Goal: Task Accomplishment & Management: Manage account settings

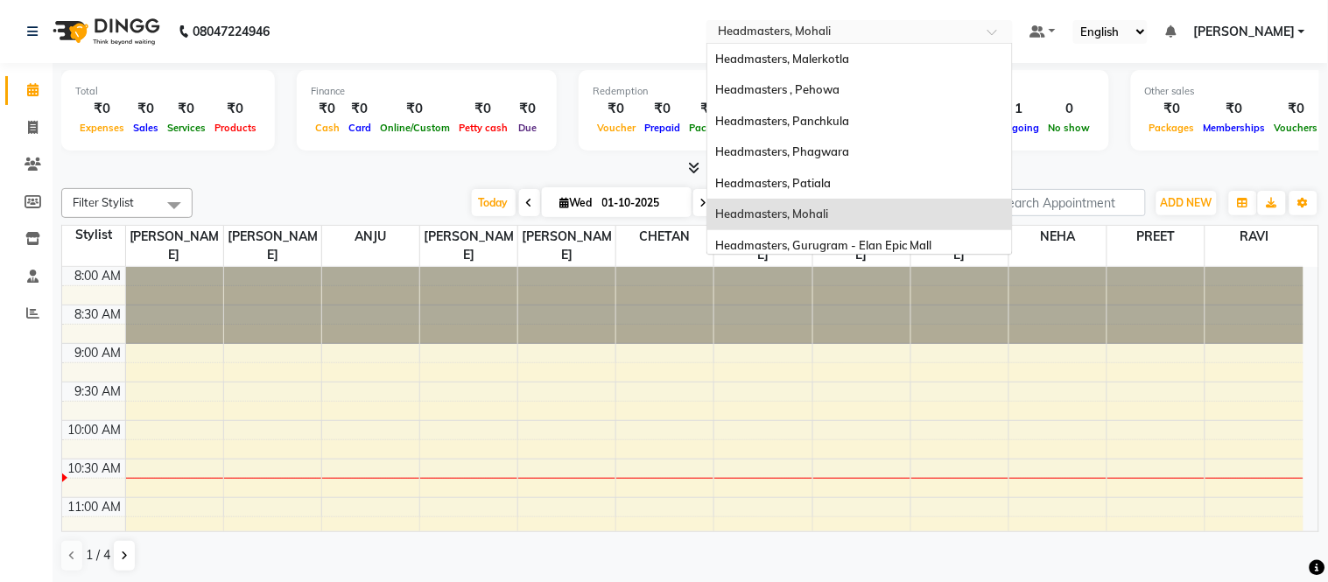
drag, startPoint x: 819, startPoint y: 36, endPoint x: 1037, endPoint y: 110, distance: 230.3
click at [805, 39] on input "text" at bounding box center [842, 34] width 254 height 18
click at [850, 57] on span "Headmasters, Malerkotla" at bounding box center [783, 59] width 134 height 14
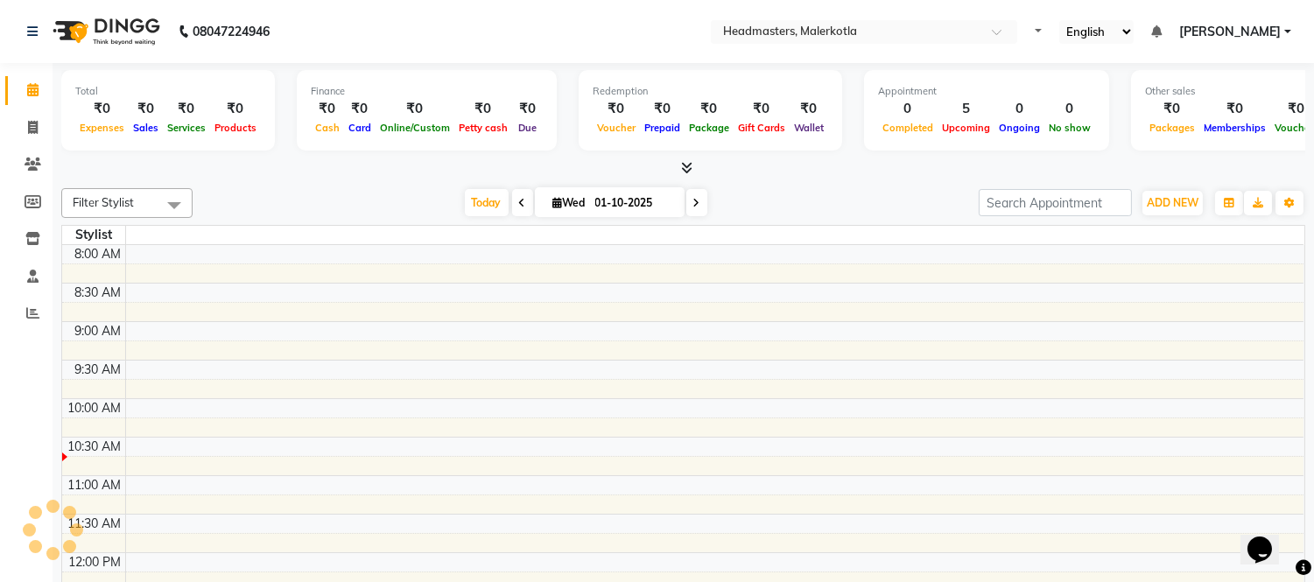
select select "en"
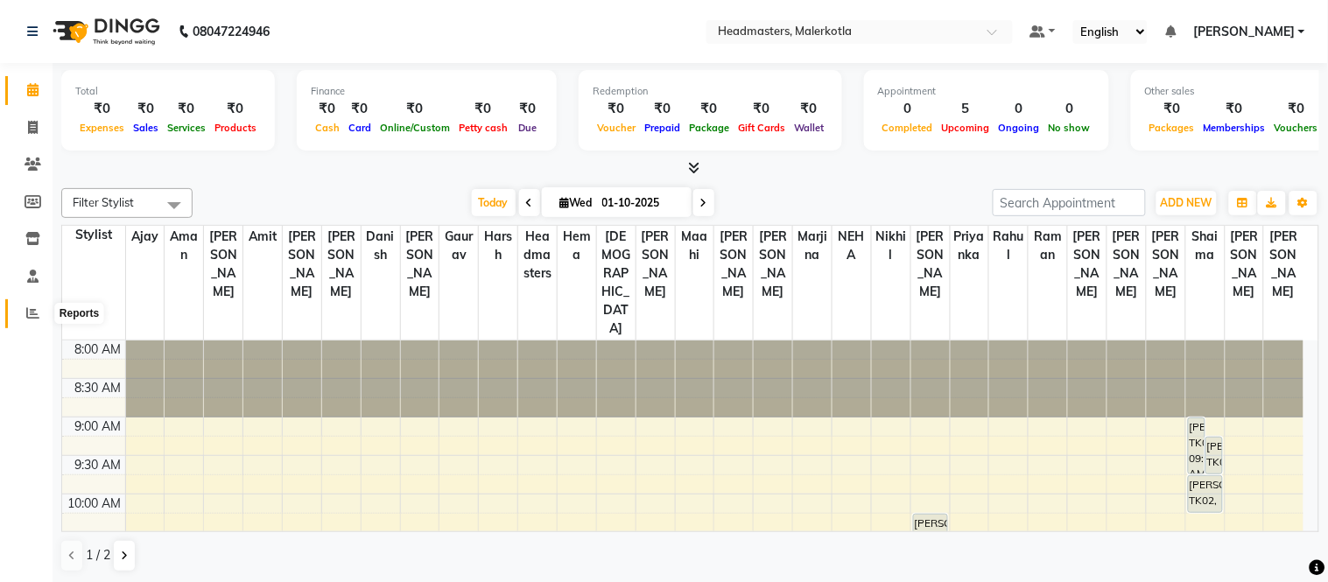
click at [36, 304] on span at bounding box center [33, 314] width 31 height 20
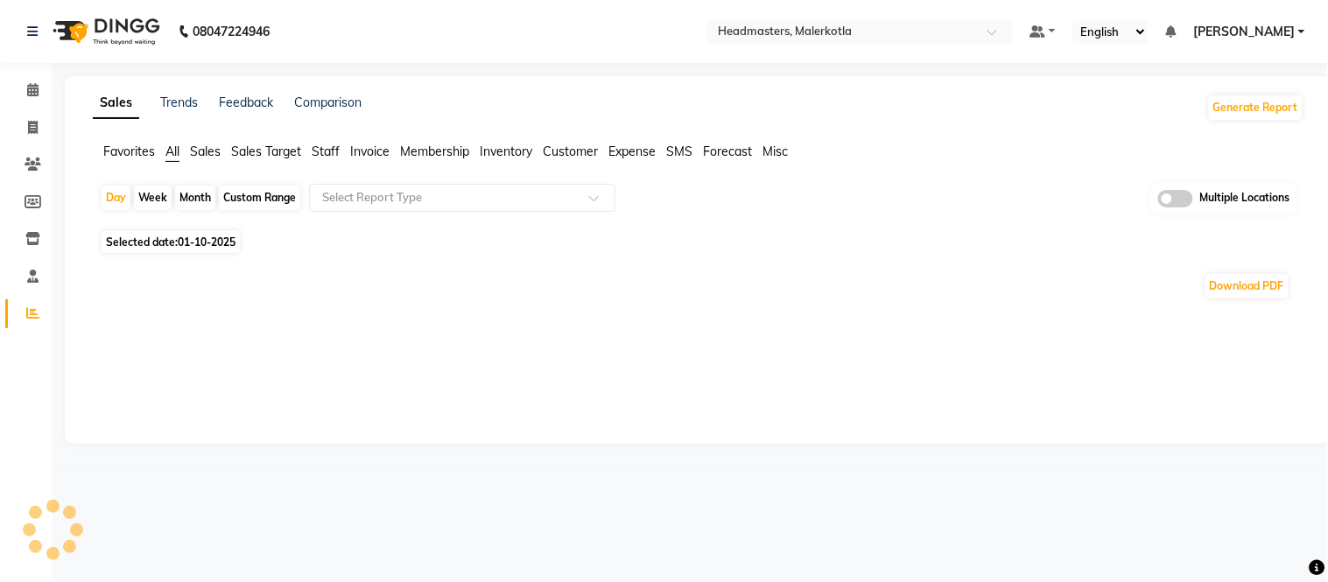
click at [118, 152] on span "Favorites" at bounding box center [129, 152] width 52 height 16
drag, startPoint x: 303, startPoint y: 185, endPoint x: 333, endPoint y: 211, distance: 40.3
click at [312, 193] on div "Day Week Month Custom Range Select Report Type Multiple Locations" at bounding box center [698, 199] width 1197 height 32
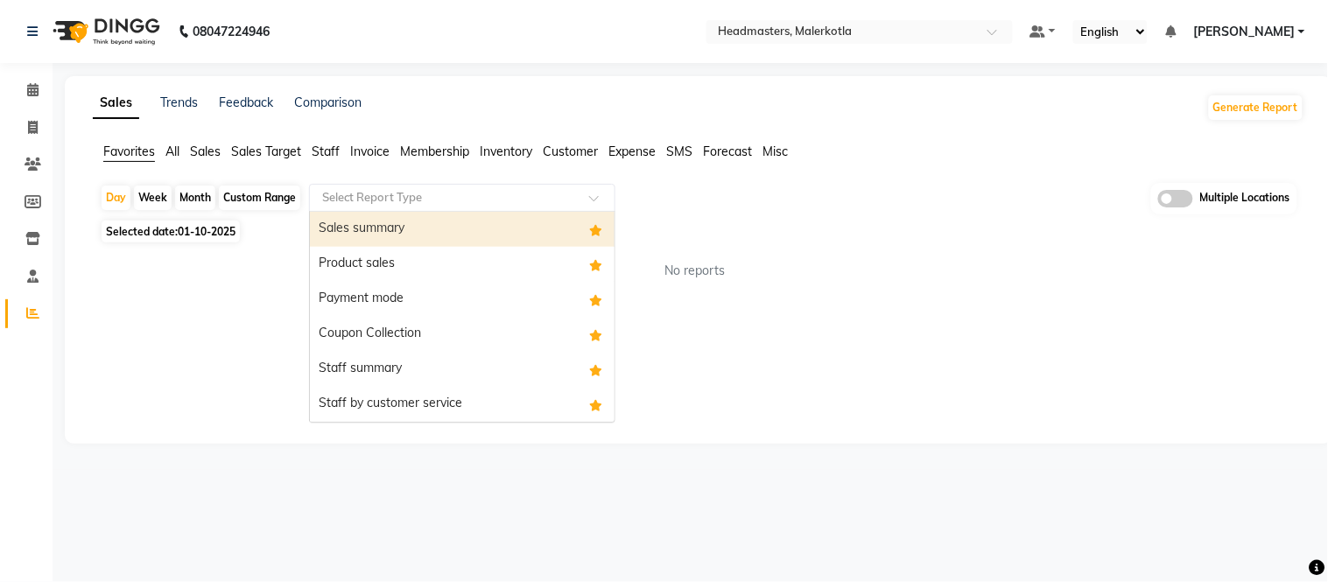
click at [354, 204] on input "text" at bounding box center [445, 198] width 252 height 18
click at [354, 221] on div "Sales summary" at bounding box center [462, 229] width 305 height 35
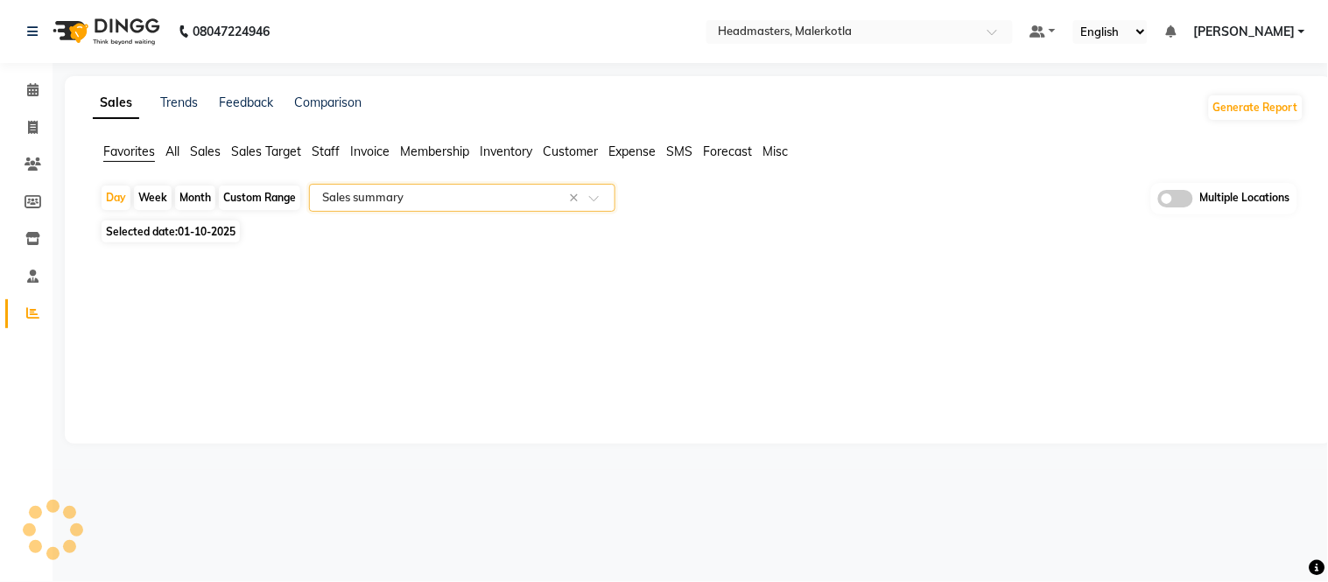
select select "full_report"
select select "csv"
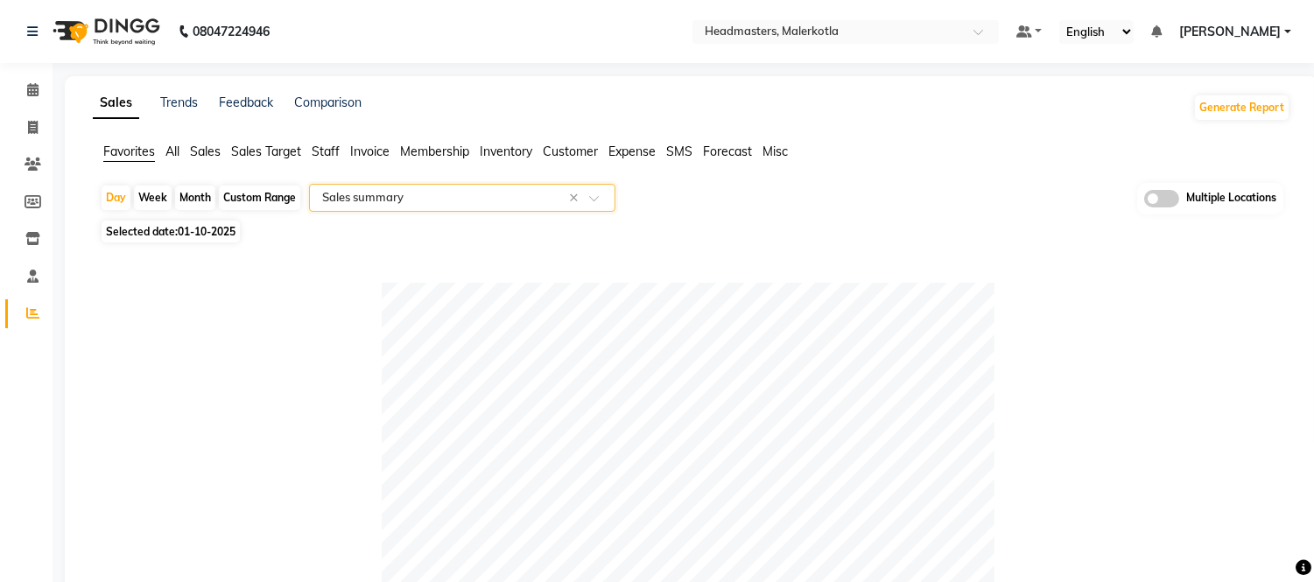
click at [206, 194] on div "Month" at bounding box center [195, 198] width 40 height 25
select select "10"
select select "2025"
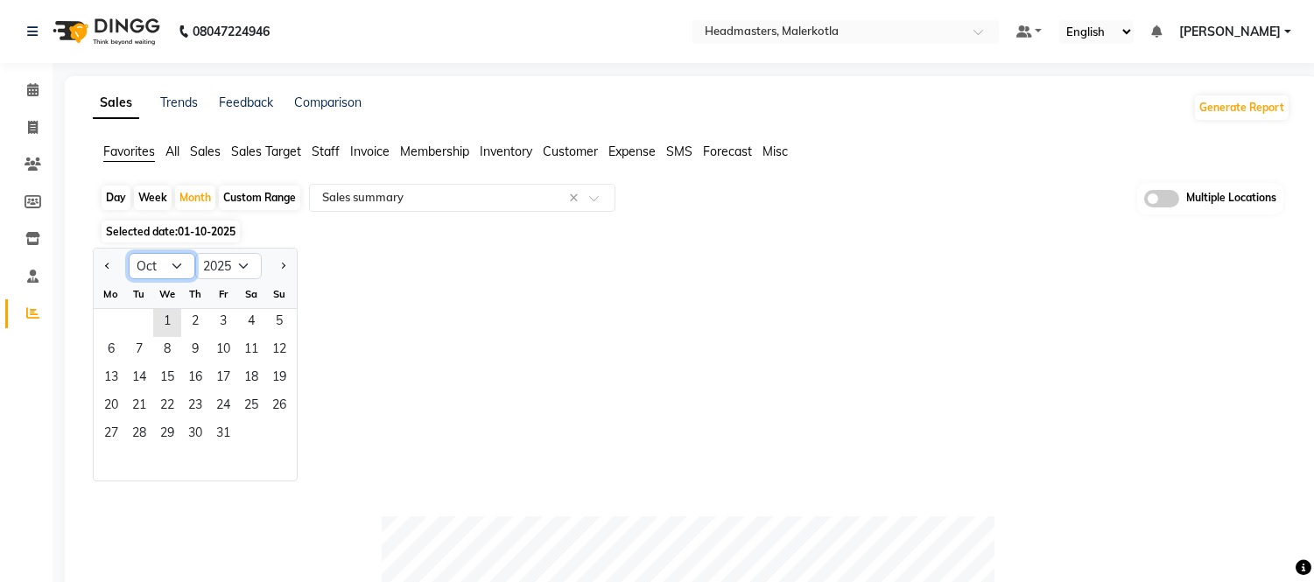
click at [179, 259] on select "Jan Feb Mar Apr May Jun [DATE] Aug Sep Oct Nov Dec" at bounding box center [162, 266] width 67 height 26
select select "9"
click at [129, 253] on select "Jan Feb Mar Apr May Jun [DATE] Aug Sep Oct Nov Dec" at bounding box center [162, 266] width 67 height 26
click at [121, 322] on span "1" at bounding box center [111, 323] width 28 height 28
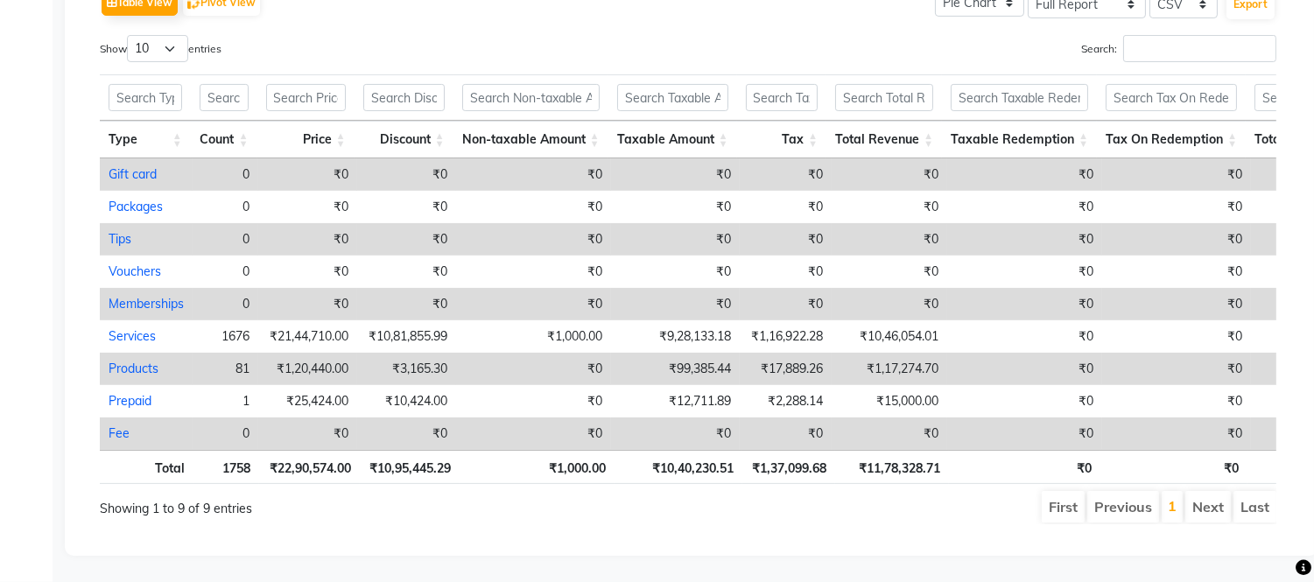
scroll to position [713, 0]
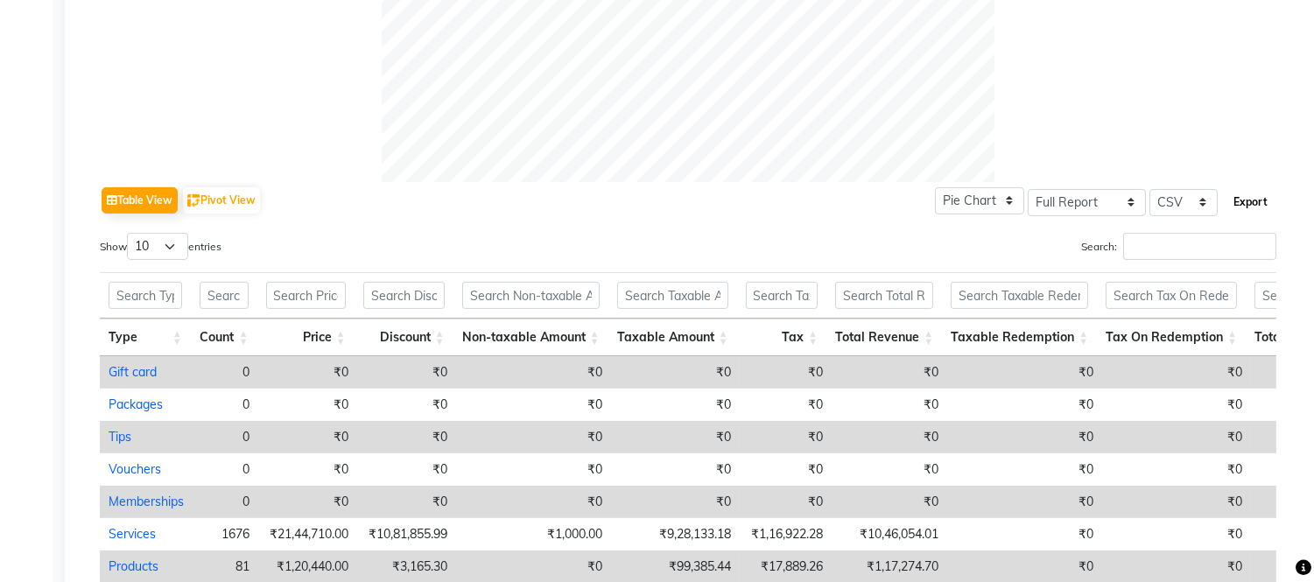
click at [1244, 197] on button "Export" at bounding box center [1250, 202] width 48 height 30
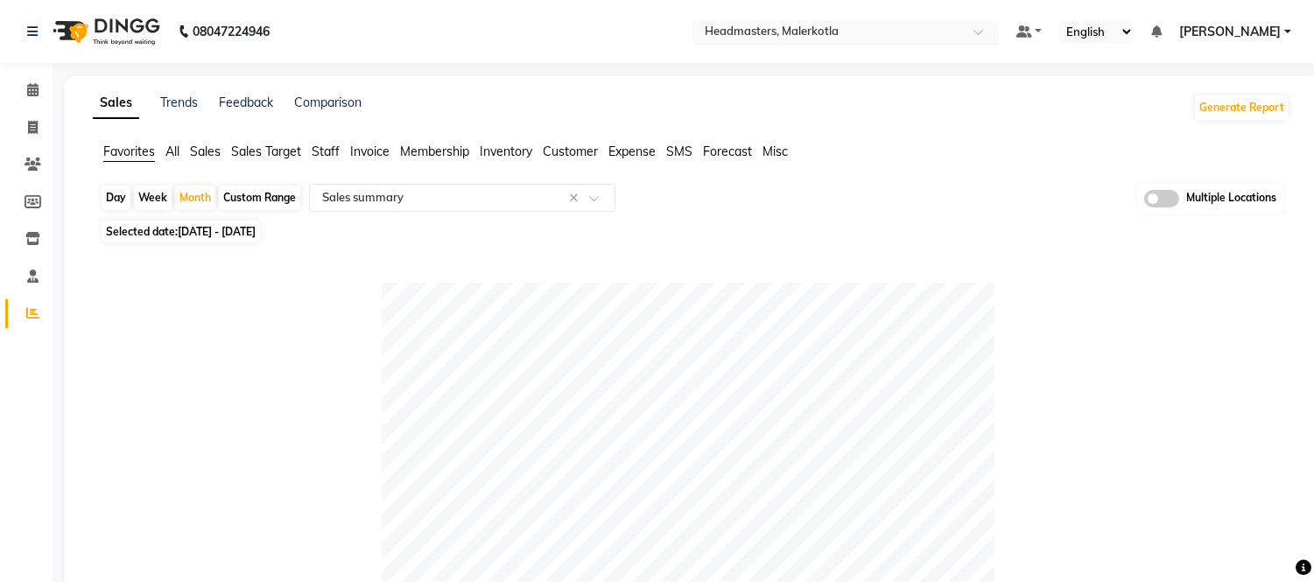
click at [808, 36] on input "text" at bounding box center [828, 34] width 254 height 18
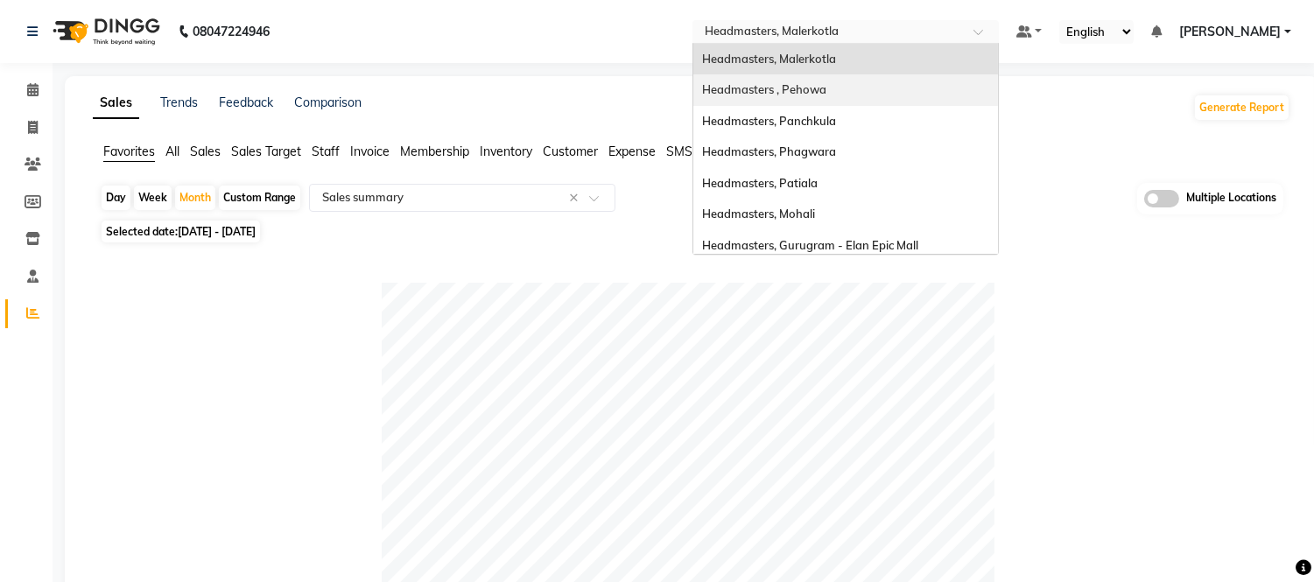
click at [810, 90] on span "Headmasters , Pehowa" at bounding box center [764, 89] width 124 height 14
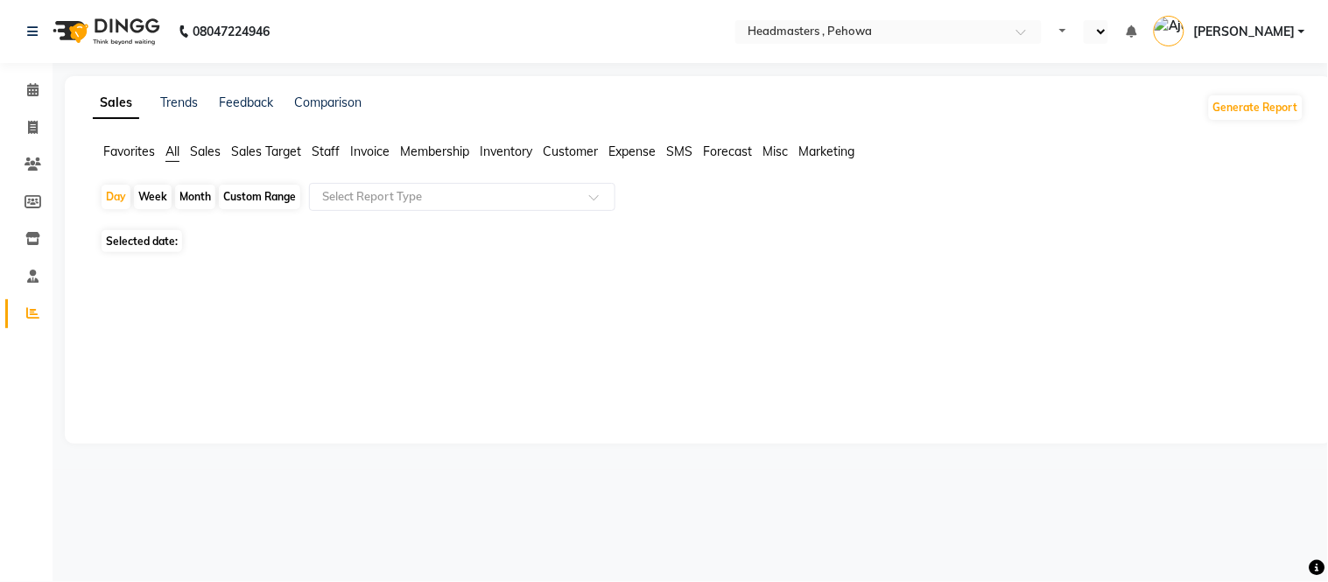
select select "en"
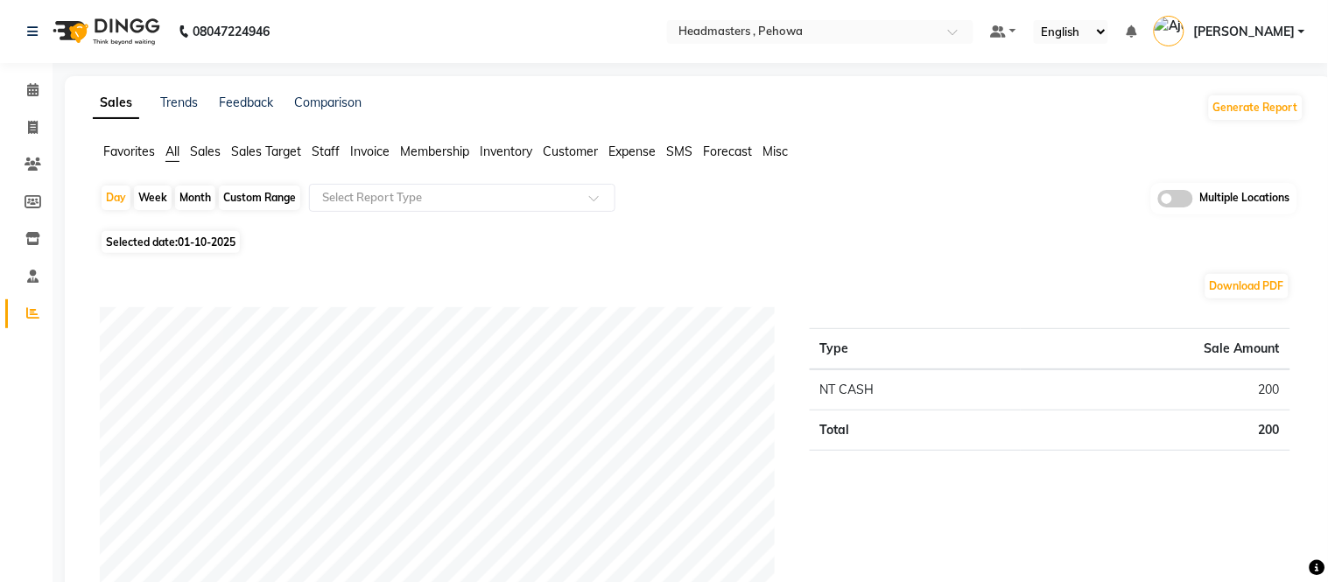
click at [125, 153] on span "Favorites" at bounding box center [129, 152] width 52 height 16
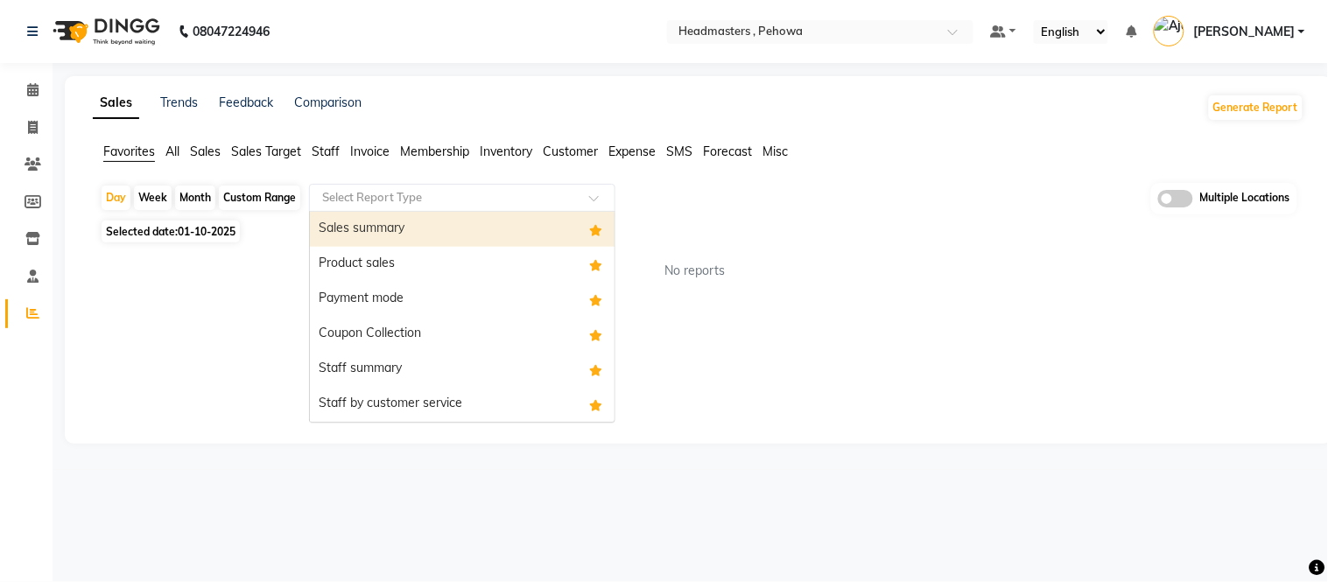
click at [376, 232] on div "Sales summary" at bounding box center [462, 229] width 305 height 35
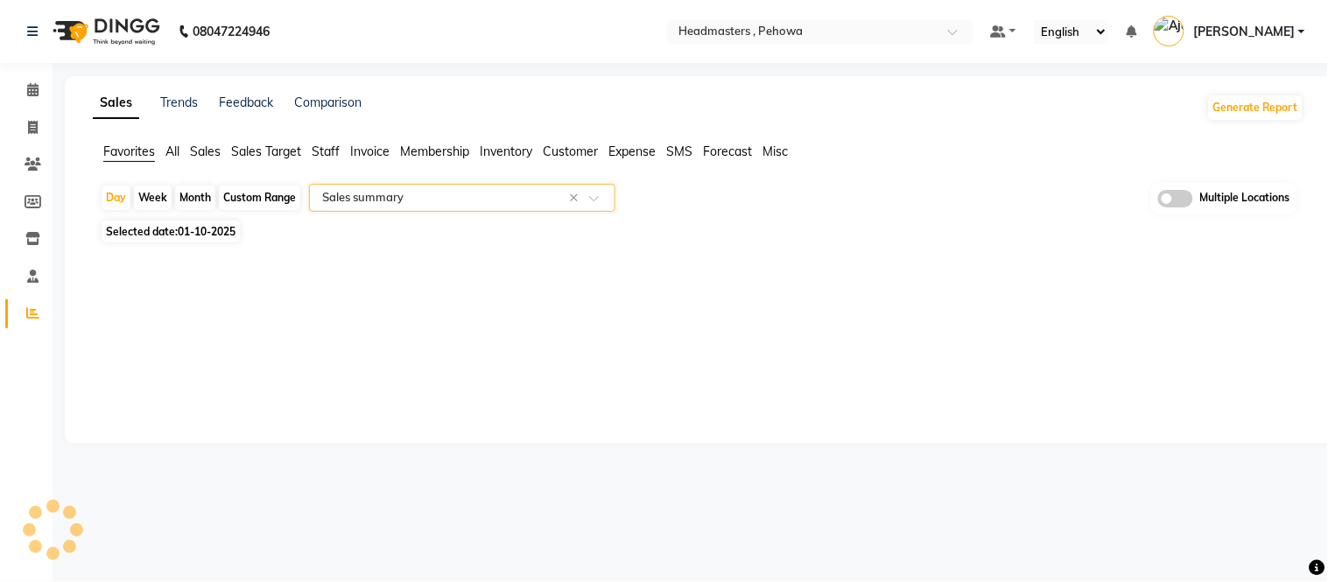
click at [193, 196] on div "Month" at bounding box center [195, 198] width 40 height 25
select select "10"
select select "2025"
select select "full_report"
select select "csv"
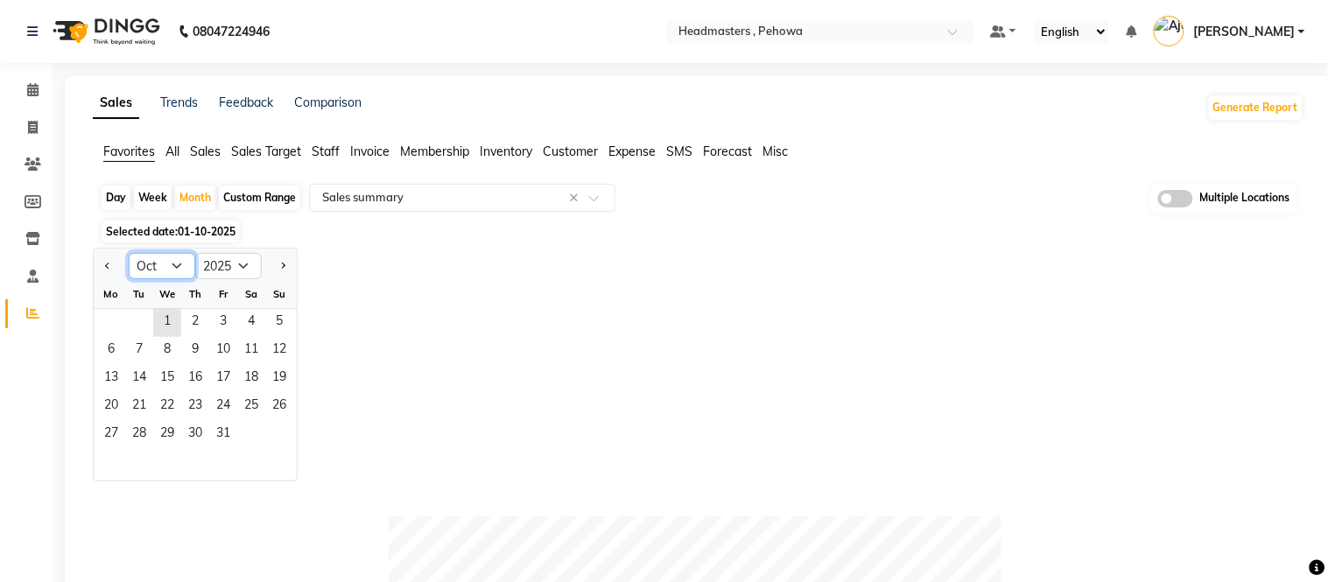
click at [179, 260] on select "Jan Feb Mar Apr May Jun [DATE] Aug Sep Oct Nov Dec" at bounding box center [162, 266] width 67 height 26
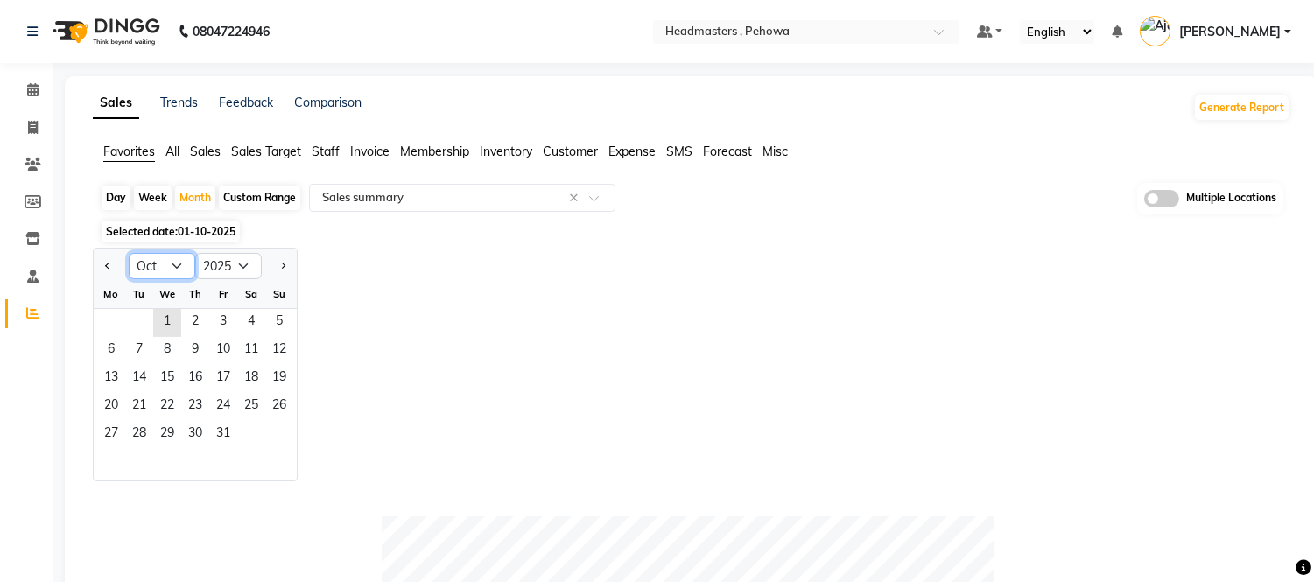
select select "9"
click at [129, 253] on select "Jan Feb Mar Apr May Jun [DATE] Aug Sep Oct Nov Dec" at bounding box center [162, 266] width 67 height 26
click at [103, 324] on span "1" at bounding box center [111, 323] width 28 height 28
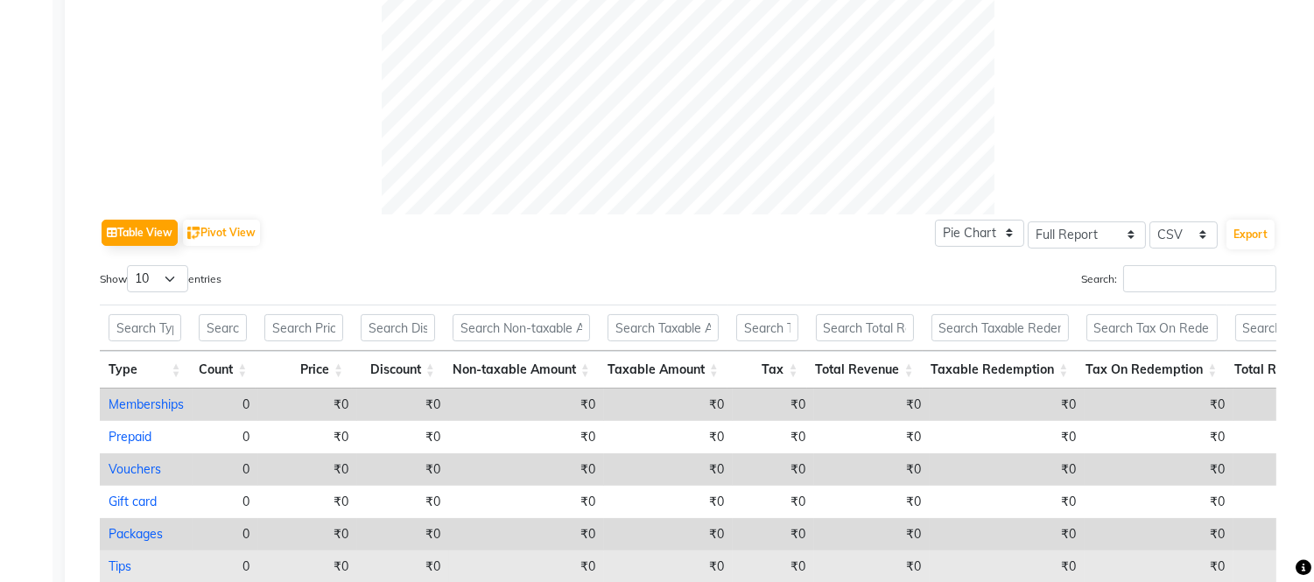
scroll to position [486, 0]
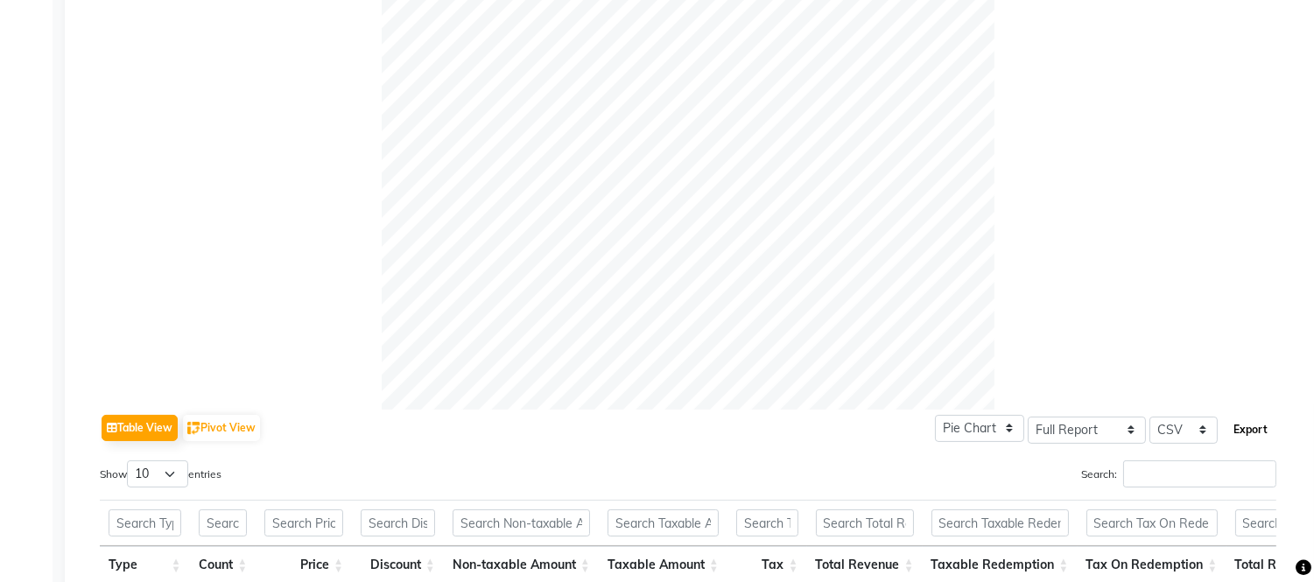
click at [1254, 429] on button "Export" at bounding box center [1250, 430] width 48 height 30
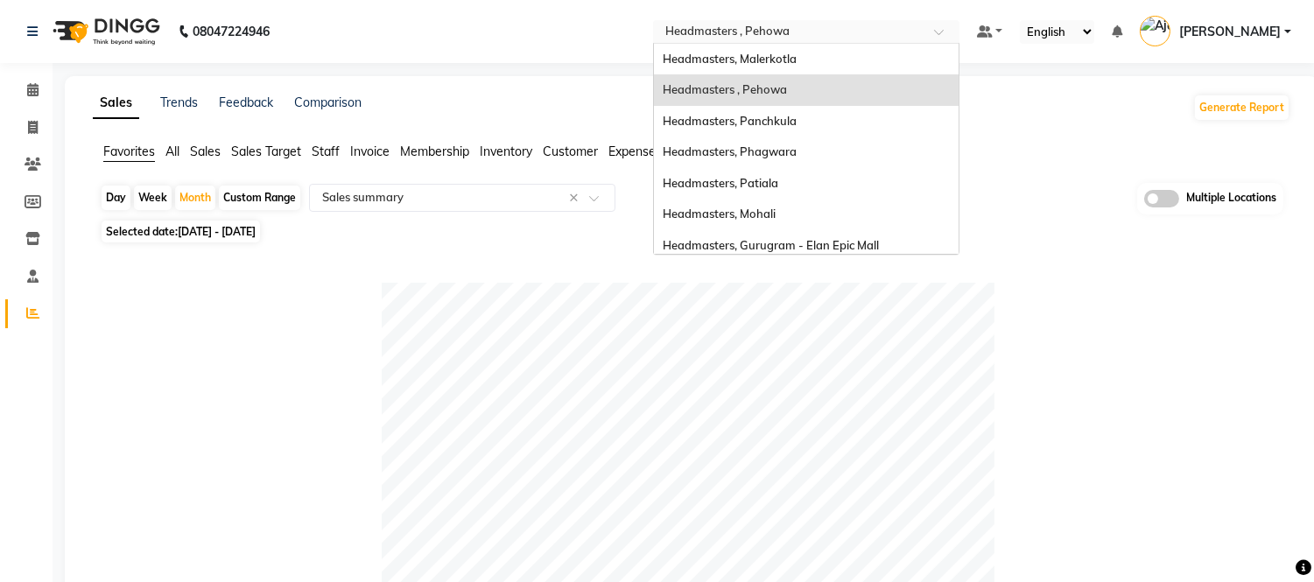
click at [782, 40] on input "text" at bounding box center [789, 34] width 254 height 18
click at [796, 127] on span "Headmasters, Panchkula" at bounding box center [730, 121] width 134 height 14
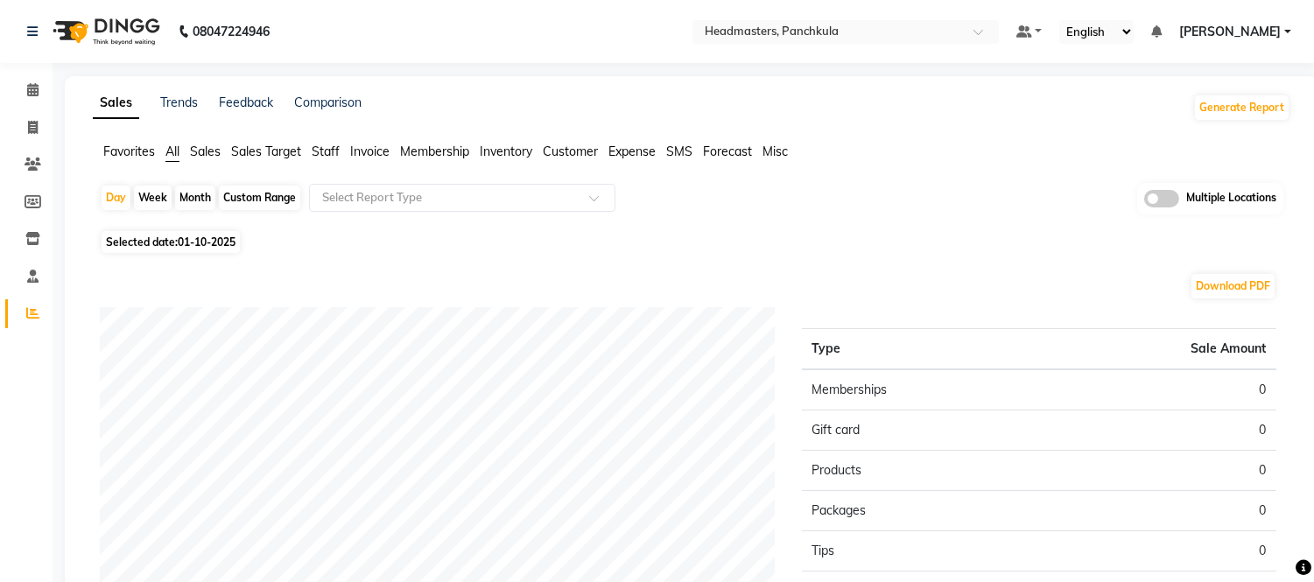
click at [135, 151] on span "Favorites" at bounding box center [129, 152] width 52 height 16
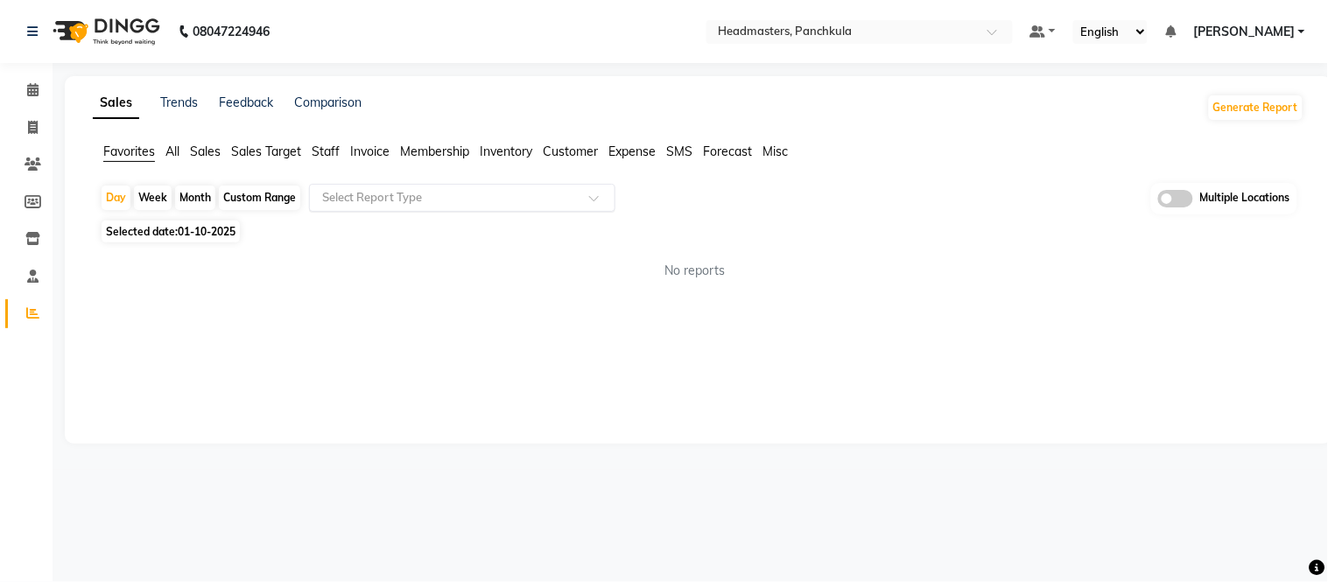
click at [351, 194] on input "text" at bounding box center [445, 198] width 252 height 18
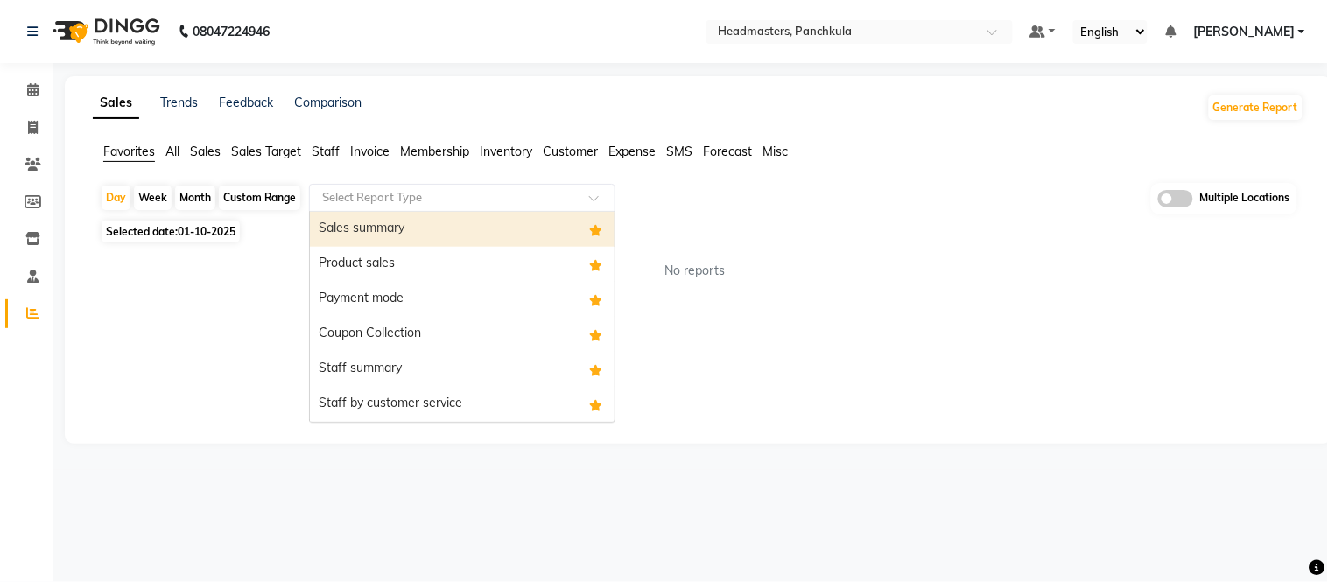
click at [355, 223] on div "Sales summary" at bounding box center [462, 229] width 305 height 35
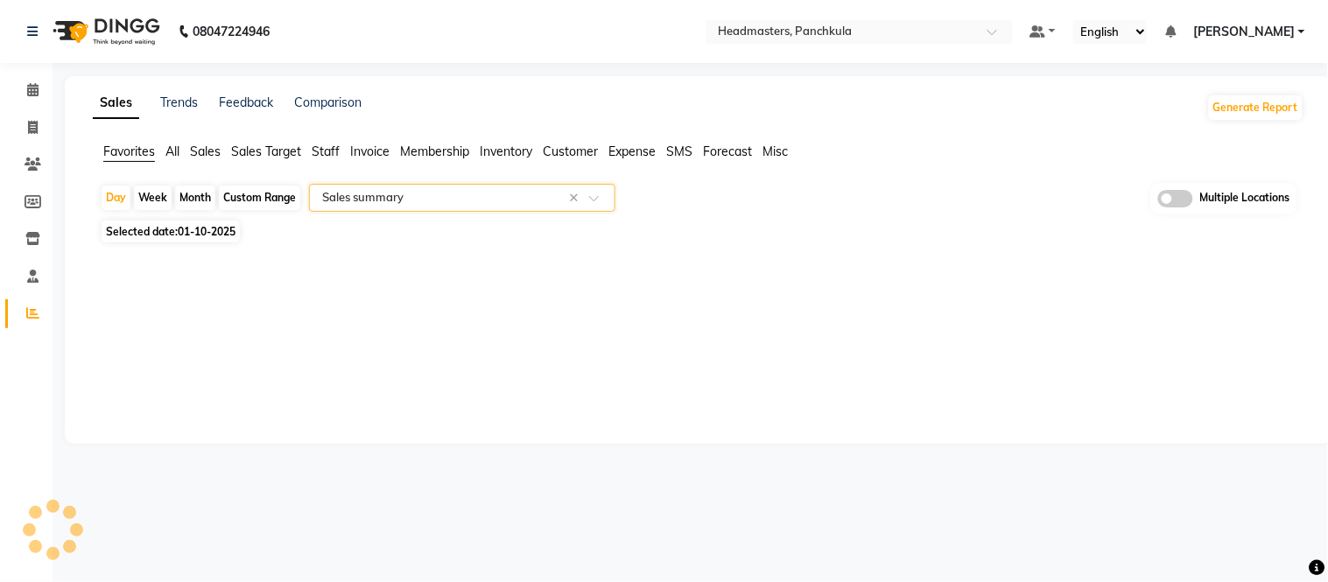
select select "full_report"
select select "csv"
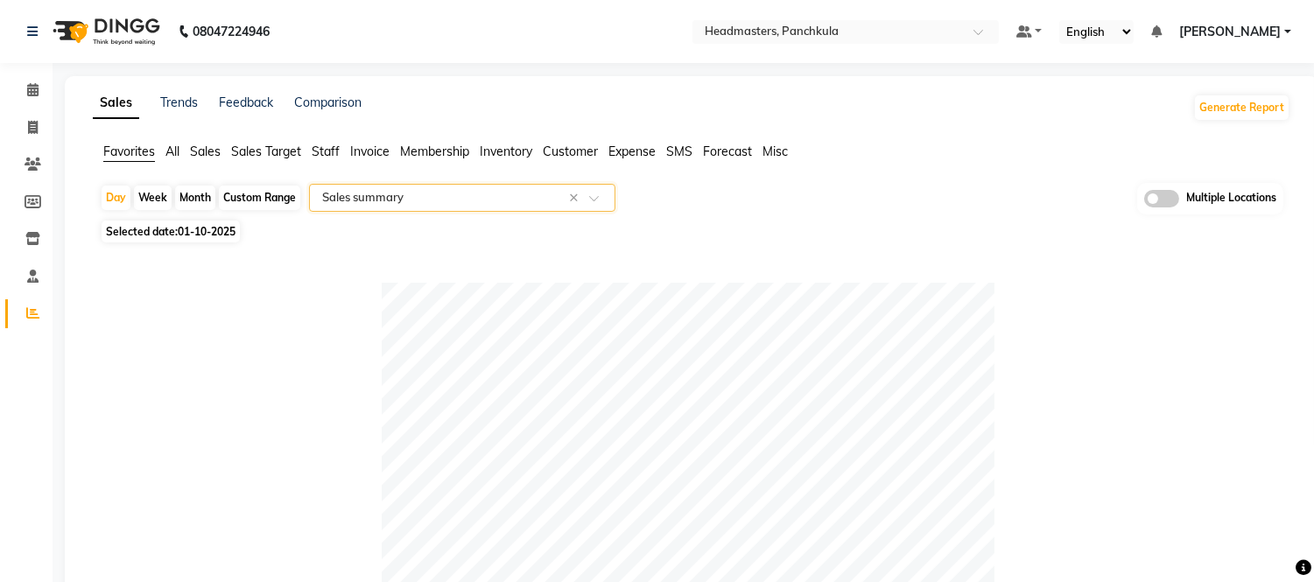
click at [196, 195] on div "Month" at bounding box center [195, 198] width 40 height 25
select select "10"
select select "2025"
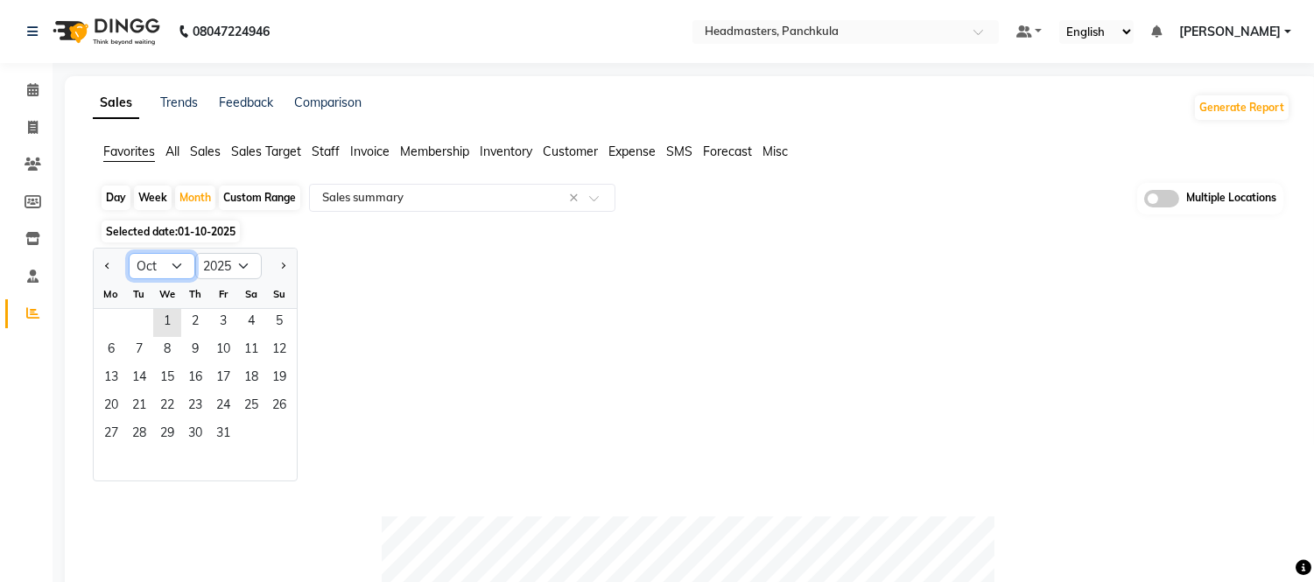
click at [182, 263] on select "Jan Feb Mar Apr May Jun [DATE] Aug Sep Oct Nov Dec" at bounding box center [162, 266] width 67 height 26
select select "9"
click at [129, 253] on select "Jan Feb Mar Apr May Jun [DATE] Aug Sep Oct Nov Dec" at bounding box center [162, 266] width 67 height 26
click at [117, 326] on span "1" at bounding box center [111, 323] width 28 height 28
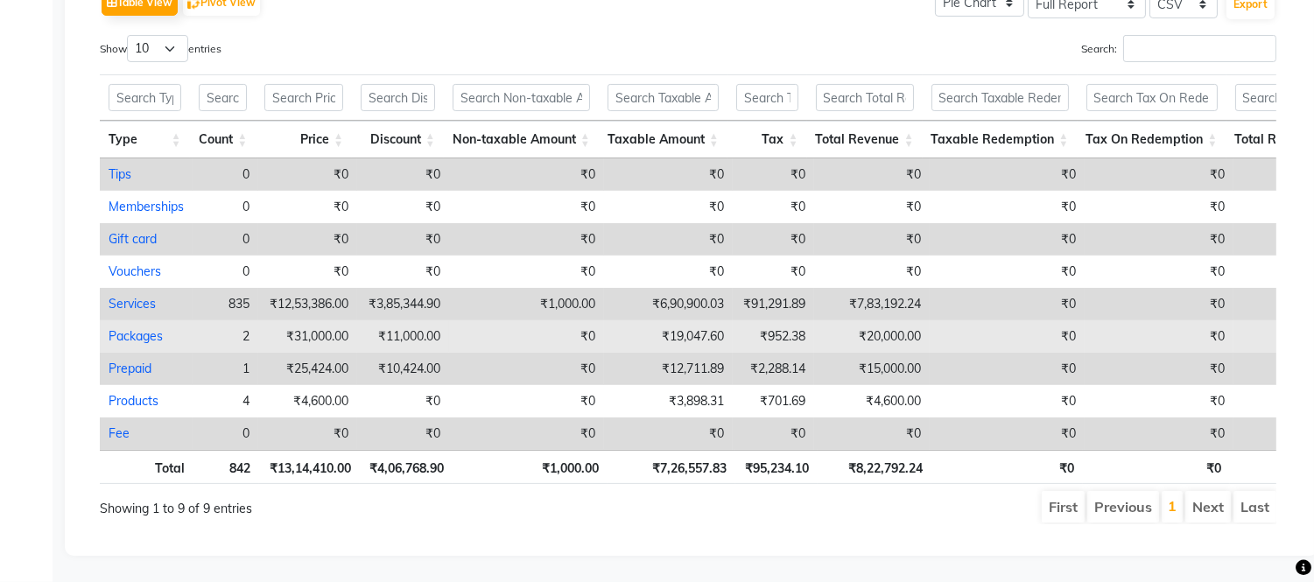
scroll to position [486, 0]
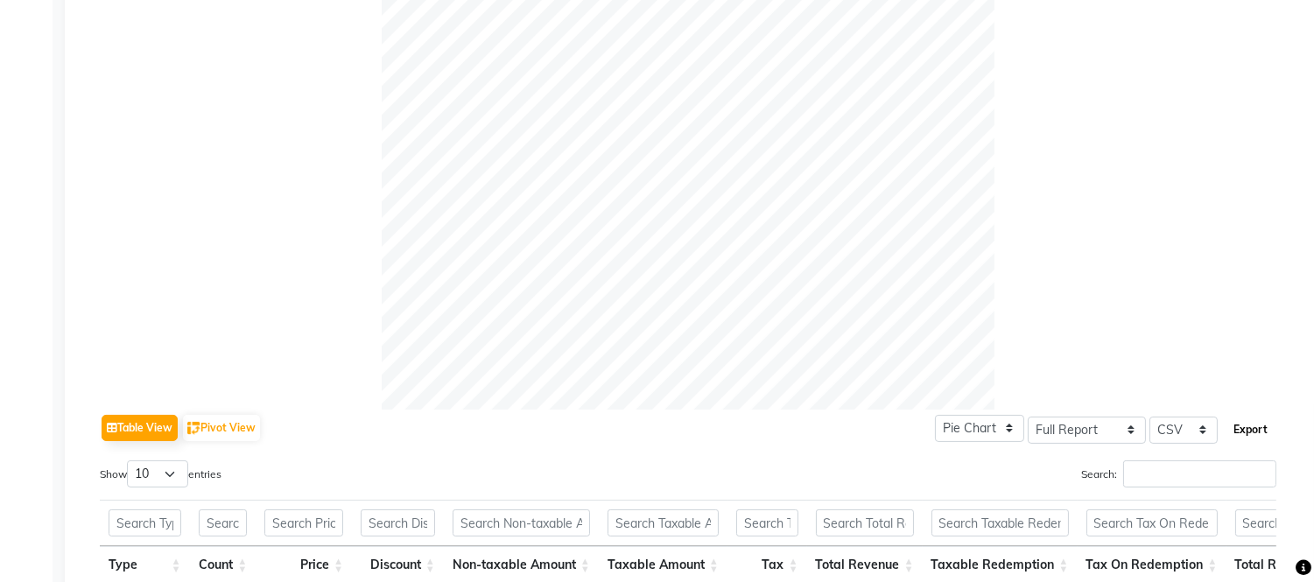
click at [1243, 423] on button "Export" at bounding box center [1250, 430] width 48 height 30
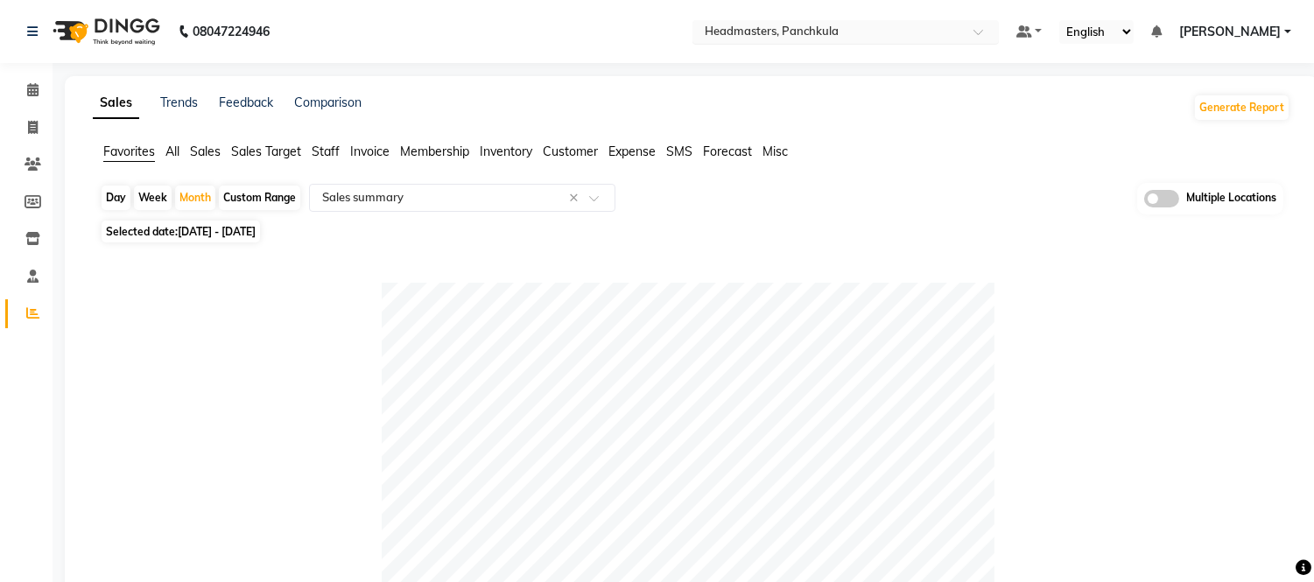
click at [872, 31] on input "text" at bounding box center [828, 34] width 254 height 18
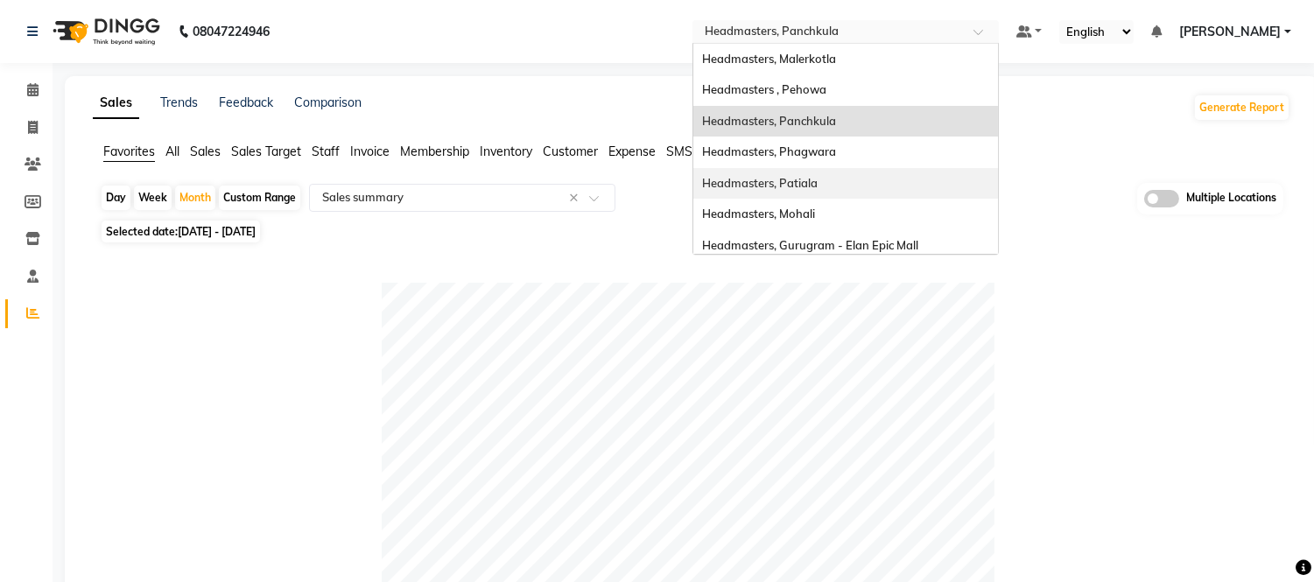
click at [817, 179] on span "Headmasters, Patiala" at bounding box center [760, 183] width 116 height 14
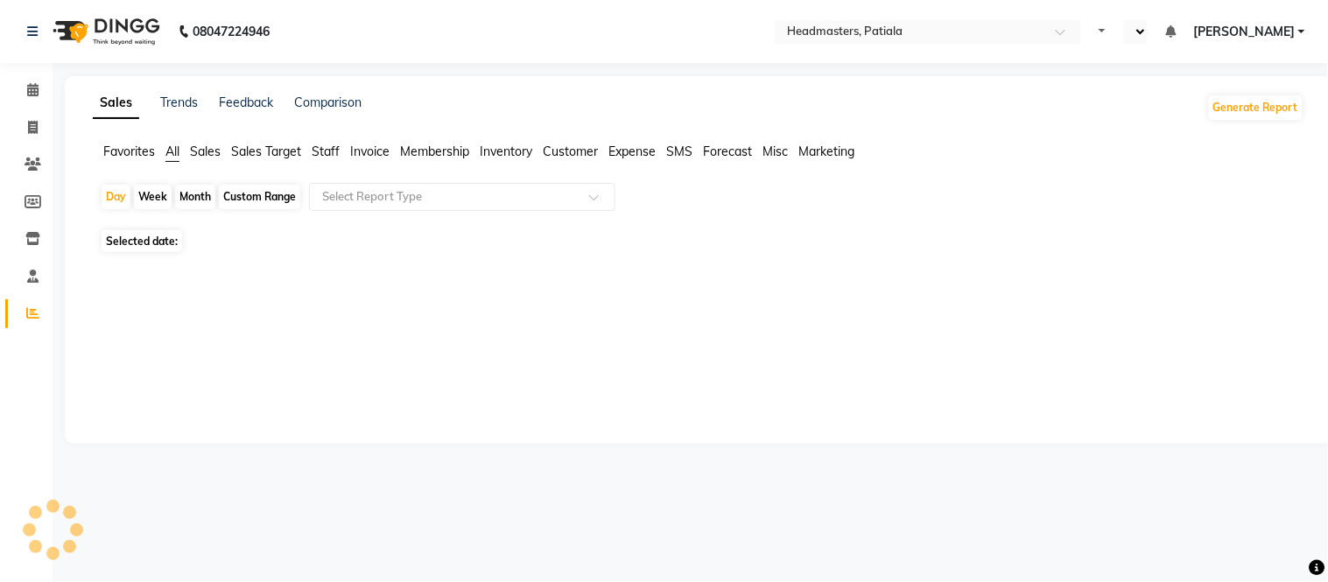
select select "en"
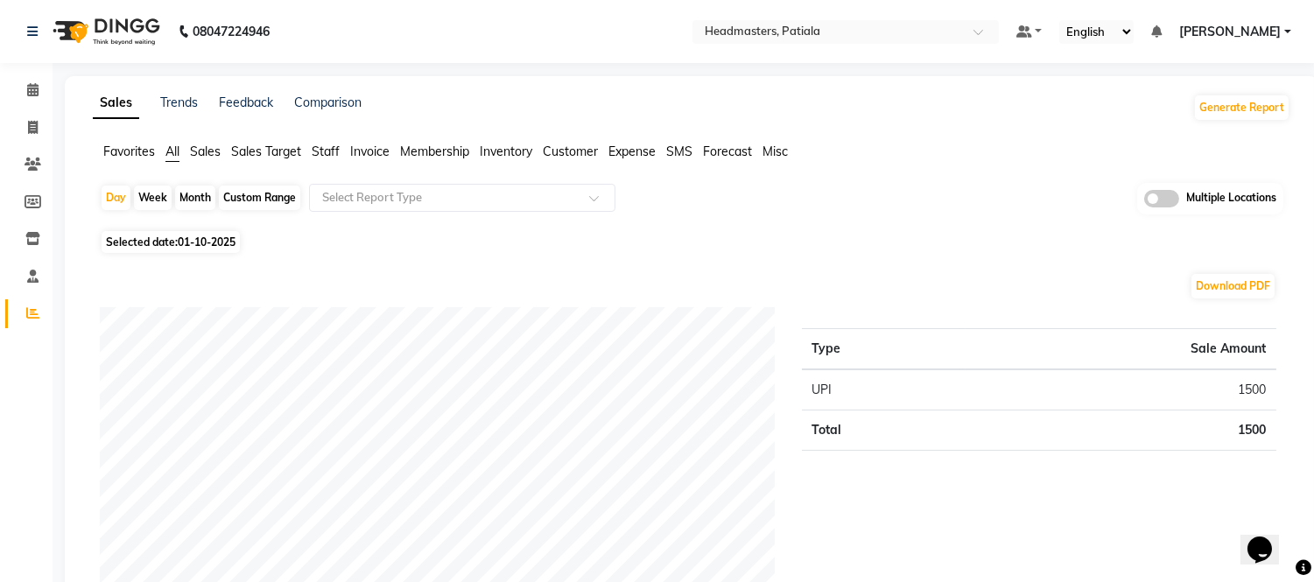
click at [138, 144] on span "Favorites" at bounding box center [129, 152] width 52 height 16
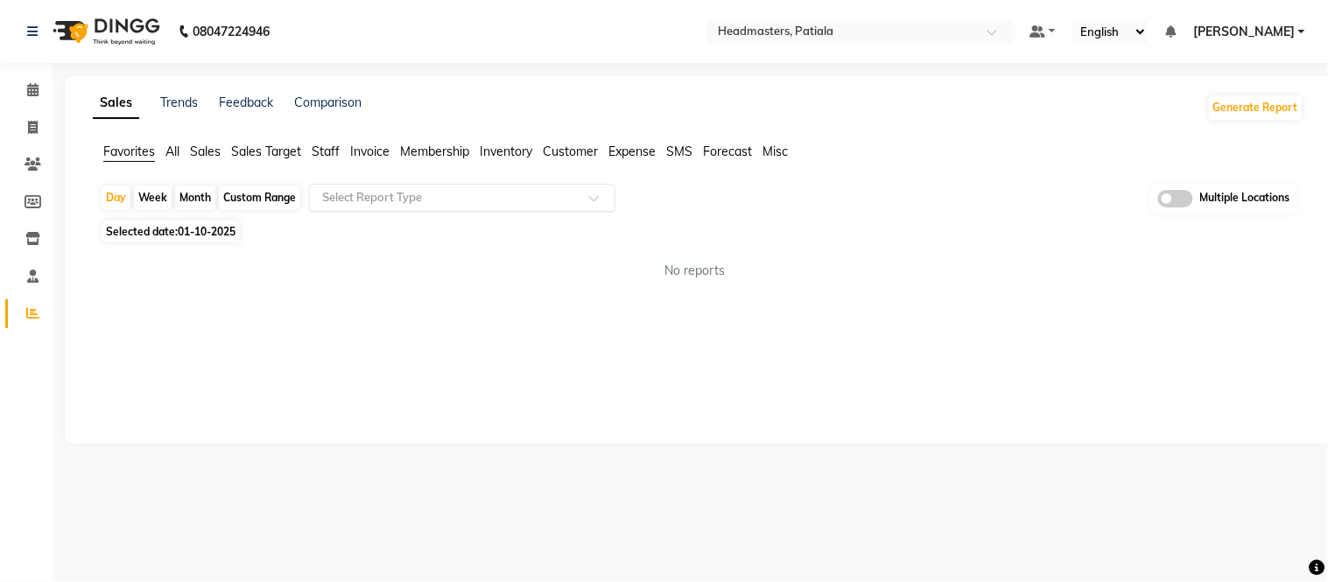
drag, startPoint x: 370, startPoint y: 179, endPoint x: 376, endPoint y: 198, distance: 19.4
click at [371, 179] on app-reports "Favorites All Sales Sales Target Staff Invoice Membership Inventory Customer Ex…" at bounding box center [698, 218] width 1232 height 151
click at [376, 198] on input "text" at bounding box center [445, 198] width 252 height 18
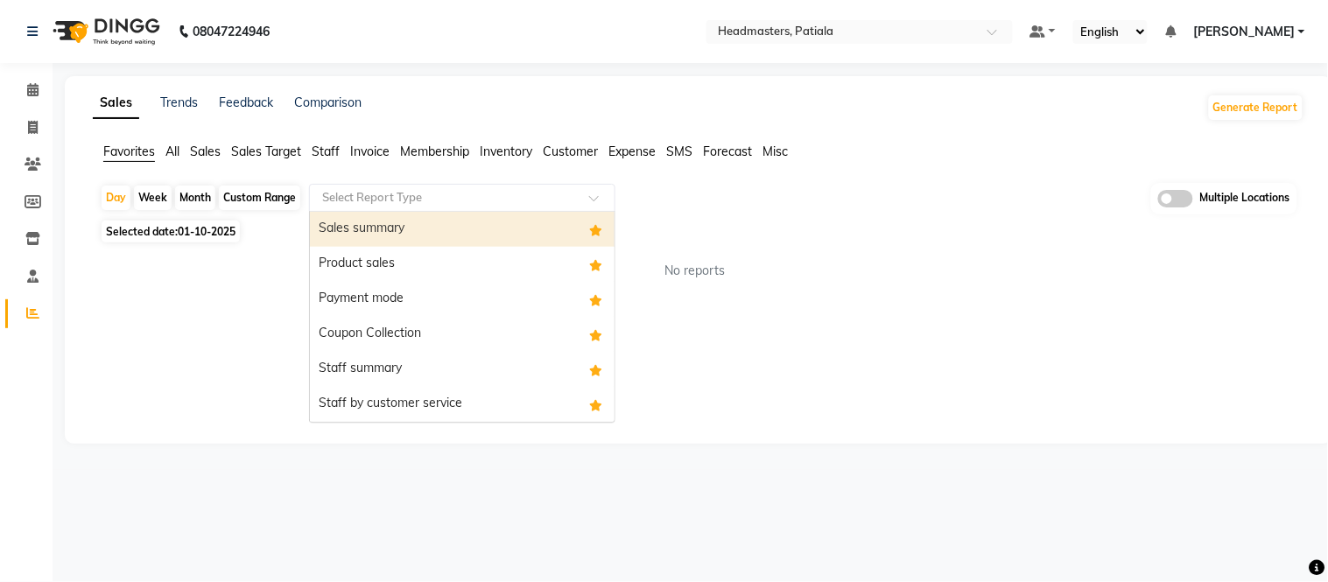
click at [378, 233] on div "Sales summary" at bounding box center [462, 229] width 305 height 35
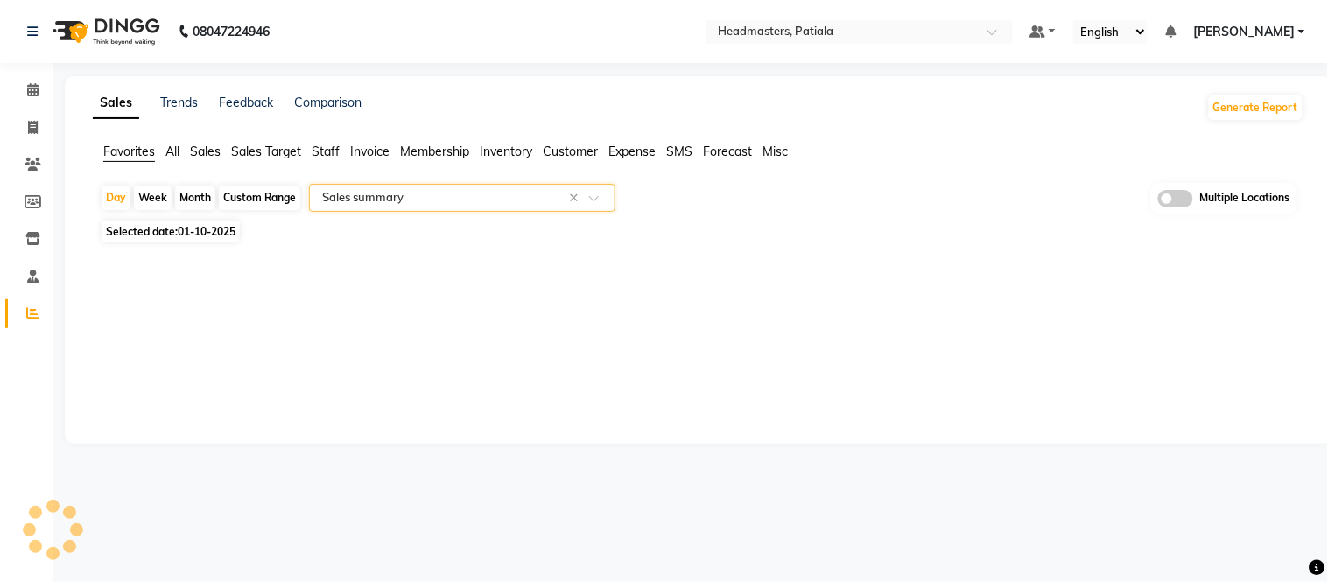
select select "full_report"
select select "csv"
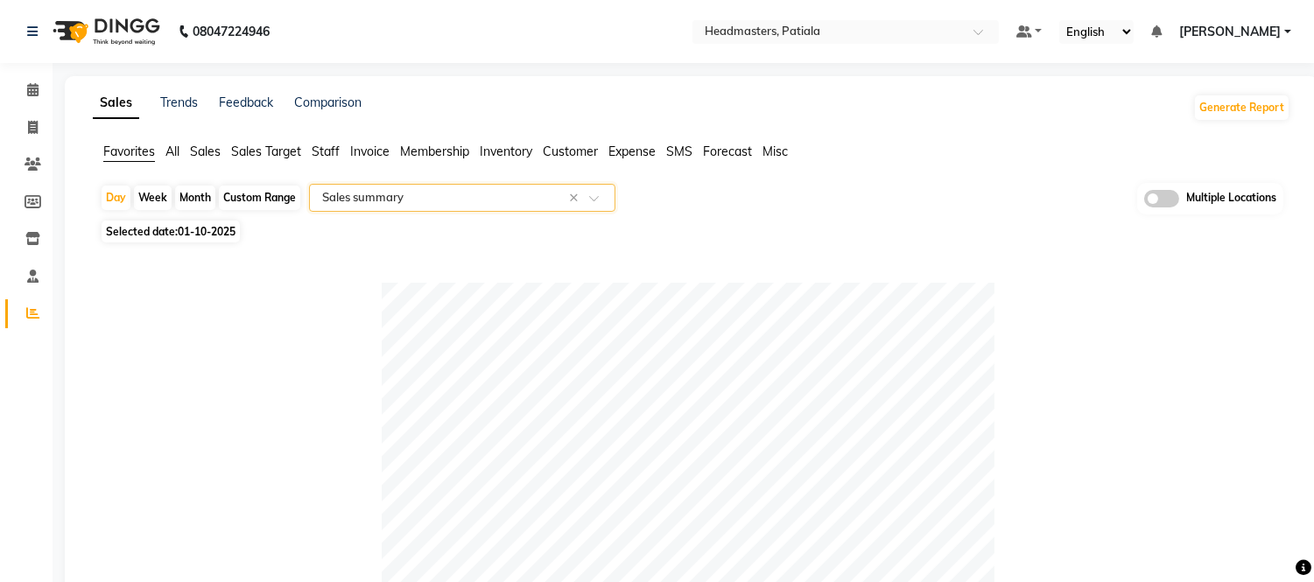
click at [207, 199] on div "Month" at bounding box center [195, 198] width 40 height 25
select select "10"
select select "2025"
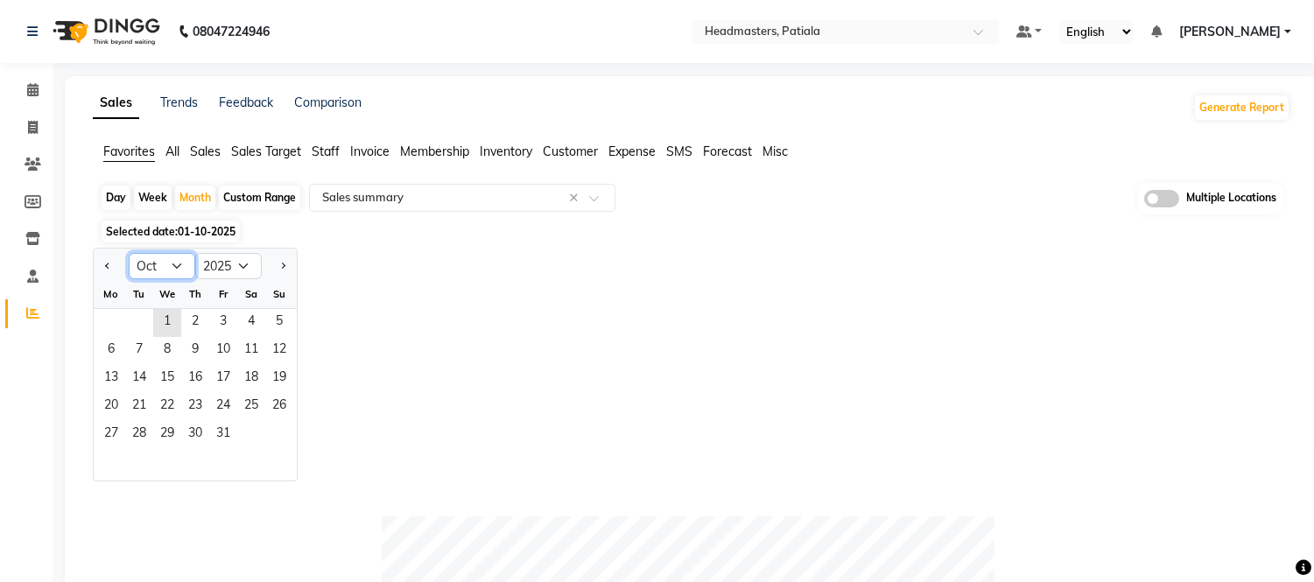
click at [182, 276] on select "Jan Feb Mar Apr May Jun [DATE] Aug Sep Oct Nov Dec" at bounding box center [162, 266] width 67 height 26
select select "9"
click at [129, 253] on select "Jan Feb Mar Apr May Jun [DATE] Aug Sep Oct Nov Dec" at bounding box center [162, 266] width 67 height 26
click at [116, 326] on span "1" at bounding box center [111, 323] width 28 height 28
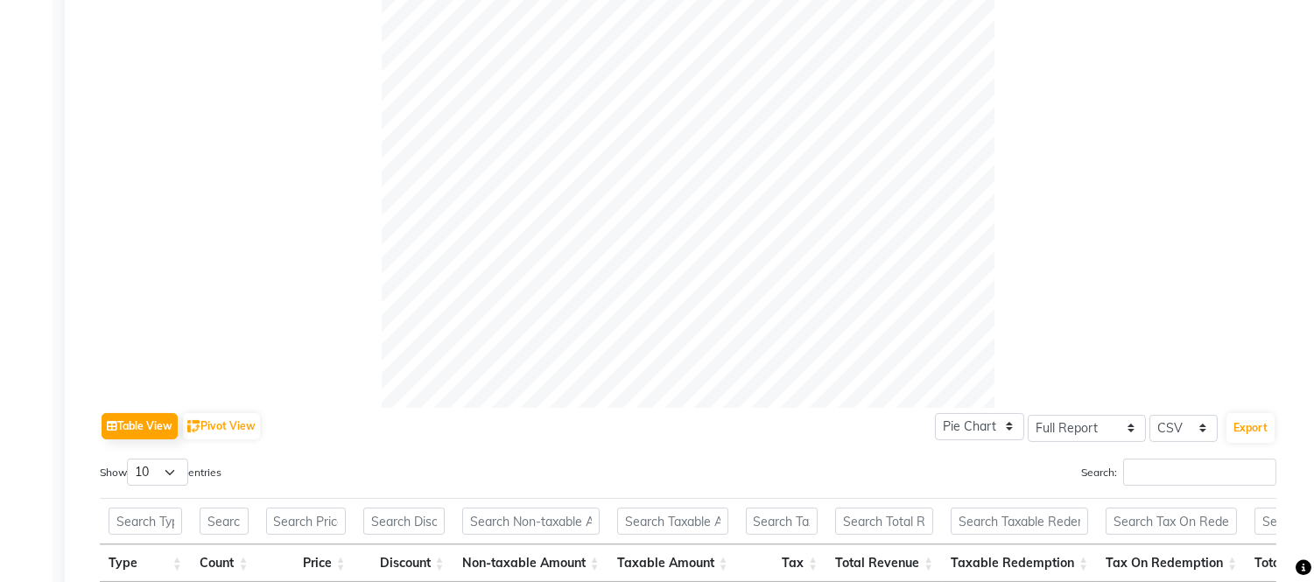
scroll to position [486, 0]
click at [1255, 431] on button "Export" at bounding box center [1250, 430] width 48 height 30
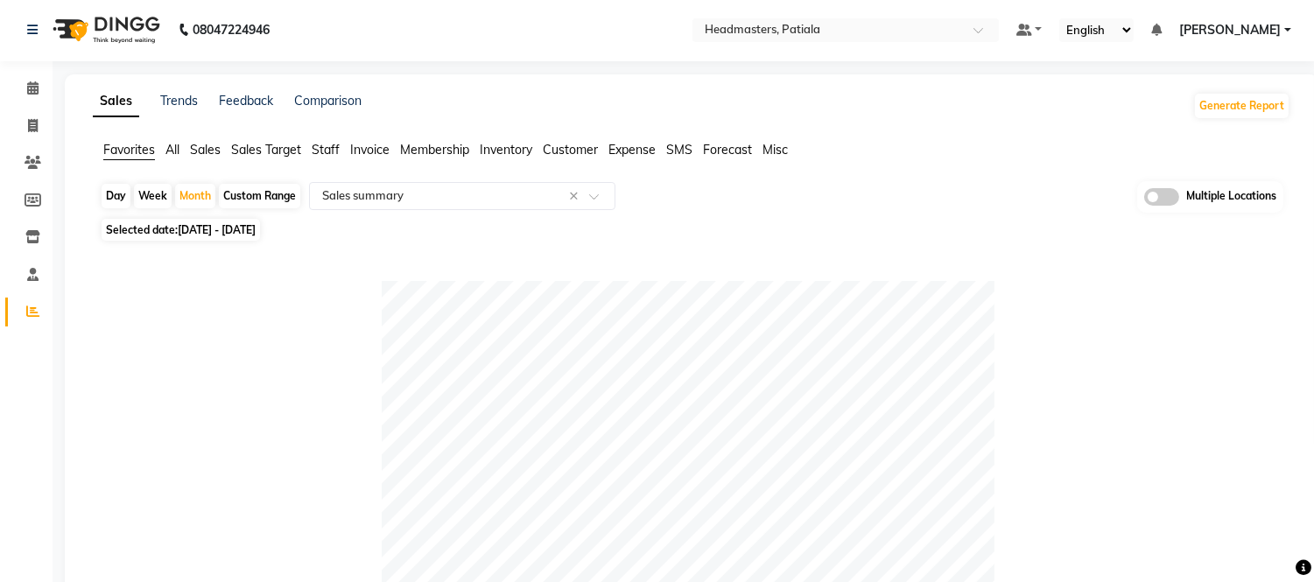
scroll to position [0, 0]
click at [797, 32] on input "text" at bounding box center [828, 34] width 254 height 18
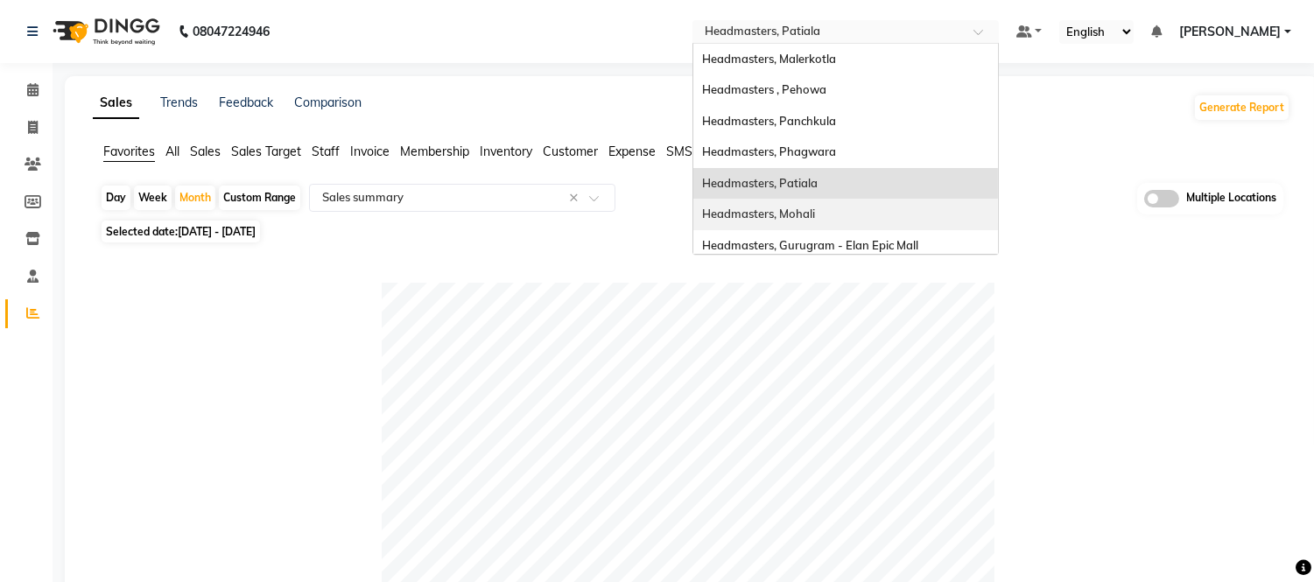
click at [810, 206] on div "Headmasters, Mohali" at bounding box center [845, 215] width 305 height 32
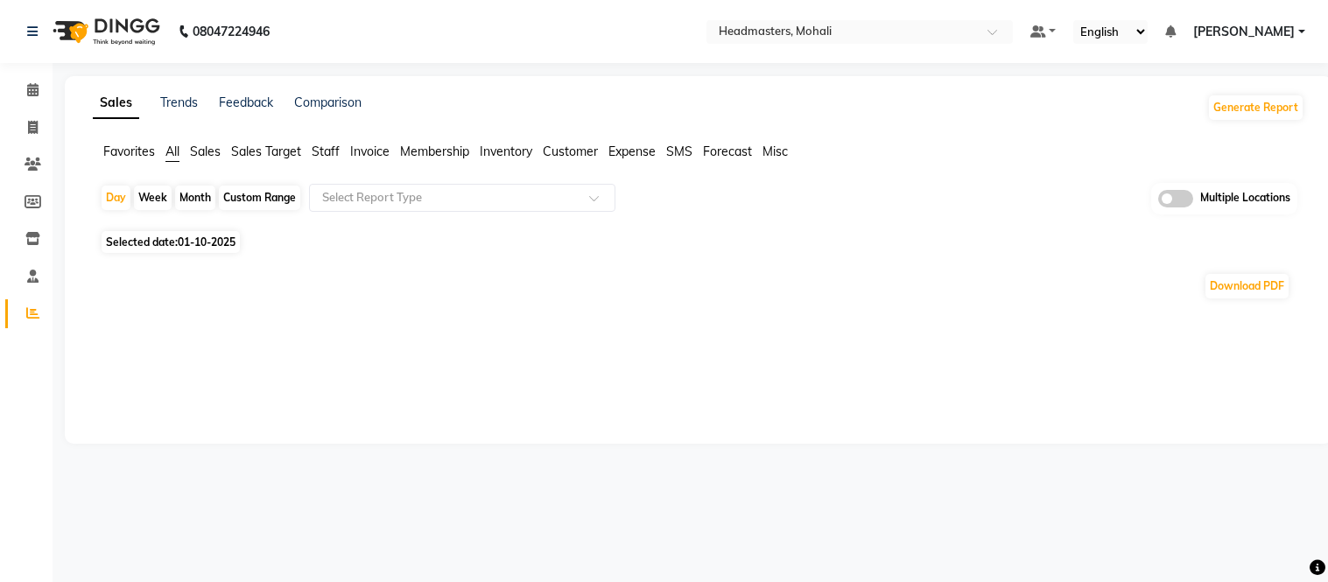
click at [136, 145] on span "Favorites" at bounding box center [129, 152] width 52 height 16
click at [368, 212] on div "Day Week Month Custom Range Select Report Type Multiple Locations" at bounding box center [698, 199] width 1197 height 32
click at [379, 204] on input "text" at bounding box center [445, 198] width 252 height 18
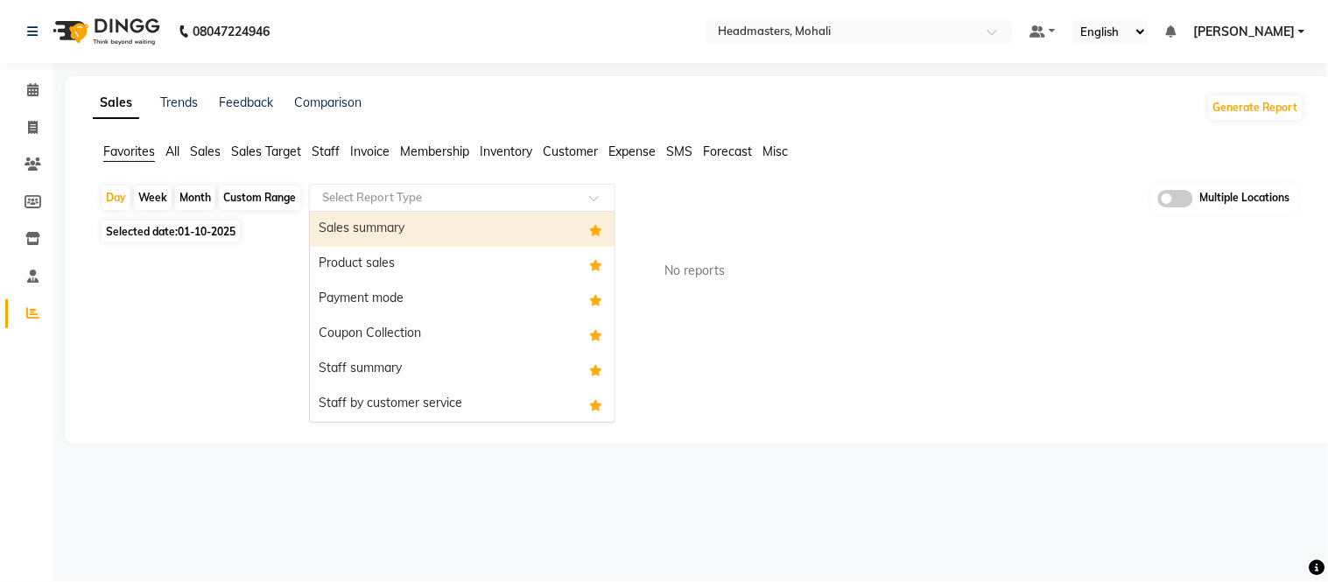
click at [375, 230] on div "Sales summary" at bounding box center [462, 229] width 305 height 35
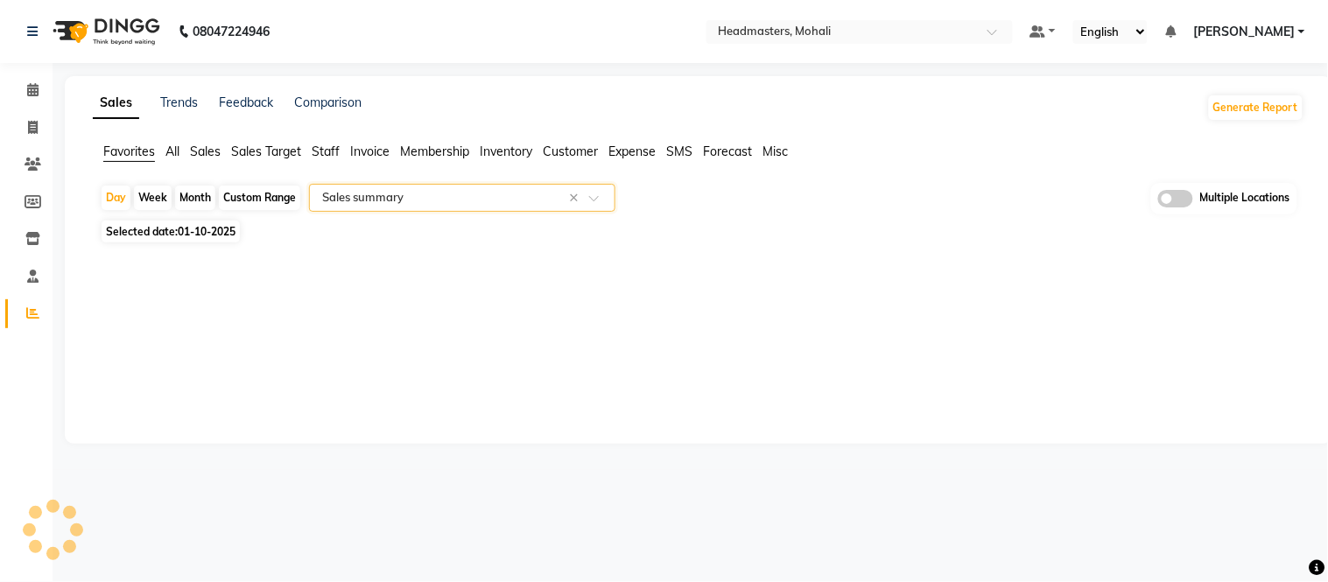
click at [197, 202] on div "Month" at bounding box center [195, 198] width 40 height 25
select select "10"
select select "2025"
select select "full_report"
select select "csv"
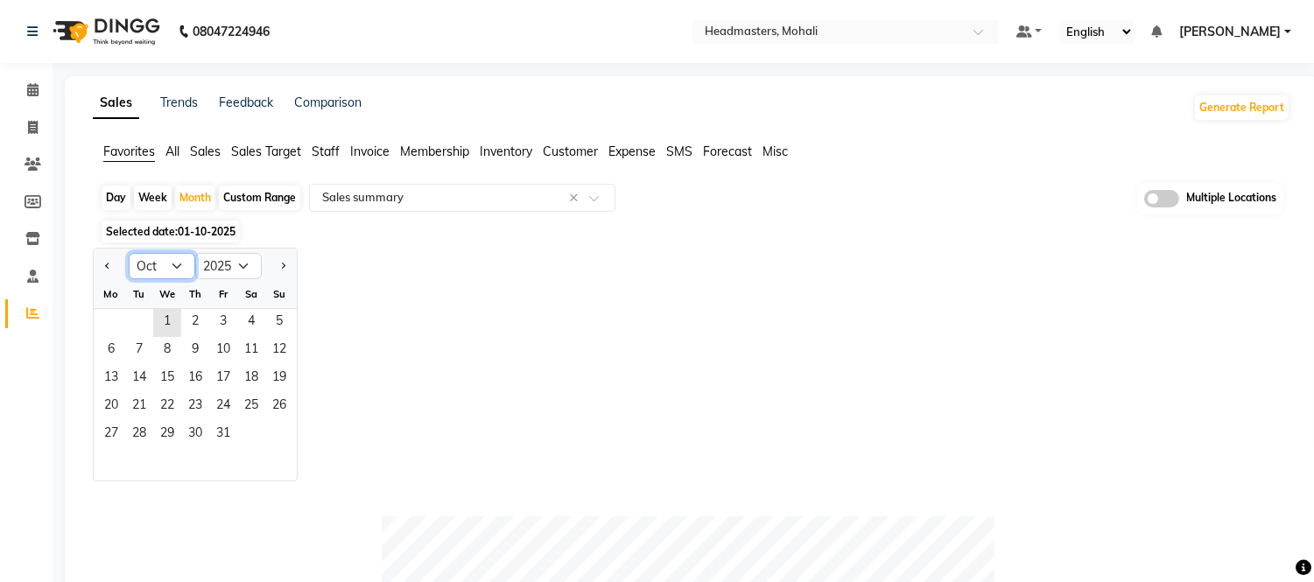
click at [179, 268] on select "Jan Feb Mar Apr May Jun [DATE] Aug Sep Oct Nov Dec" at bounding box center [162, 266] width 67 height 26
select select "9"
click at [129, 253] on select "Jan Feb Mar Apr May Jun [DATE] Aug Sep Oct Nov Dec" at bounding box center [162, 266] width 67 height 26
click at [101, 319] on span "1" at bounding box center [111, 323] width 28 height 28
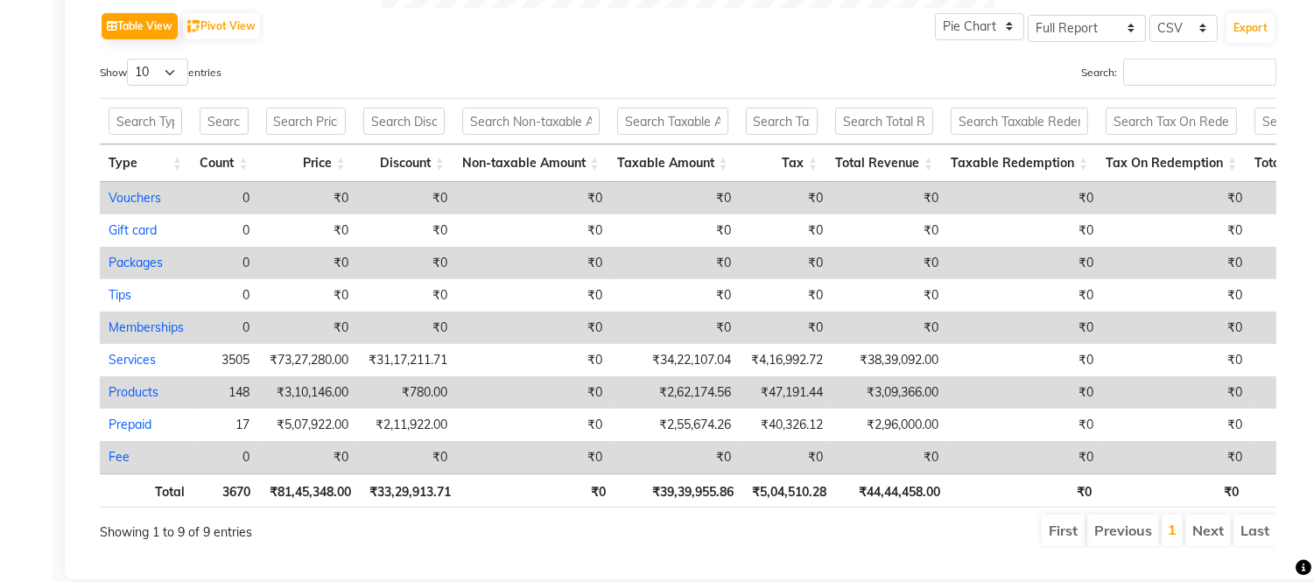
scroll to position [713, 0]
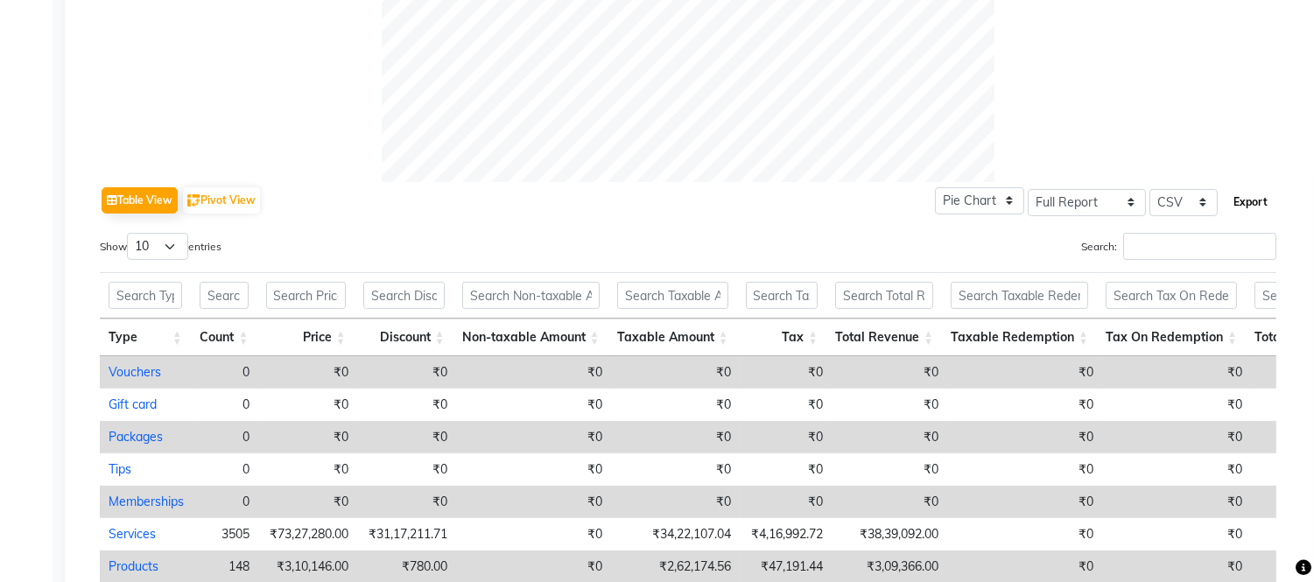
click at [1249, 201] on button "Export" at bounding box center [1250, 202] width 48 height 30
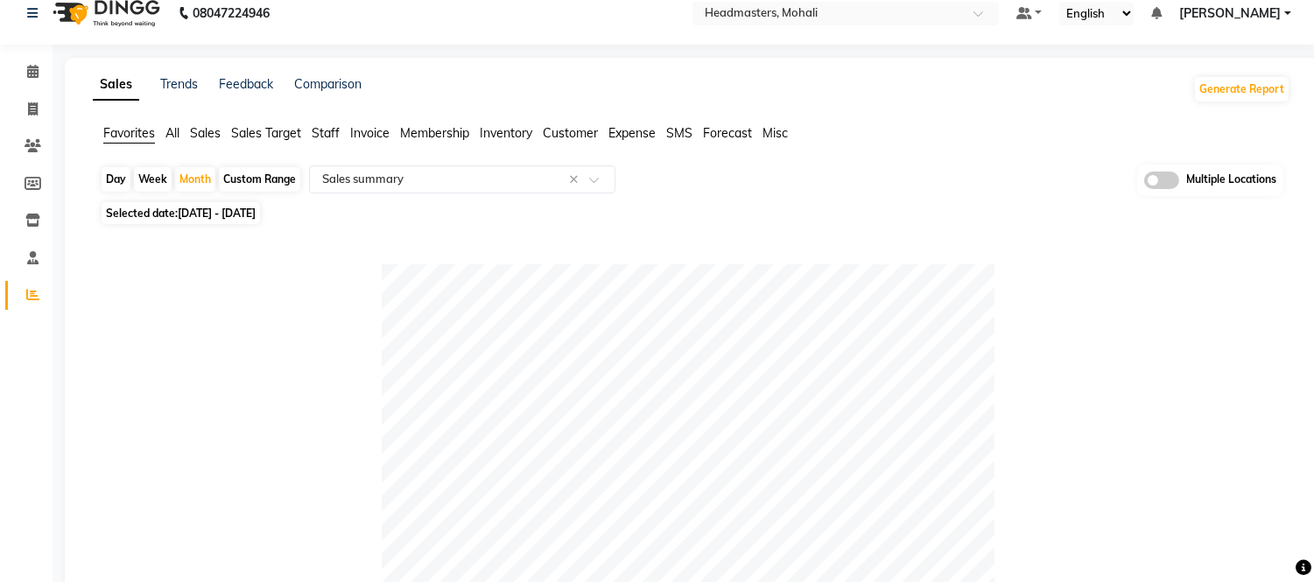
scroll to position [0, 0]
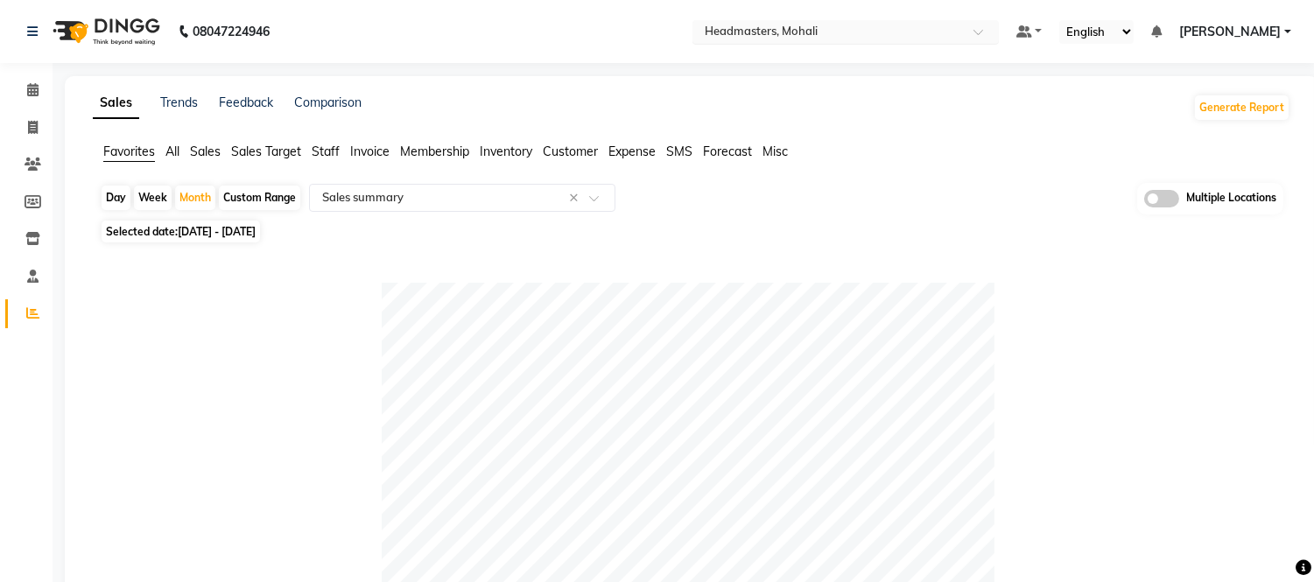
click at [795, 27] on input "text" at bounding box center [828, 34] width 254 height 18
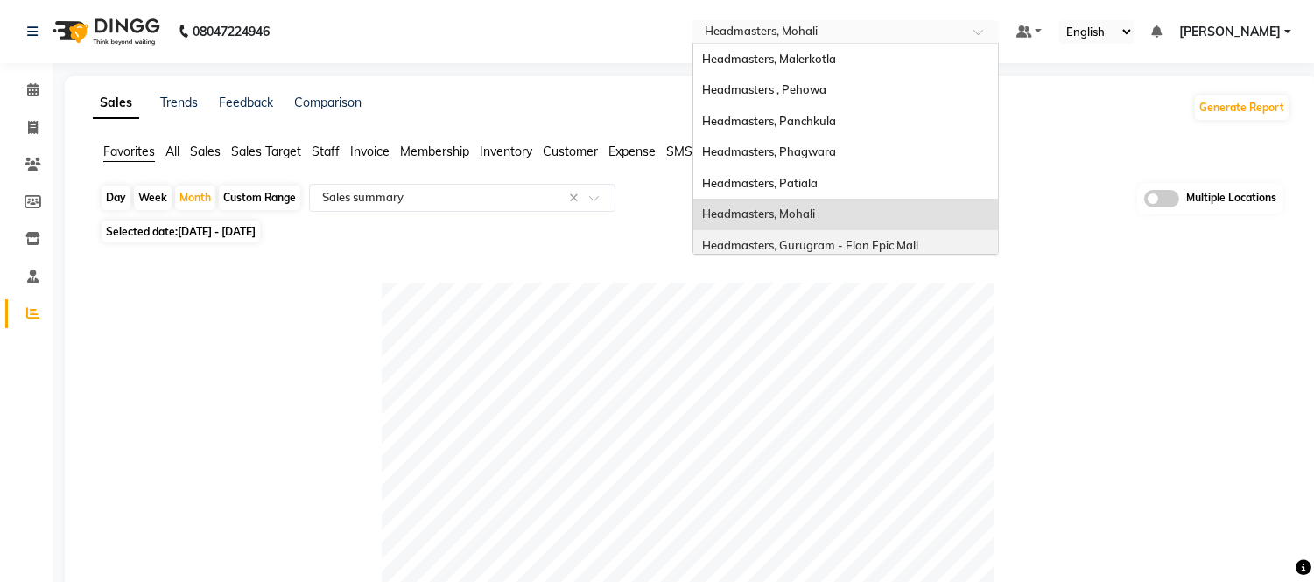
click at [837, 247] on span "Headmasters, Gurugram - Elan Epic Mall" at bounding box center [810, 245] width 216 height 14
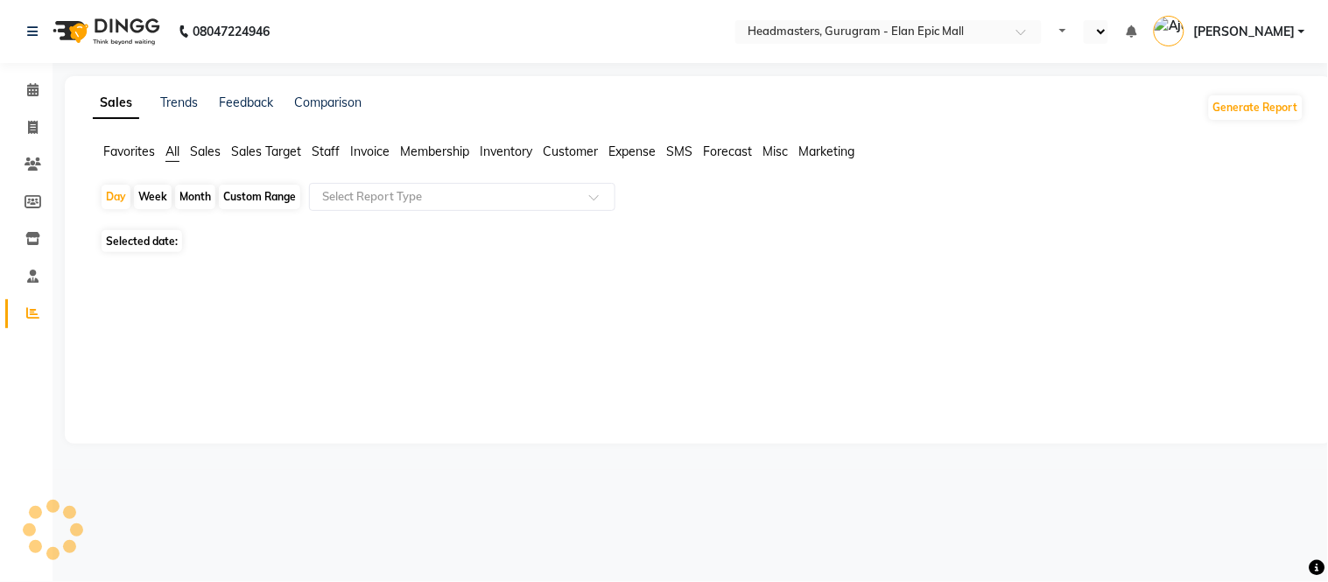
select select "en"
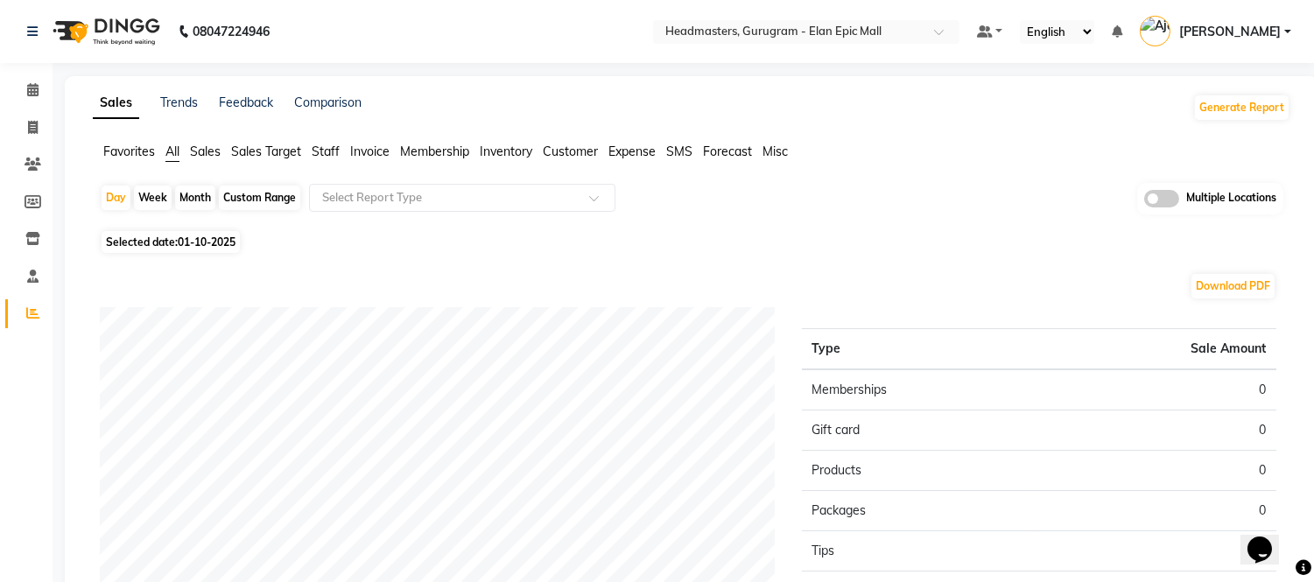
click at [138, 147] on span "Favorites" at bounding box center [129, 152] width 52 height 16
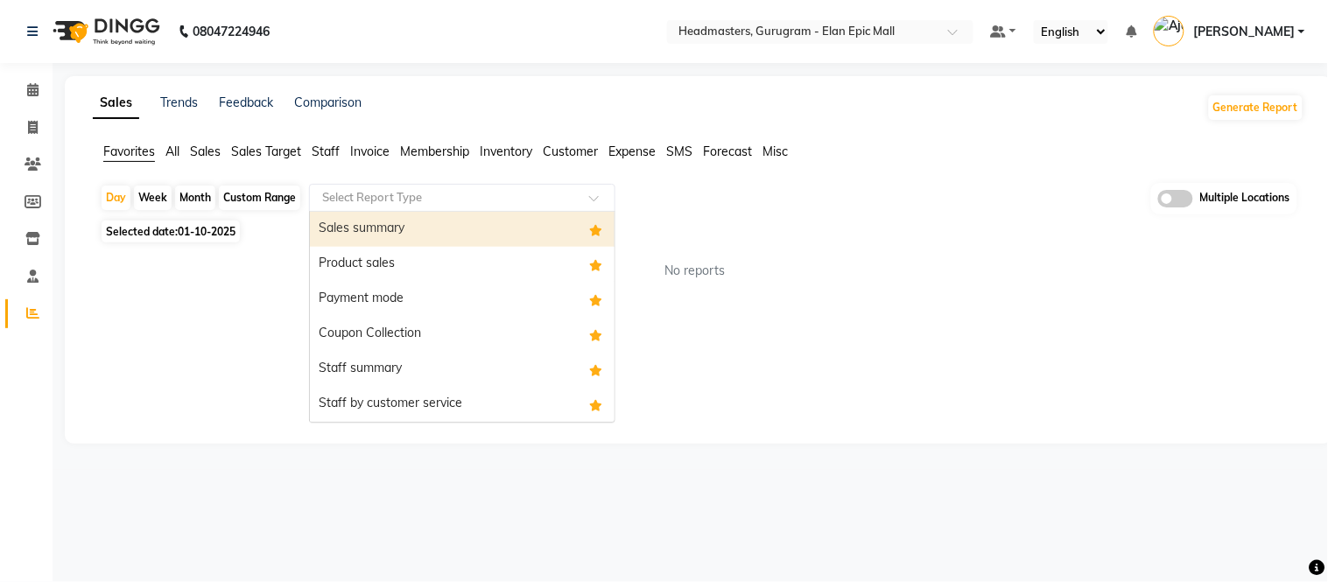
drag, startPoint x: 317, startPoint y: 188, endPoint x: 333, endPoint y: 204, distance: 22.9
click at [325, 201] on div at bounding box center [462, 198] width 305 height 18
click at [339, 225] on div "Sales summary" at bounding box center [462, 229] width 305 height 35
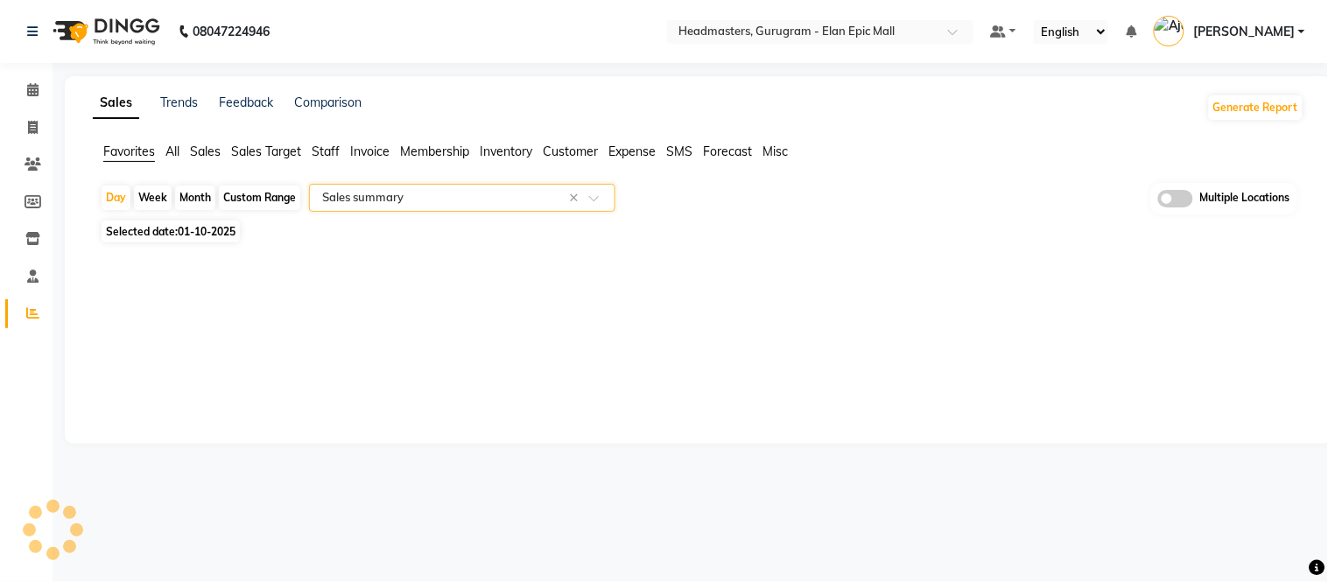
select select "full_report"
select select "csv"
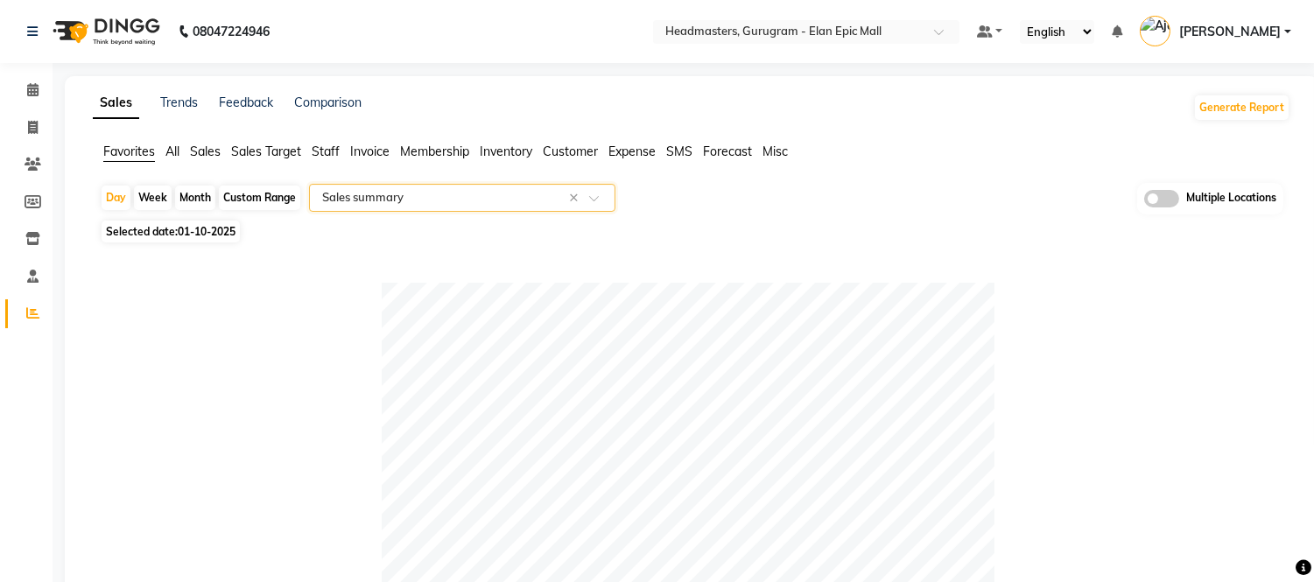
click at [180, 200] on div "Month" at bounding box center [195, 198] width 40 height 25
select select "10"
select select "2025"
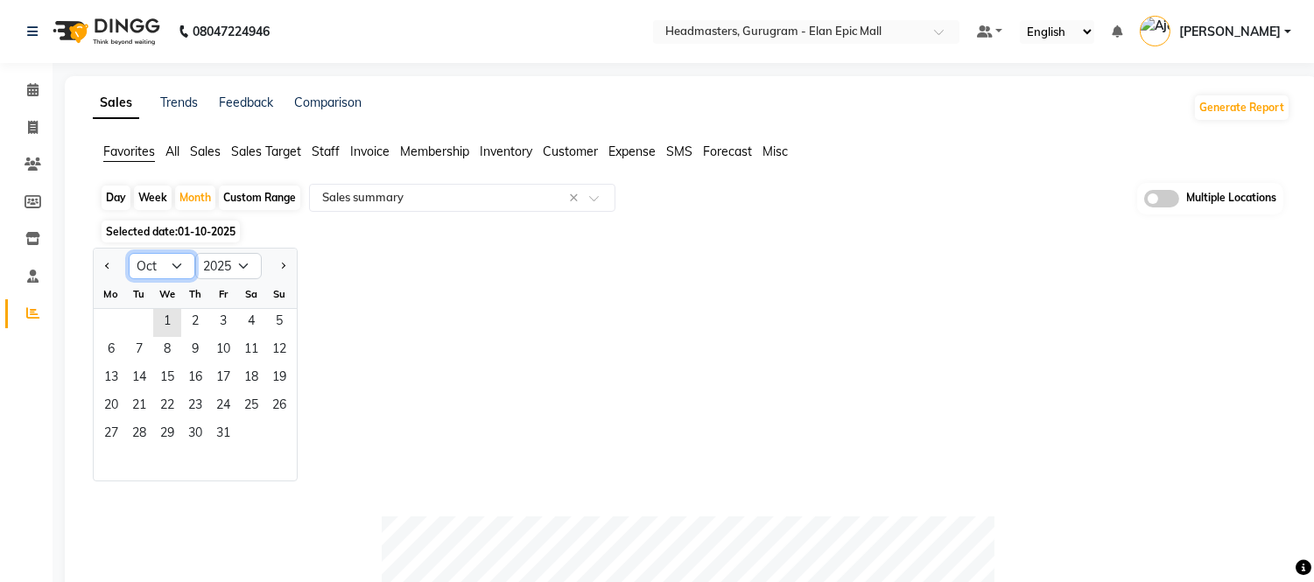
click at [167, 272] on select "Jan Feb Mar Apr May Jun [DATE] Aug Sep Oct Nov Dec" at bounding box center [162, 266] width 67 height 26
select select "9"
click at [129, 253] on select "Jan Feb Mar Apr May Jun [DATE] Aug Sep Oct Nov Dec" at bounding box center [162, 266] width 67 height 26
click at [109, 322] on span "1" at bounding box center [111, 323] width 28 height 28
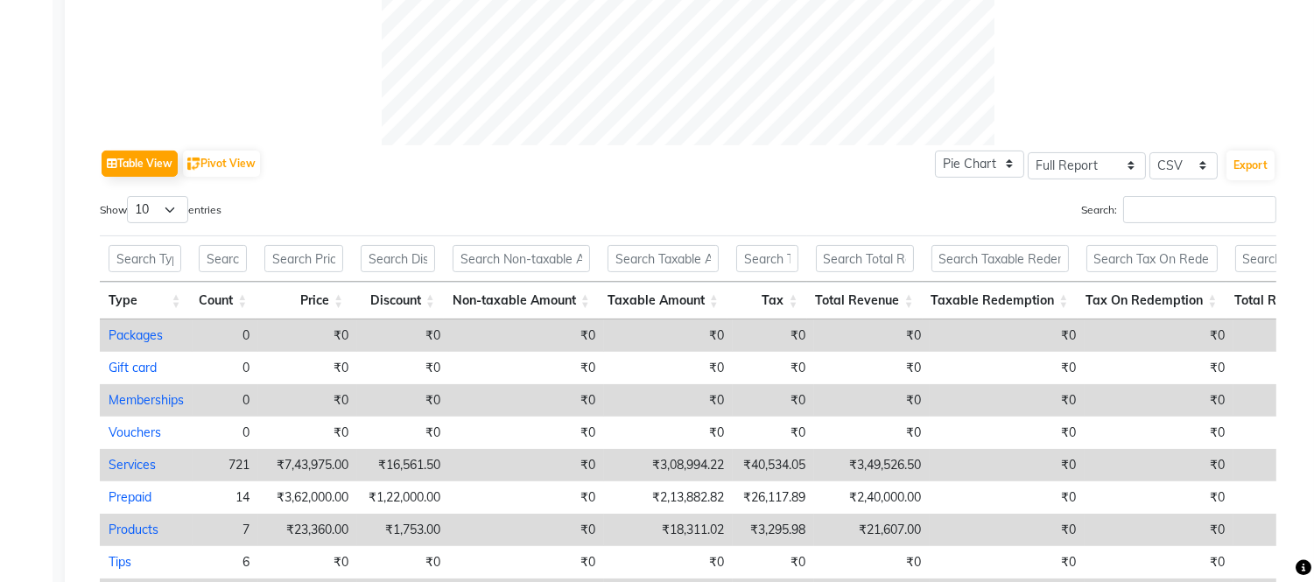
scroll to position [940, 0]
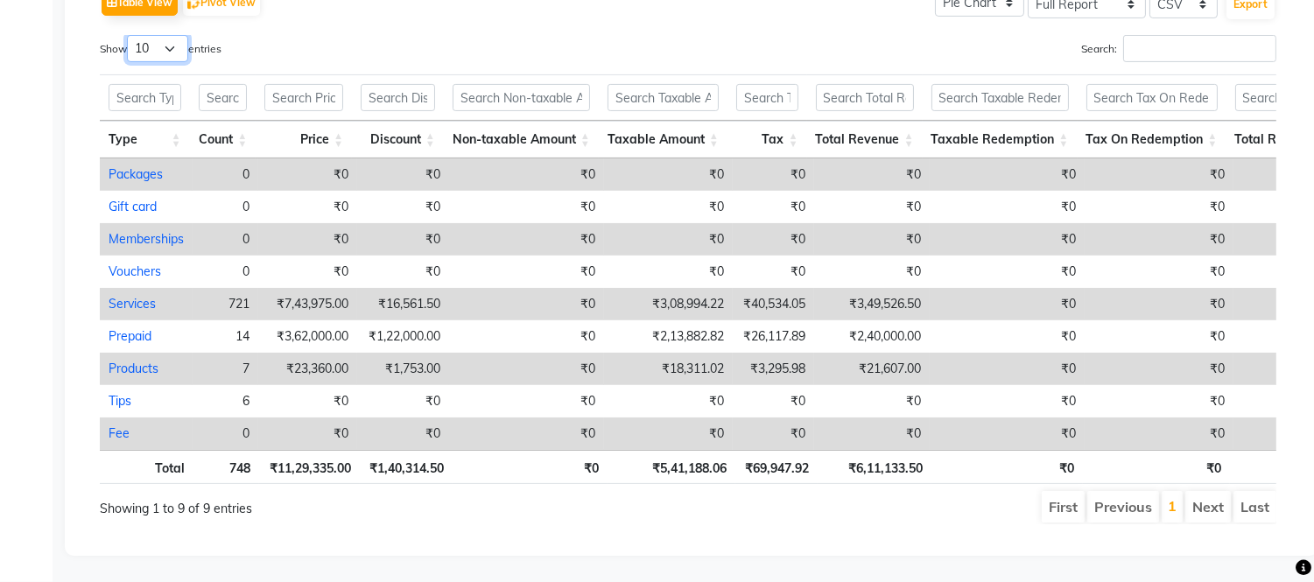
click at [156, 35] on select "10 25 50 100" at bounding box center [157, 48] width 61 height 27
click at [199, 121] on th "Count" at bounding box center [223, 140] width 67 height 38
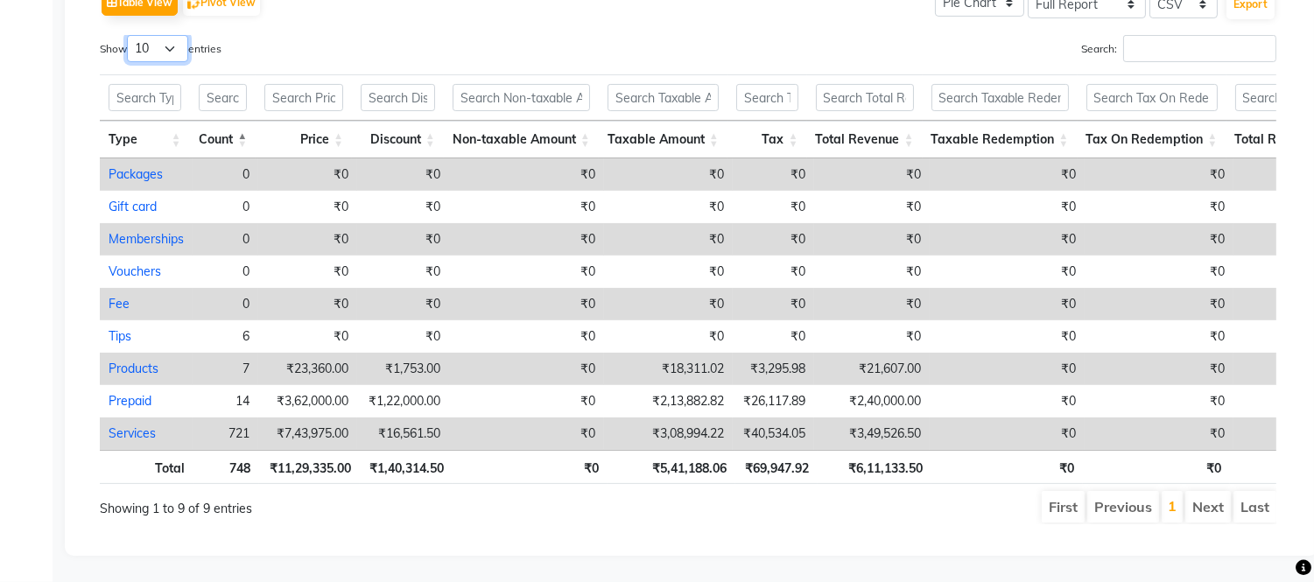
click at [172, 35] on select "10 25 50 100" at bounding box center [157, 48] width 61 height 27
select select "100"
click at [130, 35] on select "10 25 50 100" at bounding box center [157, 48] width 61 height 27
click at [239, 121] on th "Count" at bounding box center [223, 140] width 67 height 38
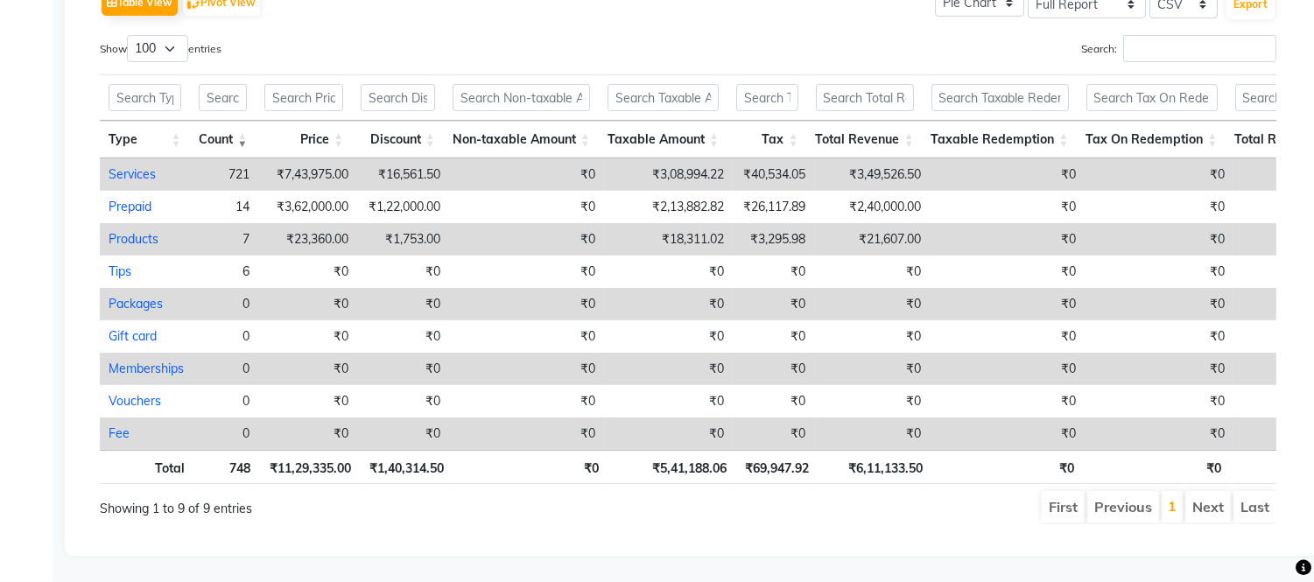
click at [241, 121] on th "Count" at bounding box center [223, 140] width 67 height 38
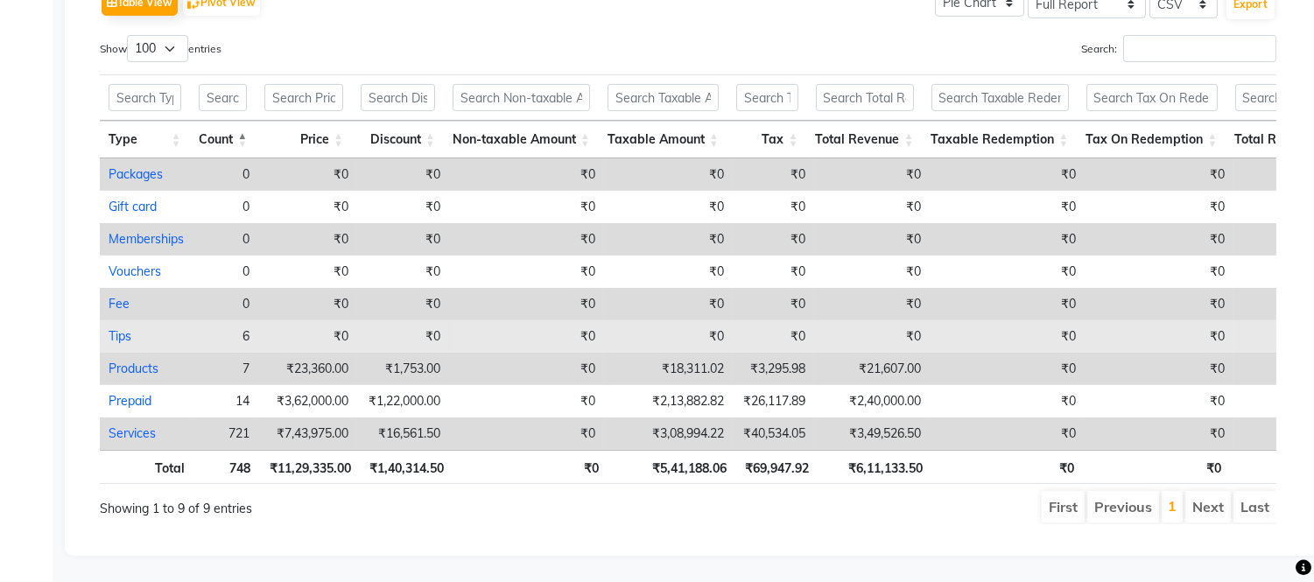
drag, startPoint x: 494, startPoint y: 378, endPoint x: 728, endPoint y: 303, distance: 246.3
click at [495, 385] on td "₹0" at bounding box center [526, 401] width 155 height 32
click at [728, 320] on td "₹0" at bounding box center [668, 336] width 129 height 32
select select "full_report"
select select "csv"
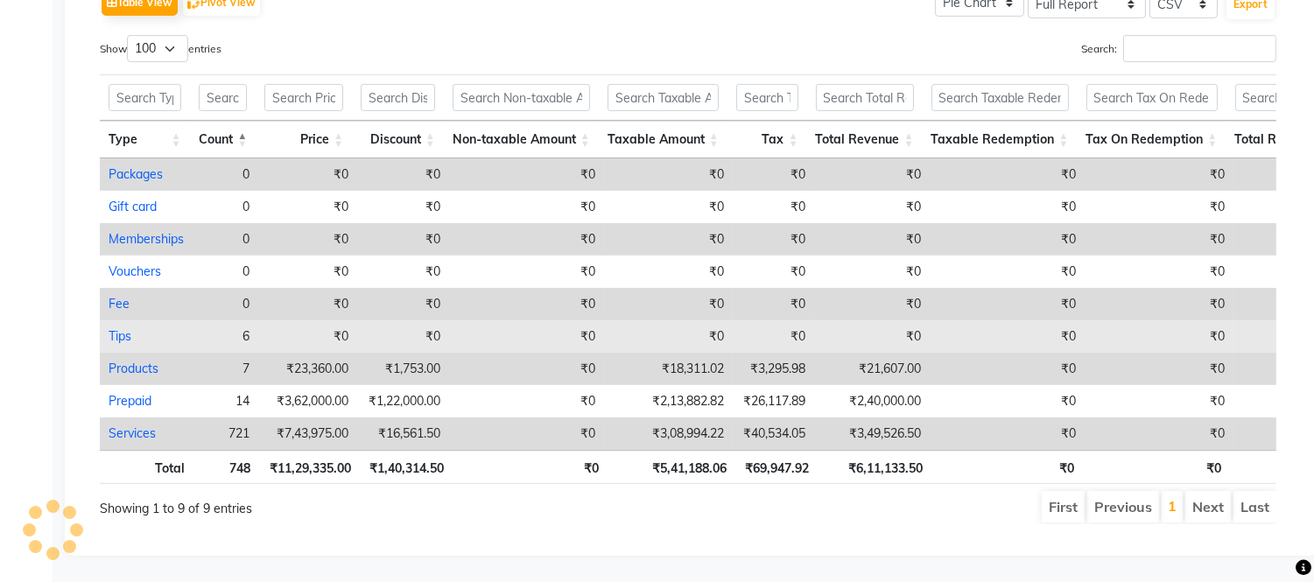
select select "full_report"
select select "csv"
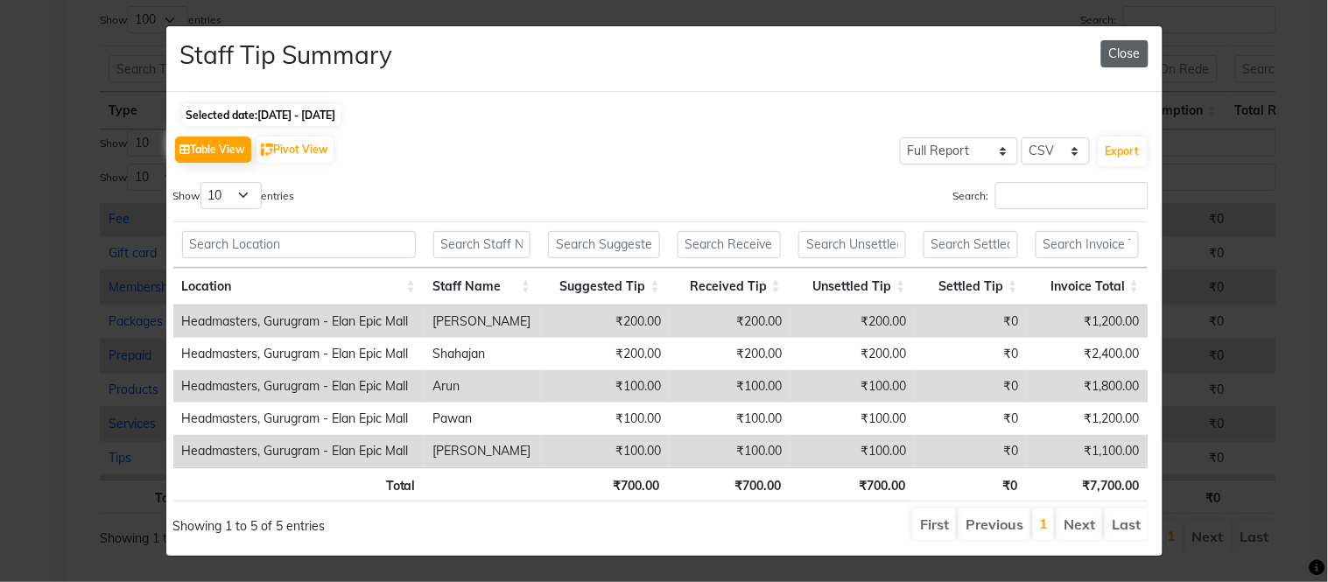
click at [1125, 47] on button "Close" at bounding box center [1124, 53] width 47 height 27
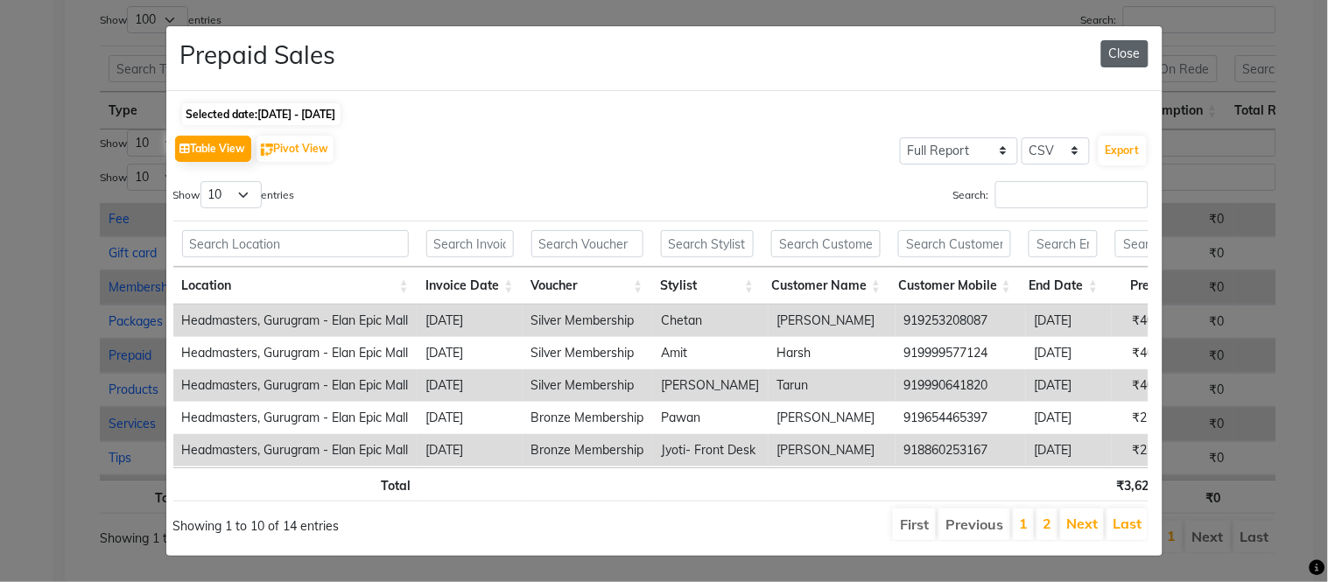
click at [1130, 48] on button "Close" at bounding box center [1124, 53] width 47 height 27
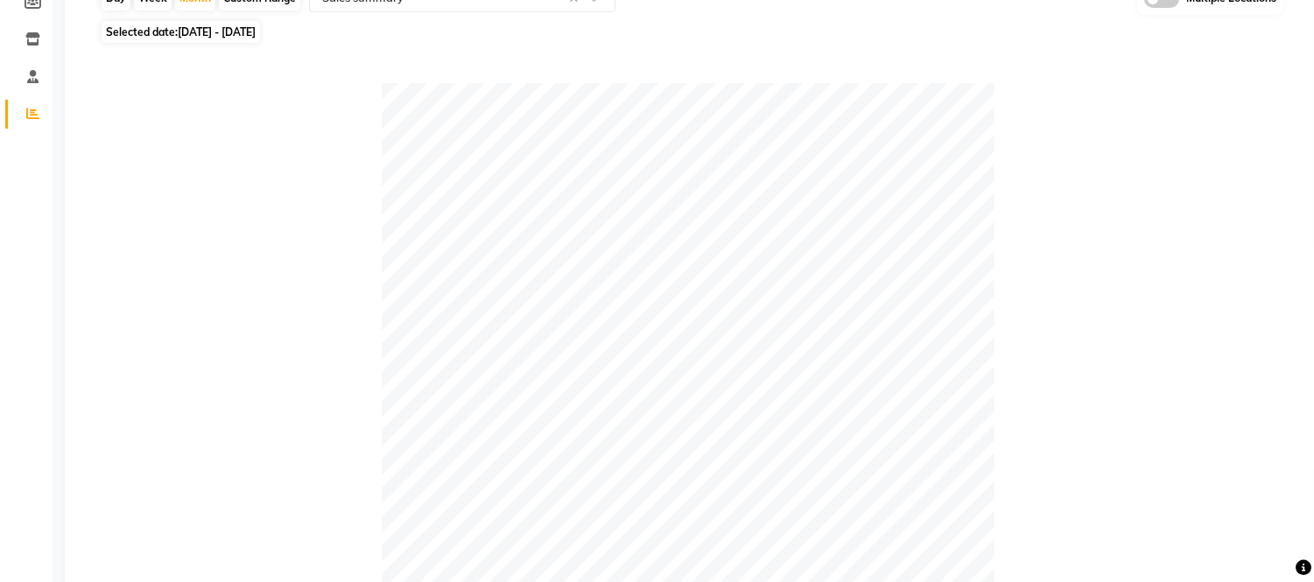
scroll to position [453, 0]
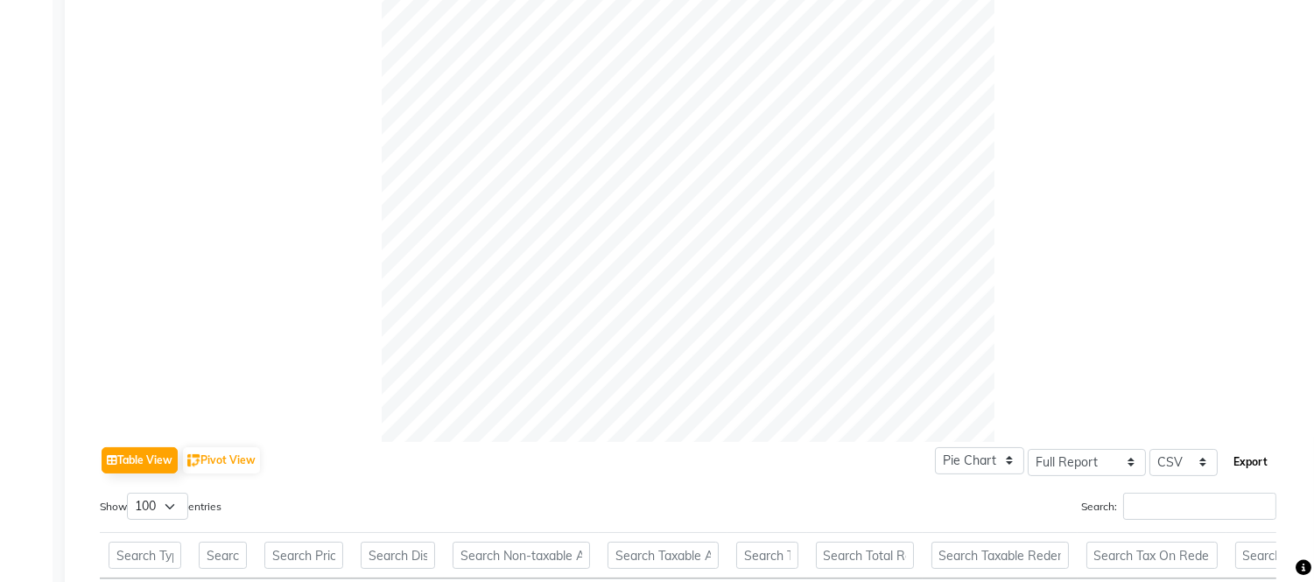
click at [1245, 462] on button "Export" at bounding box center [1250, 462] width 48 height 30
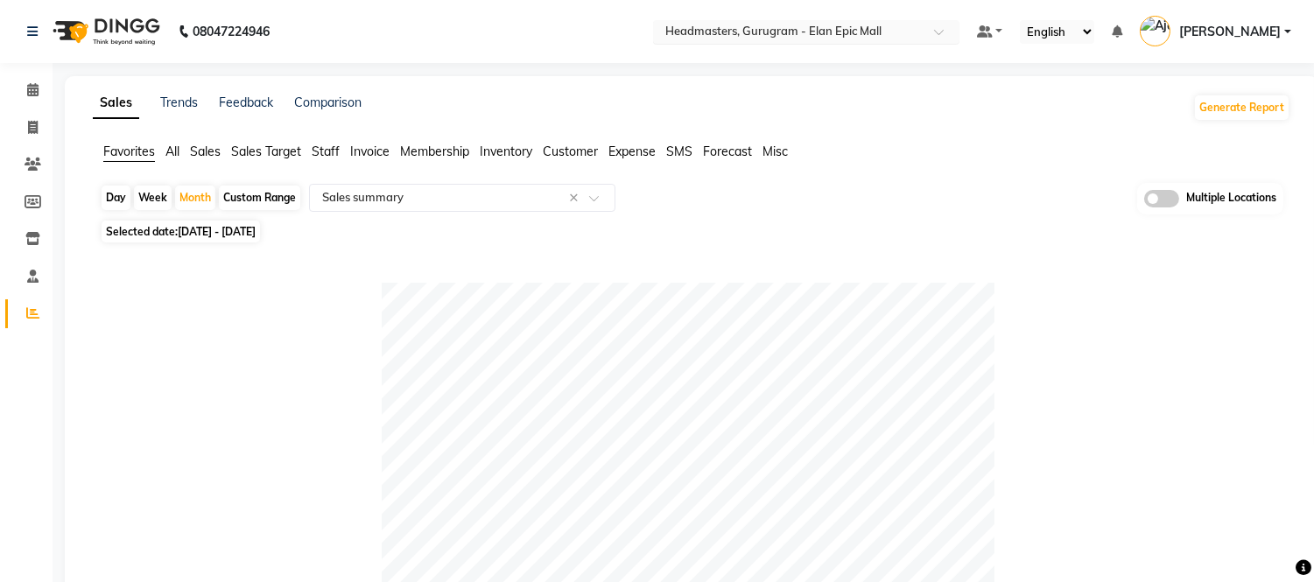
click at [792, 28] on input "text" at bounding box center [789, 34] width 254 height 18
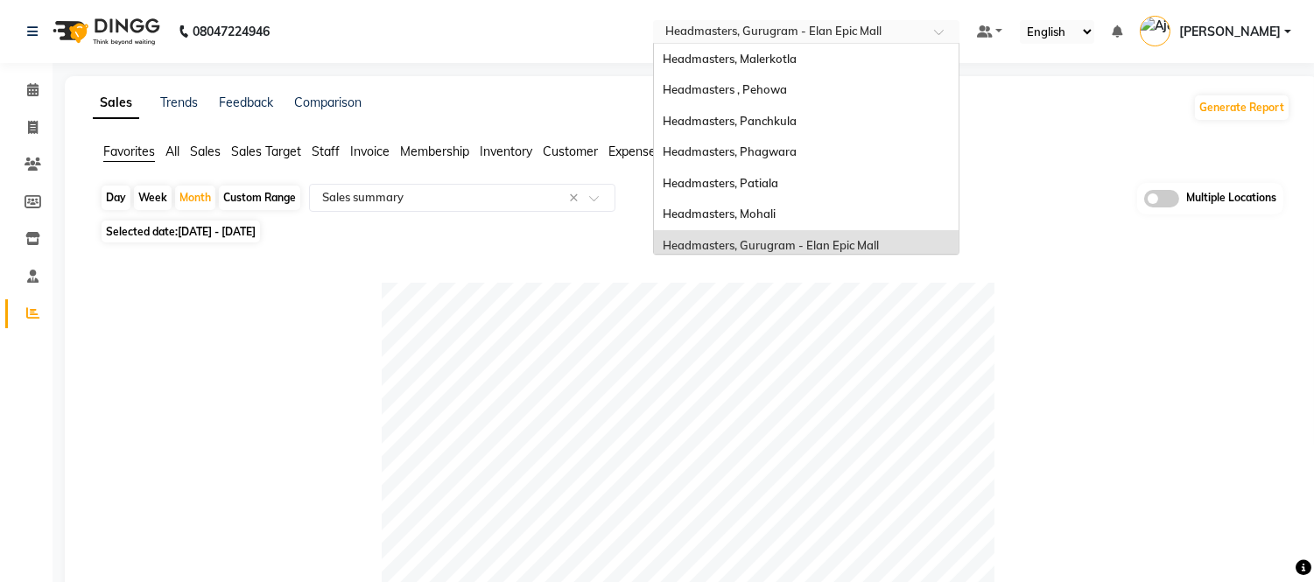
scroll to position [186, 0]
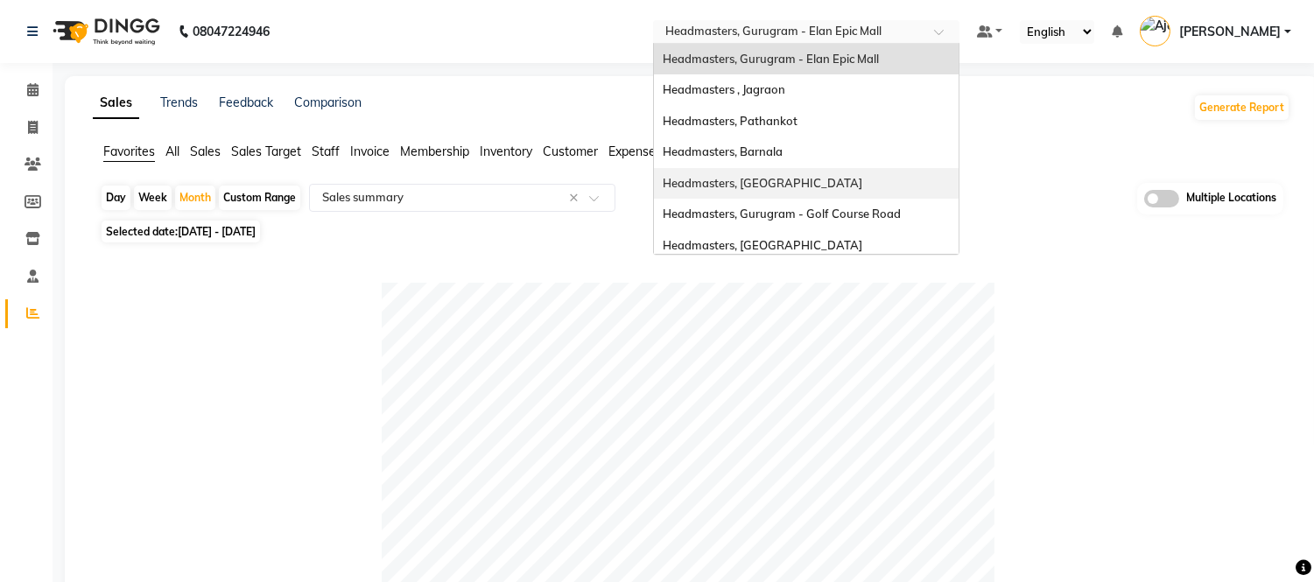
click at [779, 182] on span "Headmasters, [GEOGRAPHIC_DATA]" at bounding box center [763, 183] width 200 height 14
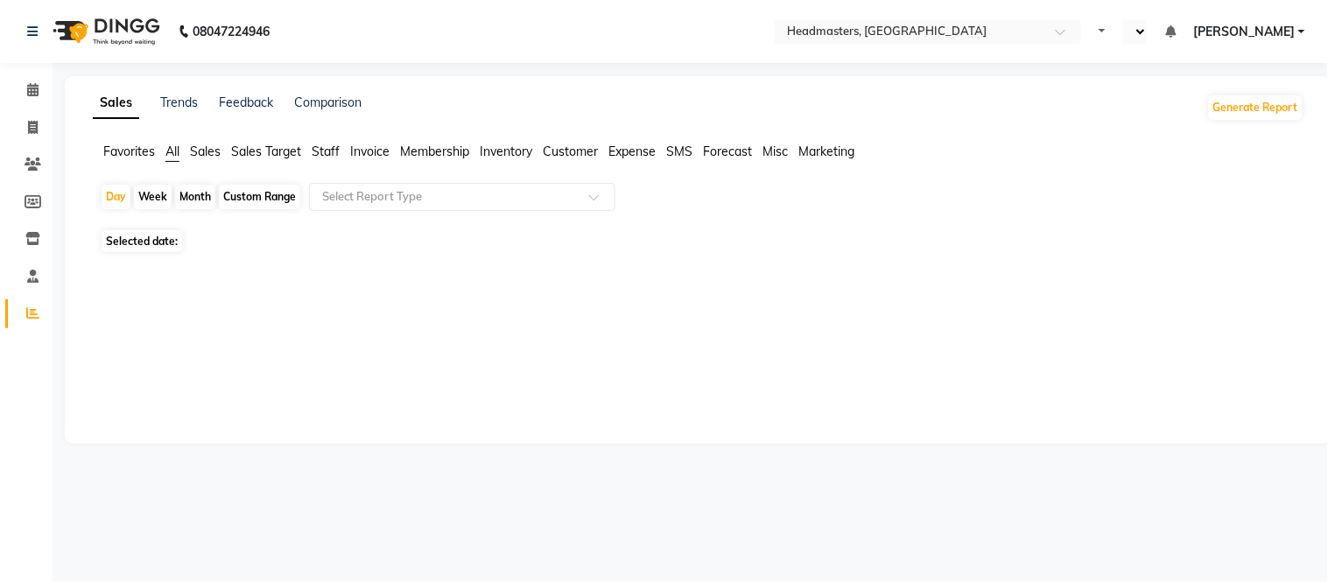
select select "en"
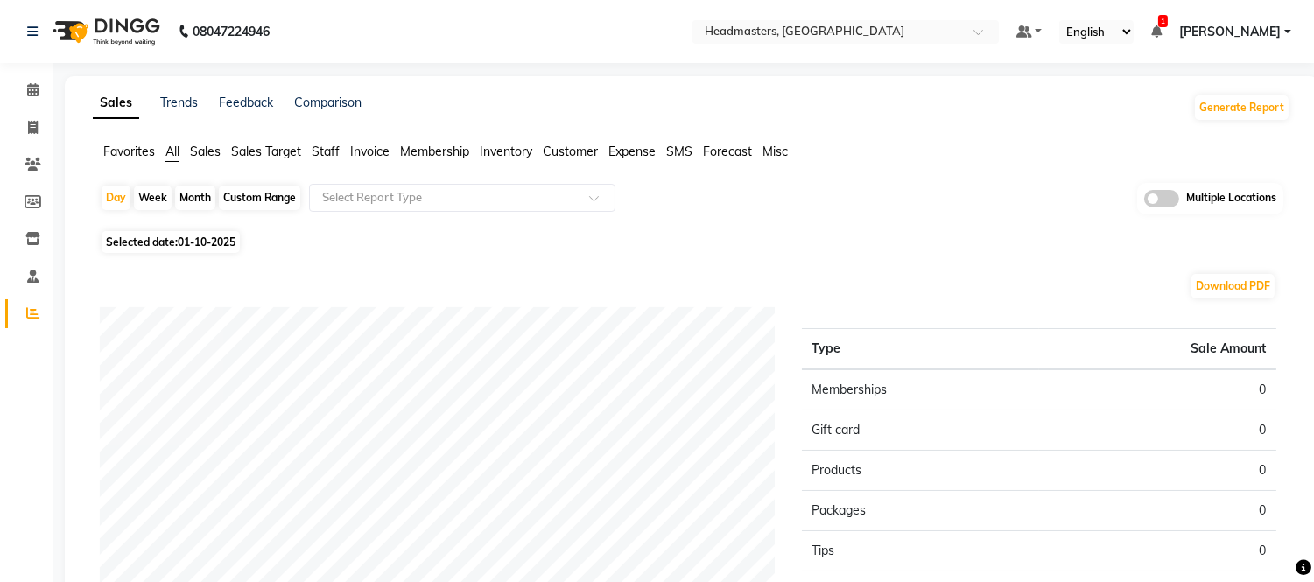
click at [133, 154] on span "Favorites" at bounding box center [129, 152] width 52 height 16
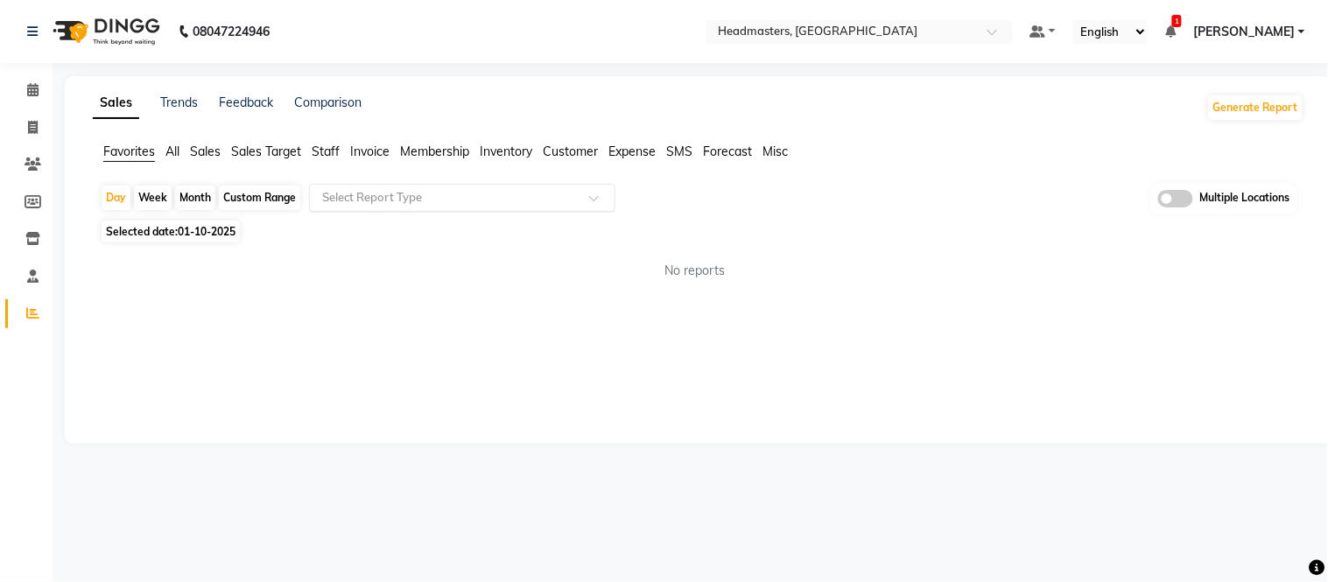
click at [377, 199] on input "text" at bounding box center [445, 198] width 252 height 18
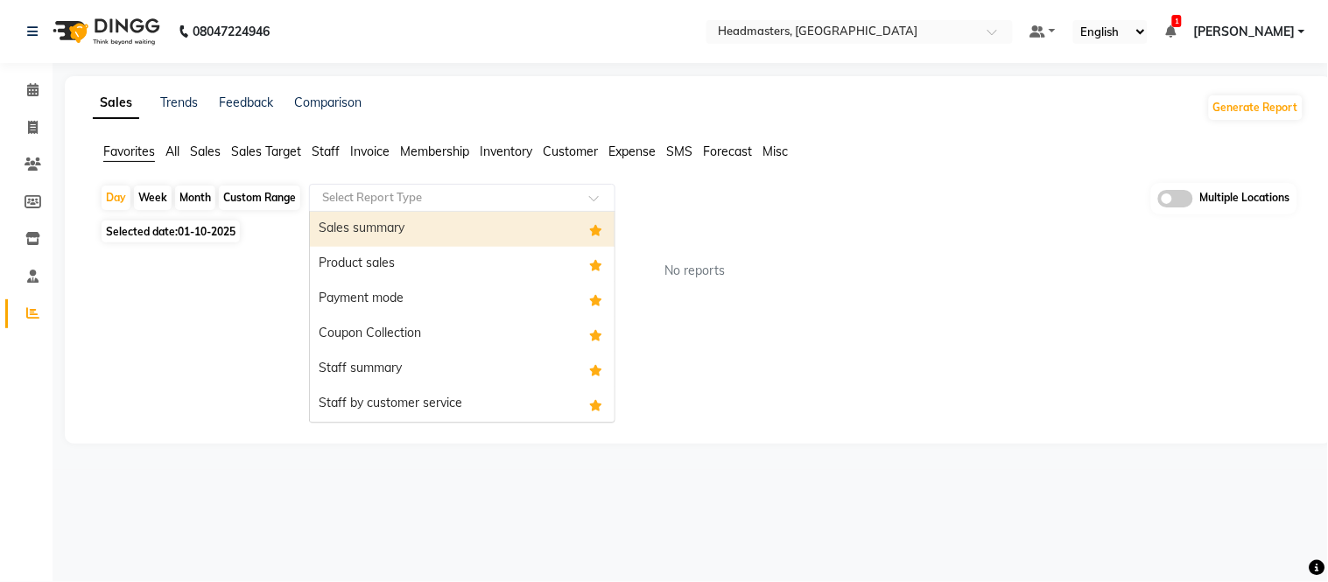
click at [381, 229] on div "Sales summary" at bounding box center [462, 229] width 305 height 35
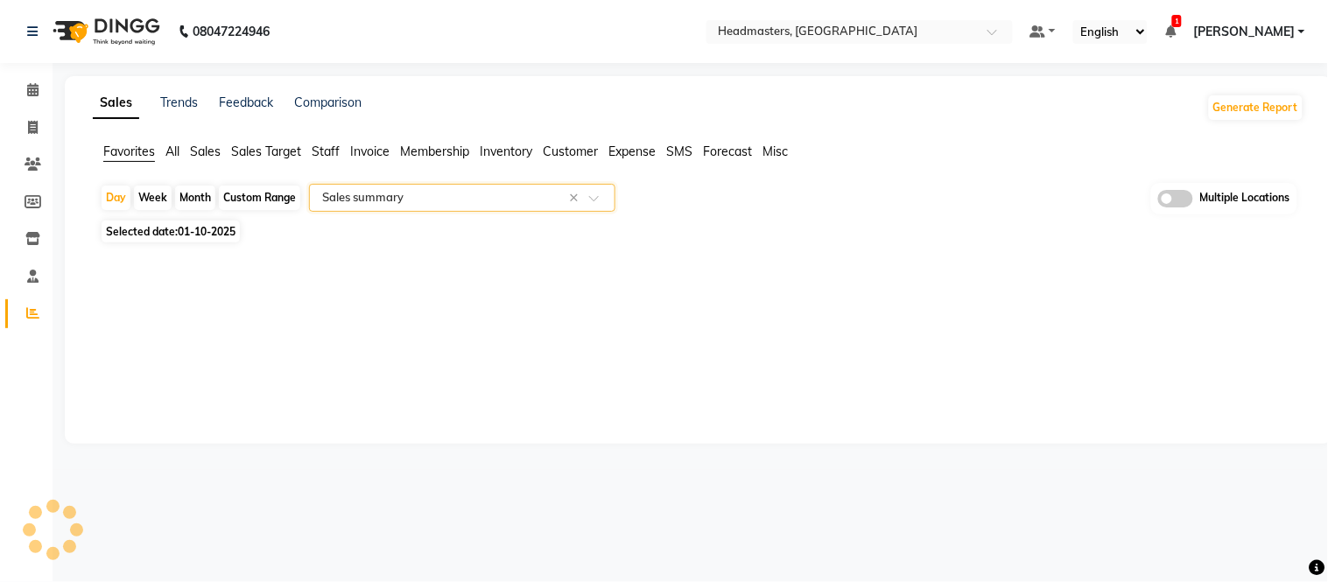
select select "full_report"
select select "csv"
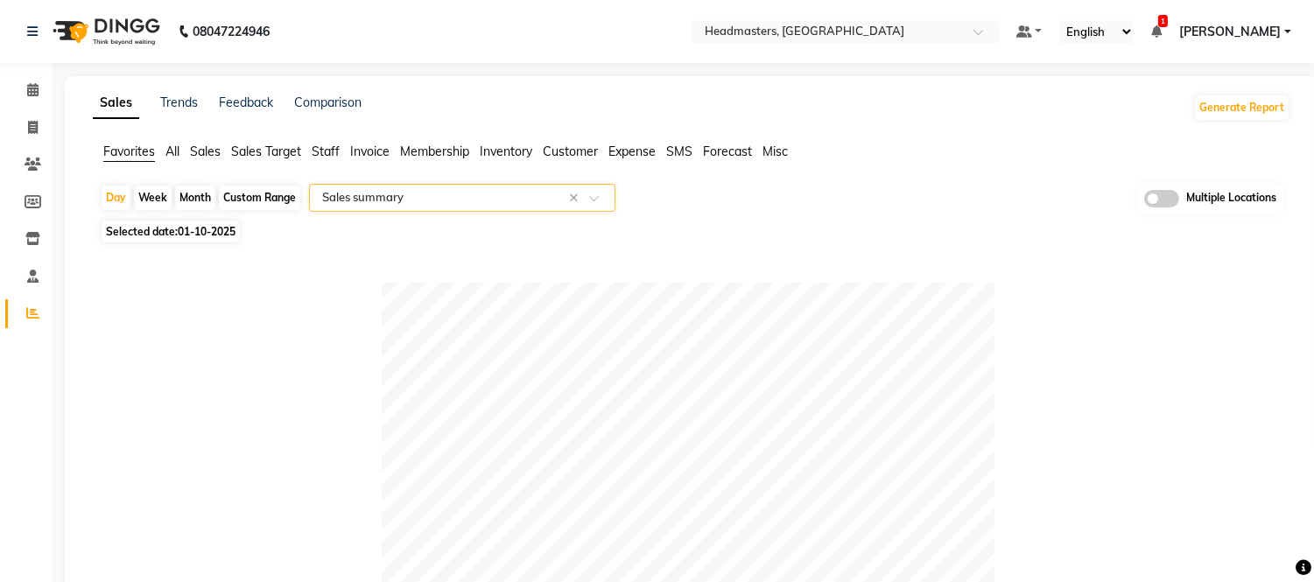
click at [193, 188] on div "Month" at bounding box center [195, 198] width 40 height 25
select select "10"
select select "2025"
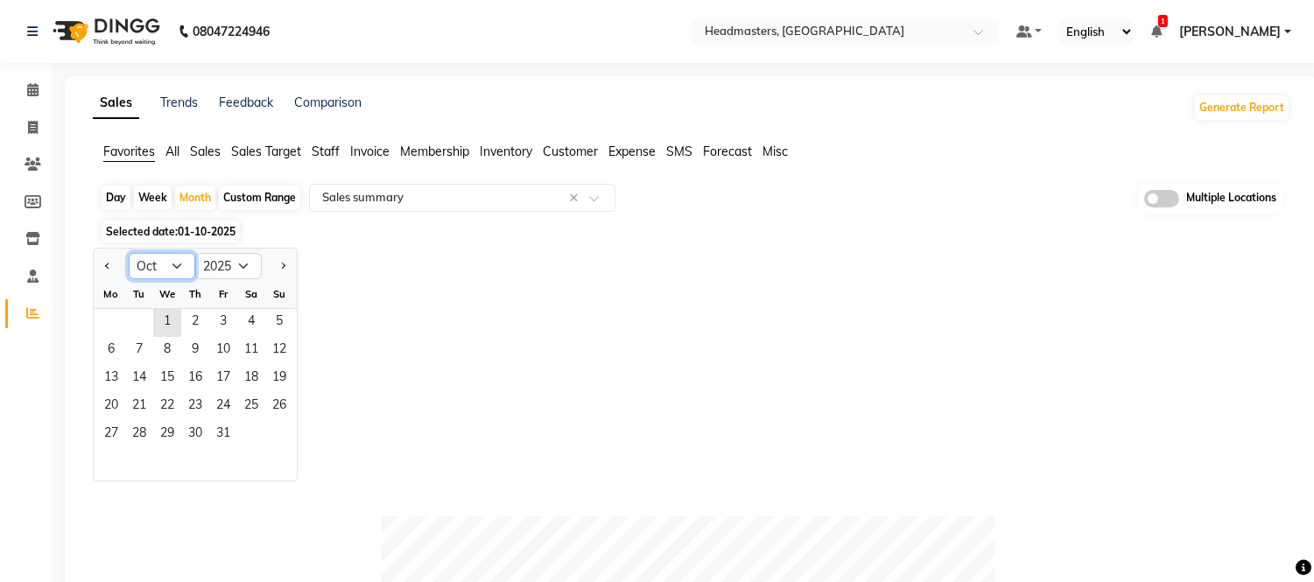
click at [172, 268] on select "Jan Feb Mar Apr May Jun [DATE] Aug Sep Oct Nov Dec" at bounding box center [162, 266] width 67 height 26
select select "9"
click at [129, 253] on select "Jan Feb Mar Apr May Jun [DATE] Aug Sep Oct Nov Dec" at bounding box center [162, 266] width 67 height 26
click at [120, 321] on span "1" at bounding box center [111, 323] width 28 height 28
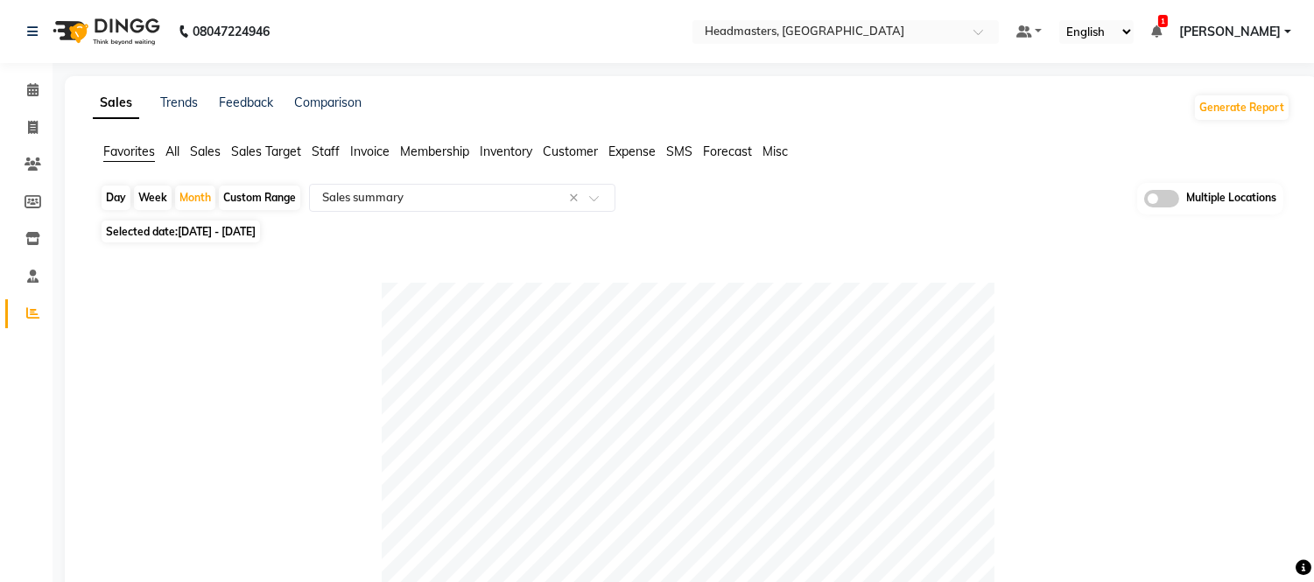
scroll to position [907, 0]
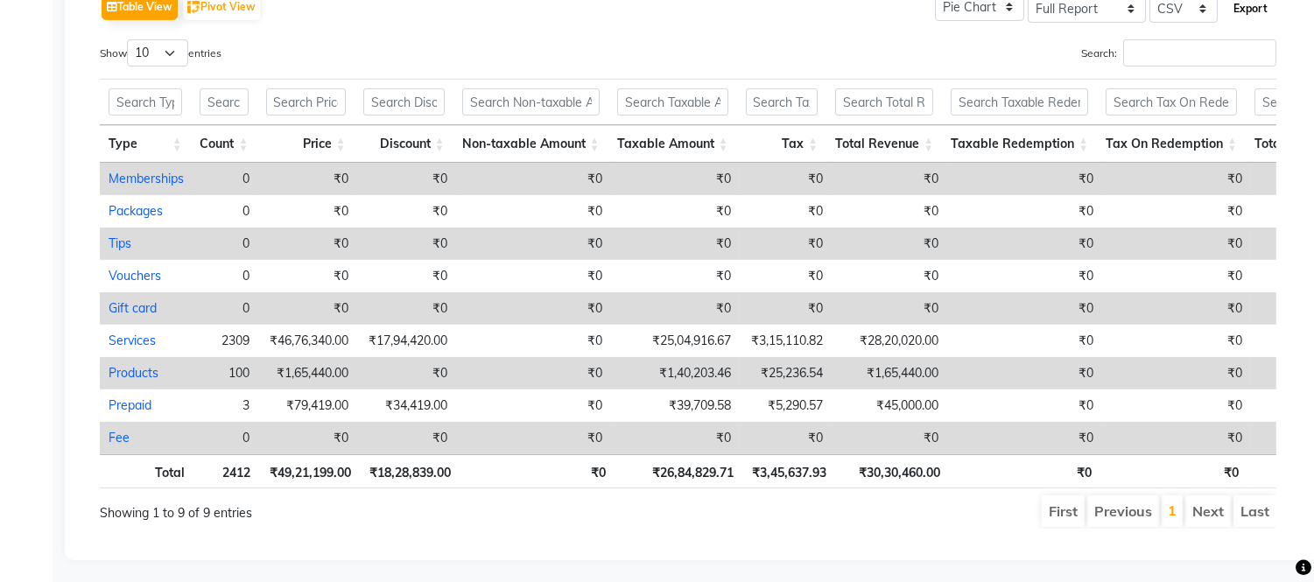
click at [1250, 14] on button "Export" at bounding box center [1250, 9] width 48 height 30
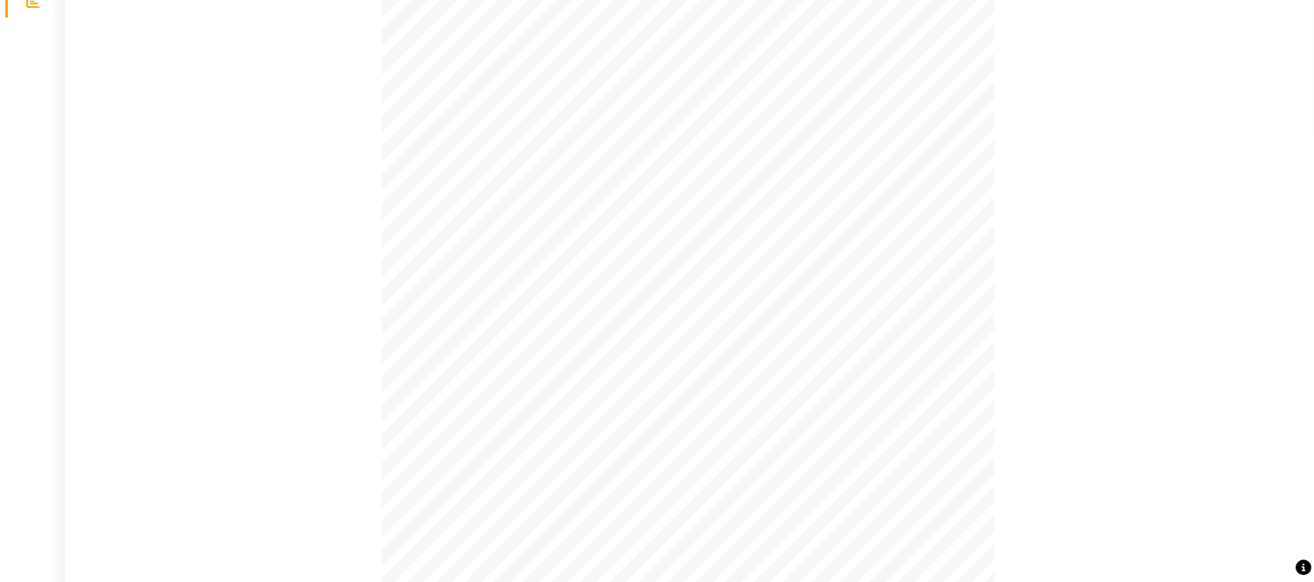
scroll to position [0, 0]
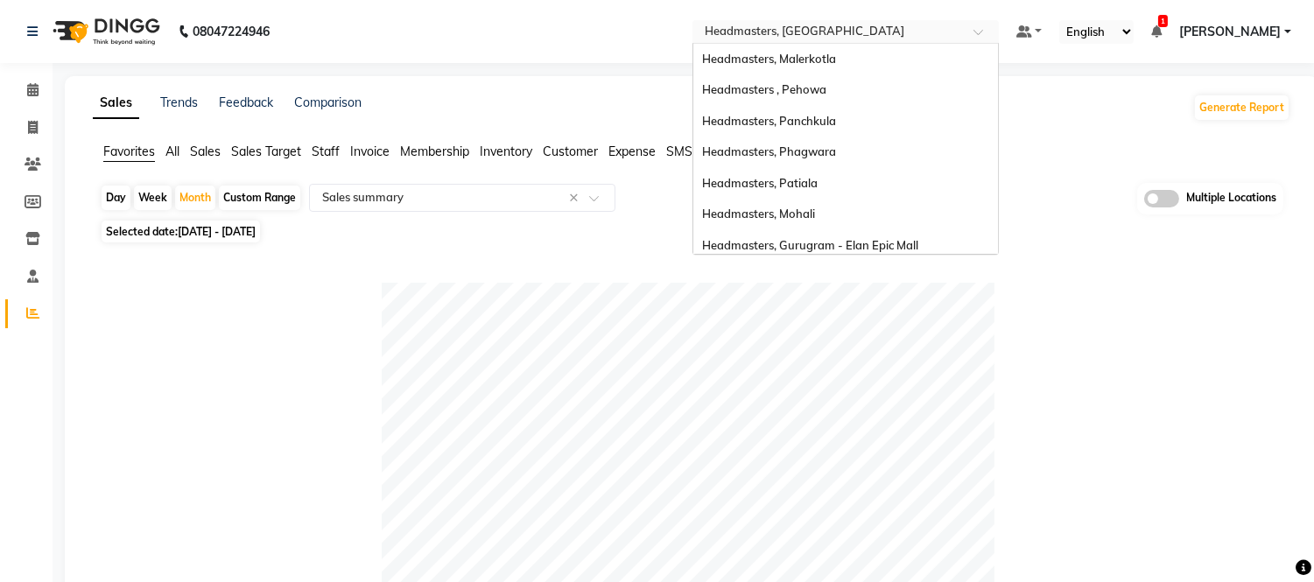
click at [832, 25] on input "text" at bounding box center [828, 34] width 254 height 18
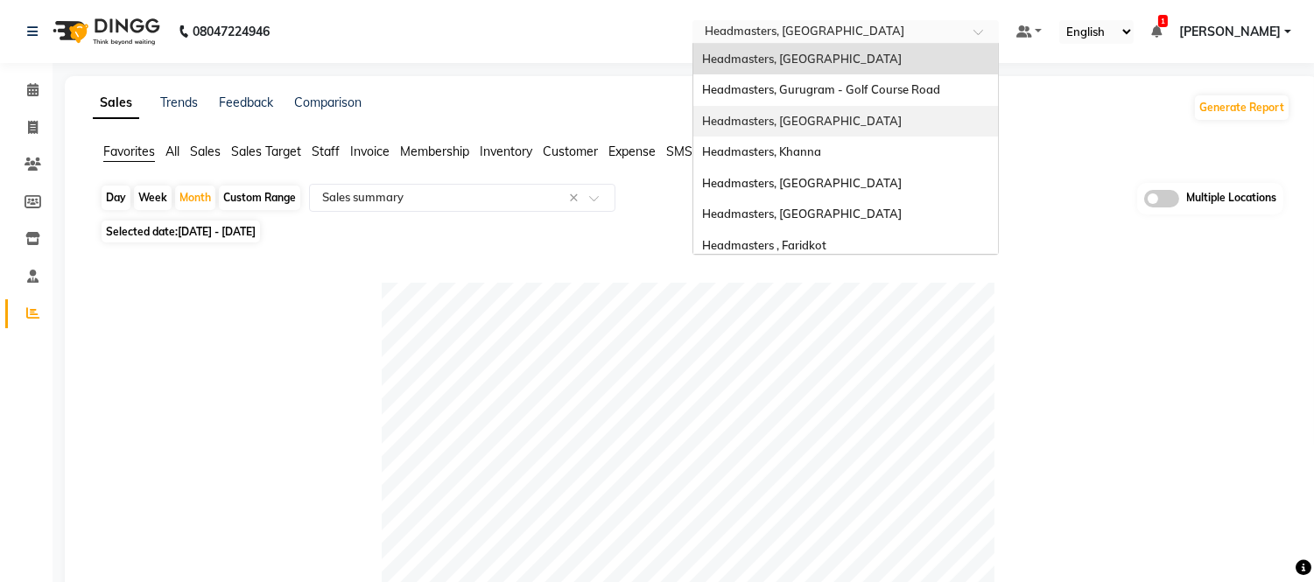
click at [820, 119] on span "Headmasters, [GEOGRAPHIC_DATA]" at bounding box center [802, 121] width 200 height 14
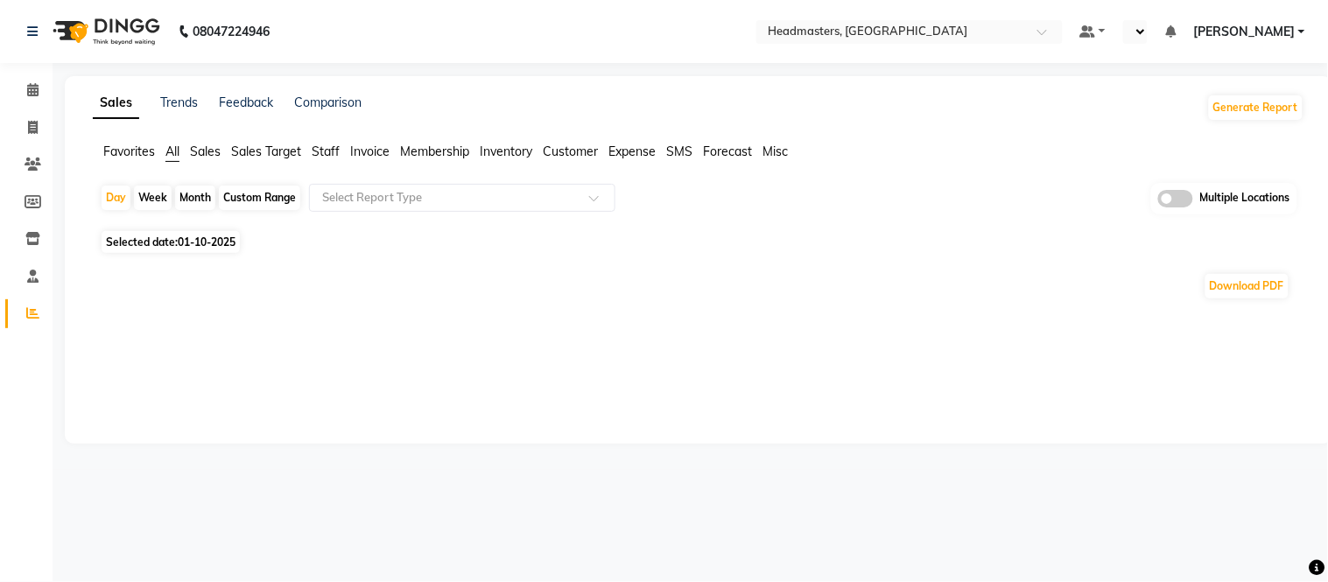
select select "en"
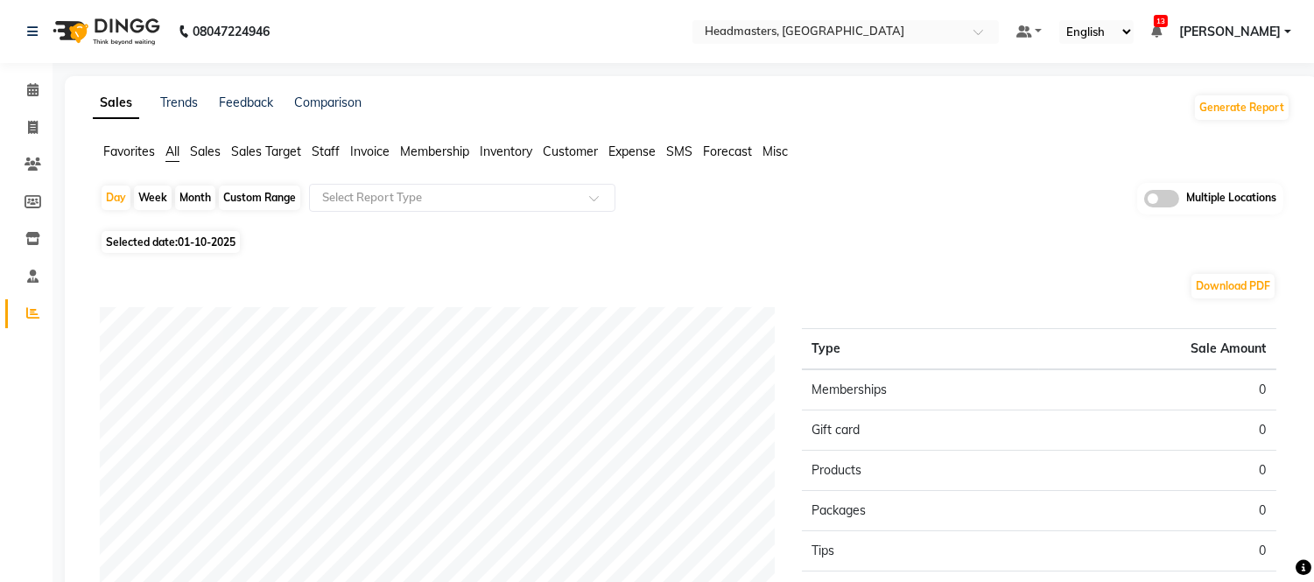
click at [137, 155] on span "Favorites" at bounding box center [129, 152] width 52 height 16
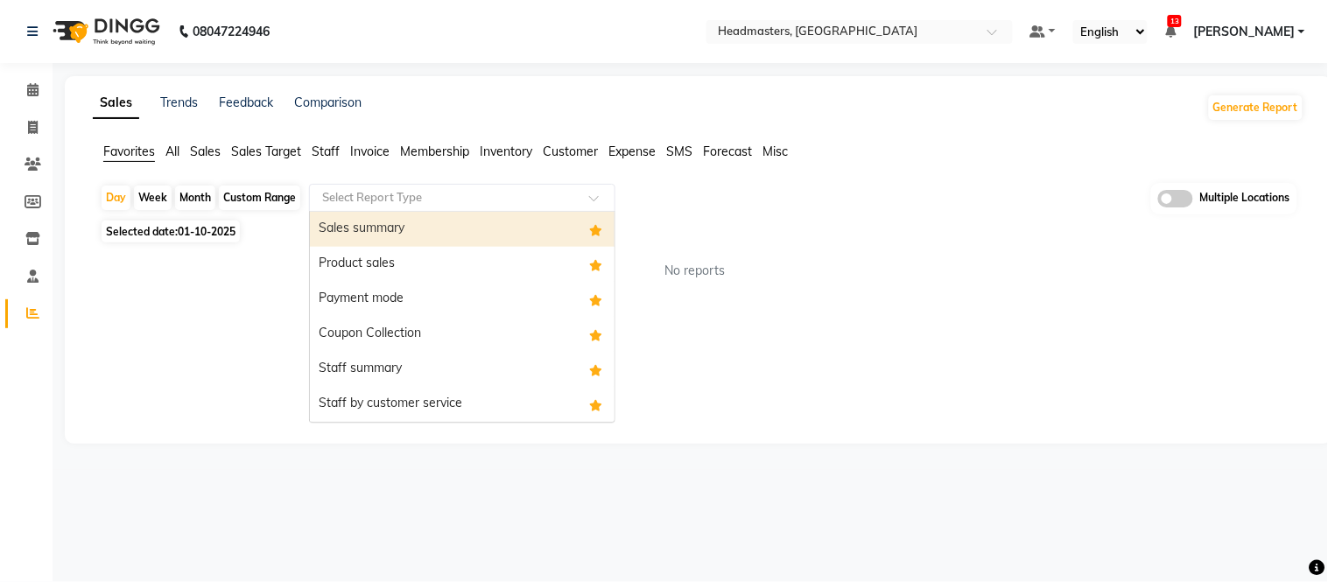
click at [363, 199] on input "text" at bounding box center [445, 198] width 252 height 18
click at [361, 222] on div "Sales summary" at bounding box center [462, 229] width 305 height 35
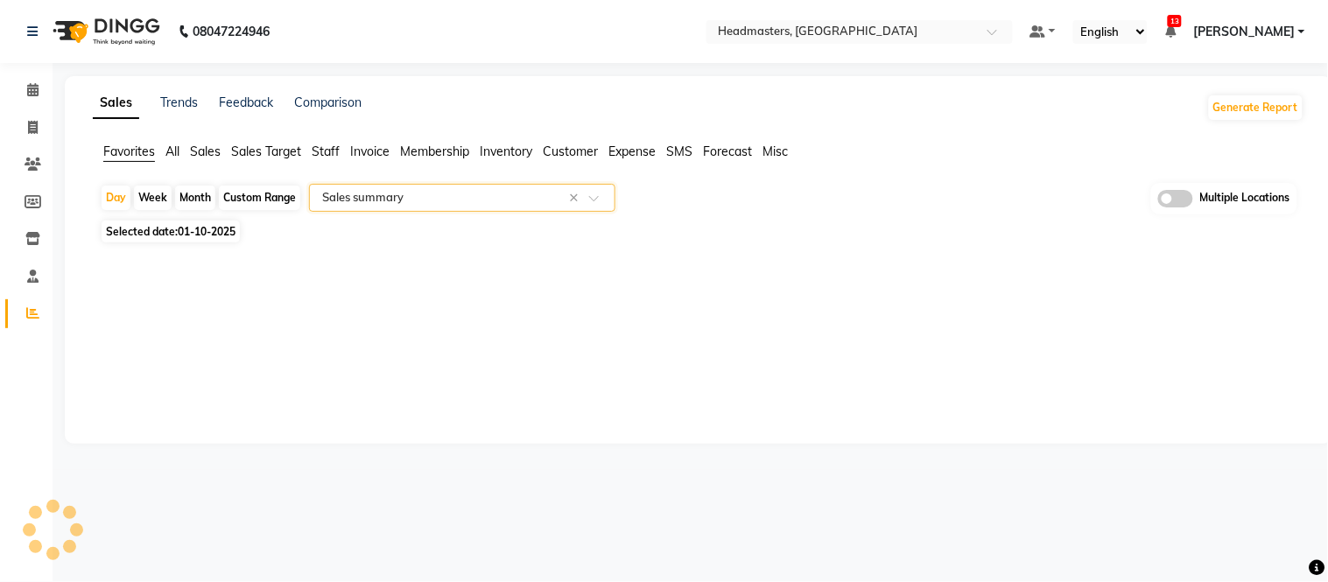
select select "full_report"
select select "csv"
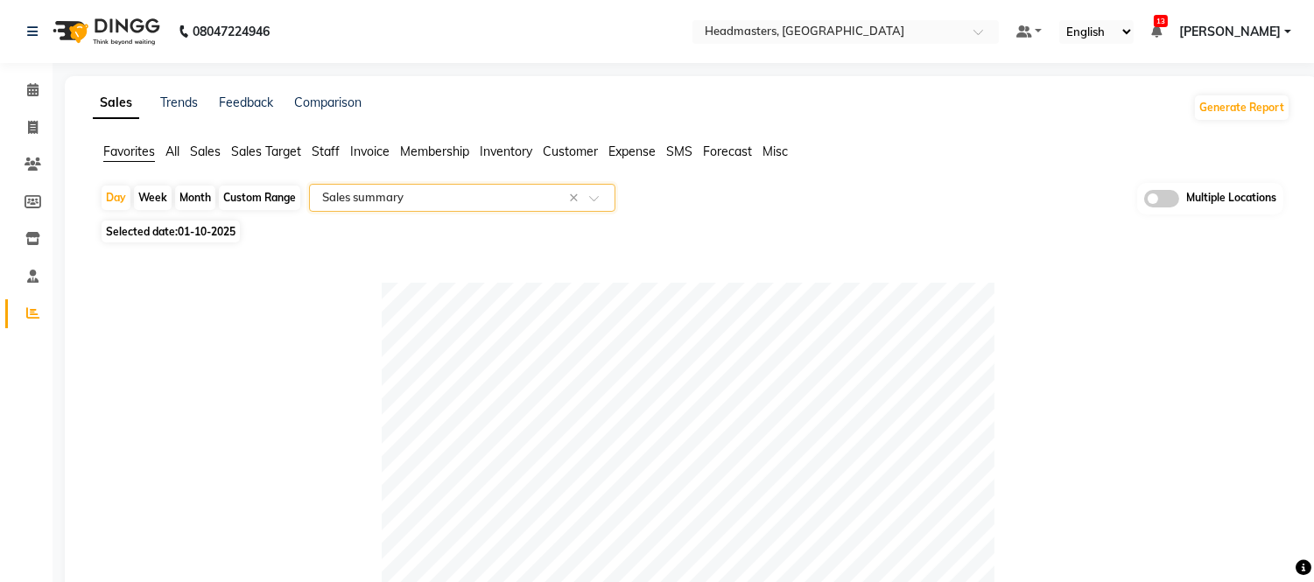
click at [203, 198] on div "Month" at bounding box center [195, 198] width 40 height 25
select select "10"
select select "2025"
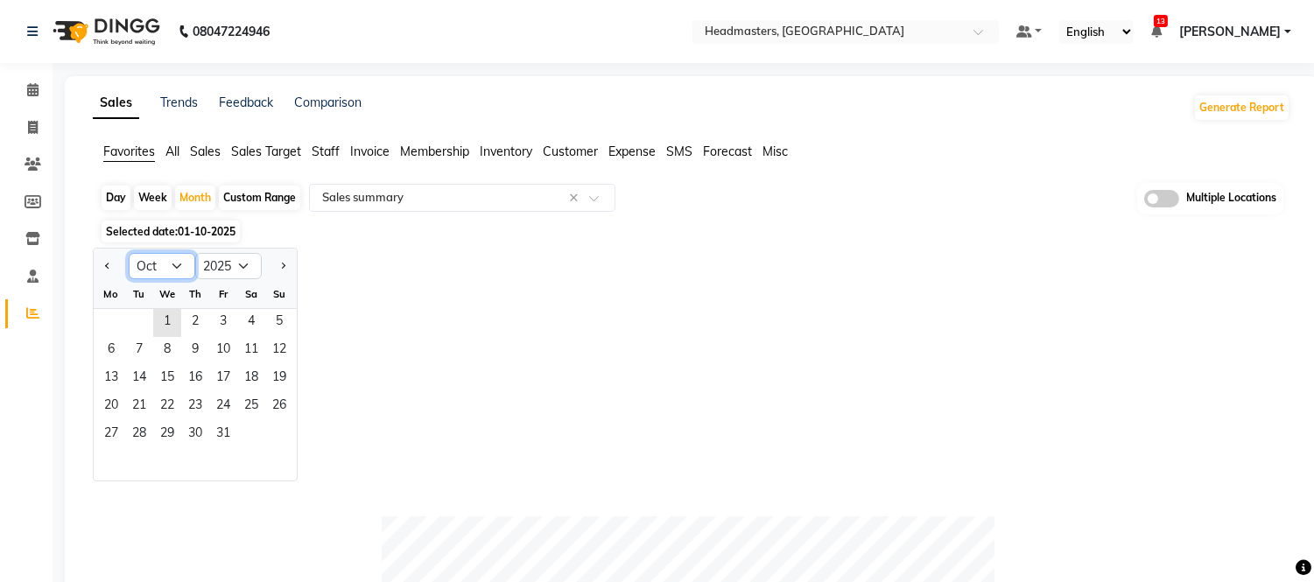
click at [159, 270] on select "Jan Feb Mar Apr May Jun [DATE] Aug Sep Oct Nov Dec" at bounding box center [162, 266] width 67 height 26
select select "9"
click at [129, 253] on select "Jan Feb Mar Apr May Jun [DATE] Aug Sep Oct Nov Dec" at bounding box center [162, 266] width 67 height 26
click at [117, 322] on span "1" at bounding box center [111, 323] width 28 height 28
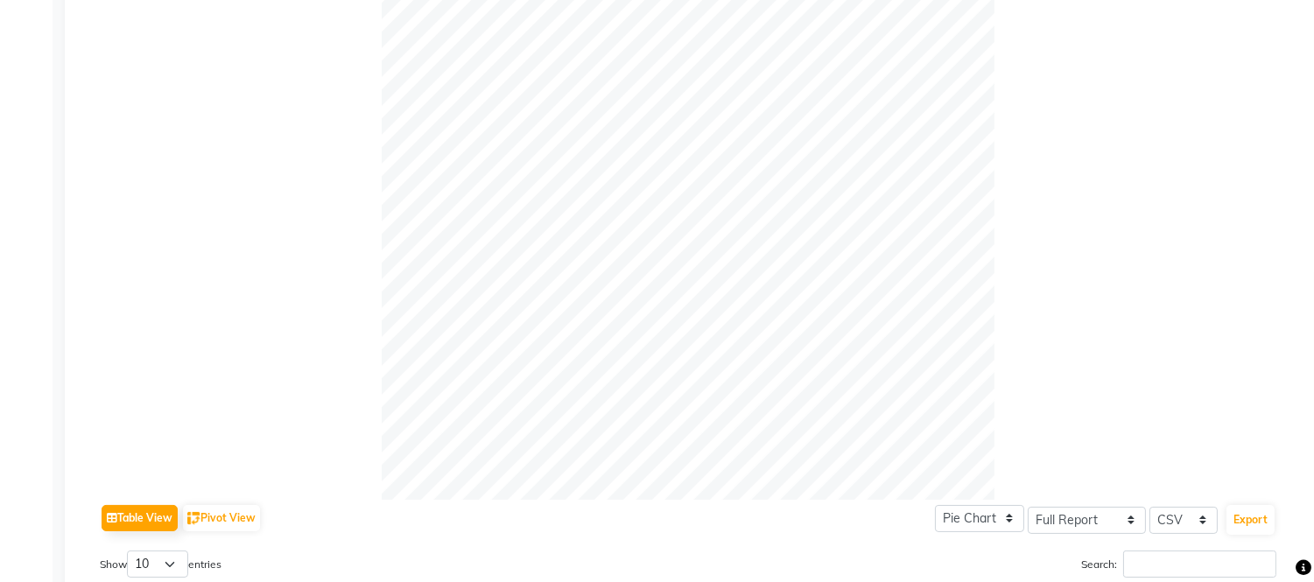
scroll to position [907, 0]
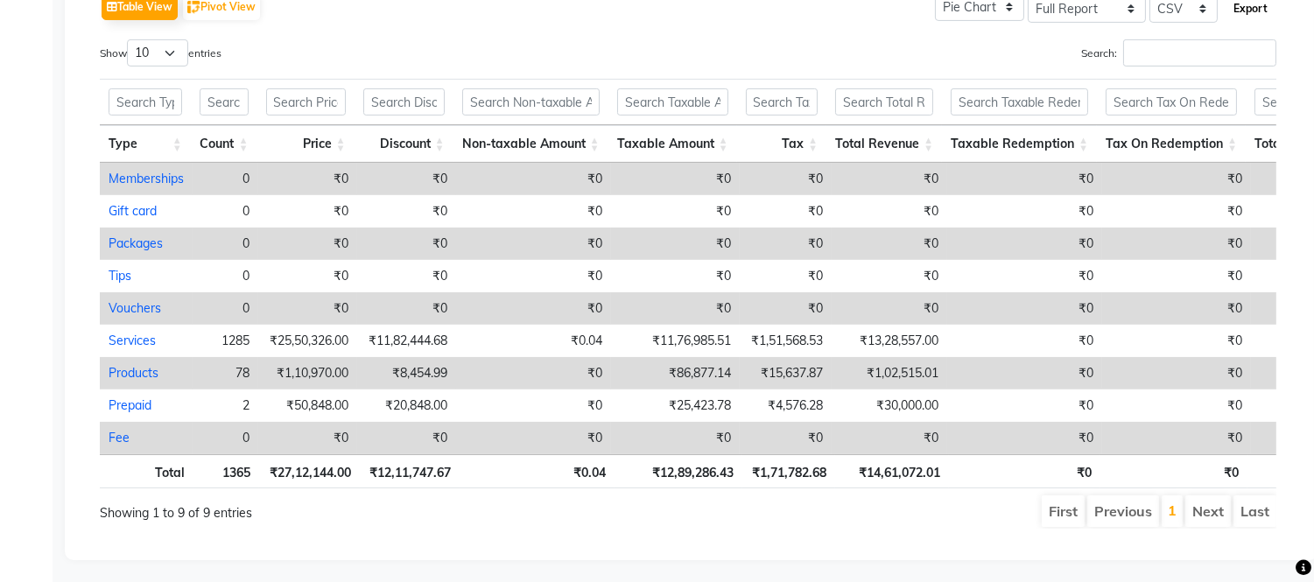
click at [1263, 12] on button "Export" at bounding box center [1250, 9] width 48 height 30
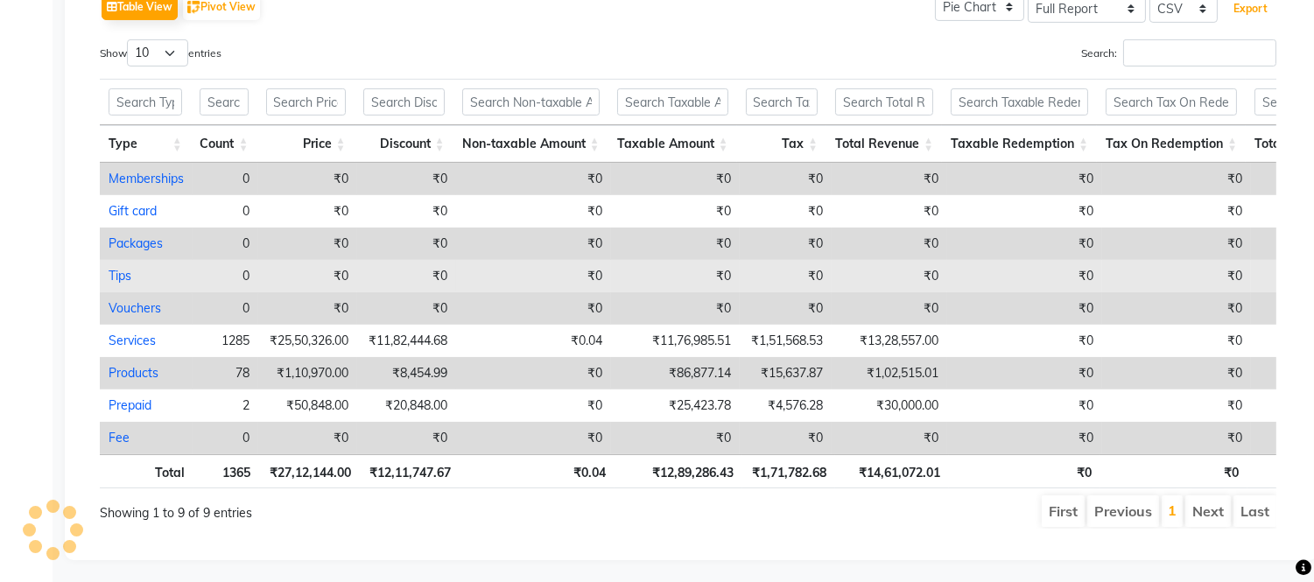
scroll to position [0, 0]
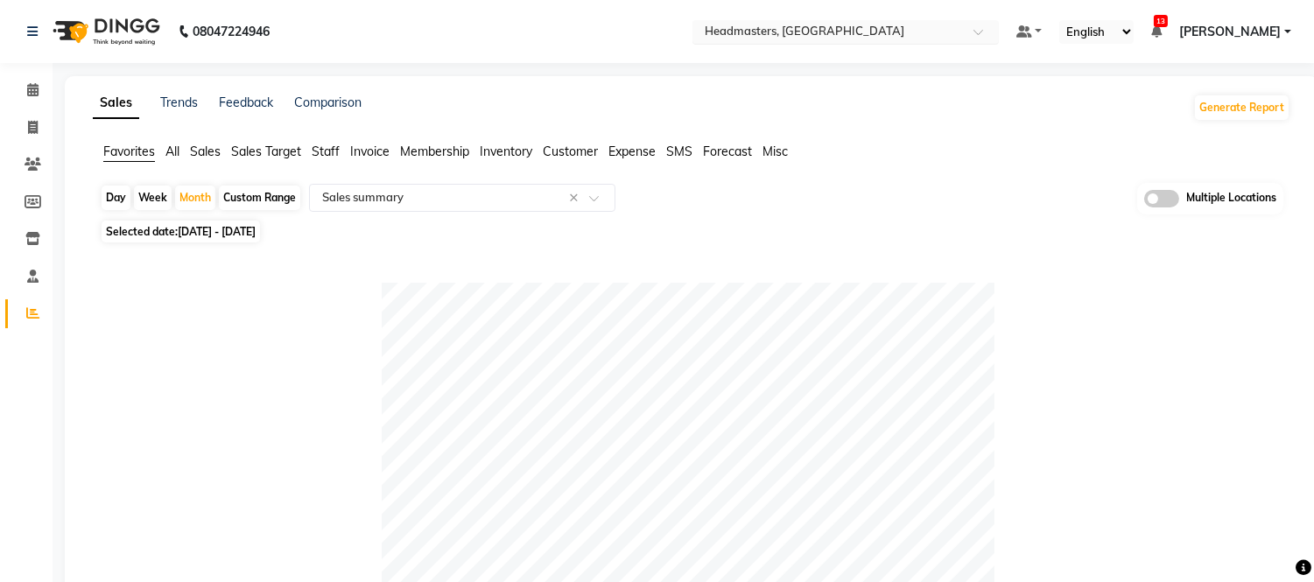
click at [817, 31] on input "text" at bounding box center [828, 34] width 254 height 18
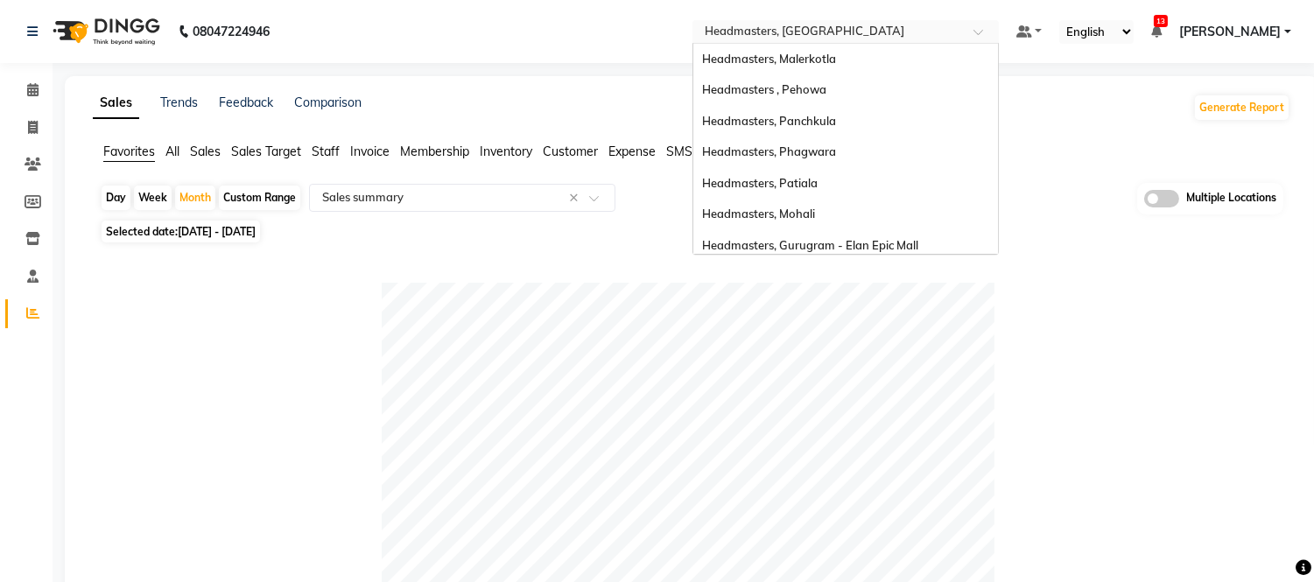
scroll to position [348, 0]
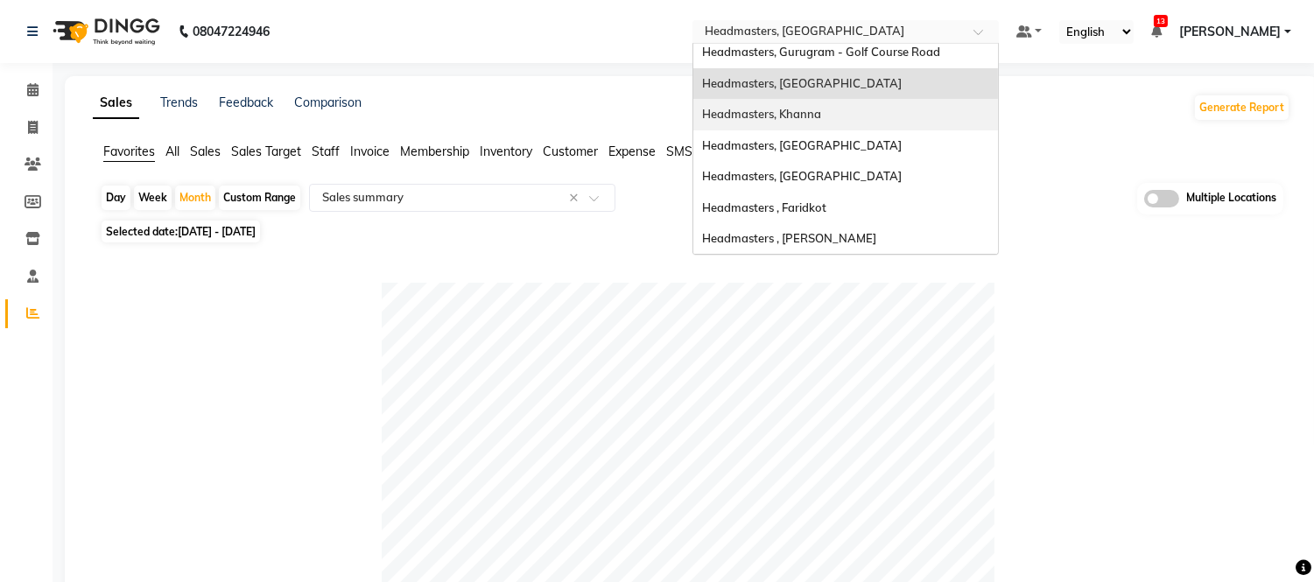
click at [818, 106] on div "Headmasters, Khanna" at bounding box center [845, 115] width 305 height 32
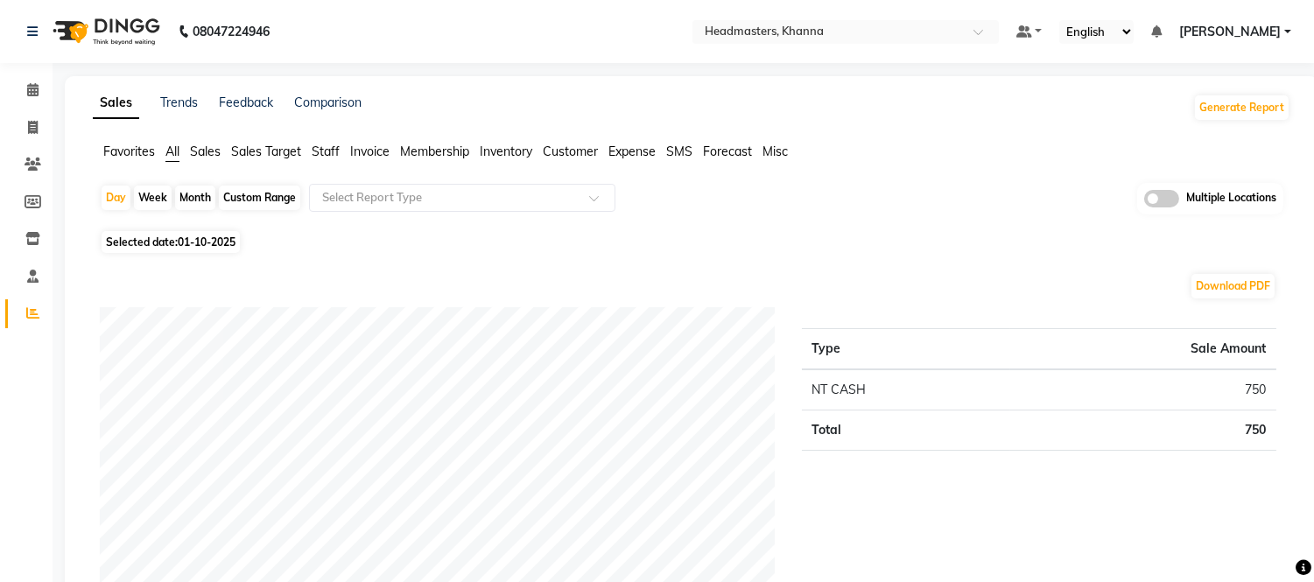
click at [121, 145] on span "Favorites" at bounding box center [129, 152] width 52 height 16
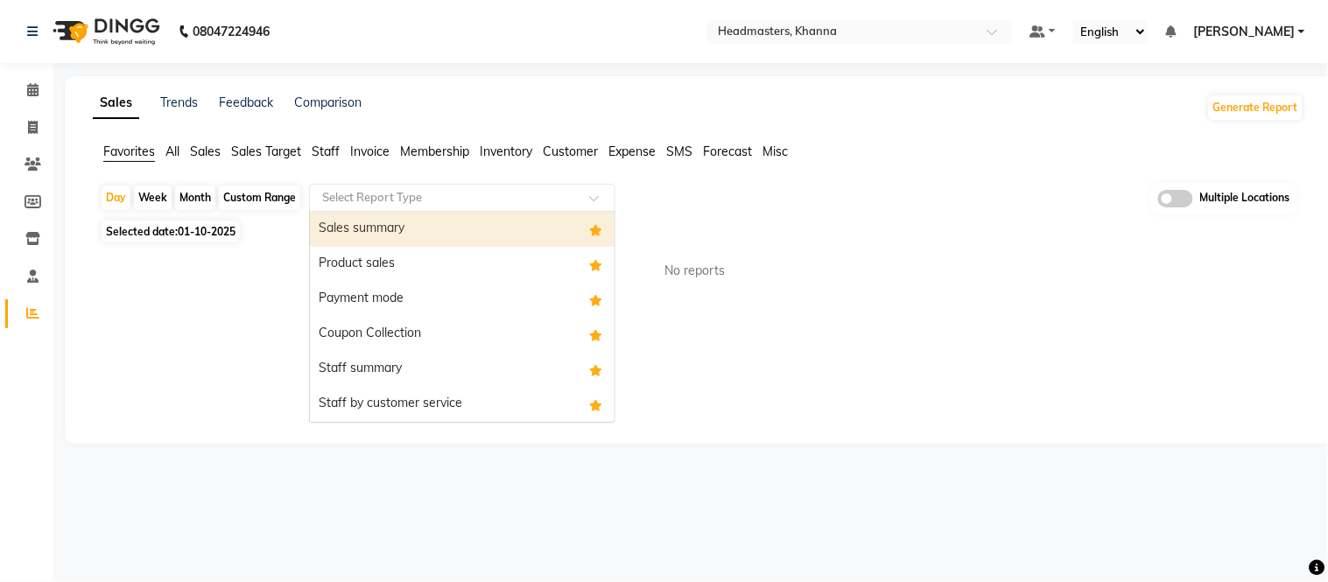
drag, startPoint x: 380, startPoint y: 197, endPoint x: 383, endPoint y: 231, distance: 34.3
click at [381, 201] on input "text" at bounding box center [445, 198] width 252 height 18
click at [383, 231] on div "Sales summary" at bounding box center [462, 229] width 305 height 35
select select "full_report"
select select "csv"
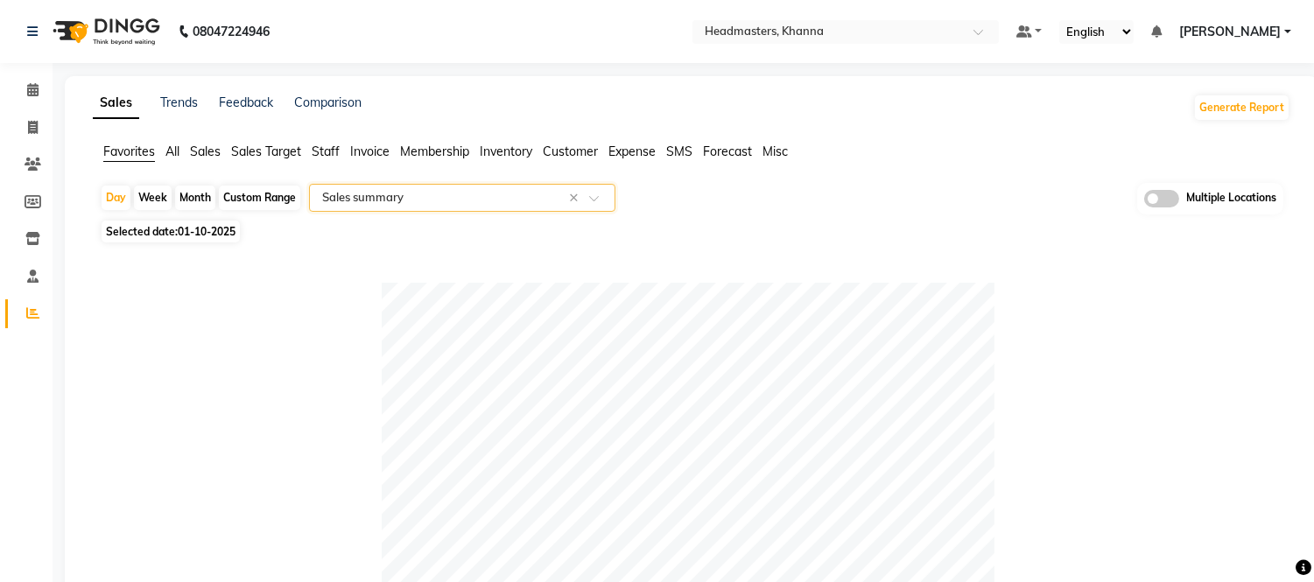
click at [194, 190] on div "Month" at bounding box center [195, 198] width 40 height 25
select select "10"
select select "2025"
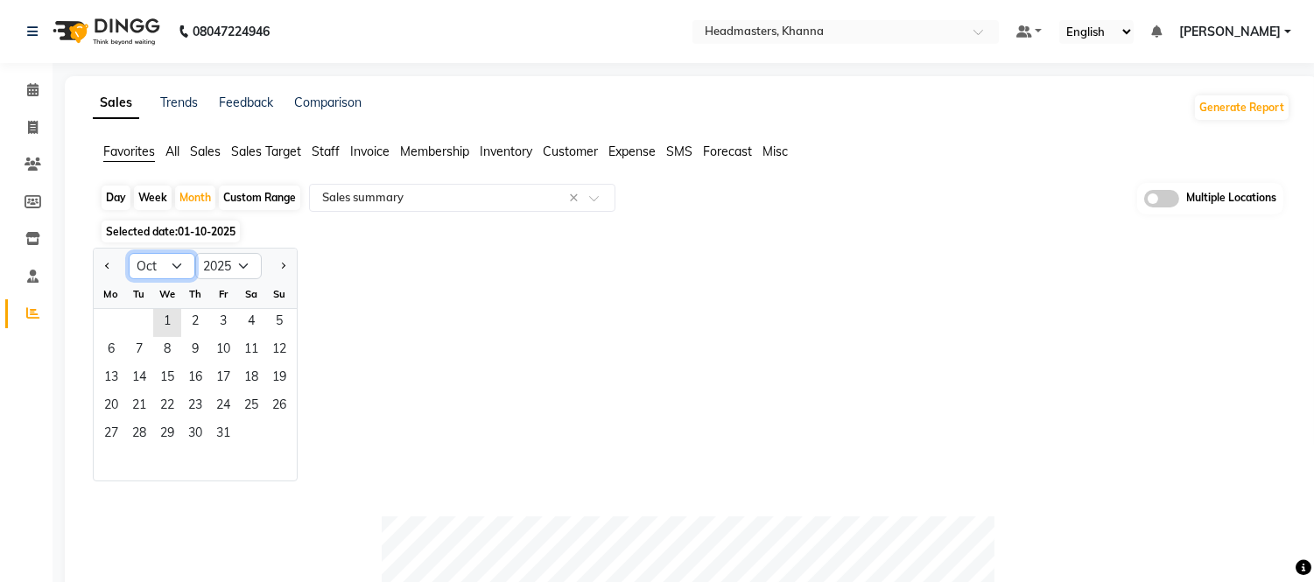
click at [163, 267] on select "Jan Feb Mar Apr May Jun [DATE] Aug Sep Oct Nov Dec" at bounding box center [162, 266] width 67 height 26
select select "9"
click at [129, 253] on select "Jan Feb Mar Apr May Jun [DATE] Aug Sep Oct Nov Dec" at bounding box center [162, 266] width 67 height 26
click at [111, 322] on span "1" at bounding box center [111, 323] width 28 height 28
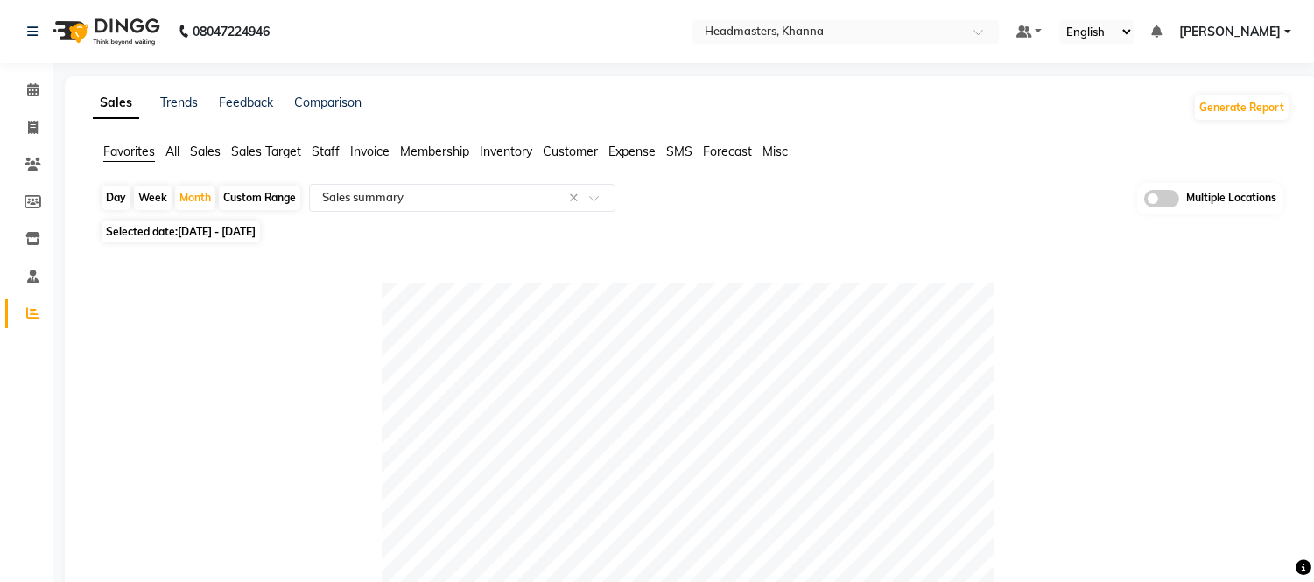
scroll to position [680, 0]
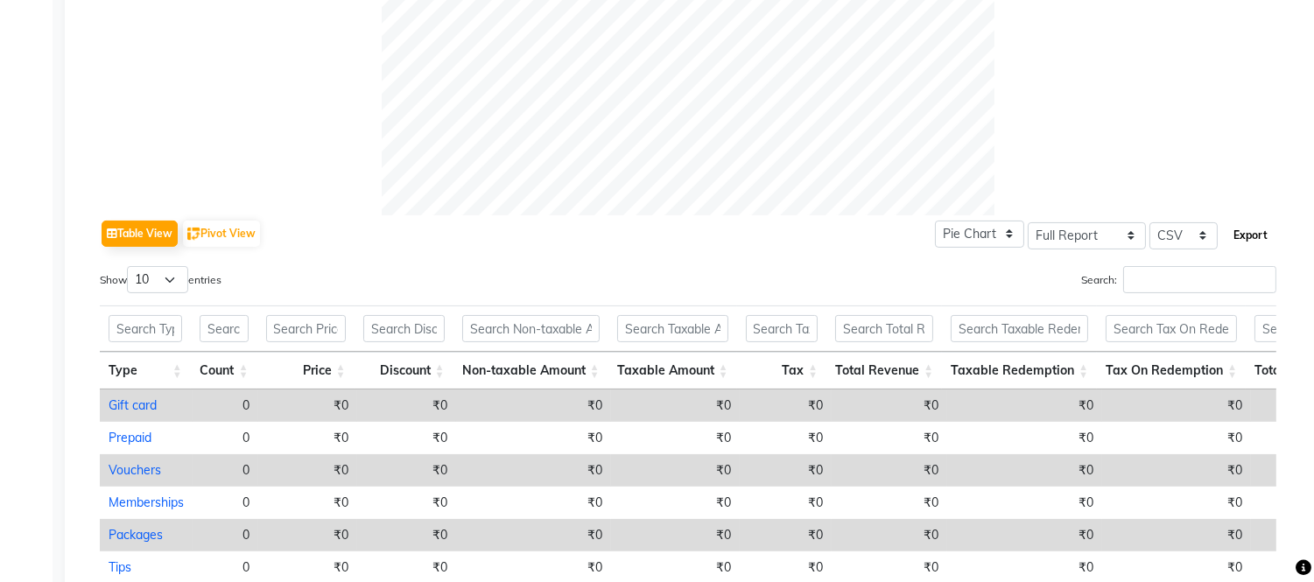
click at [1241, 239] on button "Export" at bounding box center [1250, 236] width 48 height 30
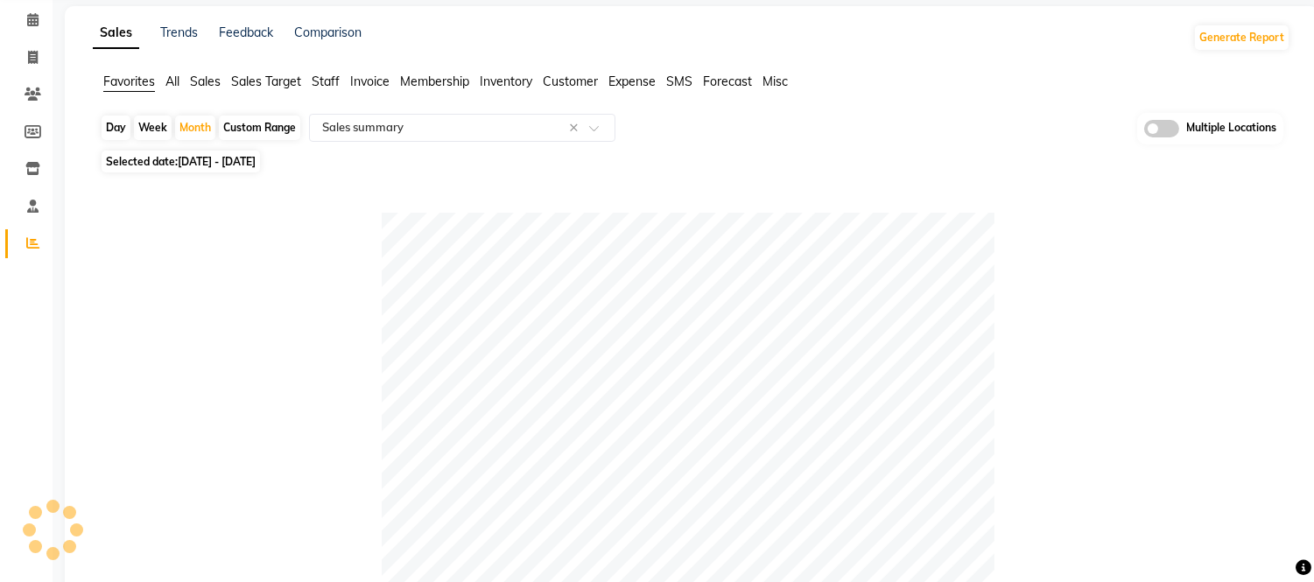
scroll to position [0, 0]
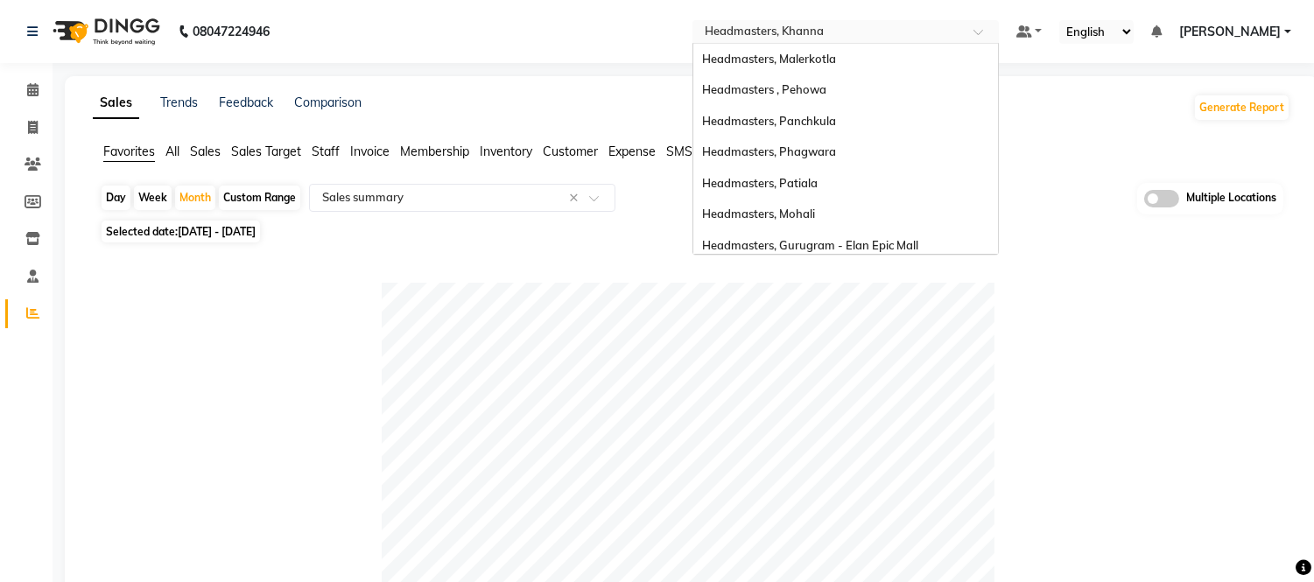
click at [895, 27] on input "text" at bounding box center [828, 34] width 254 height 18
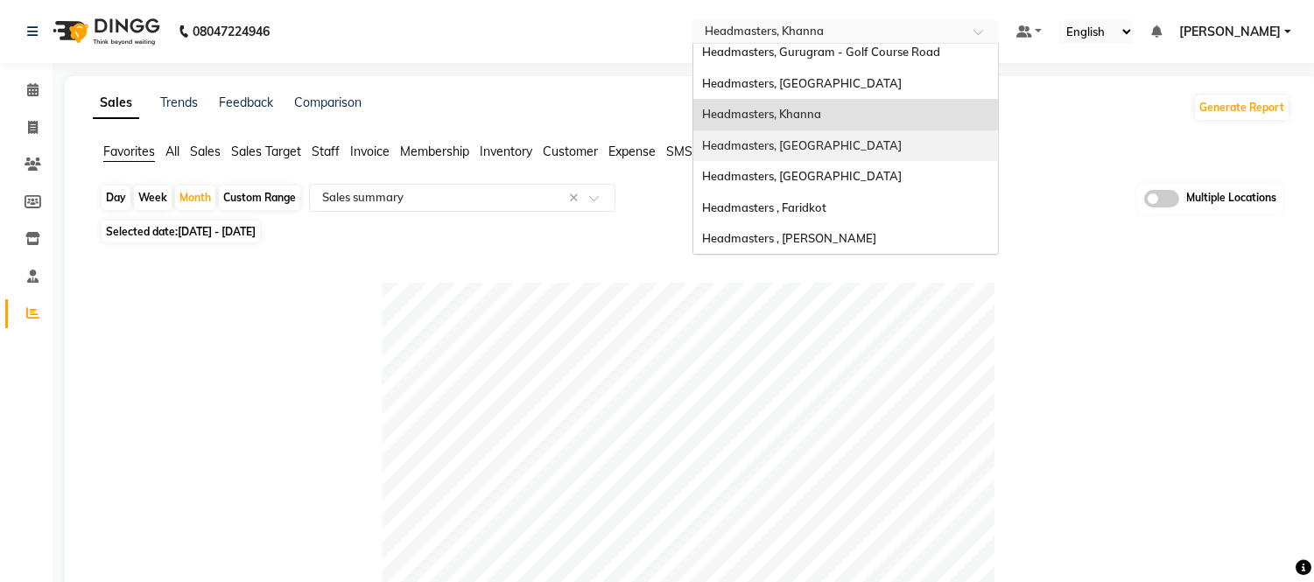
click at [818, 150] on span "Headmasters, [GEOGRAPHIC_DATA]" at bounding box center [802, 145] width 200 height 14
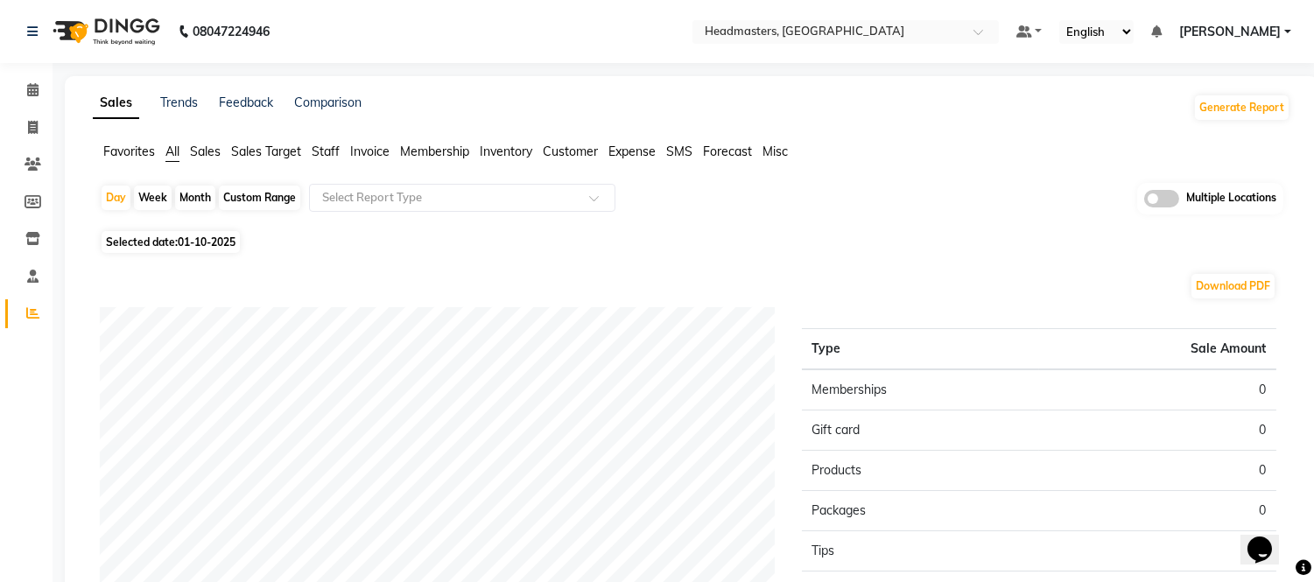
click at [127, 150] on span "Favorites" at bounding box center [129, 152] width 52 height 16
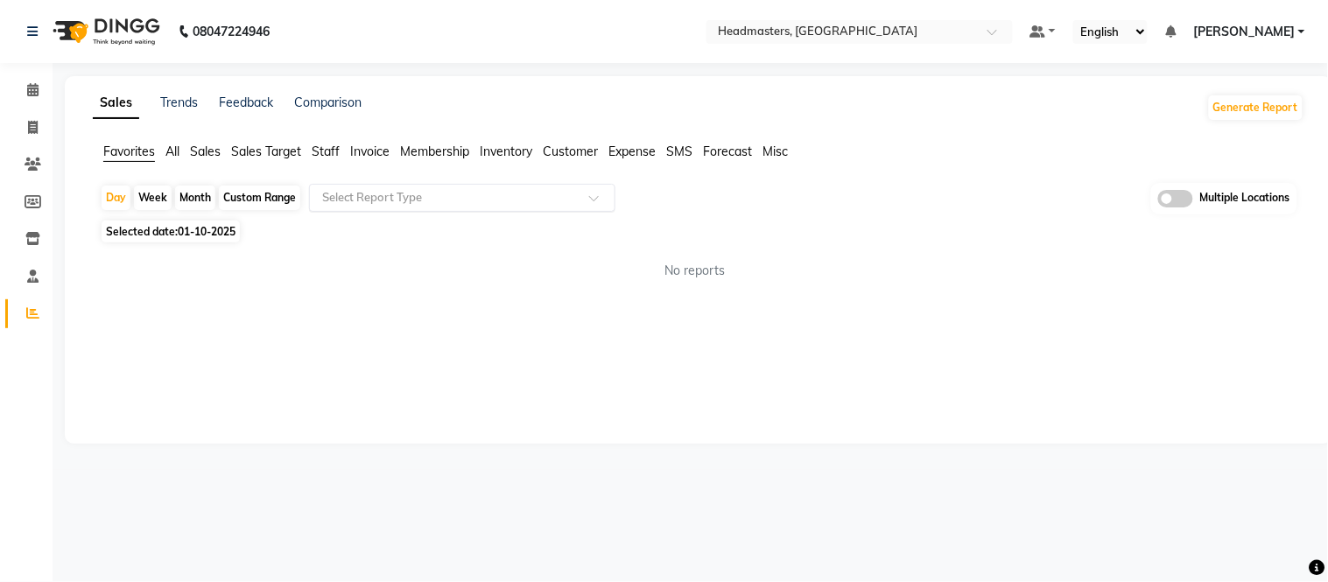
drag, startPoint x: 371, startPoint y: 195, endPoint x: 373, endPoint y: 207, distance: 11.5
click at [371, 198] on input "text" at bounding box center [445, 198] width 252 height 18
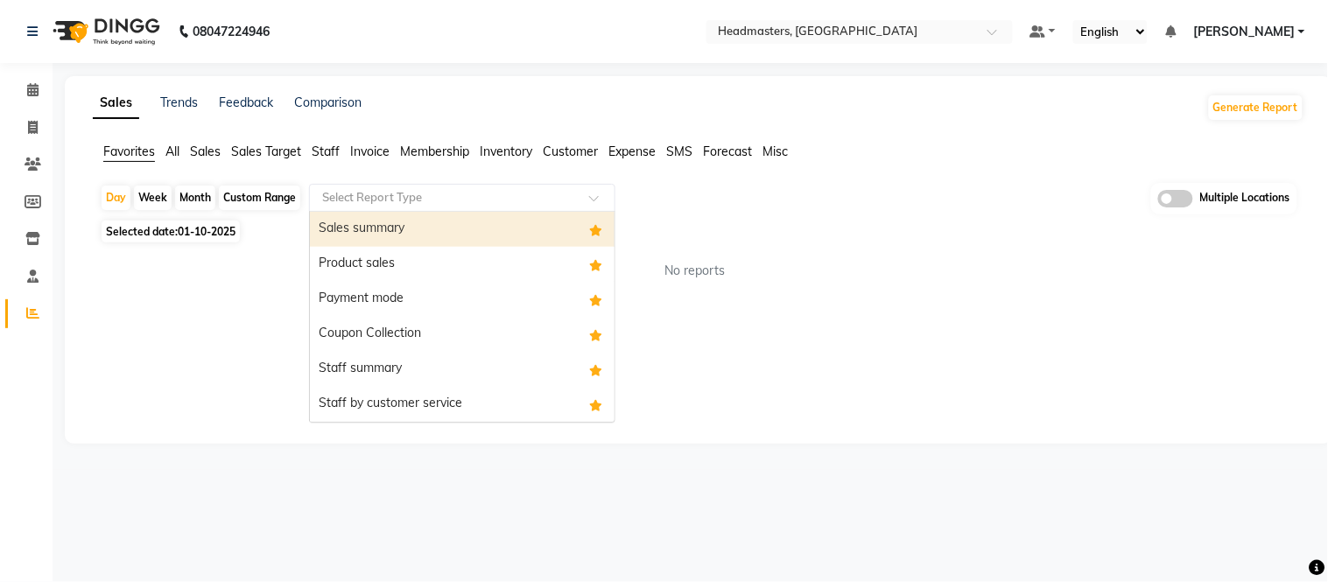
click at [378, 230] on div "Sales summary" at bounding box center [462, 229] width 305 height 35
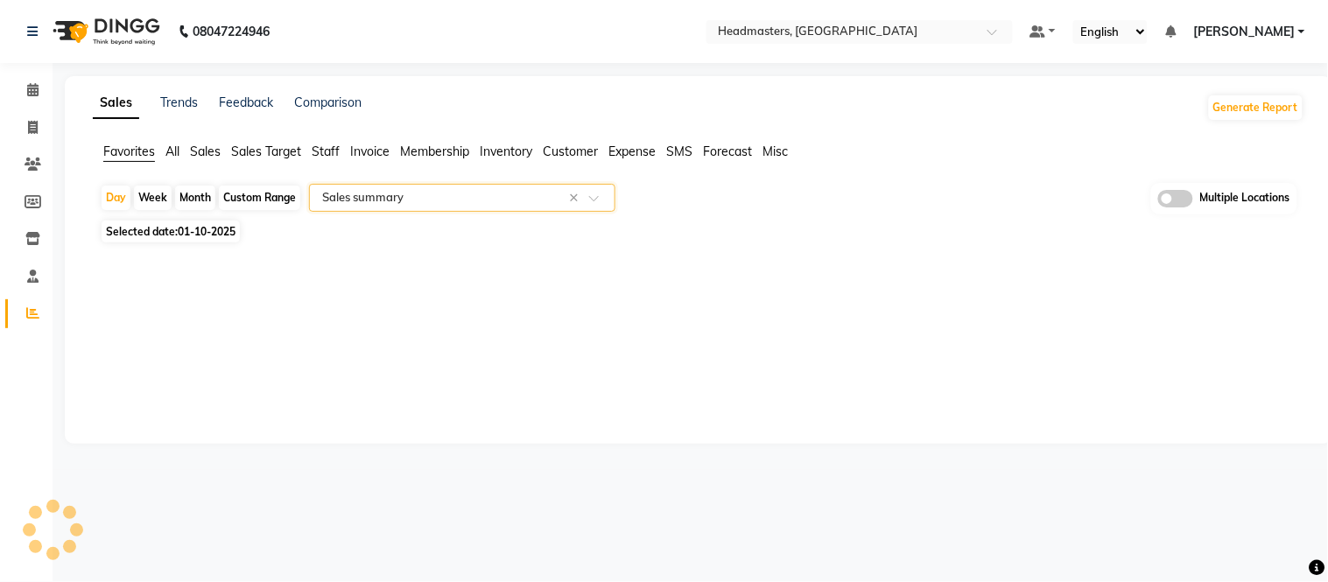
select select "full_report"
select select "csv"
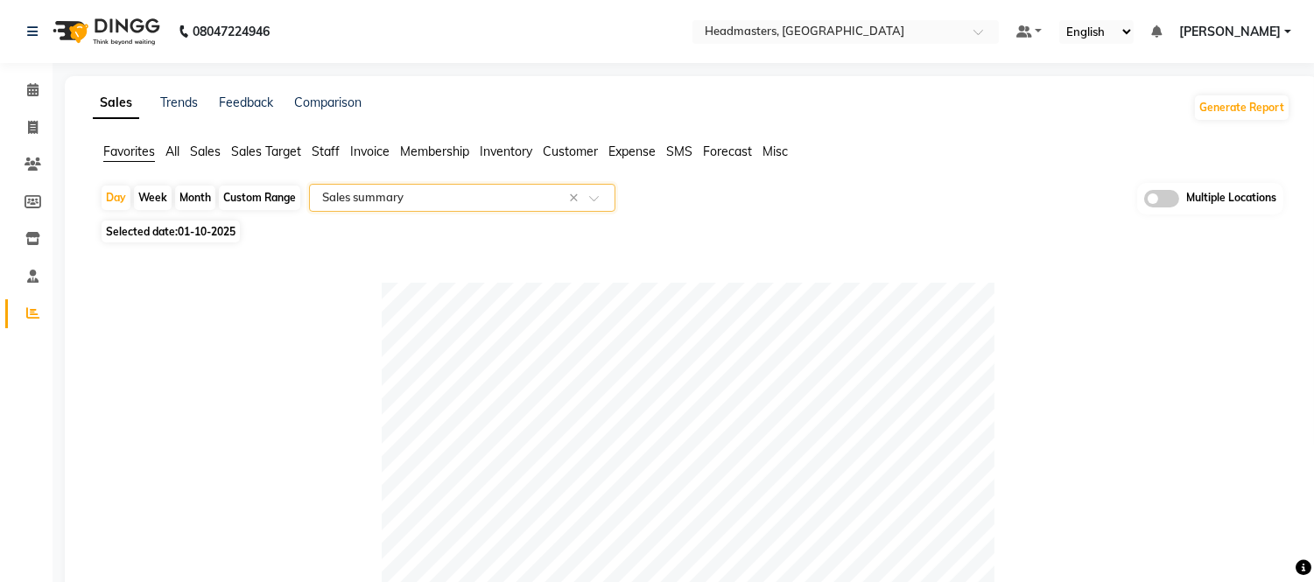
click at [193, 204] on div "Month" at bounding box center [195, 198] width 40 height 25
select select "10"
select select "2025"
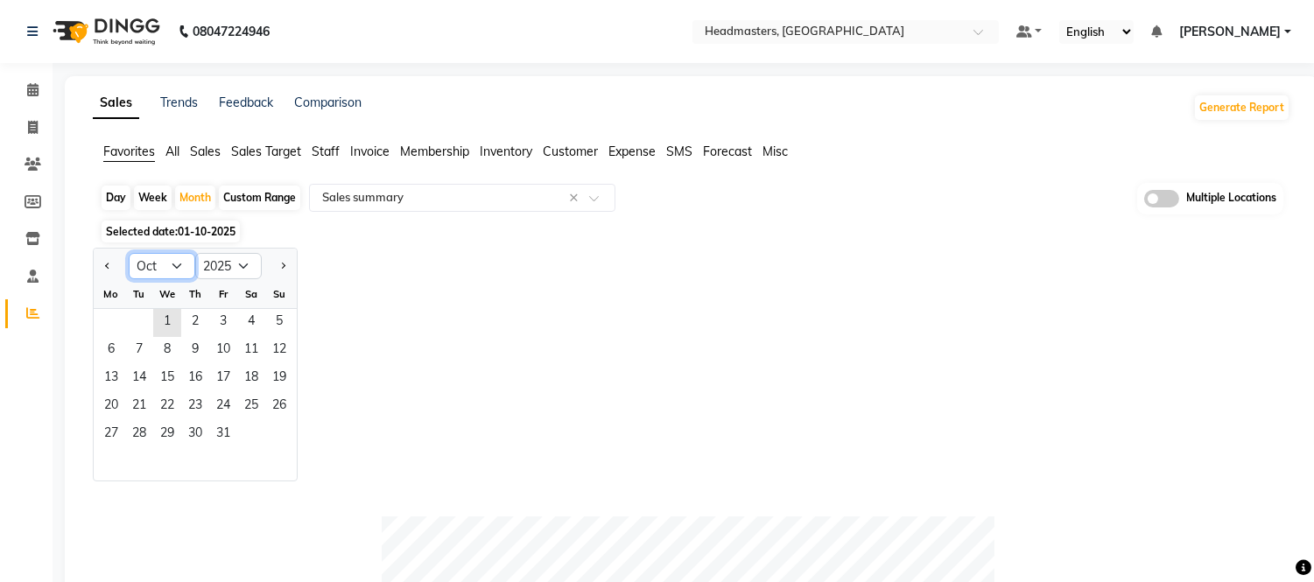
drag, startPoint x: 171, startPoint y: 263, endPoint x: 169, endPoint y: 276, distance: 12.4
click at [170, 264] on select "Jan Feb Mar Apr May Jun [DATE] Aug Sep Oct Nov Dec" at bounding box center [162, 266] width 67 height 26
select select "9"
click at [129, 253] on select "Jan Feb Mar Apr May Jun [DATE] Aug Sep Oct Nov Dec" at bounding box center [162, 266] width 67 height 26
click at [115, 325] on span "1" at bounding box center [111, 323] width 28 height 28
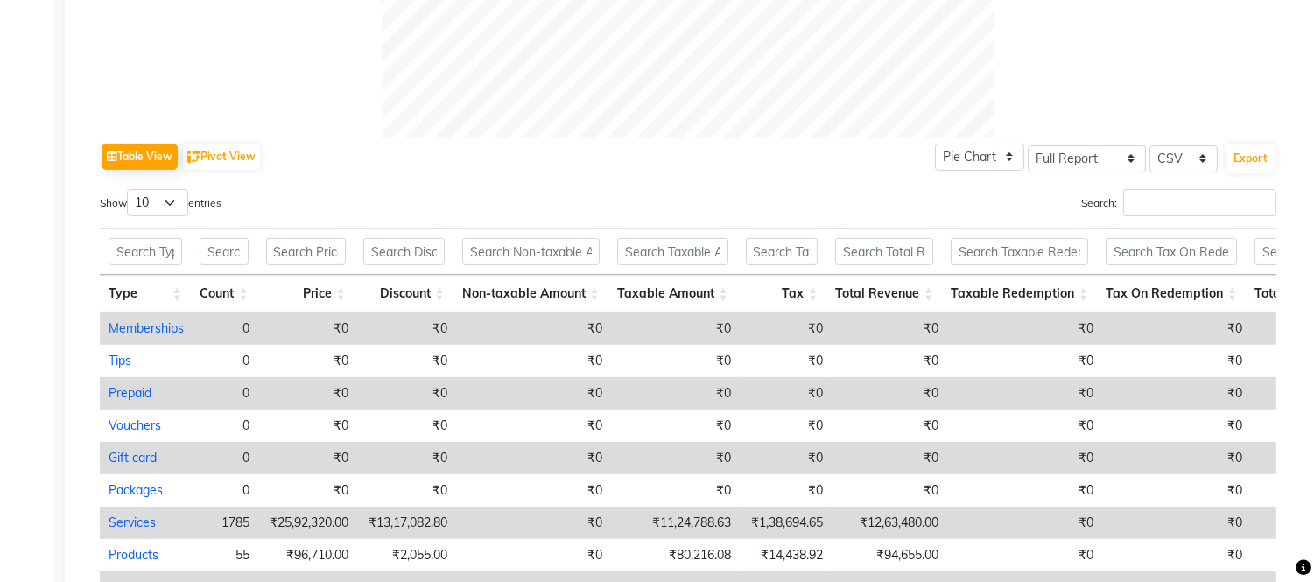
scroll to position [713, 0]
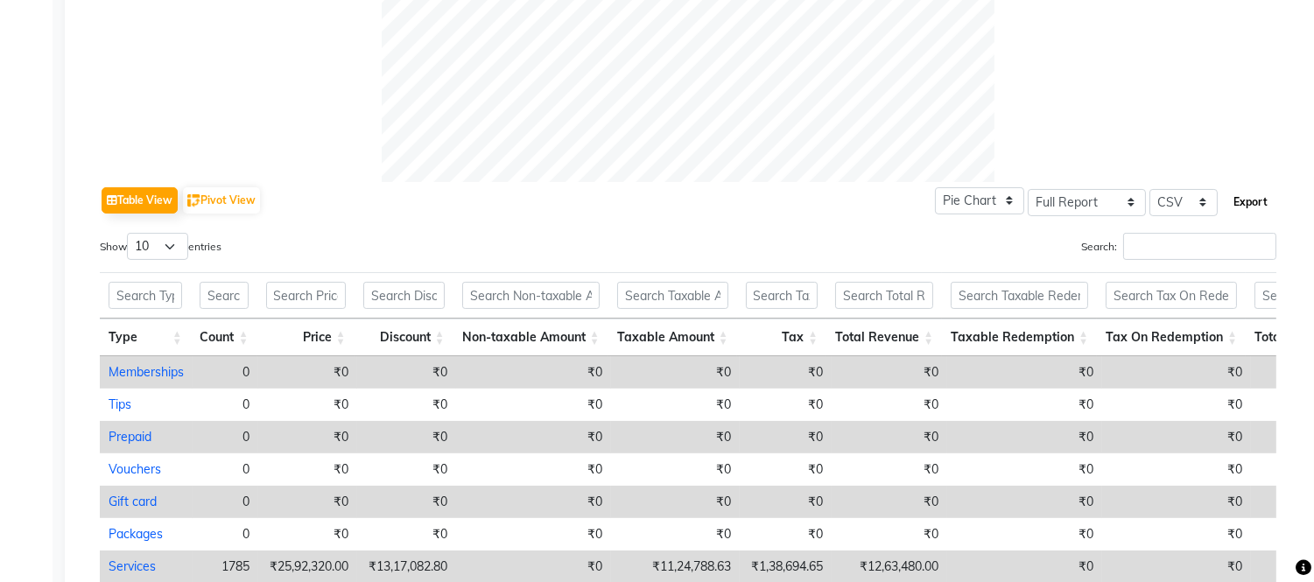
click at [1249, 201] on button "Export" at bounding box center [1250, 202] width 48 height 30
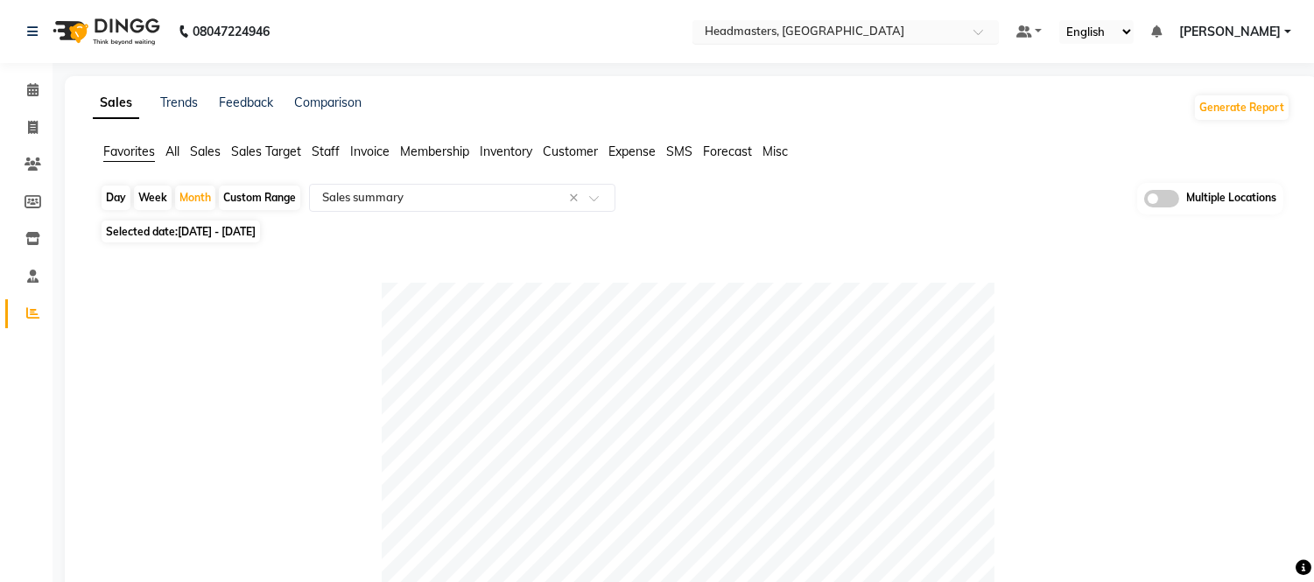
click at [844, 29] on input "text" at bounding box center [828, 34] width 254 height 18
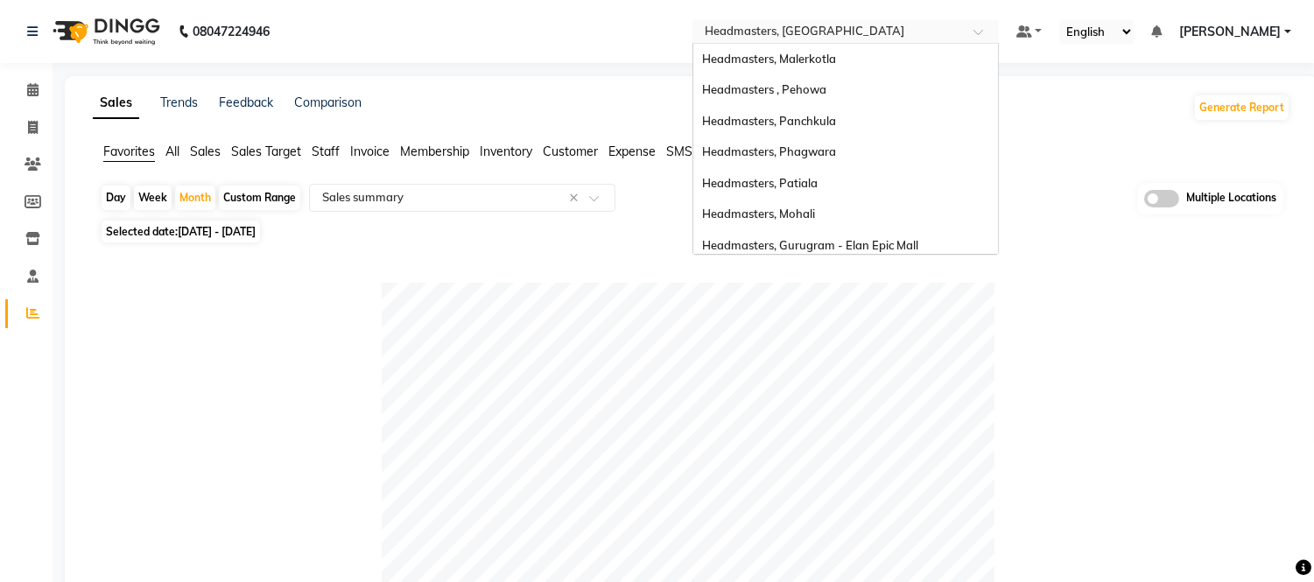
scroll to position [348, 0]
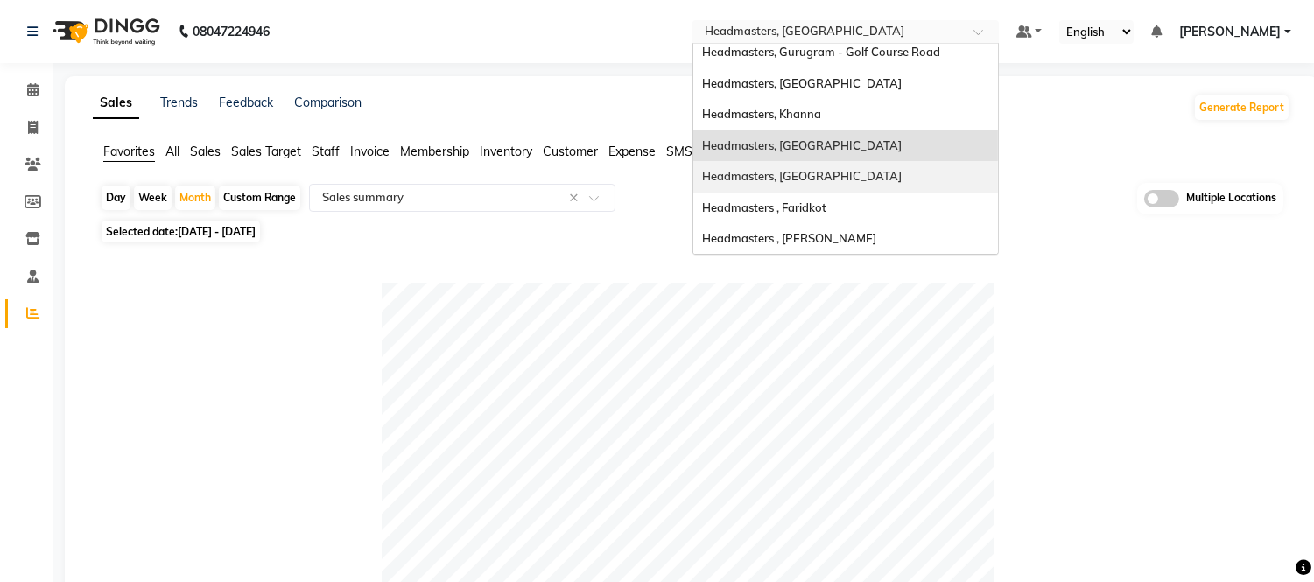
click at [838, 173] on span "Headmasters, [GEOGRAPHIC_DATA]" at bounding box center [802, 176] width 200 height 14
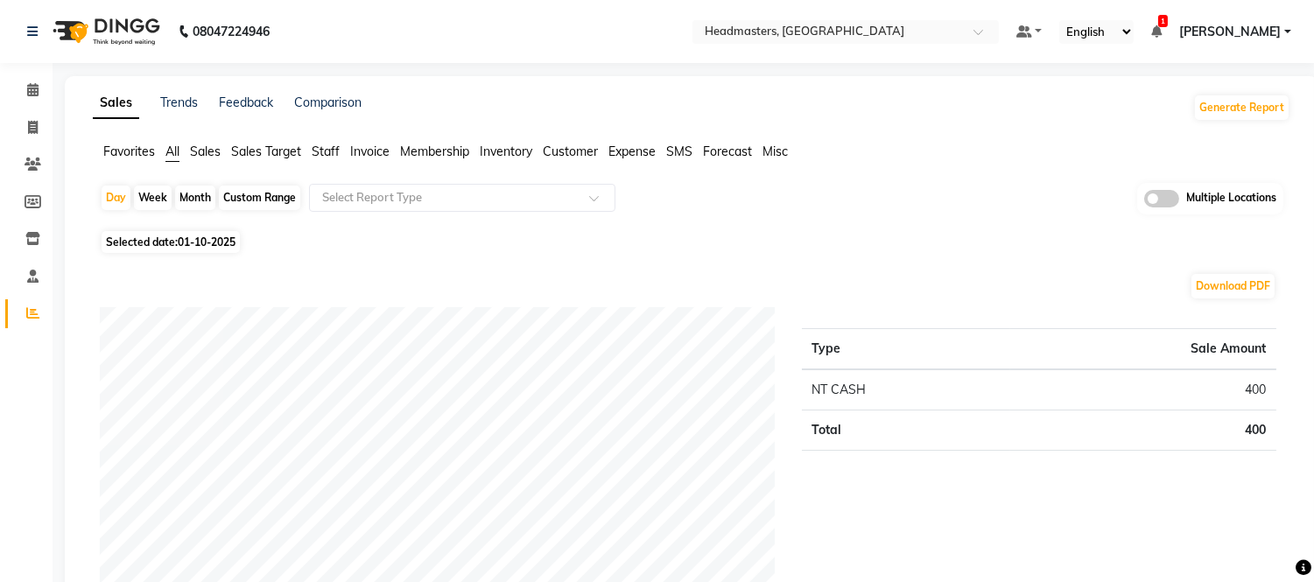
click at [130, 155] on span "Favorites" at bounding box center [129, 152] width 52 height 16
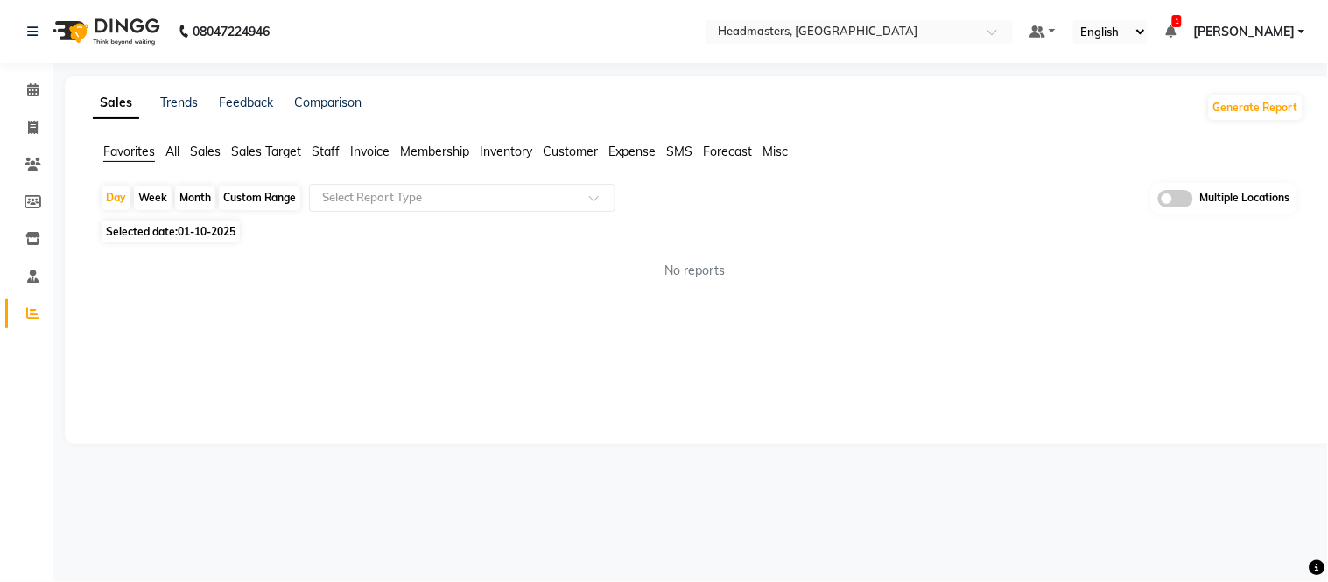
click at [361, 214] on div "Day Week Month Custom Range Select Report Type Multiple Locations" at bounding box center [698, 199] width 1197 height 32
click at [376, 201] on input "text" at bounding box center [445, 198] width 252 height 18
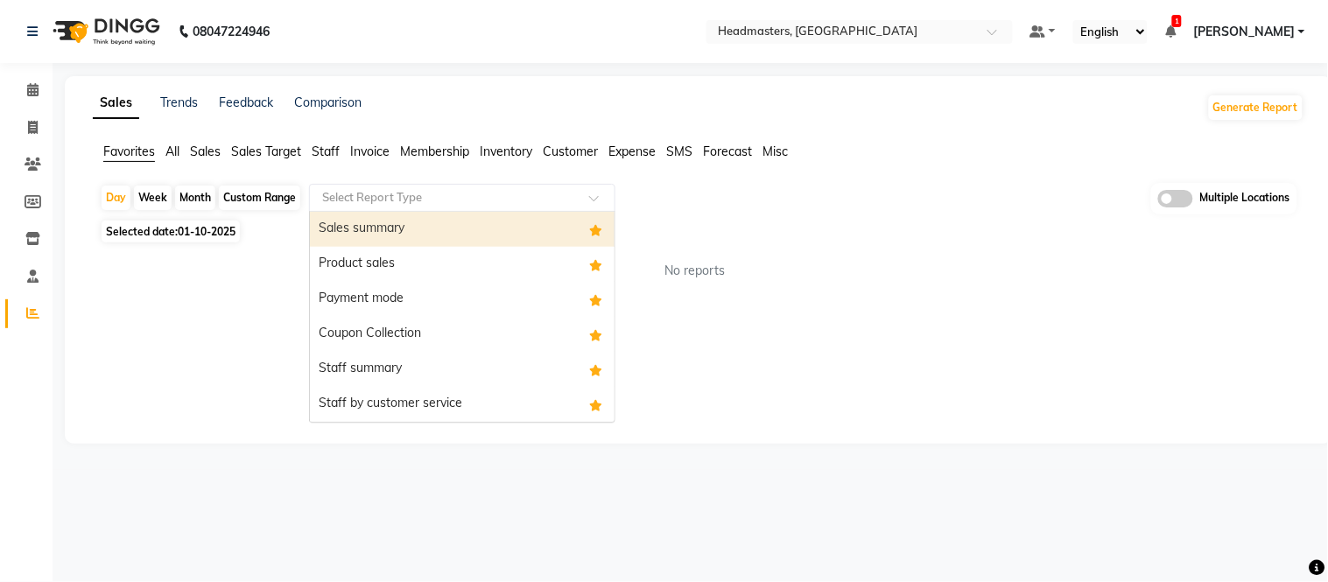
click at [368, 217] on div "Sales summary" at bounding box center [462, 229] width 305 height 35
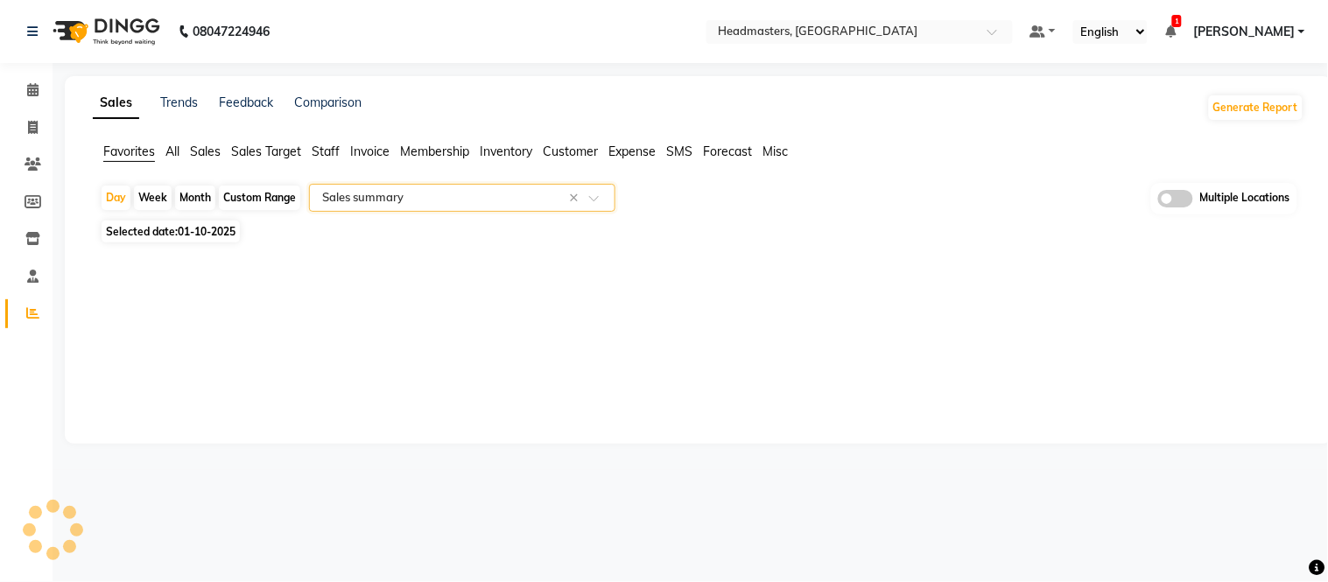
select select "full_report"
select select "csv"
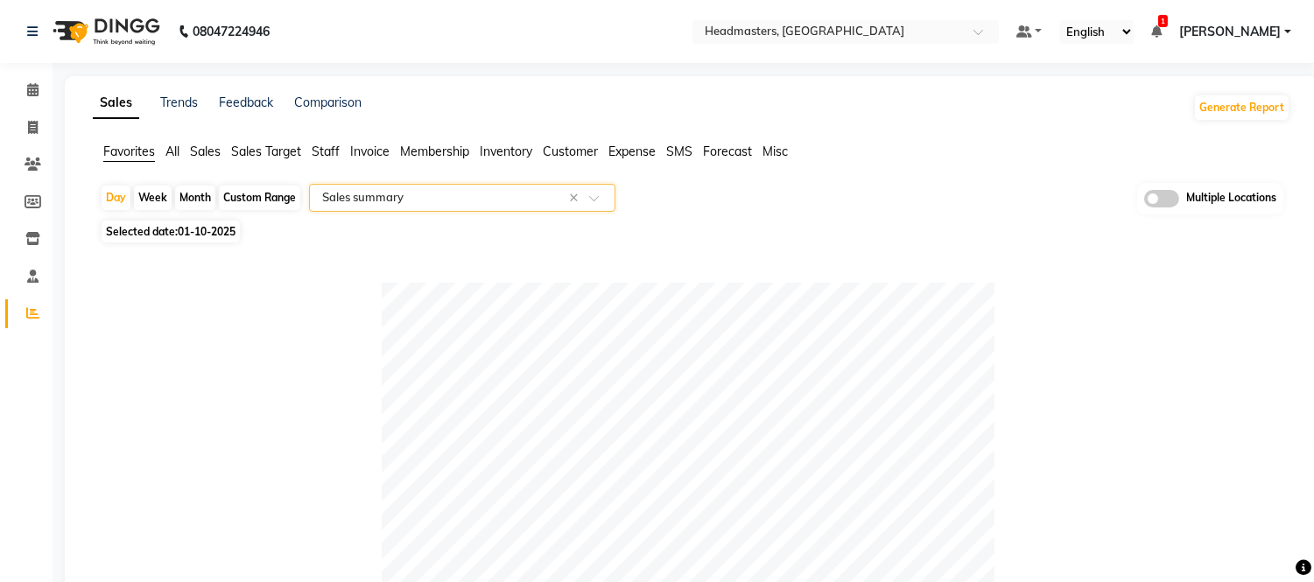
click at [202, 195] on div "Month" at bounding box center [195, 198] width 40 height 25
select select "10"
select select "2025"
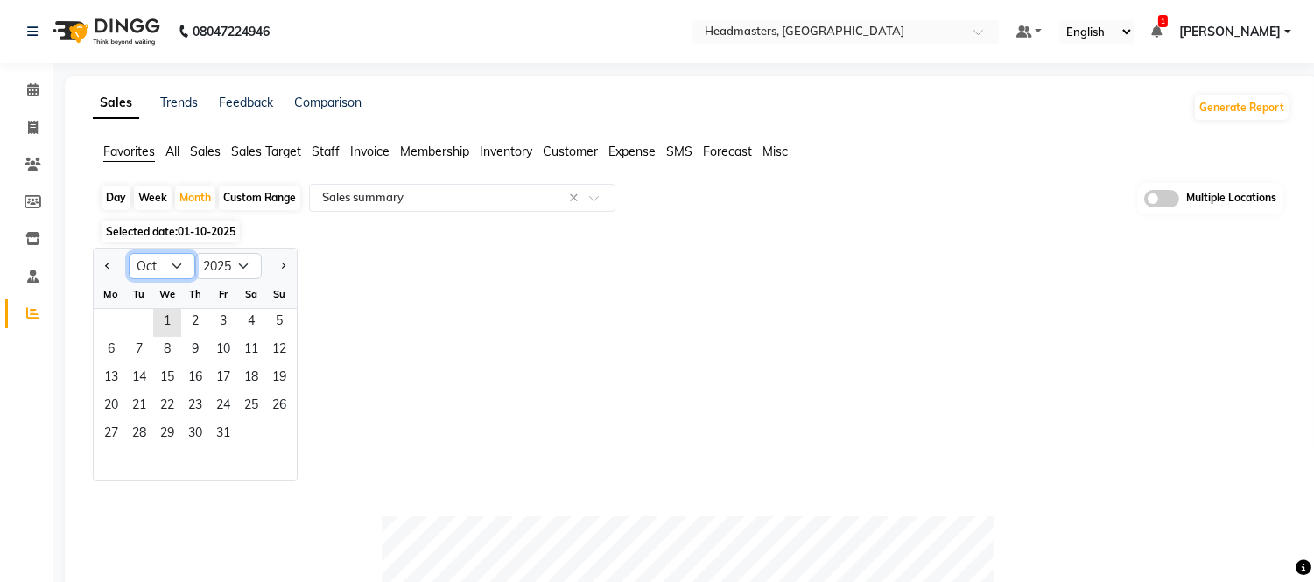
click at [175, 269] on select "Jan Feb Mar Apr May Jun [DATE] Aug Sep Oct Nov Dec" at bounding box center [162, 266] width 67 height 26
select select "9"
click at [129, 253] on select "Jan Feb Mar Apr May Jun [DATE] Aug Sep Oct Nov Dec" at bounding box center [162, 266] width 67 height 26
click at [108, 324] on span "1" at bounding box center [111, 323] width 28 height 28
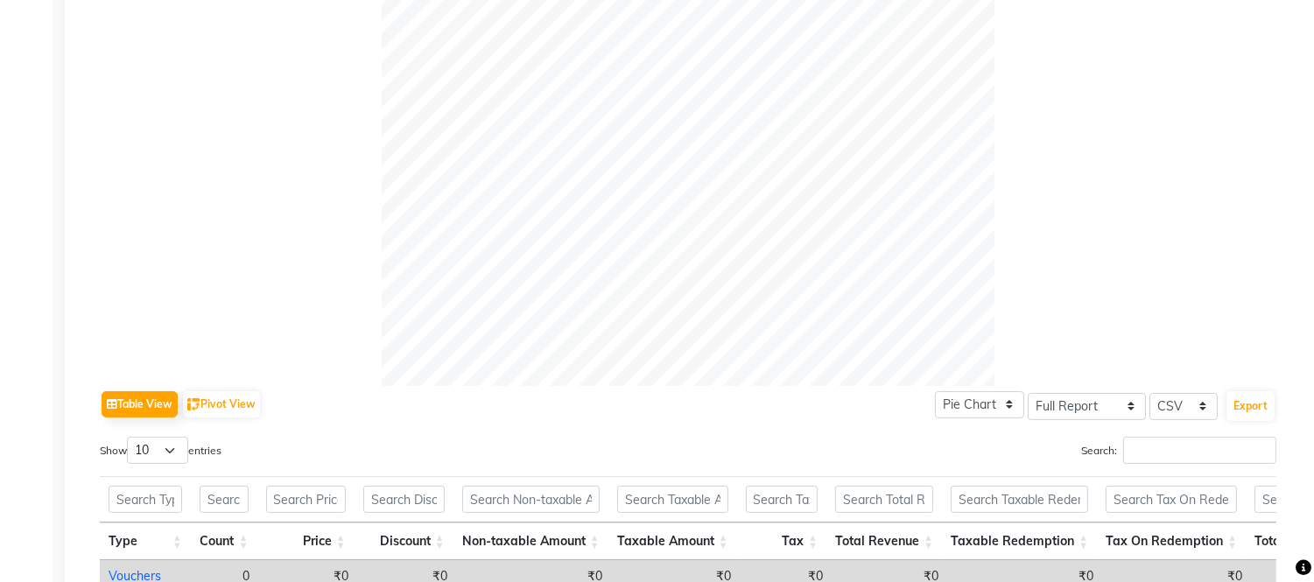
scroll to position [680, 0]
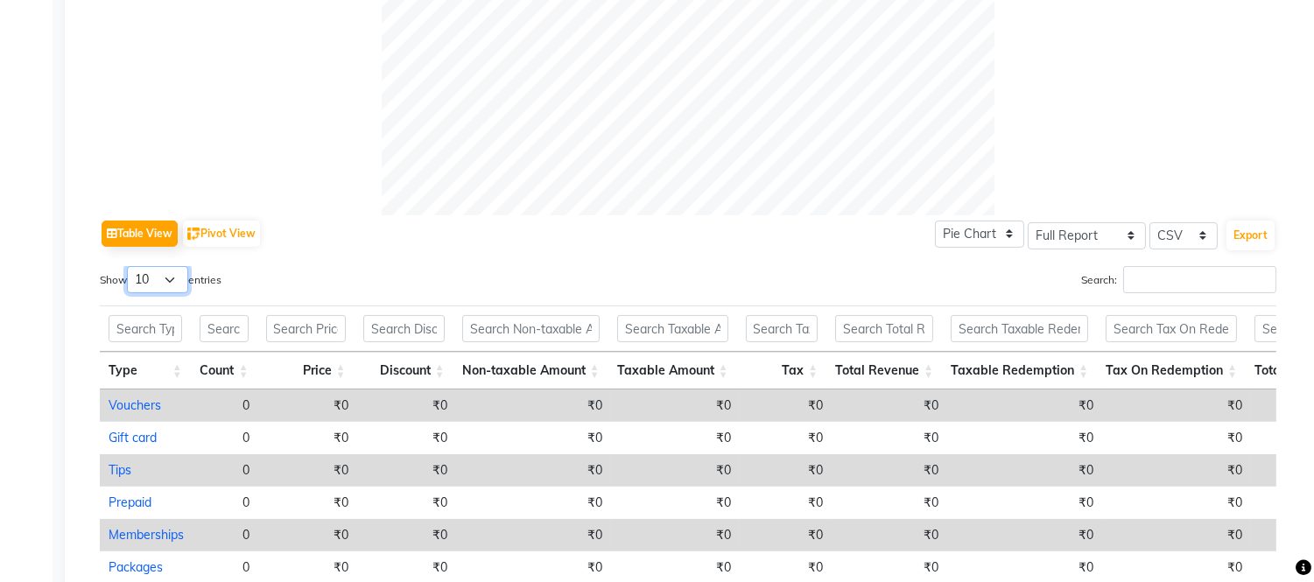
drag, startPoint x: 162, startPoint y: 274, endPoint x: 158, endPoint y: 291, distance: 17.9
click at [161, 277] on select "10 25 50 100" at bounding box center [157, 279] width 61 height 27
select select "100"
click at [130, 266] on select "10 25 50 100" at bounding box center [157, 279] width 61 height 27
click at [1252, 229] on button "Export" at bounding box center [1250, 236] width 48 height 30
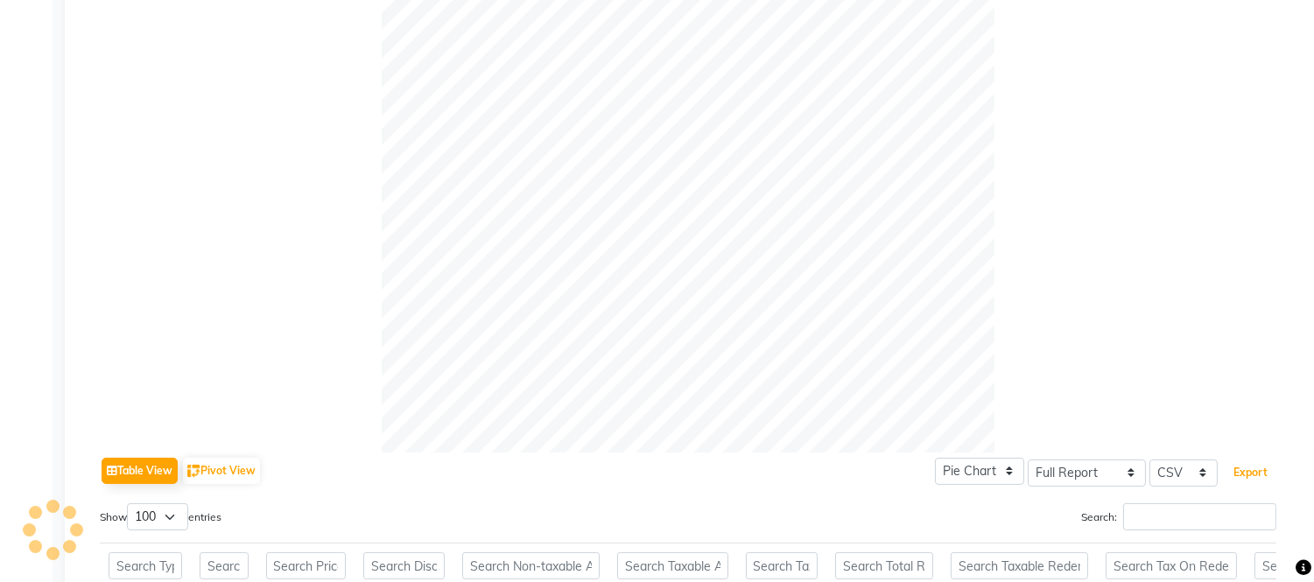
scroll to position [0, 0]
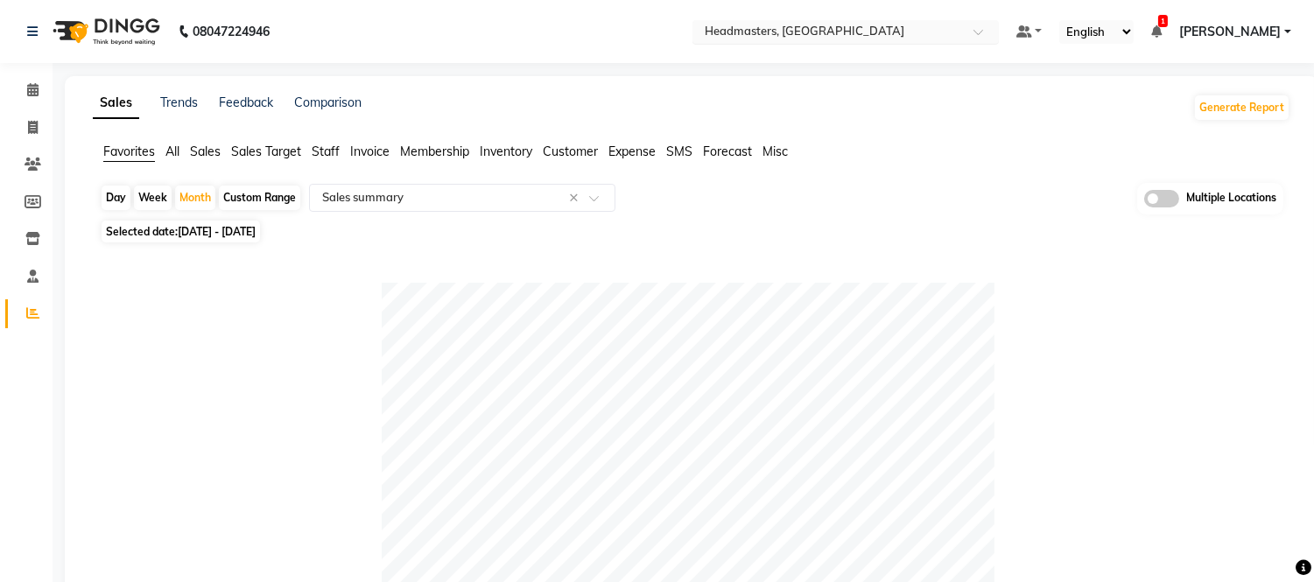
click at [819, 28] on input "text" at bounding box center [828, 34] width 254 height 18
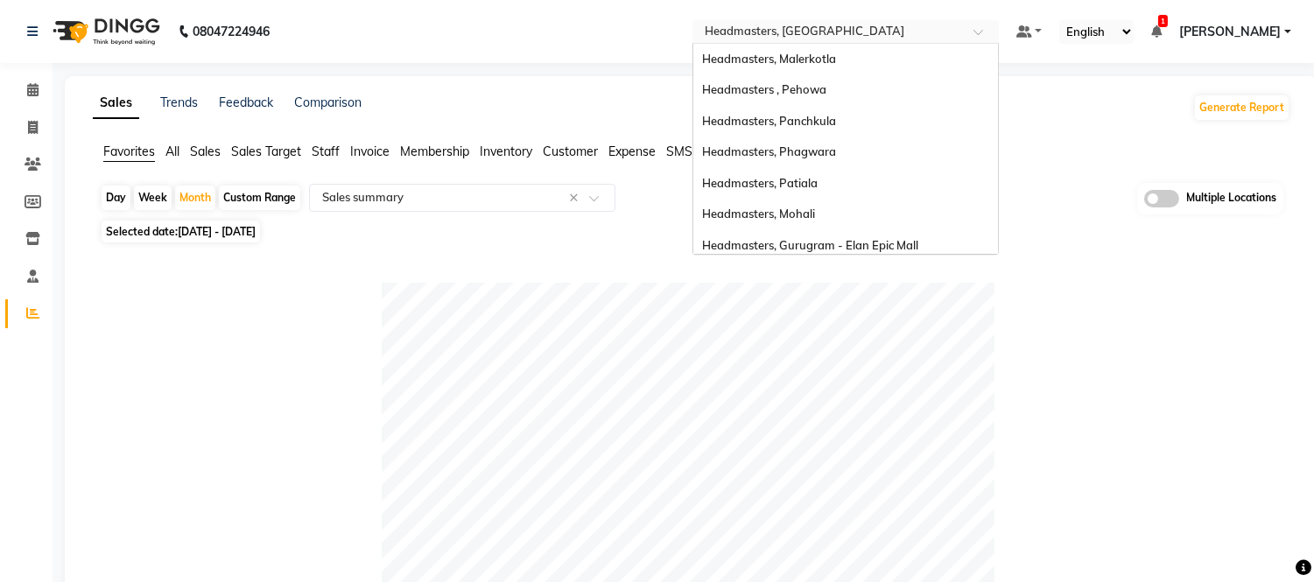
scroll to position [348, 0]
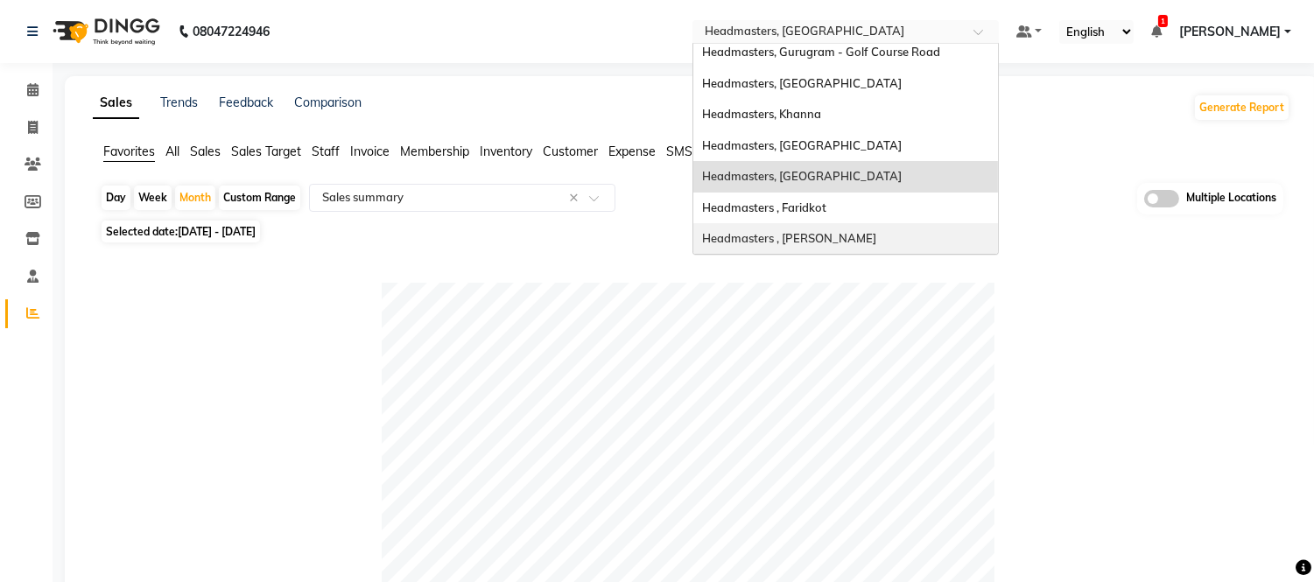
click at [819, 235] on span "Headmasters , [PERSON_NAME]" at bounding box center [789, 238] width 174 height 14
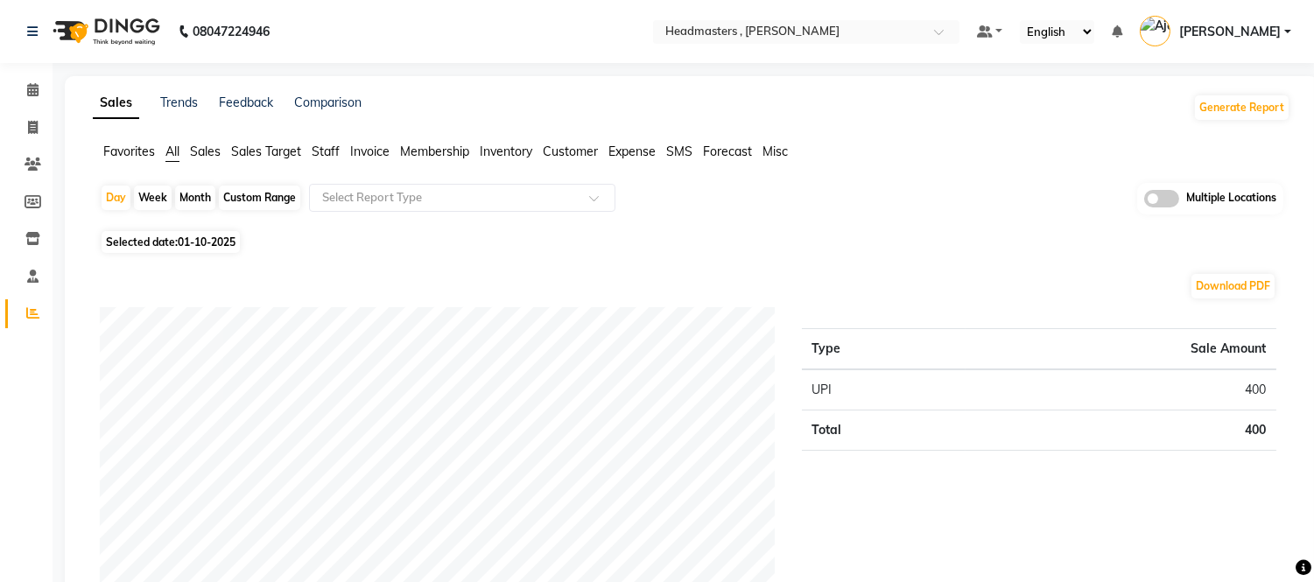
click at [120, 151] on span "Favorites" at bounding box center [129, 152] width 52 height 16
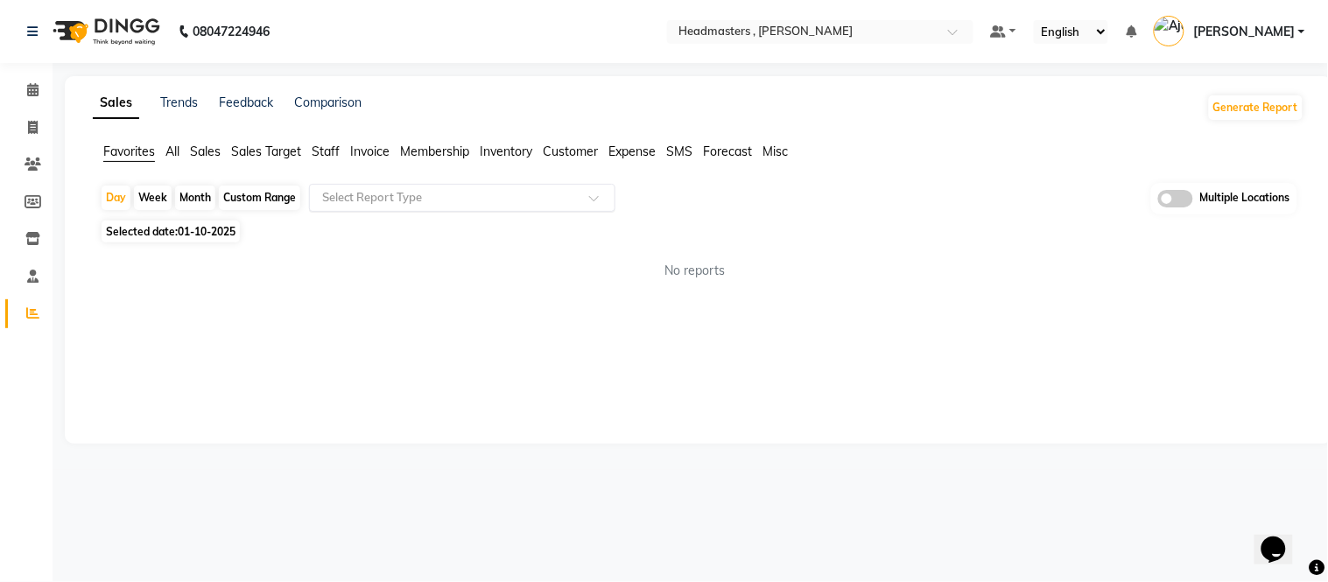
click at [361, 196] on input "text" at bounding box center [445, 198] width 252 height 18
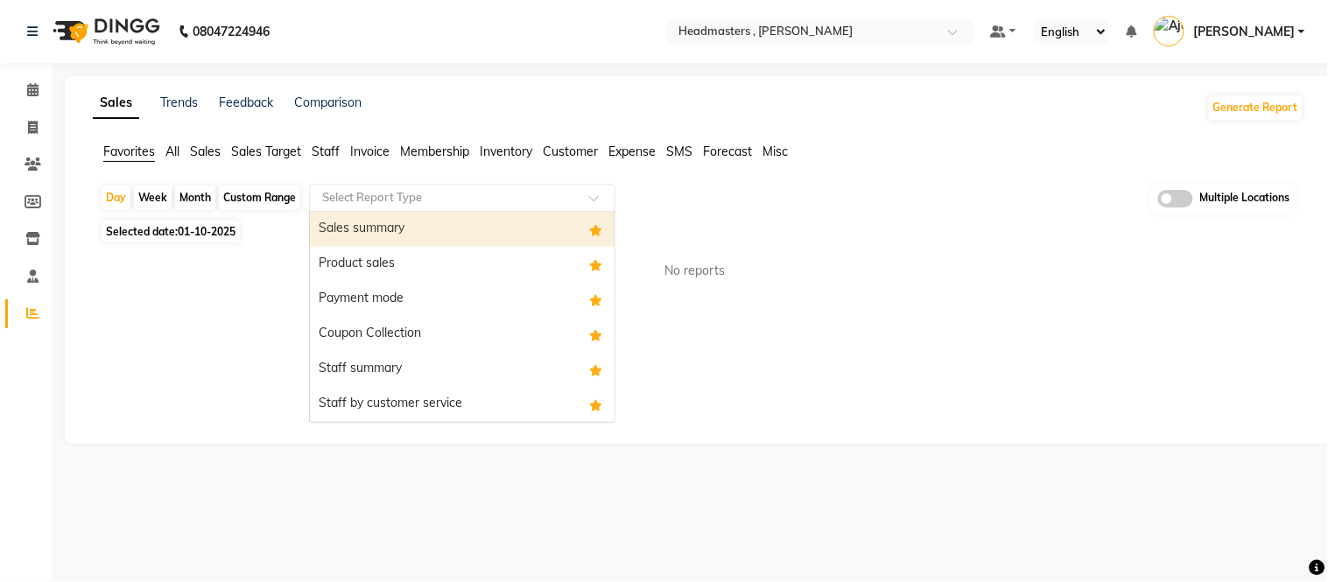
click at [370, 225] on div "Sales summary" at bounding box center [462, 229] width 305 height 35
select select "full_report"
select select "csv"
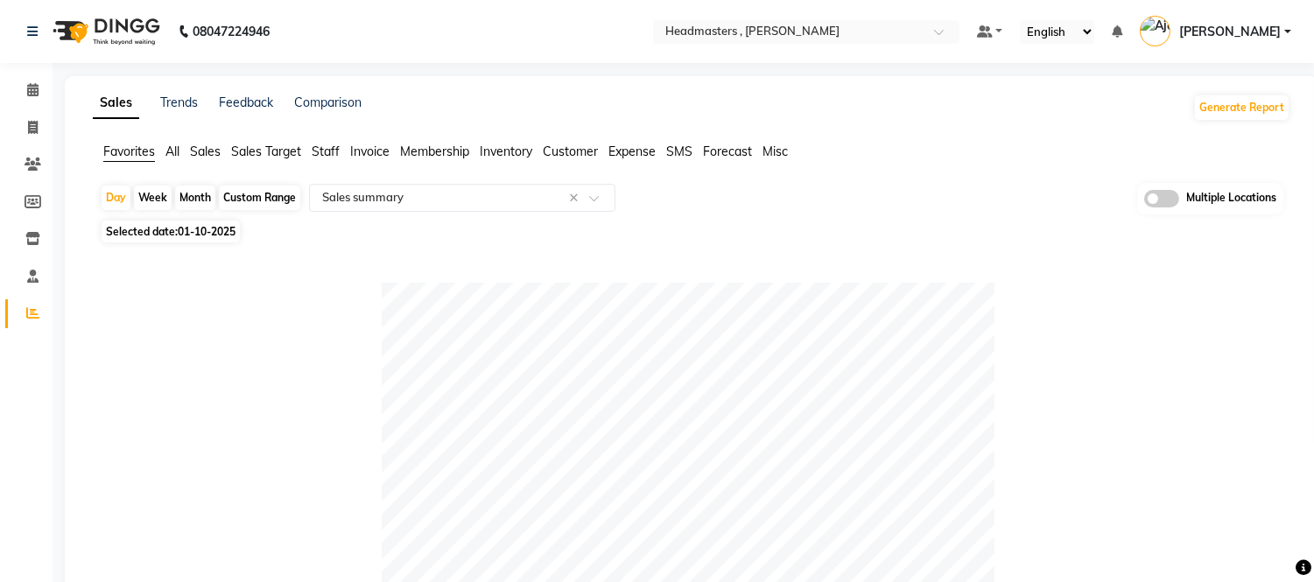
click at [210, 195] on div "Month" at bounding box center [195, 198] width 40 height 25
select select "10"
select select "2025"
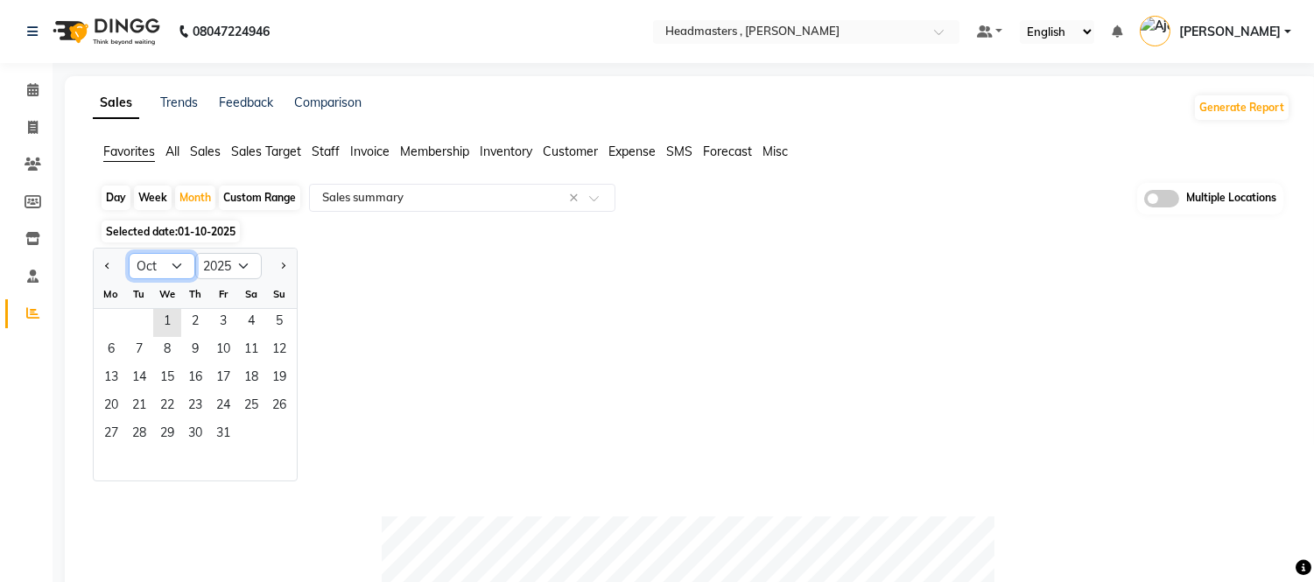
click at [151, 265] on select "Jan Feb Mar Apr May Jun [DATE] Aug Sep Oct Nov Dec" at bounding box center [162, 266] width 67 height 26
select select "9"
click at [129, 253] on select "Jan Feb Mar Apr May Jun [DATE] Aug Sep Oct Nov Dec" at bounding box center [162, 266] width 67 height 26
click at [114, 317] on span "1" at bounding box center [111, 323] width 28 height 28
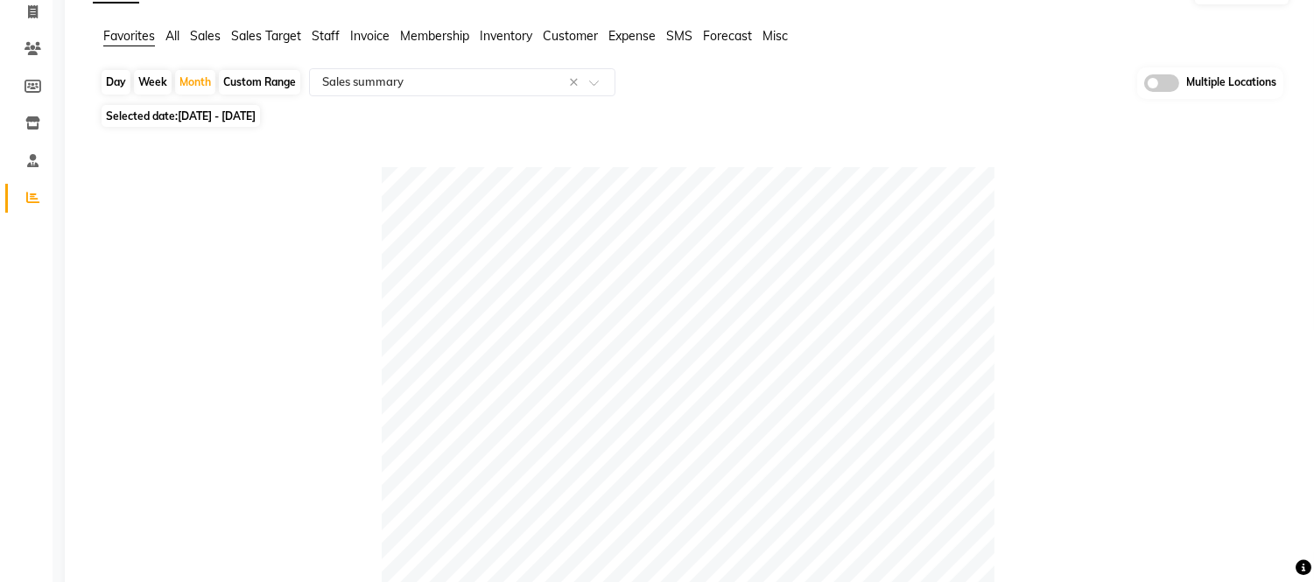
scroll to position [713, 0]
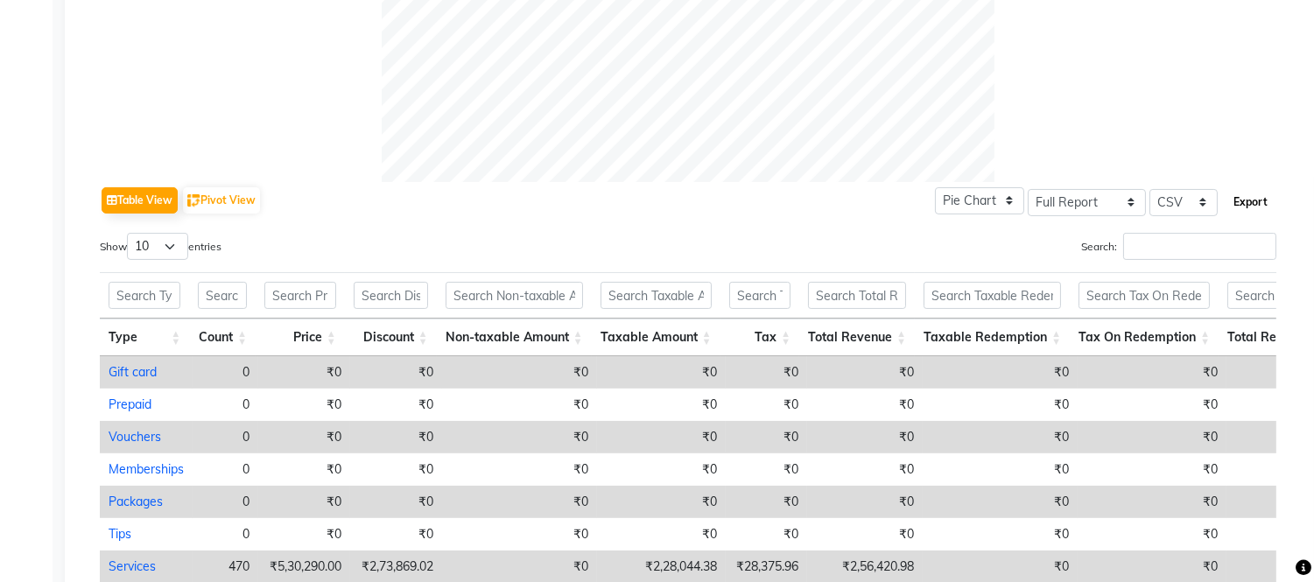
click at [1247, 199] on button "Export" at bounding box center [1250, 202] width 48 height 30
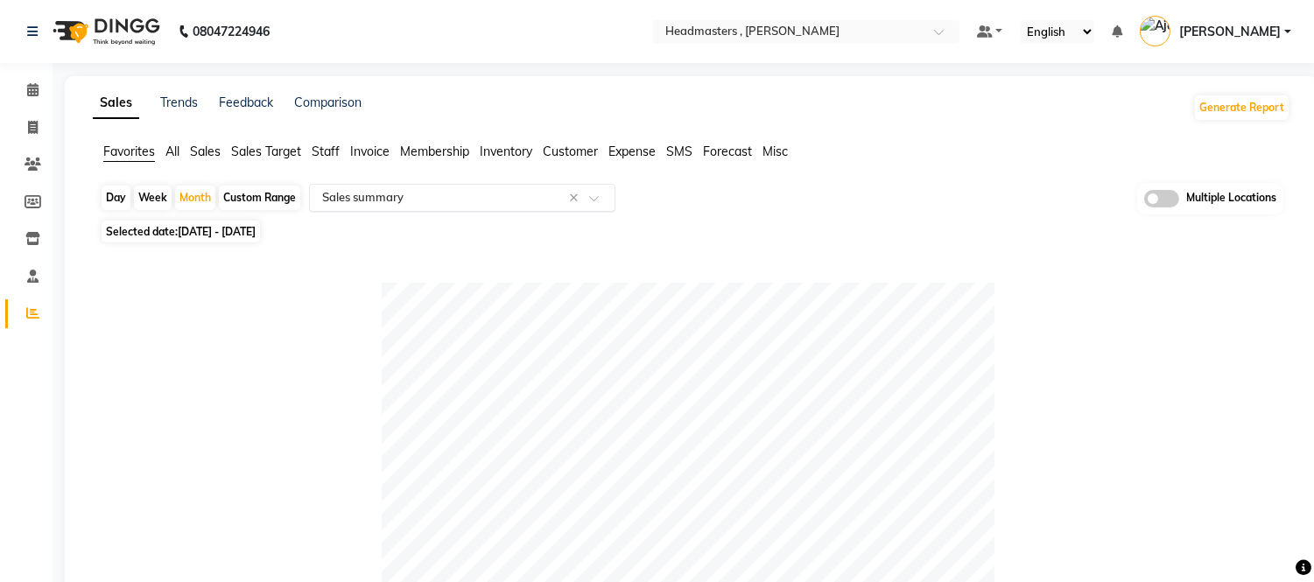
drag, startPoint x: 331, startPoint y: 149, endPoint x: 345, endPoint y: 198, distance: 51.0
click at [330, 150] on span "Staff" at bounding box center [326, 152] width 28 height 16
click at [345, 198] on input "text" at bounding box center [445, 198] width 252 height 18
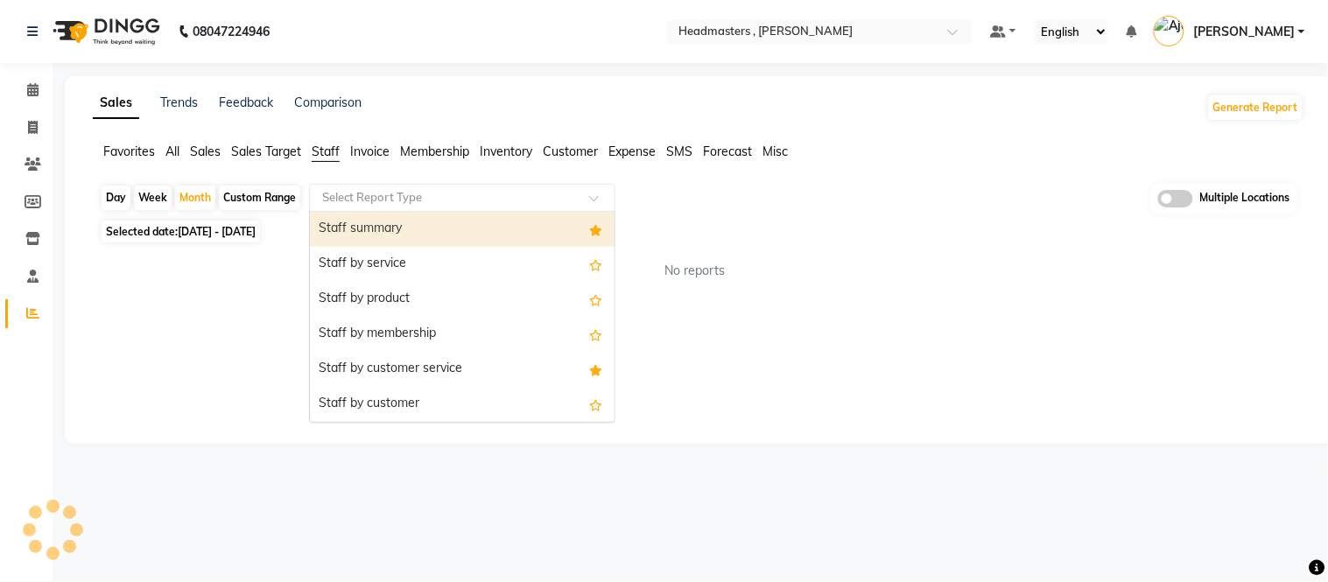
click at [352, 225] on div "Staff summary" at bounding box center [462, 229] width 305 height 35
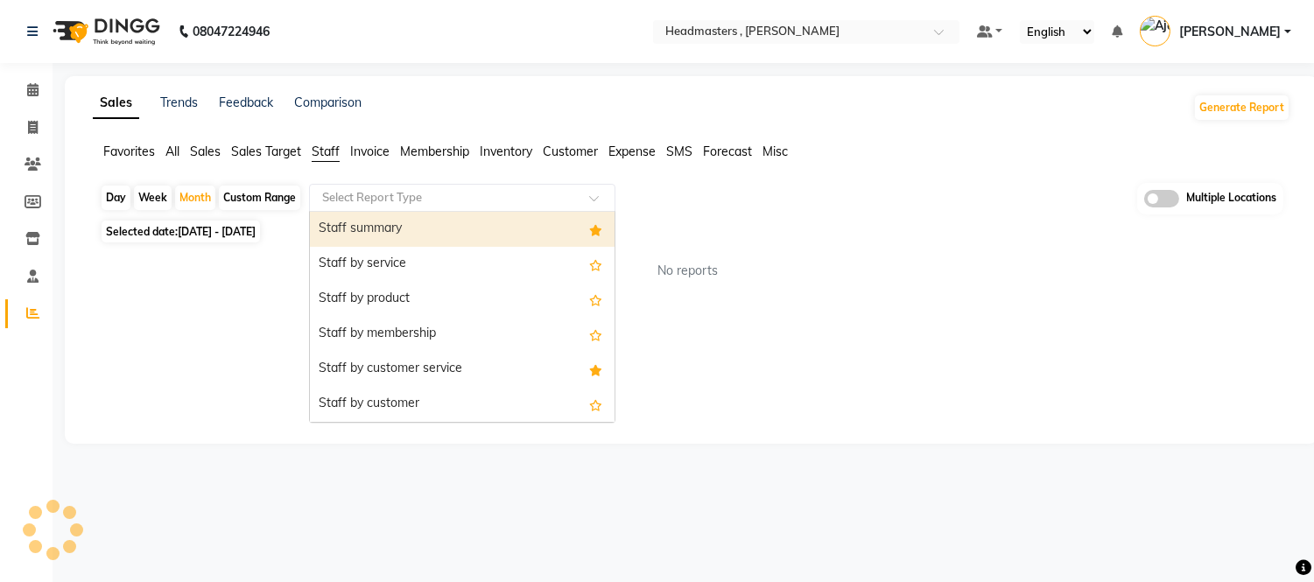
select select "full_report"
select select "csv"
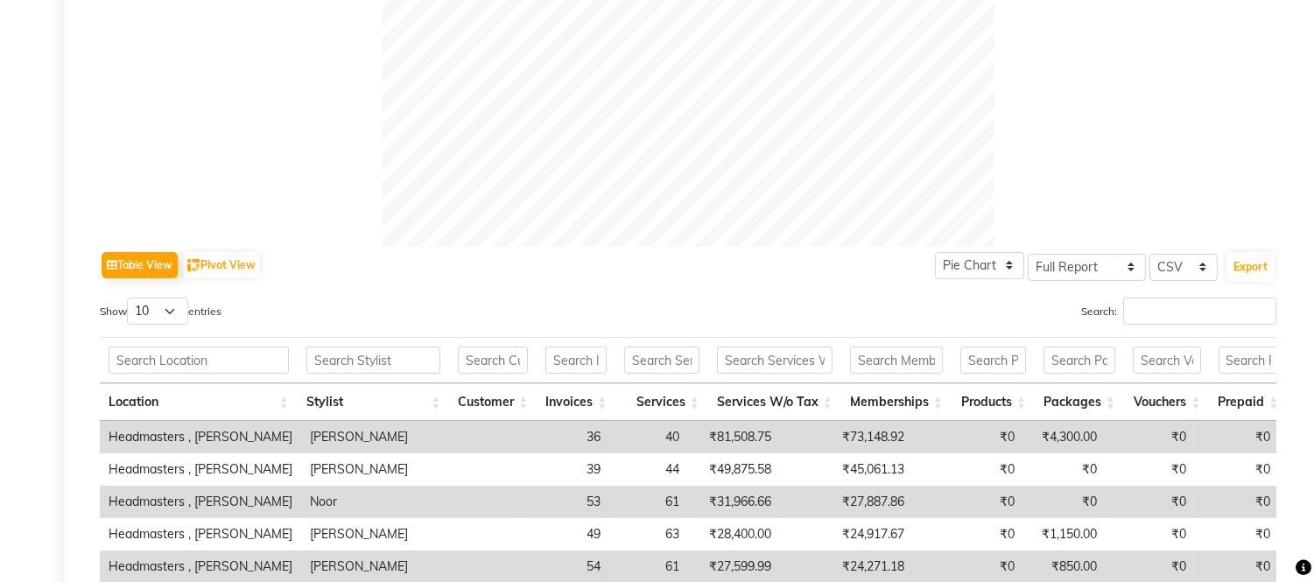
scroll to position [908, 0]
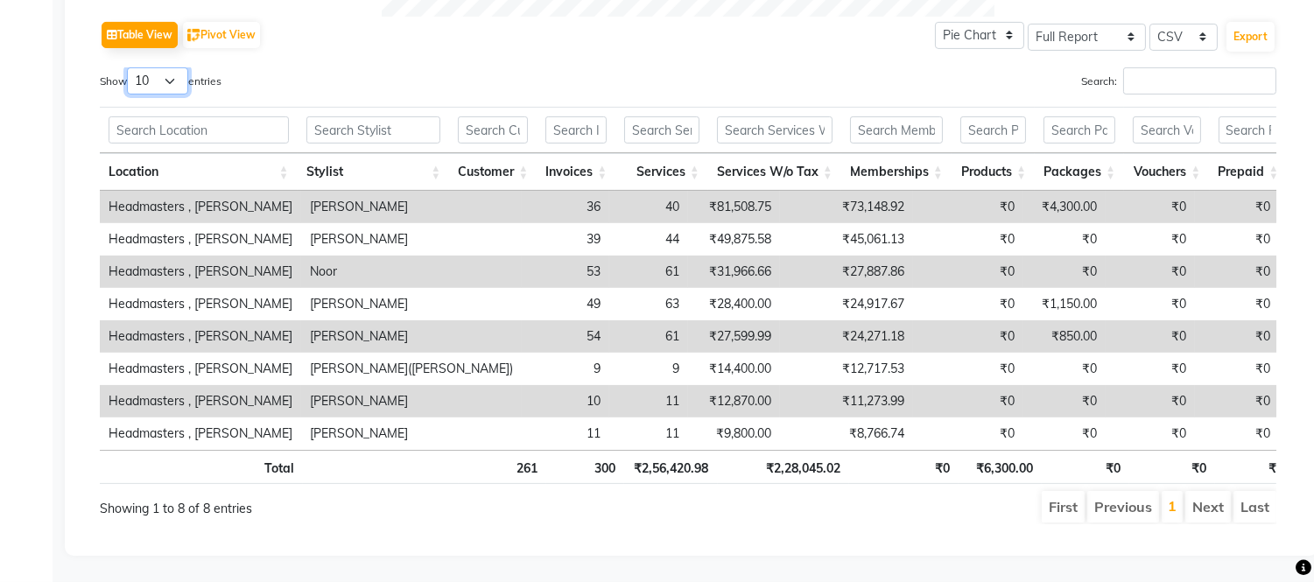
click at [164, 67] on select "10 25 50 100" at bounding box center [157, 80] width 61 height 27
select select "100"
click at [130, 67] on select "10 25 50 100" at bounding box center [157, 80] width 61 height 27
click at [1234, 22] on button "Export" at bounding box center [1250, 37] width 48 height 30
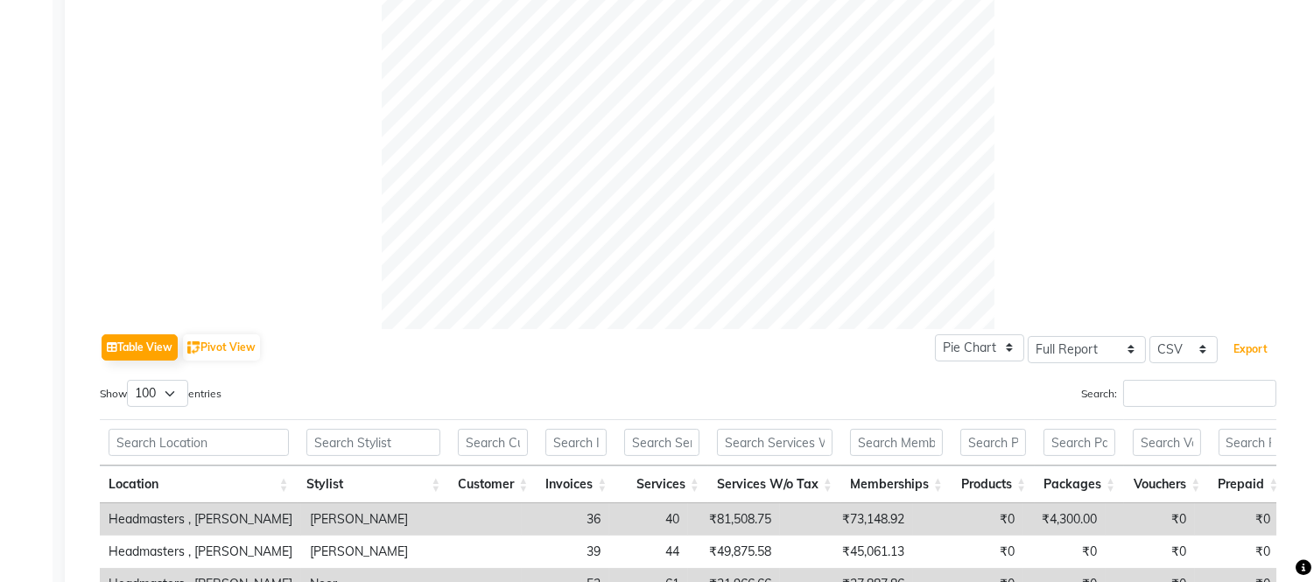
scroll to position [1, 0]
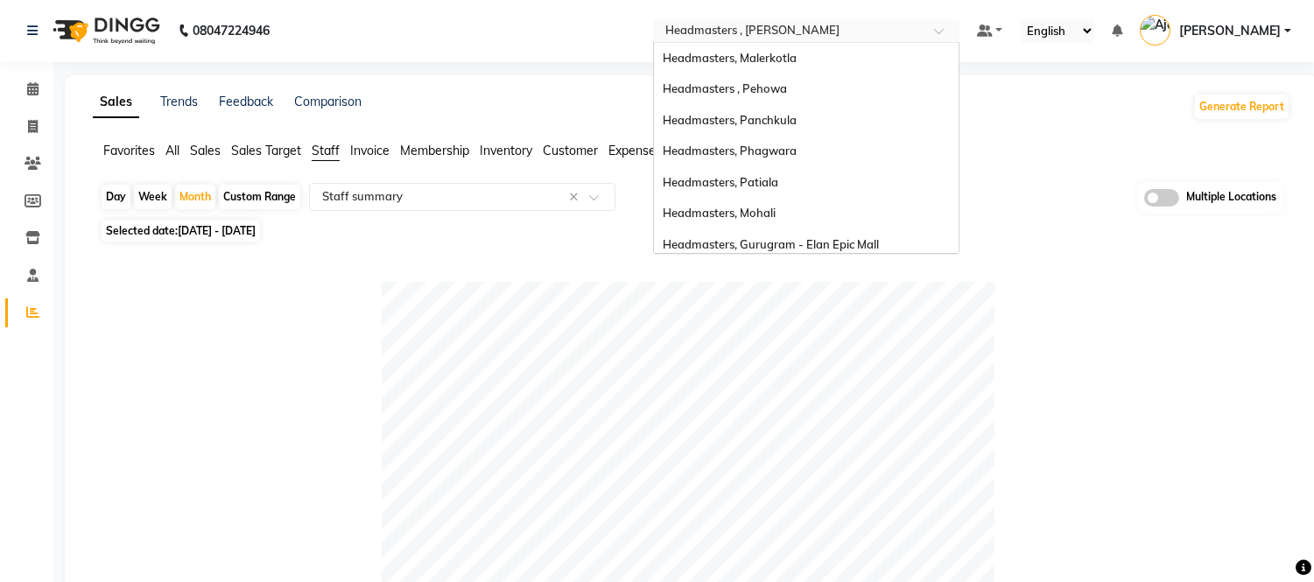
click at [761, 26] on input "text" at bounding box center [789, 33] width 254 height 18
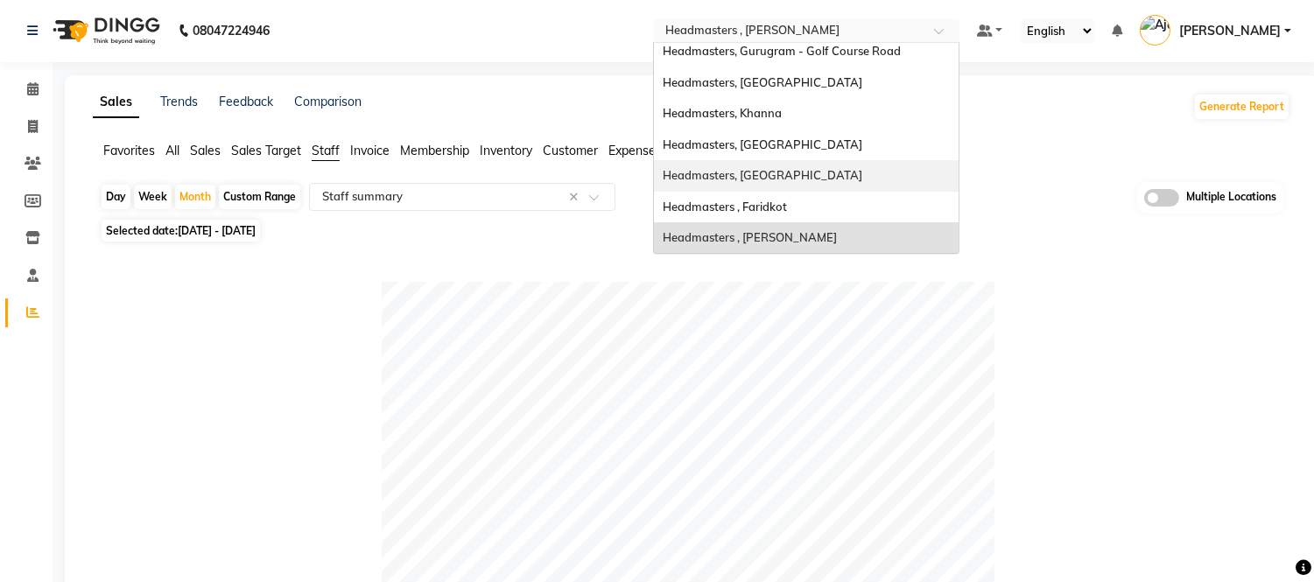
click at [786, 173] on span "Headmasters, [GEOGRAPHIC_DATA]" at bounding box center [763, 175] width 200 height 14
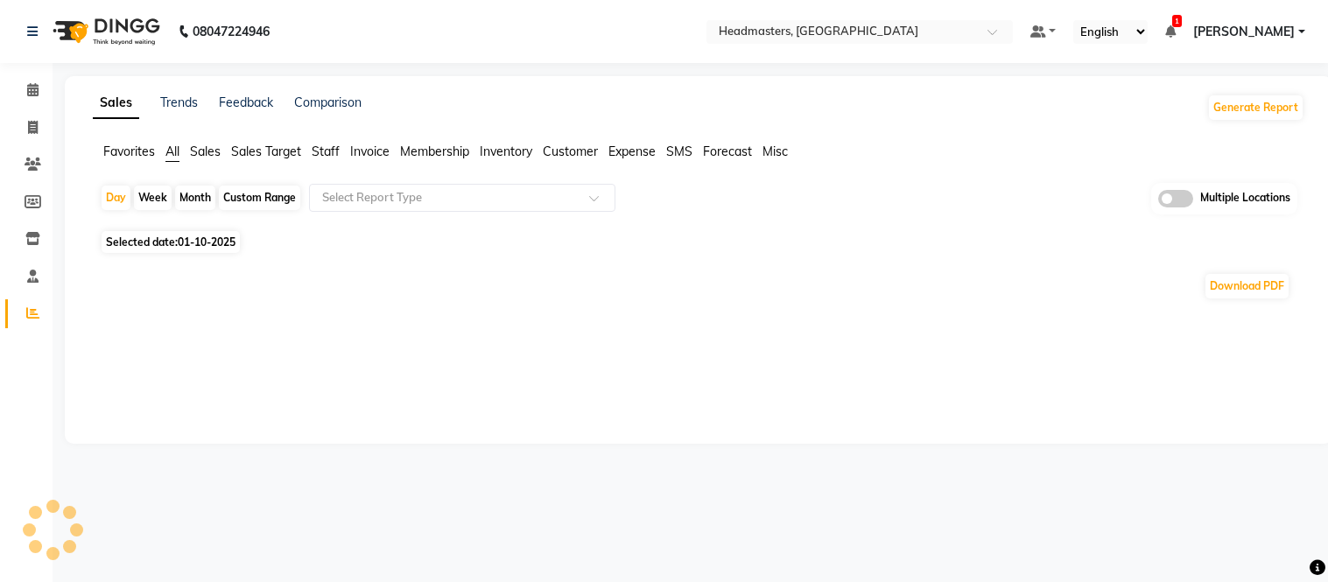
click at [331, 153] on span "Staff" at bounding box center [326, 152] width 28 height 16
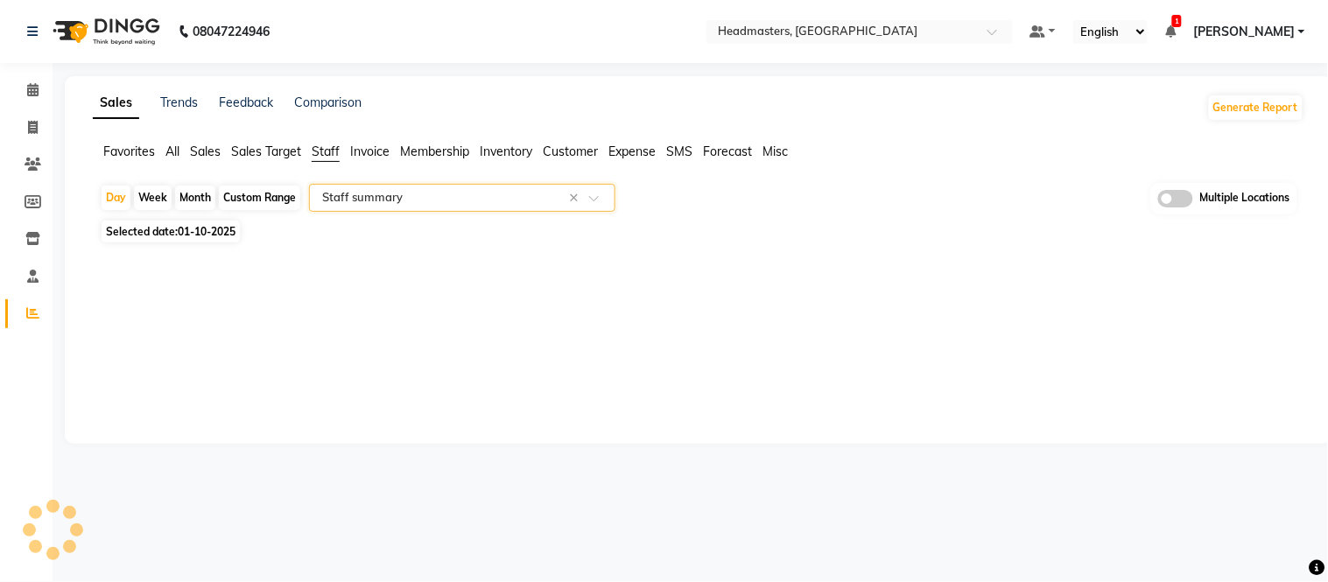
select select "full_report"
select select "csv"
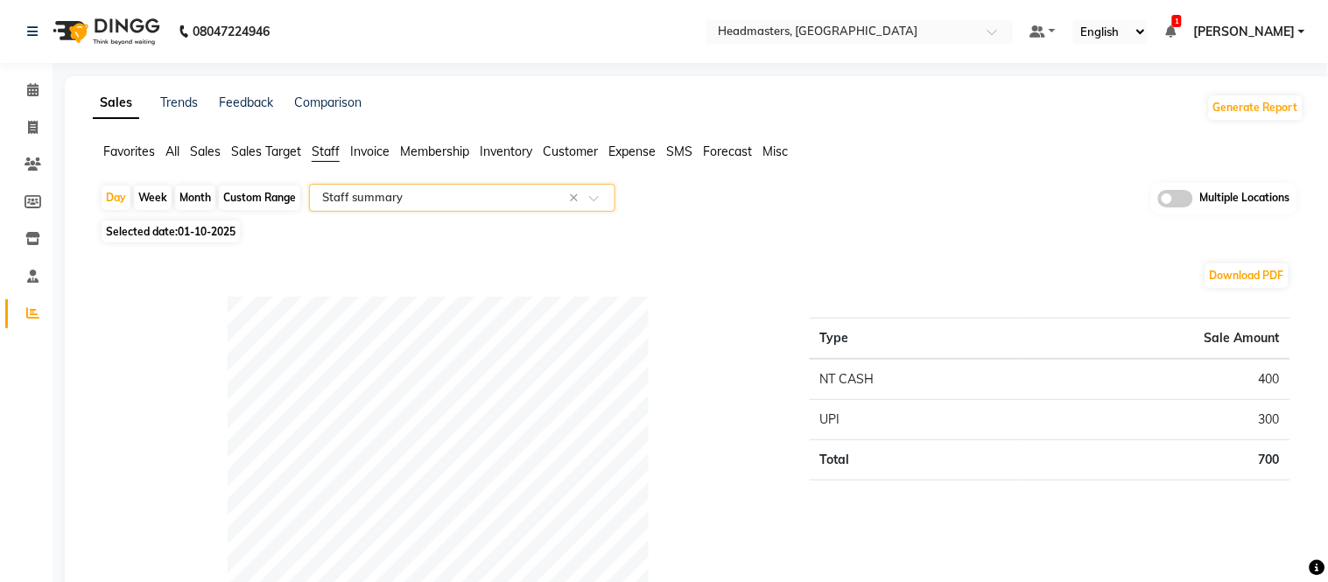
click at [184, 195] on div "Month" at bounding box center [195, 198] width 40 height 25
select select "10"
select select "2025"
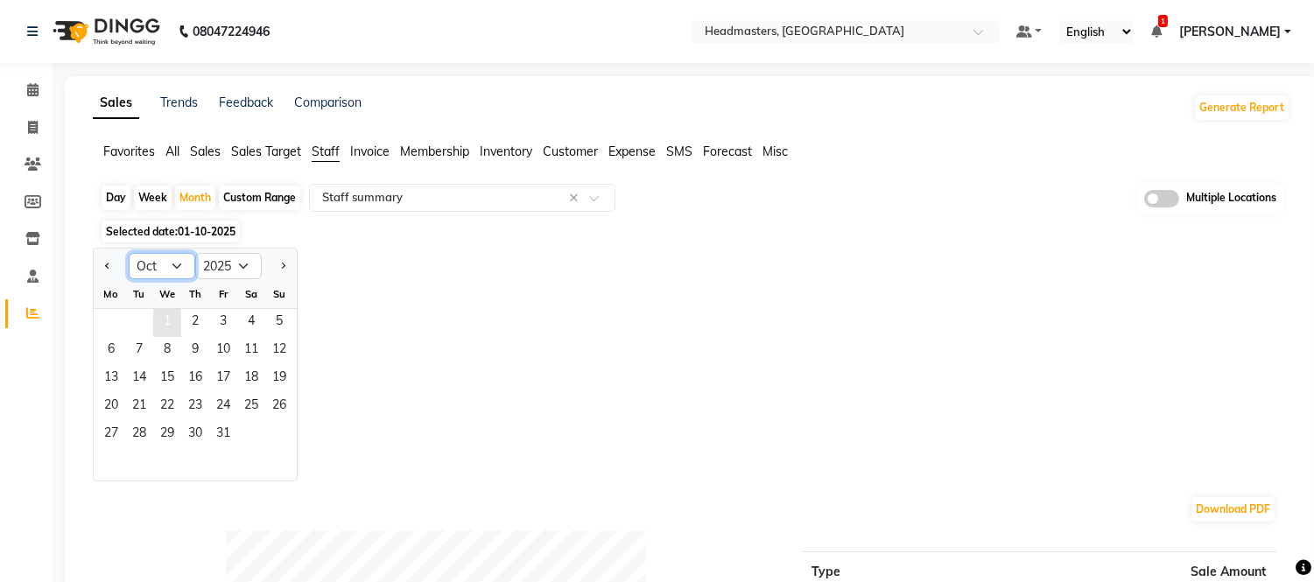
click at [162, 264] on select "Jan Feb Mar Apr May Jun [DATE] Aug Sep Oct Nov Dec" at bounding box center [162, 266] width 67 height 26
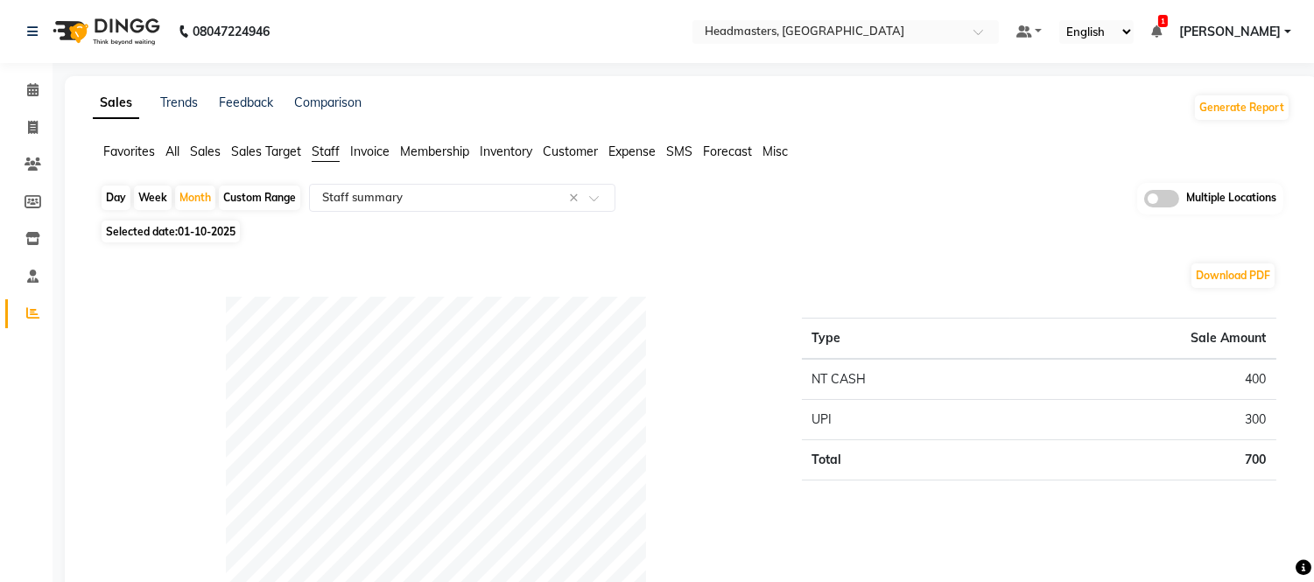
drag, startPoint x: 194, startPoint y: 223, endPoint x: 193, endPoint y: 235, distance: 11.5
click at [194, 226] on span "Selected date: 01-10-2025" at bounding box center [171, 232] width 138 height 22
select select "10"
select select "2025"
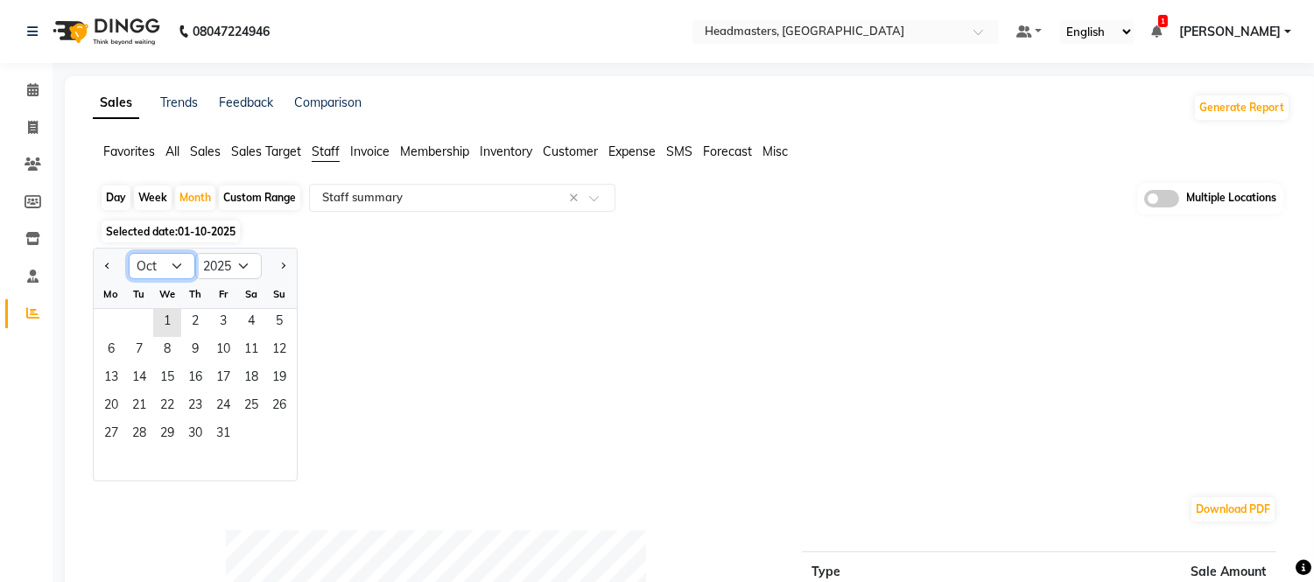
drag, startPoint x: 163, startPoint y: 261, endPoint x: 160, endPoint y: 277, distance: 16.0
click at [163, 261] on select "Jan Feb Mar Apr May Jun [DATE] Aug Sep Oct Nov Dec" at bounding box center [162, 266] width 67 height 26
select select "9"
click at [129, 253] on select "Jan Feb Mar Apr May Jun [DATE] Aug Sep Oct Nov Dec" at bounding box center [162, 266] width 67 height 26
click at [107, 320] on span "1" at bounding box center [111, 323] width 28 height 28
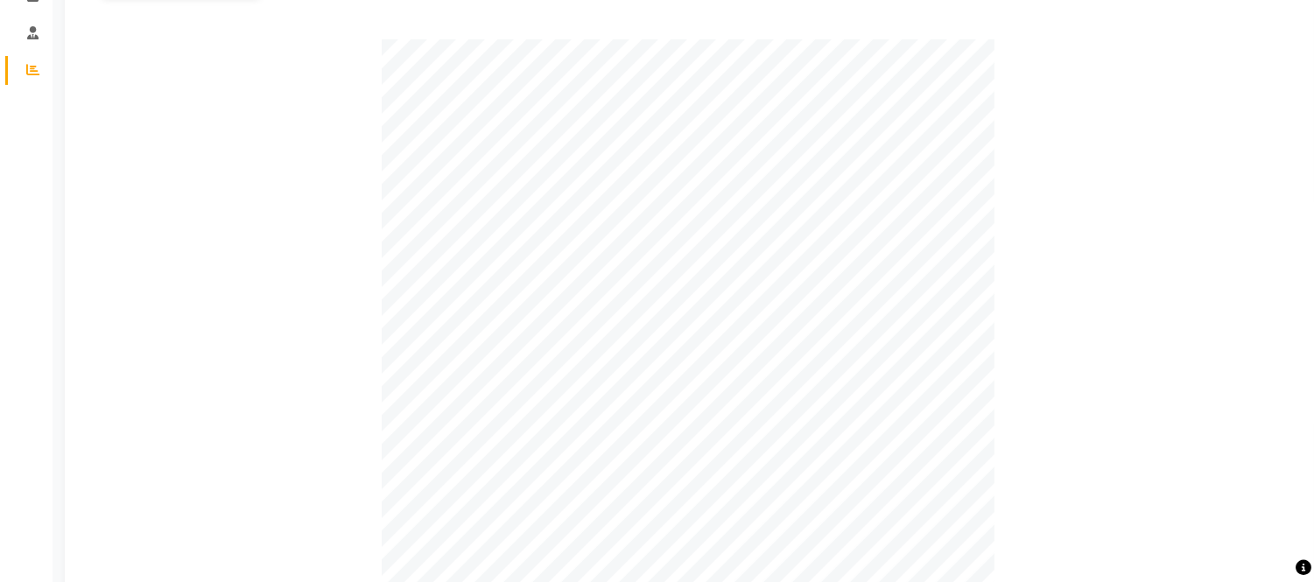
scroll to position [680, 0]
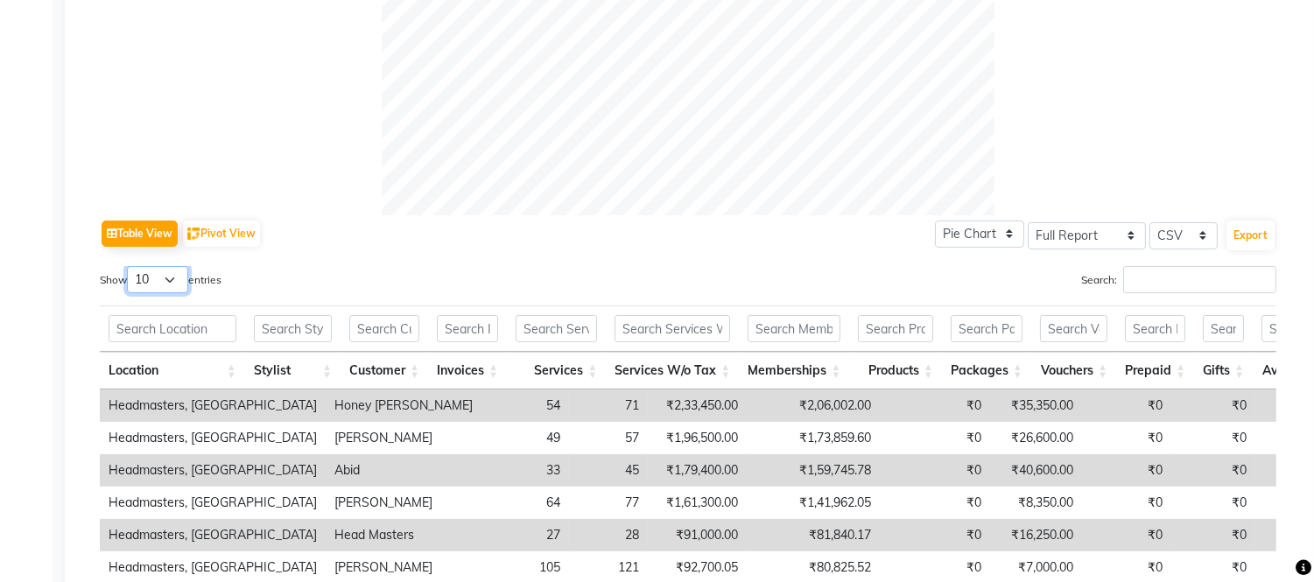
click at [149, 280] on select "10 25 50 100" at bounding box center [157, 279] width 61 height 27
select select "100"
click at [130, 266] on select "10 25 50 100" at bounding box center [157, 279] width 61 height 27
click at [1244, 235] on button "Export" at bounding box center [1250, 236] width 48 height 30
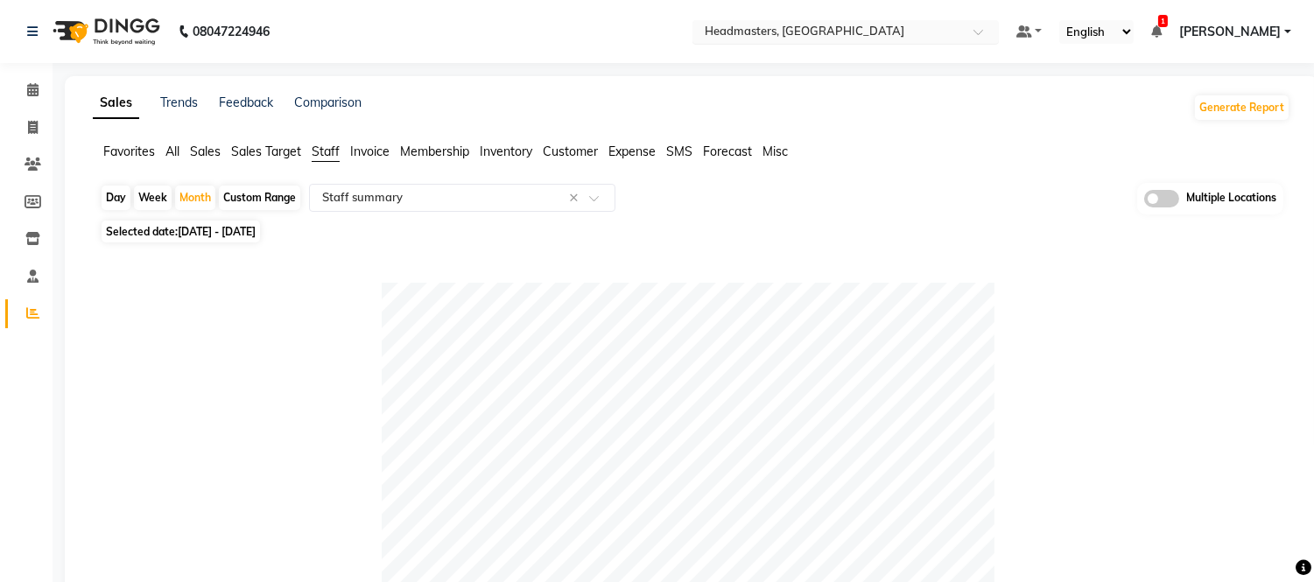
click at [831, 36] on input "text" at bounding box center [828, 34] width 254 height 18
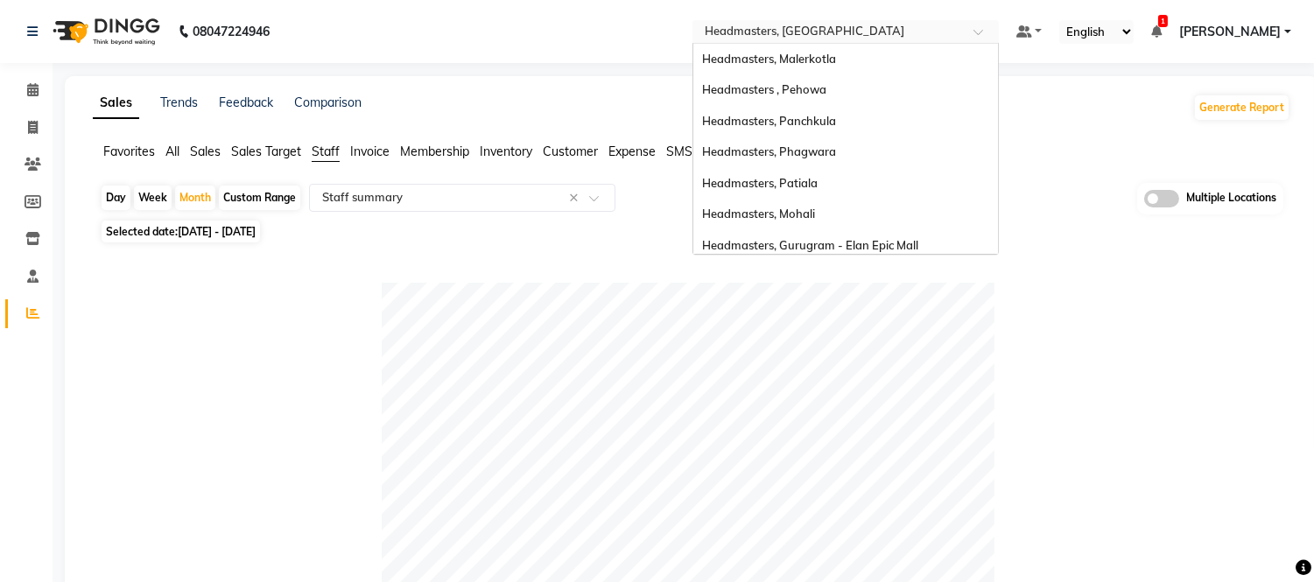
scroll to position [348, 0]
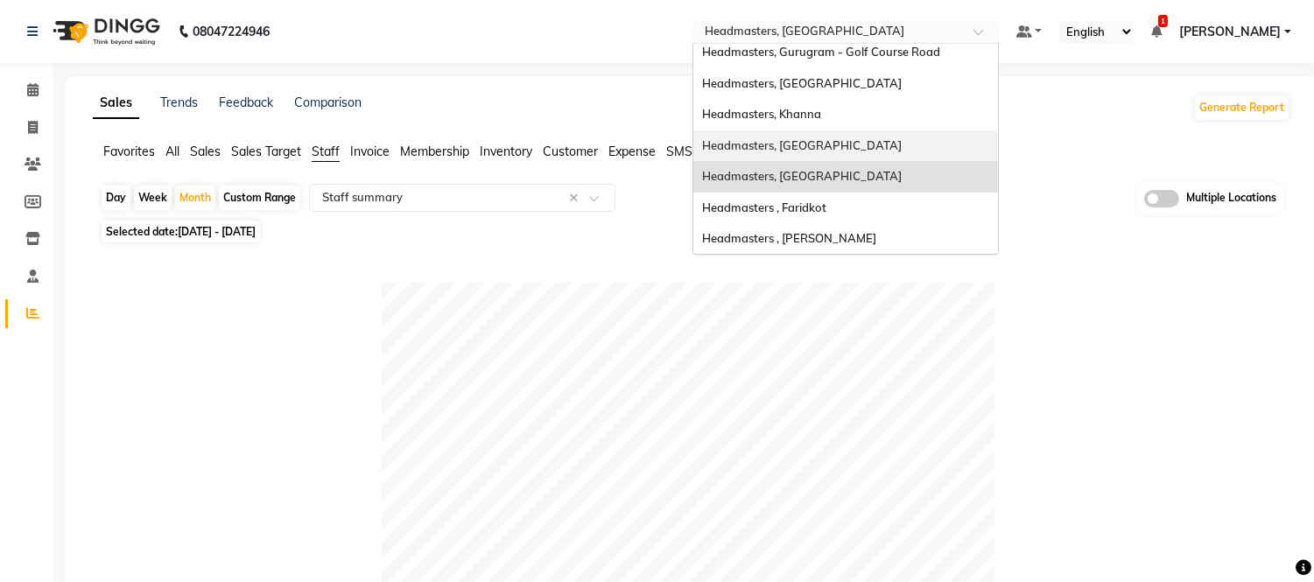
click at [818, 146] on span "Headmasters, [GEOGRAPHIC_DATA]" at bounding box center [802, 145] width 200 height 14
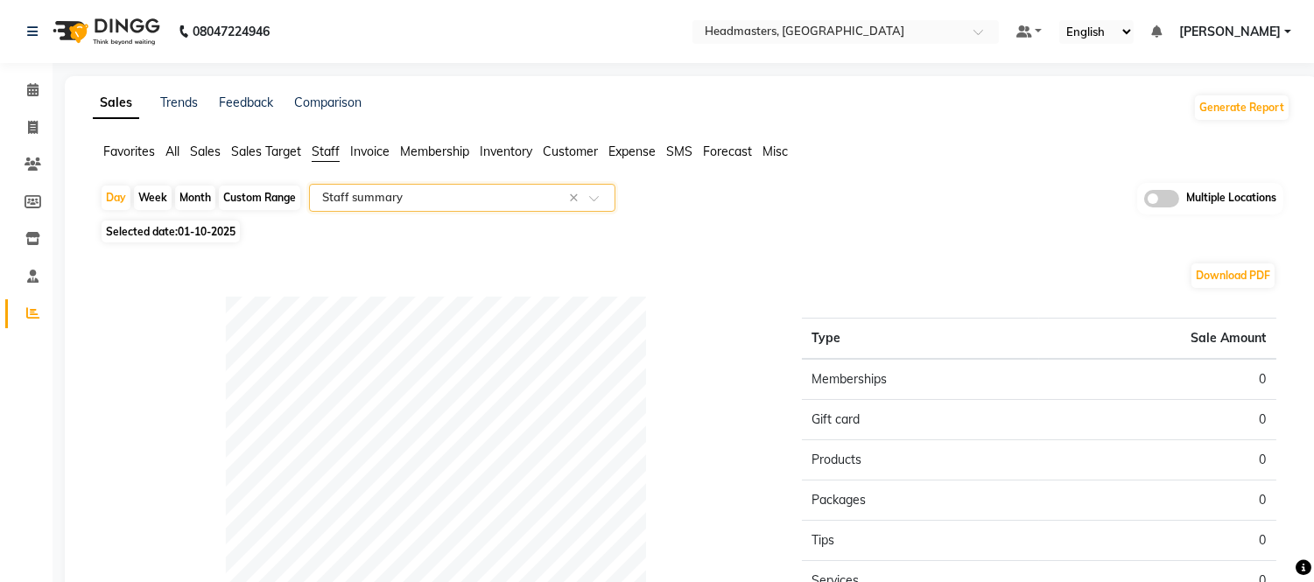
click at [198, 187] on div "Month" at bounding box center [195, 198] width 40 height 25
select select "10"
select select "2025"
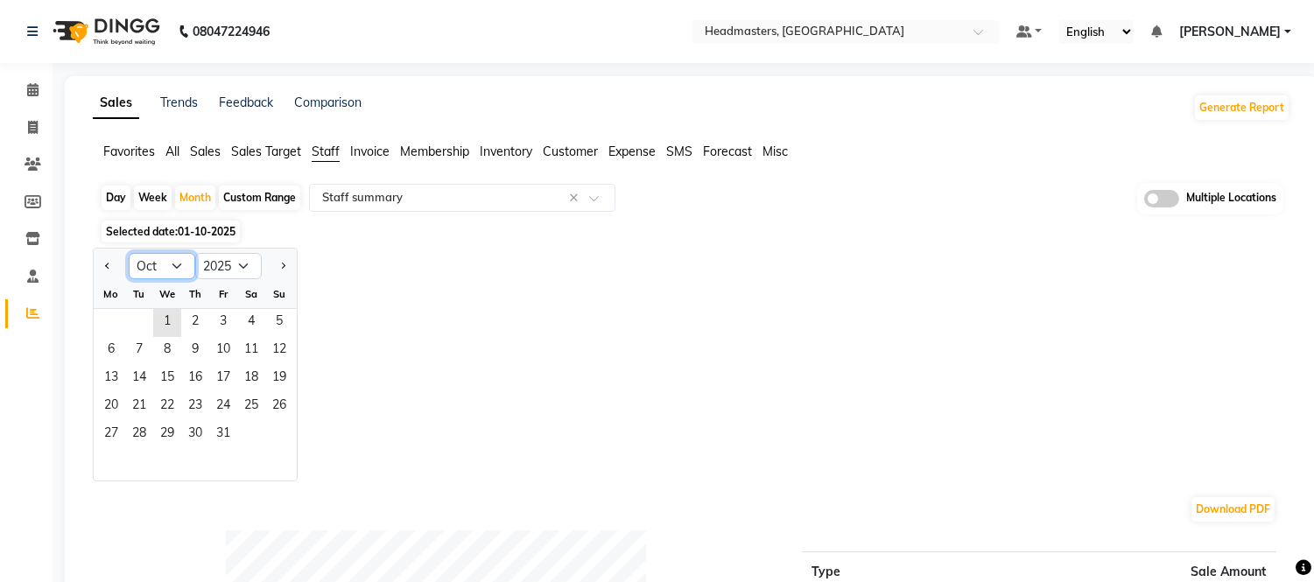
click at [155, 263] on select "Jan Feb Mar Apr May Jun [DATE] Aug Sep Oct Nov Dec" at bounding box center [162, 266] width 67 height 26
select select "9"
click at [129, 253] on select "Jan Feb Mar Apr May Jun [DATE] Aug Sep Oct Nov Dec" at bounding box center [162, 266] width 67 height 26
click at [106, 319] on span "1" at bounding box center [111, 323] width 28 height 28
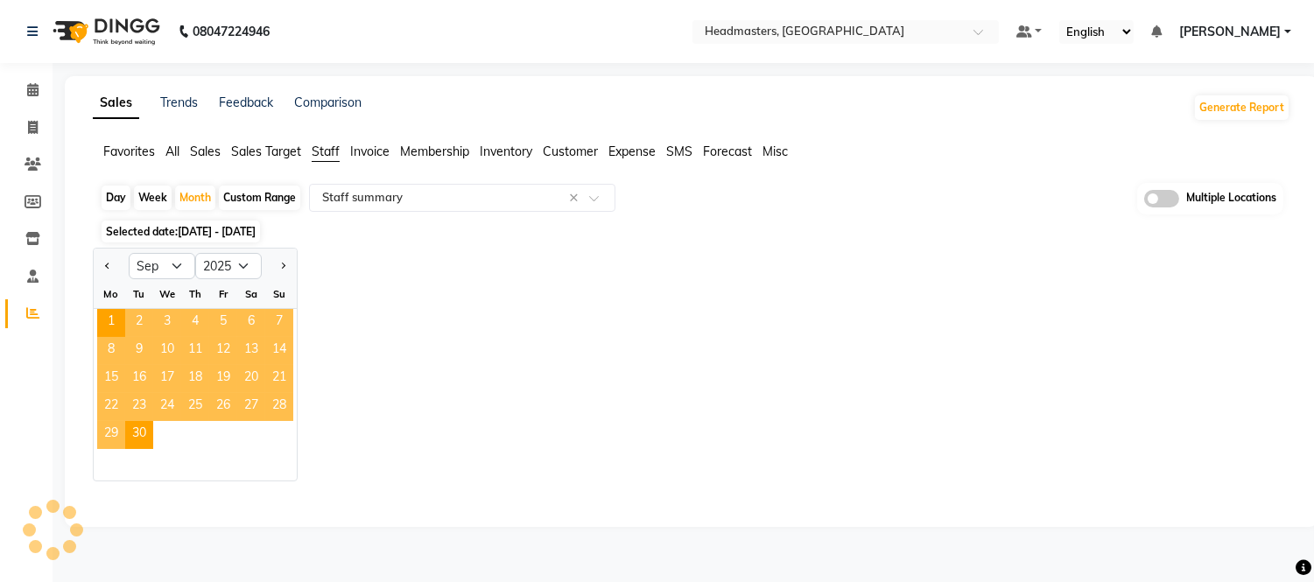
select select "full_report"
select select "csv"
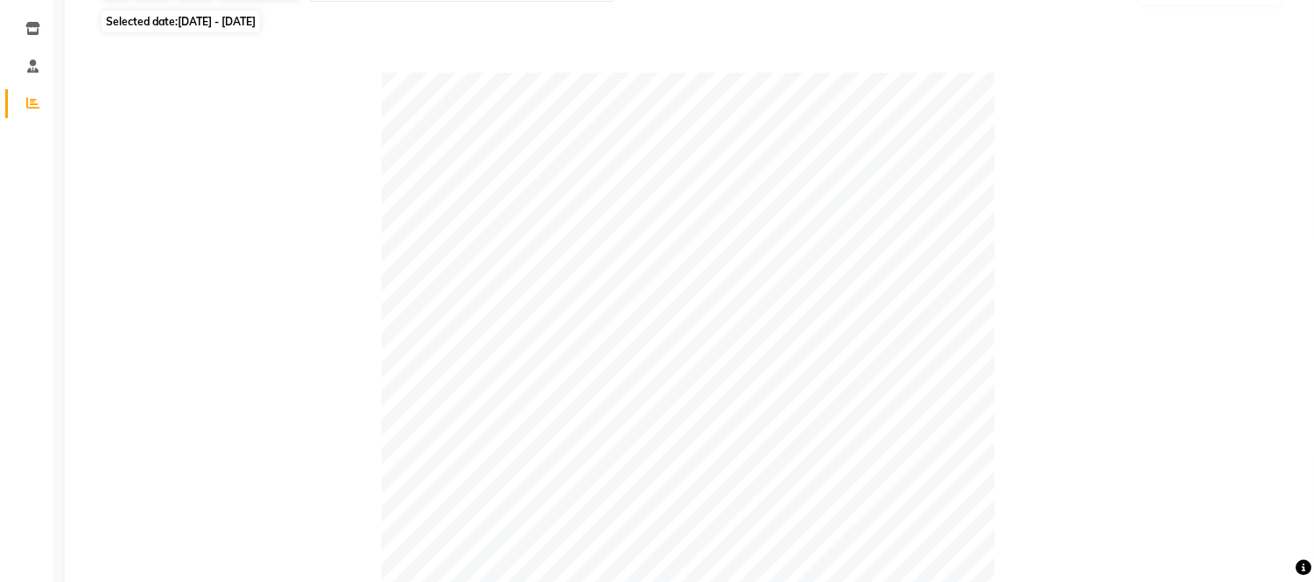
scroll to position [453, 0]
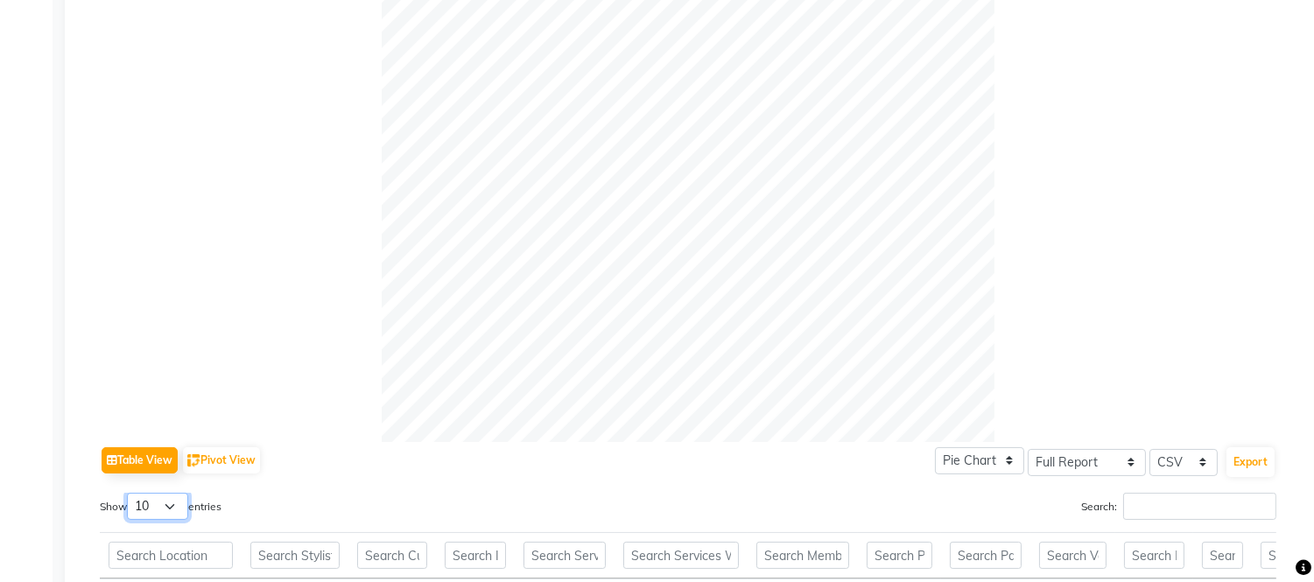
drag, startPoint x: 167, startPoint y: 509, endPoint x: 167, endPoint y: 522, distance: 13.1
click at [167, 509] on select "10 25 50 100" at bounding box center [157, 506] width 61 height 27
select select "100"
click at [130, 493] on select "10 25 50 100" at bounding box center [157, 506] width 61 height 27
click at [1252, 458] on button "Export" at bounding box center [1250, 462] width 48 height 30
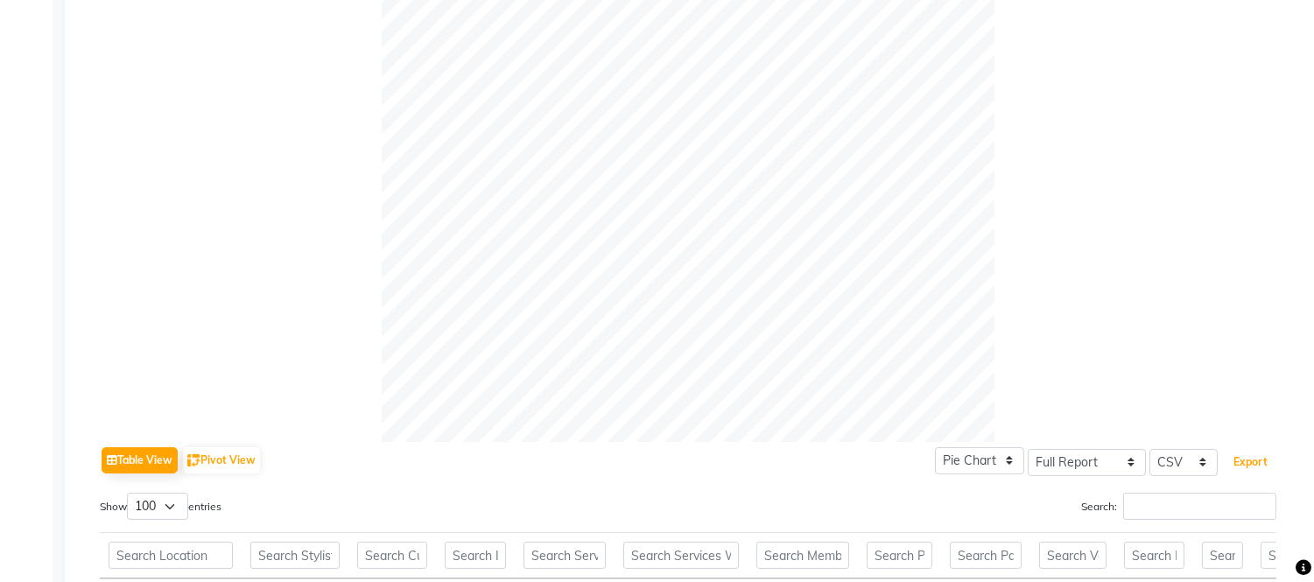
scroll to position [0, 0]
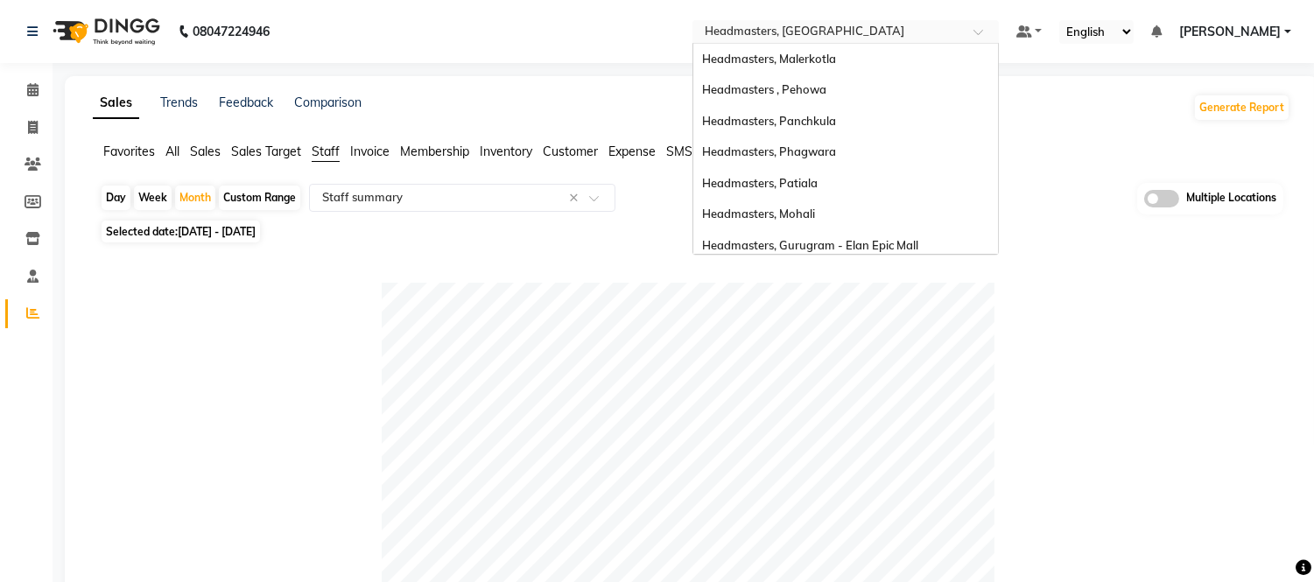
click at [815, 25] on input "text" at bounding box center [828, 34] width 254 height 18
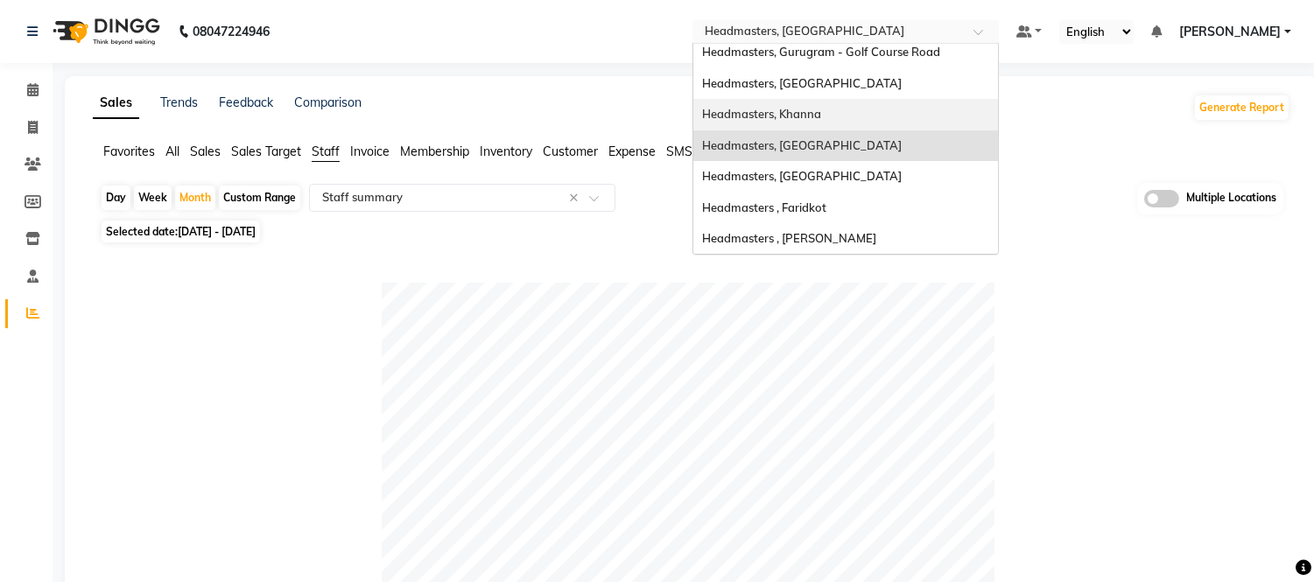
click at [821, 111] on span "Headmasters, Khanna" at bounding box center [761, 114] width 119 height 14
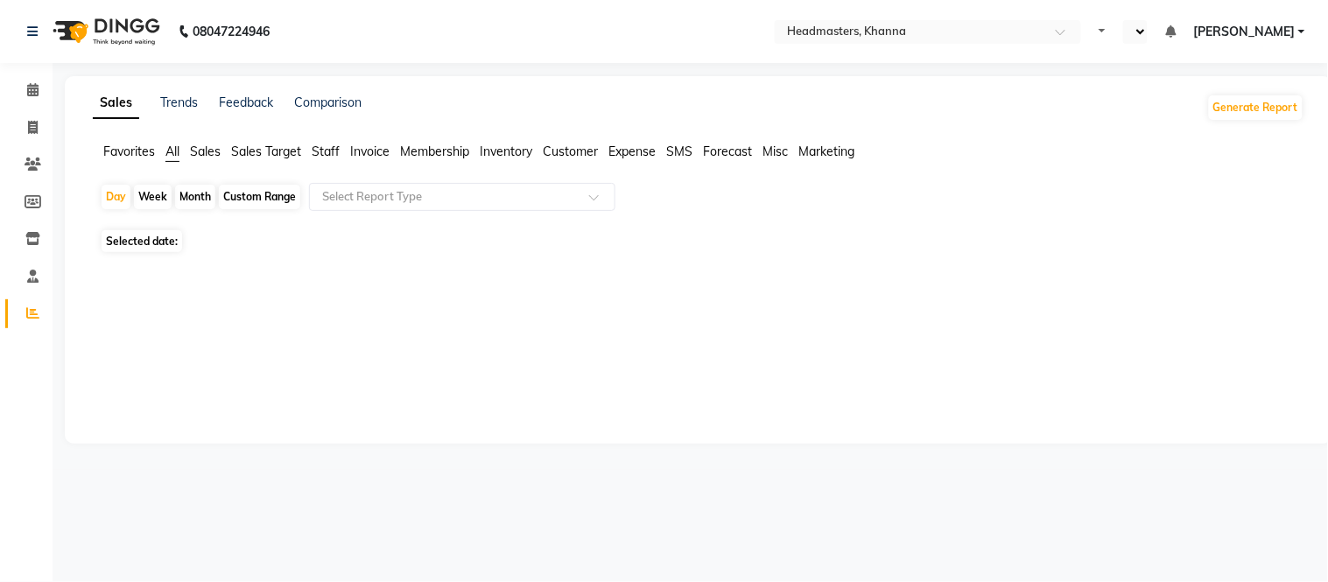
click at [326, 156] on span "Staff" at bounding box center [326, 152] width 28 height 16
select select "en"
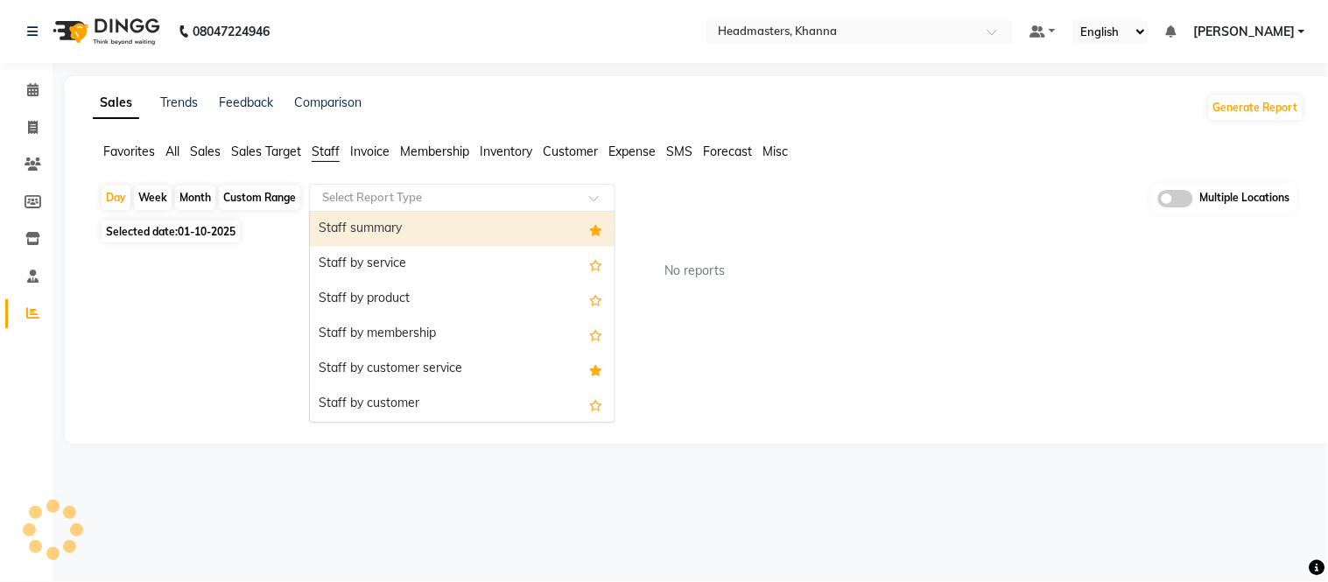
click at [368, 224] on div "Staff summary" at bounding box center [462, 229] width 305 height 35
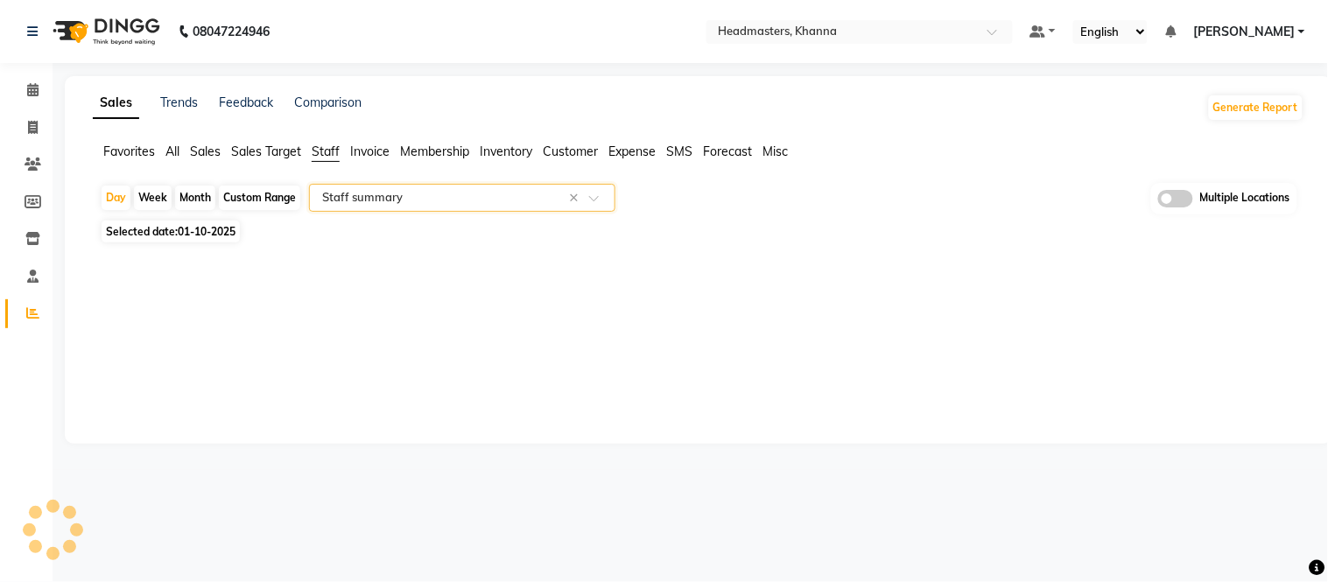
click at [190, 193] on div "Month" at bounding box center [195, 198] width 40 height 25
select select "10"
select select "2025"
select select "full_report"
select select "csv"
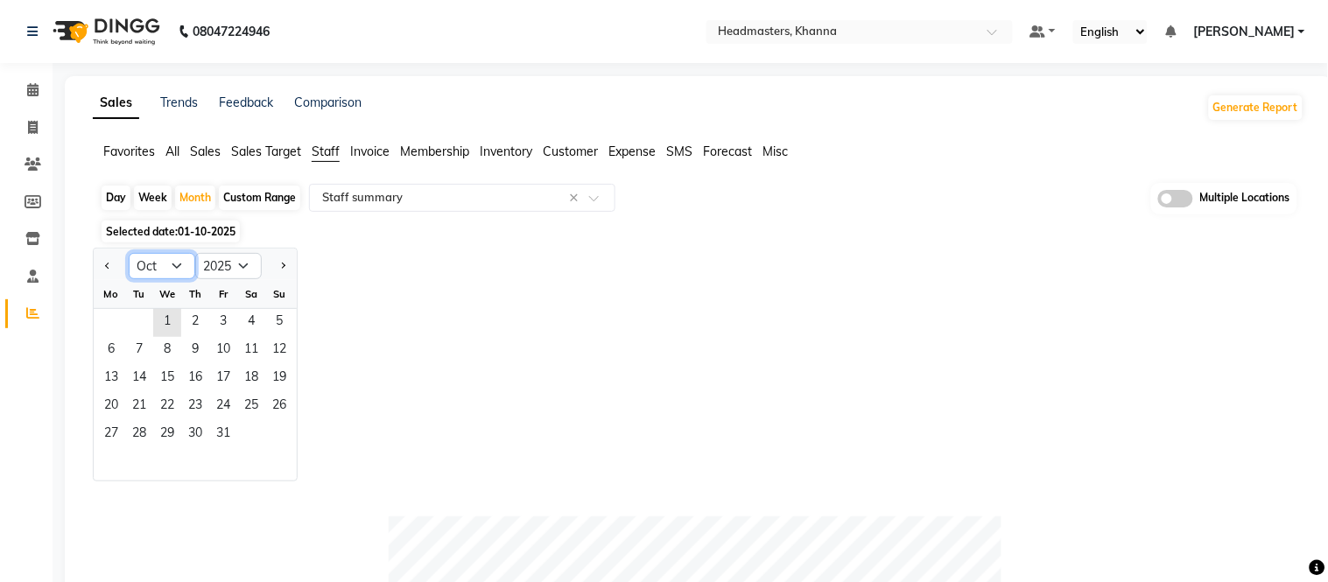
click at [155, 263] on select "Jan Feb Mar Apr May Jun [DATE] Aug Sep Oct Nov Dec" at bounding box center [162, 266] width 67 height 26
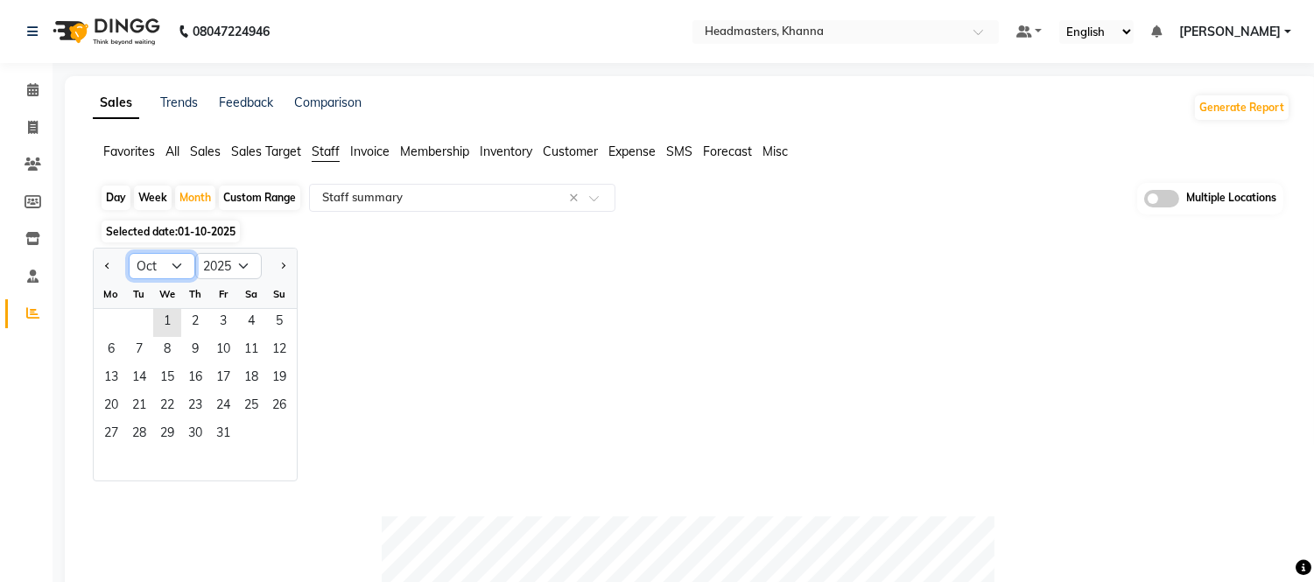
select select "9"
click at [129, 253] on select "Jan Feb Mar Apr May Jun [DATE] Aug Sep Oct Nov Dec" at bounding box center [162, 266] width 67 height 26
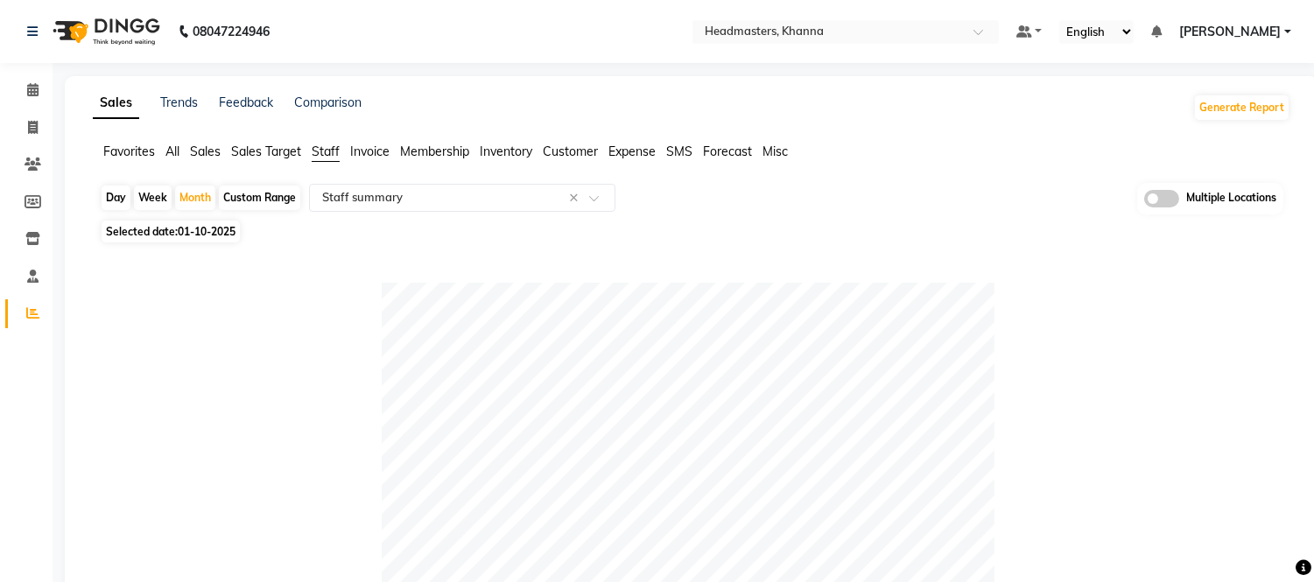
click at [109, 311] on div at bounding box center [688, 589] width 1176 height 613
click at [172, 232] on span "Selected date: [DATE]" at bounding box center [171, 232] width 138 height 22
select select "10"
select select "2025"
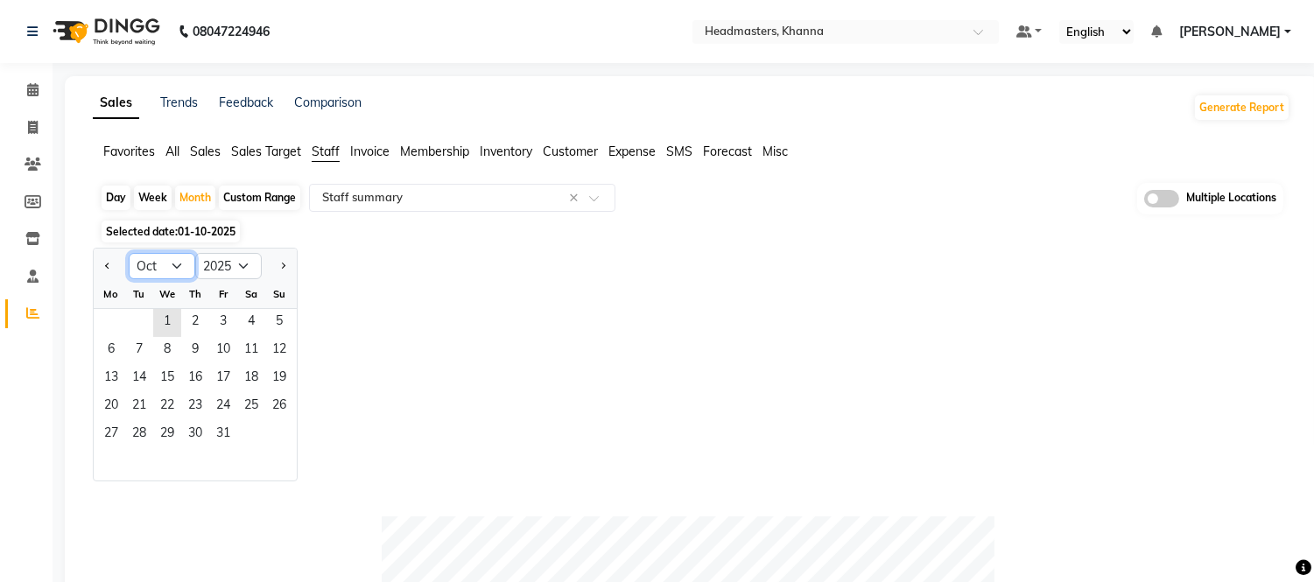
click at [166, 261] on select "Jan Feb Mar Apr May Jun [DATE] Aug Sep Oct Nov Dec" at bounding box center [162, 266] width 67 height 26
select select "9"
click at [129, 253] on select "Jan Feb Mar Apr May Jun [DATE] Aug Sep Oct Nov Dec" at bounding box center [162, 266] width 67 height 26
click at [114, 319] on span "1" at bounding box center [111, 323] width 28 height 28
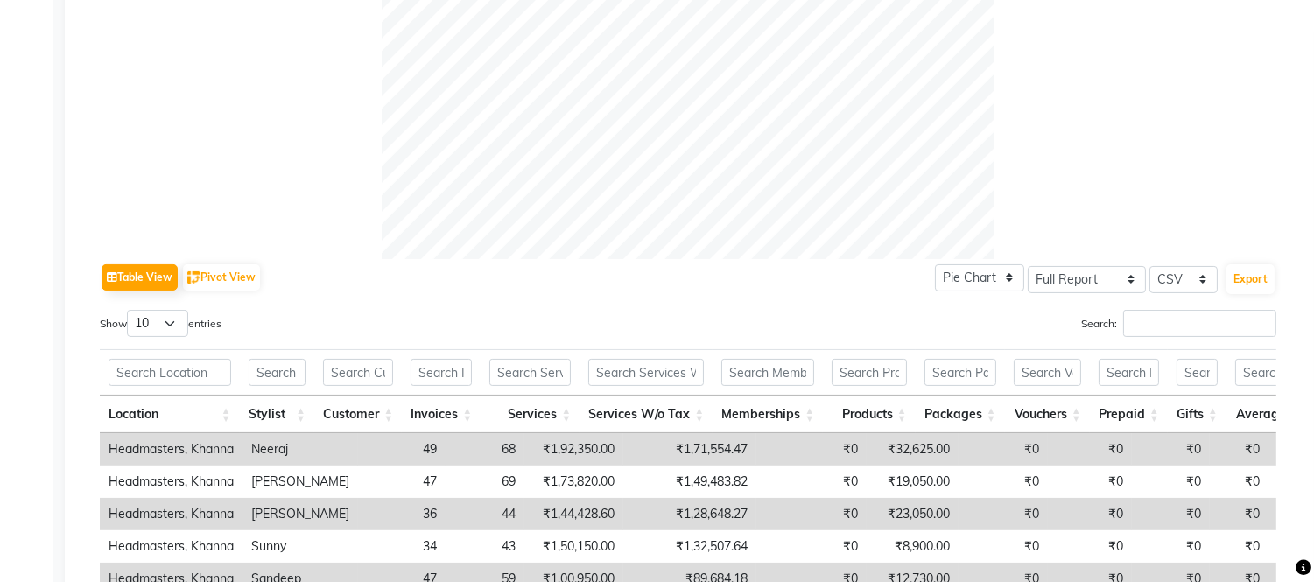
scroll to position [680, 0]
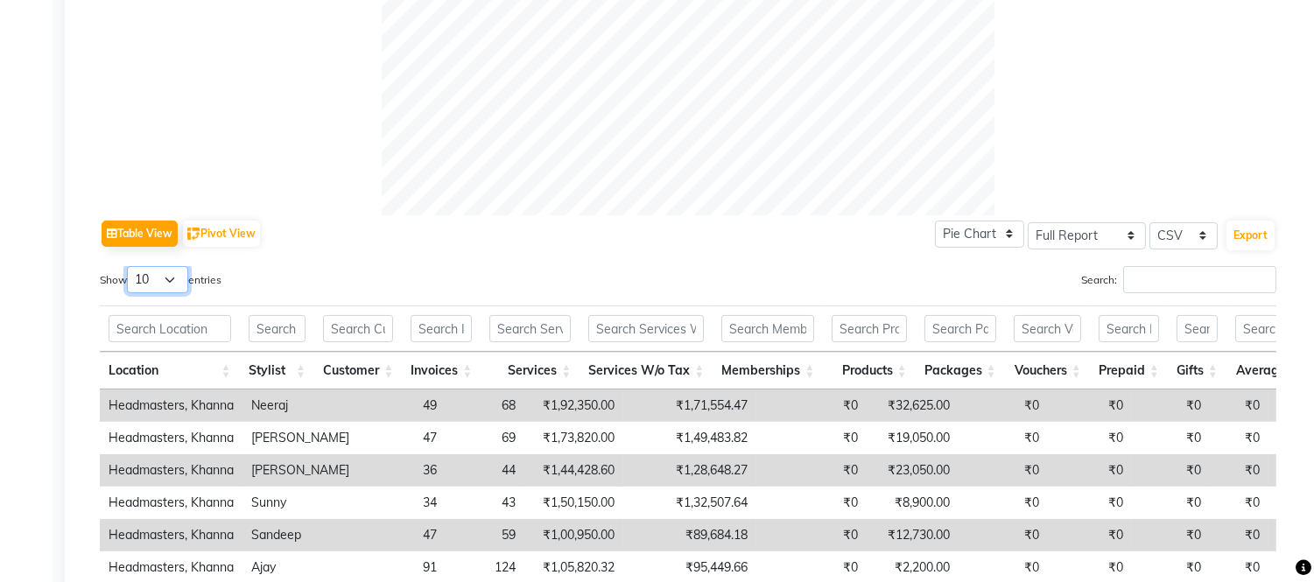
click at [146, 280] on select "10 25 50 100" at bounding box center [157, 279] width 61 height 27
select select "100"
click at [130, 266] on select "10 25 50 100" at bounding box center [157, 279] width 61 height 27
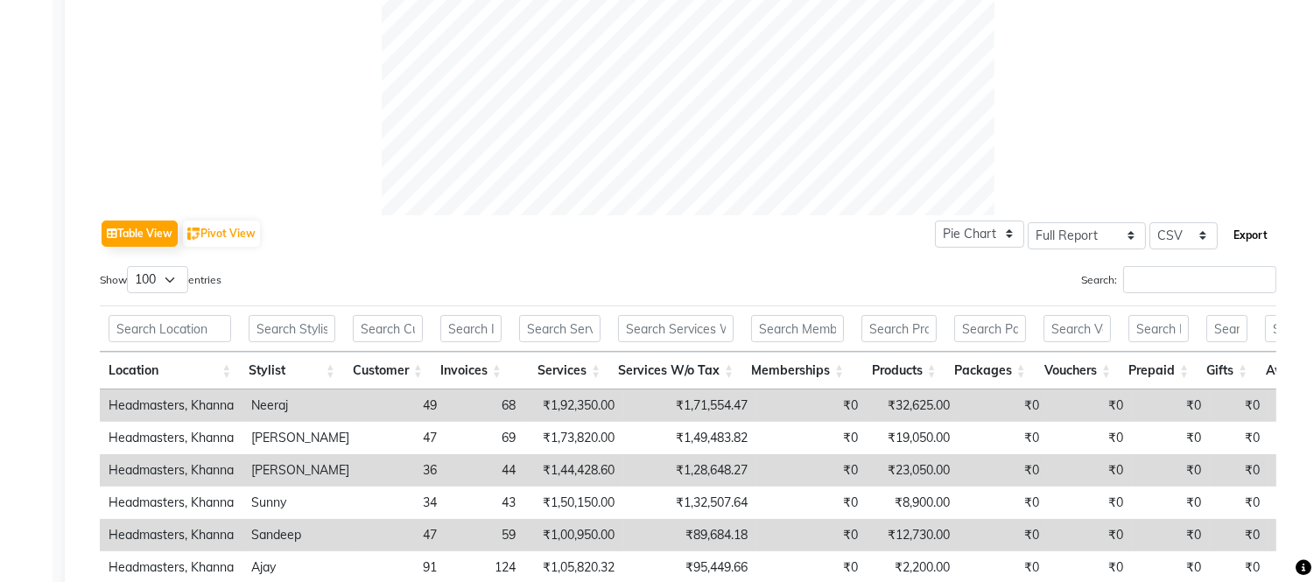
click at [1247, 239] on button "Export" at bounding box center [1250, 236] width 48 height 30
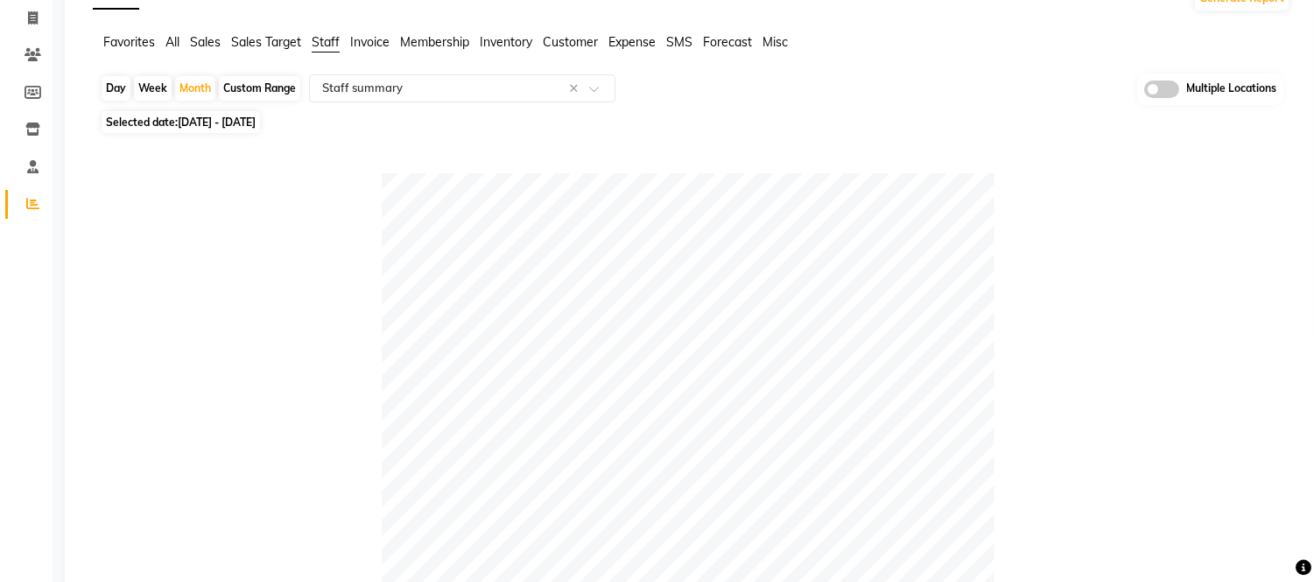
scroll to position [0, 0]
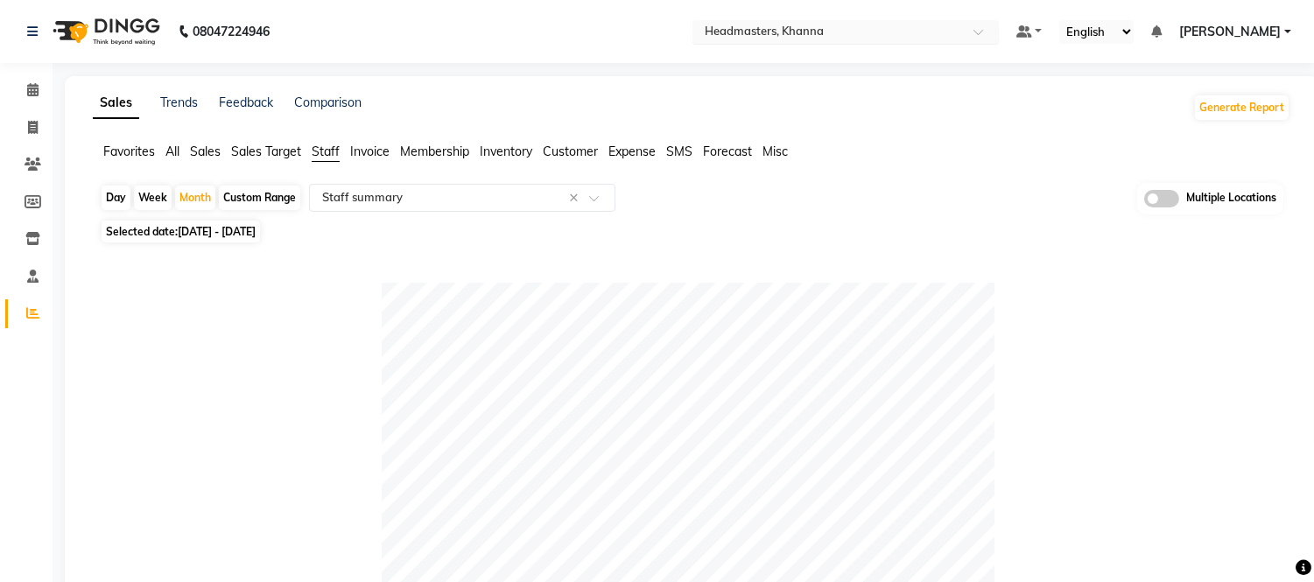
click at [840, 30] on input "text" at bounding box center [828, 34] width 254 height 18
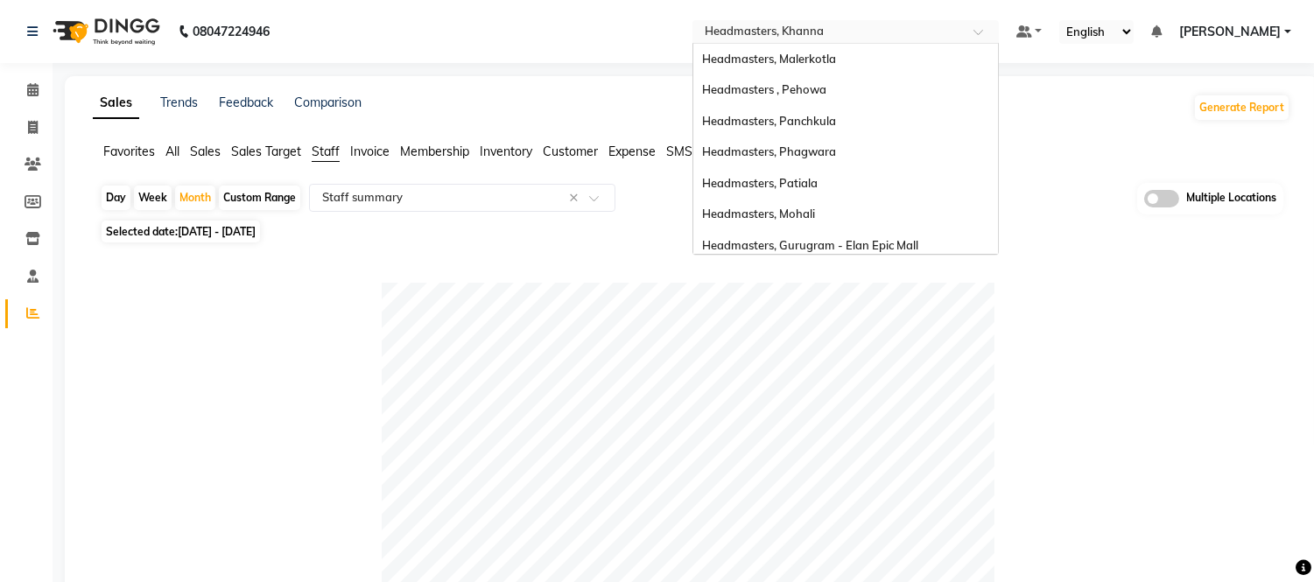
scroll to position [348, 0]
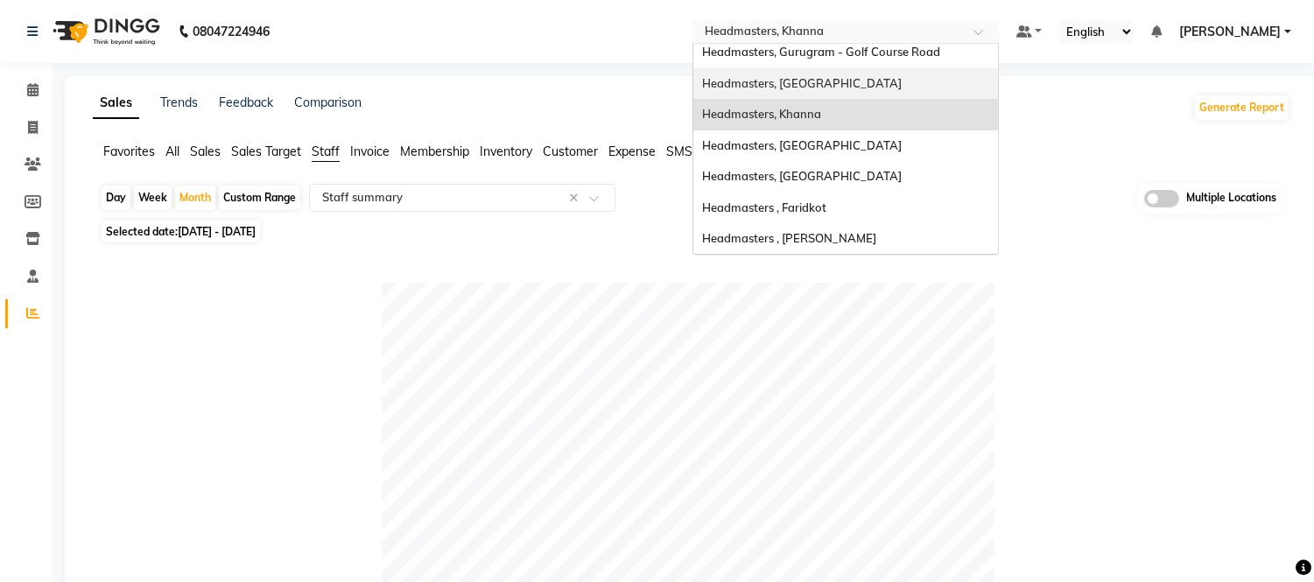
click at [842, 89] on div "Headmasters, [GEOGRAPHIC_DATA]" at bounding box center [845, 84] width 305 height 32
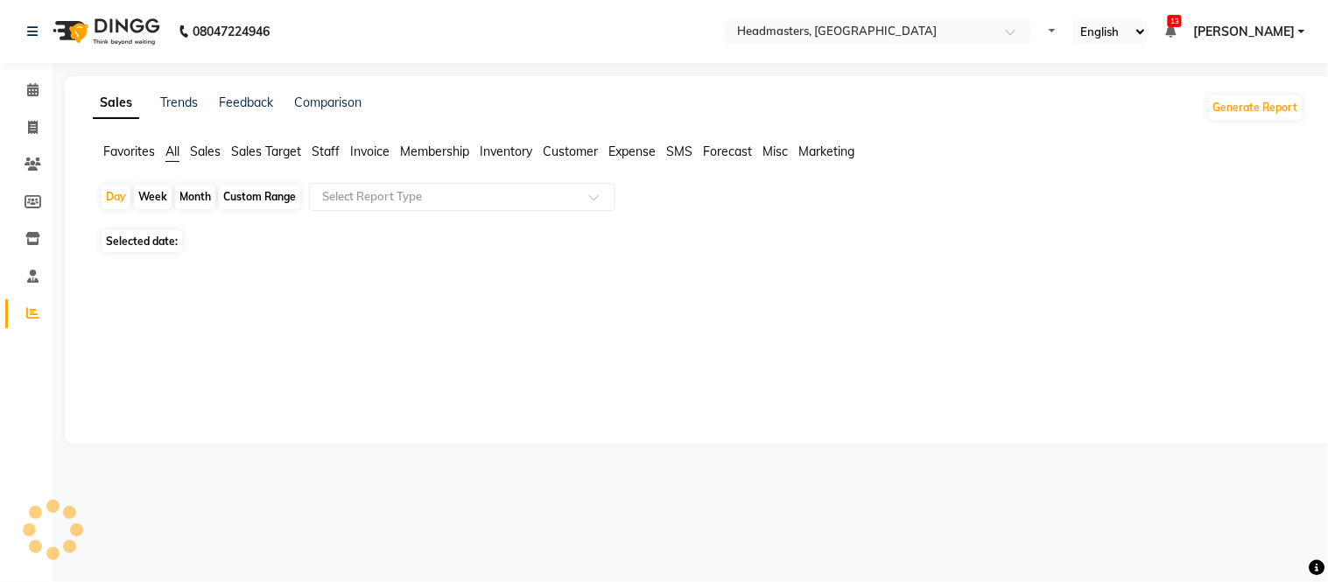
select select "en"
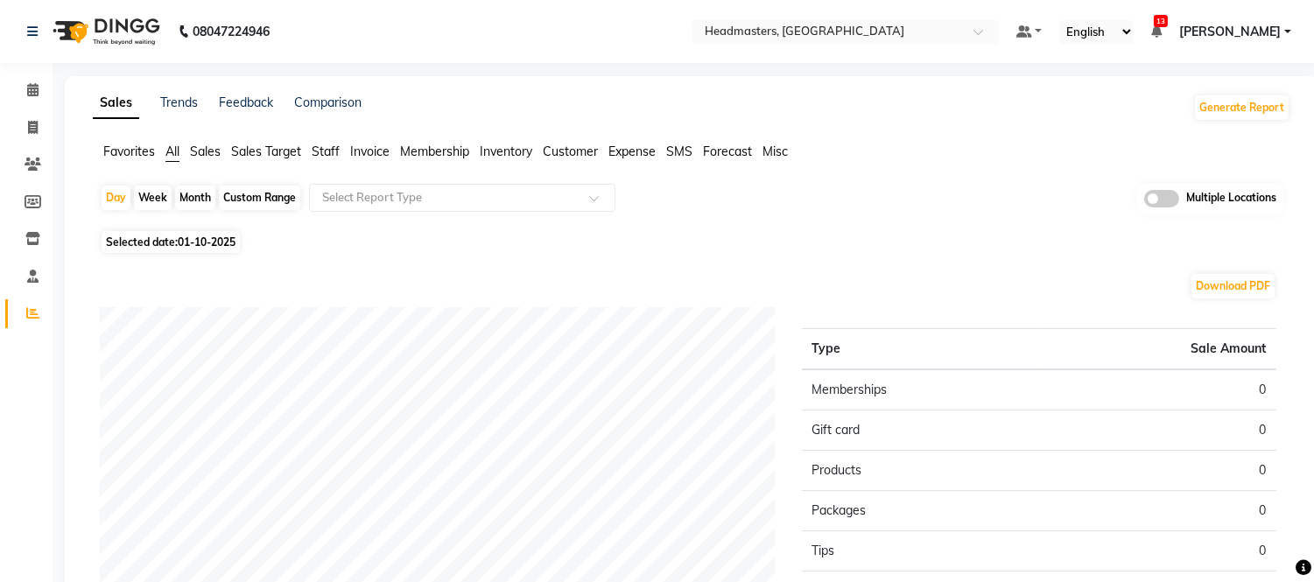
click at [318, 150] on span "Staff" at bounding box center [326, 152] width 28 height 16
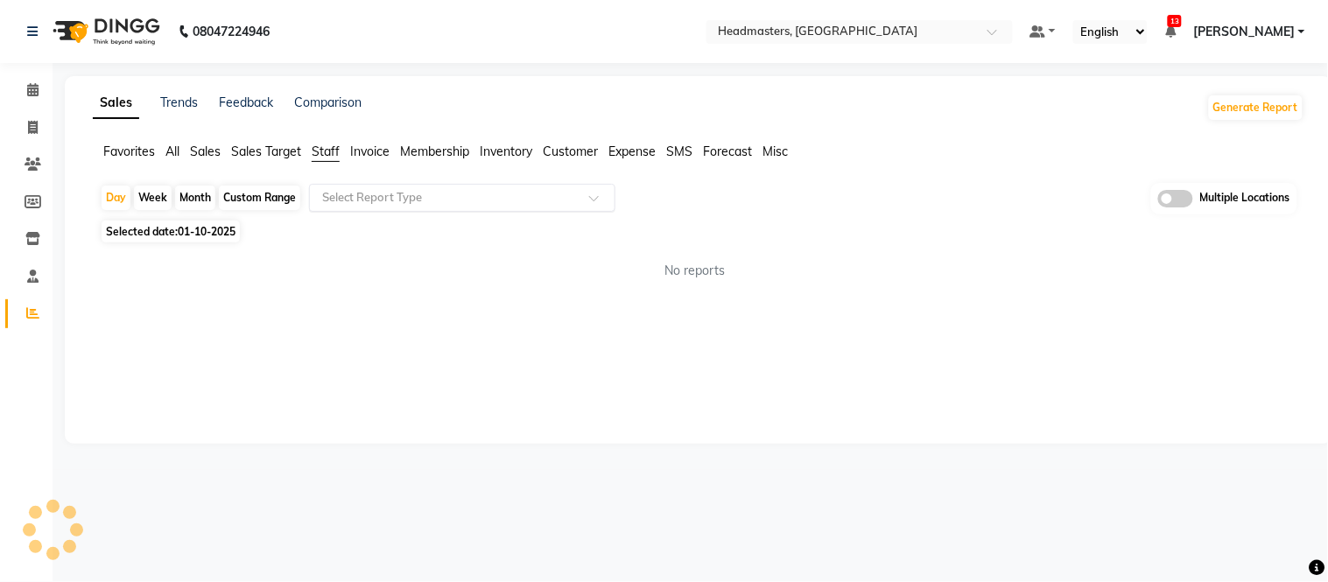
drag, startPoint x: 318, startPoint y: 150, endPoint x: 347, endPoint y: 193, distance: 52.2
click at [347, 191] on input "text" at bounding box center [445, 198] width 252 height 18
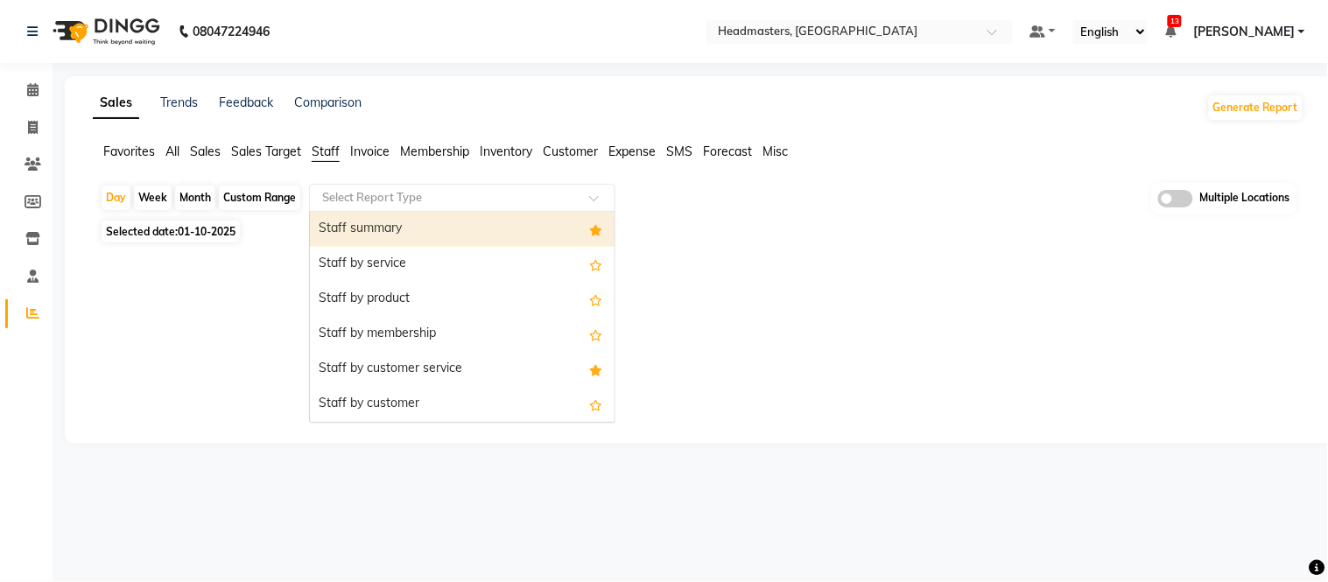
click at [357, 219] on div "Staff summary" at bounding box center [462, 229] width 305 height 35
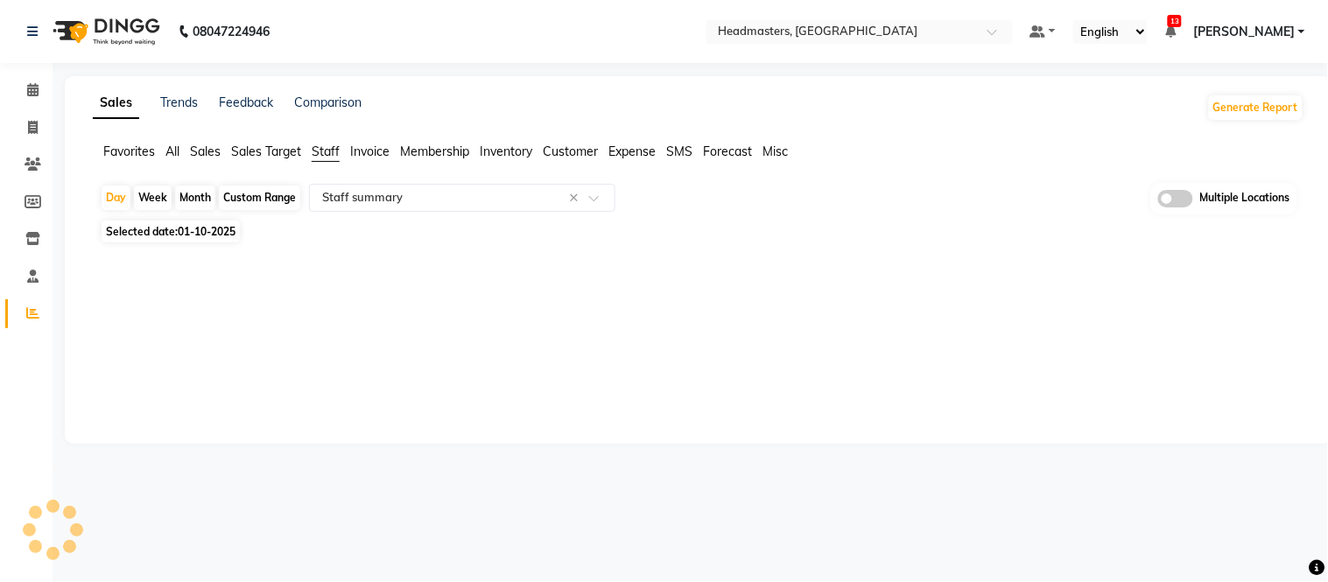
click at [197, 200] on div "Month" at bounding box center [195, 198] width 40 height 25
select select "10"
select select "2025"
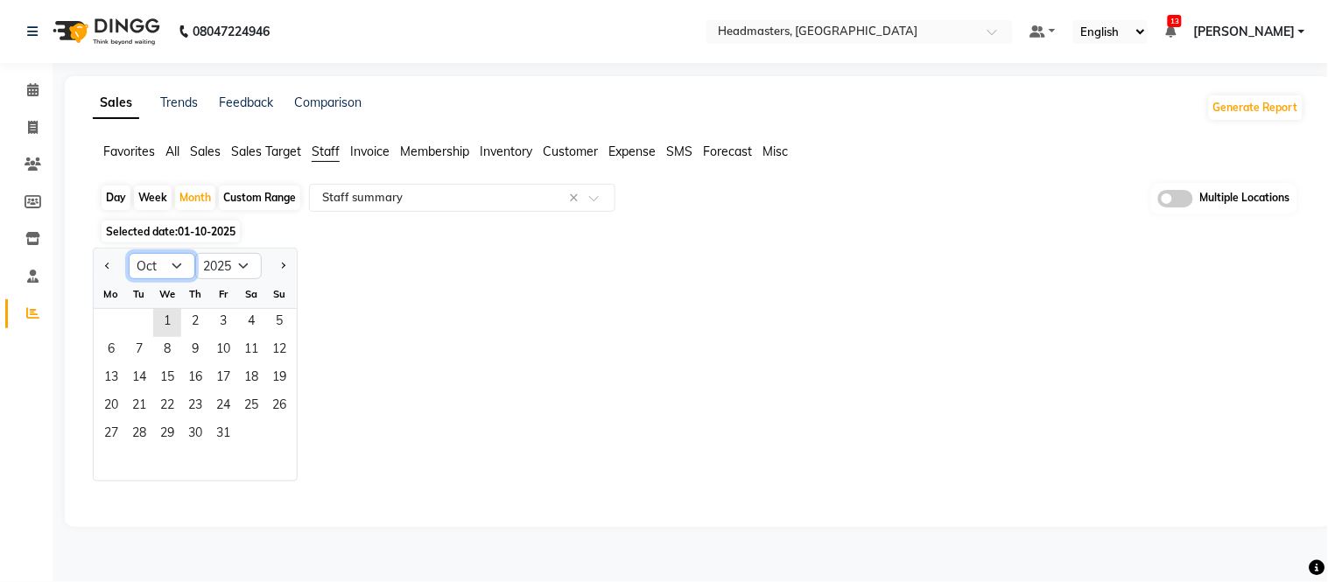
click at [166, 267] on select "Jan Feb Mar Apr May Jun Jul Aug Sep Oct Nov Dec" at bounding box center [162, 266] width 67 height 26
select select "9"
click at [129, 253] on select "Jan Feb Mar Apr May Jun Jul Aug Sep Oct Nov Dec" at bounding box center [162, 266] width 67 height 26
click at [118, 322] on span "1" at bounding box center [111, 323] width 28 height 28
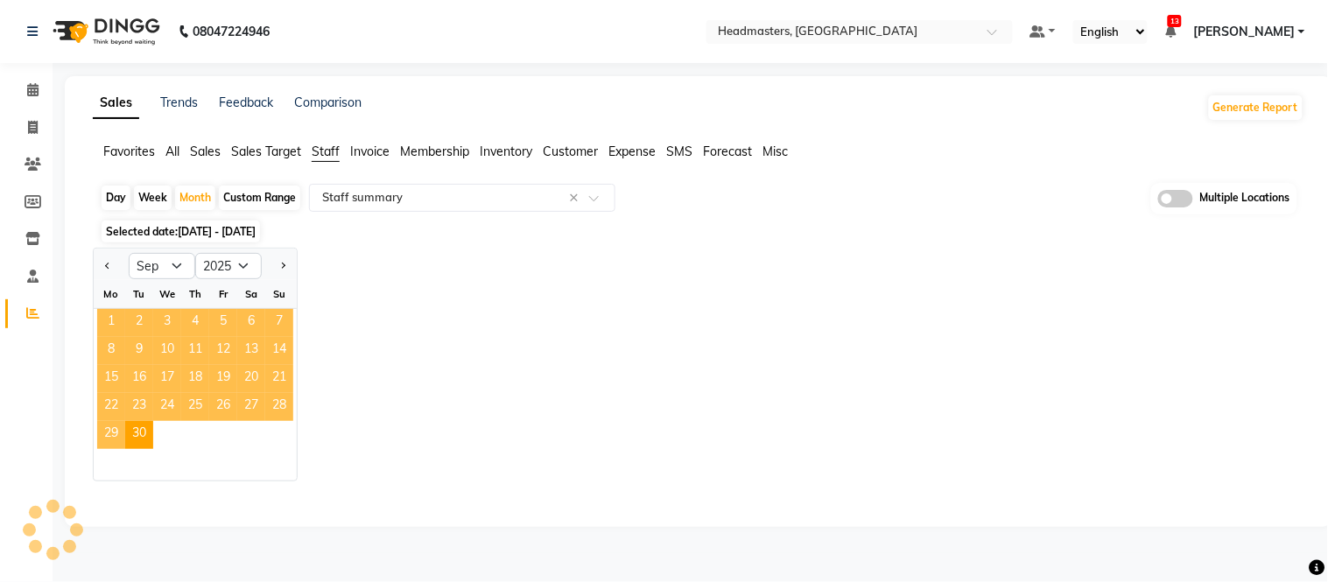
select select "full_report"
select select "csv"
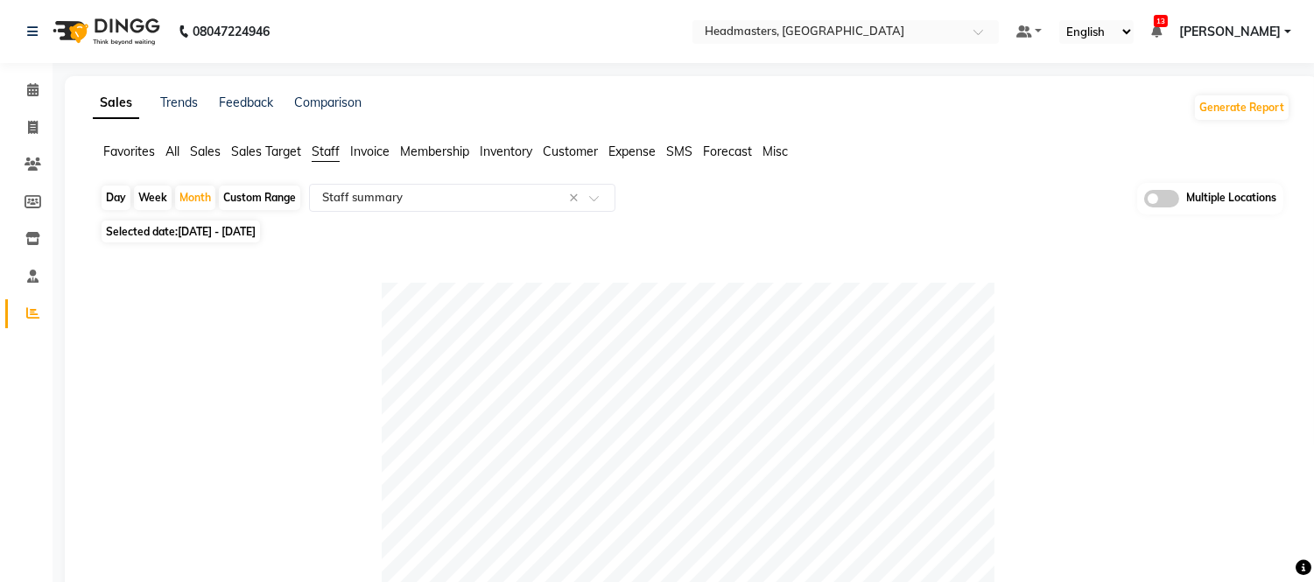
scroll to position [453, 0]
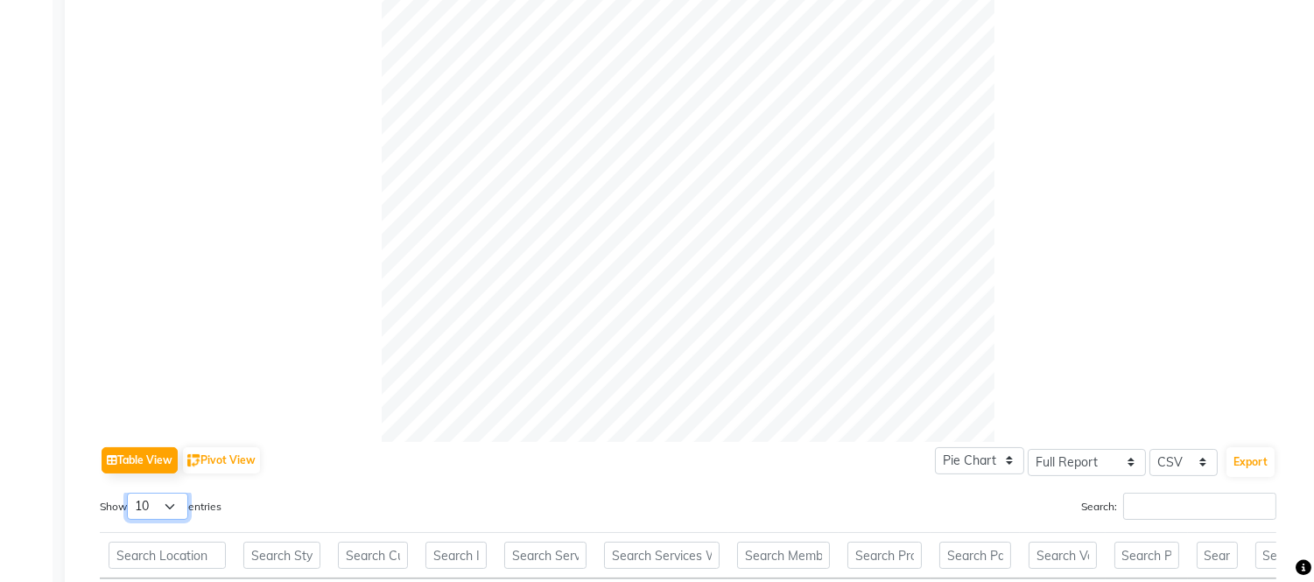
click at [154, 506] on select "10 25 50 100" at bounding box center [157, 506] width 61 height 27
select select "100"
click at [130, 493] on select "10 25 50 100" at bounding box center [157, 506] width 61 height 27
click at [1260, 455] on button "Export" at bounding box center [1250, 462] width 48 height 30
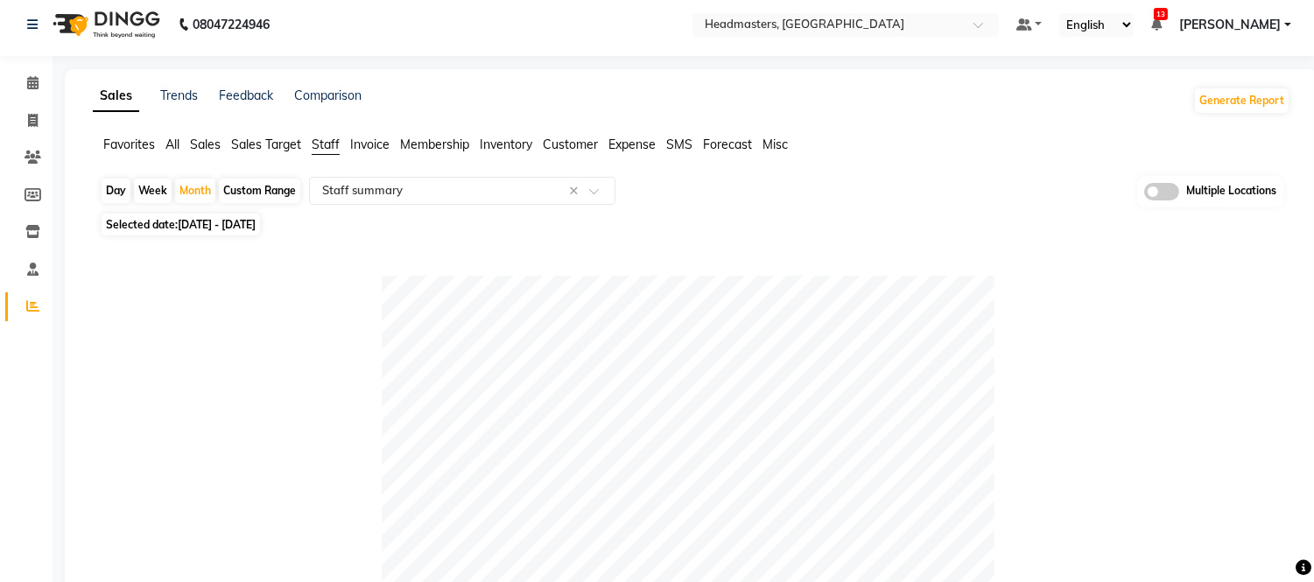
scroll to position [0, 0]
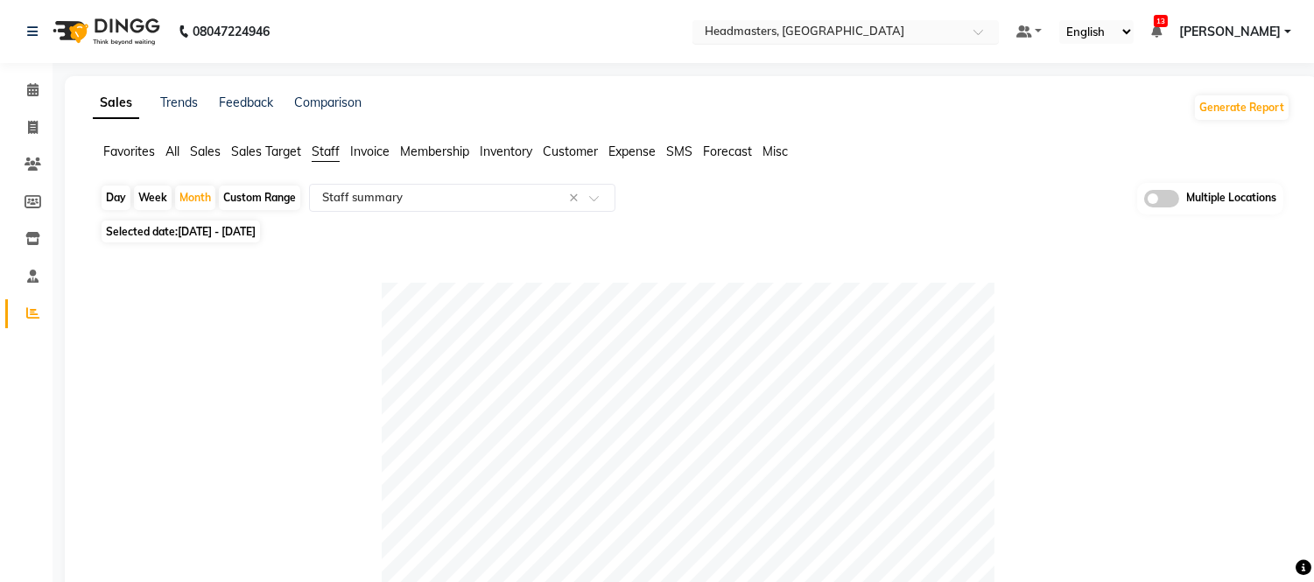
click at [842, 32] on input "text" at bounding box center [828, 34] width 254 height 18
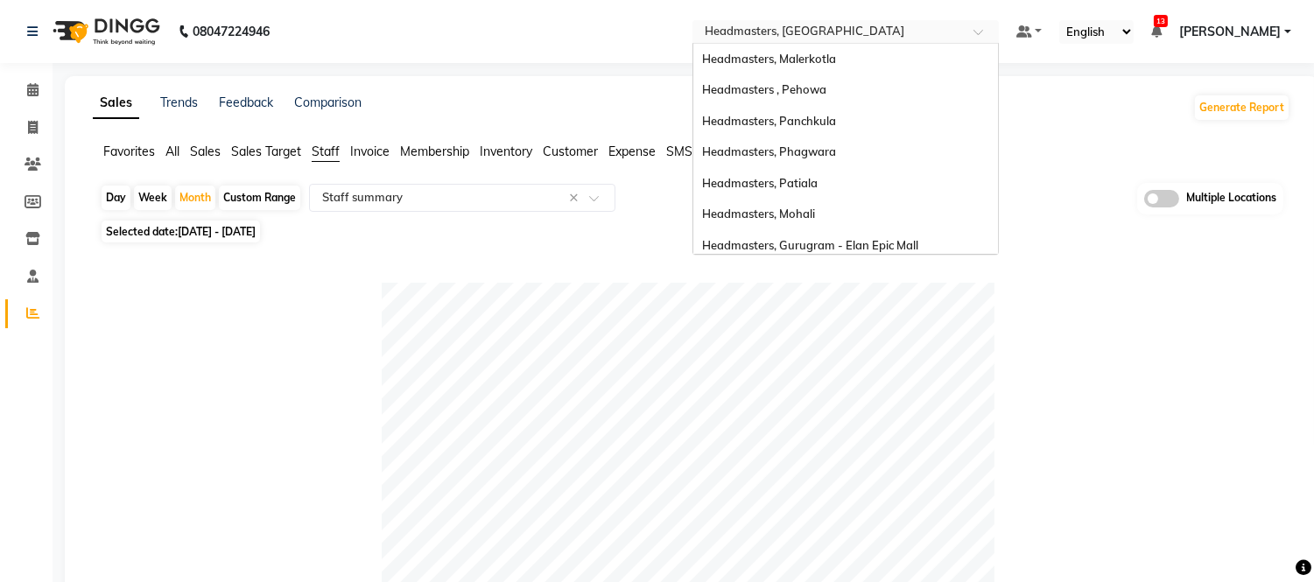
scroll to position [348, 0]
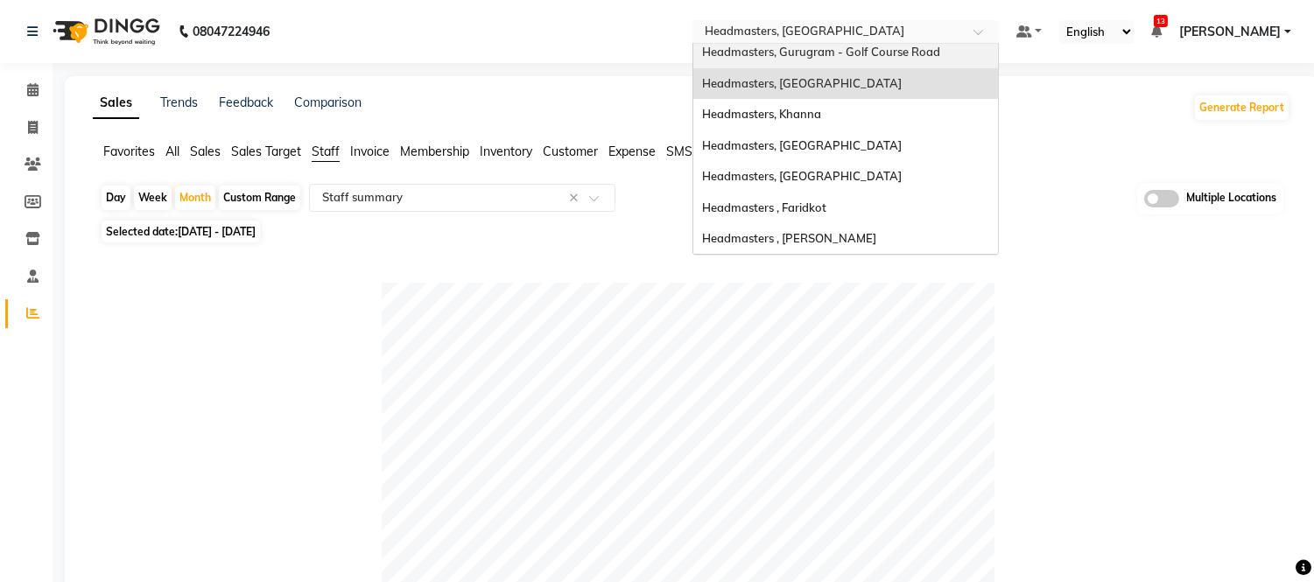
click at [852, 53] on span "Headmasters, Gurugram - Golf Course Road" at bounding box center [821, 52] width 238 height 14
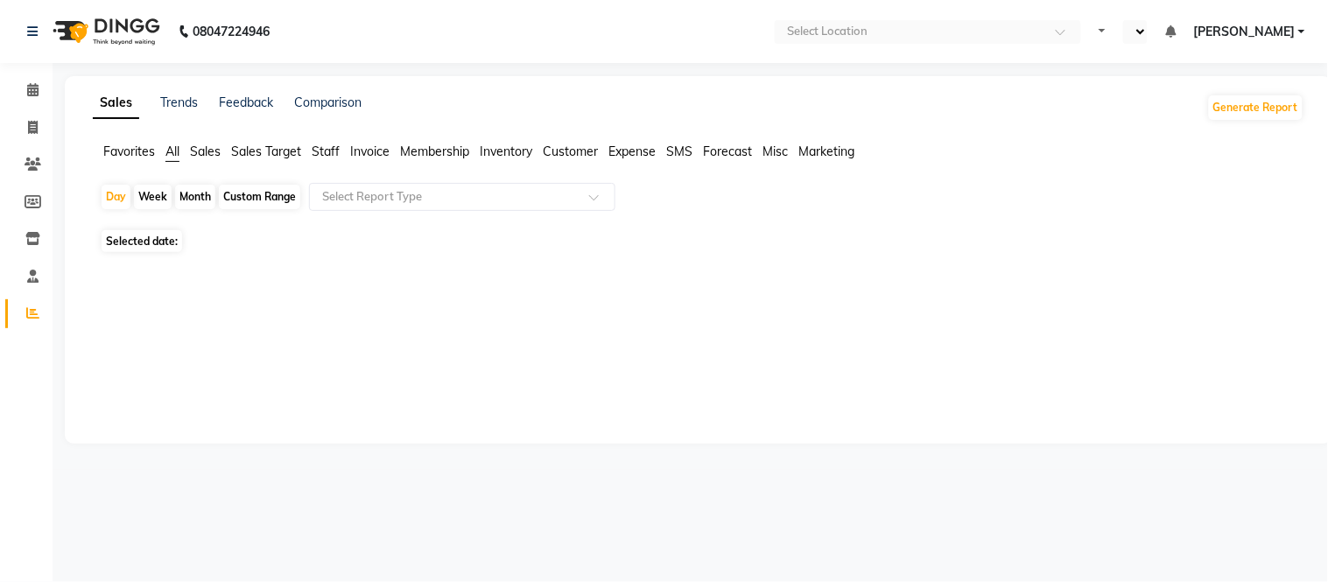
select select "en"
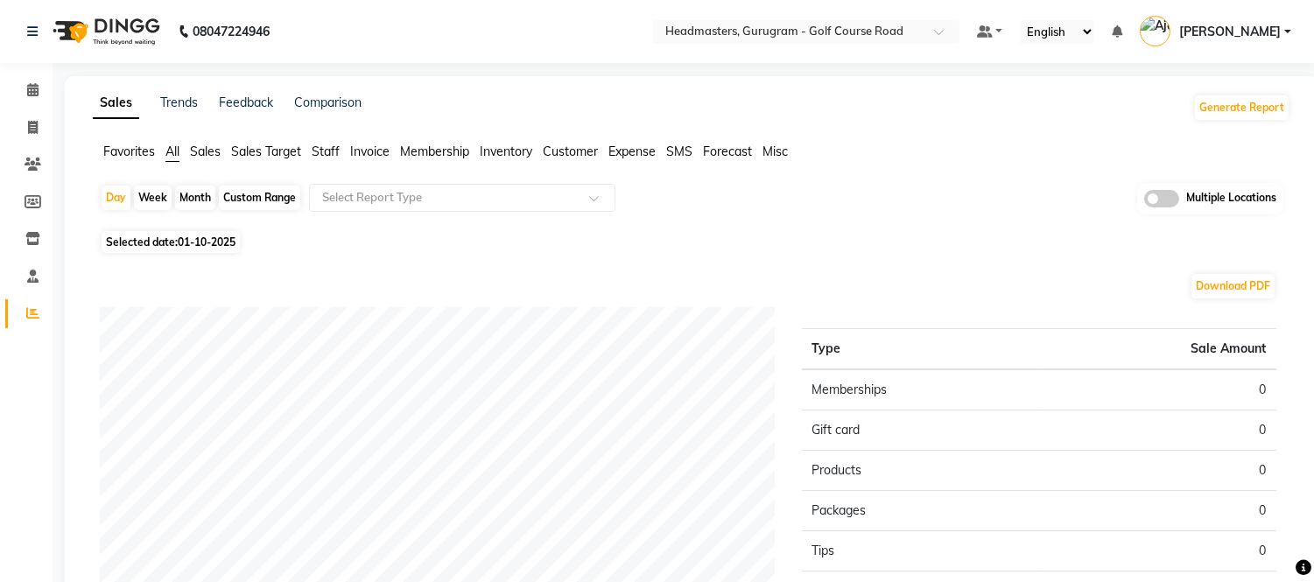
click at [880, 29] on input "text" at bounding box center [789, 34] width 254 height 18
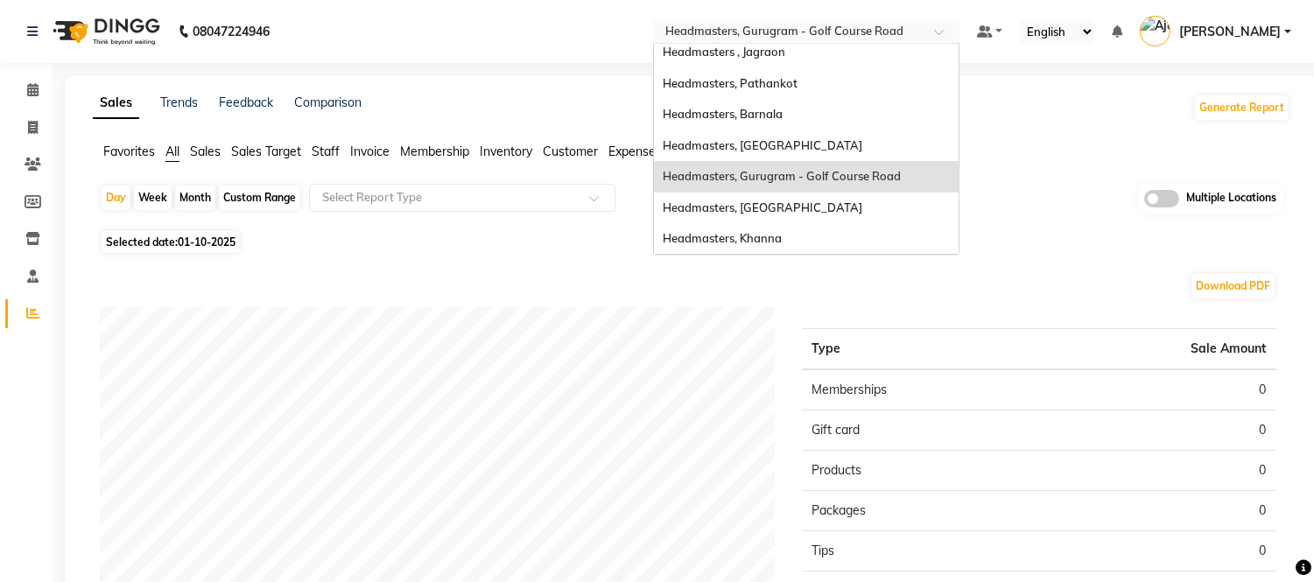
scroll to position [186, 0]
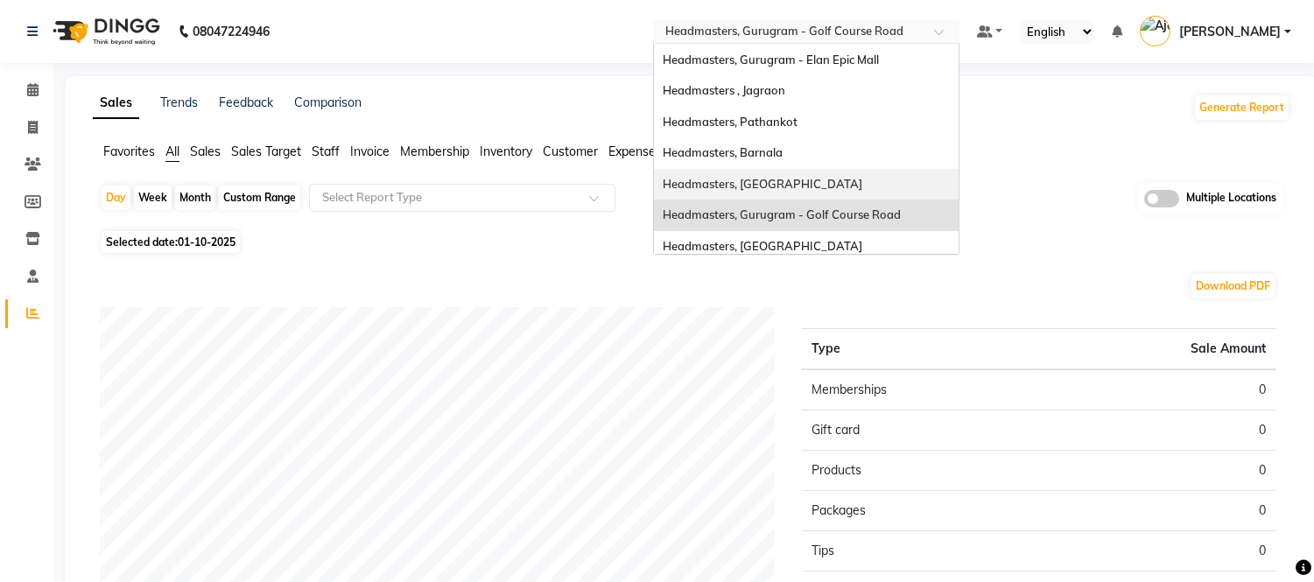
click at [798, 185] on span "Headmasters, [GEOGRAPHIC_DATA]" at bounding box center [763, 184] width 200 height 14
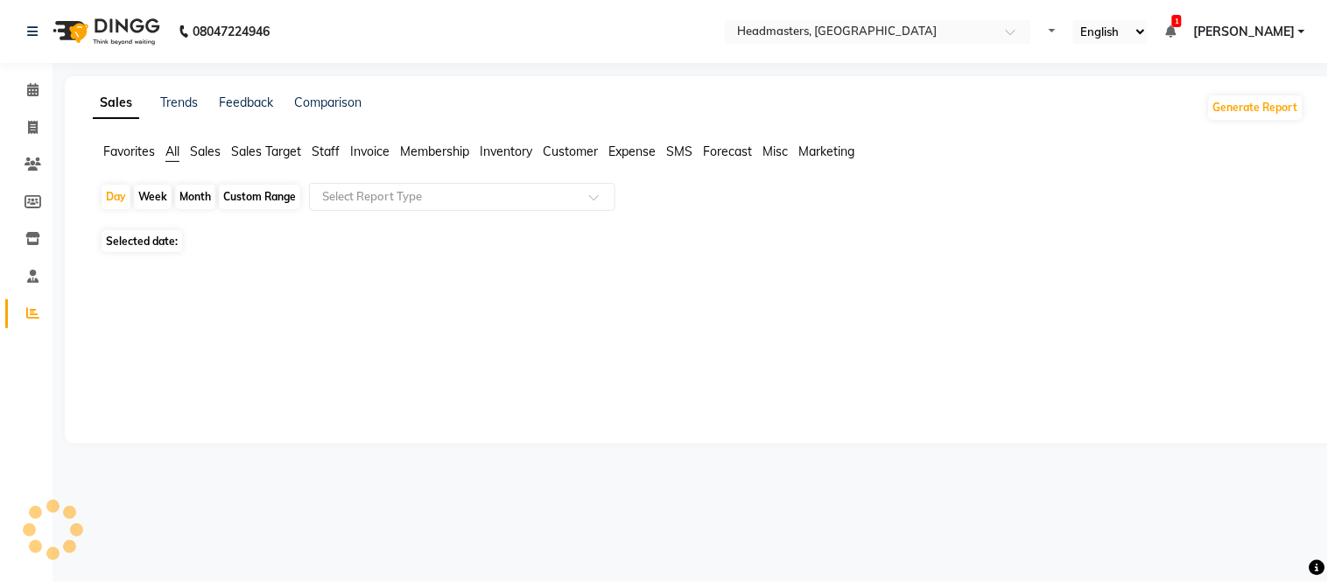
select select "en"
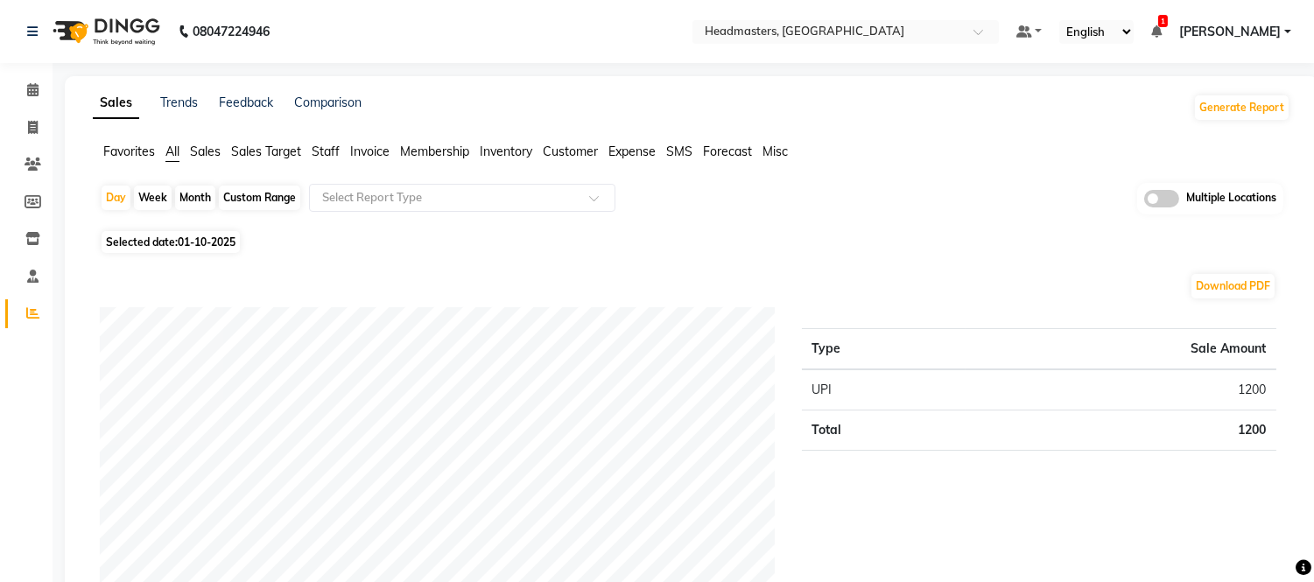
click at [327, 144] on span "Staff" at bounding box center [326, 152] width 28 height 16
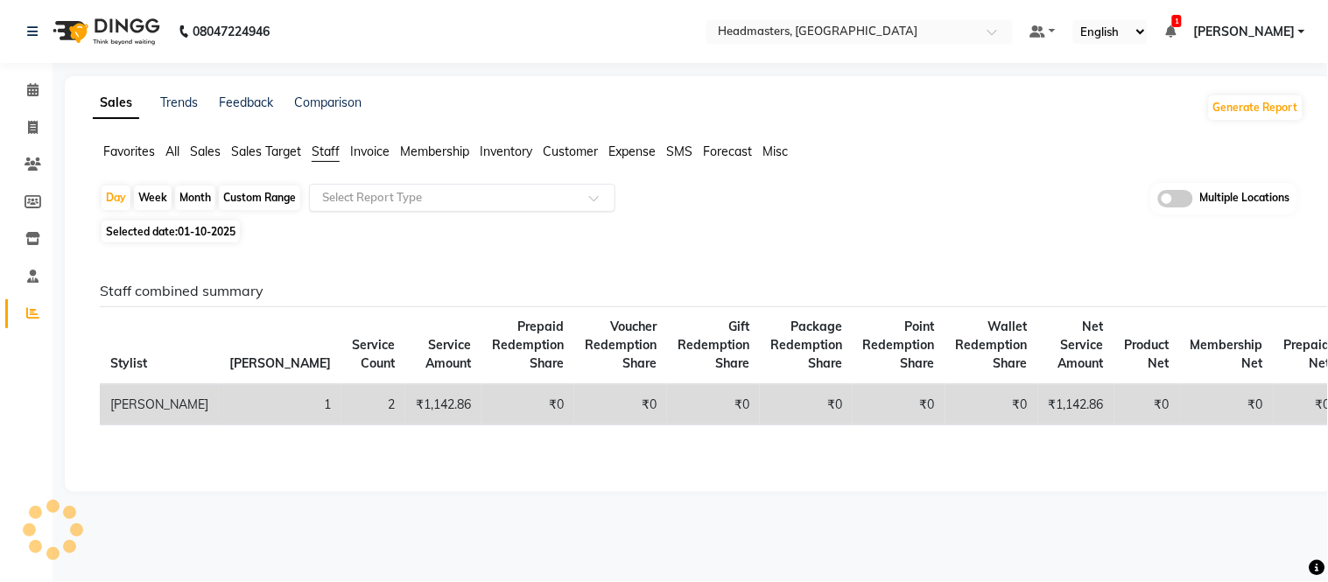
click at [337, 190] on input "text" at bounding box center [445, 198] width 252 height 18
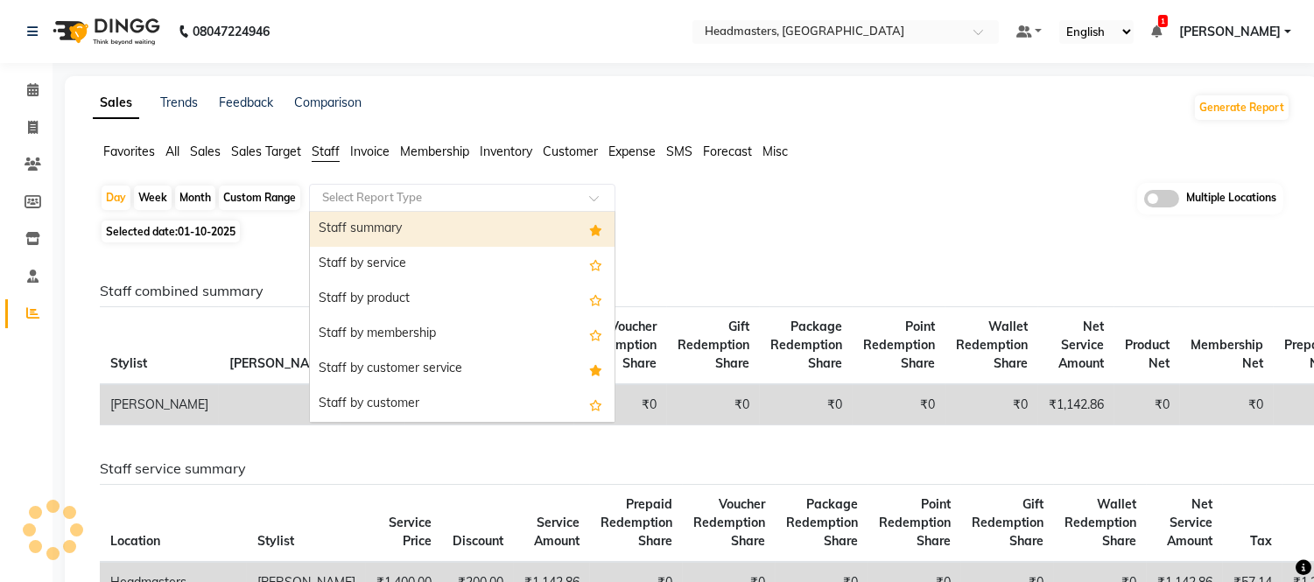
click at [339, 223] on div "Staff summary" at bounding box center [462, 229] width 305 height 35
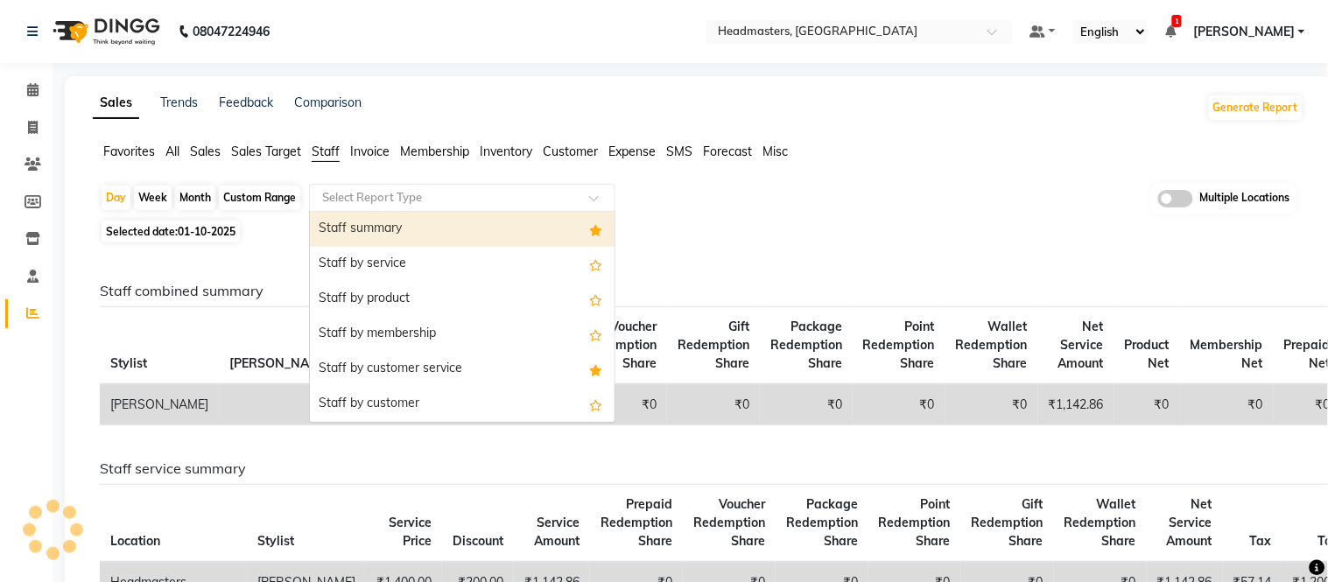
select select "full_report"
select select "csv"
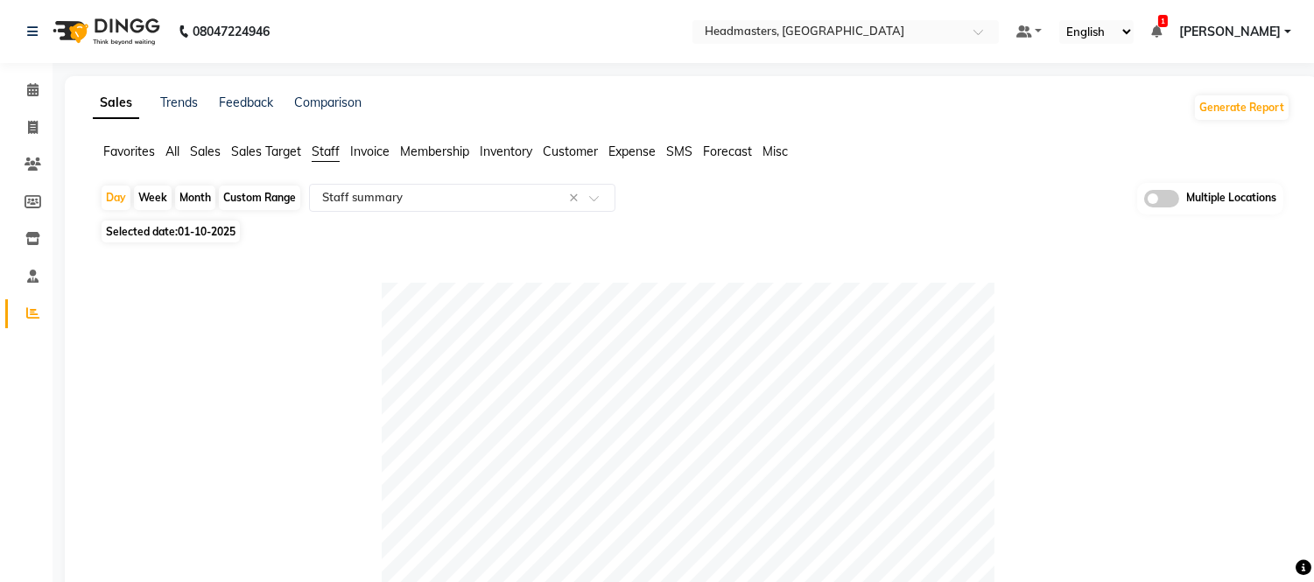
click at [199, 193] on div "Month" at bounding box center [195, 198] width 40 height 25
click at [190, 198] on div "Month" at bounding box center [195, 198] width 40 height 25
select select "10"
select select "2025"
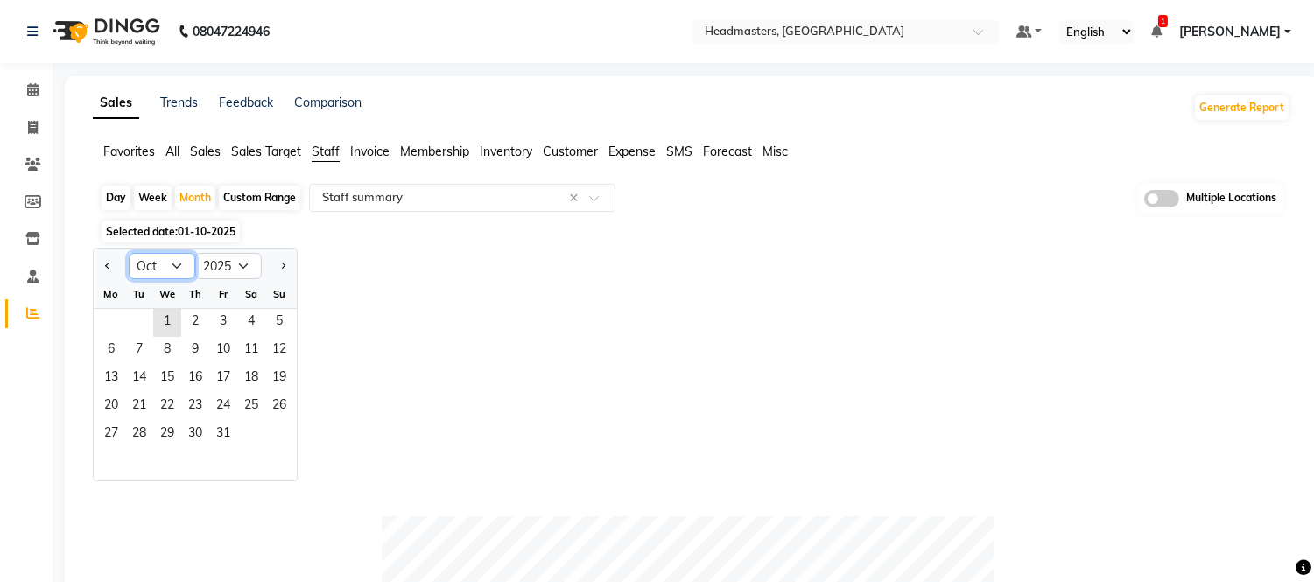
drag, startPoint x: 178, startPoint y: 267, endPoint x: 177, endPoint y: 277, distance: 10.5
click at [178, 267] on select "Jan Feb Mar Apr May Jun [DATE] Aug Sep Oct Nov Dec" at bounding box center [162, 266] width 67 height 26
select select "9"
click at [129, 253] on select "Jan Feb Mar Apr May Jun [DATE] Aug Sep Oct Nov Dec" at bounding box center [162, 266] width 67 height 26
click at [112, 321] on span "1" at bounding box center [111, 323] width 28 height 28
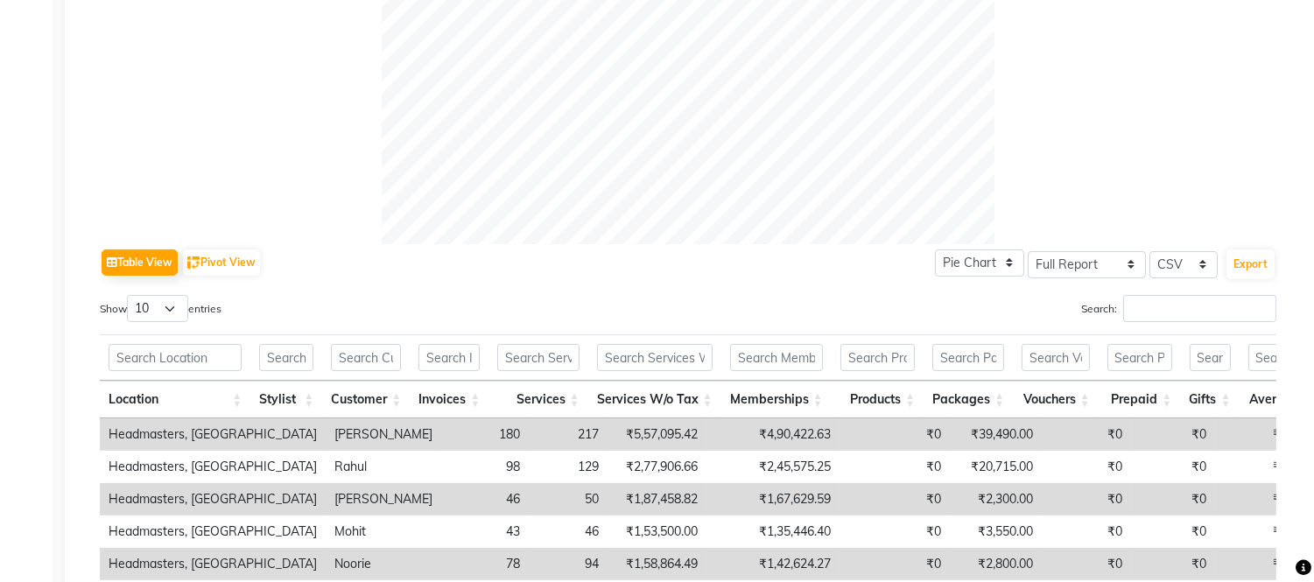
scroll to position [907, 0]
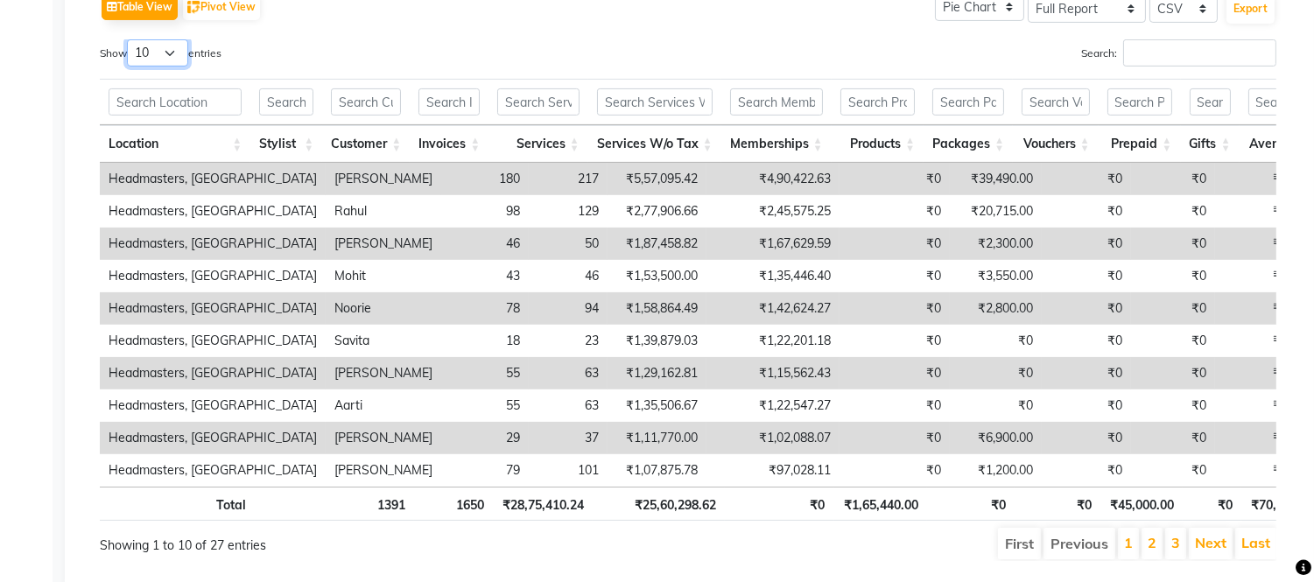
click at [158, 46] on select "10 25 50 100" at bounding box center [157, 52] width 61 height 27
select select "100"
click at [130, 39] on select "10 25 50 100" at bounding box center [157, 52] width 61 height 27
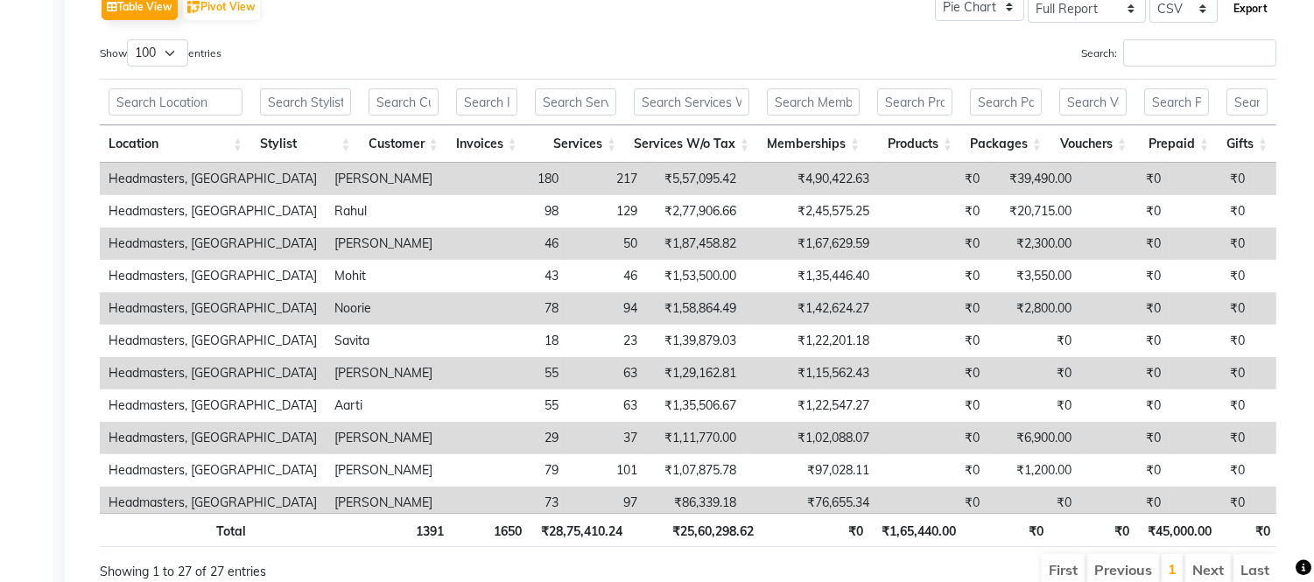
click at [1249, 16] on button "Export" at bounding box center [1250, 9] width 48 height 30
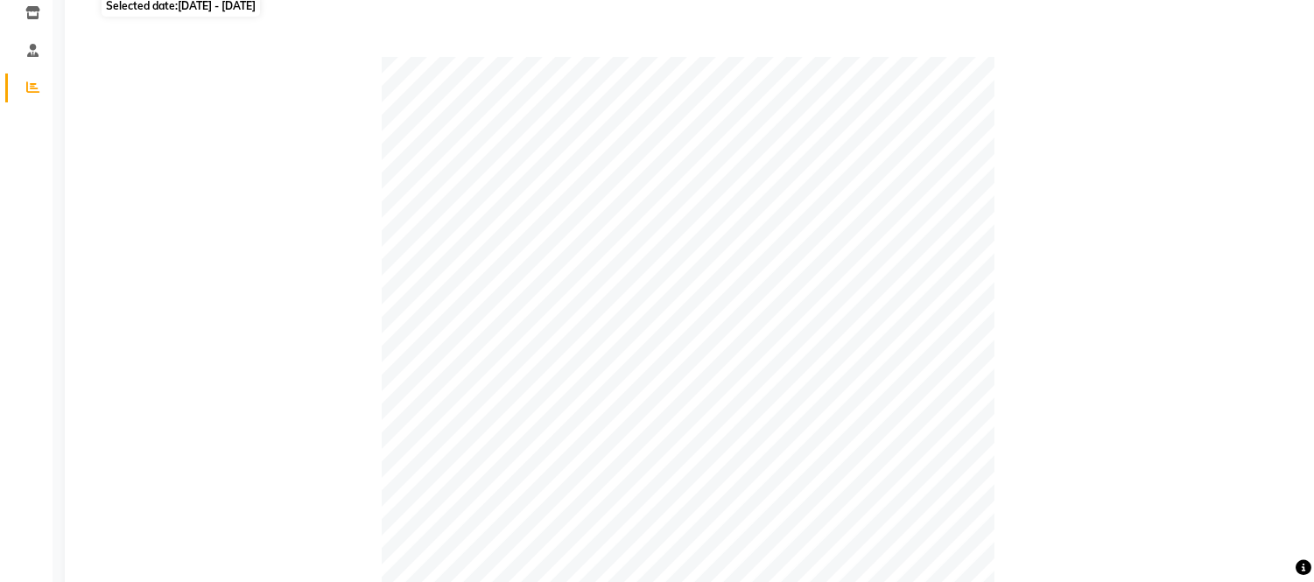
scroll to position [0, 0]
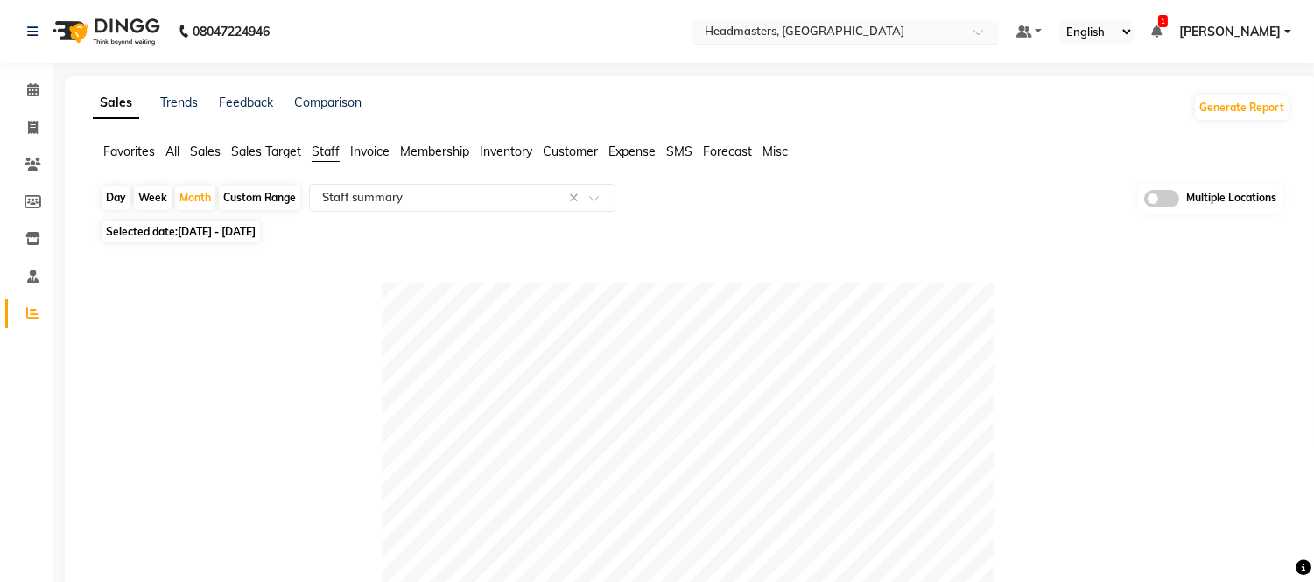
click at [827, 9] on nav "08047224946 Select Location × Headmasters, Jalandhar Default Panel My Panel Eng…" at bounding box center [657, 31] width 1314 height 63
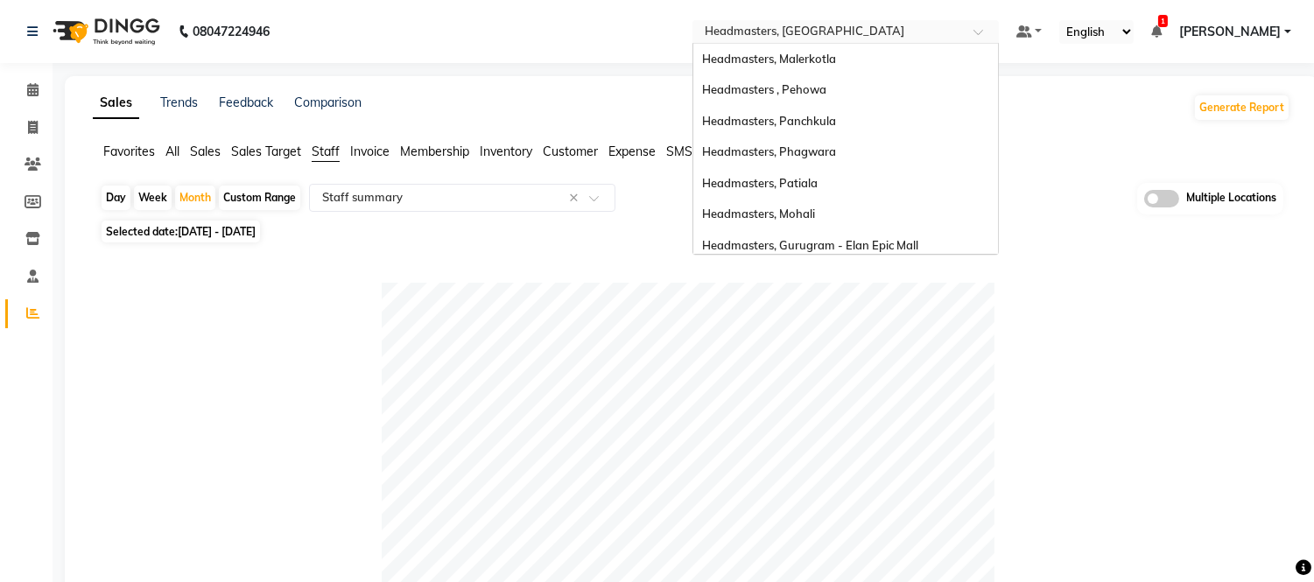
click at [827, 25] on input "text" at bounding box center [828, 34] width 254 height 18
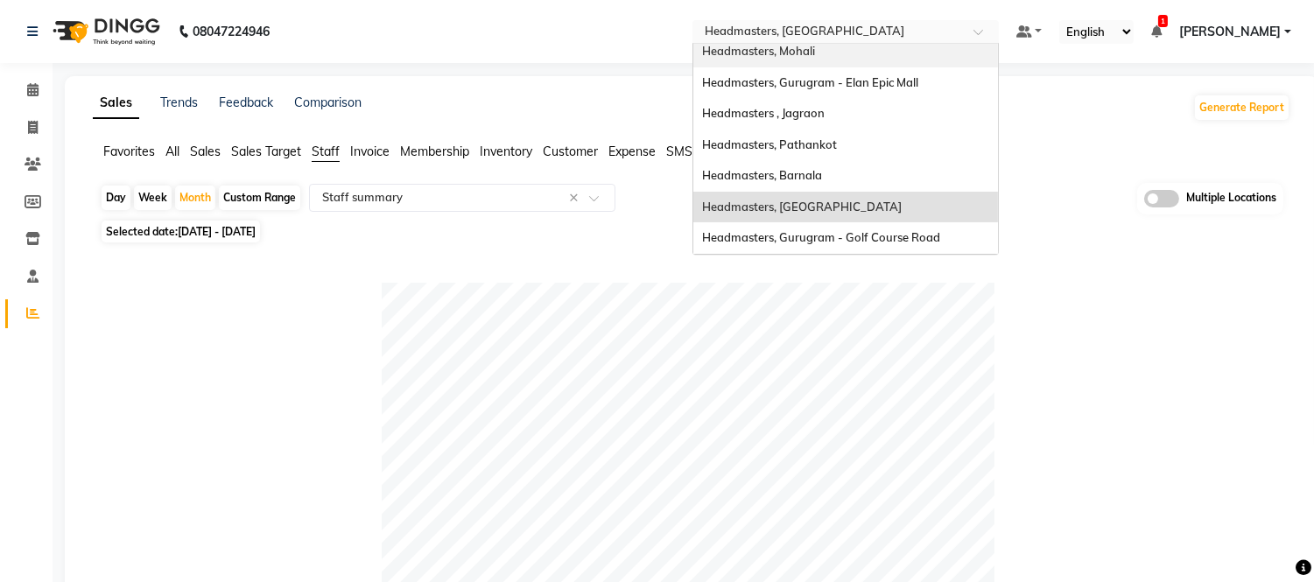
scroll to position [155, 0]
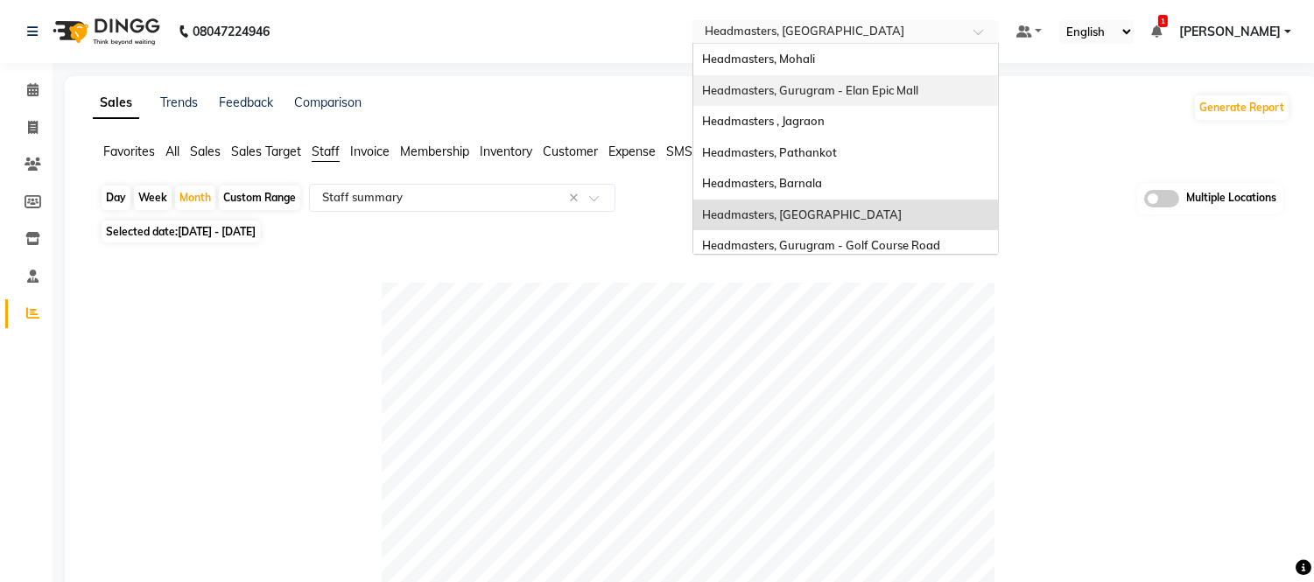
click at [918, 86] on span "Headmasters, Gurugram - Elan Epic Mall" at bounding box center [810, 90] width 216 height 14
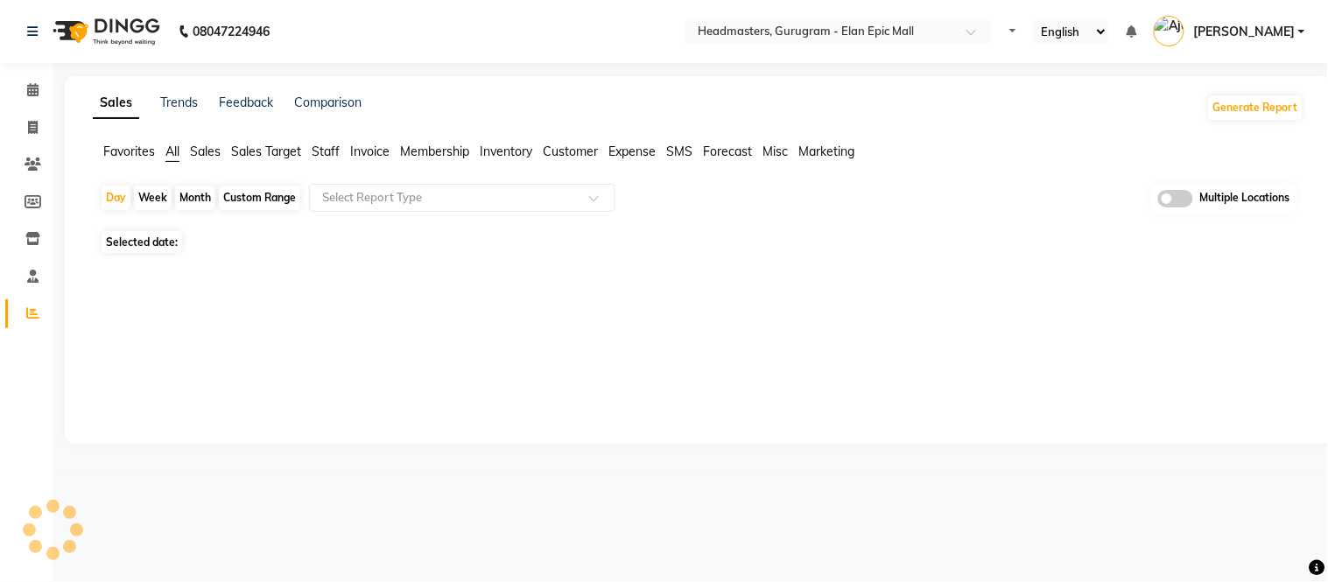
select select "en"
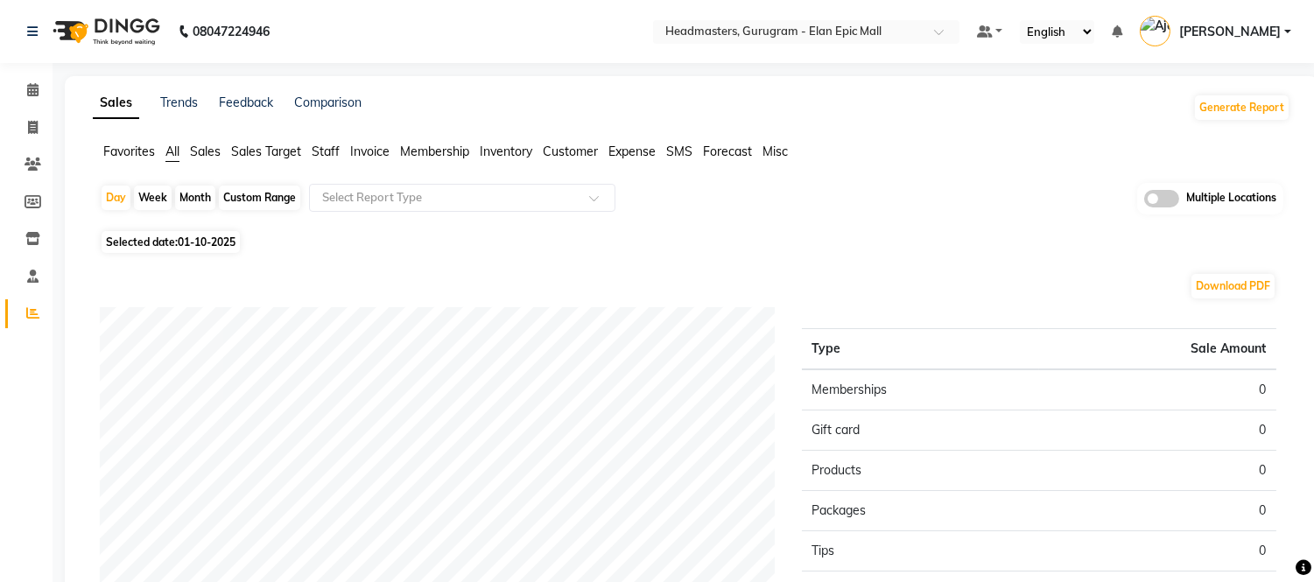
click at [328, 149] on span "Staff" at bounding box center [326, 152] width 28 height 16
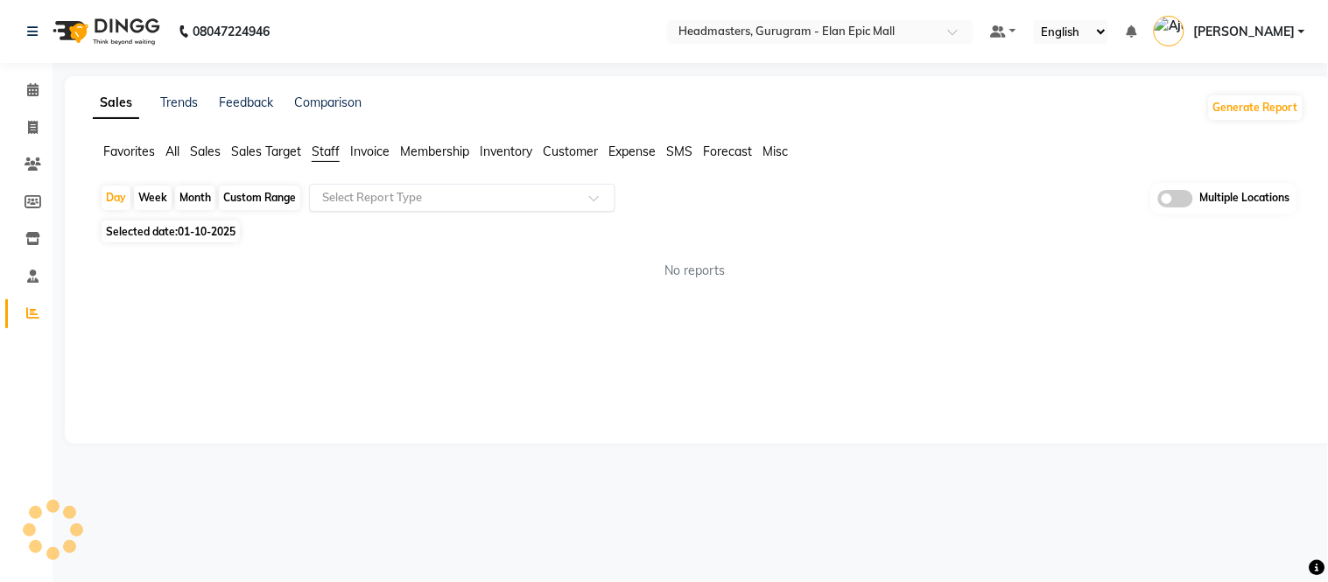
click at [404, 194] on input "text" at bounding box center [445, 198] width 252 height 18
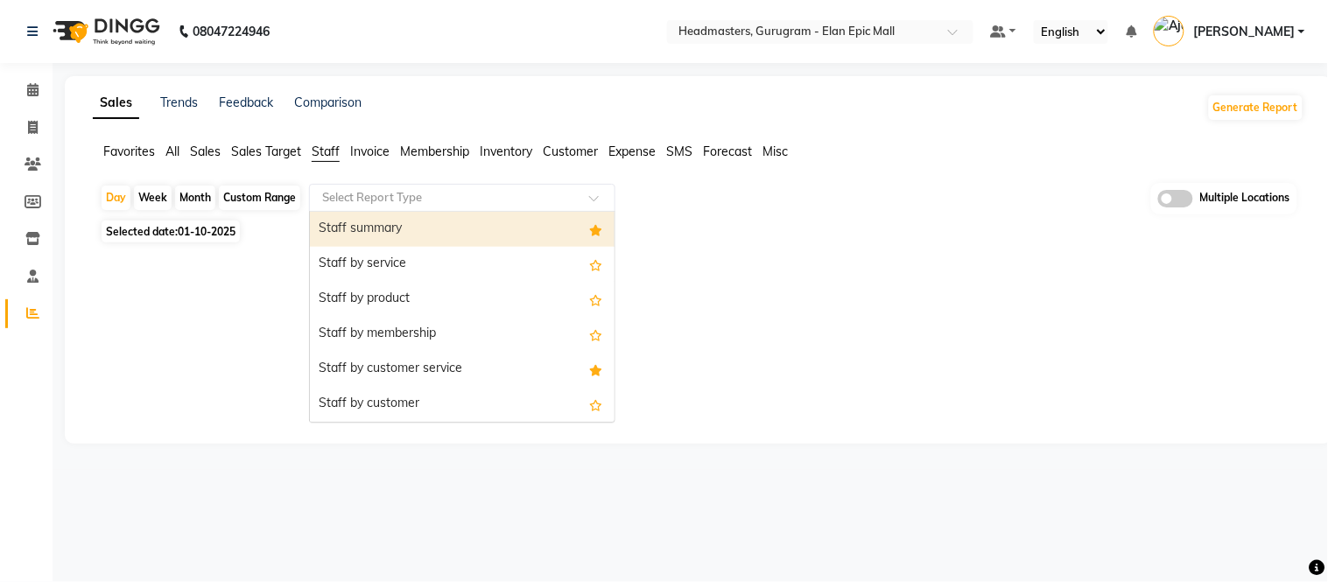
click at [394, 219] on div "Staff summary" at bounding box center [462, 229] width 305 height 35
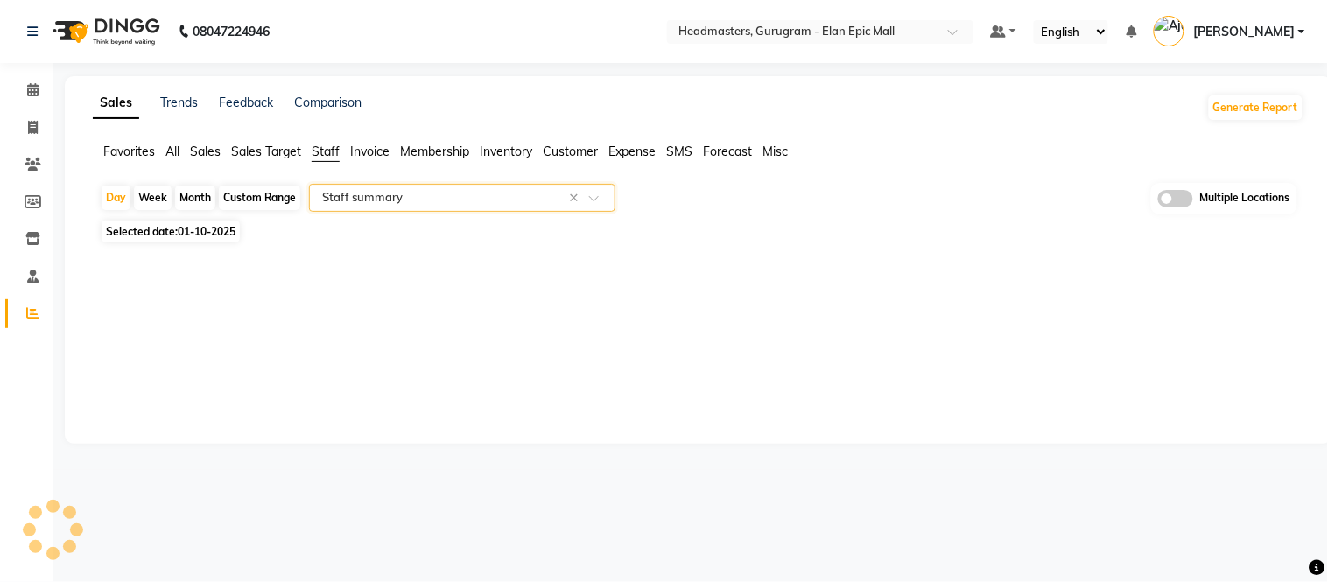
click at [186, 191] on div "Month" at bounding box center [195, 198] width 40 height 25
select select "10"
select select "2025"
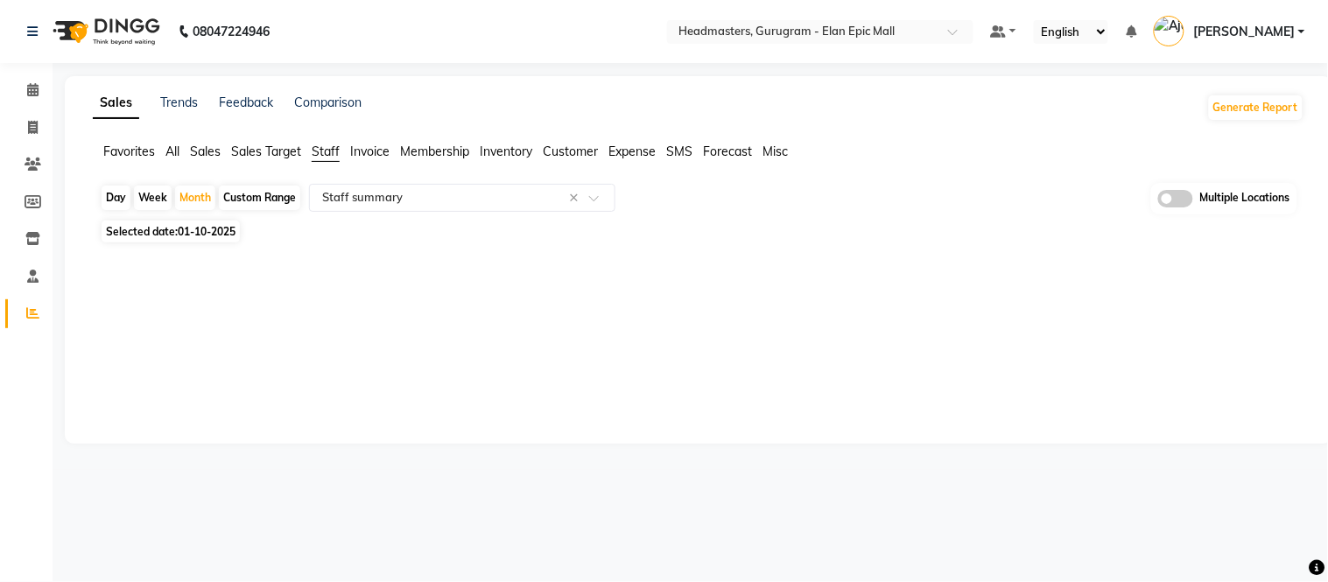
click at [193, 235] on span "01-10-2025" at bounding box center [207, 231] width 58 height 13
select select "10"
select select "2025"
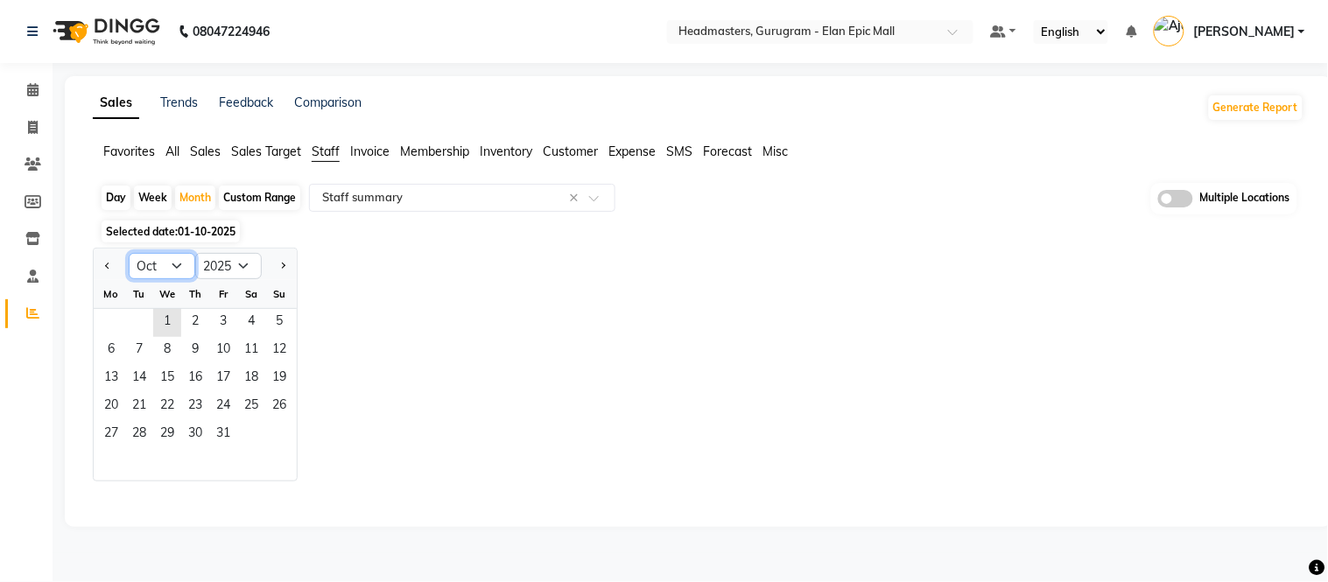
click at [171, 277] on select "Jan Feb Mar Apr May Jun [DATE] Aug Sep Oct Nov Dec" at bounding box center [162, 266] width 67 height 26
click at [129, 253] on select "Jan Feb Mar Apr May Jun [DATE] Aug Sep Oct Nov Dec" at bounding box center [162, 266] width 67 height 26
click at [159, 273] on select "Jan Feb Mar Apr May Jun [DATE] Aug Sep Oct Nov Dec" at bounding box center [162, 266] width 67 height 26
select select "9"
click at [129, 253] on select "Jan Feb Mar Apr May Jun [DATE] Aug Sep Oct Nov Dec" at bounding box center [162, 266] width 67 height 26
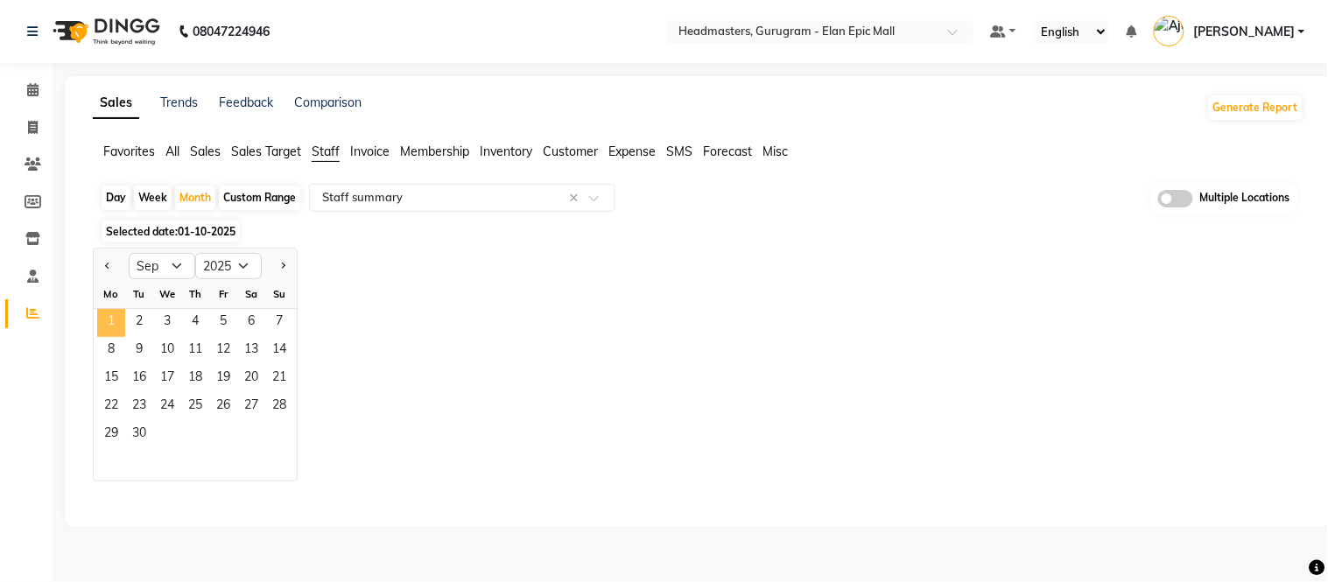
click at [111, 319] on span "1" at bounding box center [111, 323] width 28 height 28
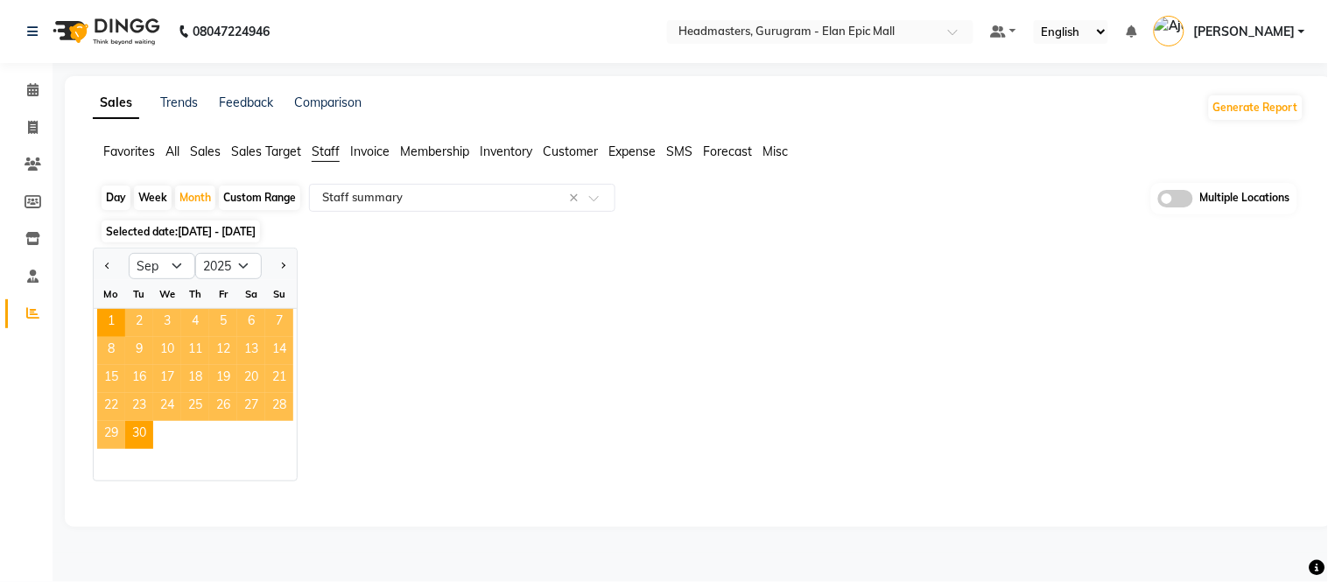
select select "full_report"
select select "csv"
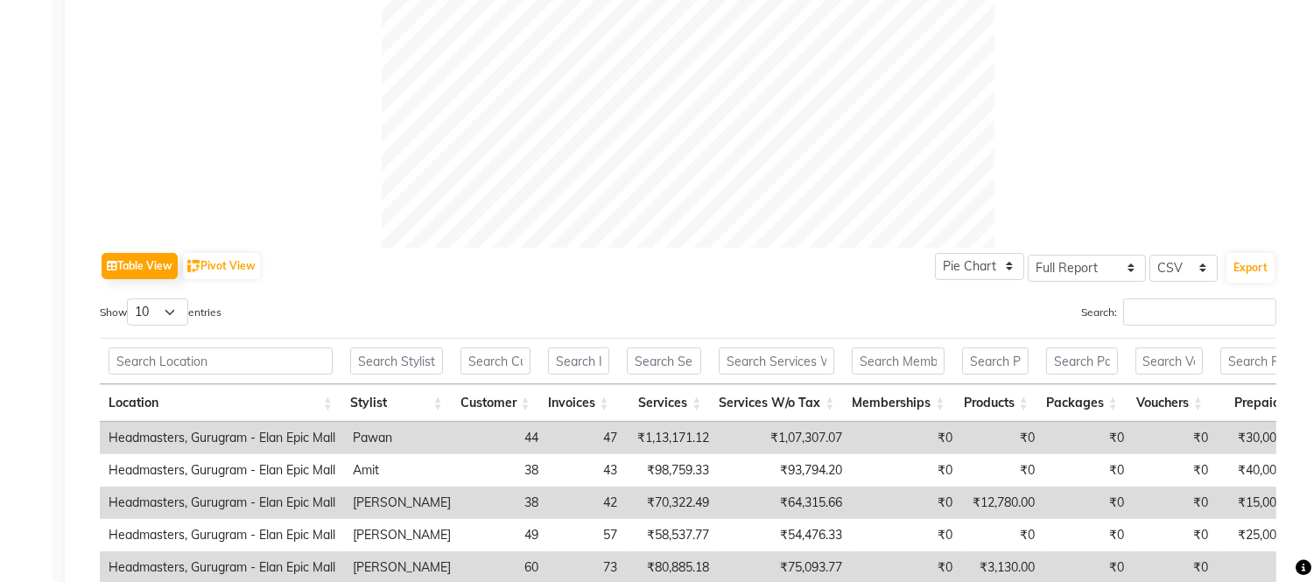
scroll to position [907, 0]
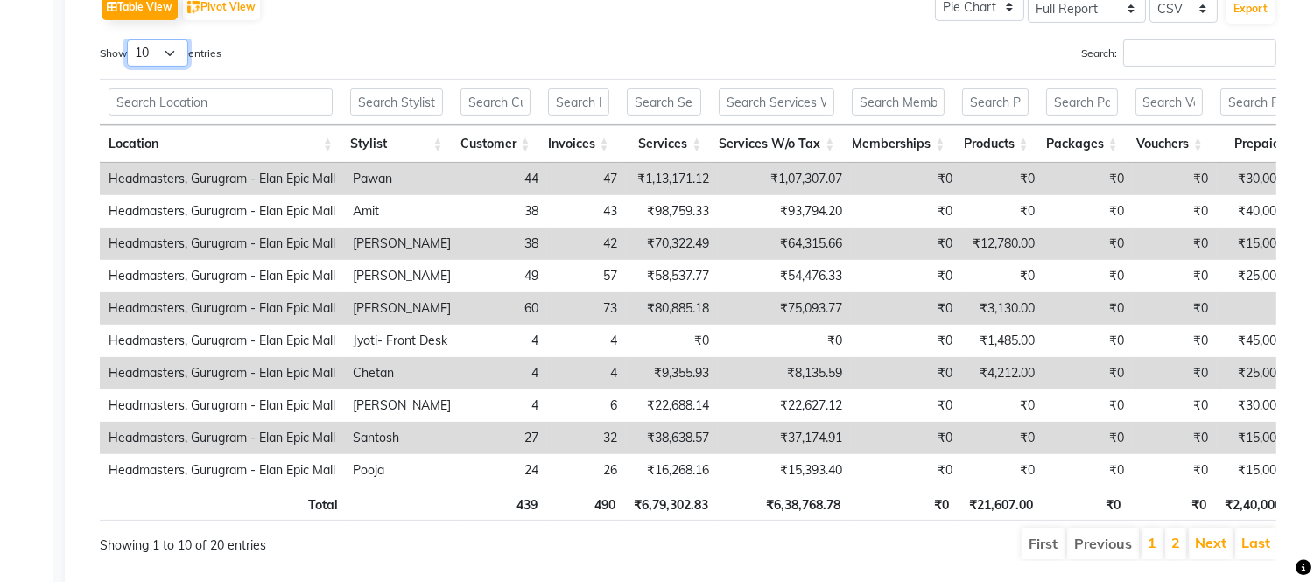
click at [172, 58] on select "10 25 50 100" at bounding box center [157, 52] width 61 height 27
select select "100"
click at [130, 39] on select "10 25 50 100" at bounding box center [157, 52] width 61 height 27
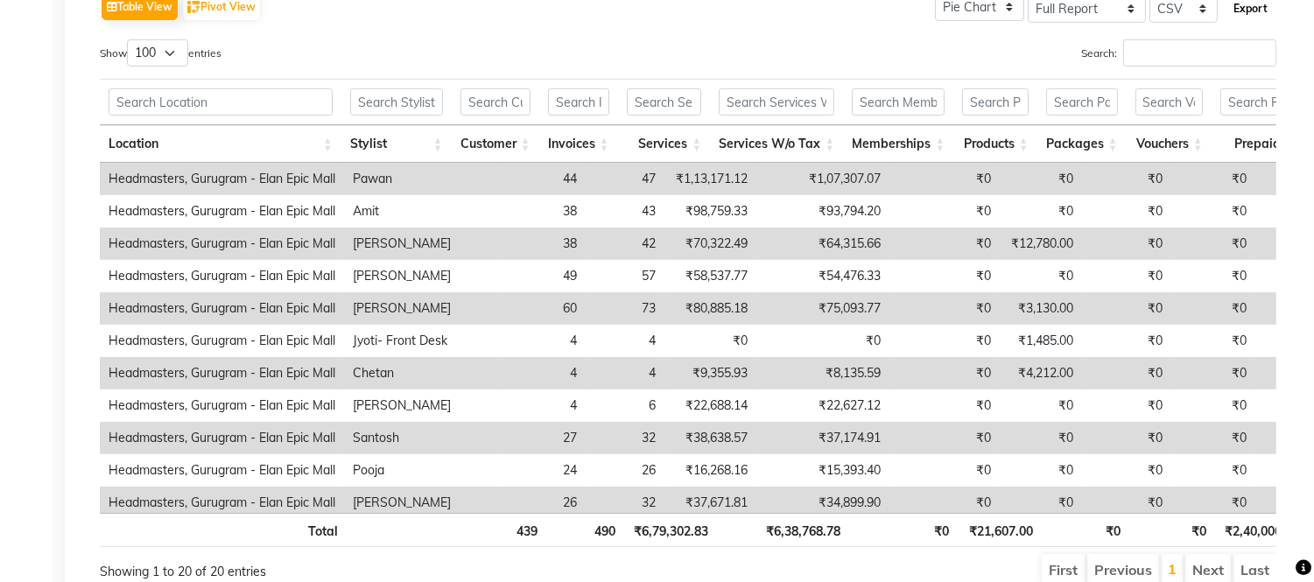
click at [1262, 5] on button "Export" at bounding box center [1250, 9] width 48 height 30
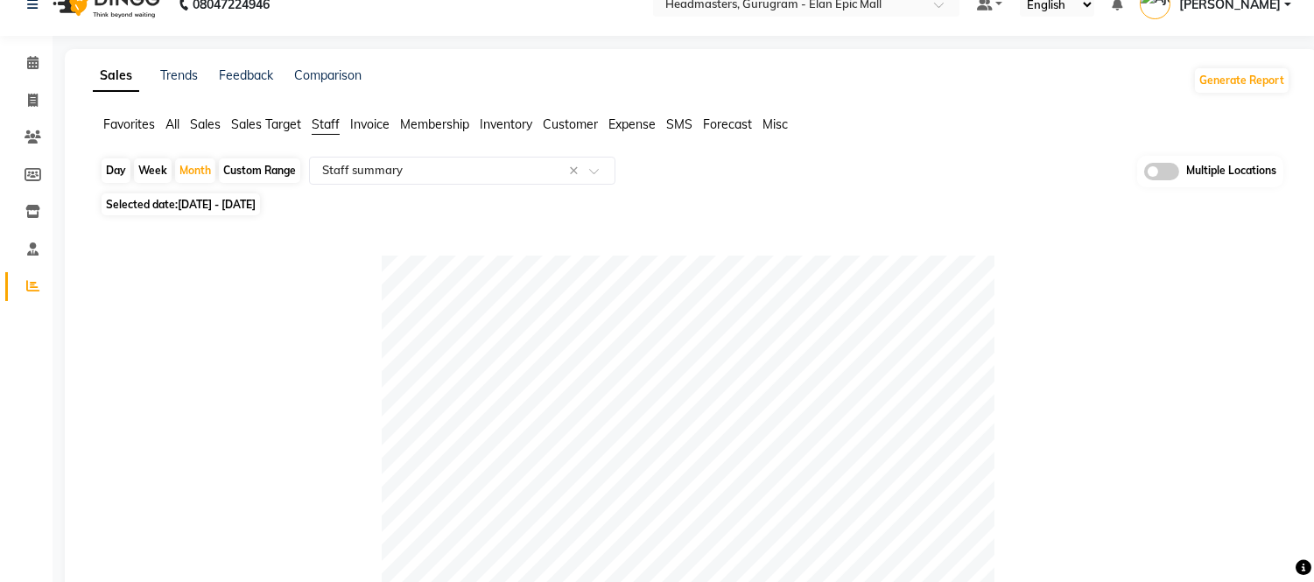
scroll to position [0, 0]
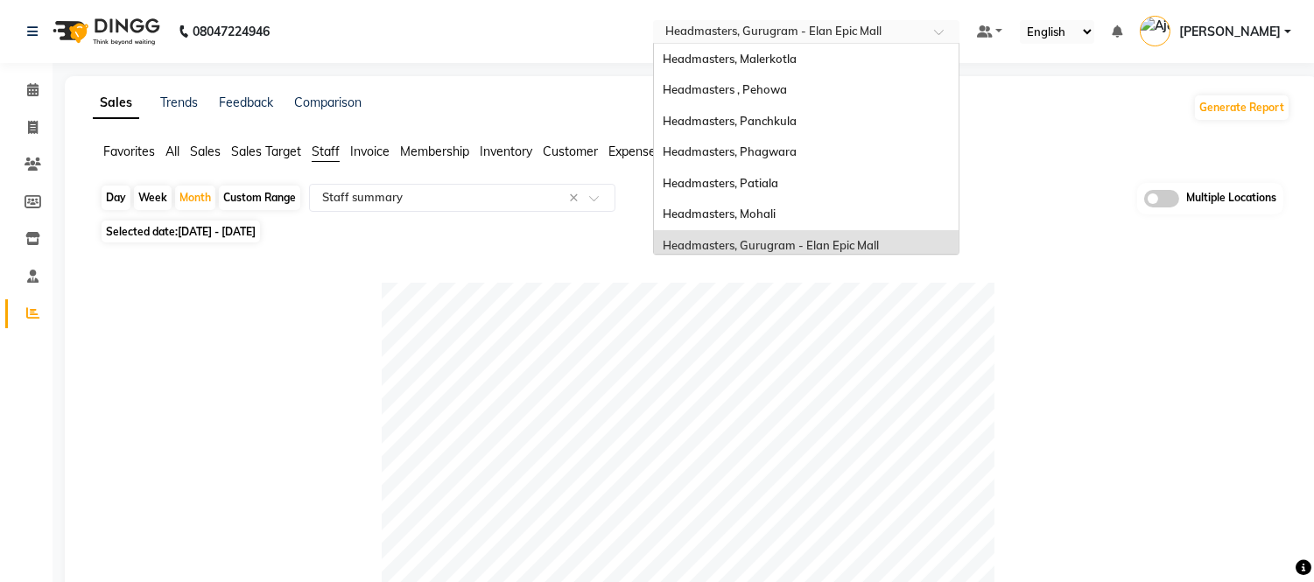
click at [828, 30] on input "text" at bounding box center [789, 34] width 254 height 18
click at [775, 207] on span "Headmasters, Mohali" at bounding box center [719, 214] width 113 height 14
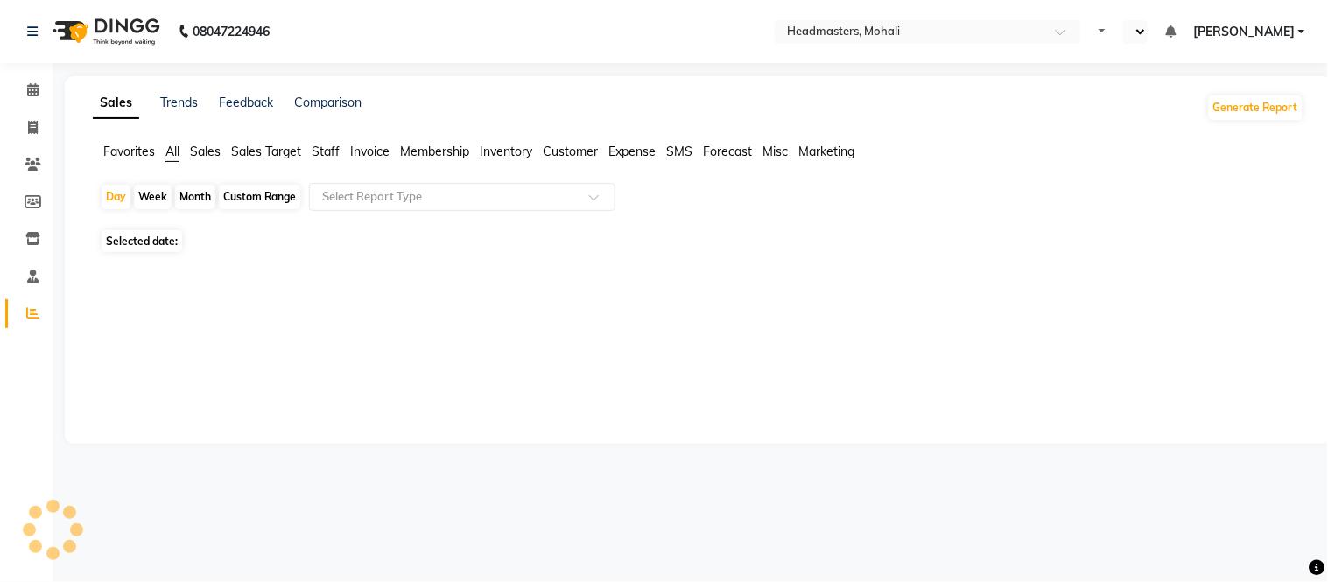
select select "en"
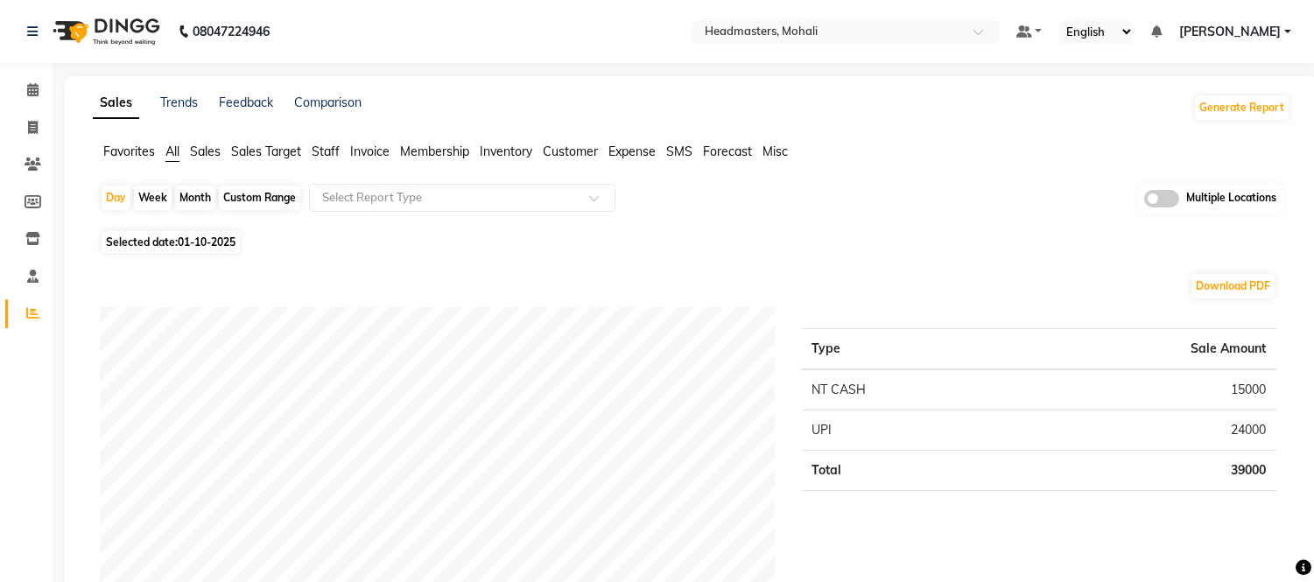
drag, startPoint x: 322, startPoint y: 151, endPoint x: 356, endPoint y: 181, distance: 45.9
click at [322, 151] on span "Staff" at bounding box center [326, 152] width 28 height 16
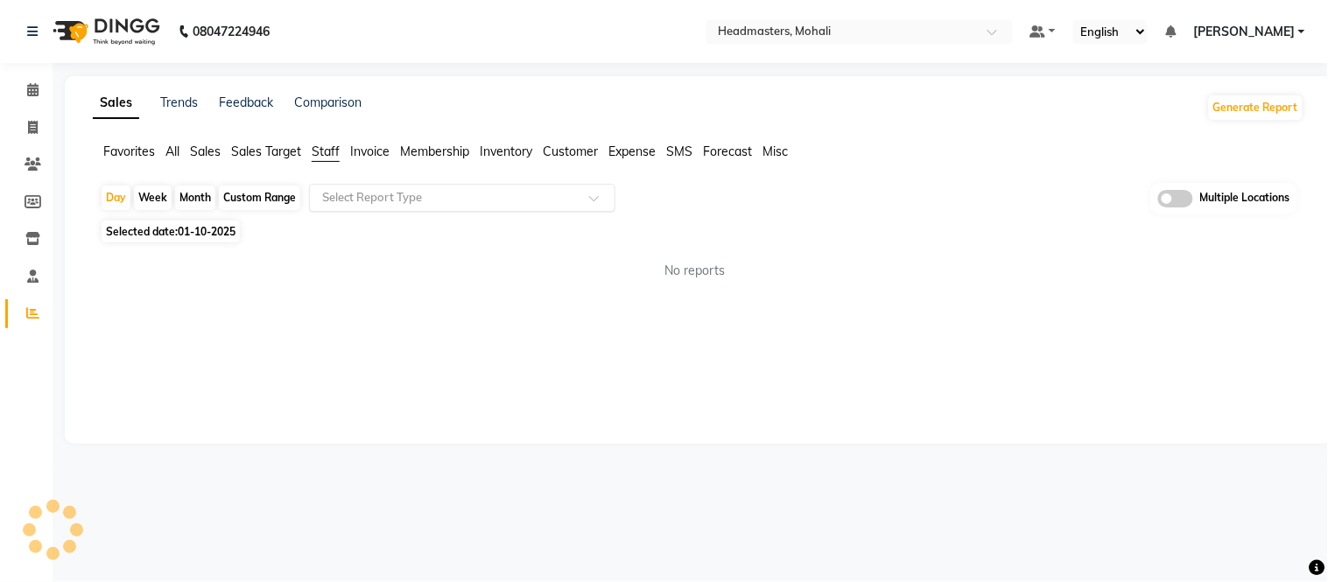
click at [366, 193] on input "text" at bounding box center [445, 198] width 252 height 18
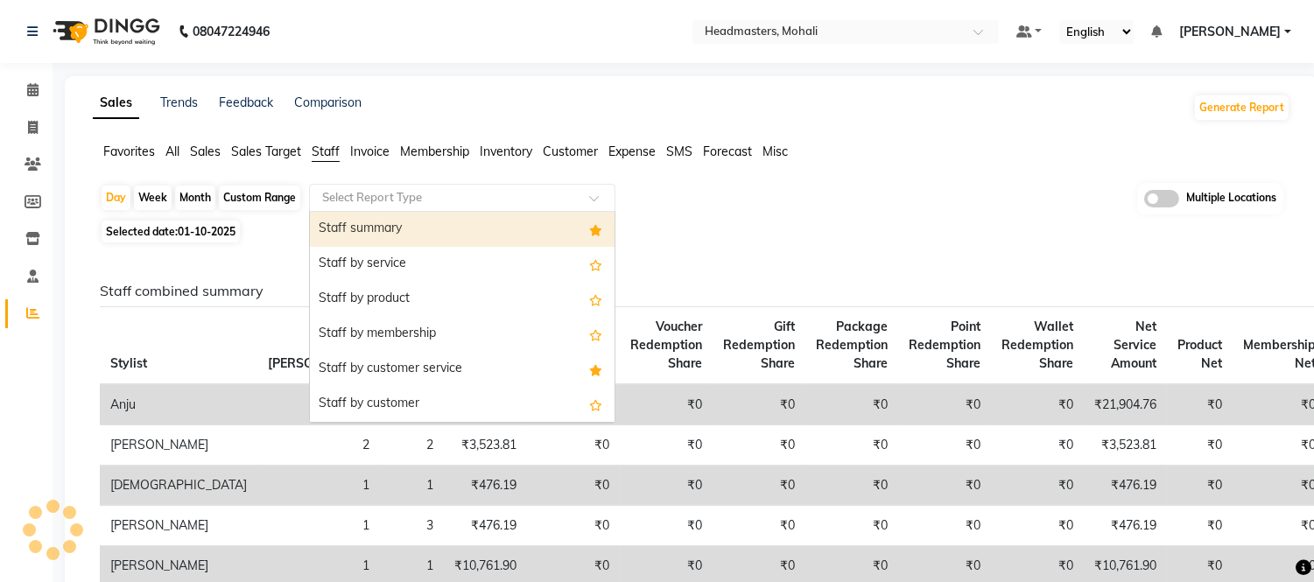
click at [365, 242] on div "Staff summary" at bounding box center [462, 229] width 305 height 35
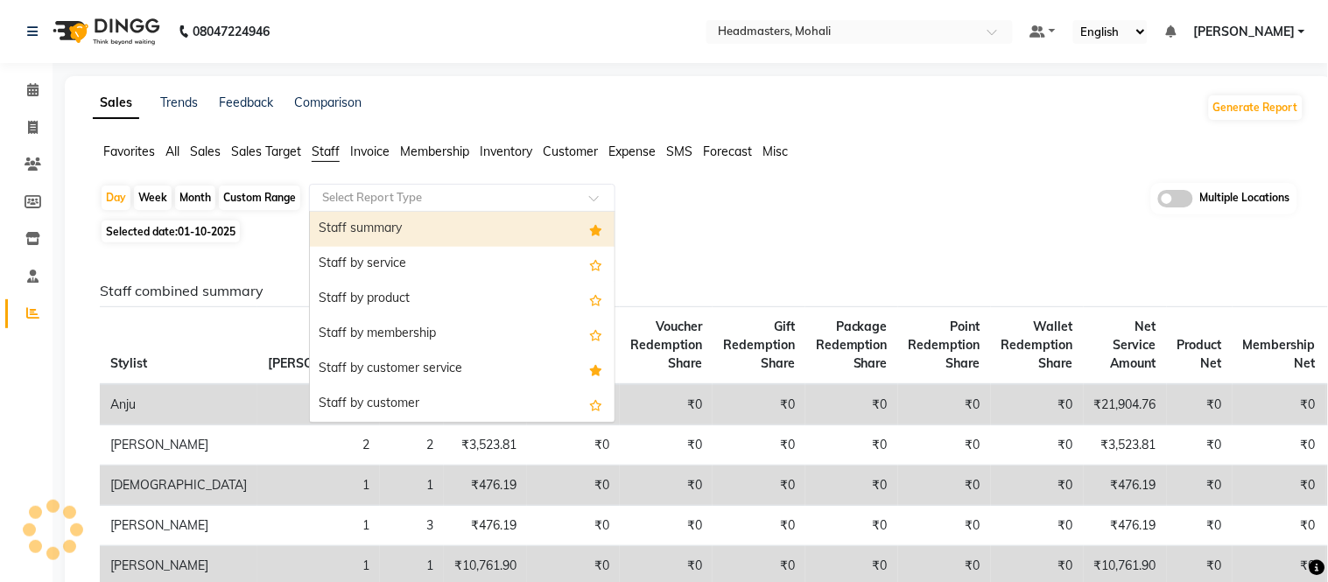
select select "full_report"
select select "csv"
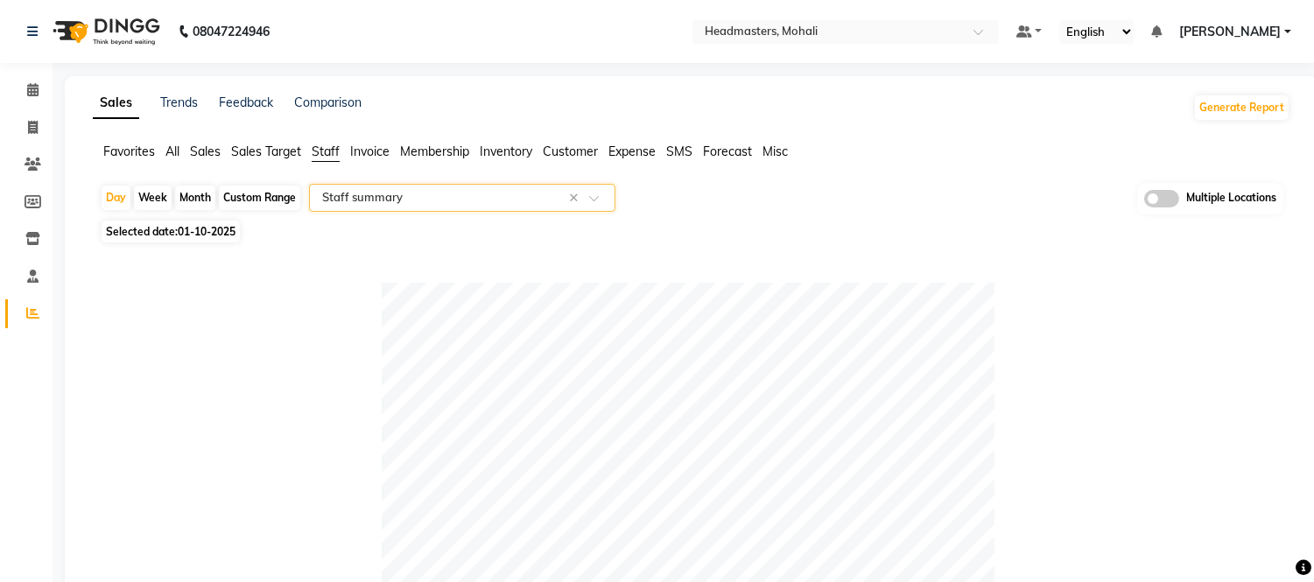
click at [196, 200] on div "Month" at bounding box center [195, 198] width 40 height 25
select select "10"
select select "2025"
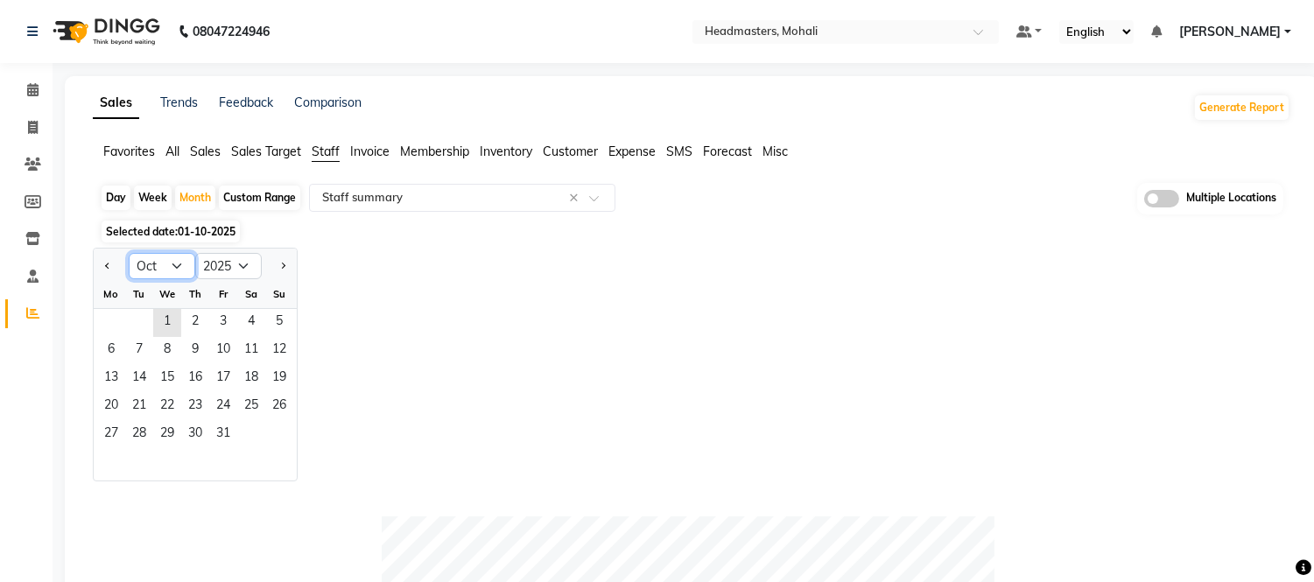
click at [179, 256] on select "Jan Feb Mar Apr May Jun [DATE] Aug Sep Oct Nov Dec" at bounding box center [162, 266] width 67 height 26
select select "9"
click at [129, 253] on select "Jan Feb Mar Apr May Jun [DATE] Aug Sep Oct Nov Dec" at bounding box center [162, 266] width 67 height 26
click at [99, 325] on span "1" at bounding box center [111, 323] width 28 height 28
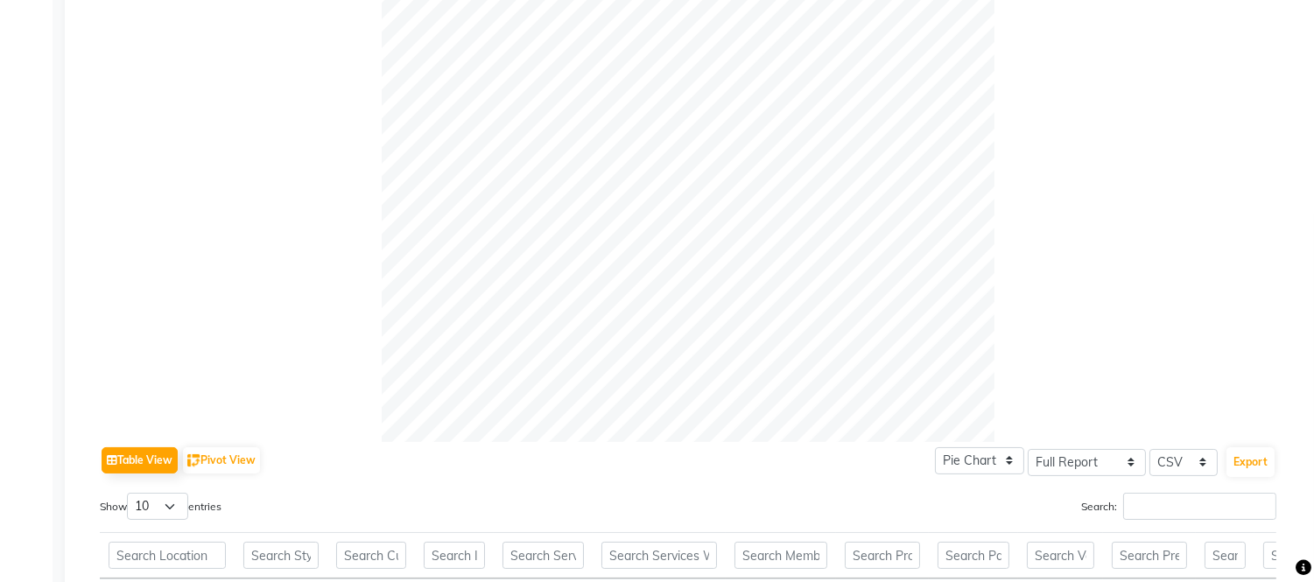
scroll to position [680, 0]
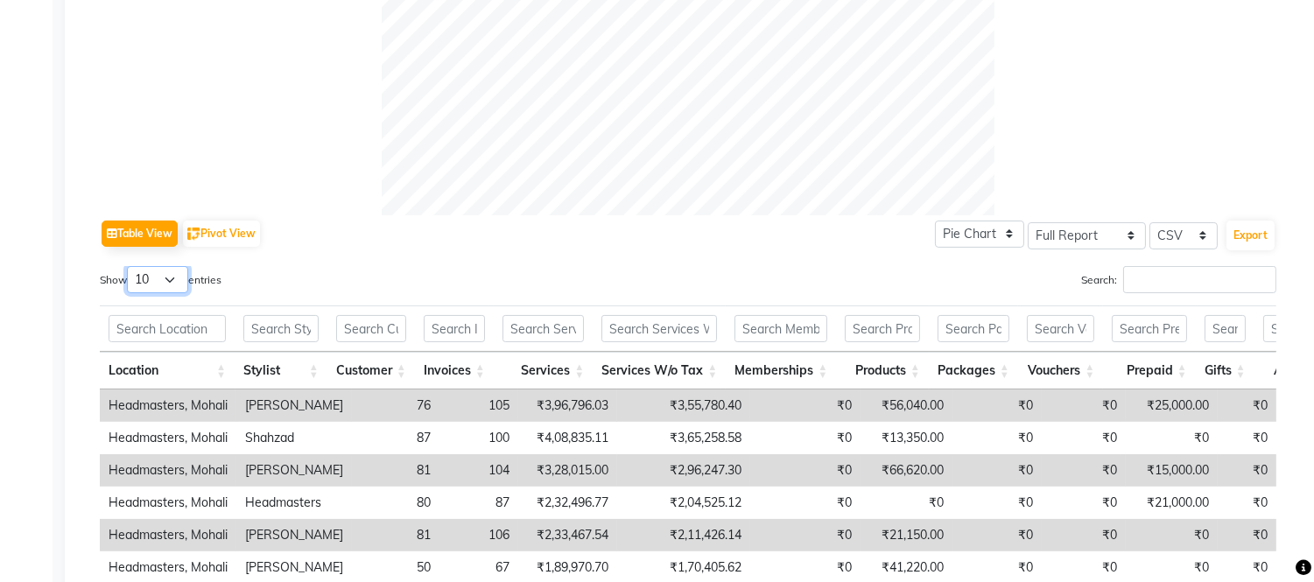
click at [138, 291] on select "10 25 50 100" at bounding box center [157, 279] width 61 height 27
select select "100"
click at [130, 266] on select "10 25 50 100" at bounding box center [157, 279] width 61 height 27
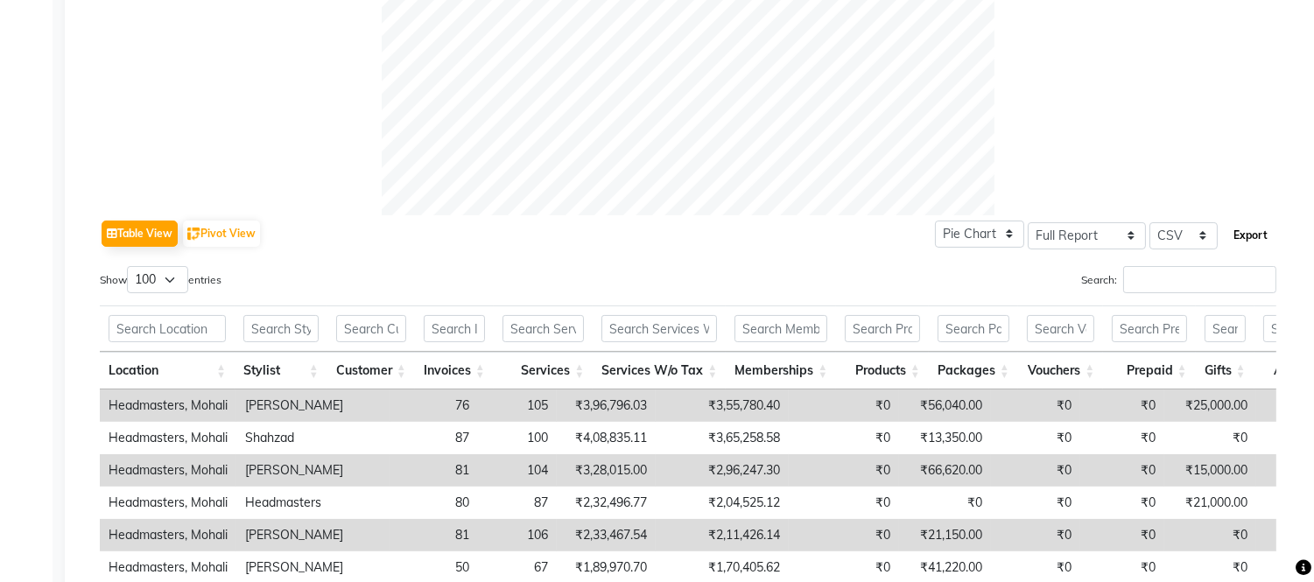
drag, startPoint x: 1270, startPoint y: 221, endPoint x: 1255, endPoint y: 240, distance: 24.3
click at [1266, 229] on button "Export" at bounding box center [1250, 236] width 48 height 30
click at [1255, 240] on button "Export" at bounding box center [1250, 236] width 48 height 30
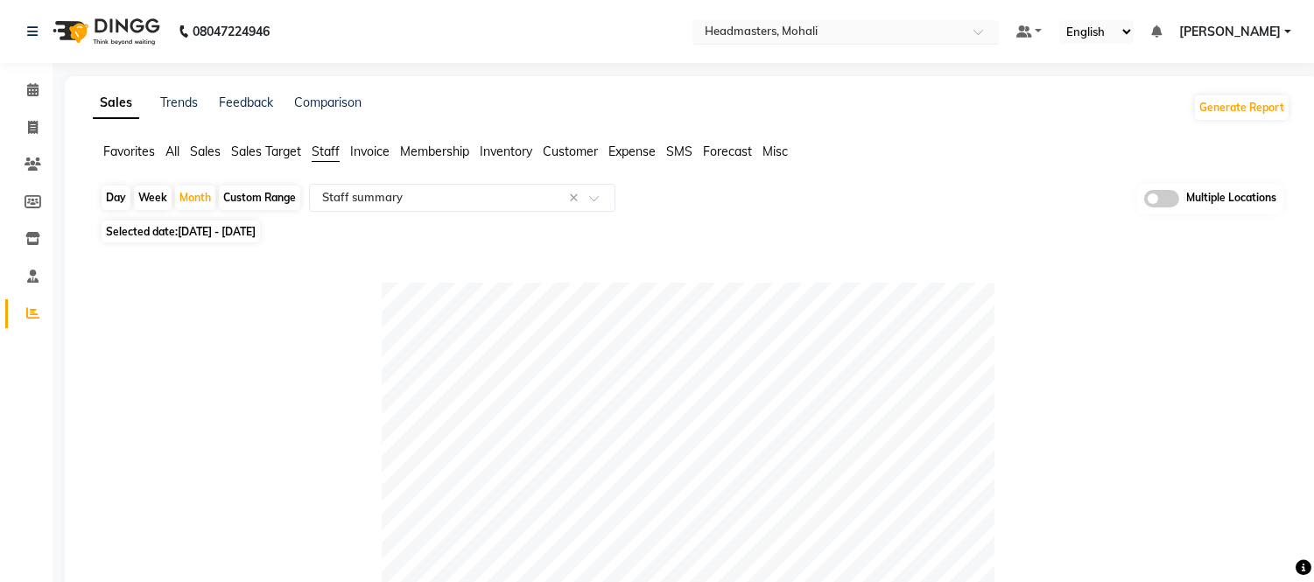
click at [864, 33] on input "text" at bounding box center [828, 34] width 254 height 18
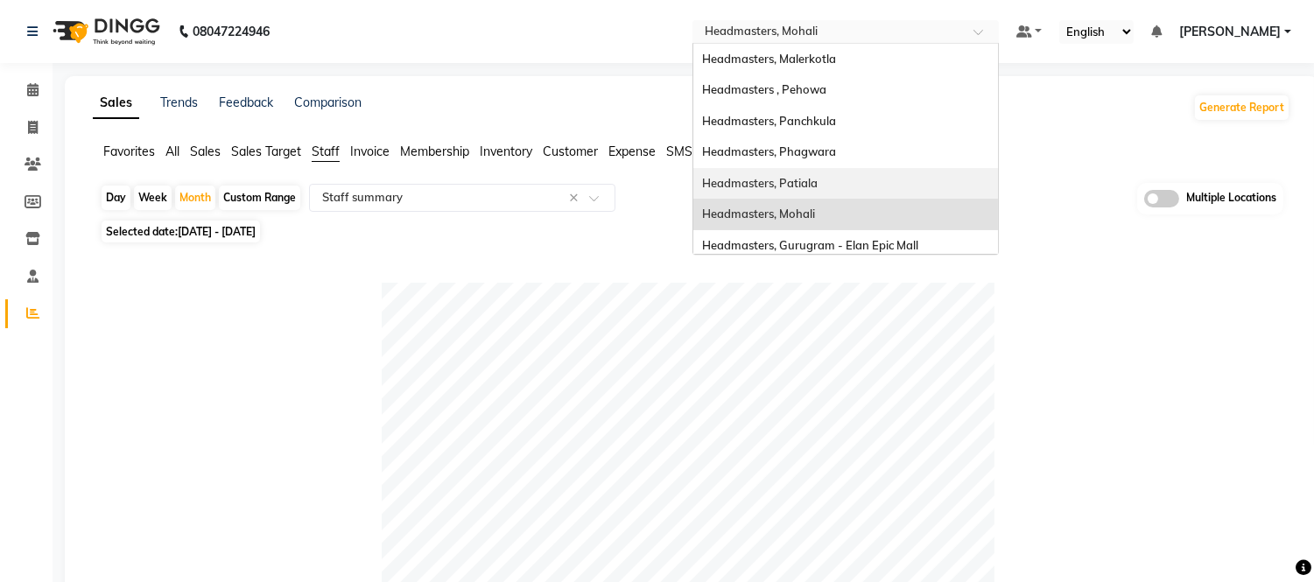
click at [817, 179] on span "Headmasters, Patiala" at bounding box center [760, 183] width 116 height 14
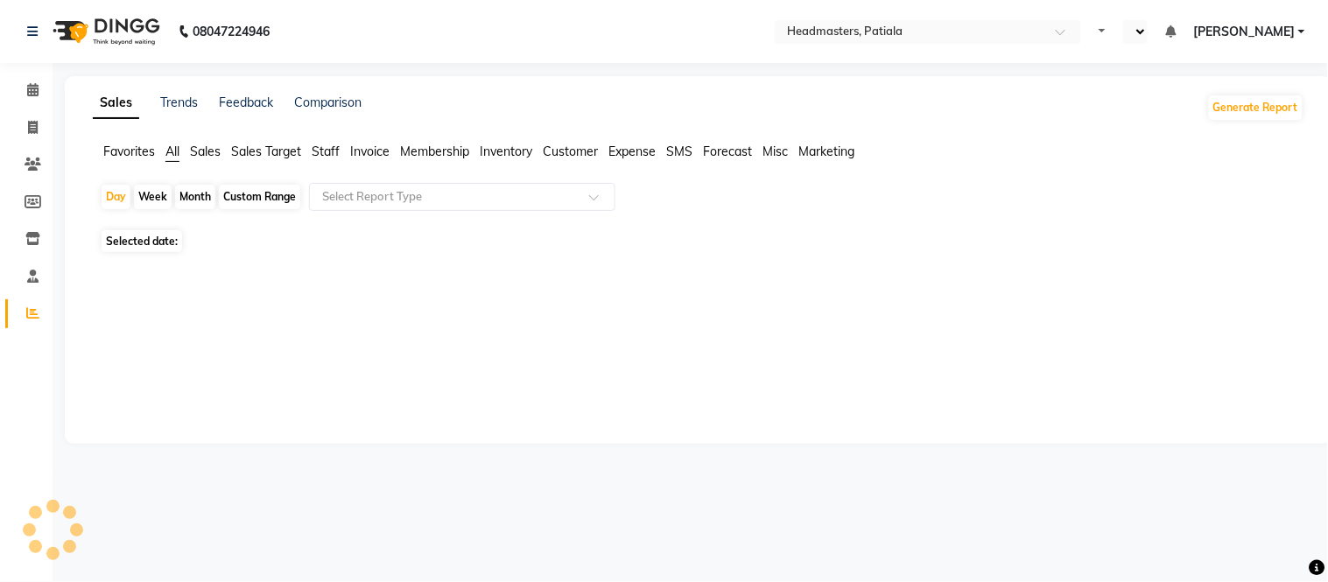
select select "en"
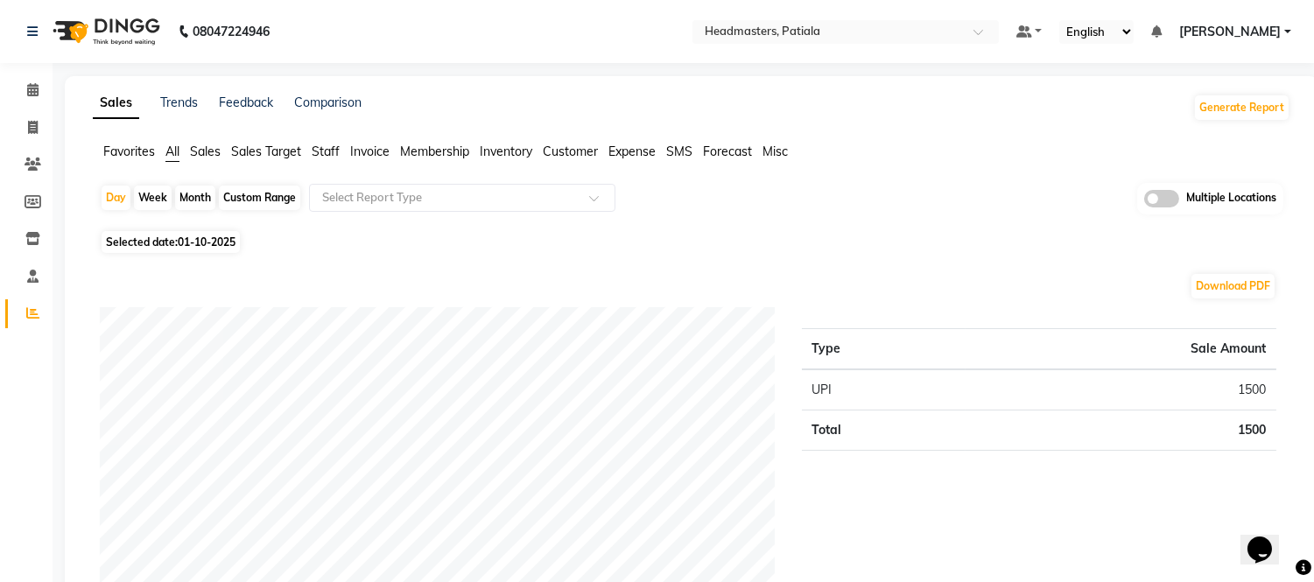
click at [327, 146] on span "Staff" at bounding box center [326, 152] width 28 height 16
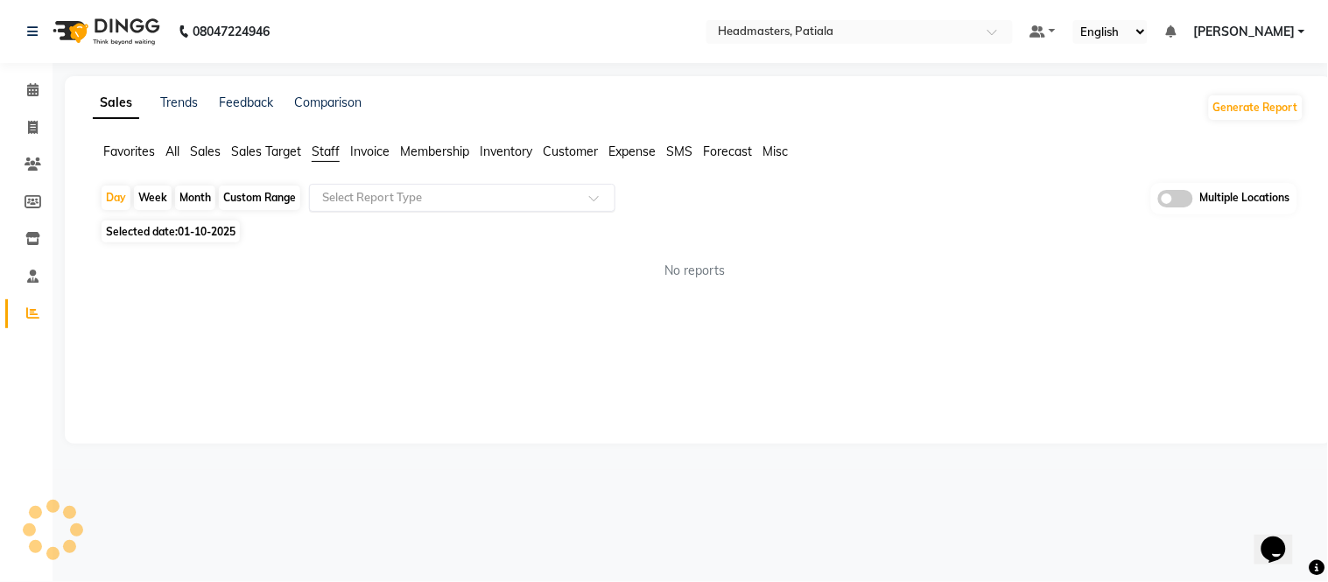
click at [341, 184] on div "Select Report Type" at bounding box center [462, 198] width 306 height 28
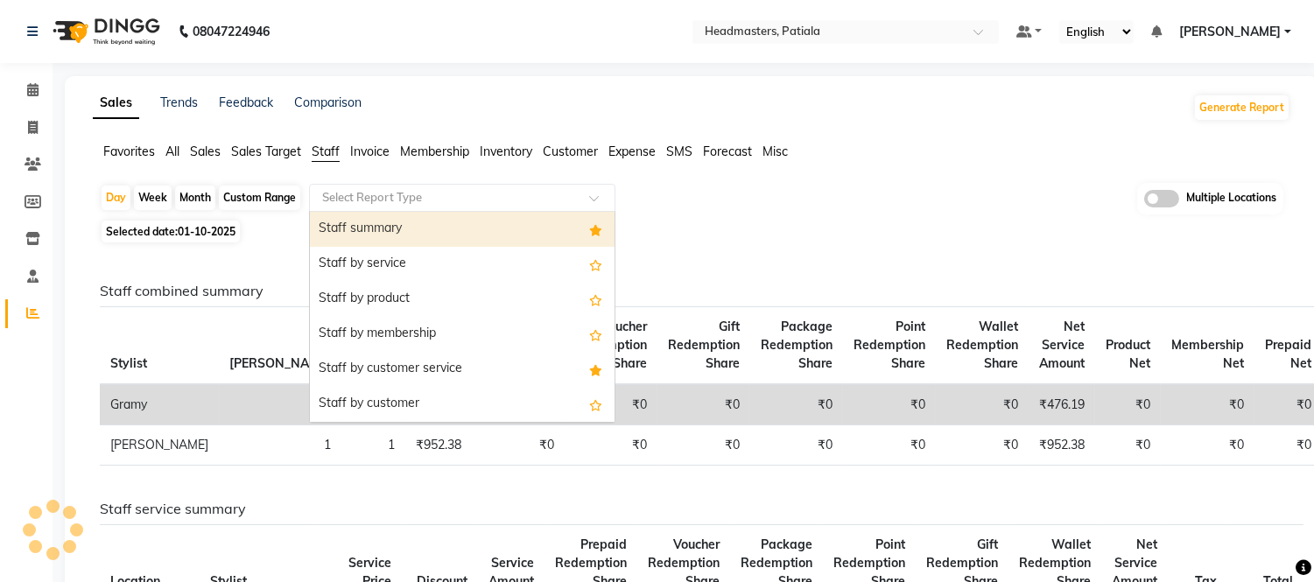
click at [352, 219] on div "Staff summary" at bounding box center [462, 229] width 305 height 35
select select "full_report"
select select "csv"
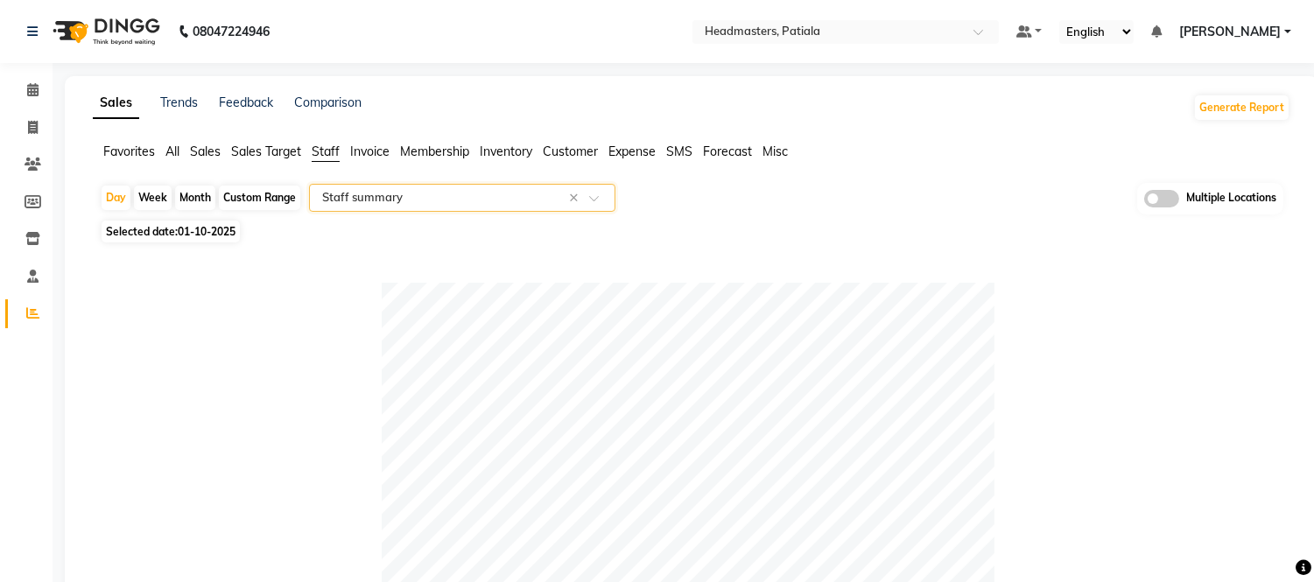
click at [204, 228] on span "01-10-2025" at bounding box center [207, 231] width 58 height 13
select select "10"
select select "2025"
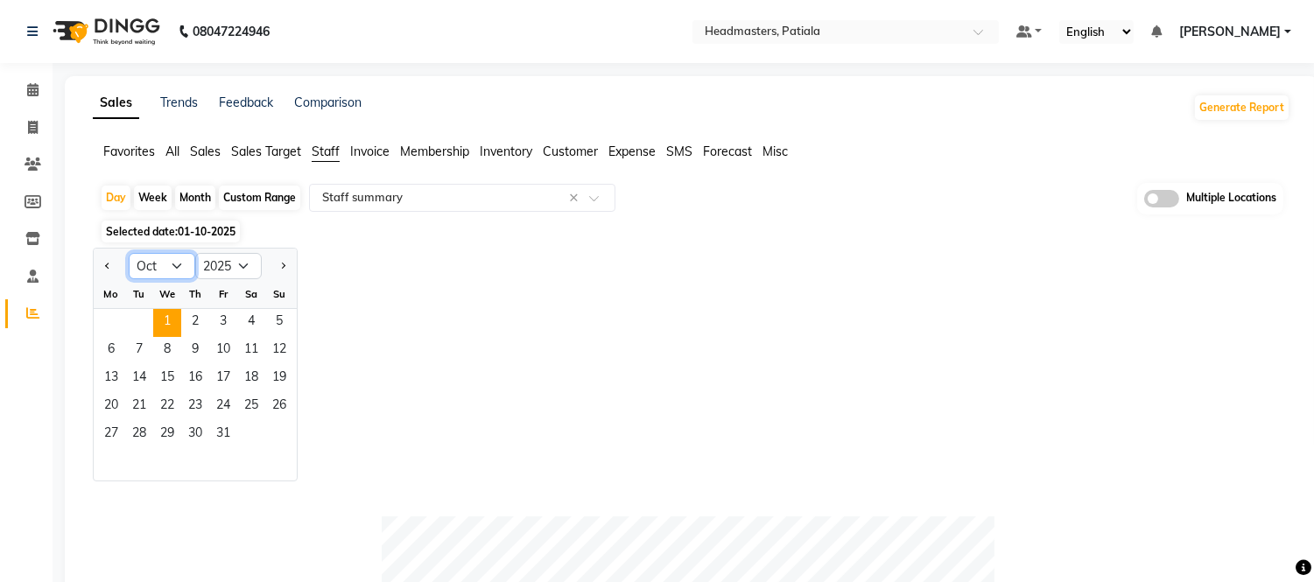
click at [177, 277] on select "Jan Feb Mar Apr May Jun [DATE] Aug Sep Oct Nov Dec" at bounding box center [162, 266] width 67 height 26
select select "9"
click at [129, 253] on select "Jan Feb Mar Apr May Jun [DATE] Aug Sep Oct Nov Dec" at bounding box center [162, 266] width 67 height 26
click at [207, 190] on div "Month" at bounding box center [195, 198] width 40 height 25
select select "10"
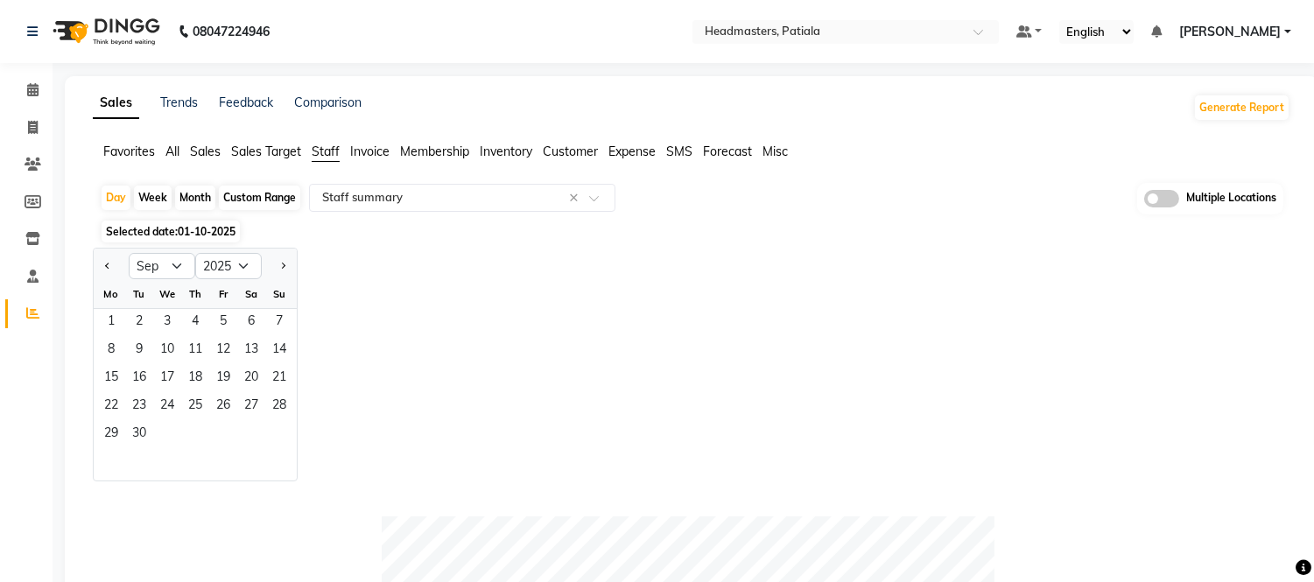
select select "2025"
click at [180, 263] on select "Jan Feb Mar Apr May Jun Jul Aug Sep Oct Nov Dec" at bounding box center [162, 266] width 67 height 26
select select "9"
click at [129, 253] on select "Jan Feb Mar Apr May Jun Jul Aug Sep Oct Nov Dec" at bounding box center [162, 266] width 67 height 26
click at [107, 312] on span "1" at bounding box center [111, 323] width 28 height 28
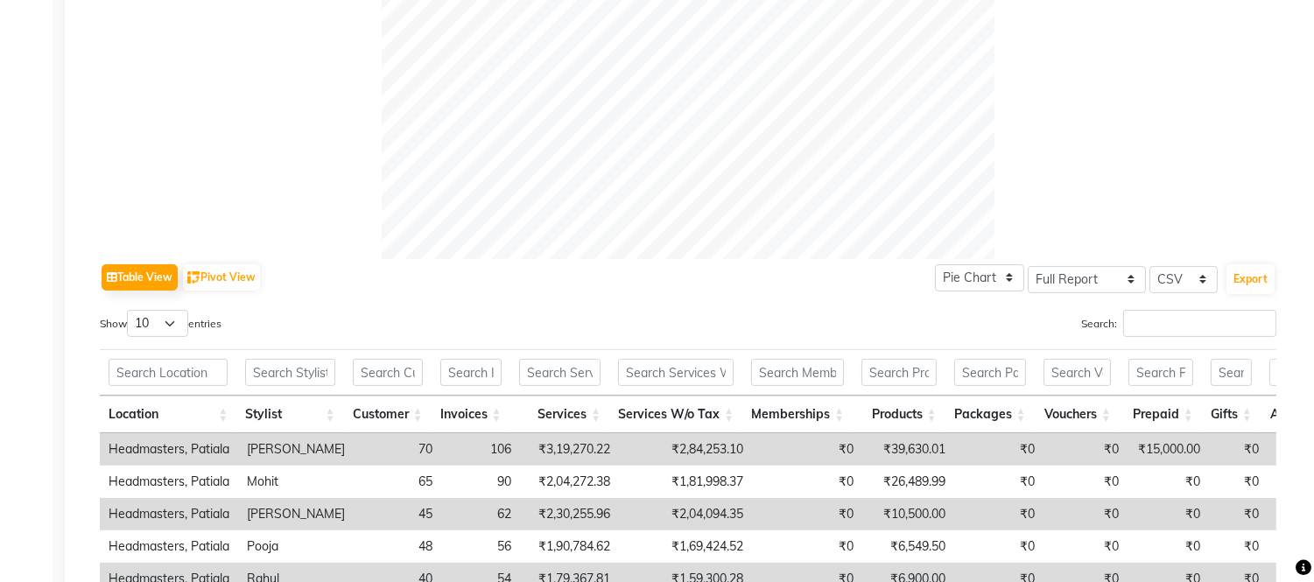
scroll to position [680, 0]
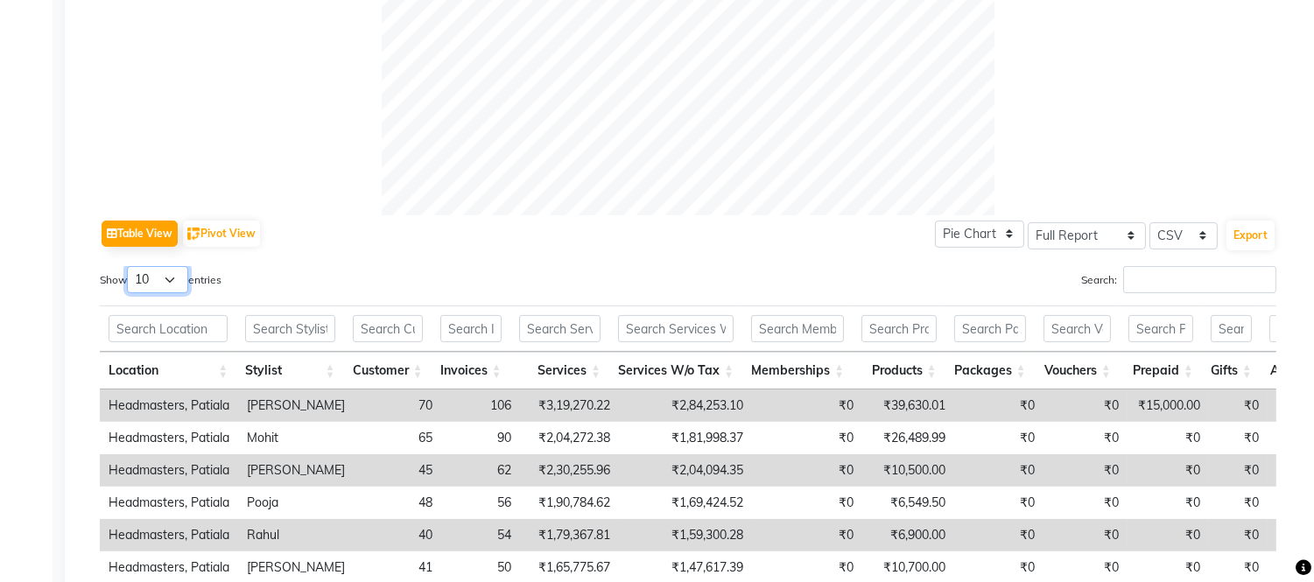
drag, startPoint x: 175, startPoint y: 277, endPoint x: 177, endPoint y: 291, distance: 14.1
click at [175, 277] on select "10 25 50 100" at bounding box center [157, 279] width 61 height 27
select select "100"
click at [130, 266] on select "10 25 50 100" at bounding box center [157, 279] width 61 height 27
click at [1238, 236] on button "Export" at bounding box center [1250, 236] width 48 height 30
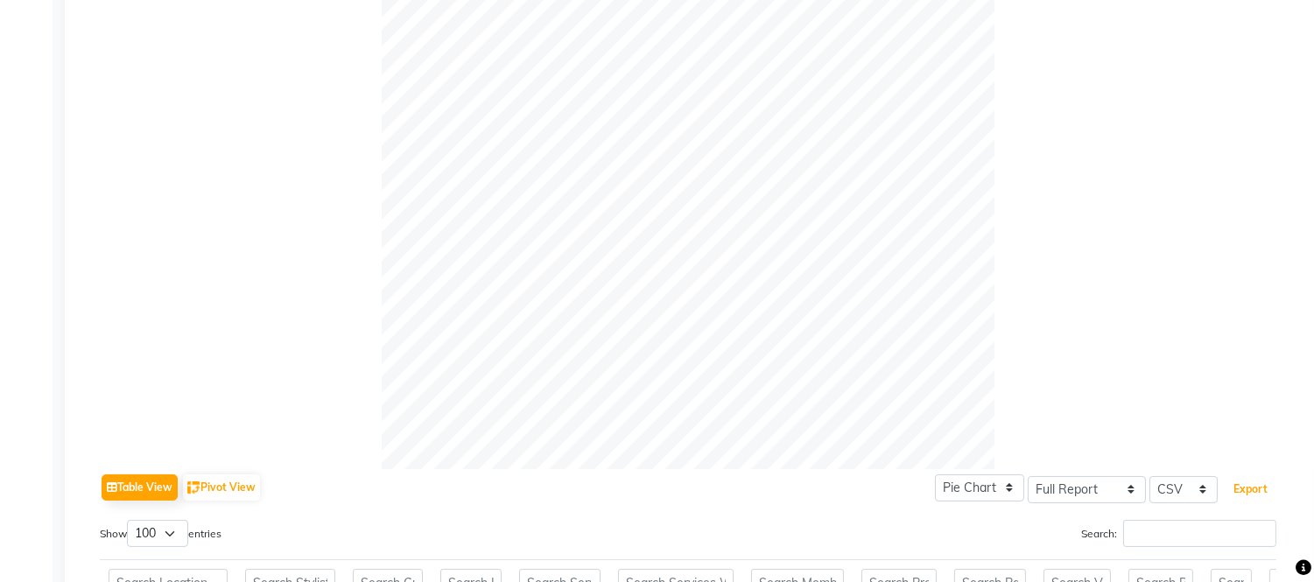
scroll to position [0, 0]
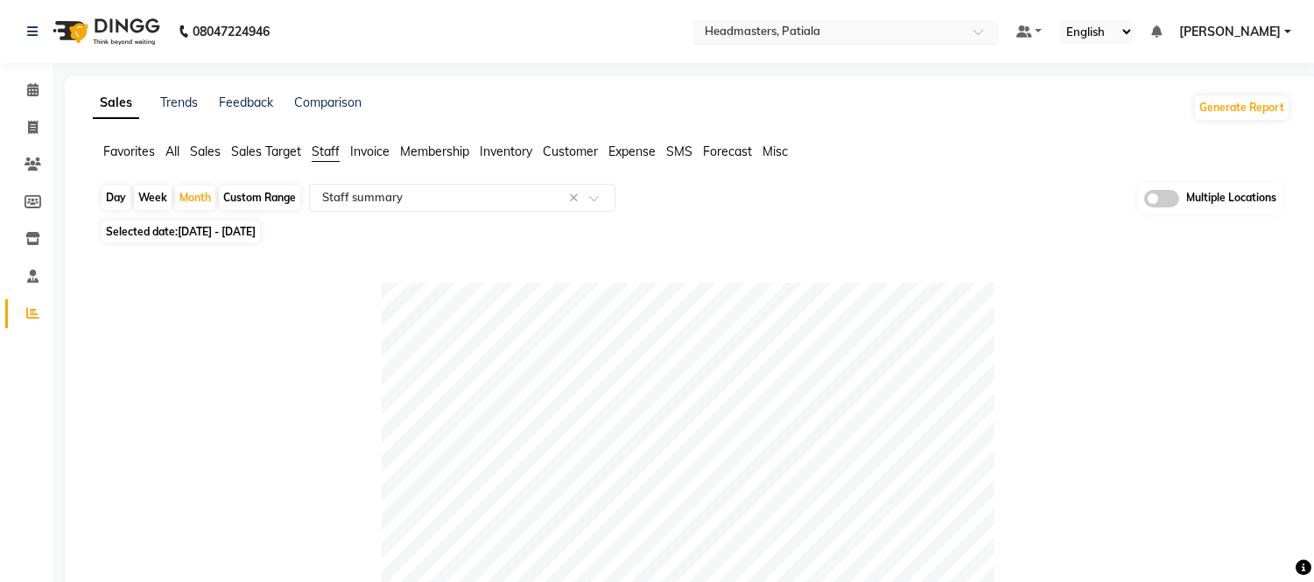
click at [829, 39] on input "text" at bounding box center [828, 34] width 254 height 18
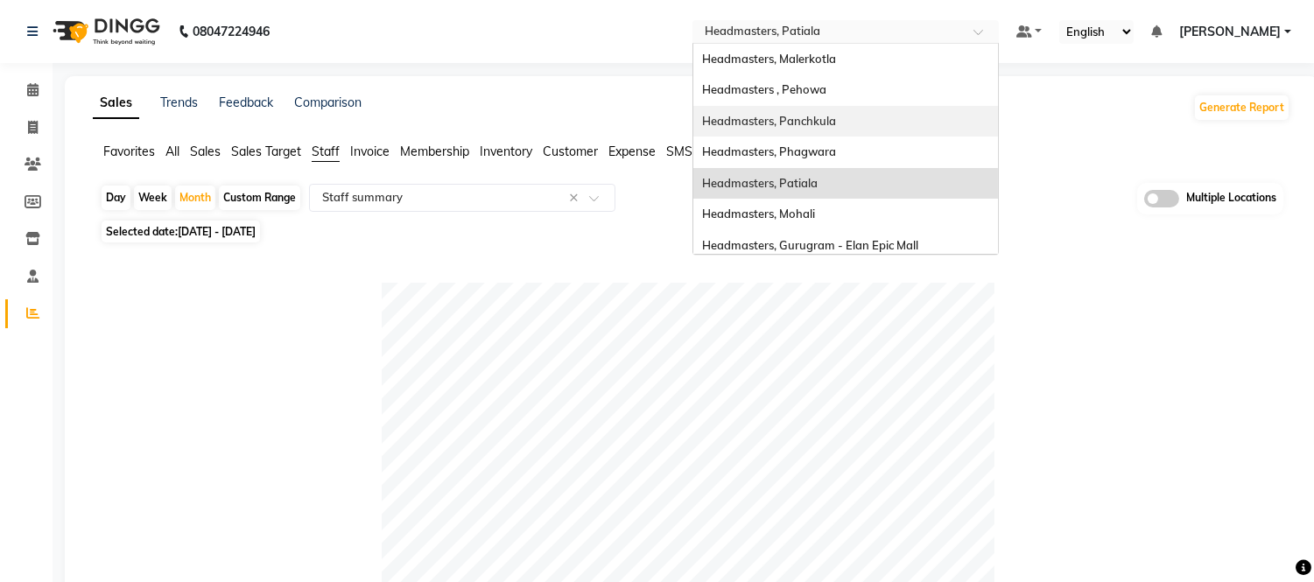
click at [836, 118] on span "Headmasters, Panchkula" at bounding box center [769, 121] width 134 height 14
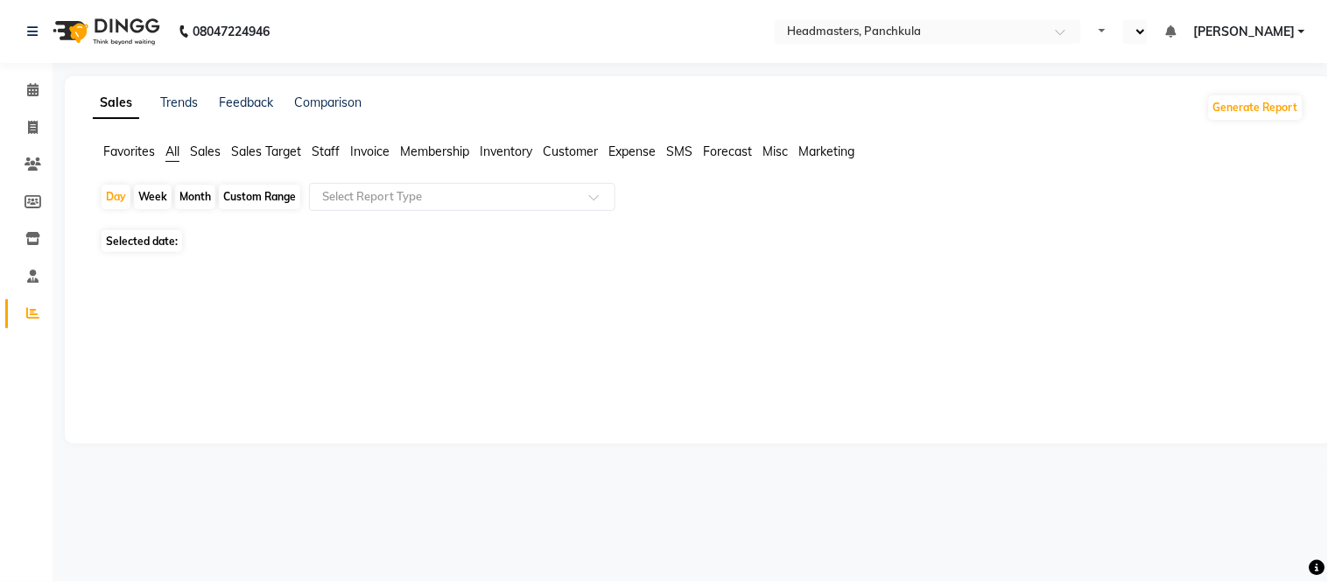
select select "en"
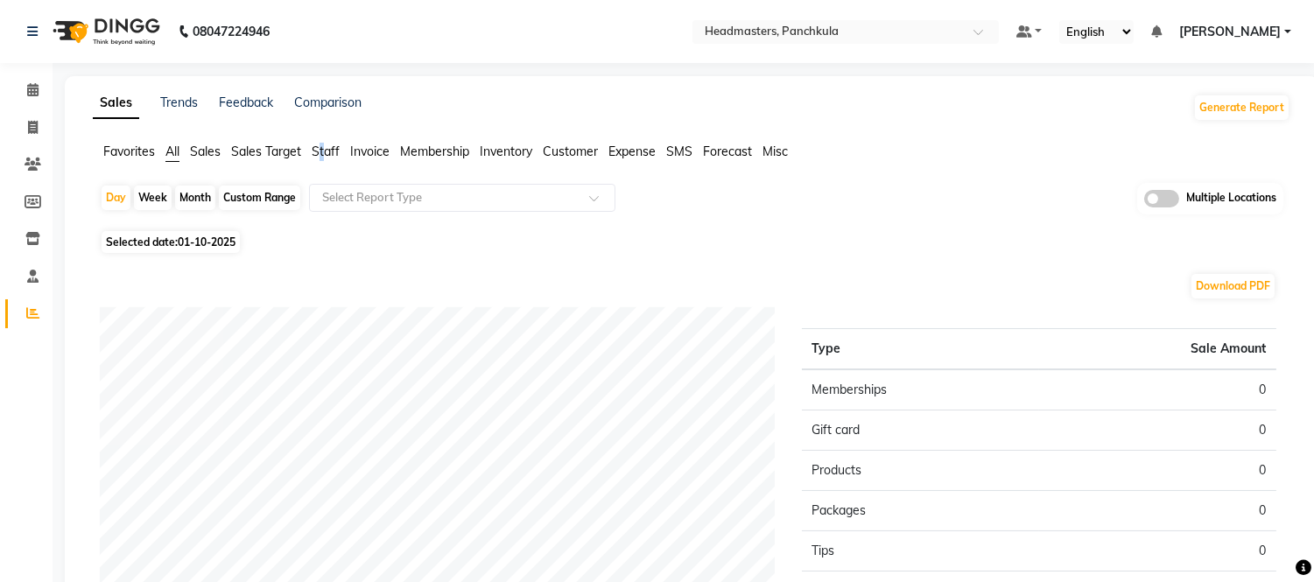
click at [322, 151] on span "Staff" at bounding box center [326, 152] width 28 height 16
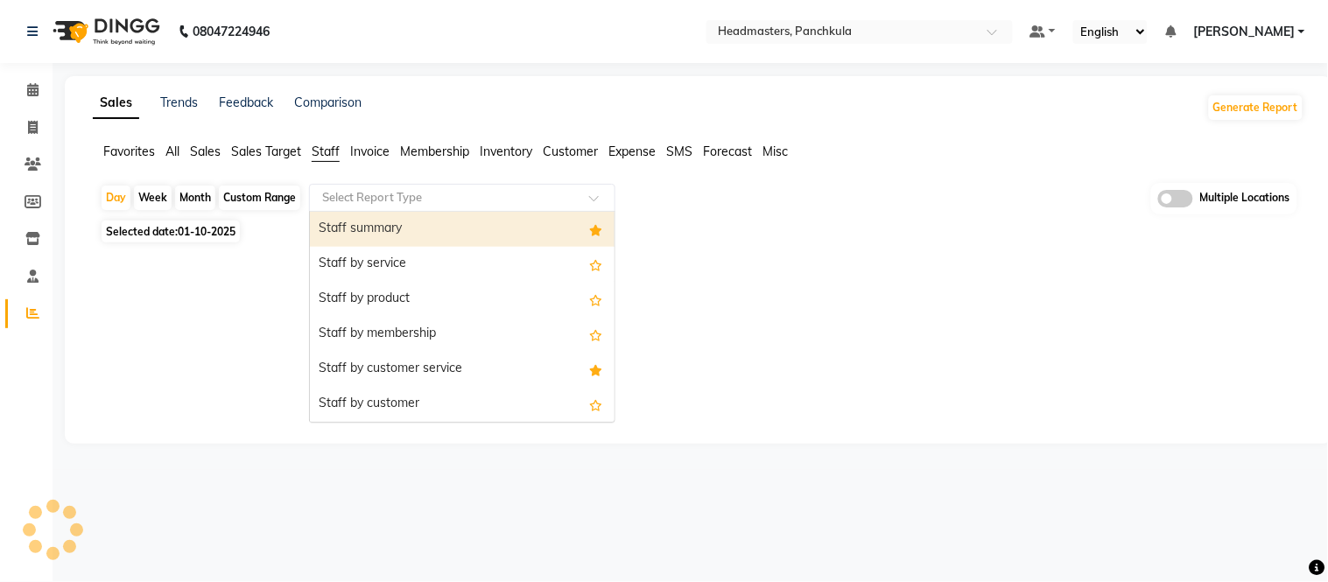
drag, startPoint x: 345, startPoint y: 195, endPoint x: 362, endPoint y: 215, distance: 26.7
click at [346, 195] on input "text" at bounding box center [445, 198] width 252 height 18
click at [362, 215] on div "Staff summary" at bounding box center [462, 229] width 305 height 35
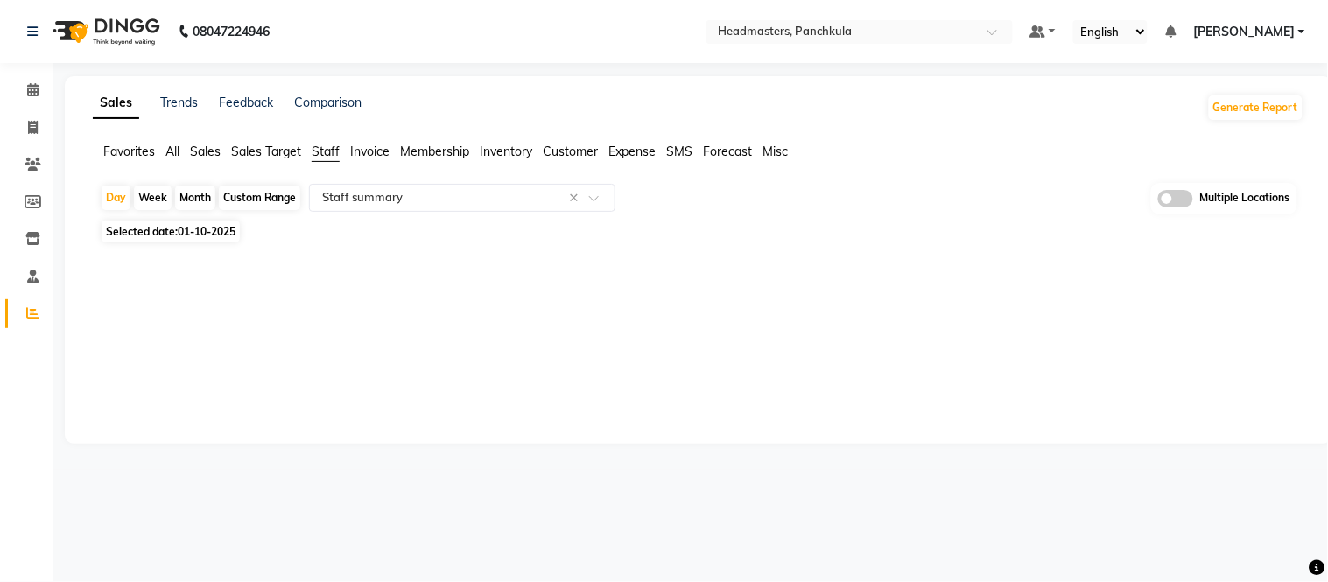
click at [189, 200] on div "Month" at bounding box center [195, 198] width 40 height 25
click at [177, 230] on span "Selected date: 01-10-2025" at bounding box center [171, 232] width 138 height 22
select select "10"
select select "2025"
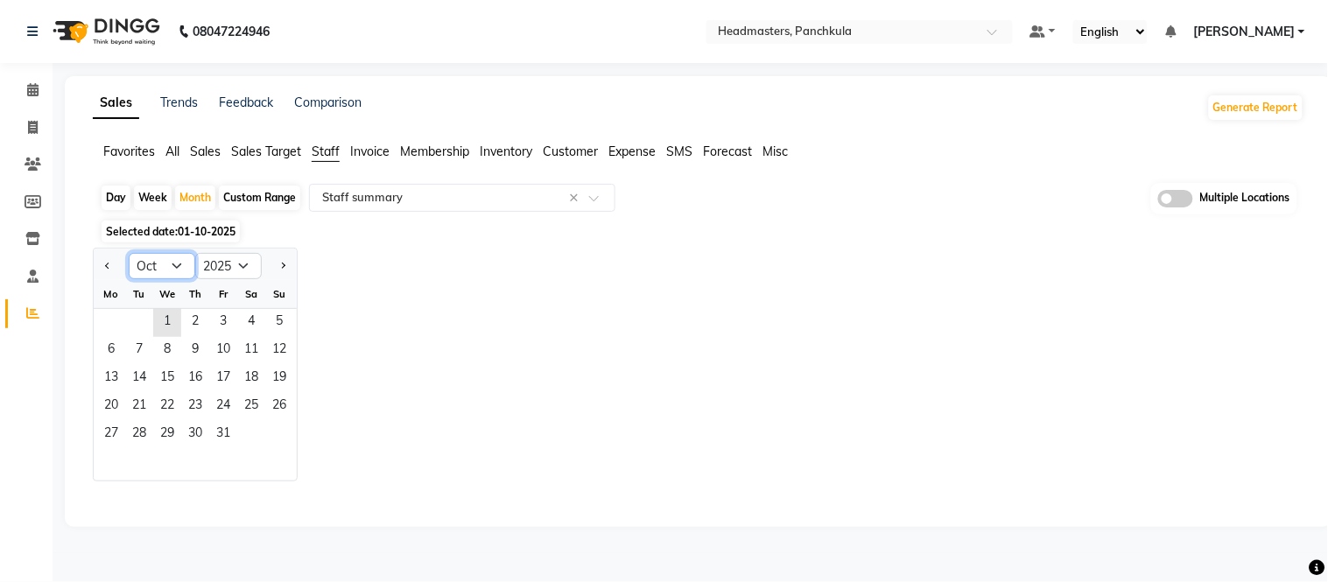
click at [162, 263] on select "Jan Feb Mar Apr May Jun [DATE] Aug Sep Oct Nov Dec" at bounding box center [162, 266] width 67 height 26
click at [129, 253] on select "Jan Feb Mar Apr May Jun [DATE] Aug Sep Oct Nov Dec" at bounding box center [162, 266] width 67 height 26
click at [171, 275] on select "Jan Feb Mar Apr May Jun [DATE] Aug Sep Oct Nov Dec" at bounding box center [162, 266] width 67 height 26
select select "9"
click at [129, 253] on select "Jan Feb Mar Apr May Jun [DATE] Aug Sep Oct Nov Dec" at bounding box center [162, 266] width 67 height 26
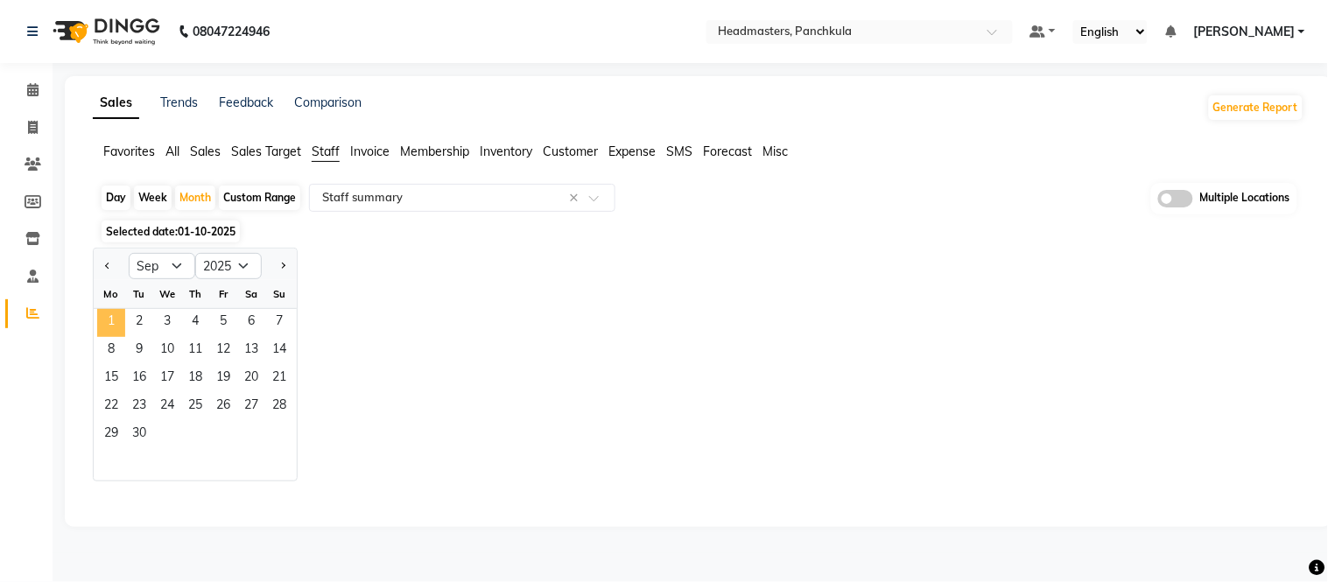
click at [117, 317] on span "1" at bounding box center [111, 323] width 28 height 28
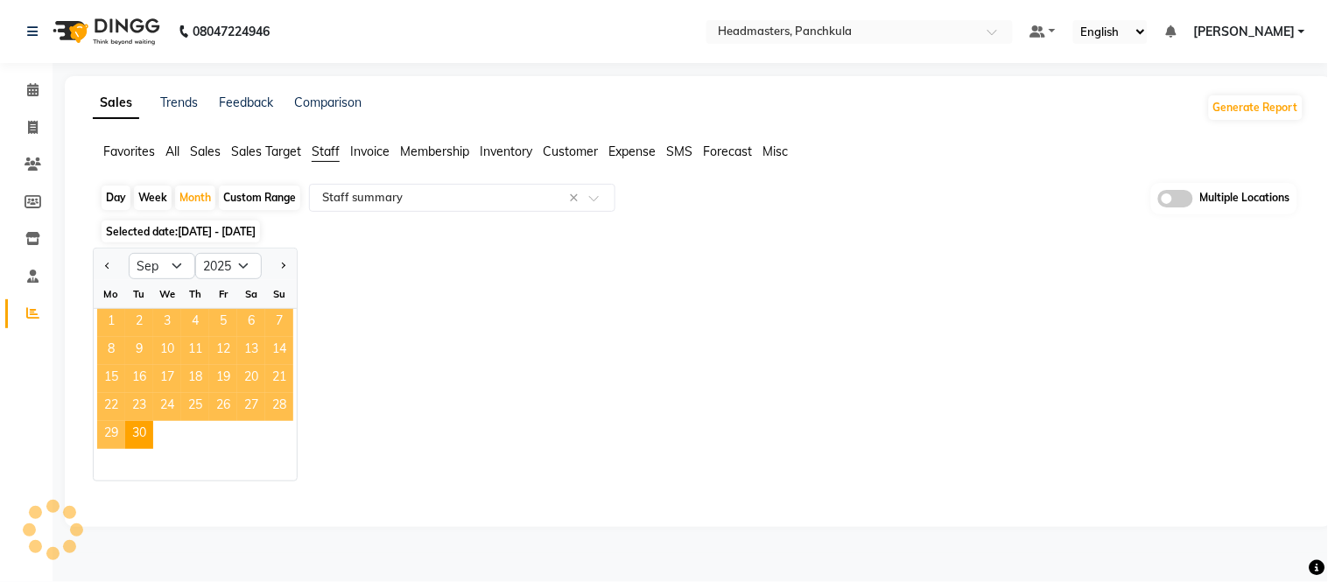
select select "full_report"
select select "csv"
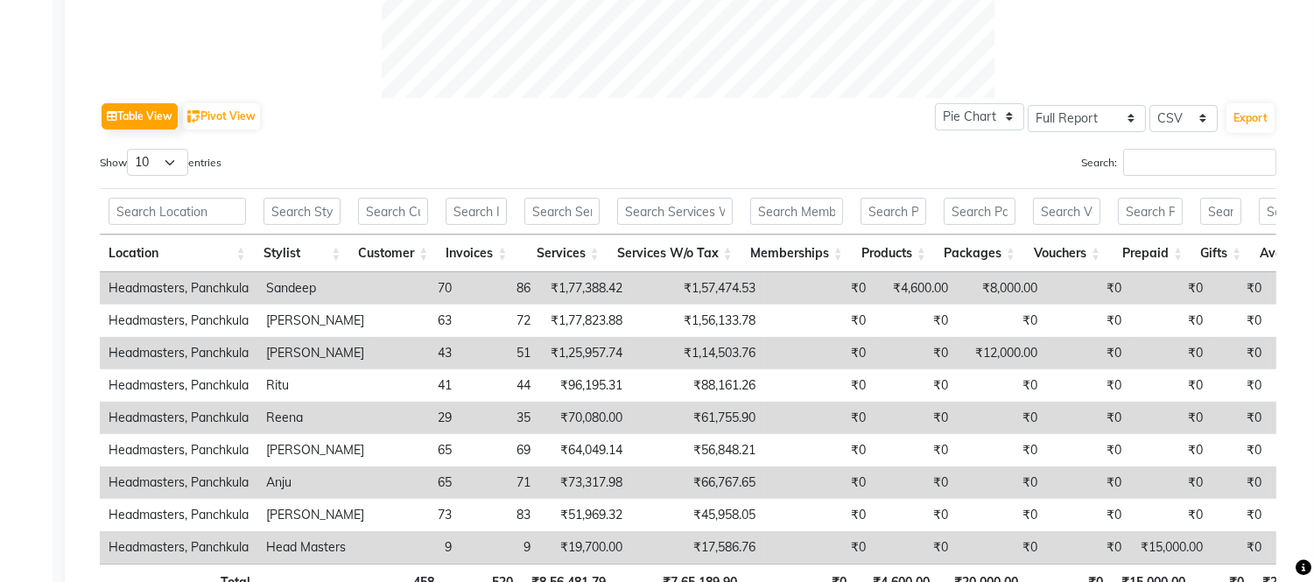
scroll to position [907, 0]
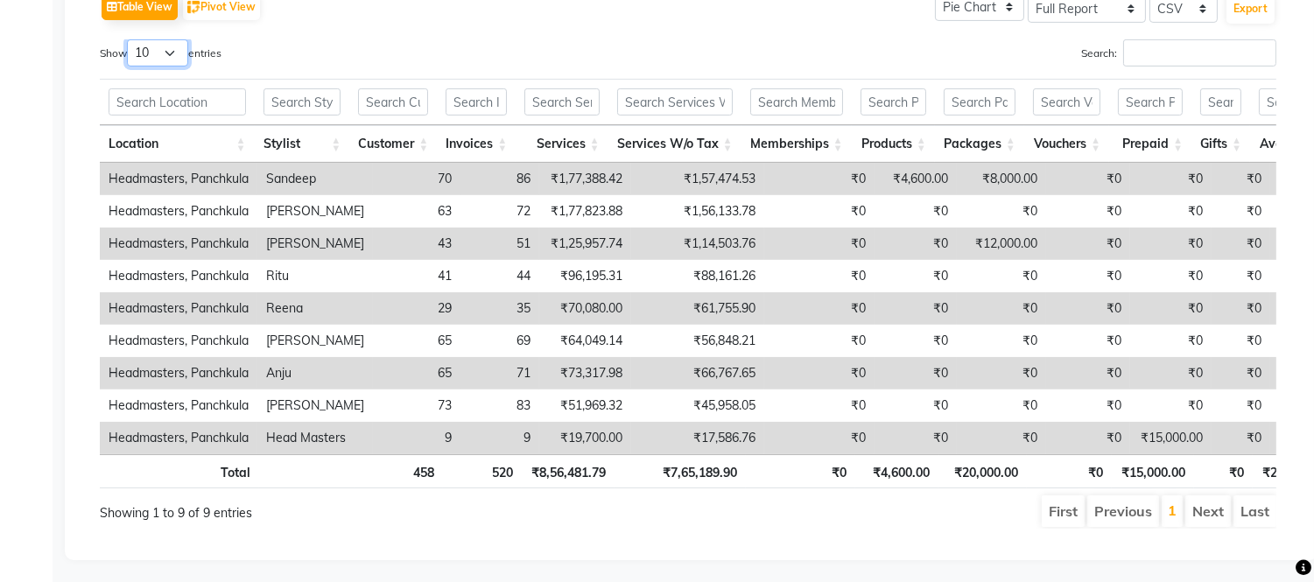
click at [163, 53] on select "10 25 50 100" at bounding box center [157, 52] width 61 height 27
select select "100"
click at [130, 39] on select "10 25 50 100" at bounding box center [157, 52] width 61 height 27
click at [1260, 7] on button "Export" at bounding box center [1250, 9] width 48 height 30
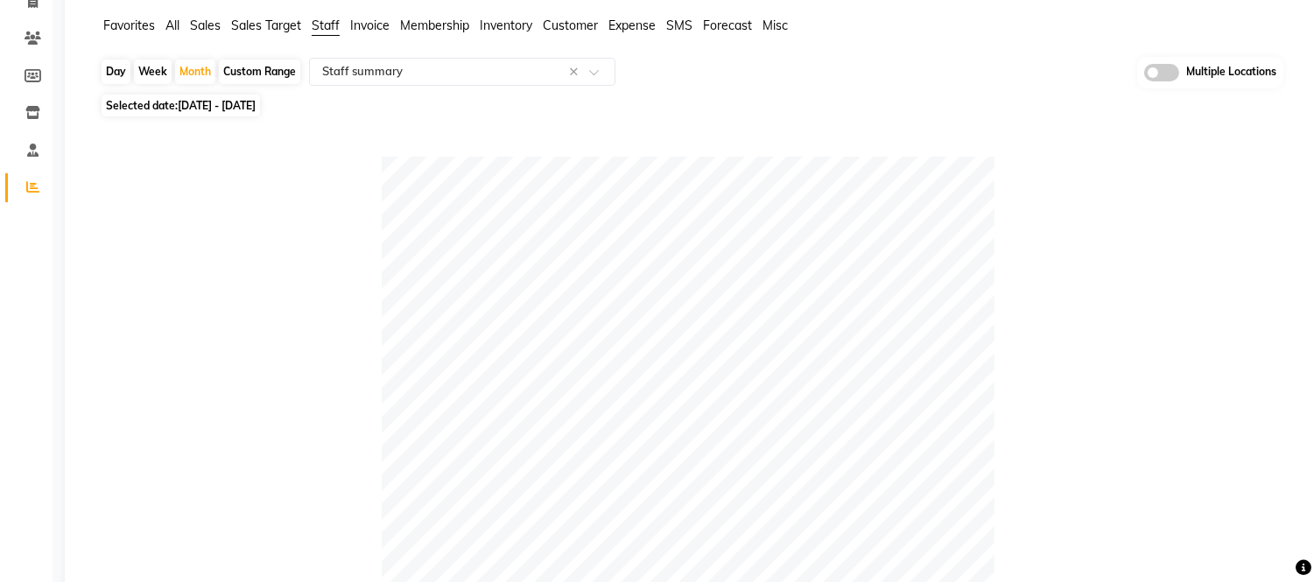
scroll to position [0, 0]
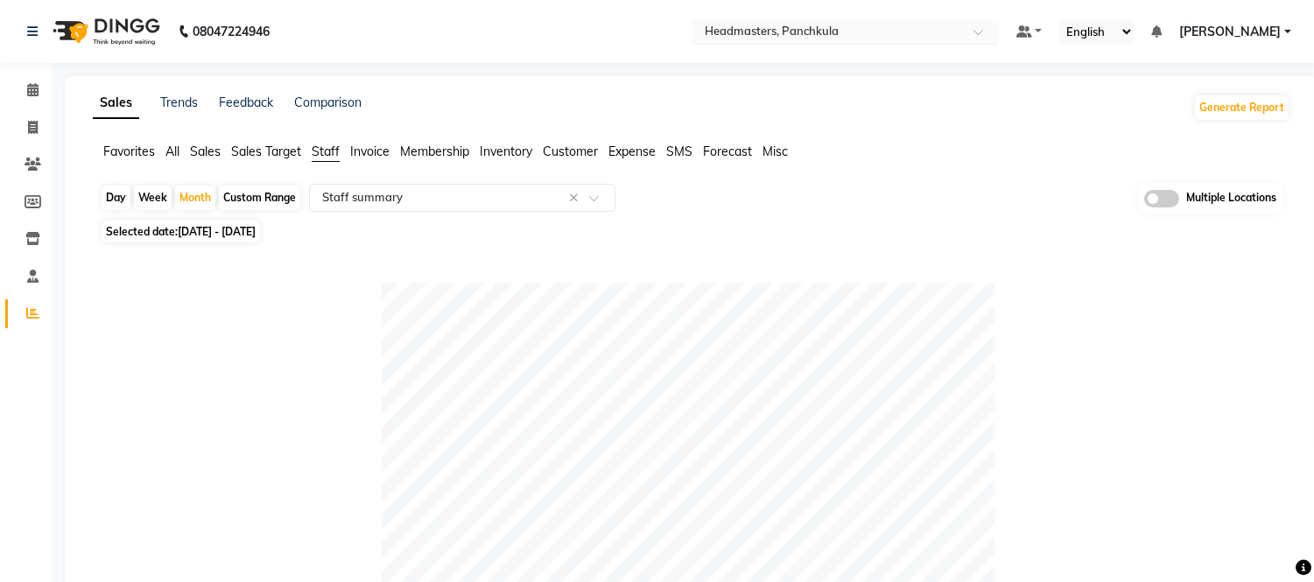
drag, startPoint x: 862, startPoint y: 26, endPoint x: 833, endPoint y: 40, distance: 32.1
click at [862, 26] on input "text" at bounding box center [828, 34] width 254 height 18
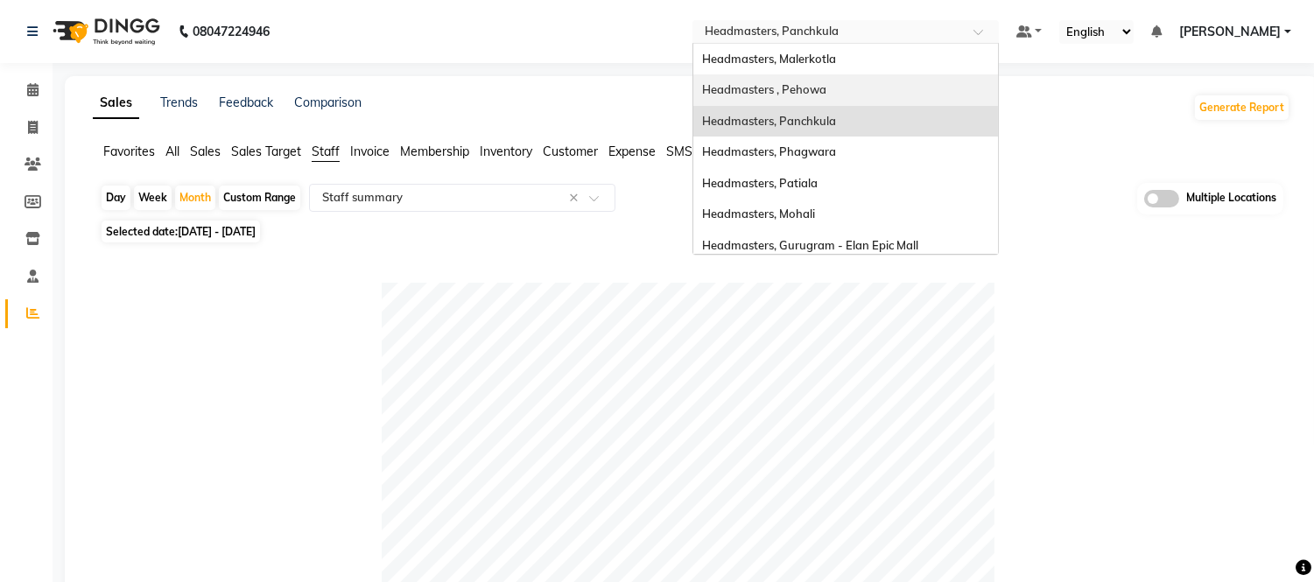
click at [823, 88] on span "Headmasters , Pehowa" at bounding box center [764, 89] width 124 height 14
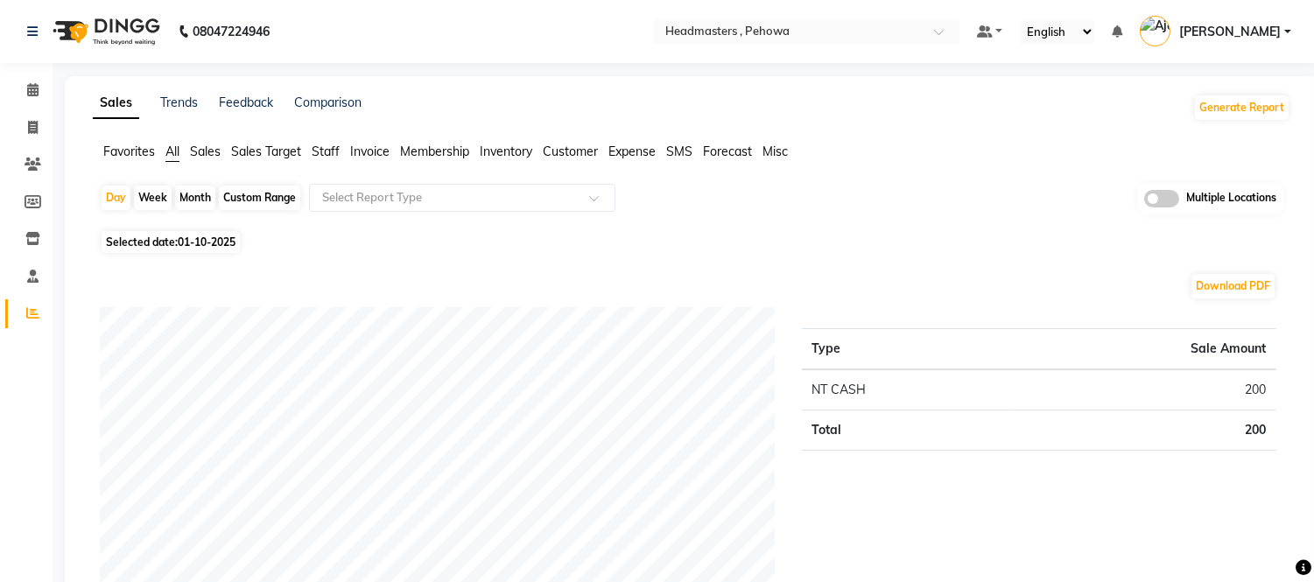
click at [334, 151] on span "Staff" at bounding box center [326, 152] width 28 height 16
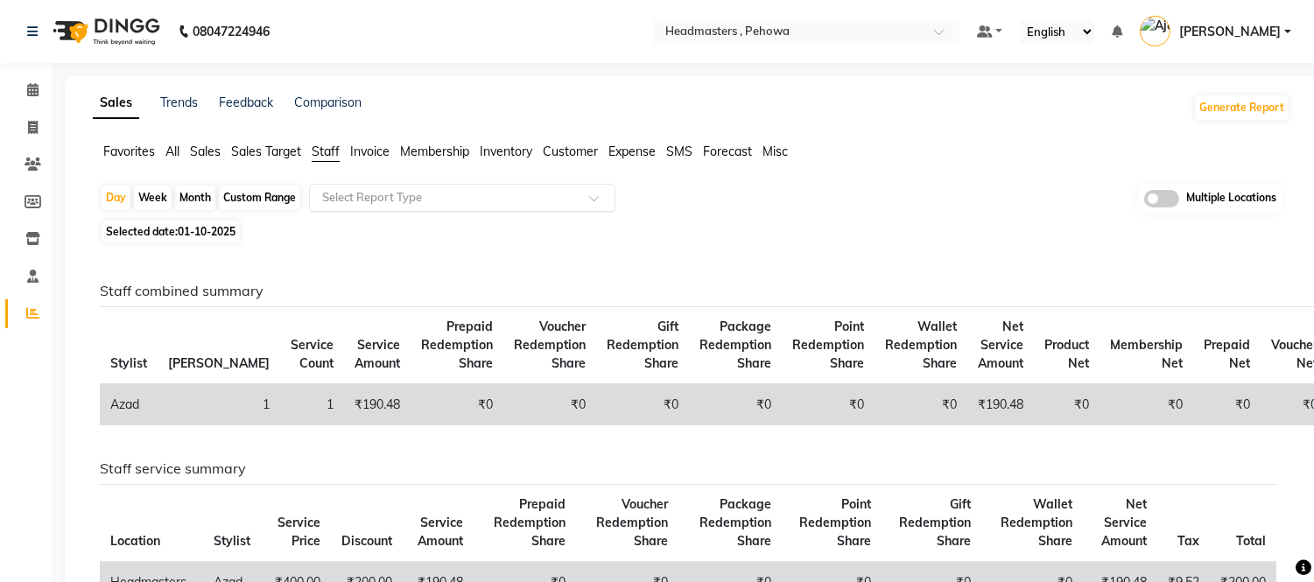
click at [351, 196] on input "text" at bounding box center [445, 198] width 252 height 18
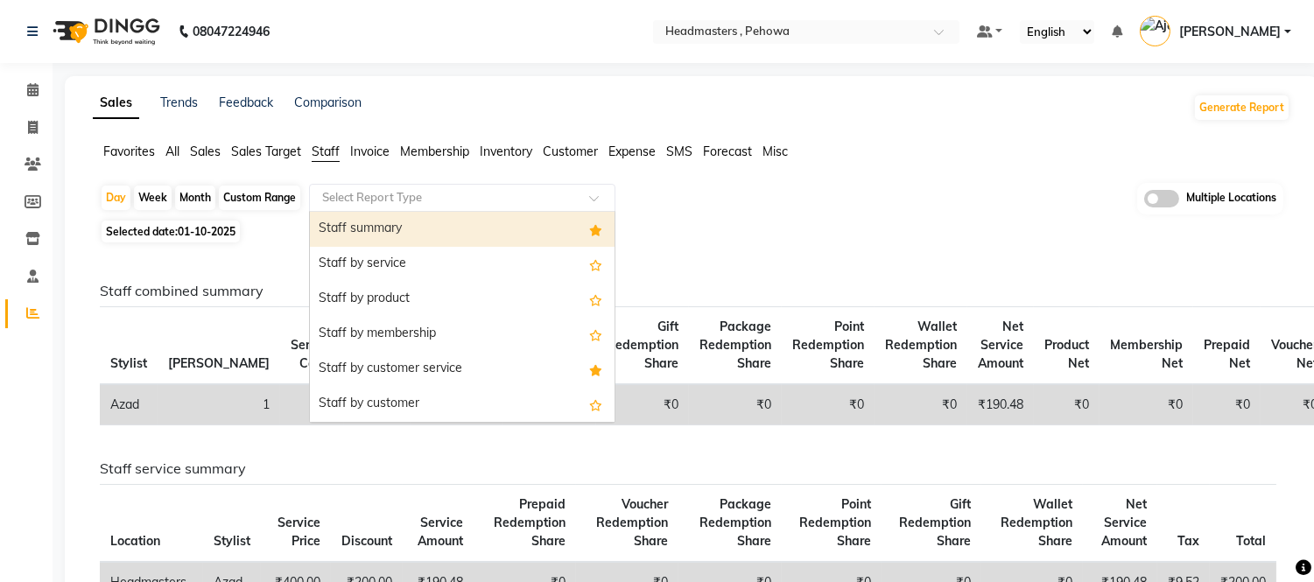
click at [353, 221] on div "Staff summary" at bounding box center [462, 229] width 305 height 35
select select "full_report"
select select "csv"
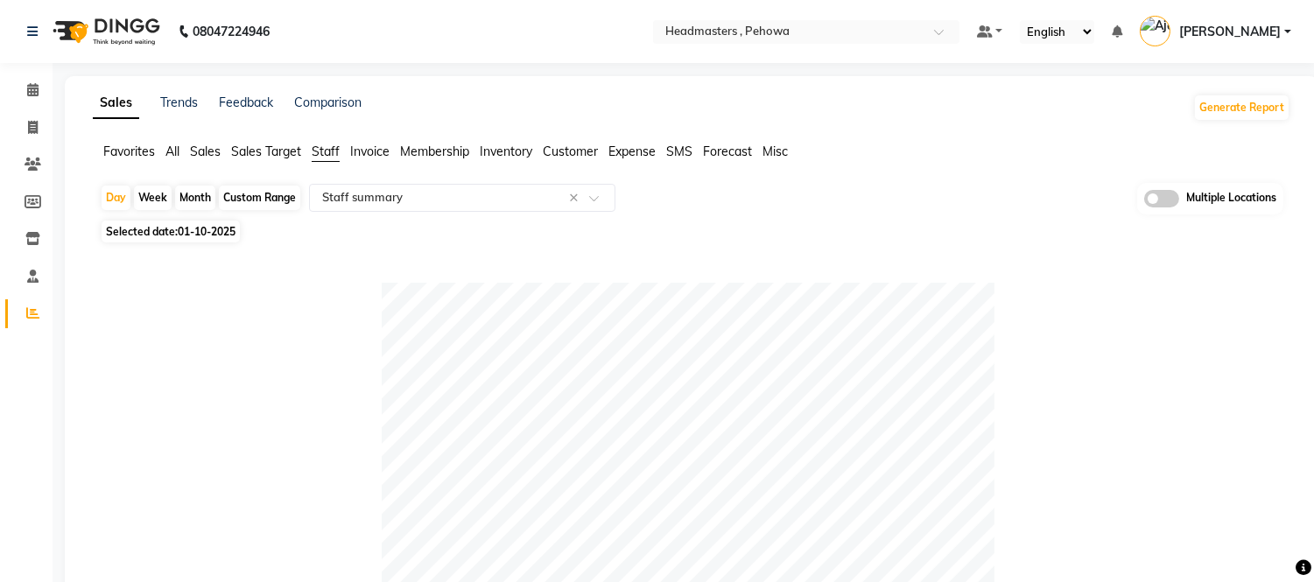
click at [196, 197] on div "Month" at bounding box center [195, 198] width 40 height 25
select select "10"
select select "2025"
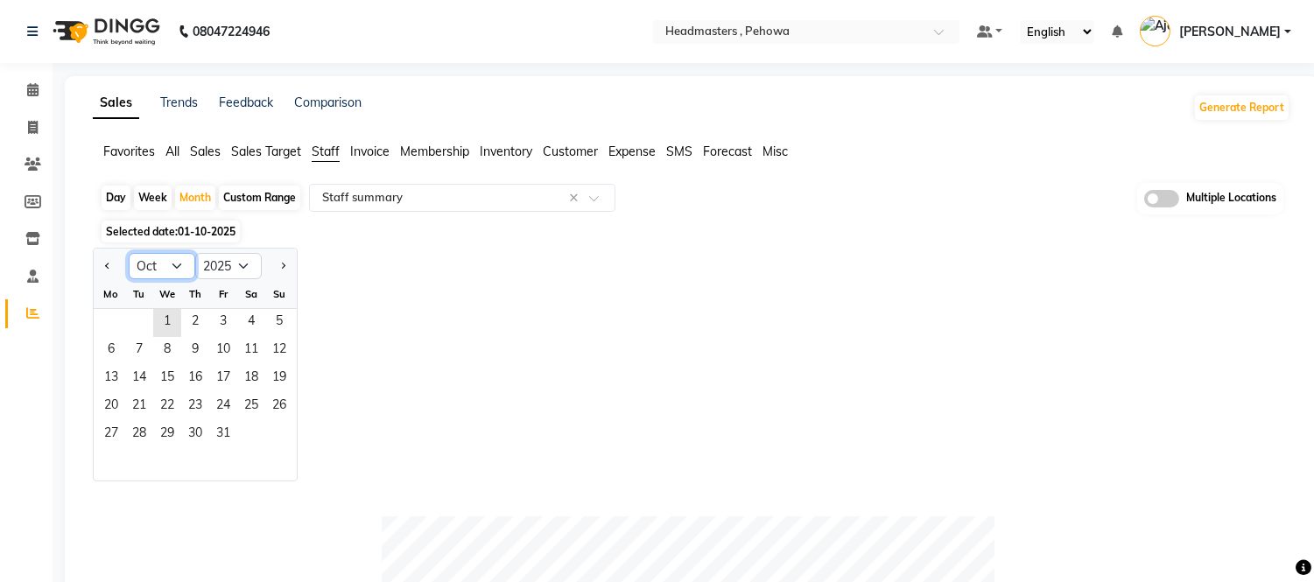
drag, startPoint x: 154, startPoint y: 252, endPoint x: 151, endPoint y: 263, distance: 11.1
click at [153, 258] on select "Jan Feb Mar Apr May Jun [DATE] Aug Sep Oct Nov Dec" at bounding box center [162, 266] width 67 height 26
select select "9"
click at [129, 253] on select "Jan Feb Mar Apr May Jun [DATE] Aug Sep Oct Nov Dec" at bounding box center [162, 266] width 67 height 26
click at [116, 326] on span "1" at bounding box center [111, 323] width 28 height 28
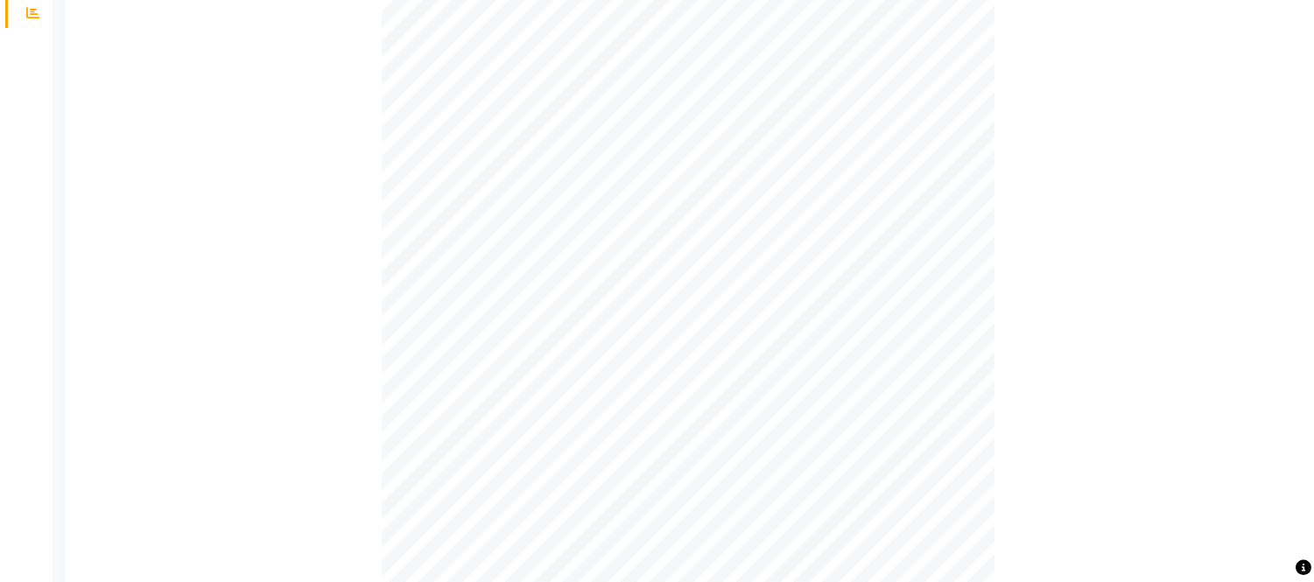
scroll to position [453, 0]
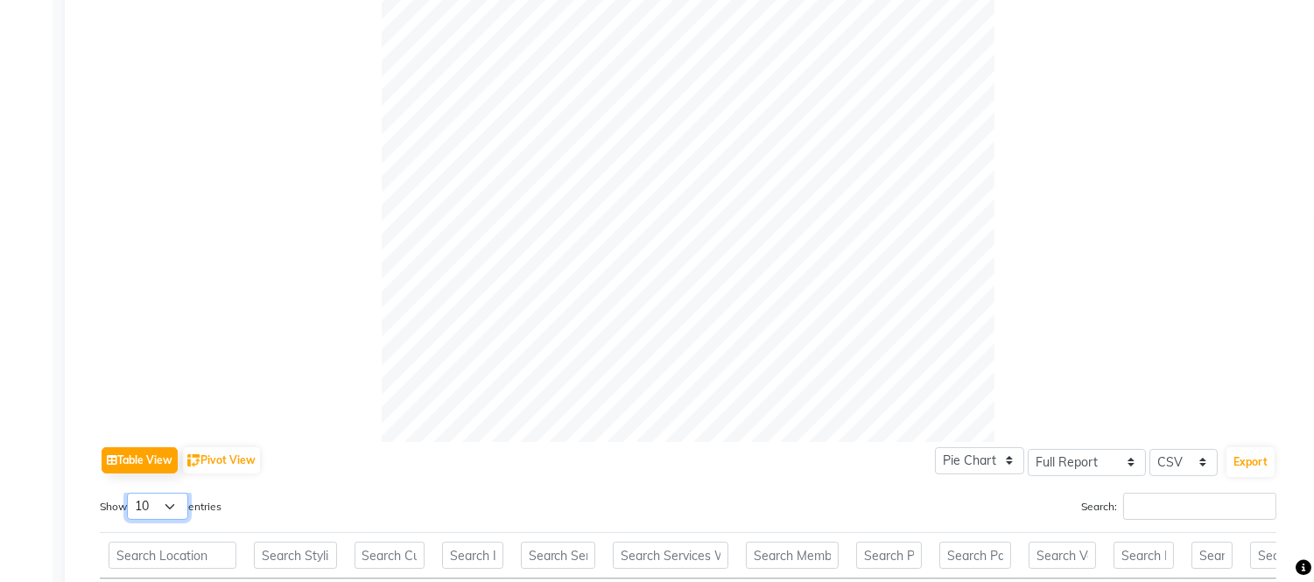
drag, startPoint x: 172, startPoint y: 505, endPoint x: 172, endPoint y: 525, distance: 20.1
click at [172, 506] on select "10 25 50 100" at bounding box center [157, 506] width 61 height 27
select select "100"
click at [130, 493] on select "10 25 50 100" at bounding box center [157, 506] width 61 height 27
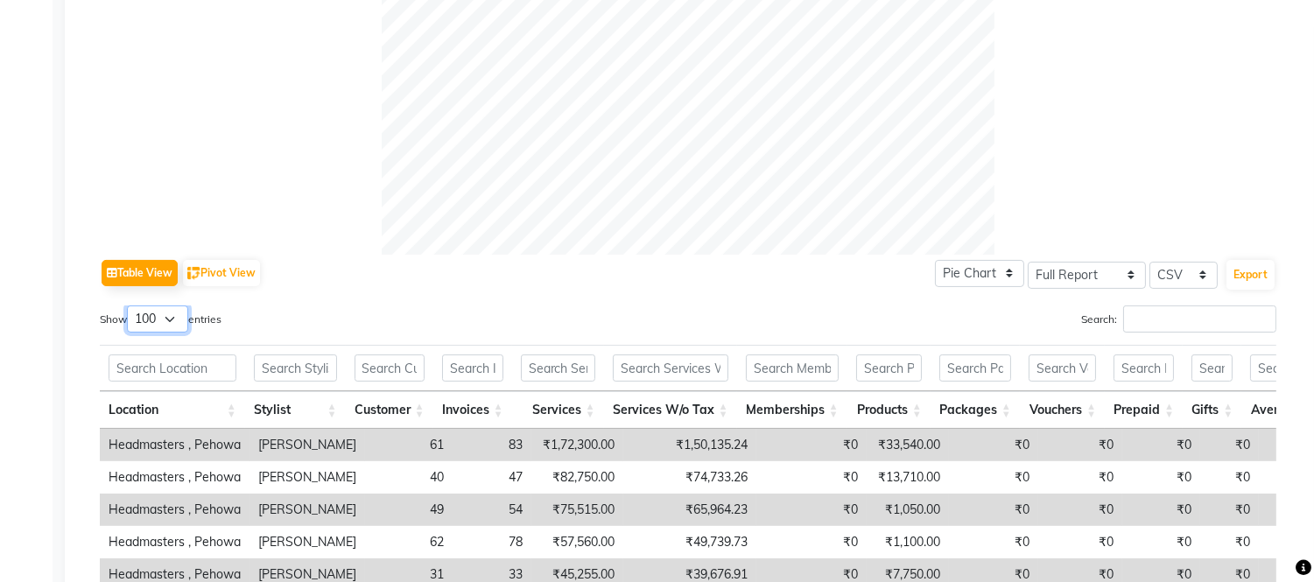
scroll to position [680, 0]
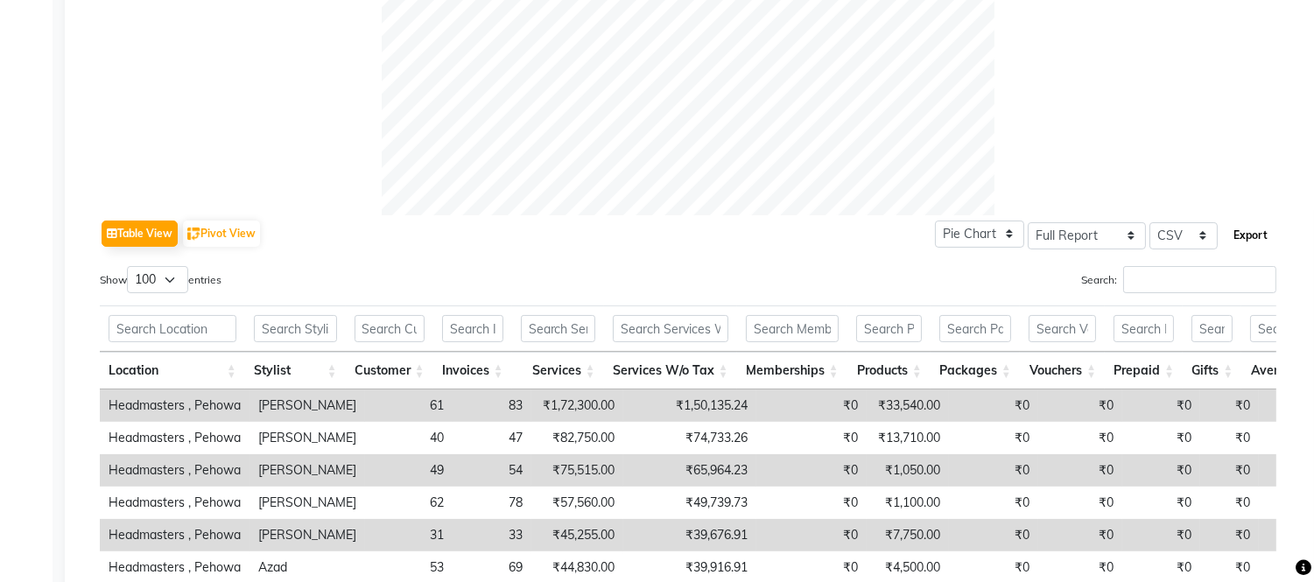
click at [1255, 234] on button "Export" at bounding box center [1250, 236] width 48 height 30
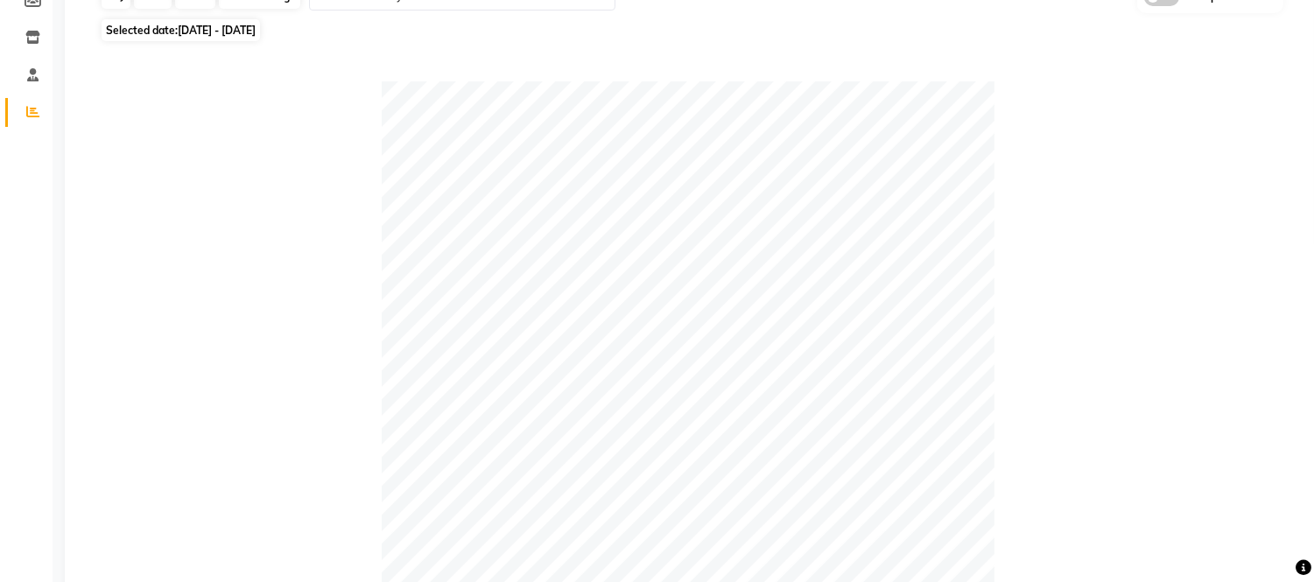
scroll to position [0, 0]
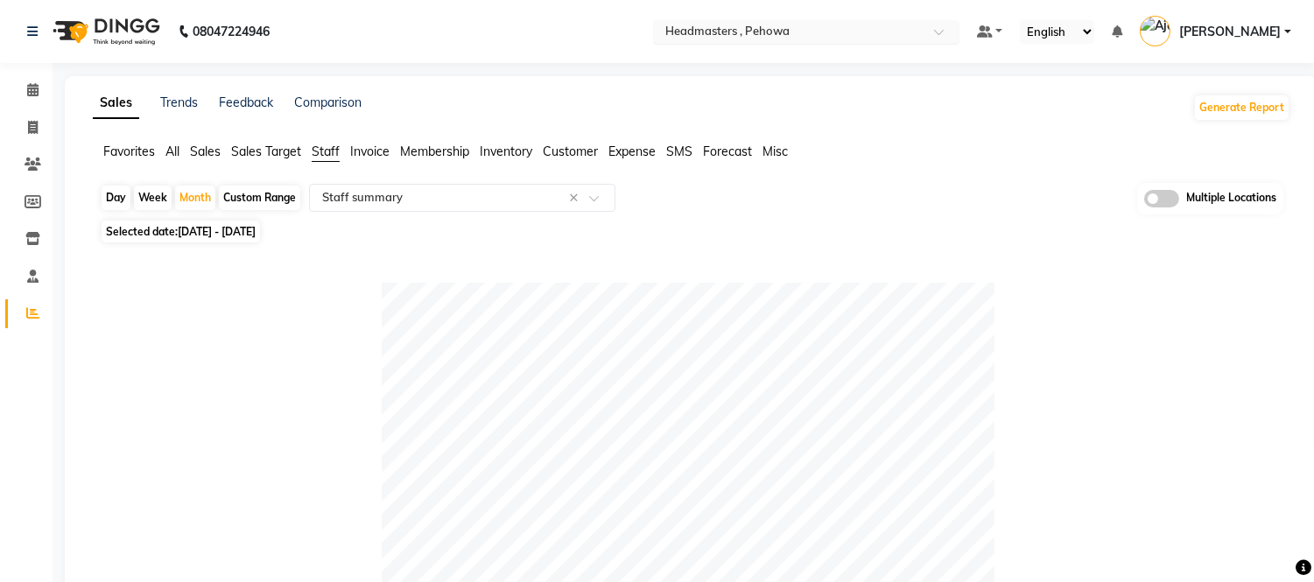
click at [812, 33] on input "text" at bounding box center [789, 34] width 254 height 18
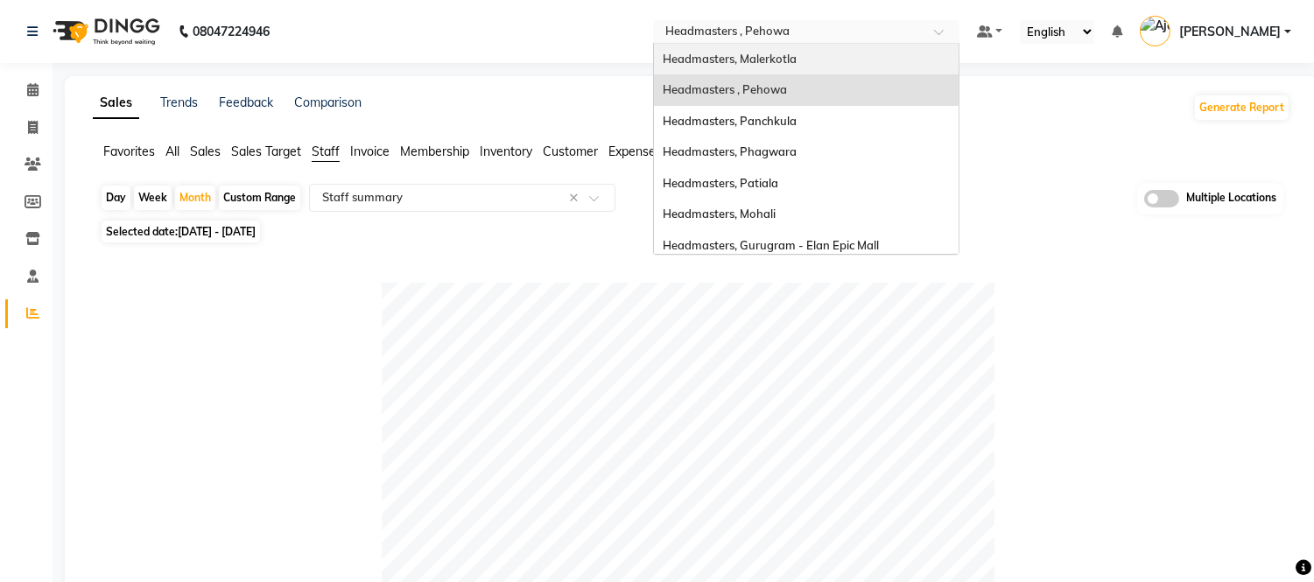
click at [795, 58] on span "Headmasters, Malerkotla" at bounding box center [730, 59] width 134 height 14
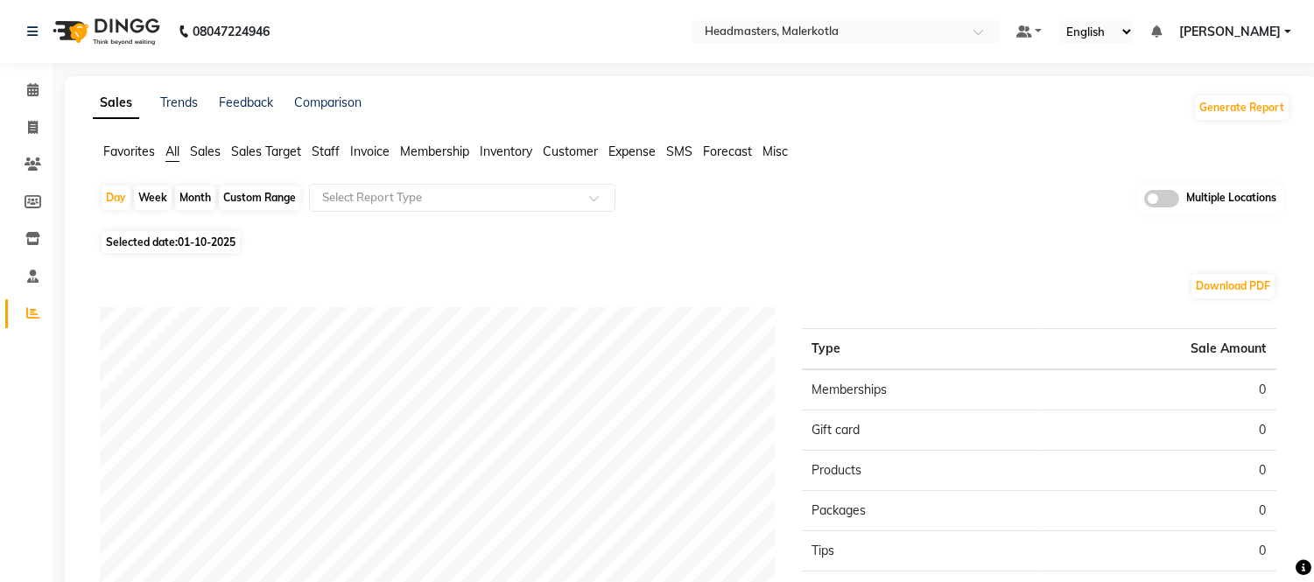
click at [333, 153] on span "Staff" at bounding box center [326, 152] width 28 height 16
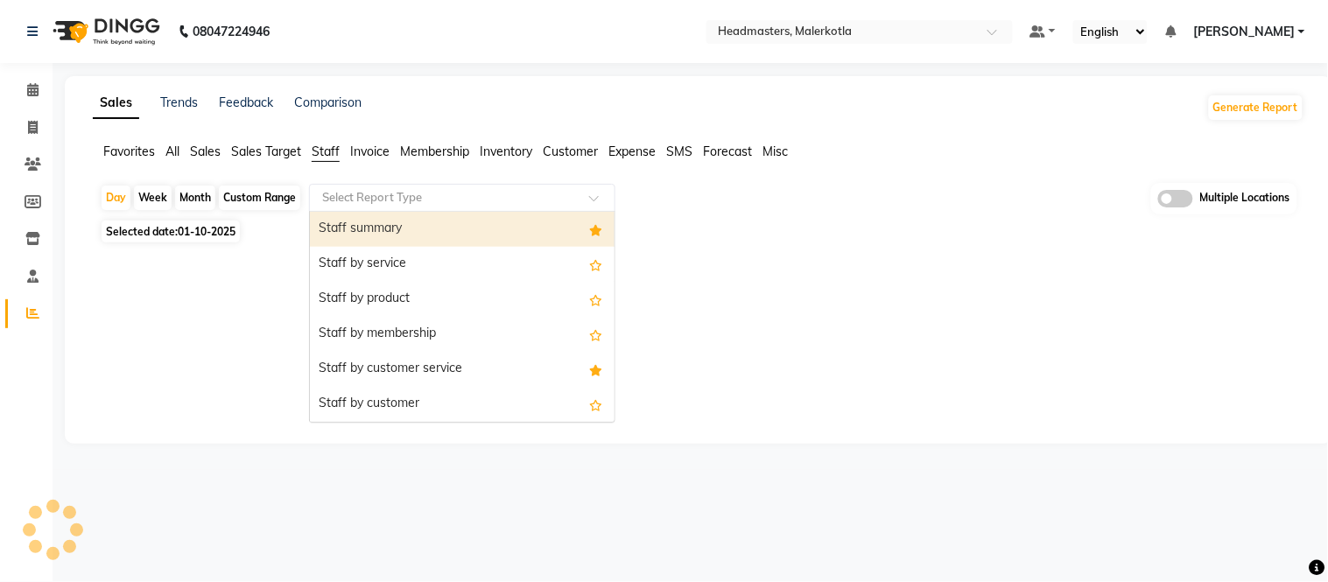
drag, startPoint x: 376, startPoint y: 197, endPoint x: 380, endPoint y: 234, distance: 36.9
click at [376, 201] on input "text" at bounding box center [445, 198] width 252 height 18
click at [380, 233] on div "Staff summary" at bounding box center [462, 229] width 305 height 35
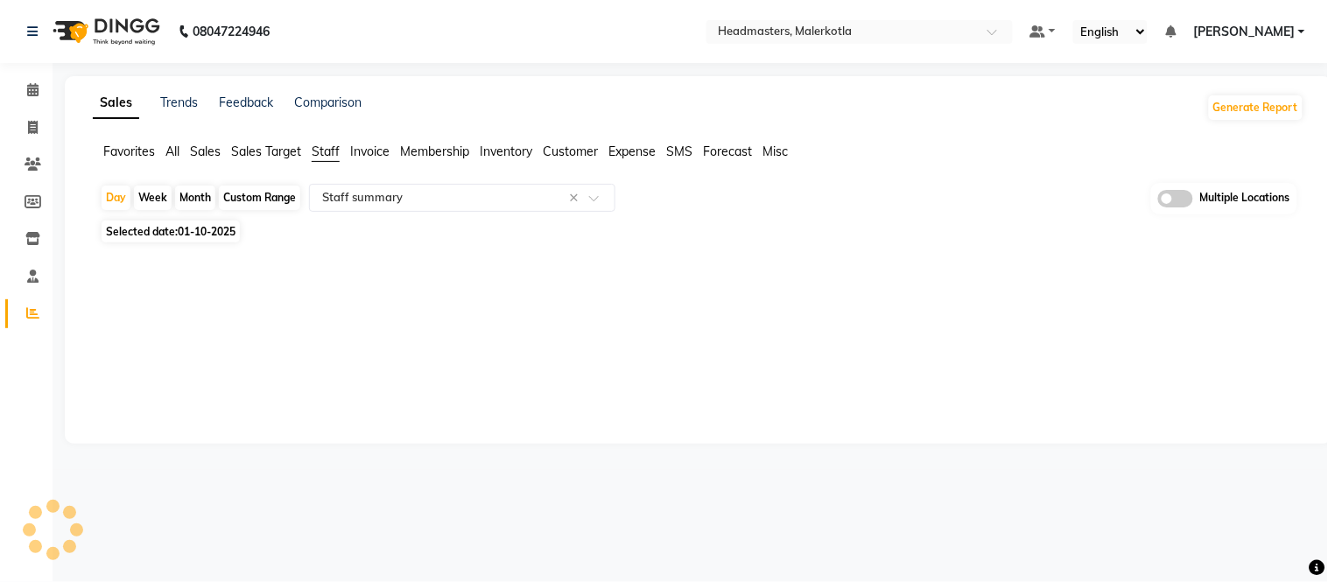
click at [380, 226] on div "Selected date: [DATE]" at bounding box center [702, 231] width 1204 height 18
click at [191, 207] on div "Month" at bounding box center [195, 198] width 40 height 25
select select "10"
select select "2025"
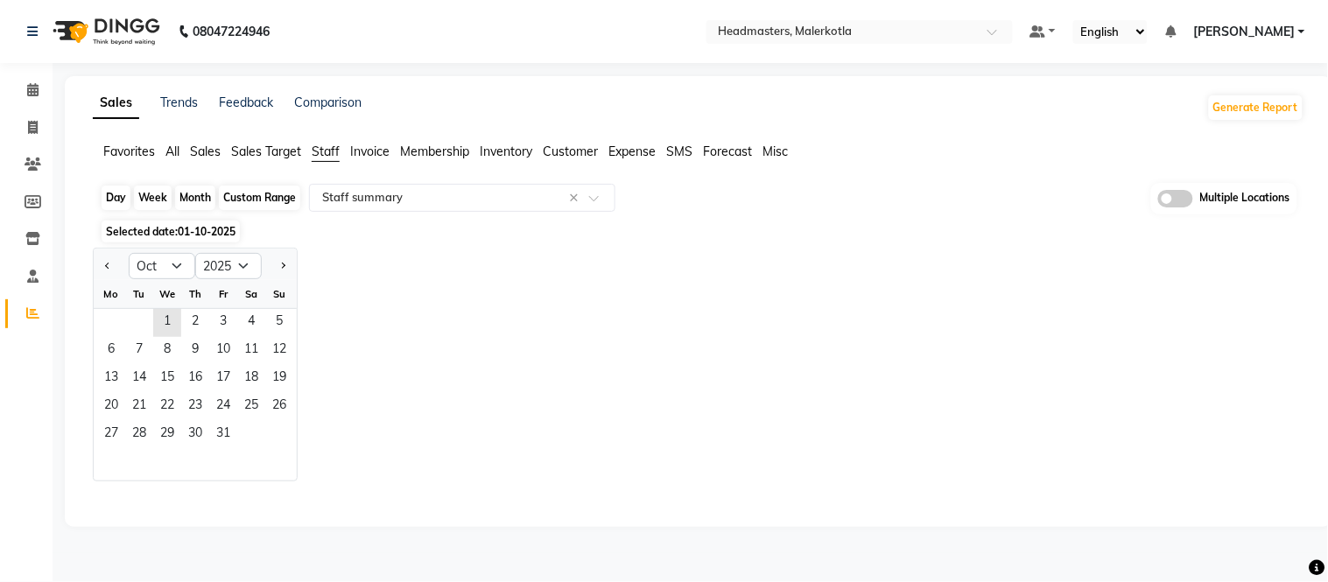
click at [196, 198] on div "Month" at bounding box center [195, 198] width 40 height 25
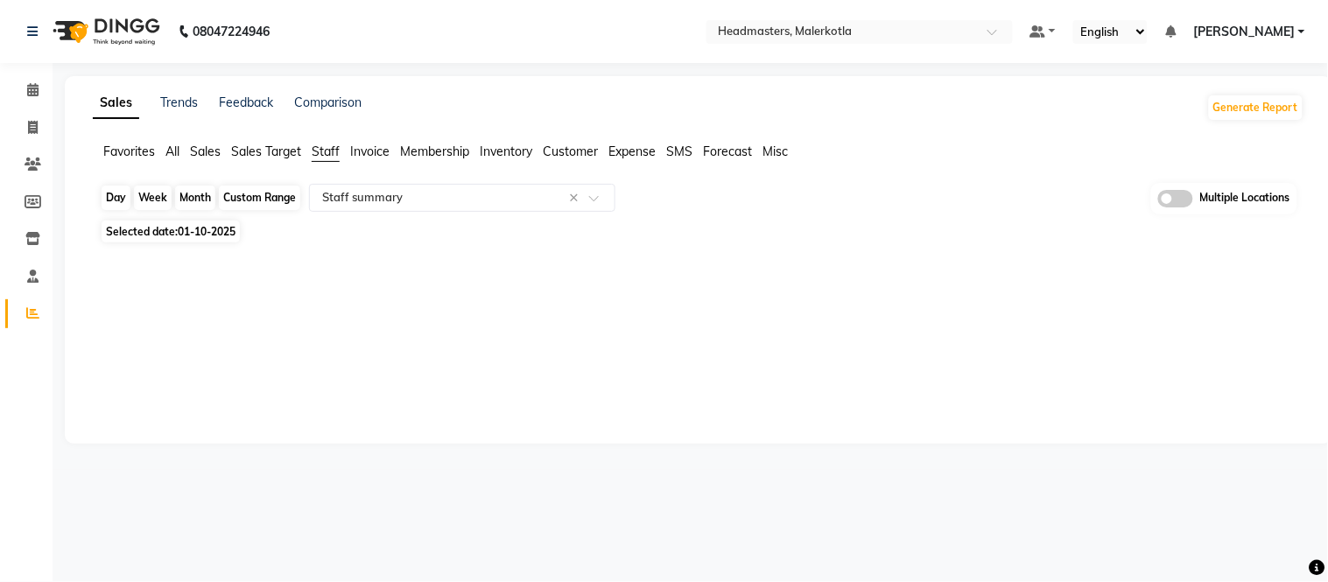
click at [196, 198] on div "Month" at bounding box center [195, 198] width 40 height 25
select select "10"
select select "2025"
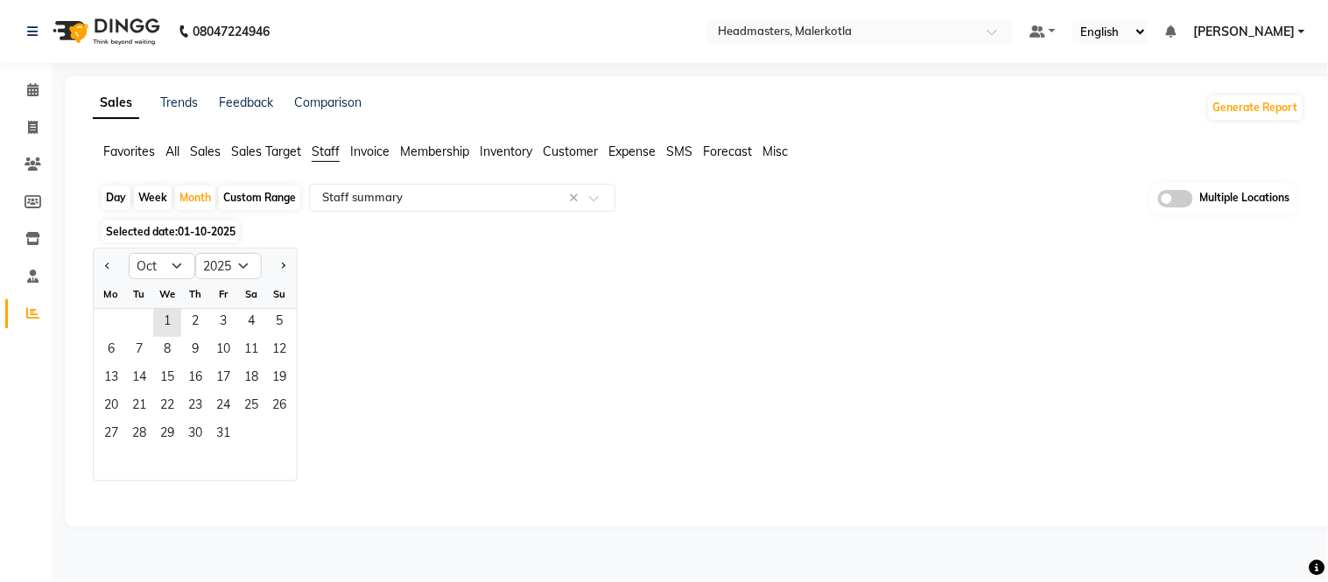
click at [171, 252] on ngb-datepicker-navigation "Jan Feb Mar Apr May Jun [DATE] Aug Sep Oct Nov [DATE] 2016 2017 2018 2019 2020 …" at bounding box center [195, 266] width 203 height 28
click at [156, 273] on select "Jan Feb Mar Apr May Jun [DATE] Aug Sep Oct Nov Dec" at bounding box center [162, 266] width 67 height 26
select select "9"
click at [129, 253] on select "Jan Feb Mar Apr May Jun [DATE] Aug Sep Oct Nov Dec" at bounding box center [162, 266] width 67 height 26
click at [114, 327] on span "1" at bounding box center [111, 323] width 28 height 28
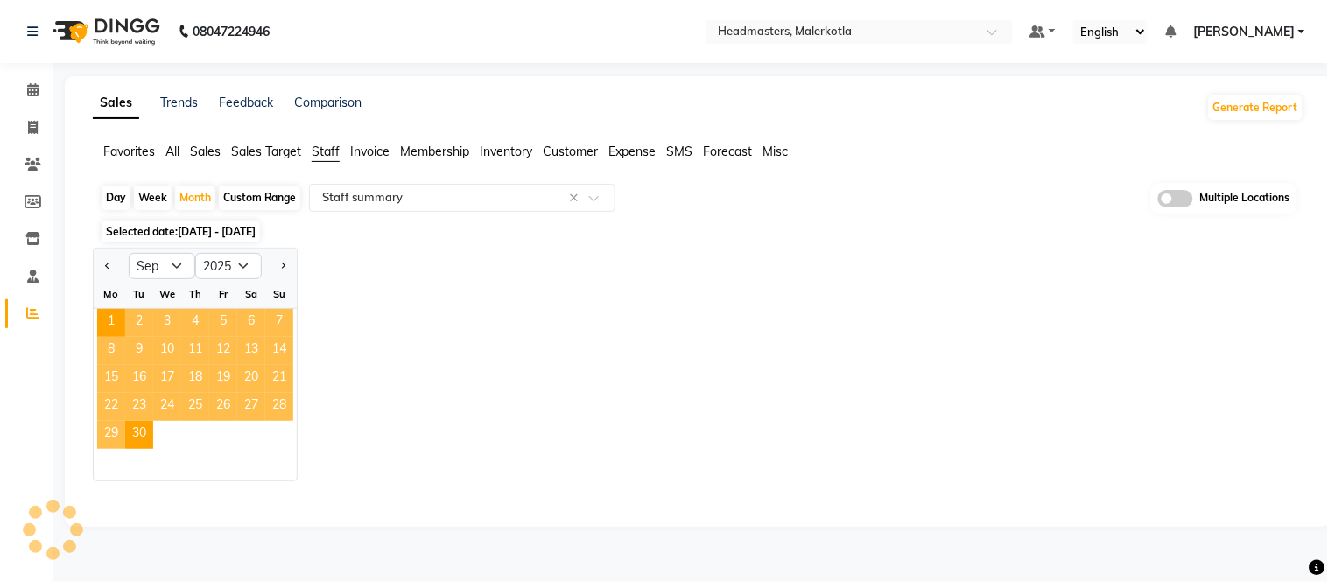
select select "full_report"
select select "csv"
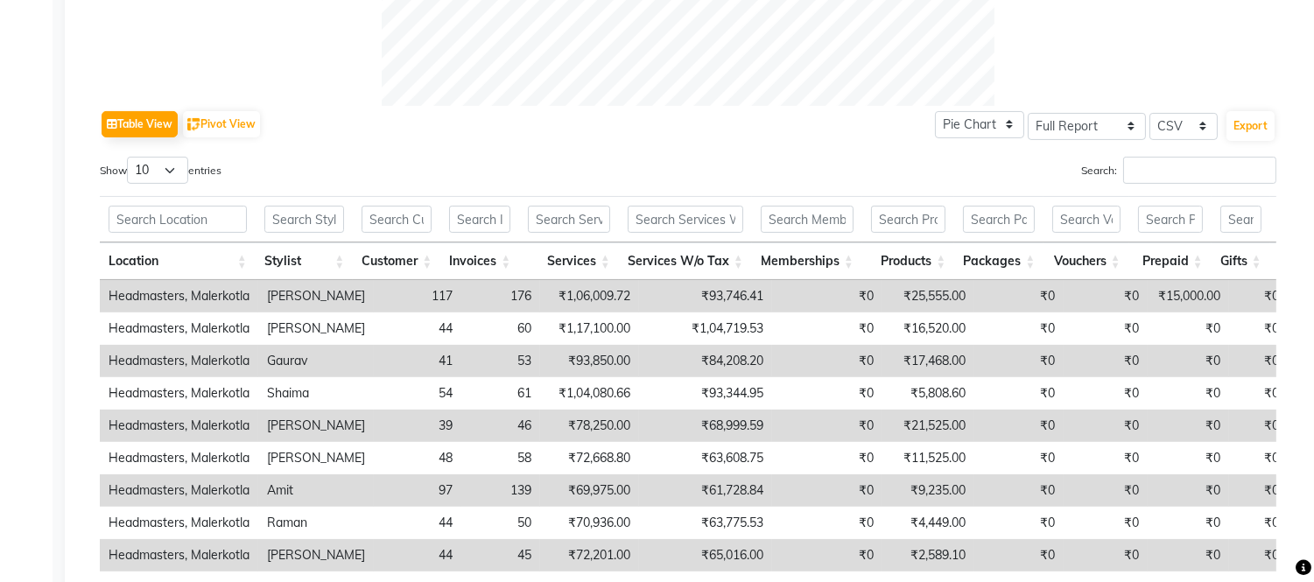
scroll to position [747, 0]
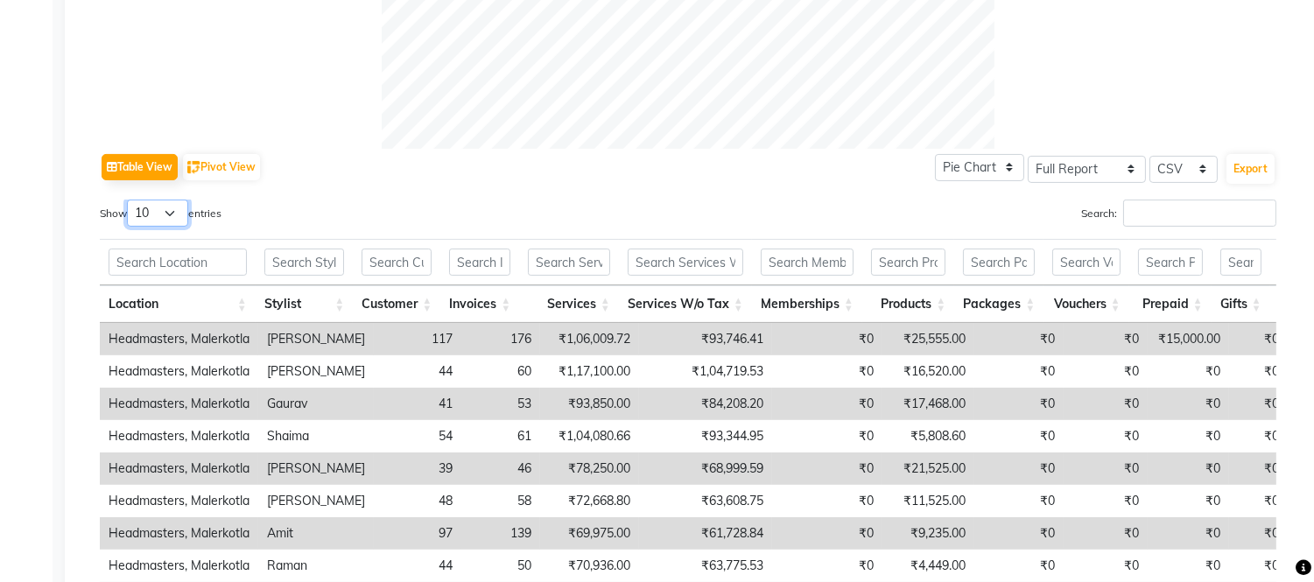
click at [160, 206] on select "10 25 50 100" at bounding box center [157, 213] width 61 height 27
select select "100"
click at [130, 200] on select "10 25 50 100" at bounding box center [157, 213] width 61 height 27
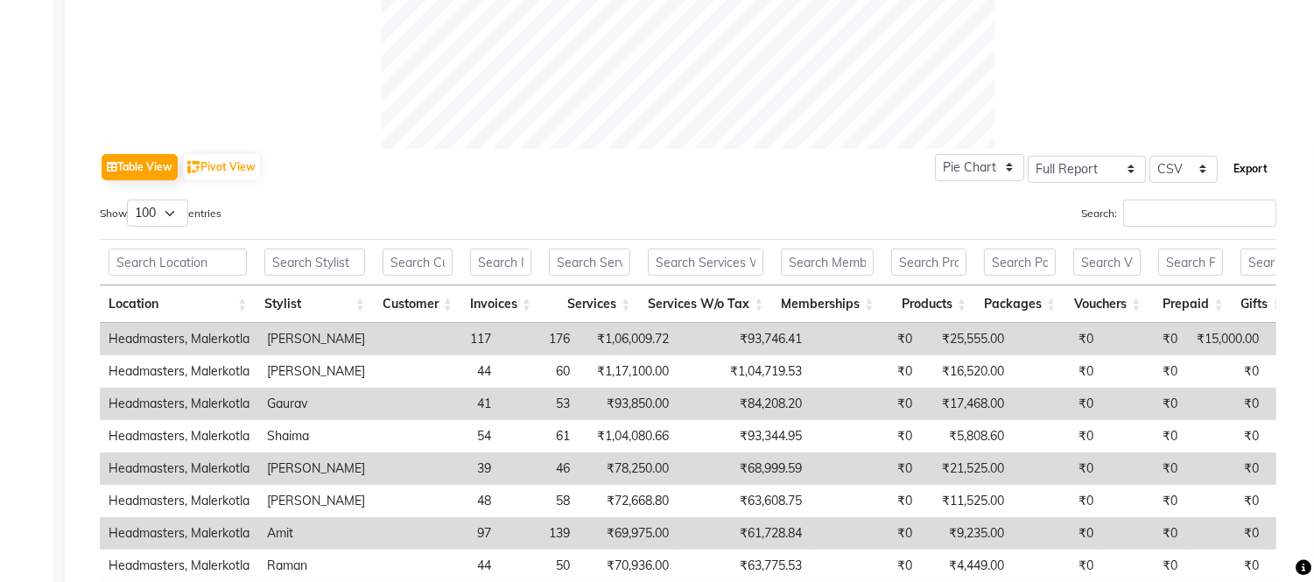
click at [1262, 162] on button "Export" at bounding box center [1250, 169] width 48 height 30
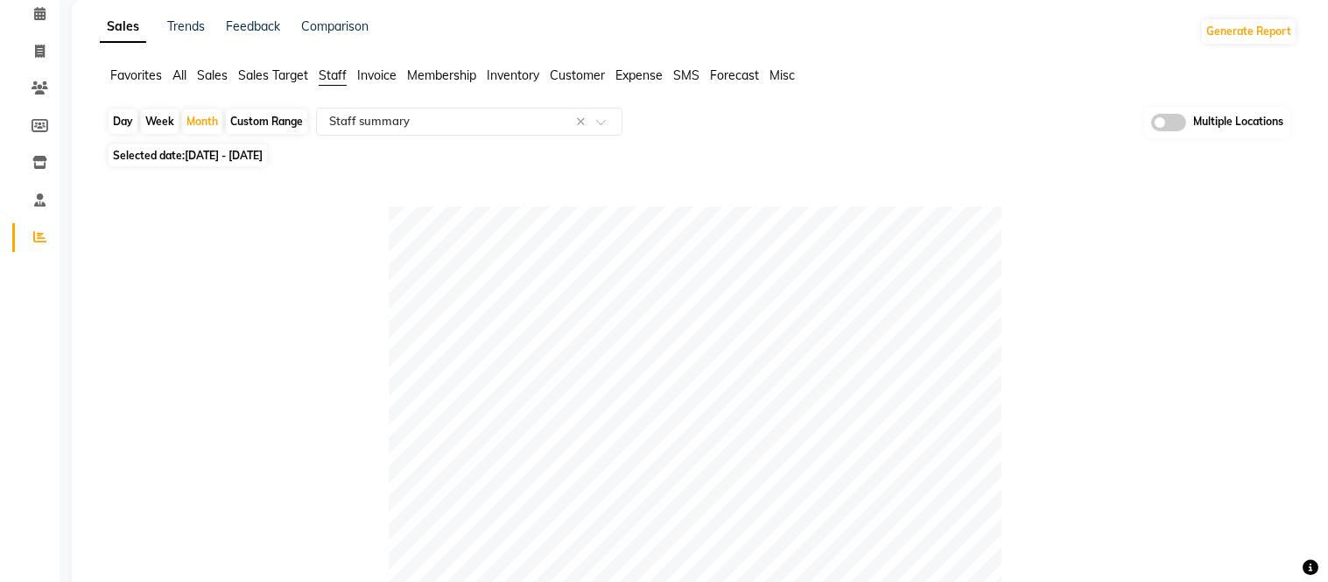
scroll to position [0, 0]
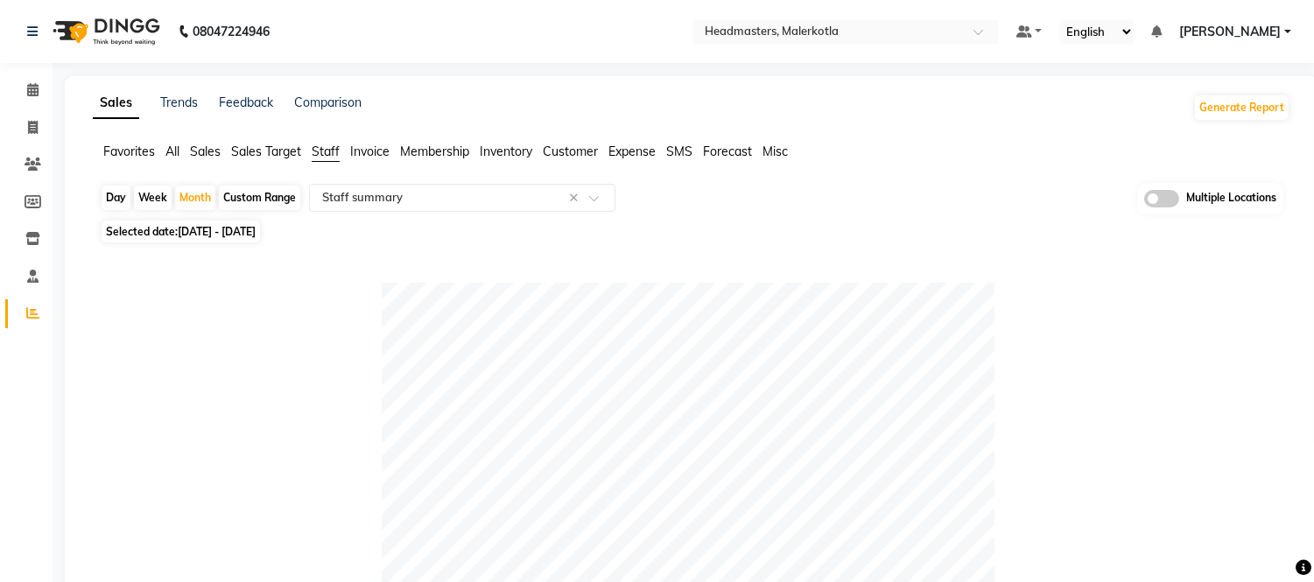
click at [132, 150] on span "Favorites" at bounding box center [129, 152] width 52 height 16
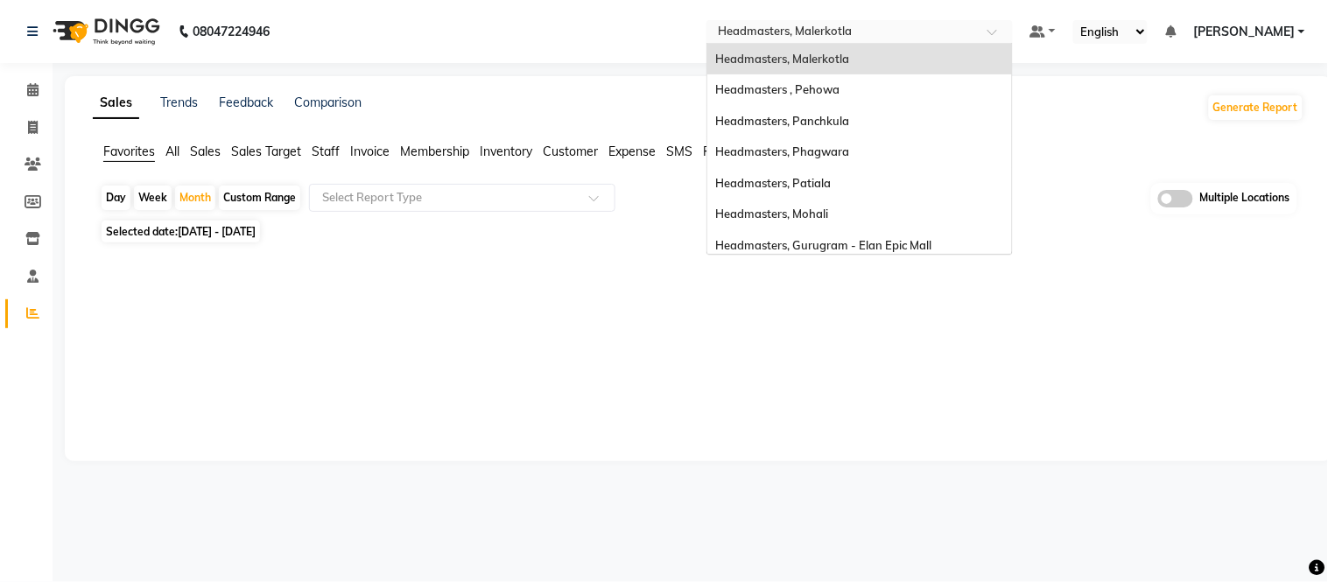
click at [902, 20] on div "Select Location × Headmasters, [GEOGRAPHIC_DATA]" at bounding box center [859, 32] width 306 height 24
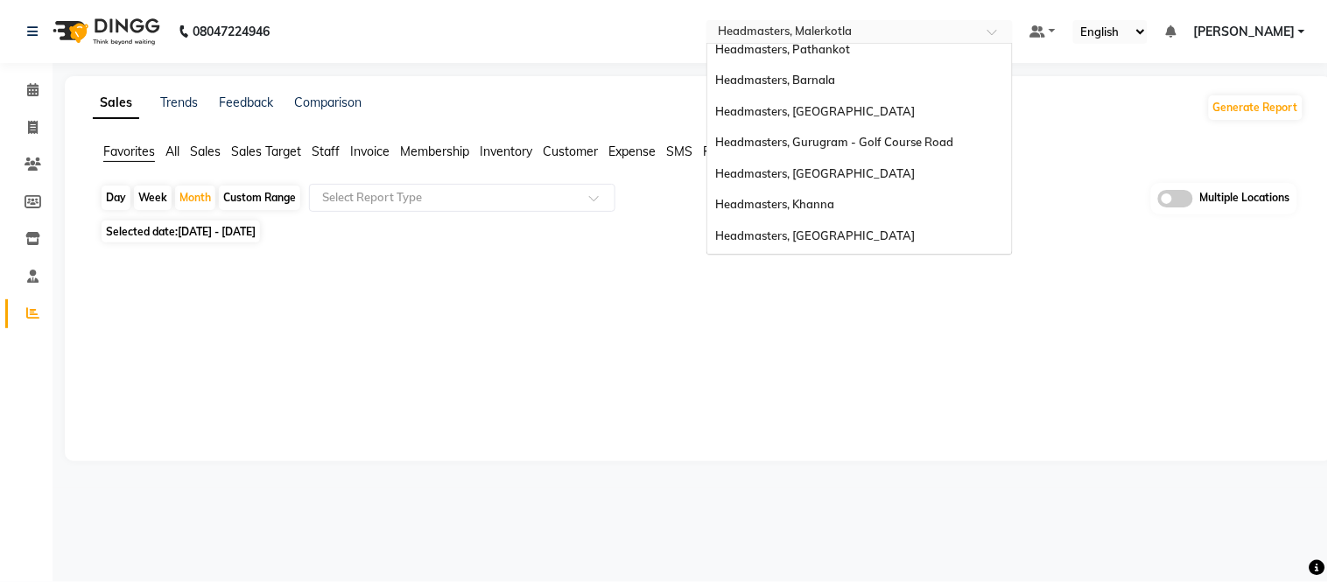
scroll to position [347, 0]
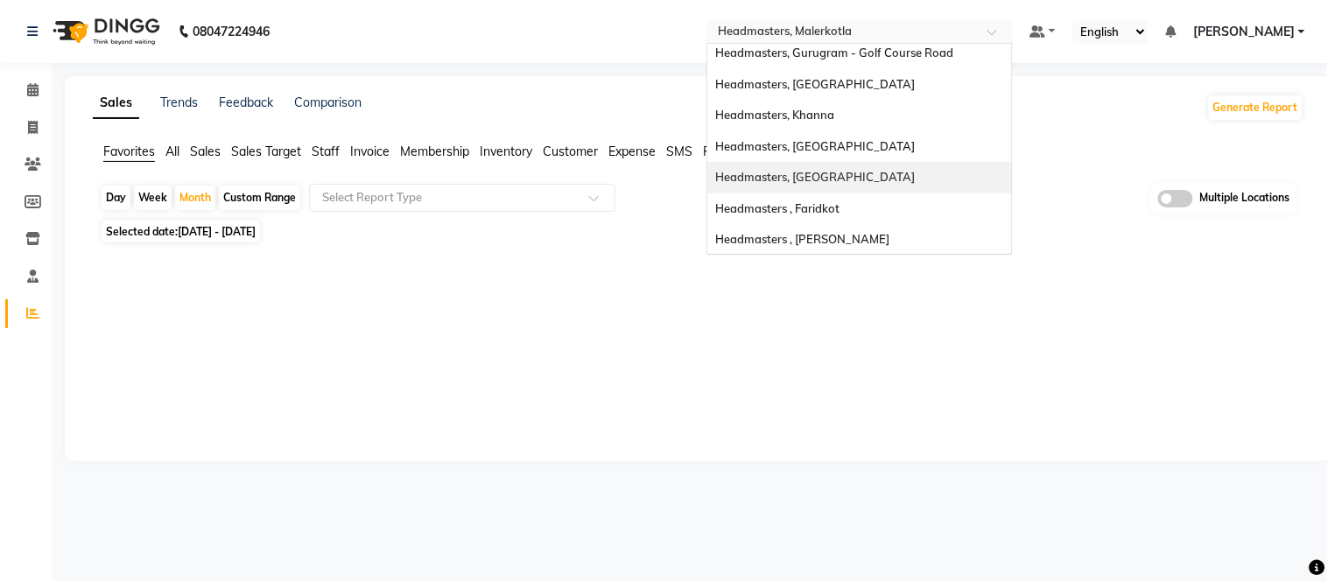
click at [859, 170] on span "Headmasters, [GEOGRAPHIC_DATA]" at bounding box center [816, 177] width 200 height 14
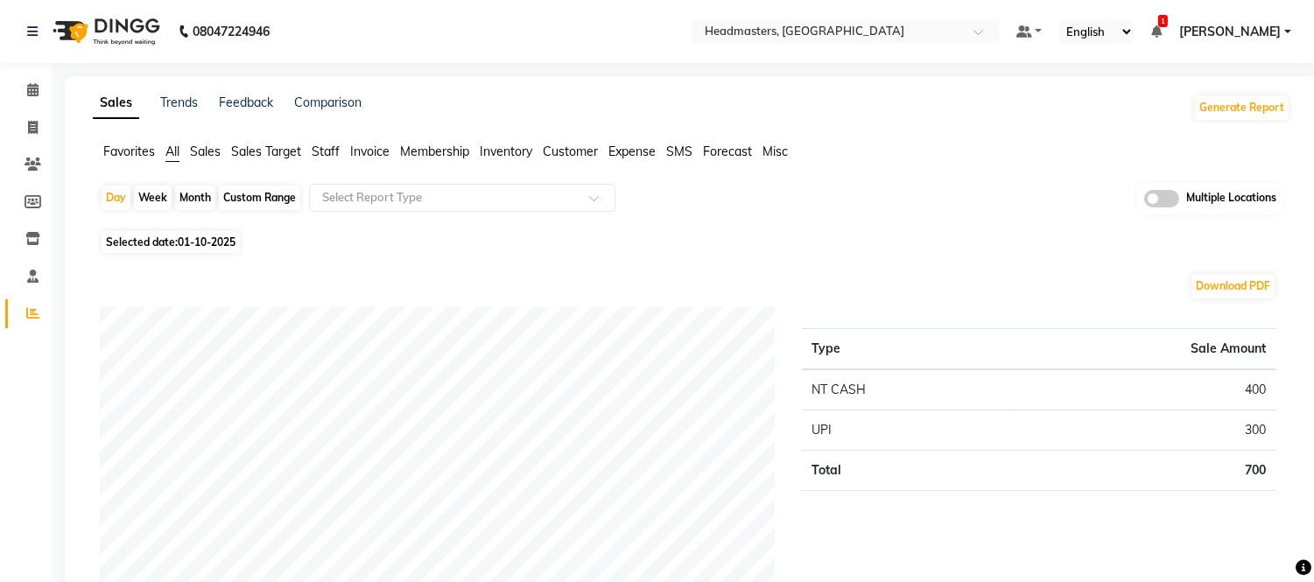
click at [144, 152] on span "Favorites" at bounding box center [129, 152] width 52 height 16
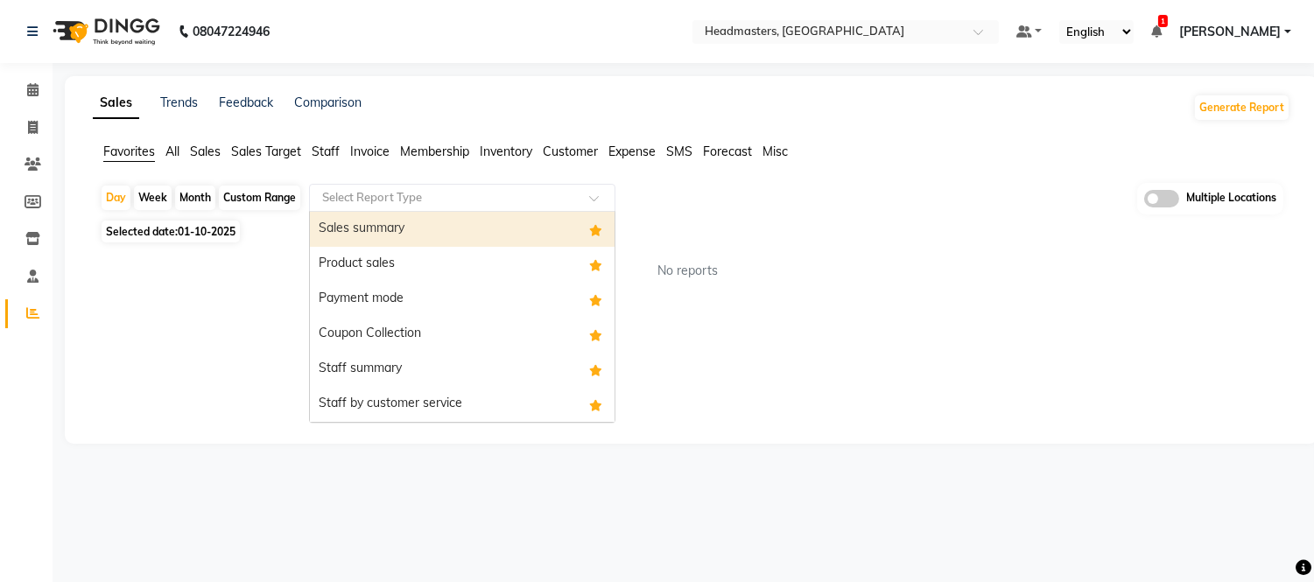
click at [357, 233] on div "Sales summary" at bounding box center [462, 229] width 305 height 35
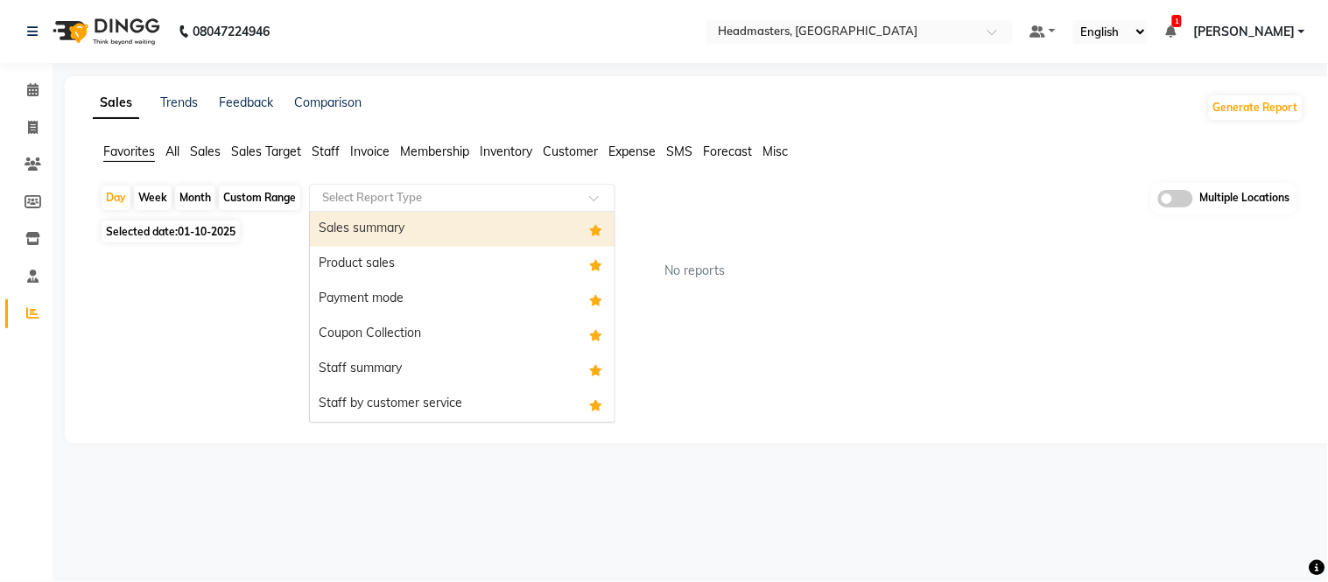
select select "full_report"
select select "csv"
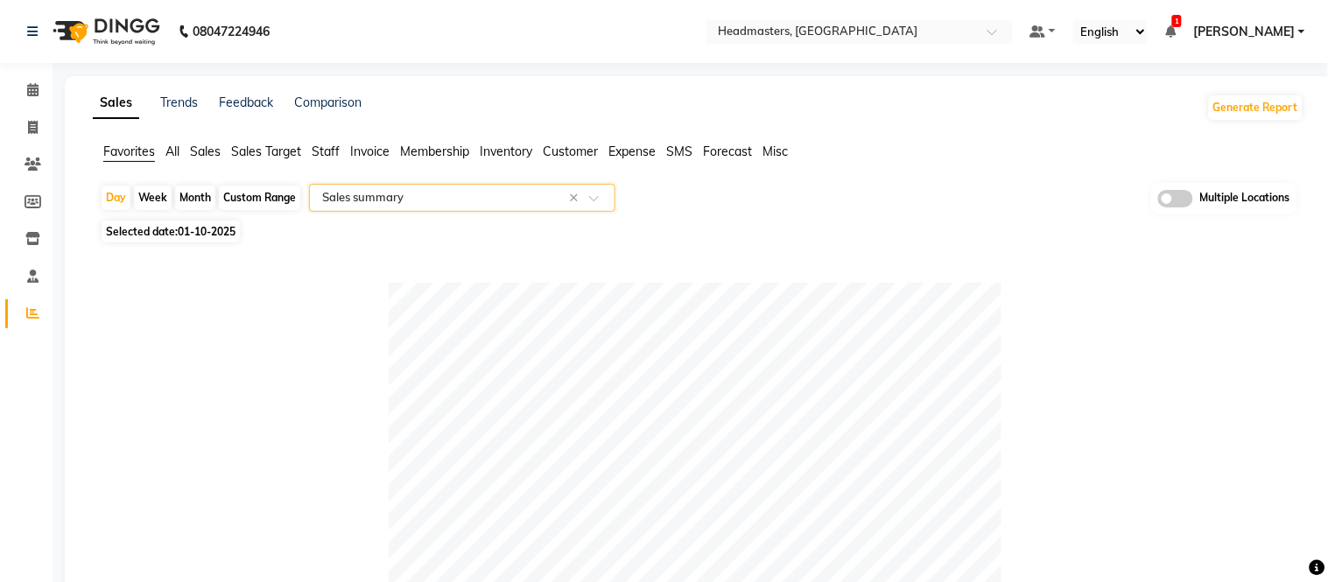
click at [206, 230] on span "01-10-2025" at bounding box center [207, 231] width 58 height 13
select select "10"
select select "2025"
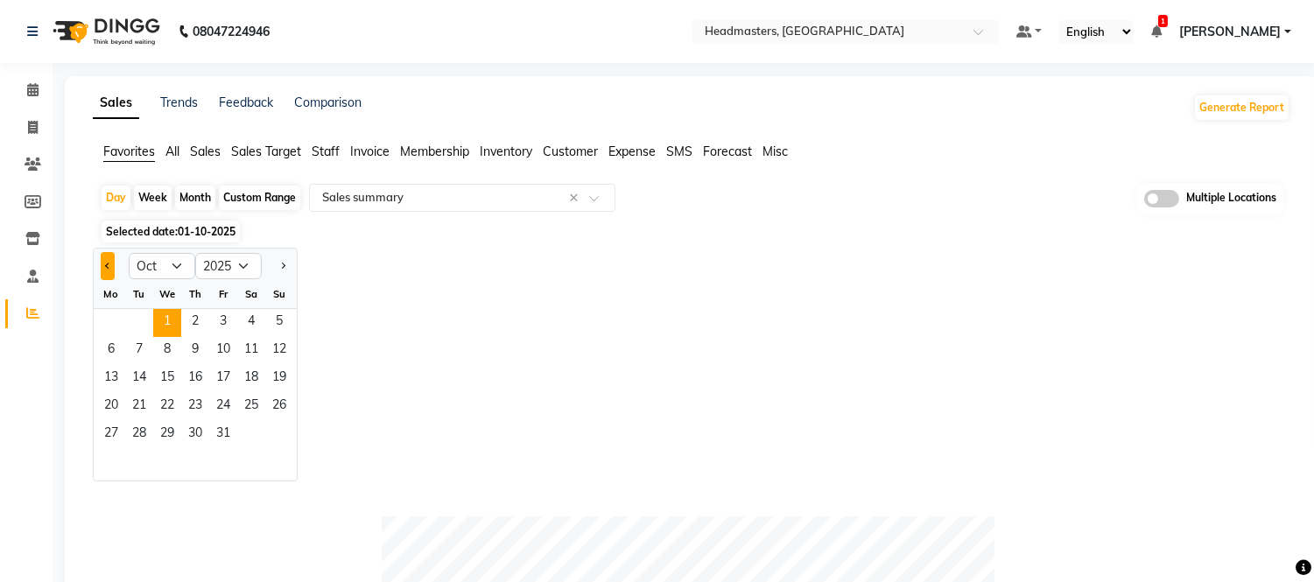
click at [101, 270] on button "Previous month" at bounding box center [108, 266] width 14 height 28
select select "9"
click at [141, 431] on span "30" at bounding box center [139, 435] width 28 height 28
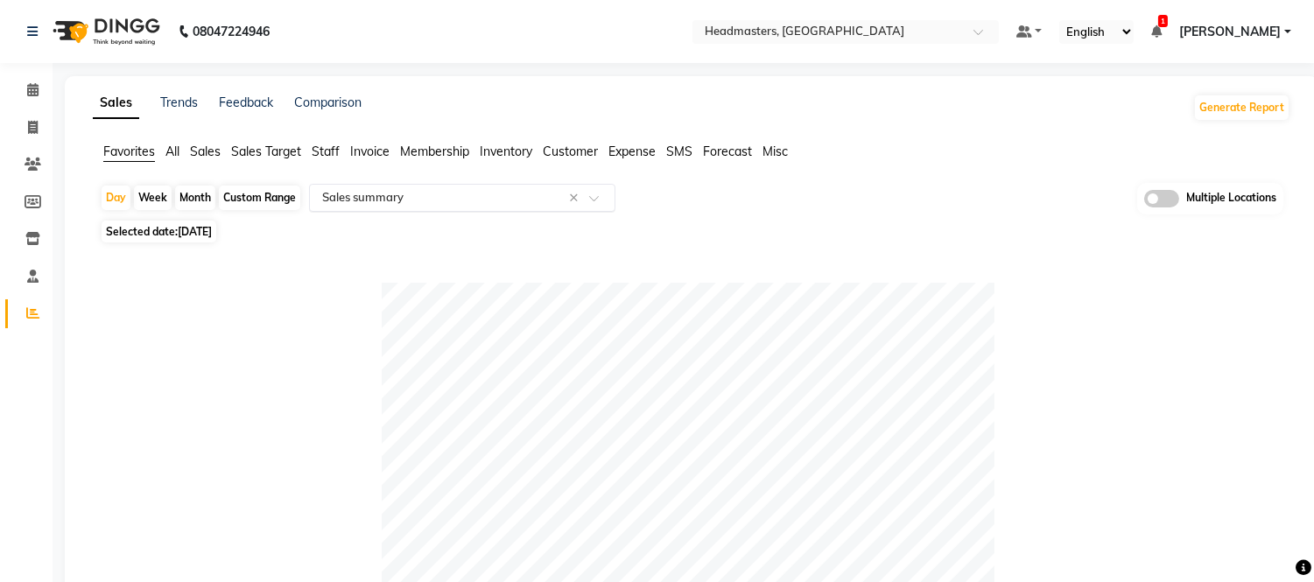
click at [414, 195] on input "text" at bounding box center [445, 198] width 252 height 18
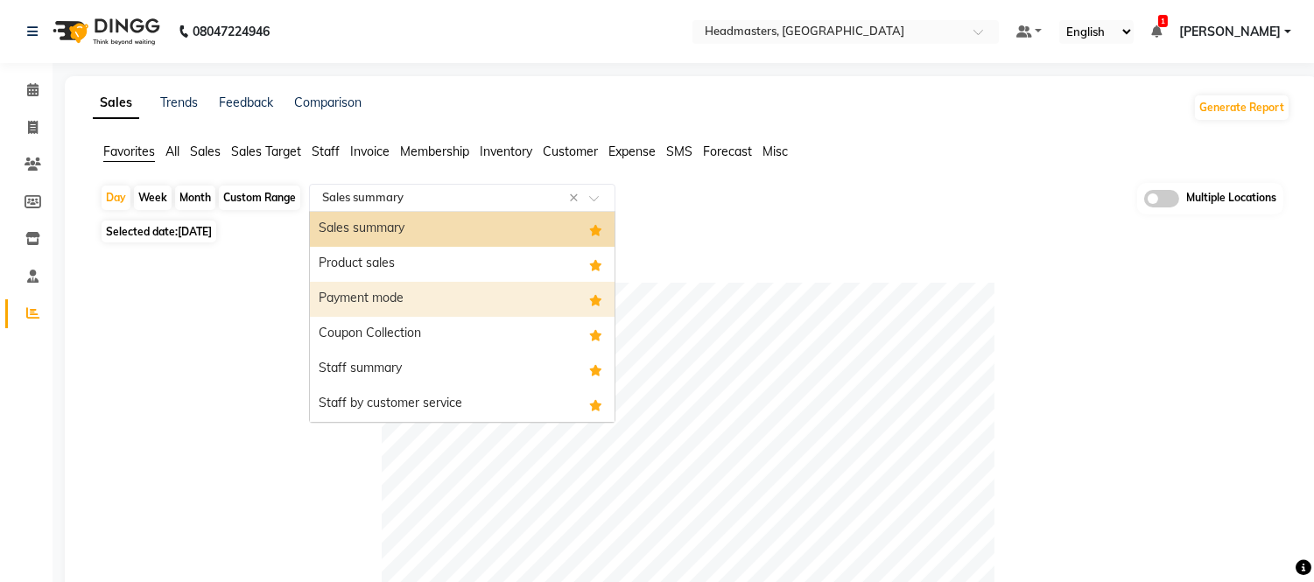
click at [354, 303] on div "Payment mode" at bounding box center [462, 299] width 305 height 35
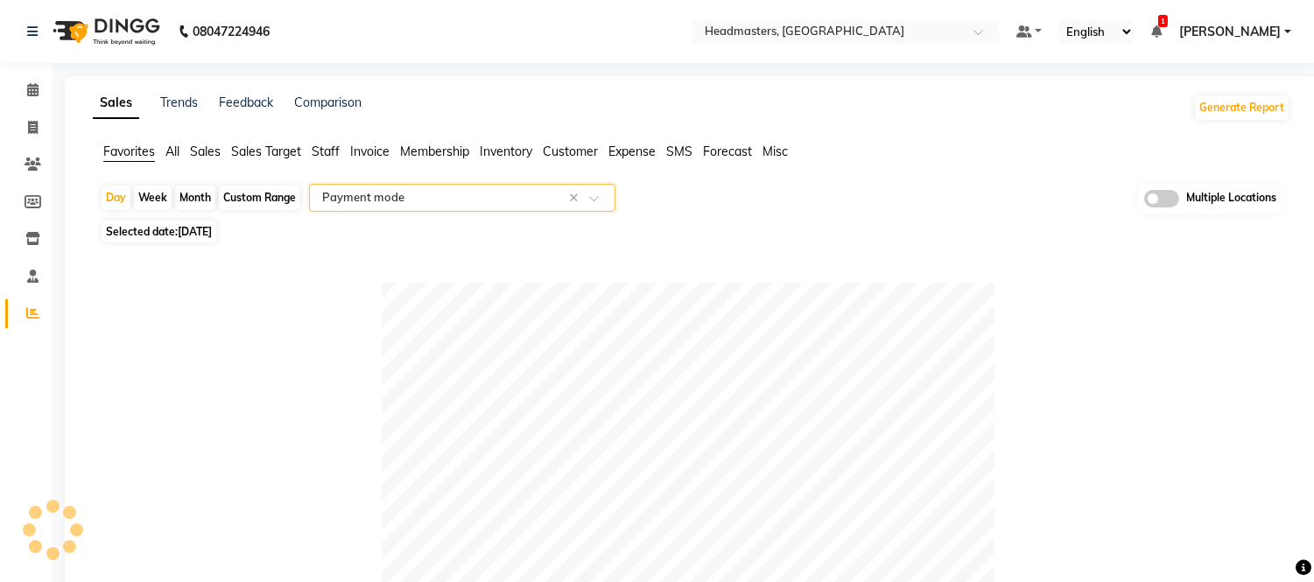
click at [389, 171] on div "Favorites All Sales Sales Target Staff Invoice Membership Inventory Customer Ex…" at bounding box center [692, 159] width 1224 height 33
click at [381, 190] on input "text" at bounding box center [445, 198] width 252 height 18
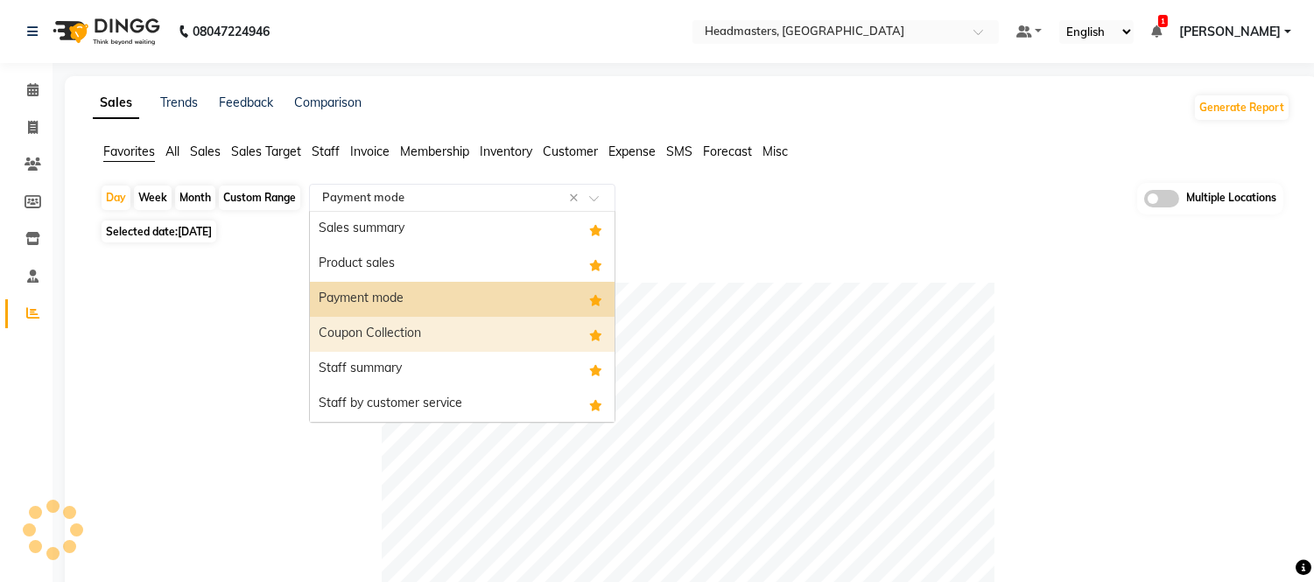
click at [370, 319] on div "Coupon Collection" at bounding box center [462, 334] width 305 height 35
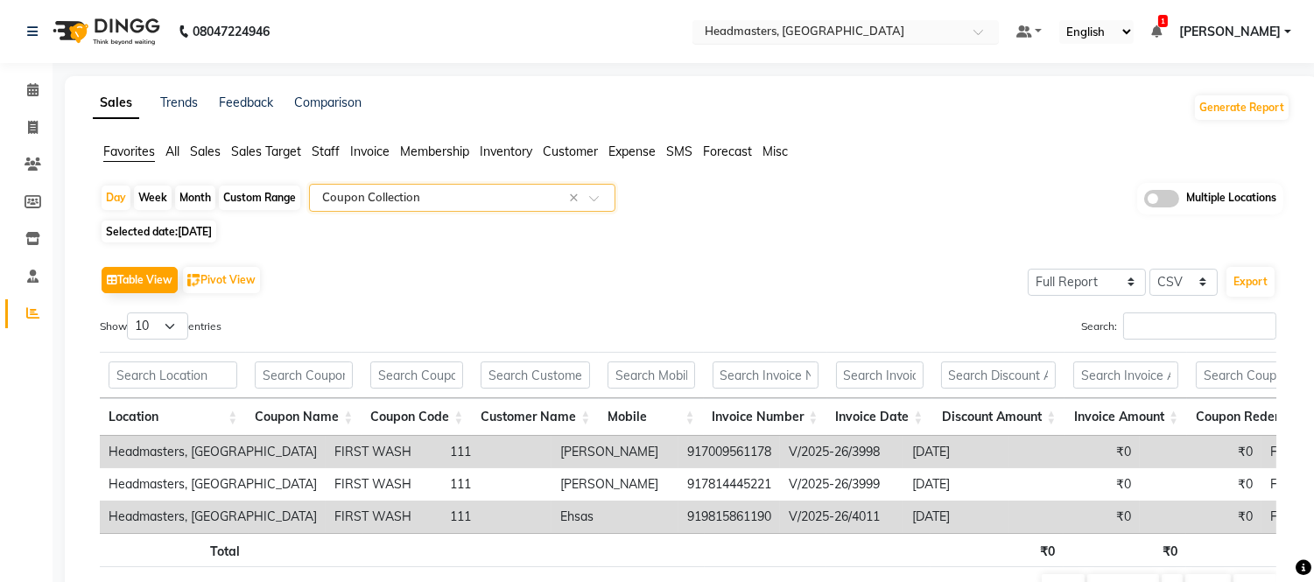
click at [780, 36] on input "text" at bounding box center [828, 34] width 254 height 18
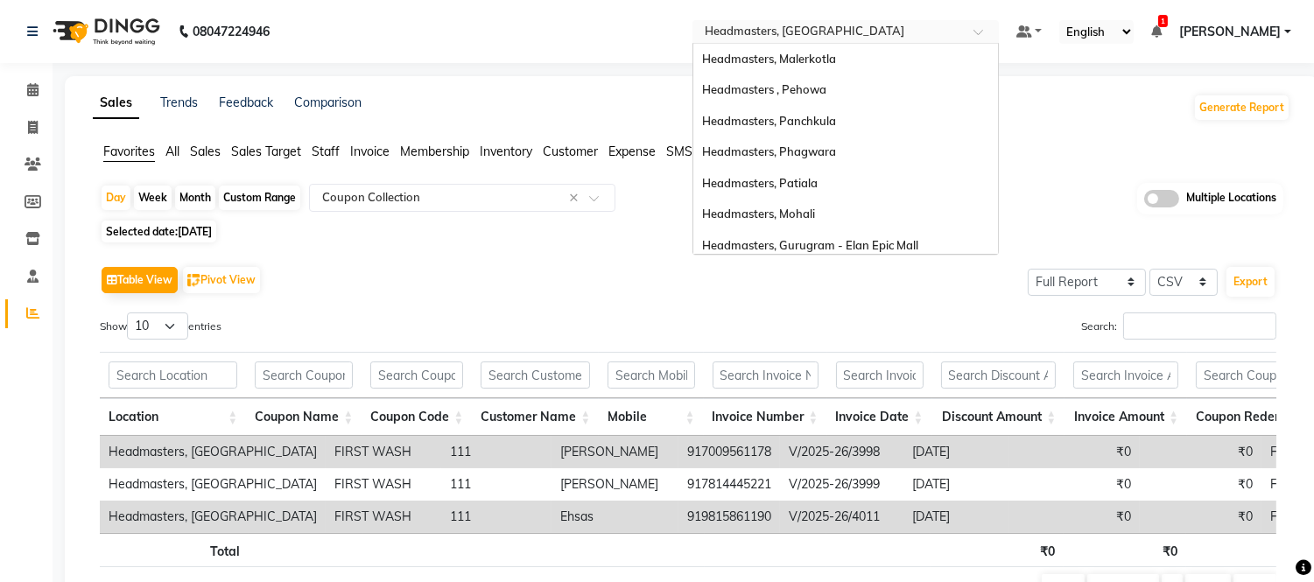
scroll to position [348, 0]
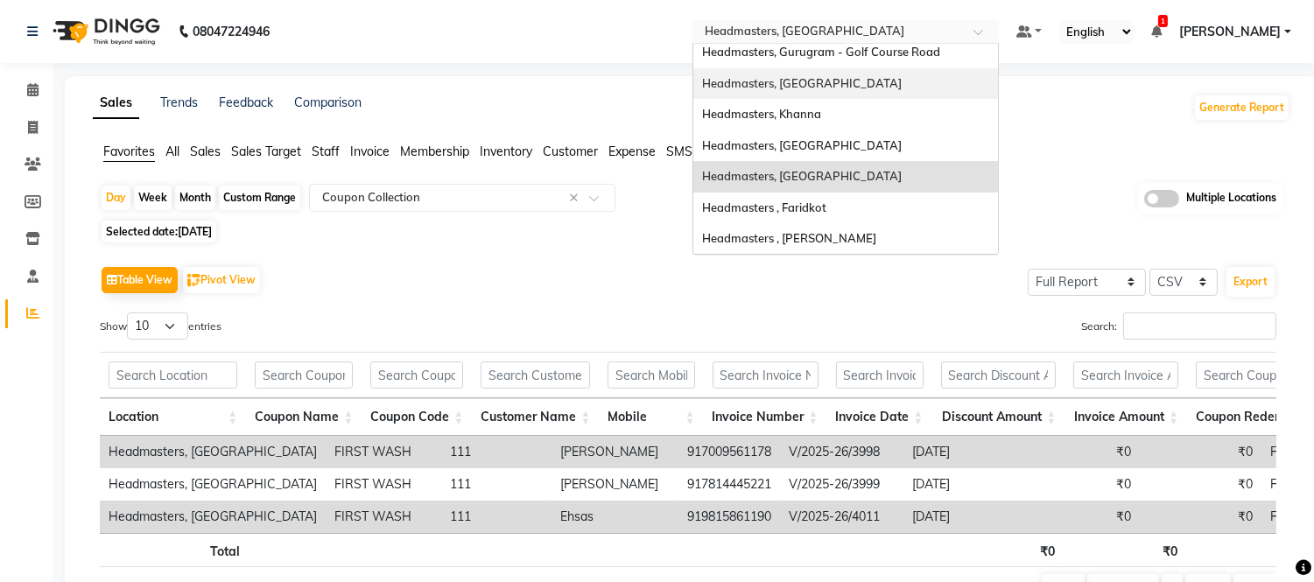
click at [838, 84] on span "Headmasters, [GEOGRAPHIC_DATA]" at bounding box center [802, 83] width 200 height 14
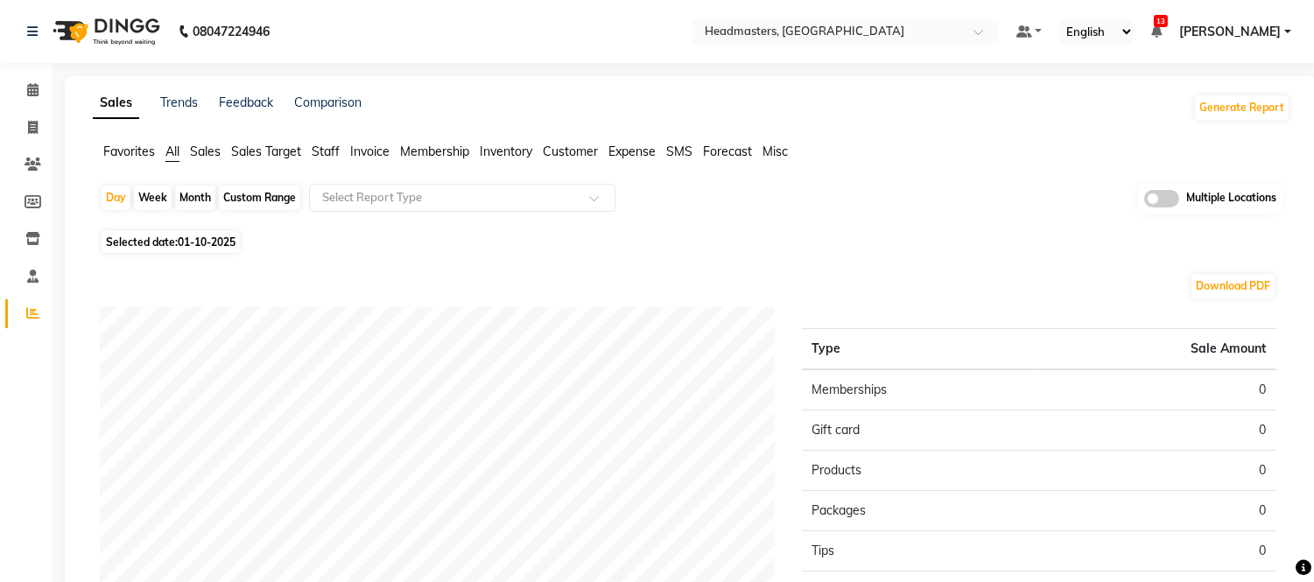
click at [135, 140] on div "Sales Trends Feedback Comparison Generate Report Favorites All Sales Sales Targ…" at bounding box center [691, 461] width 1253 height 771
click at [143, 158] on span "Favorites" at bounding box center [129, 152] width 52 height 16
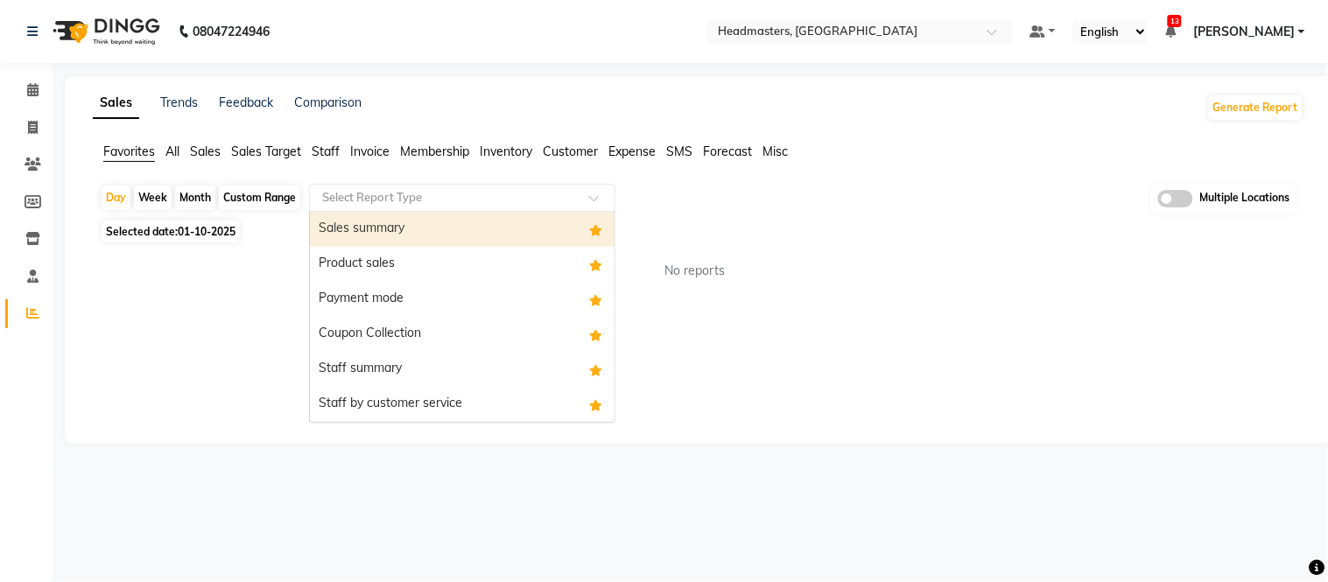
drag, startPoint x: 412, startPoint y: 204, endPoint x: 406, endPoint y: 224, distance: 21.0
click at [412, 205] on input "text" at bounding box center [445, 198] width 252 height 18
click at [406, 224] on div "Sales summary" at bounding box center [462, 229] width 305 height 35
select select "full_report"
select select "csv"
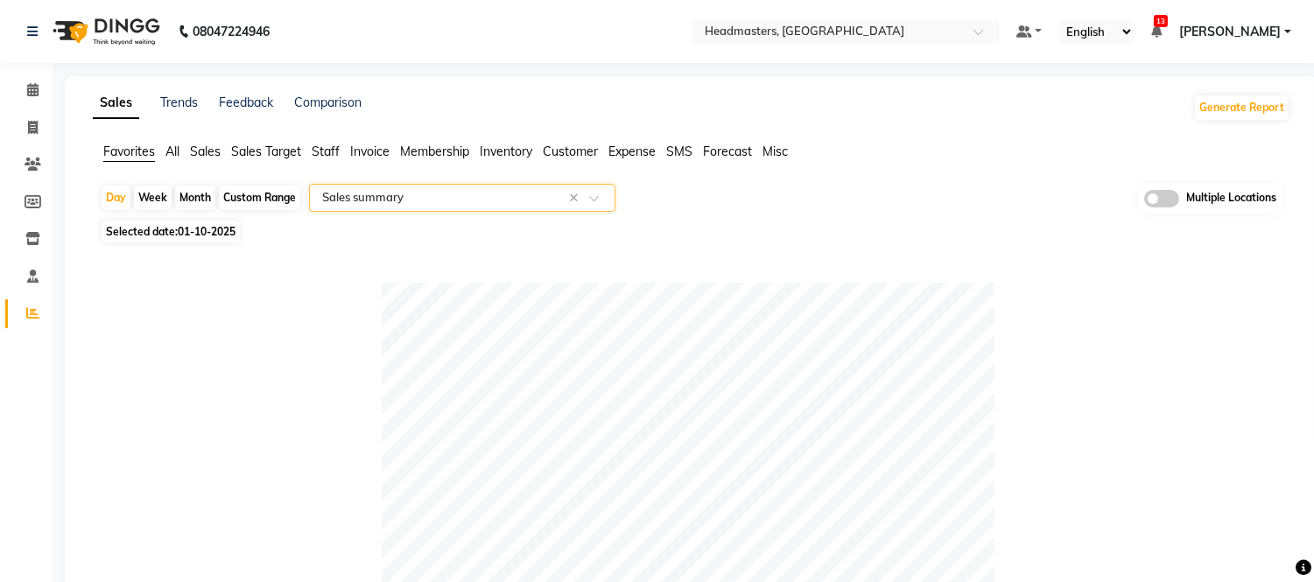
click at [200, 229] on span "01-10-2025" at bounding box center [207, 231] width 58 height 13
select select "10"
select select "2025"
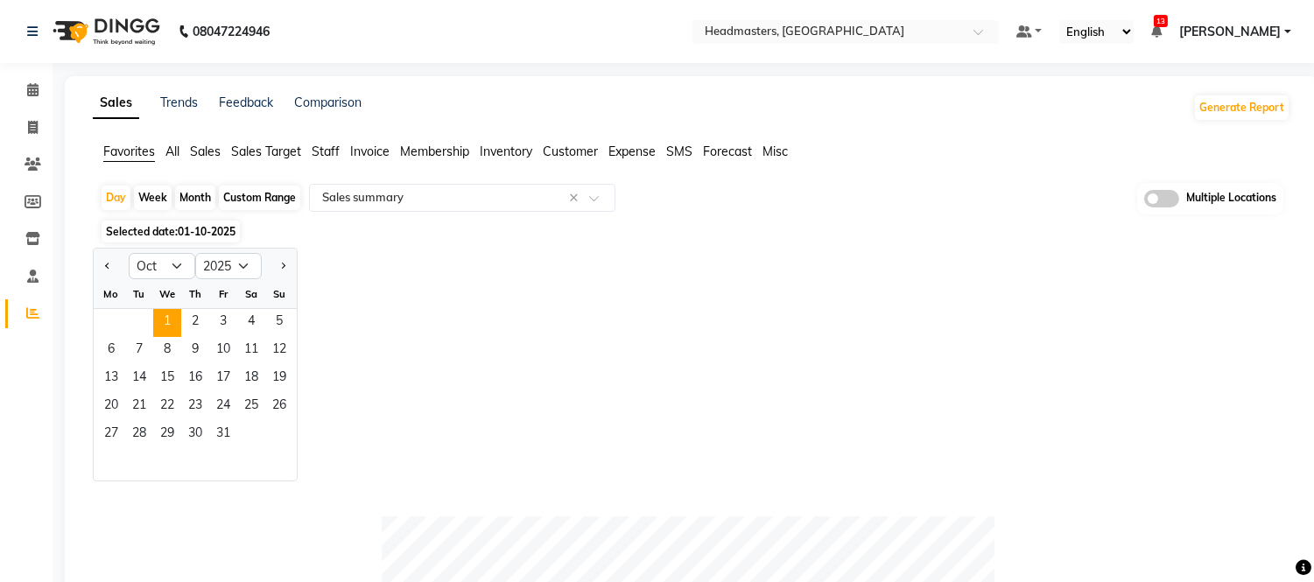
click at [99, 266] on div at bounding box center [111, 266] width 35 height 28
click at [101, 268] on button "Previous month" at bounding box center [108, 266] width 14 height 28
select select "9"
click at [137, 441] on span "30" at bounding box center [139, 435] width 28 height 28
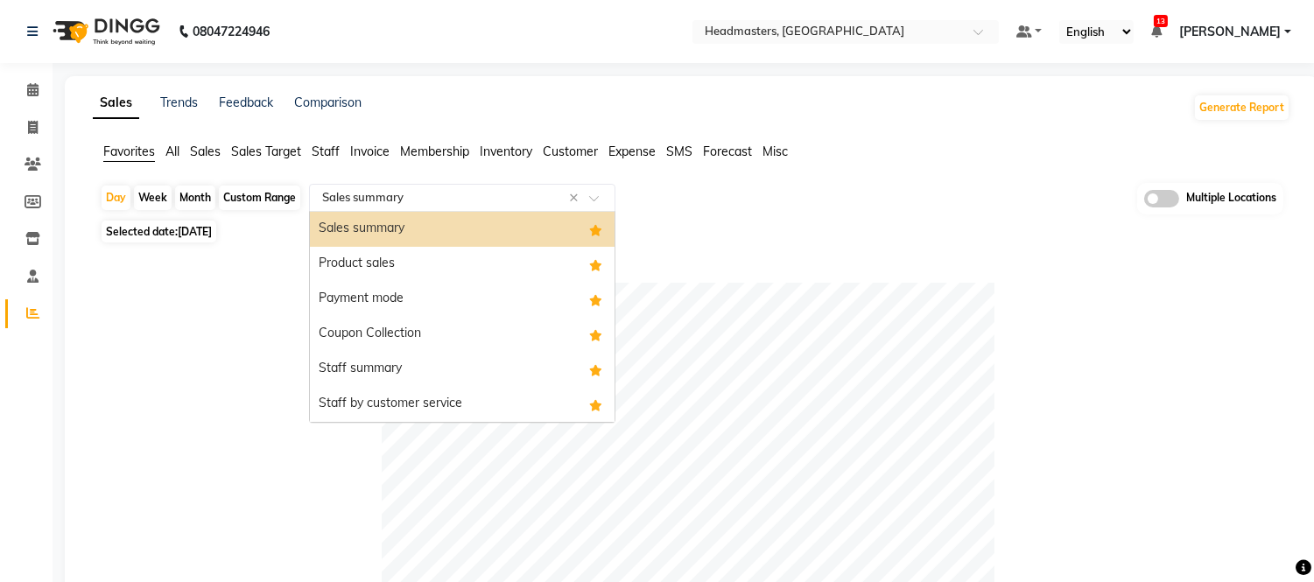
click at [352, 203] on input "text" at bounding box center [445, 198] width 252 height 18
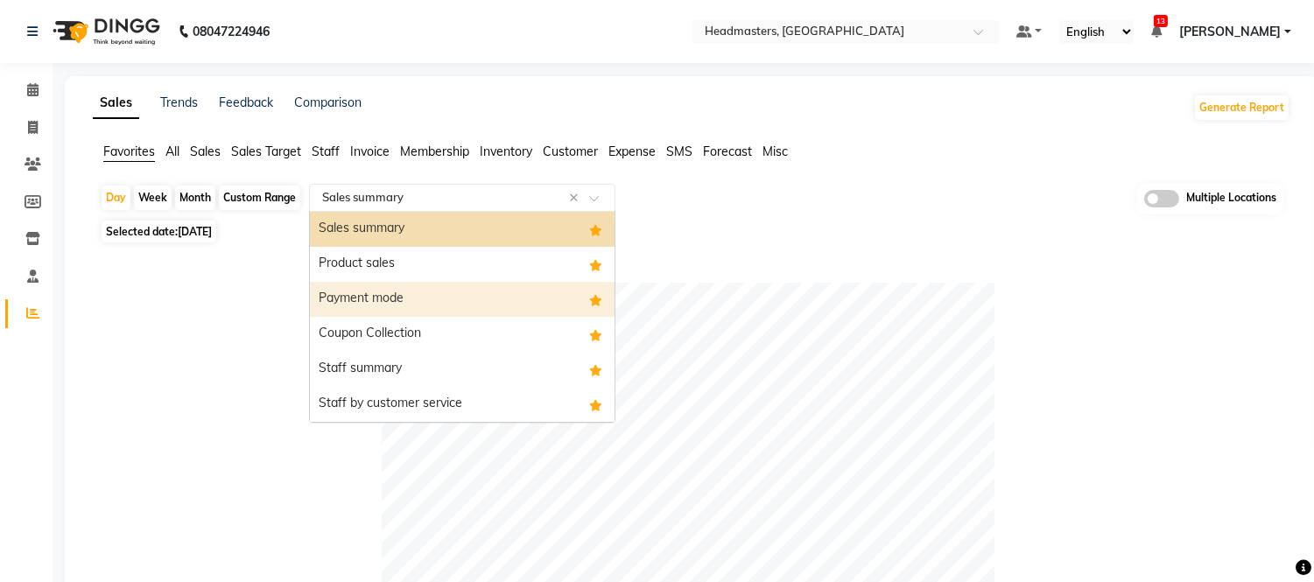
click at [382, 293] on div "Payment mode" at bounding box center [462, 299] width 305 height 35
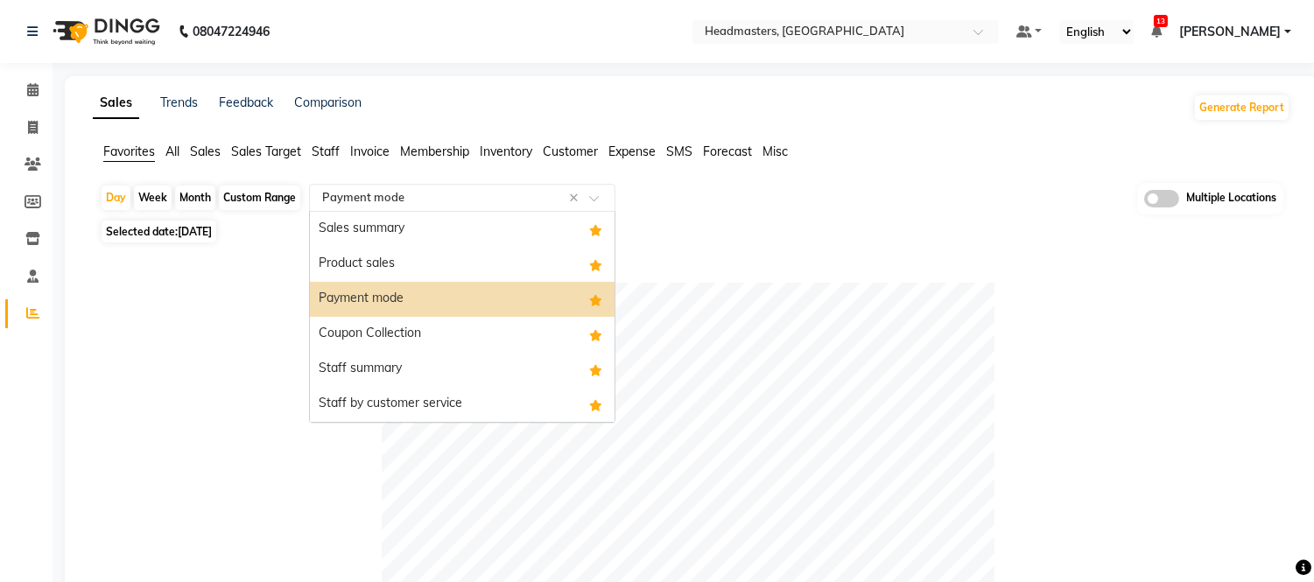
click at [401, 204] on input "text" at bounding box center [445, 198] width 252 height 18
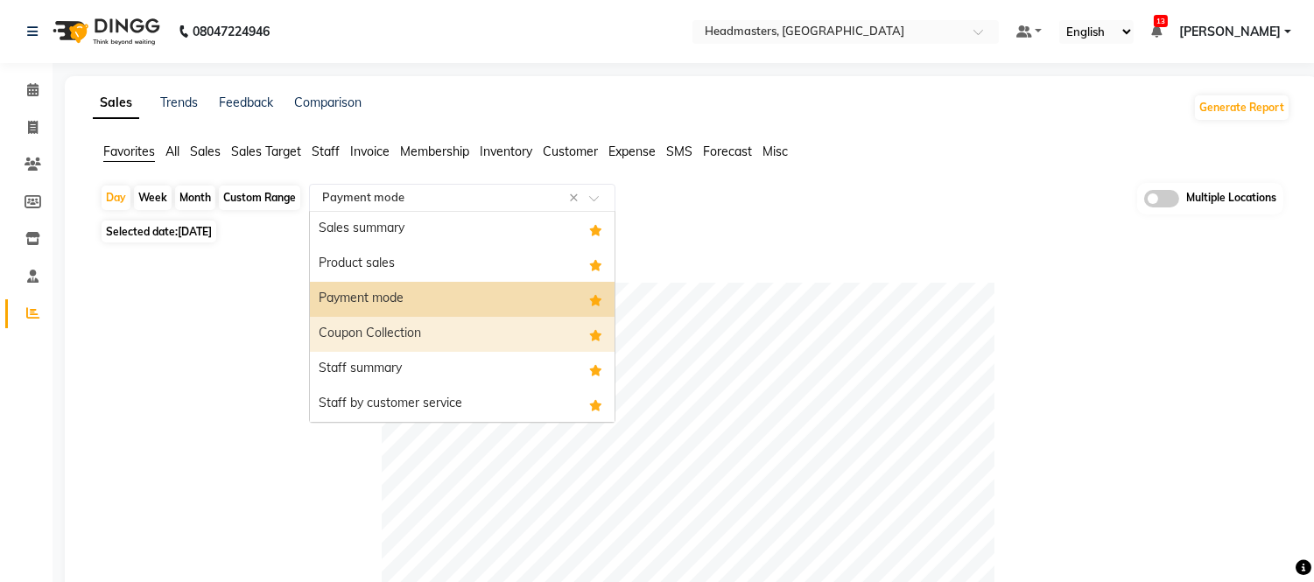
click at [363, 325] on div "Coupon Collection" at bounding box center [462, 334] width 305 height 35
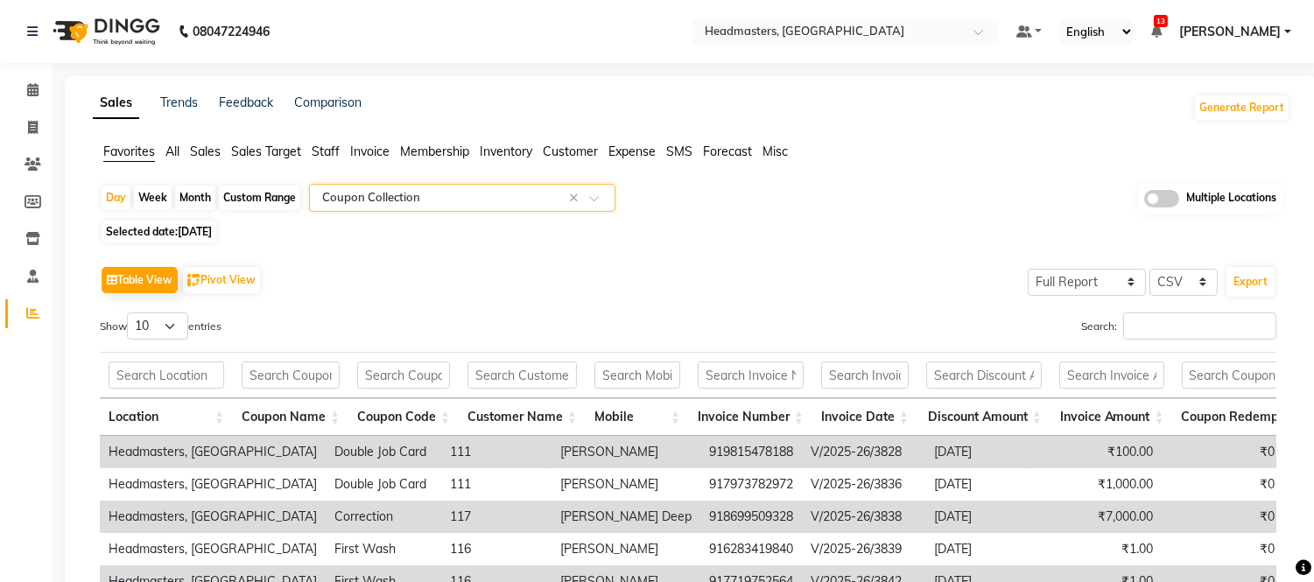
scroll to position [178, 0]
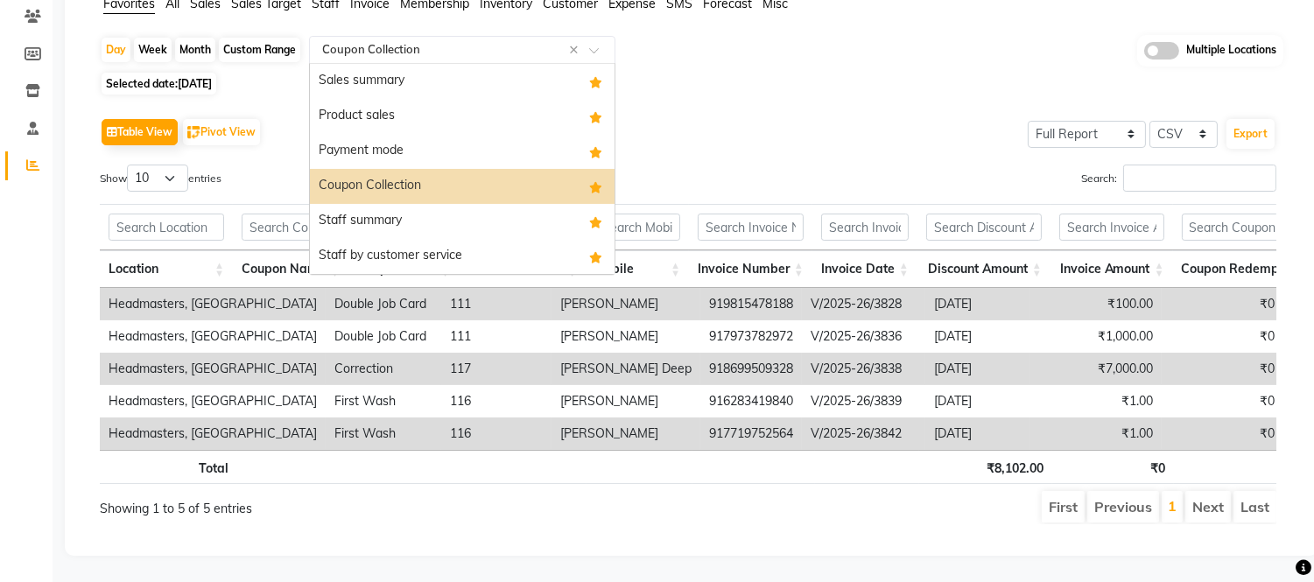
click at [366, 41] on input "text" at bounding box center [445, 50] width 252 height 18
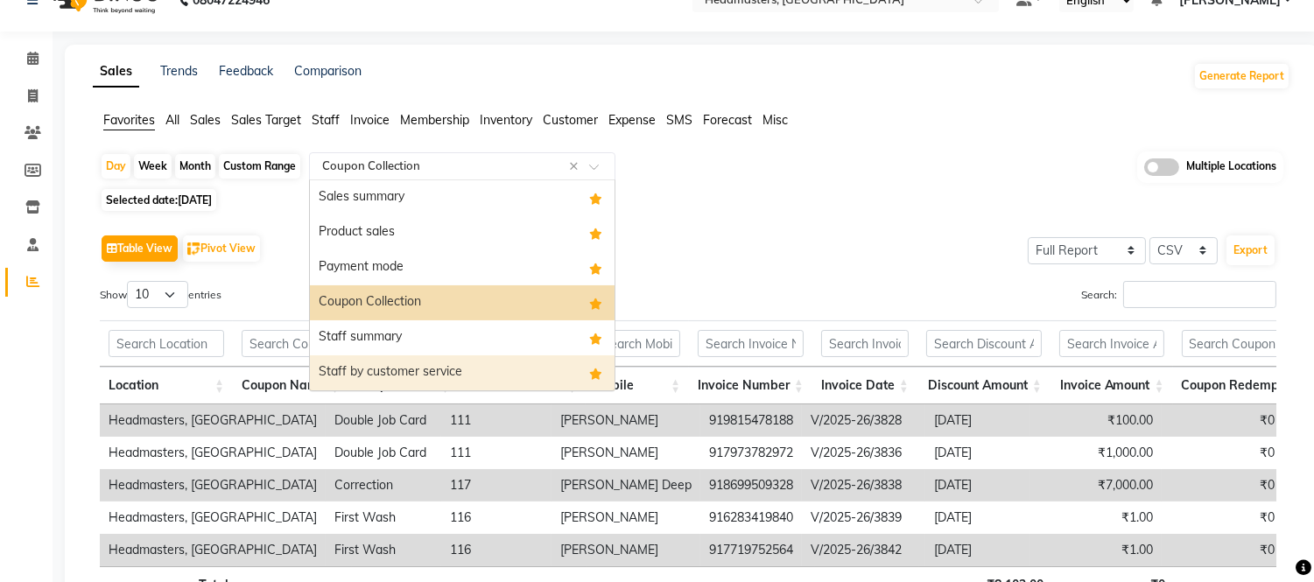
scroll to position [0, 0]
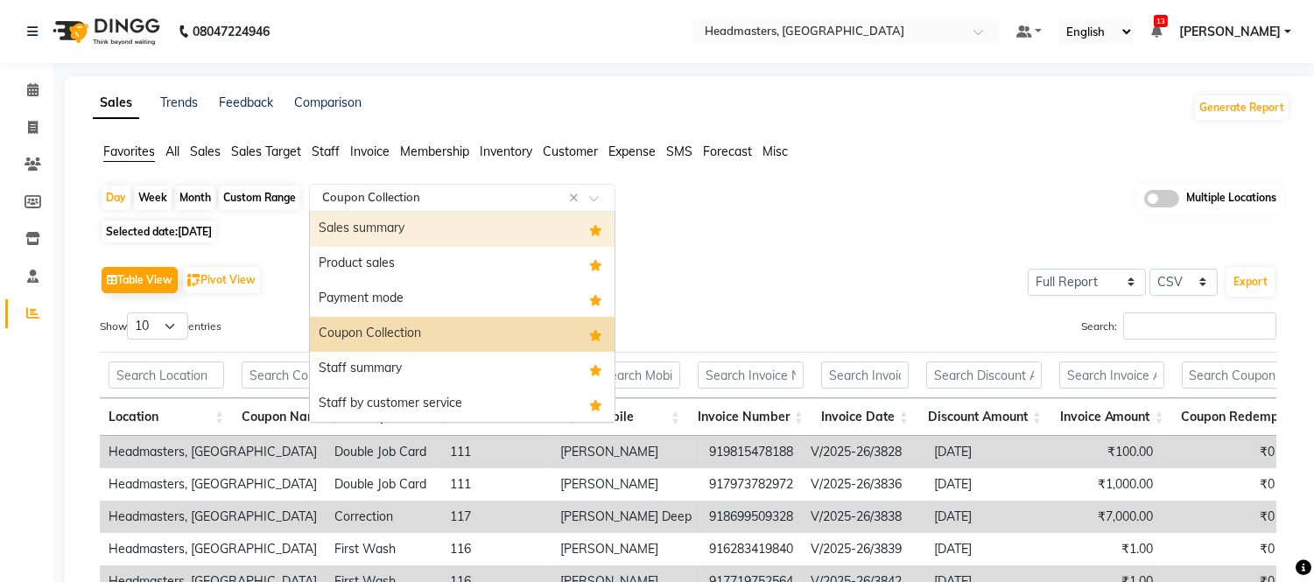
click at [379, 229] on div "Sales summary" at bounding box center [462, 229] width 305 height 35
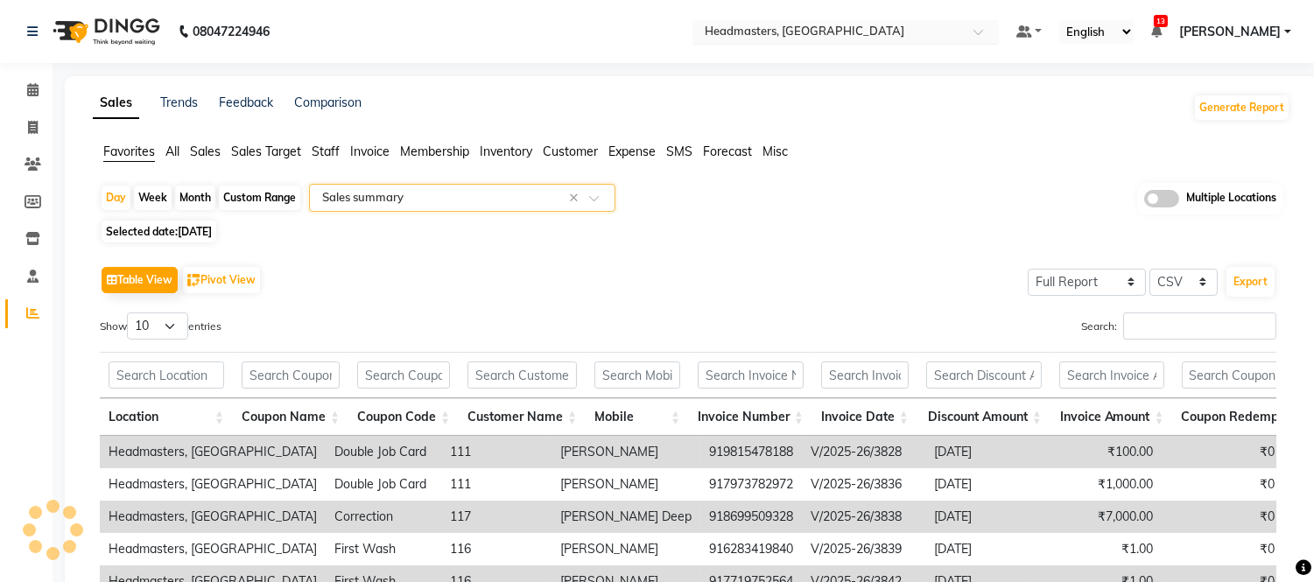
click at [792, 23] on div "× Headmasters, Batala" at bounding box center [805, 32] width 200 height 18
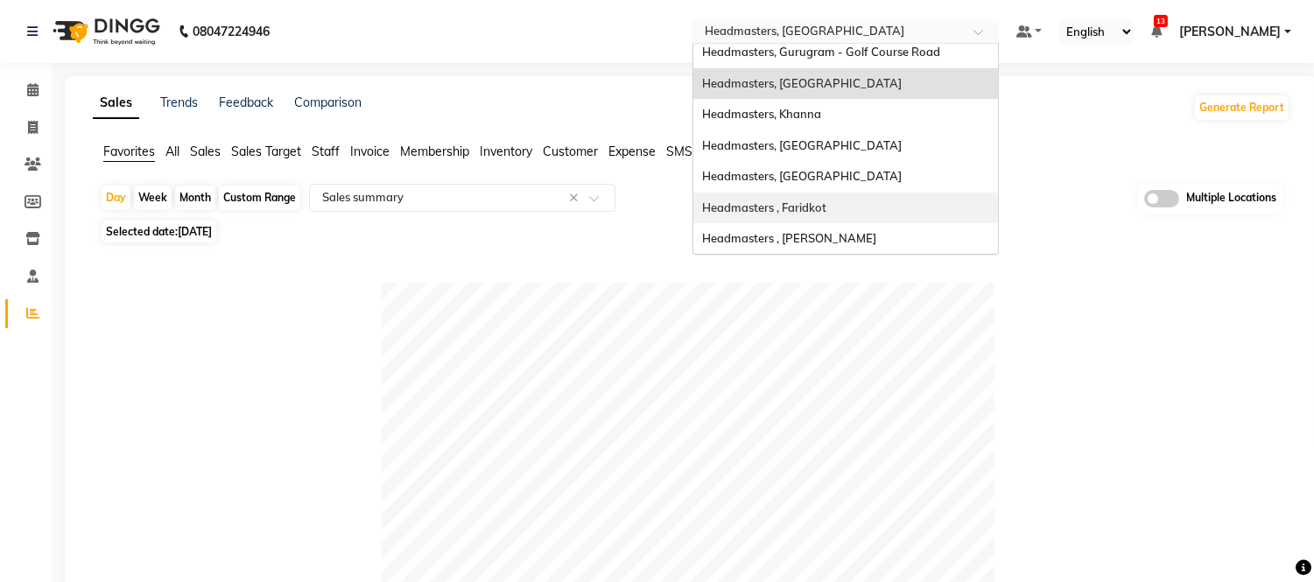
scroll to position [347, 0]
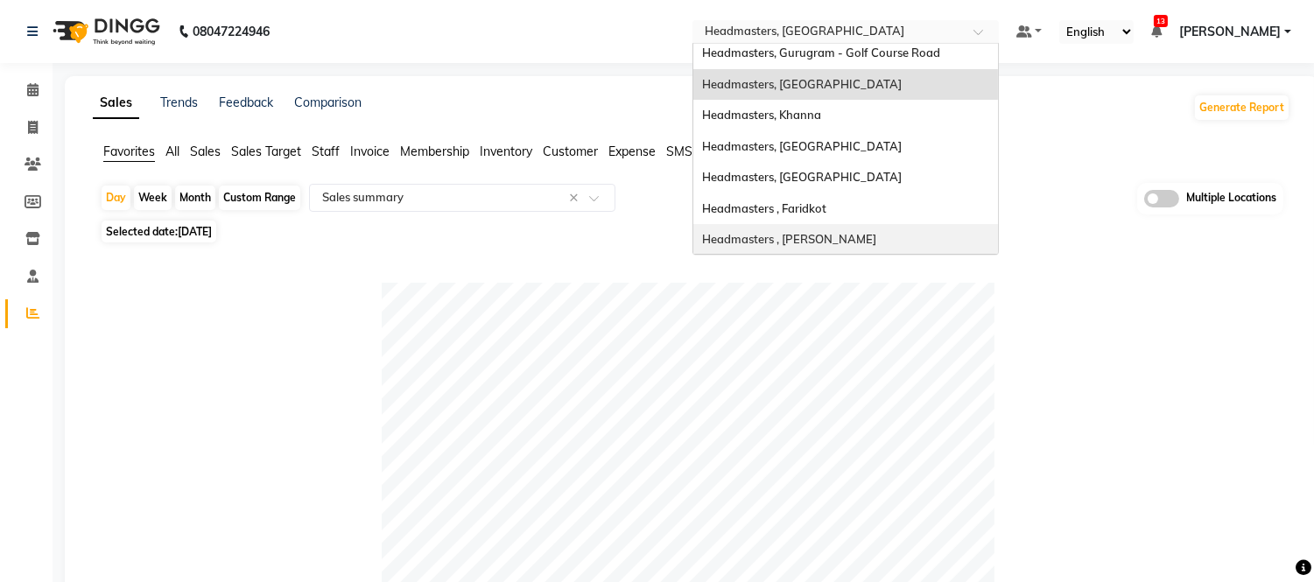
click at [841, 237] on span "Headmasters , [PERSON_NAME]" at bounding box center [789, 239] width 174 height 14
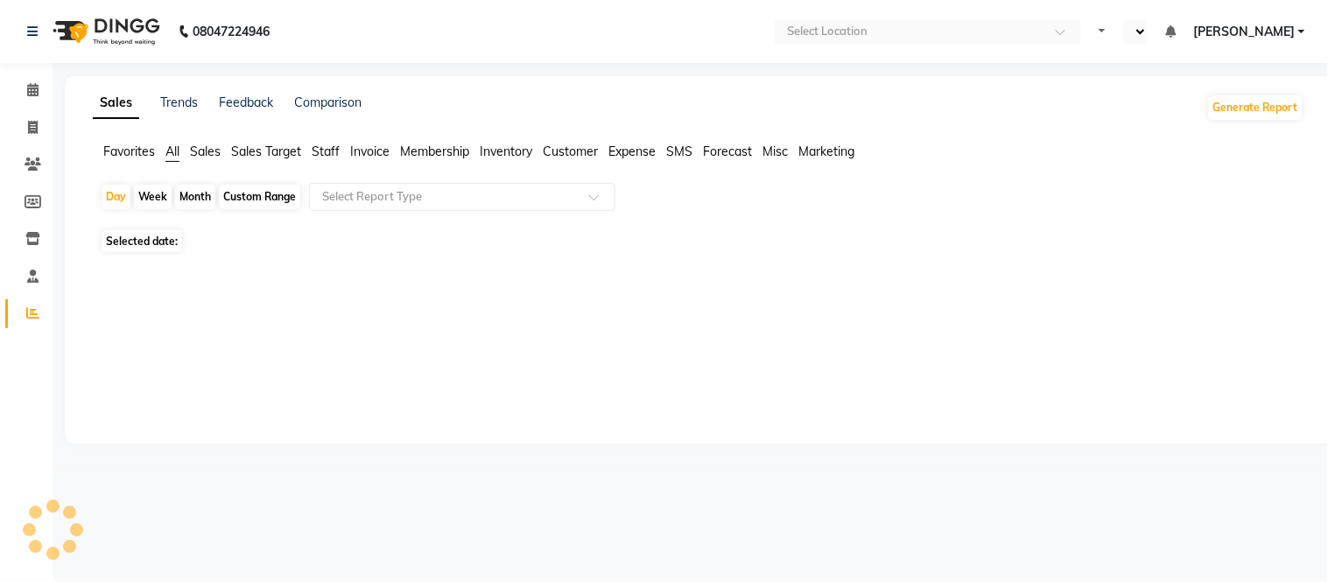
click at [125, 150] on span "Favorites" at bounding box center [129, 152] width 52 height 16
select select "en"
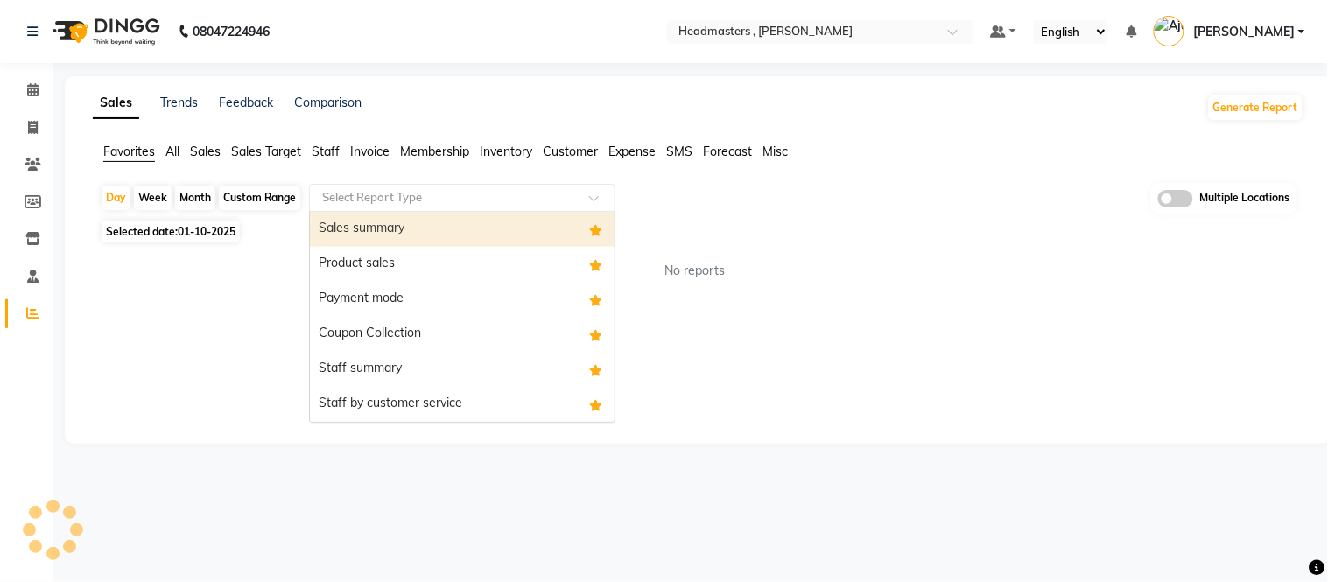
click at [364, 228] on div "Sales summary" at bounding box center [462, 229] width 305 height 35
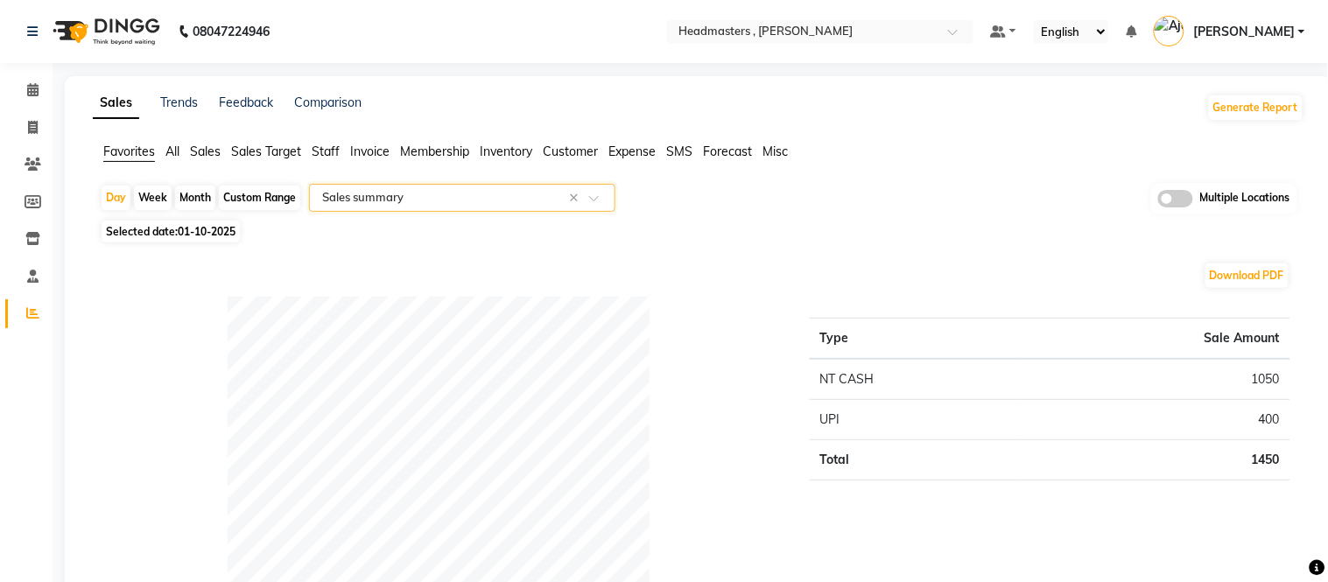
select select "full_report"
select select "csv"
click at [200, 231] on span "01-10-2025" at bounding box center [207, 231] width 58 height 13
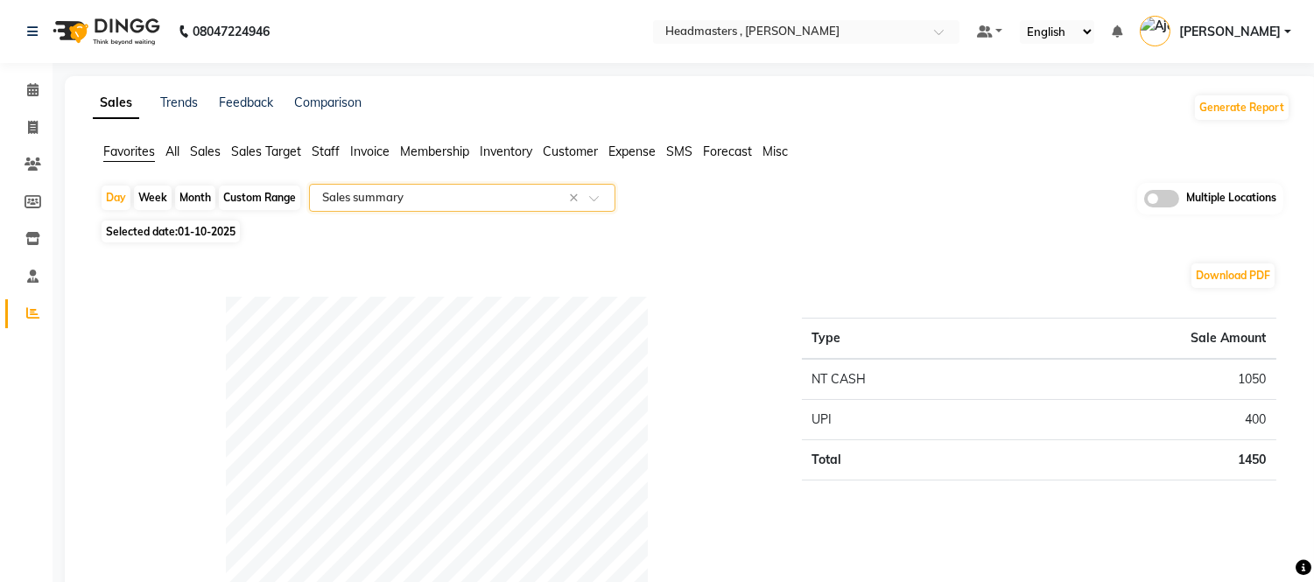
select select "10"
select select "2025"
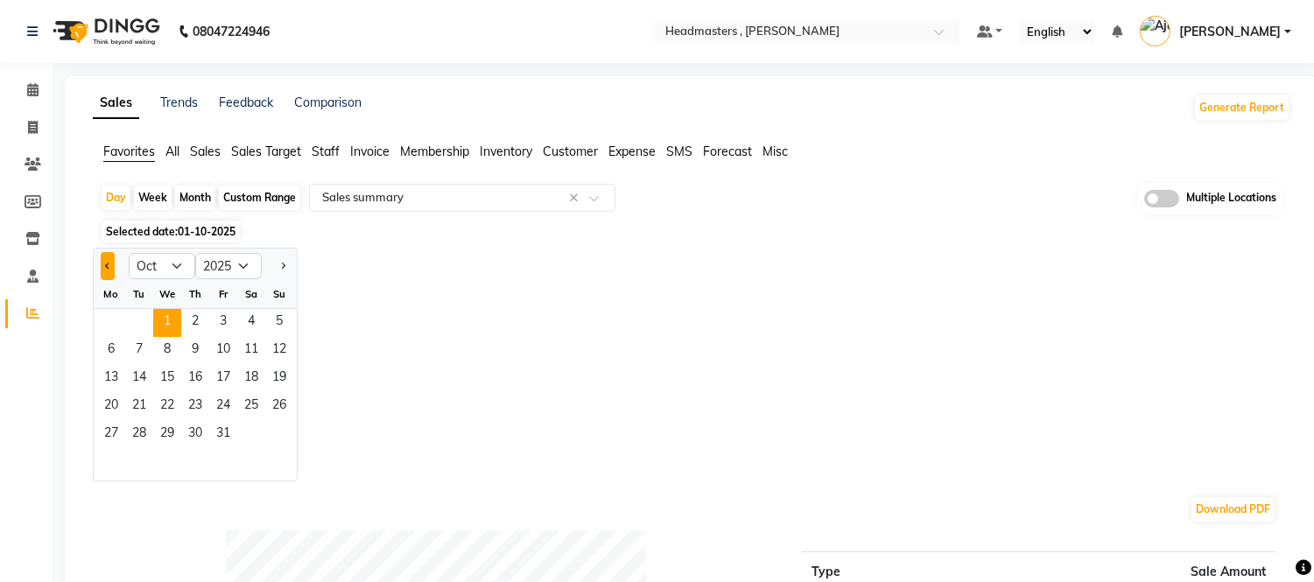
click at [106, 261] on button "Previous month" at bounding box center [108, 266] width 14 height 28
select select "9"
click at [143, 431] on span "30" at bounding box center [139, 435] width 28 height 28
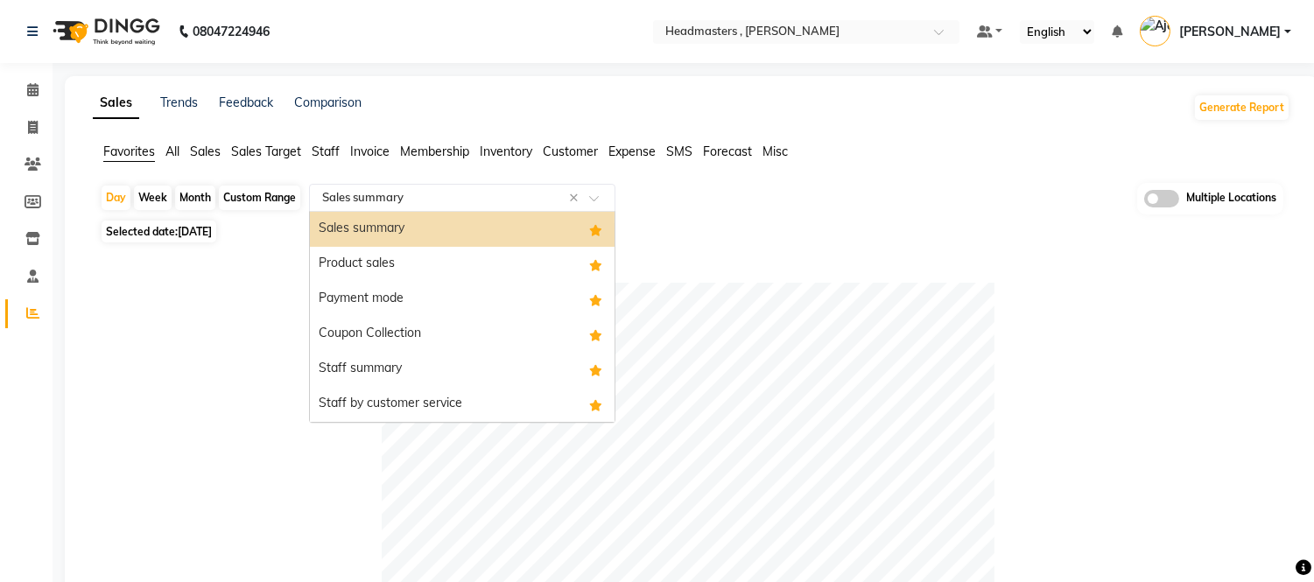
click at [354, 189] on input "text" at bounding box center [445, 198] width 252 height 18
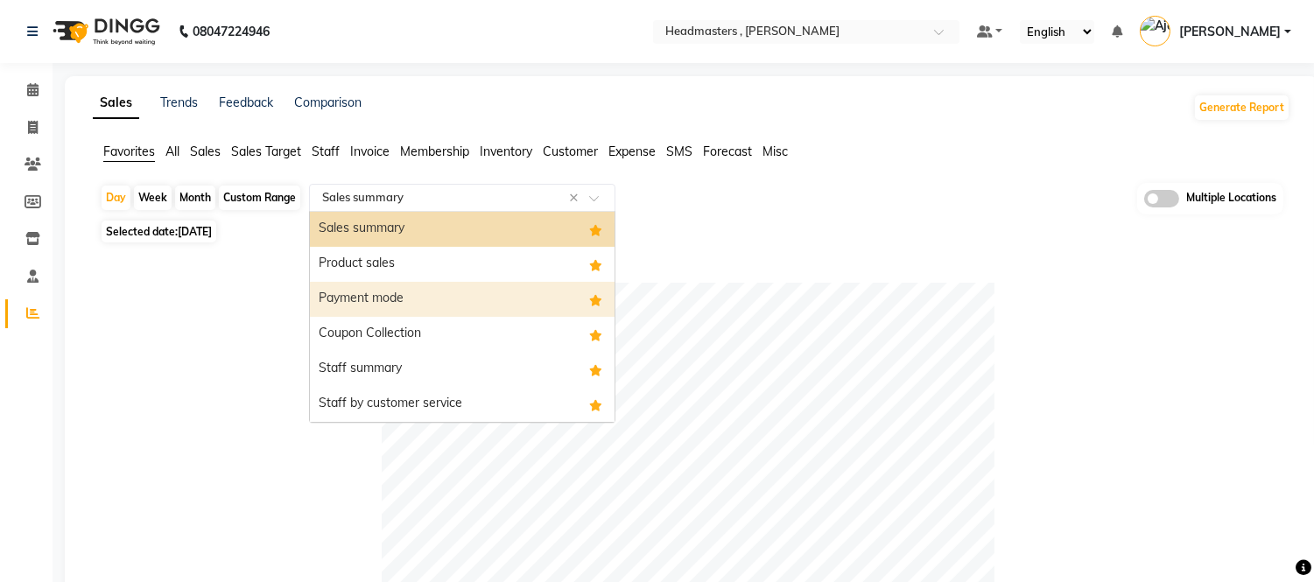
click at [355, 291] on div "Payment mode" at bounding box center [462, 299] width 305 height 35
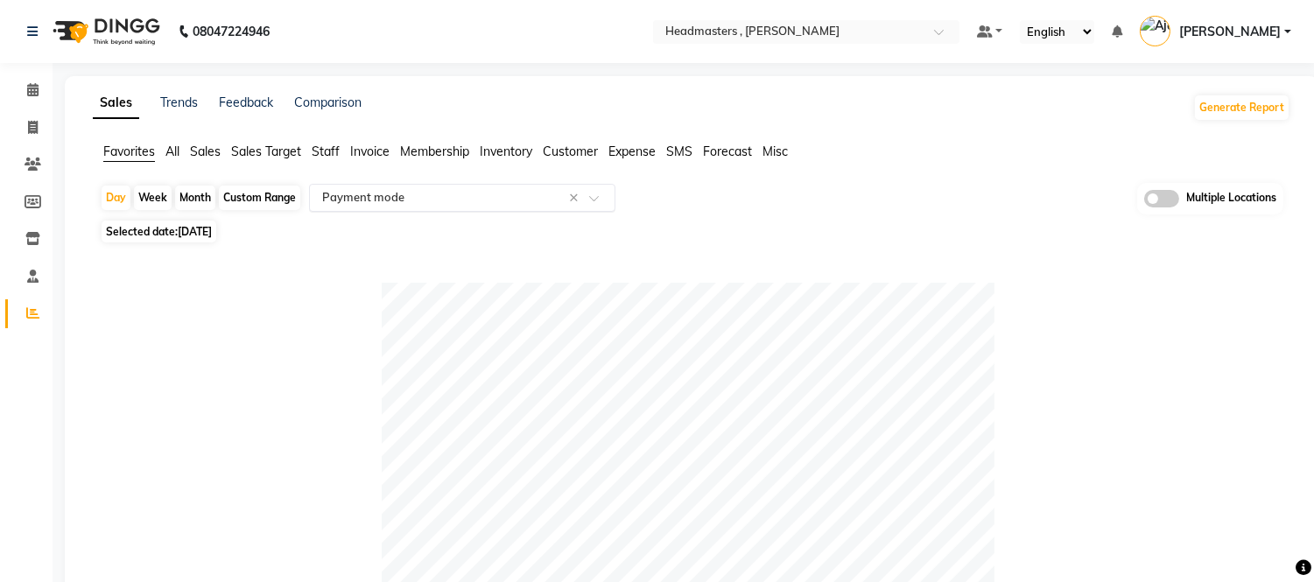
click at [430, 197] on input "text" at bounding box center [445, 198] width 252 height 18
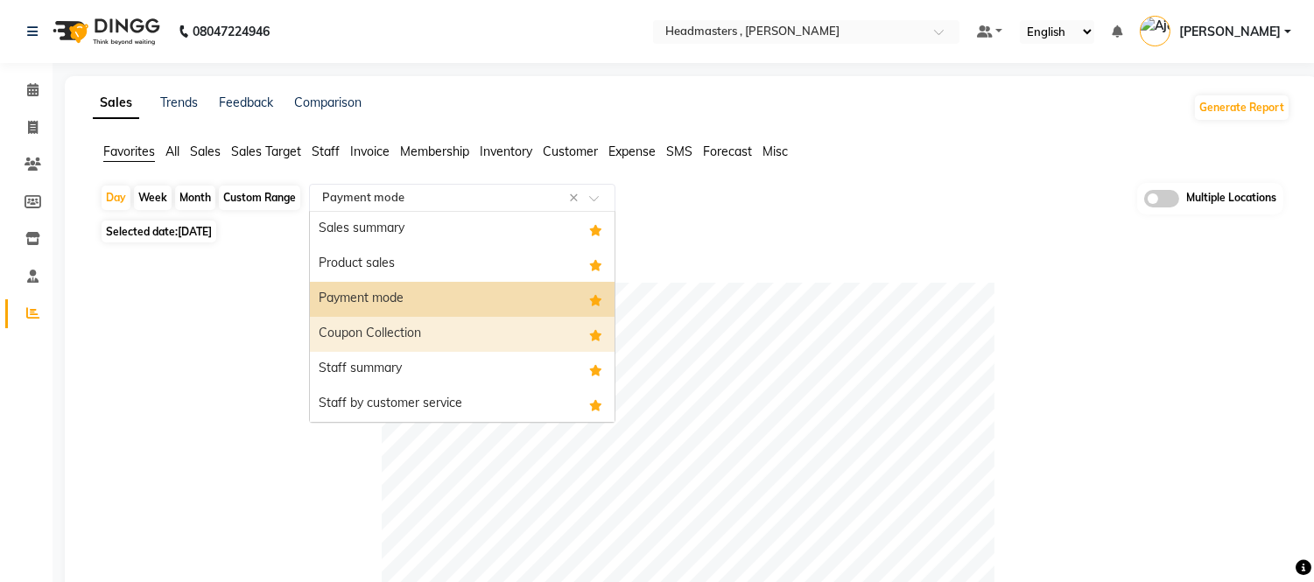
click at [373, 330] on div "Coupon Collection" at bounding box center [462, 334] width 305 height 35
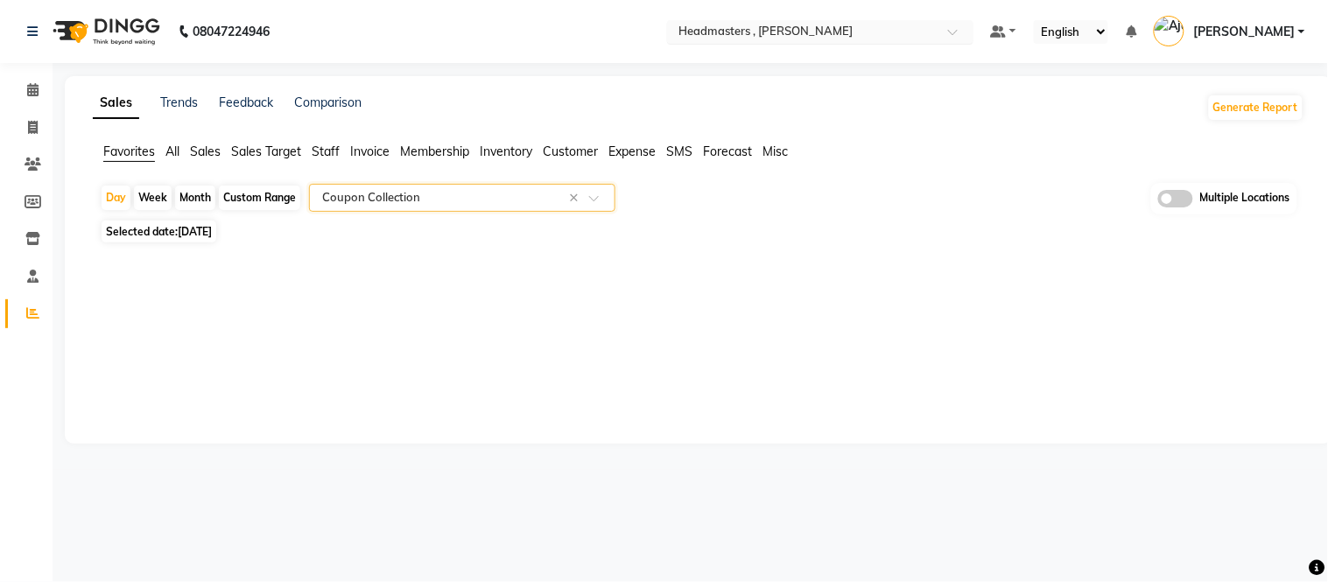
click at [781, 41] on ng-select "Select Location × Headmasters , Sri Muktsar Sahib" at bounding box center [820, 32] width 306 height 24
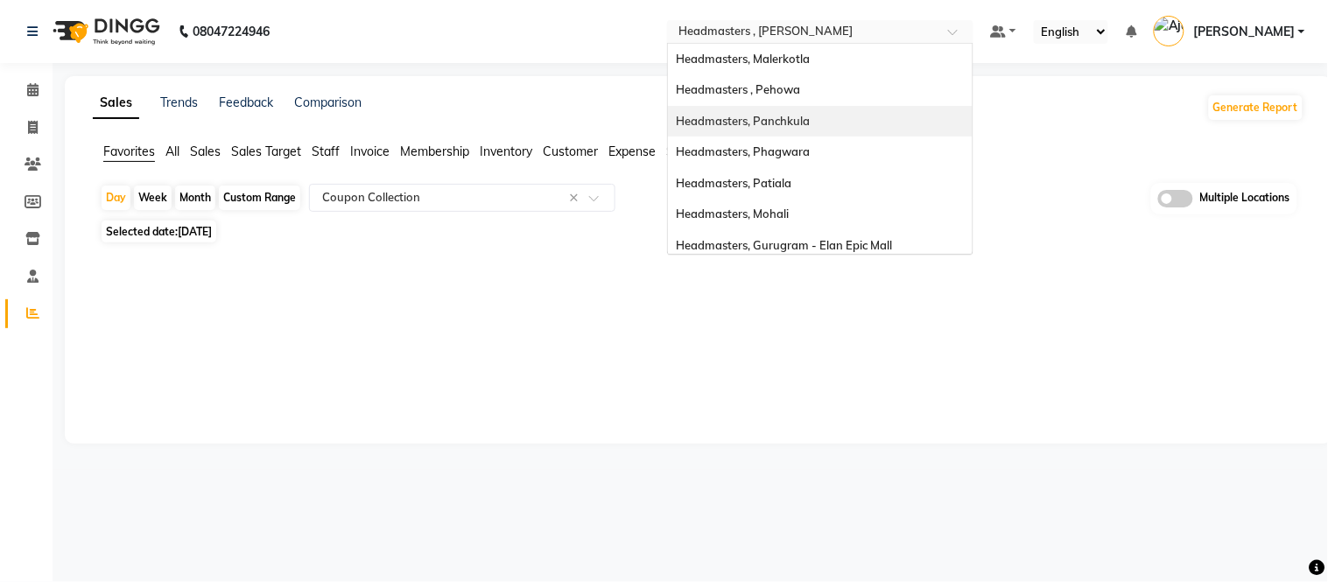
click at [810, 123] on span "Headmasters, Panchkula" at bounding box center [744, 121] width 134 height 14
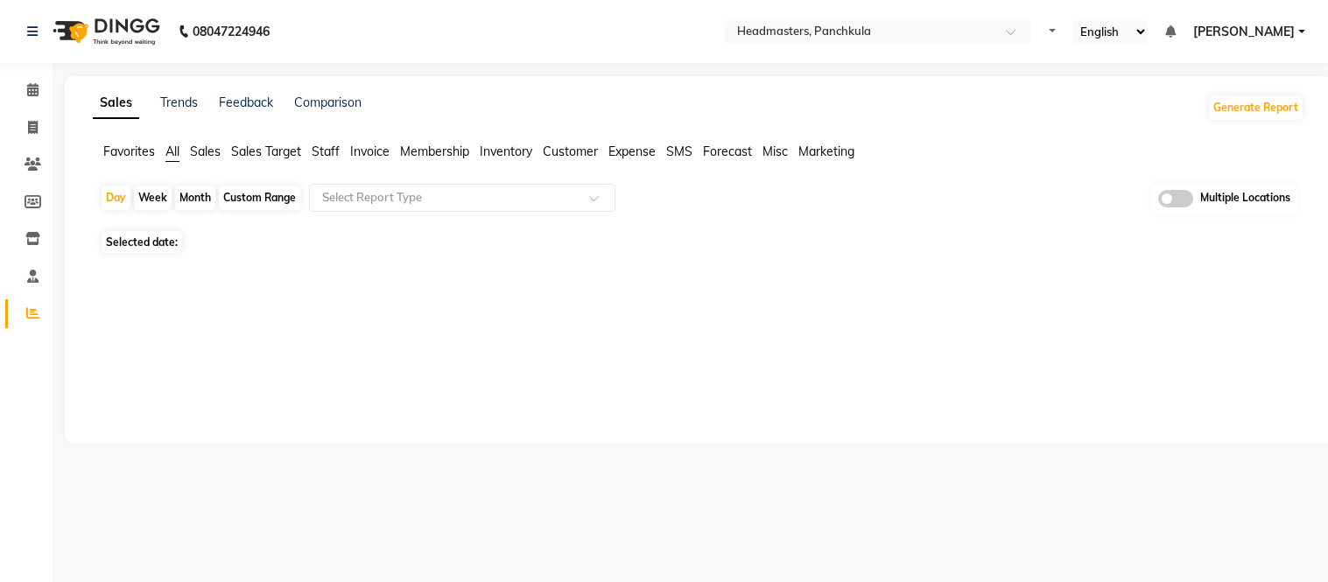
click at [115, 151] on span "Favorites" at bounding box center [129, 152] width 52 height 16
click at [380, 203] on input "text" at bounding box center [445, 198] width 252 height 18
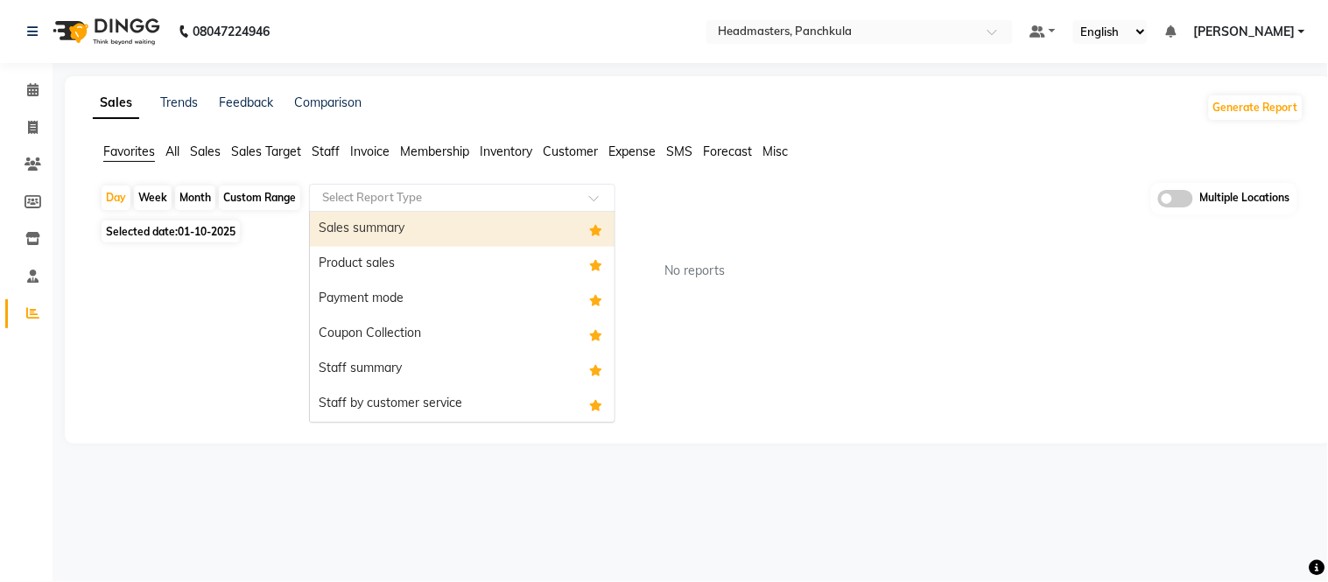
click at [380, 225] on div "Sales summary" at bounding box center [462, 229] width 305 height 35
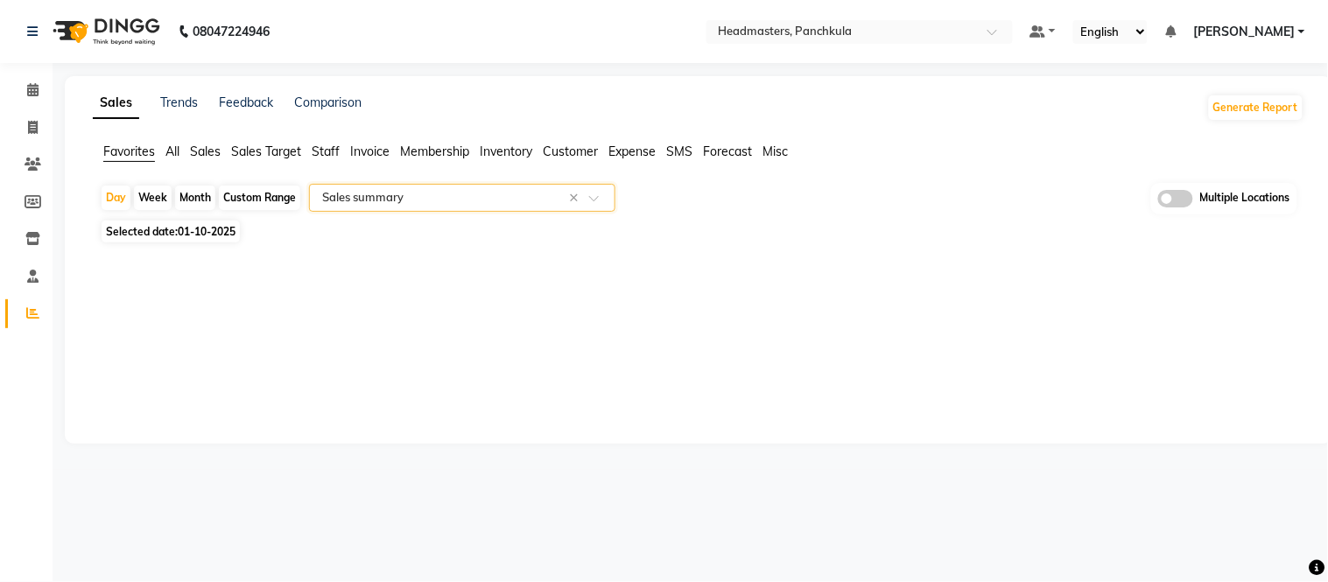
select select "full_report"
select select "csv"
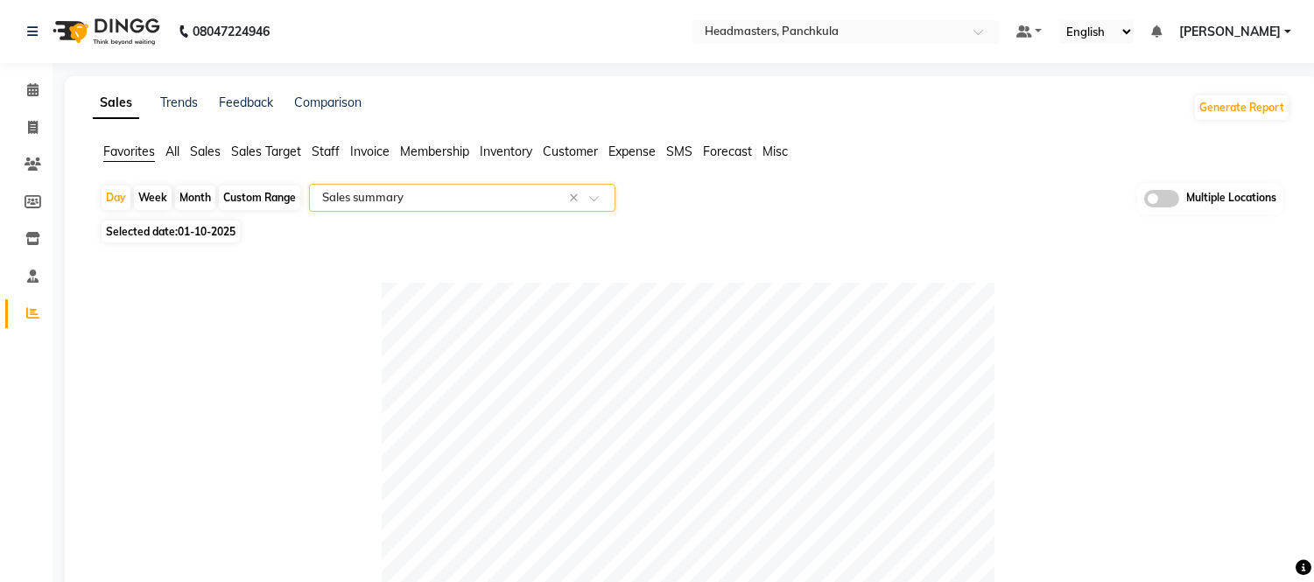
click at [198, 230] on span "01-10-2025" at bounding box center [207, 231] width 58 height 13
select select "10"
select select "2025"
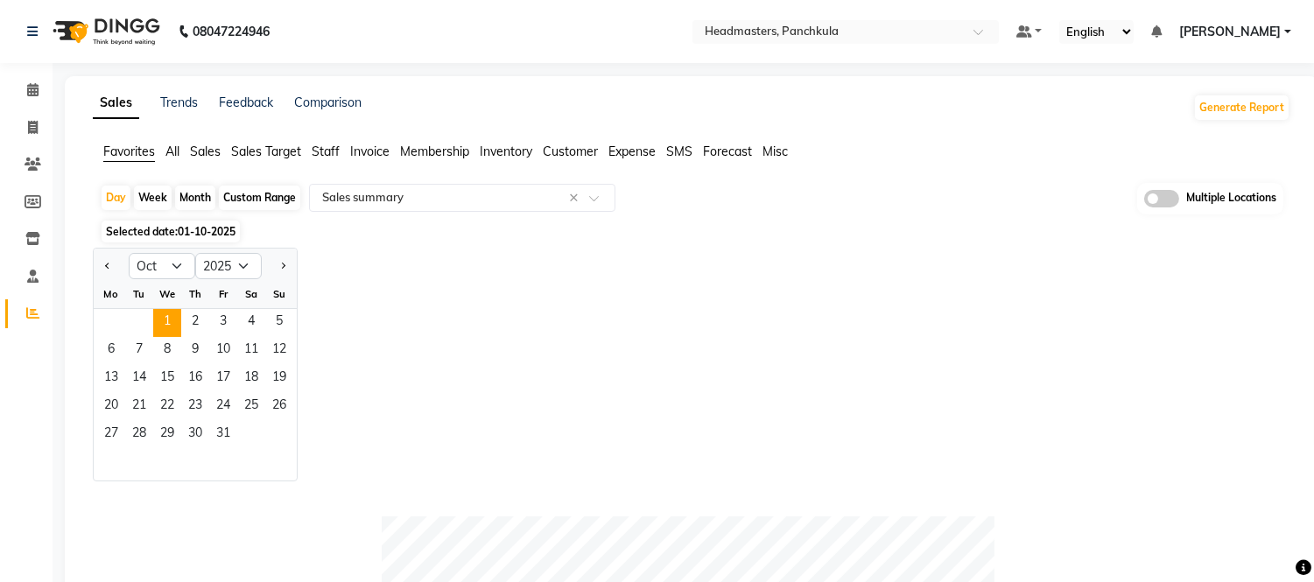
click at [97, 269] on div at bounding box center [111, 266] width 35 height 28
click at [110, 268] on button "Previous month" at bounding box center [108, 266] width 14 height 28
select select "9"
click at [140, 440] on span "30" at bounding box center [139, 435] width 28 height 28
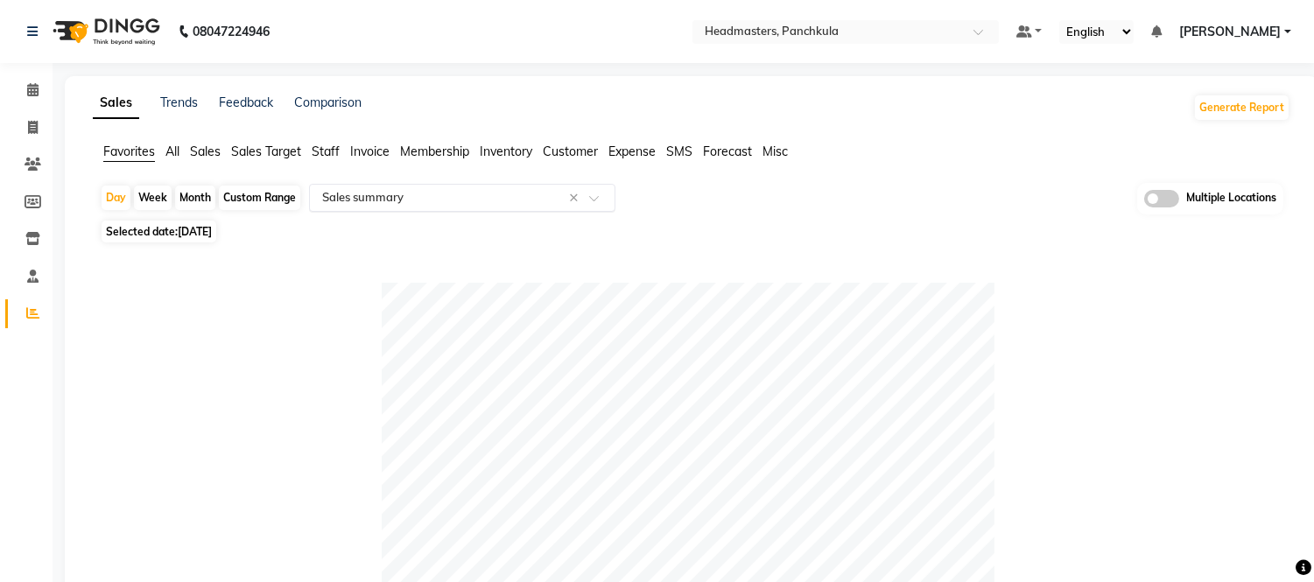
click at [365, 198] on input "text" at bounding box center [445, 198] width 252 height 18
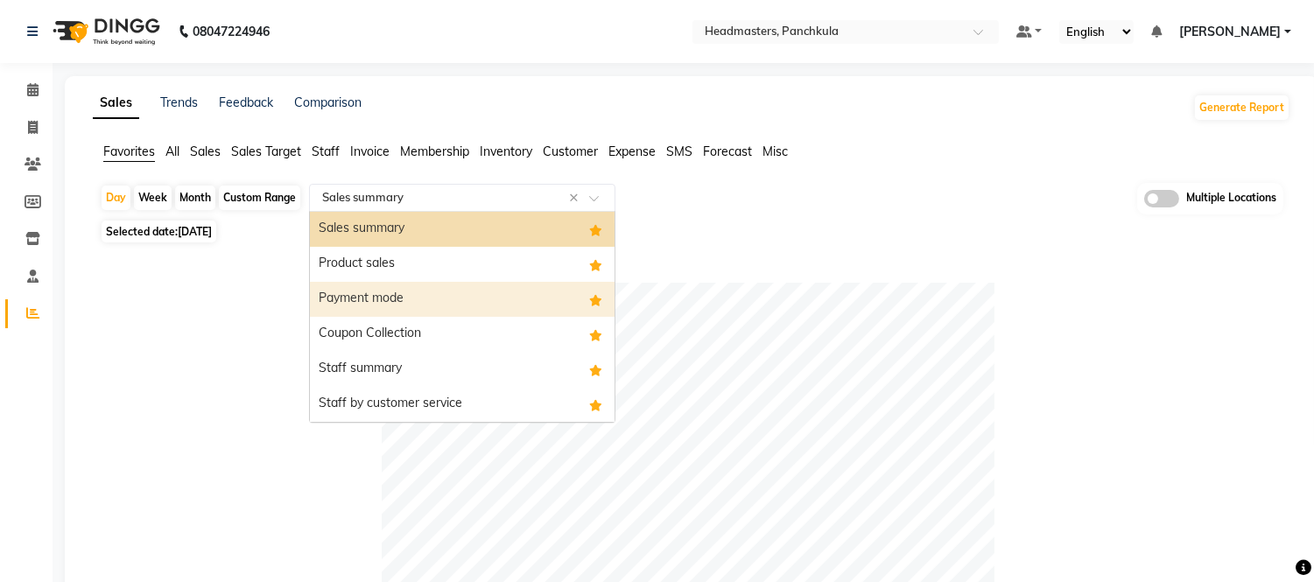
click at [381, 291] on div "Payment mode" at bounding box center [462, 299] width 305 height 35
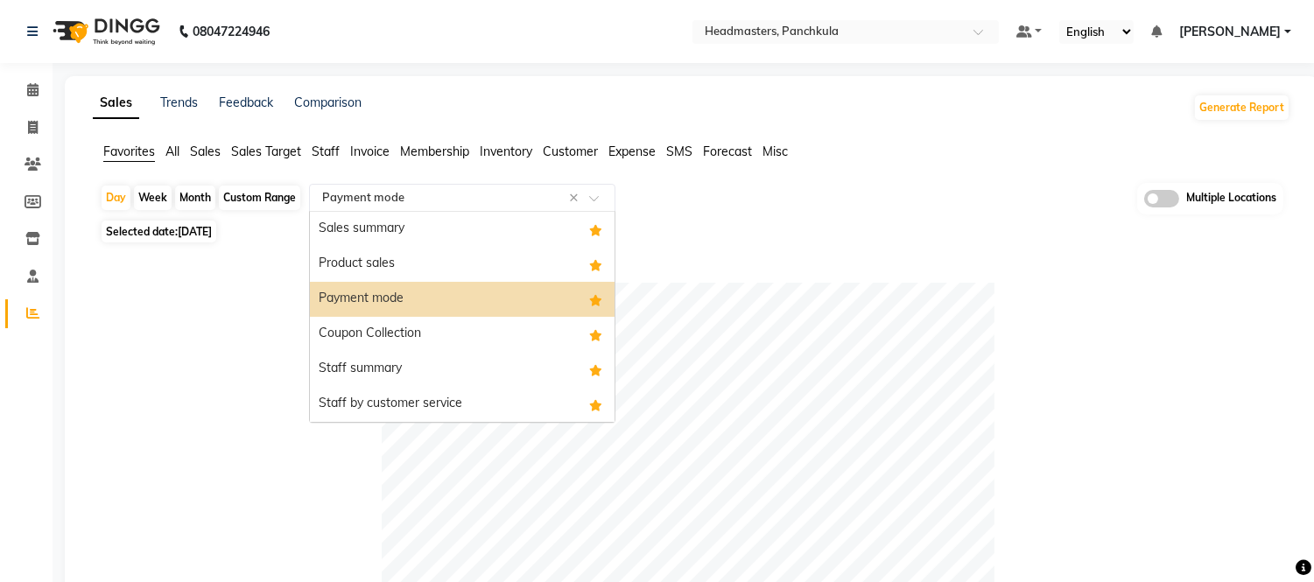
click at [483, 206] on div "Select Report Type × Payment mode ×" at bounding box center [462, 198] width 306 height 28
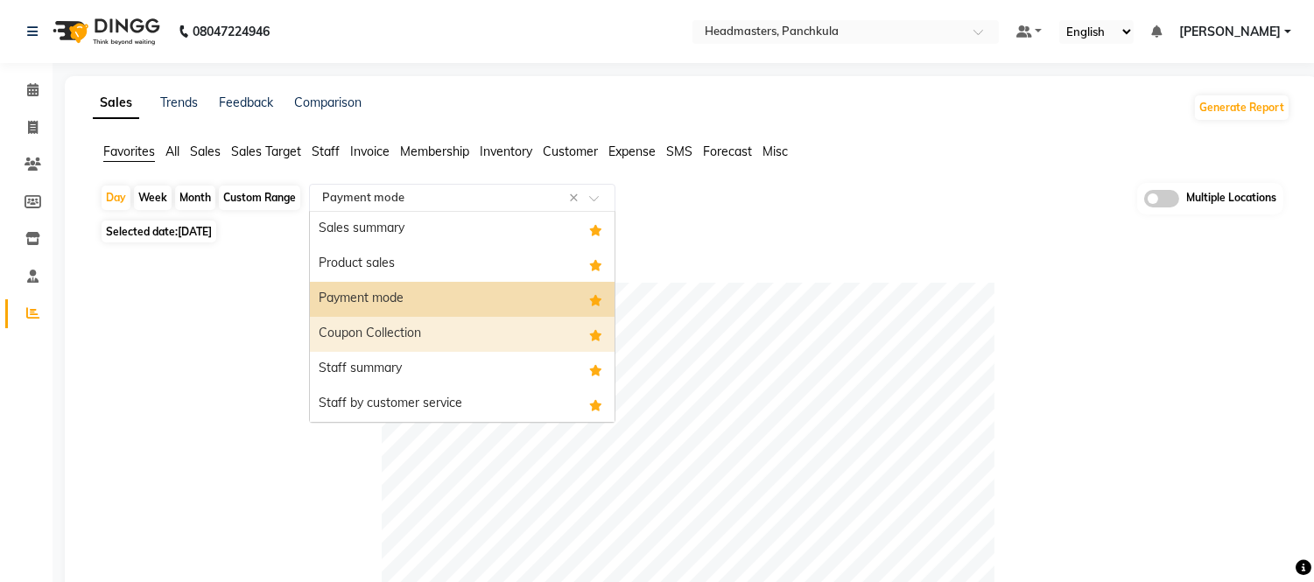
click at [373, 339] on div "Coupon Collection" at bounding box center [462, 334] width 305 height 35
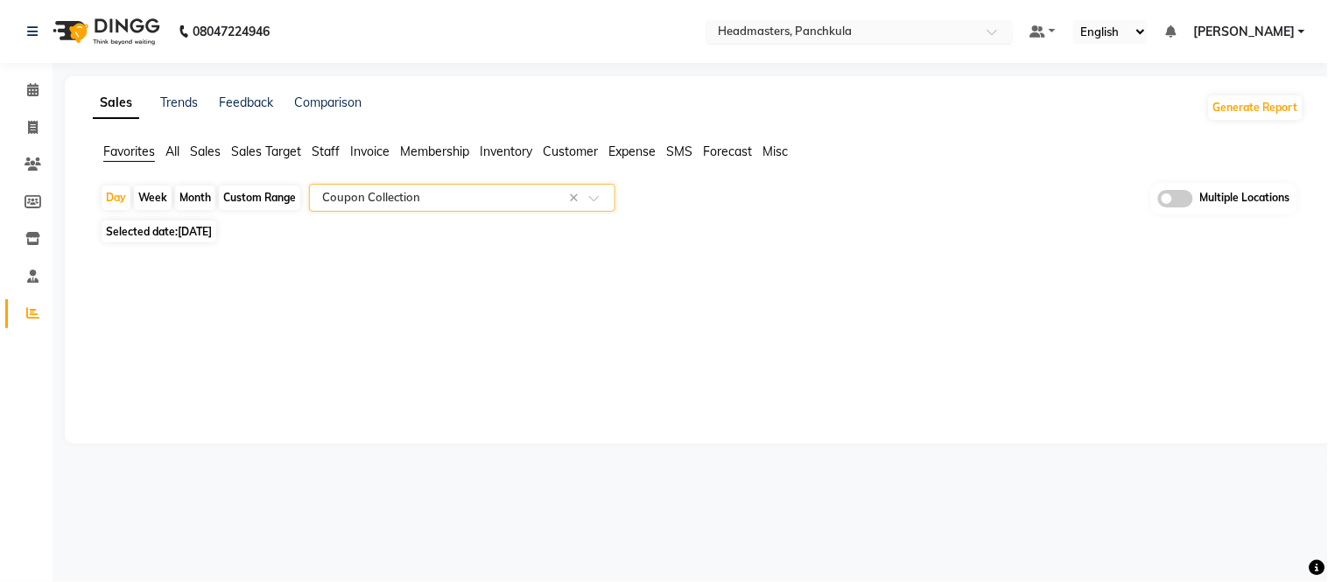
click at [830, 32] on input "text" at bounding box center [842, 34] width 254 height 18
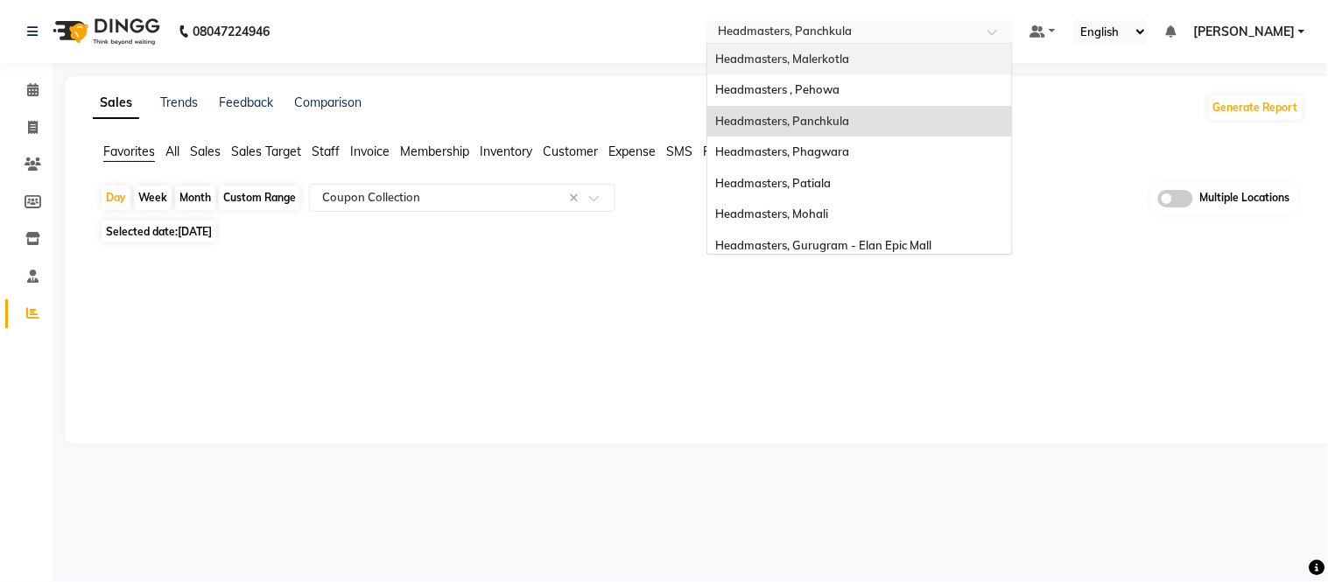
click at [850, 66] on div "Headmasters, Malerkotla" at bounding box center [859, 60] width 305 height 32
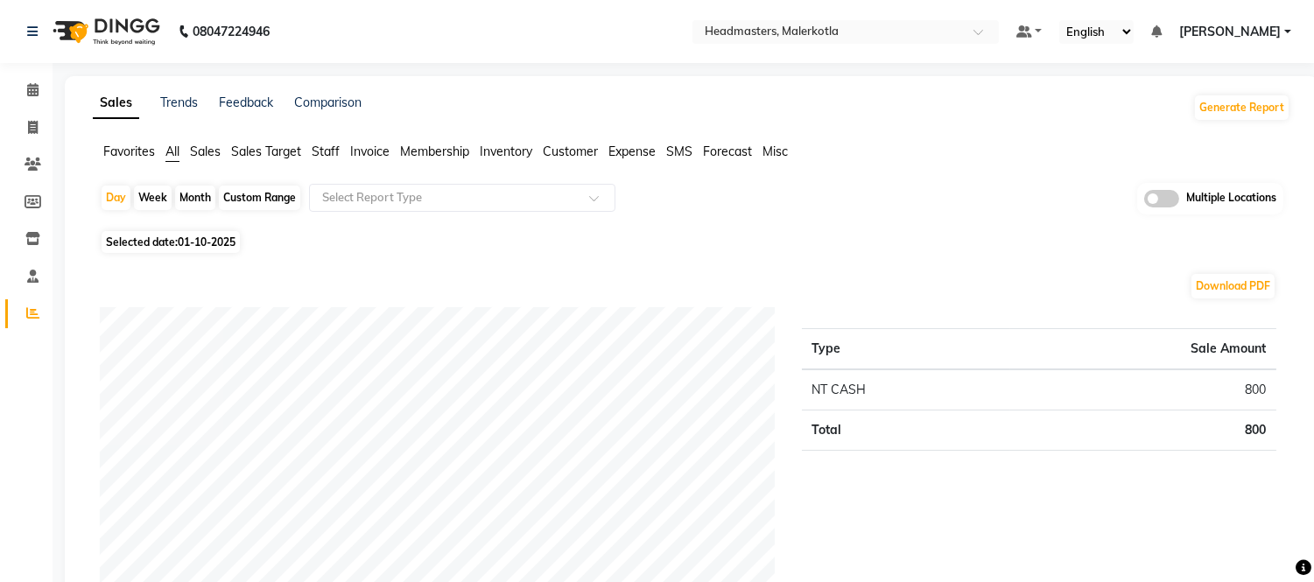
drag, startPoint x: 135, startPoint y: 145, endPoint x: 354, endPoint y: 222, distance: 232.0
click at [135, 146] on span "Favorites" at bounding box center [129, 152] width 52 height 16
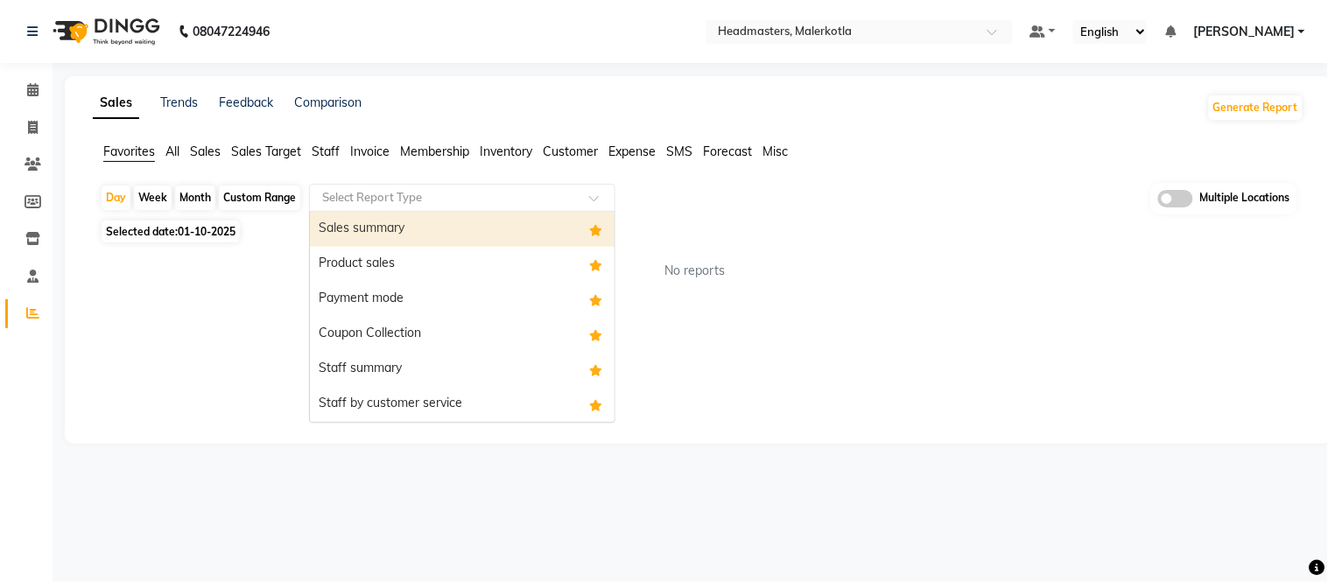
drag, startPoint x: 371, startPoint y: 198, endPoint x: 371, endPoint y: 222, distance: 24.5
click at [371, 201] on input "text" at bounding box center [445, 198] width 252 height 18
click at [371, 229] on div "Sales summary" at bounding box center [462, 229] width 305 height 35
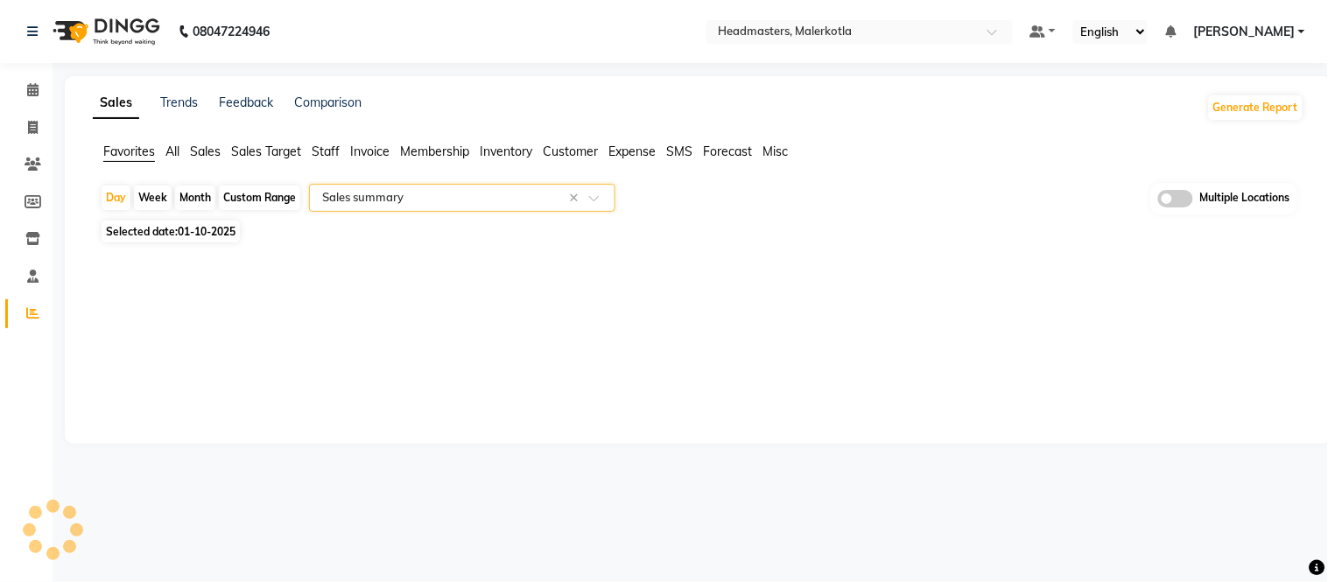
select select "full_report"
select select "csv"
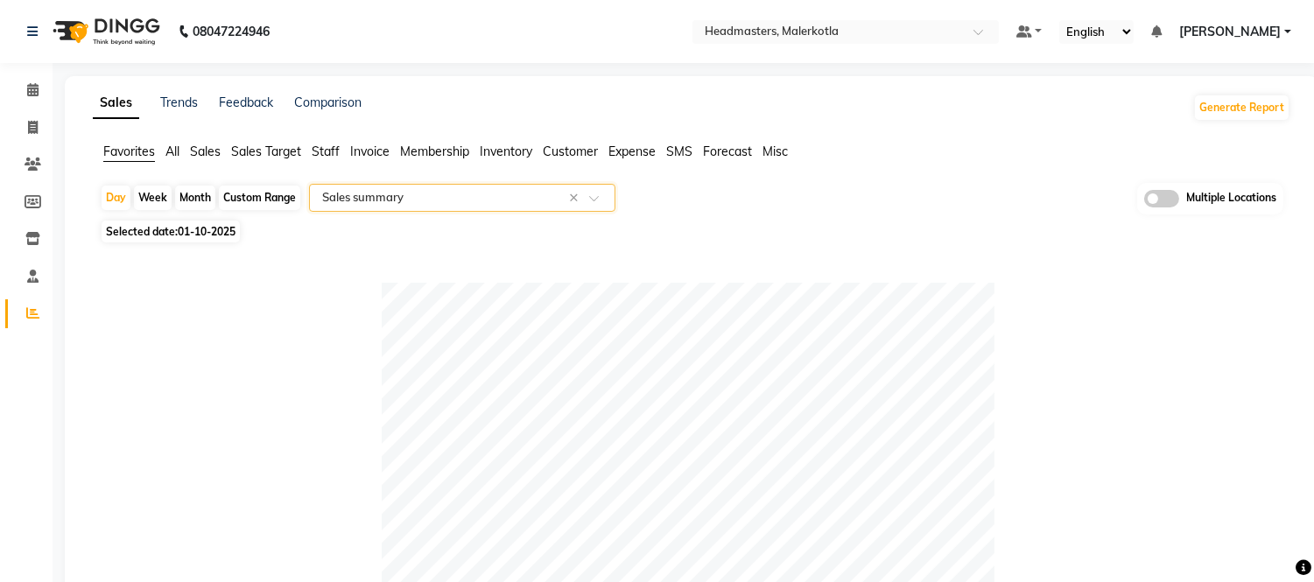
click at [182, 231] on span "01-10-2025" at bounding box center [207, 231] width 58 height 13
select select "10"
select select "2025"
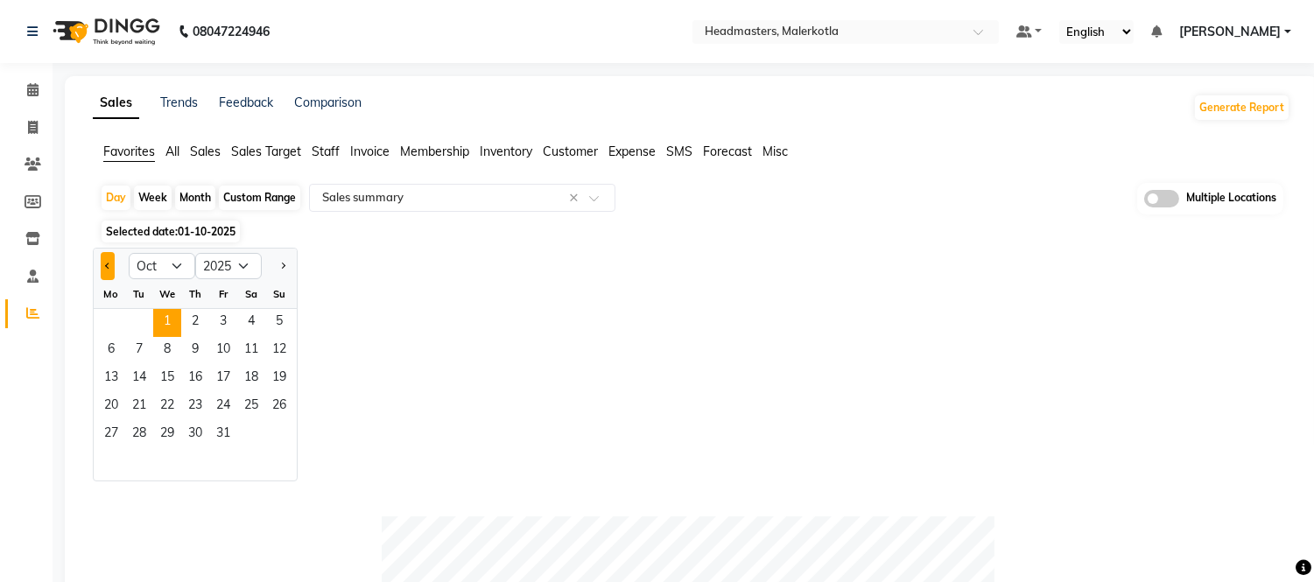
click at [106, 260] on button "Previous month" at bounding box center [108, 266] width 14 height 28
select select "9"
click at [134, 435] on span "30" at bounding box center [139, 435] width 28 height 28
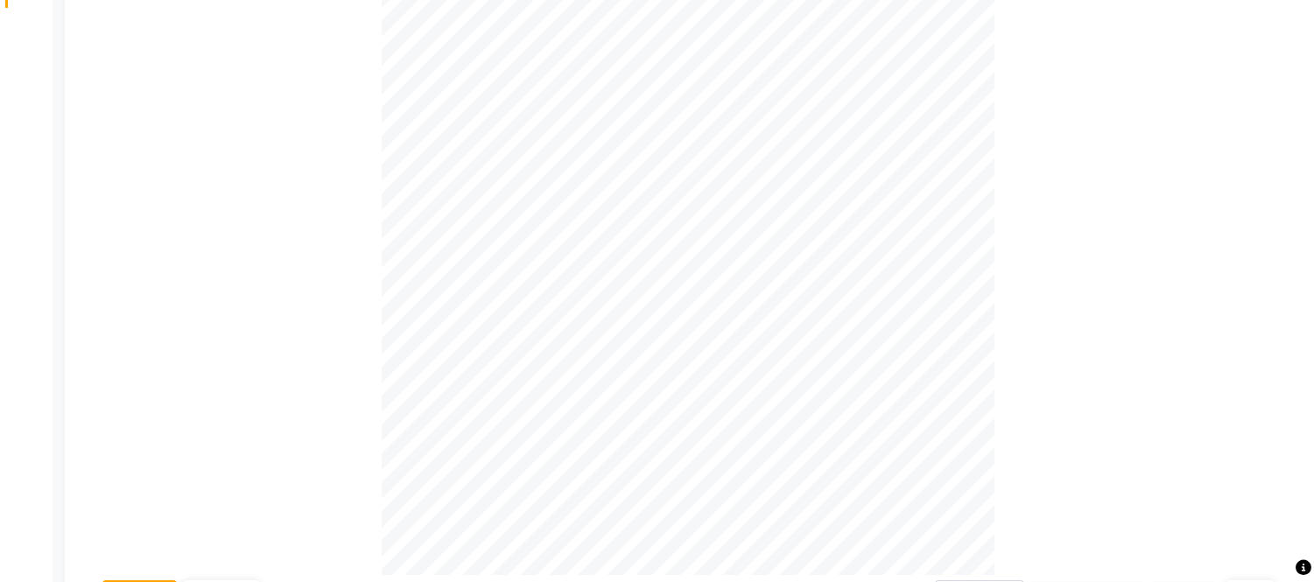
scroll to position [32, 0]
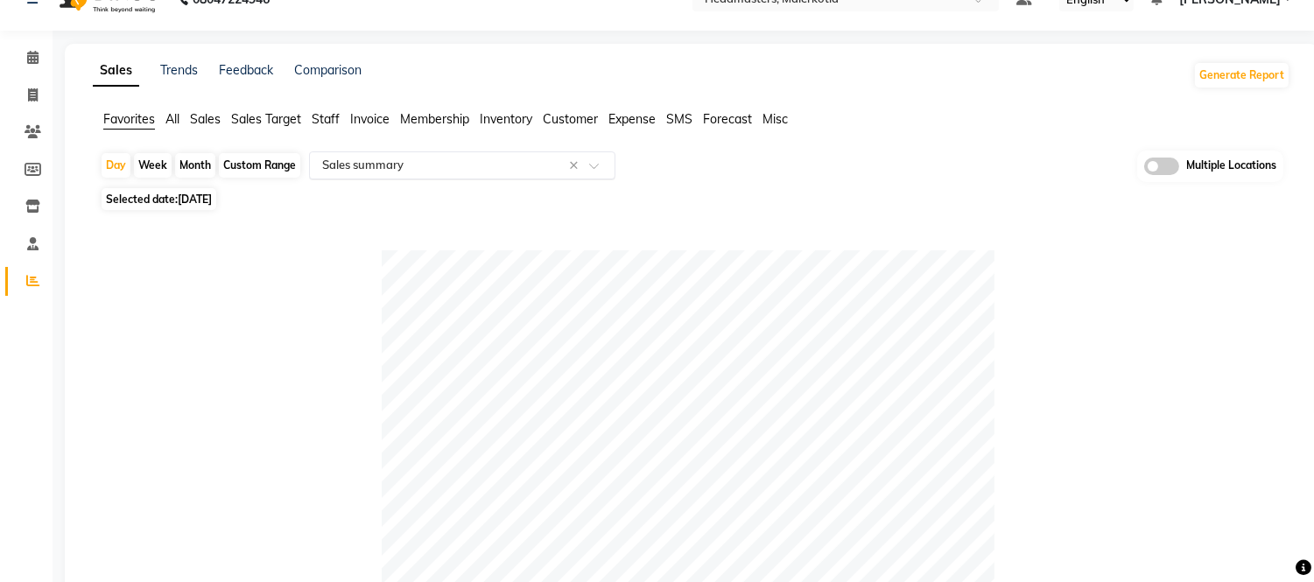
click at [355, 159] on input "text" at bounding box center [445, 166] width 252 height 18
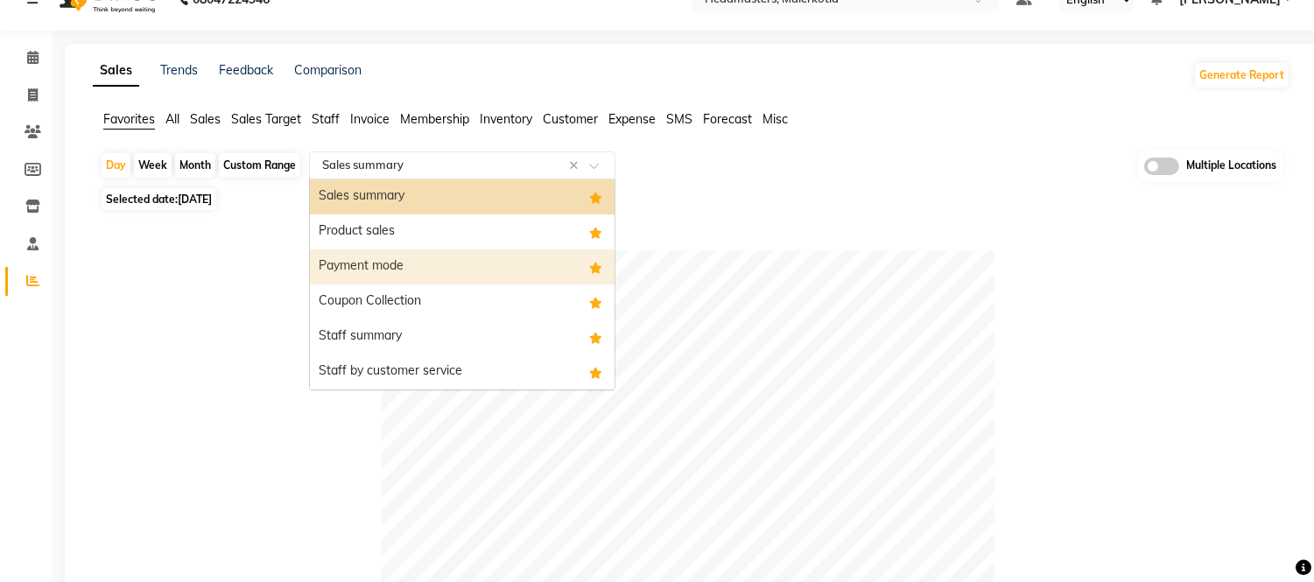
click at [350, 263] on div "Payment mode" at bounding box center [462, 266] width 305 height 35
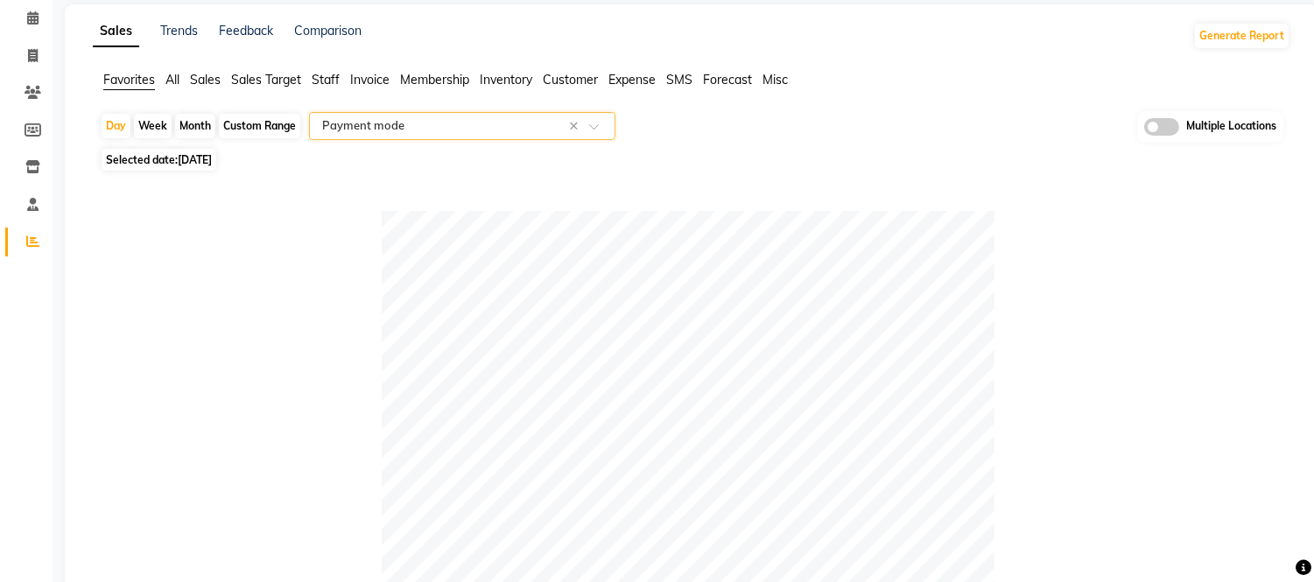
scroll to position [0, 0]
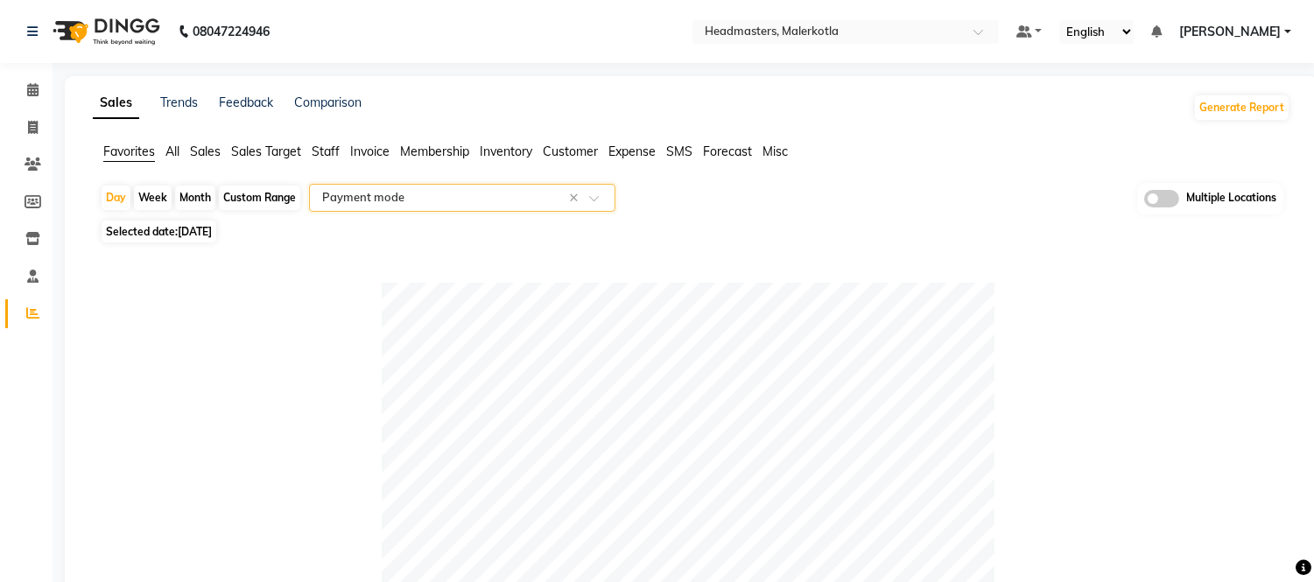
click at [474, 190] on input "text" at bounding box center [445, 198] width 252 height 18
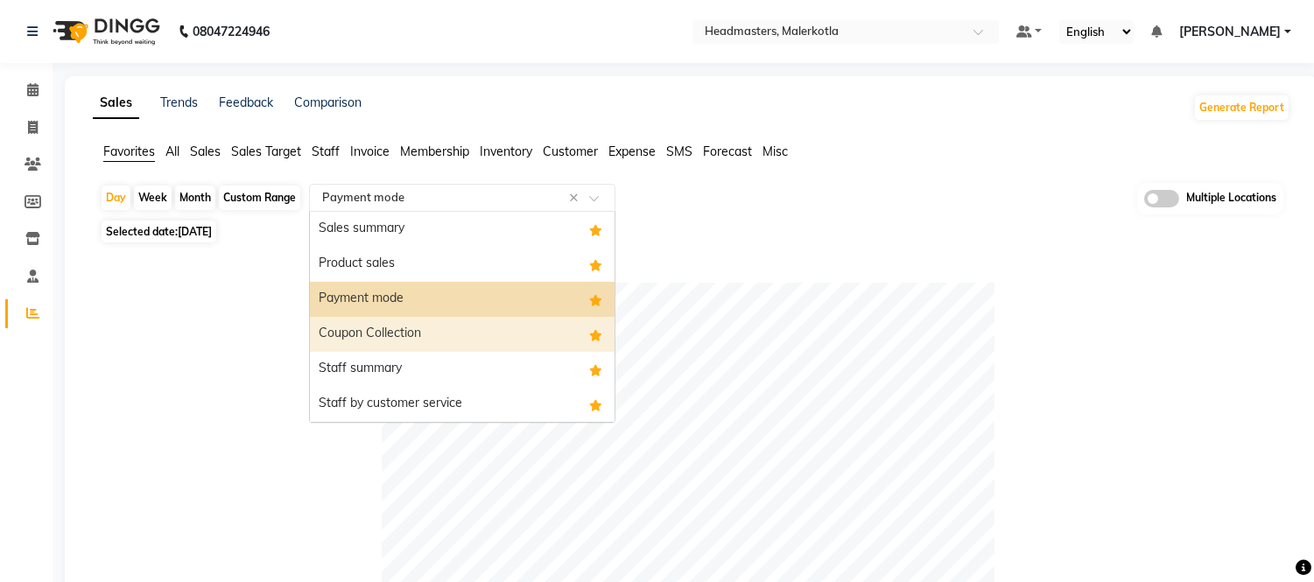
click at [376, 327] on div "Coupon Collection" at bounding box center [462, 334] width 305 height 35
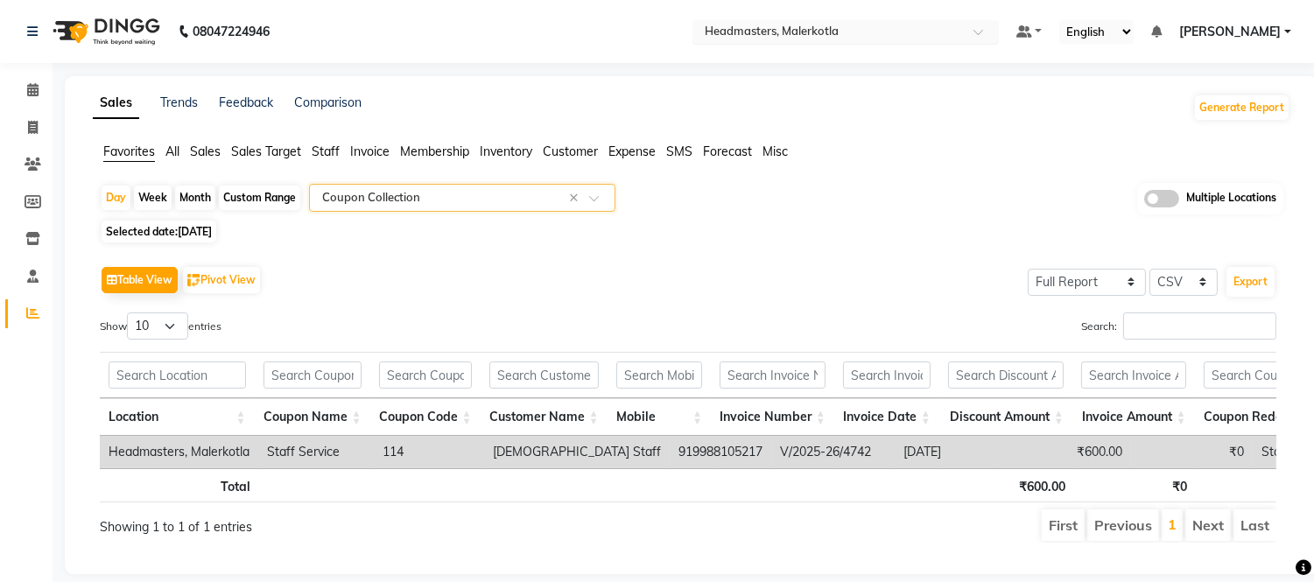
click at [836, 32] on input "text" at bounding box center [828, 34] width 254 height 18
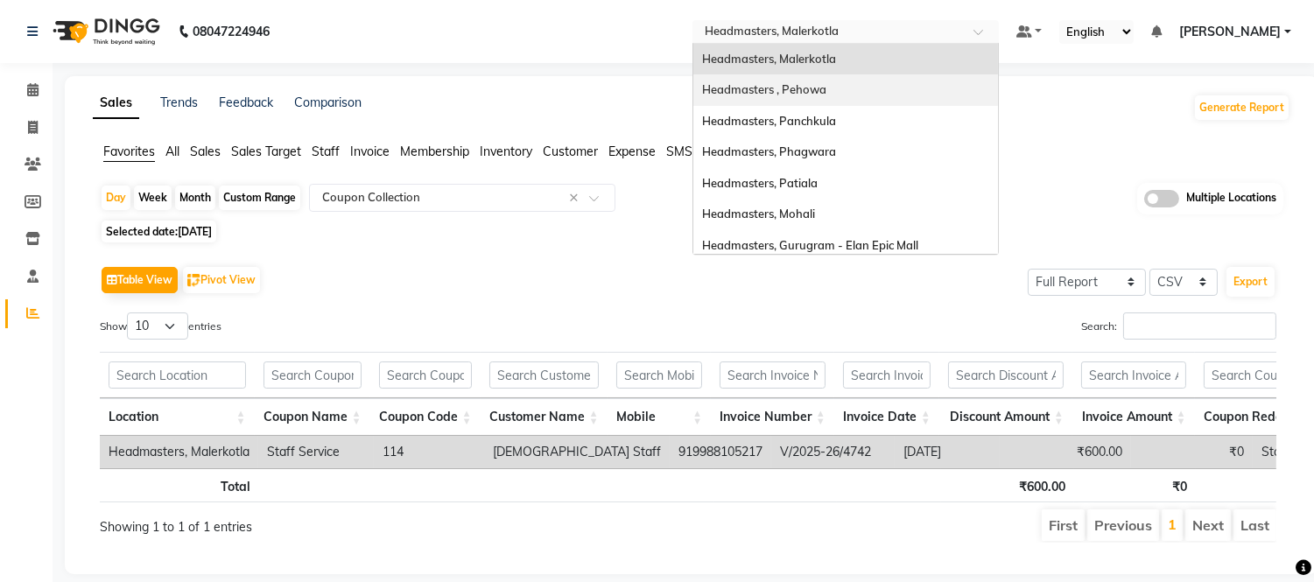
click at [826, 91] on span "Headmasters , Pehowa" at bounding box center [764, 89] width 124 height 14
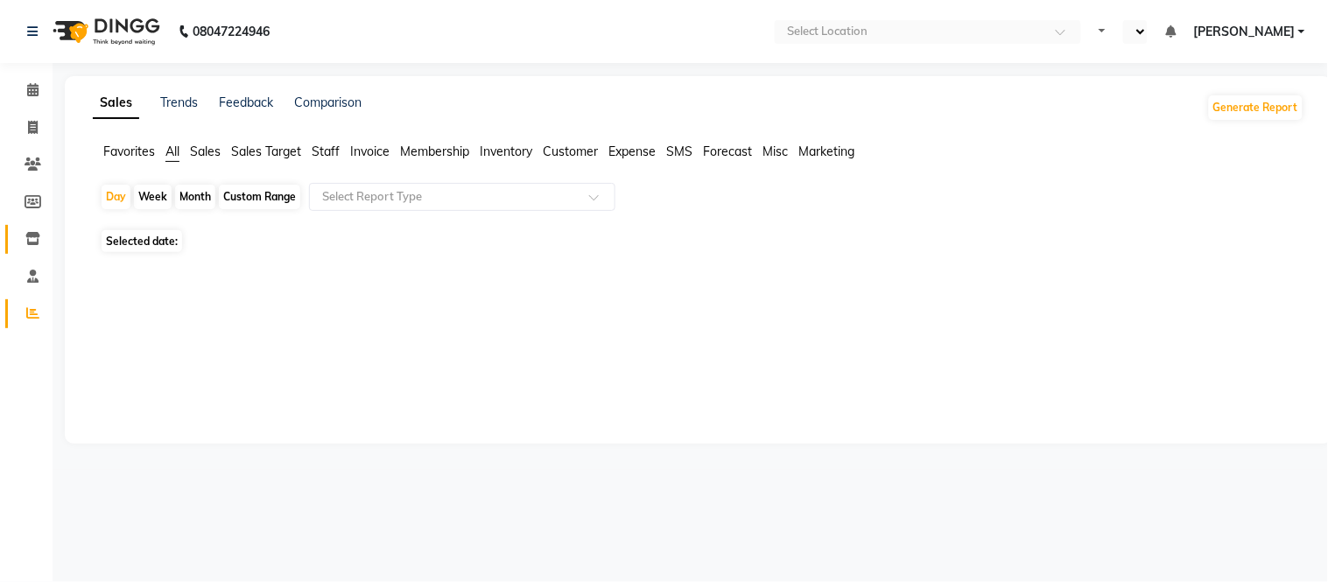
select select "en"
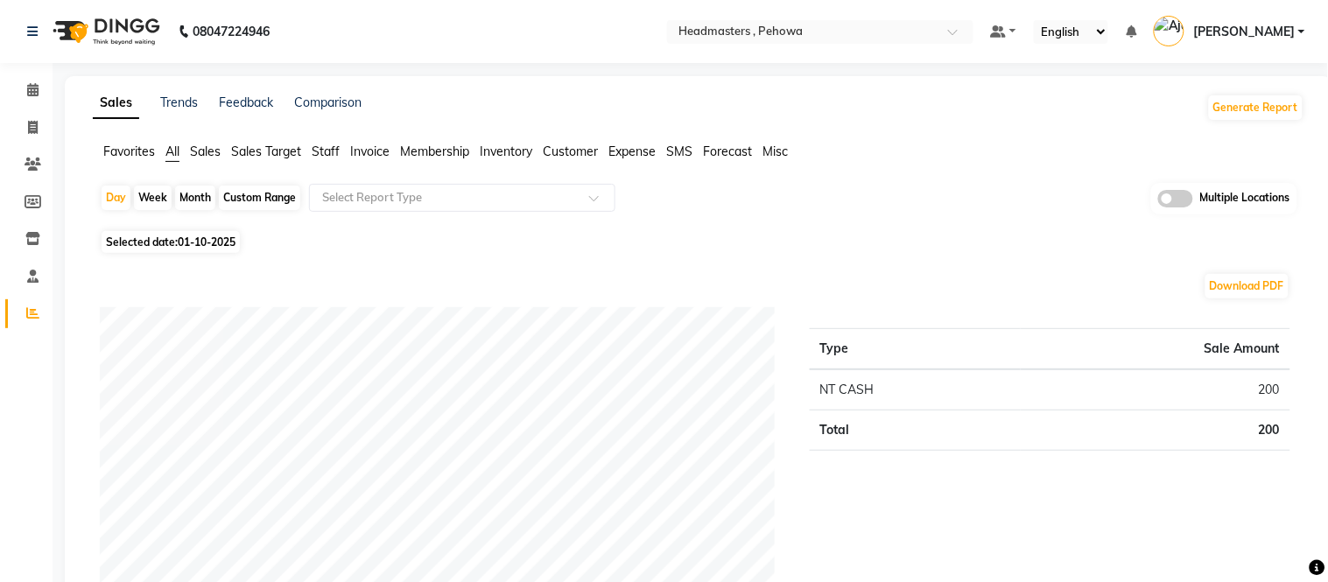
click at [123, 150] on span "Favorites" at bounding box center [129, 152] width 52 height 16
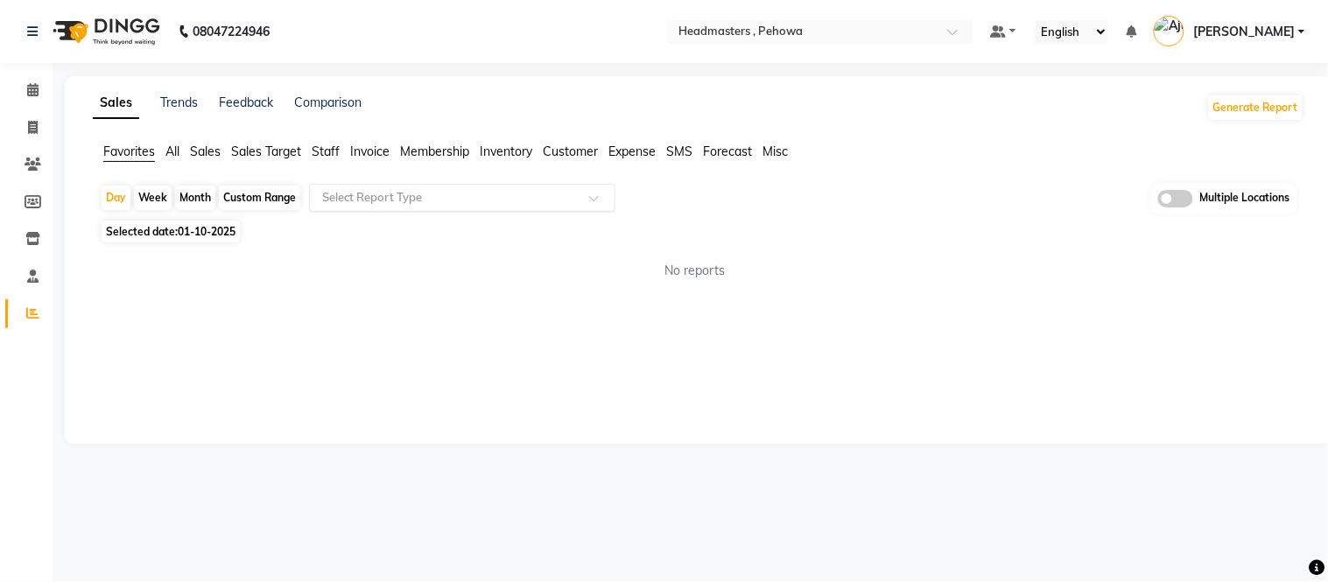
click at [334, 186] on div "Select Report Type" at bounding box center [462, 198] width 306 height 28
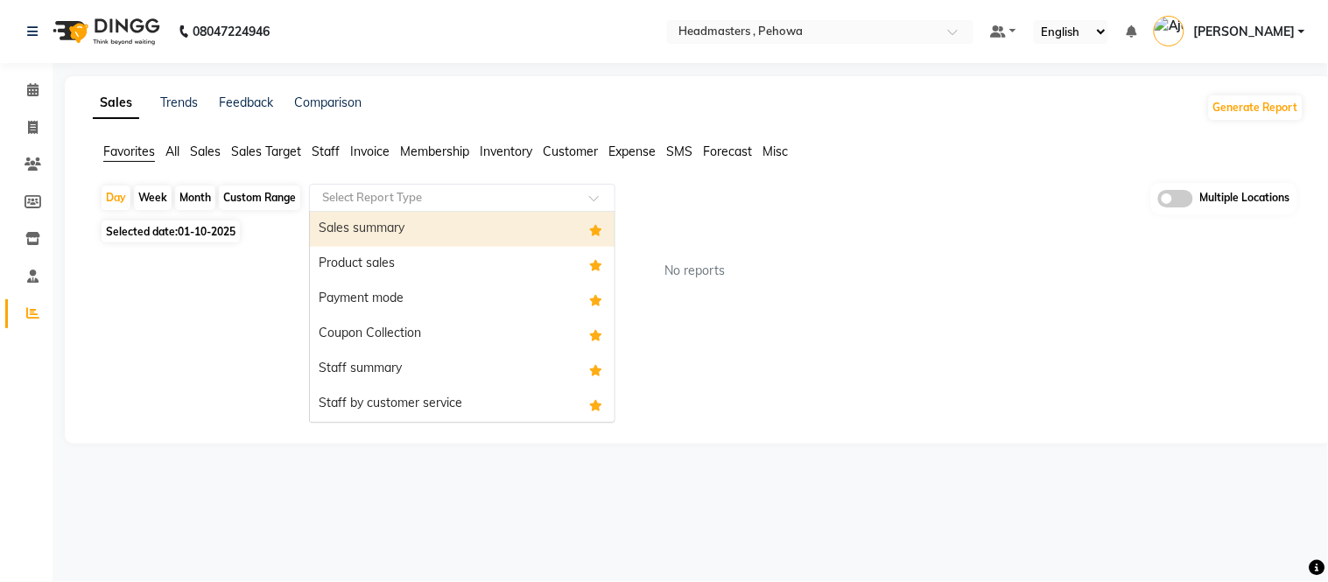
click at [347, 220] on div "Sales summary" at bounding box center [462, 229] width 305 height 35
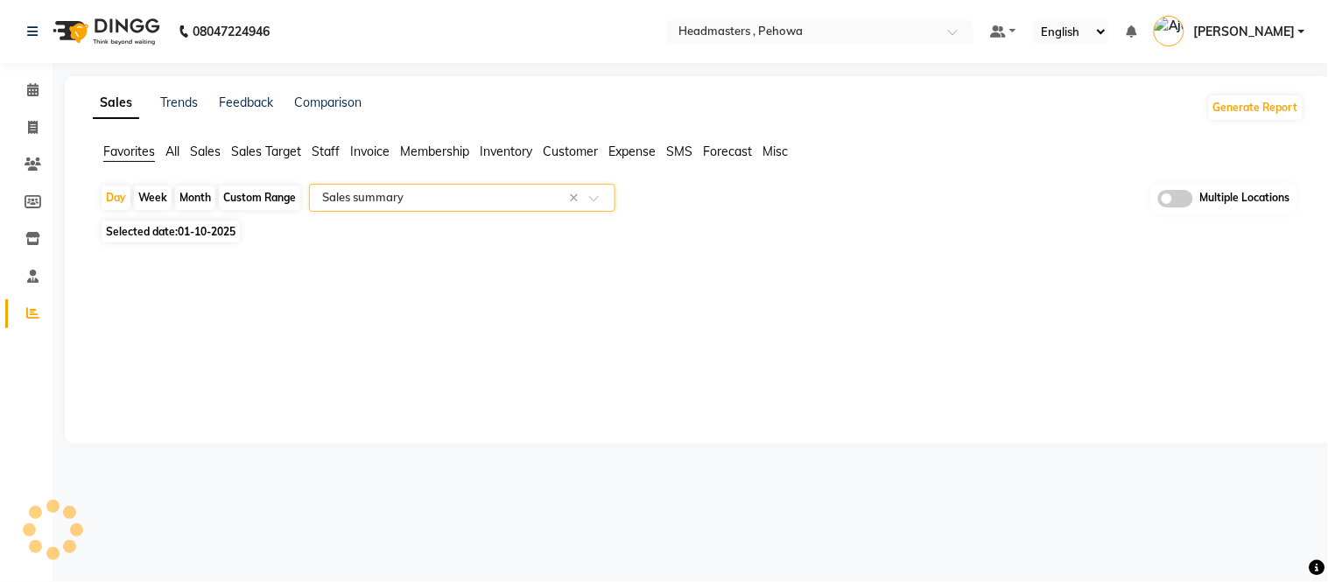
click at [201, 236] on span "01-10-2025" at bounding box center [207, 231] width 58 height 13
select select "10"
select select "2025"
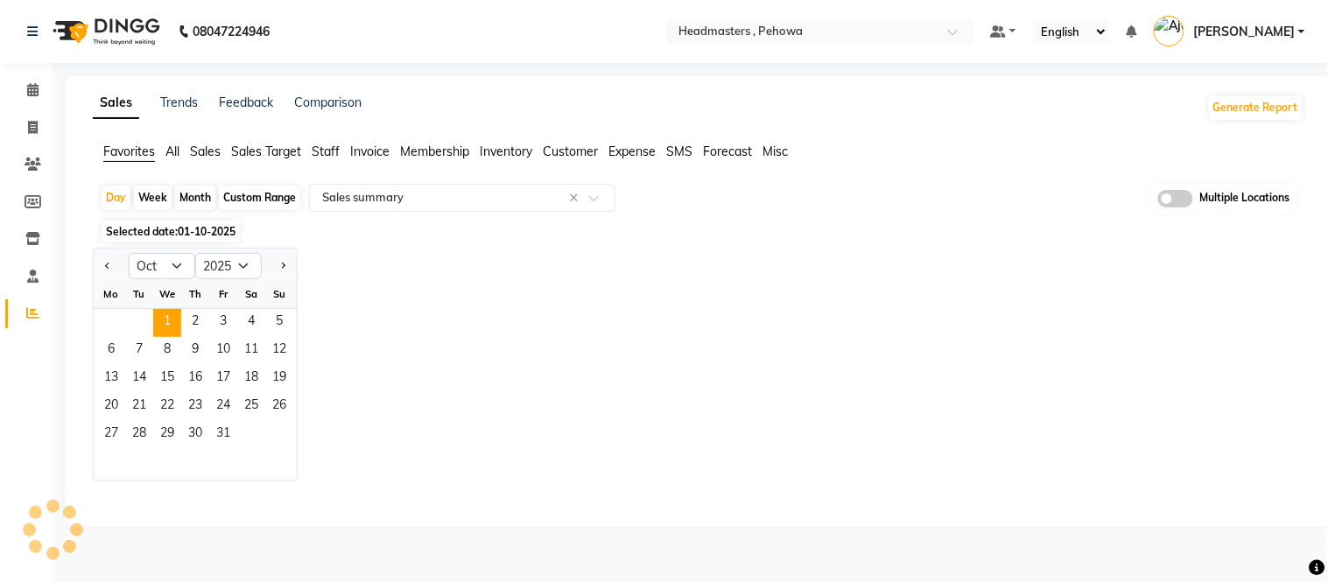
select select "full_report"
select select "csv"
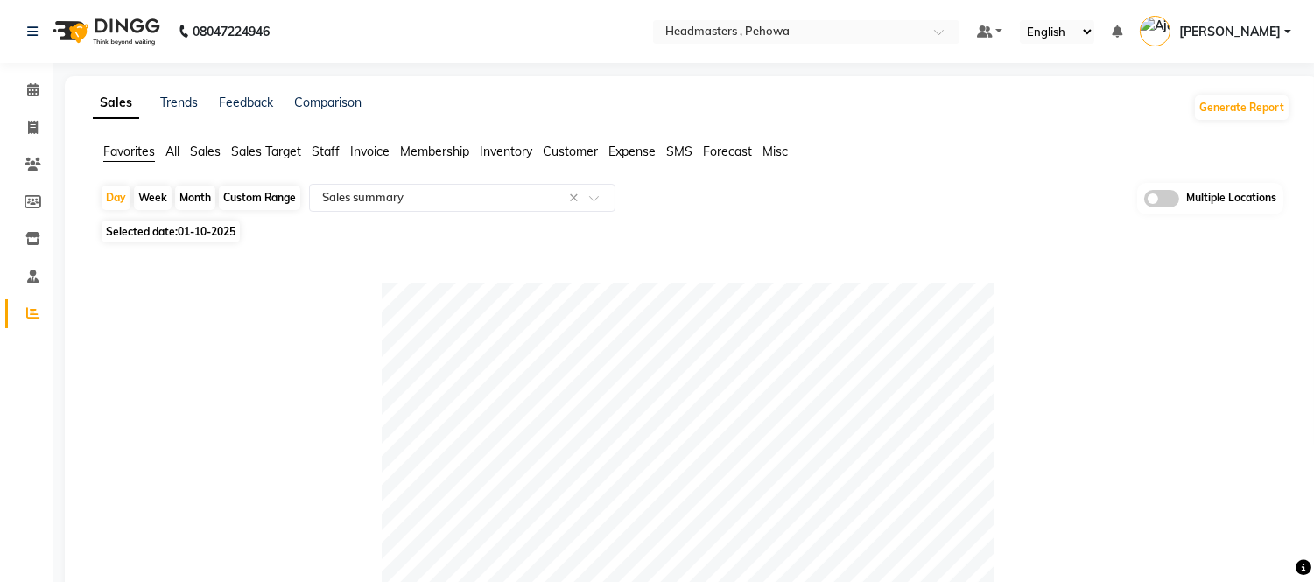
click at [186, 231] on span "01-10-2025" at bounding box center [207, 231] width 58 height 13
select select "10"
select select "2025"
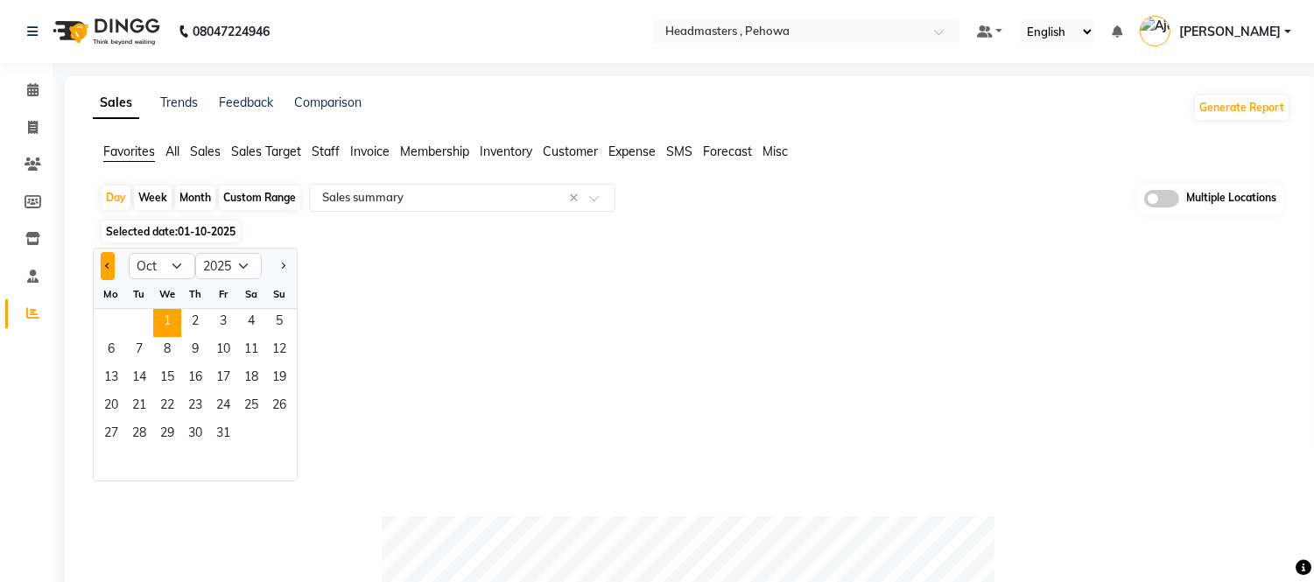
click at [101, 257] on button "Previous month" at bounding box center [108, 266] width 14 height 28
select select "9"
click at [142, 432] on span "30" at bounding box center [139, 435] width 28 height 28
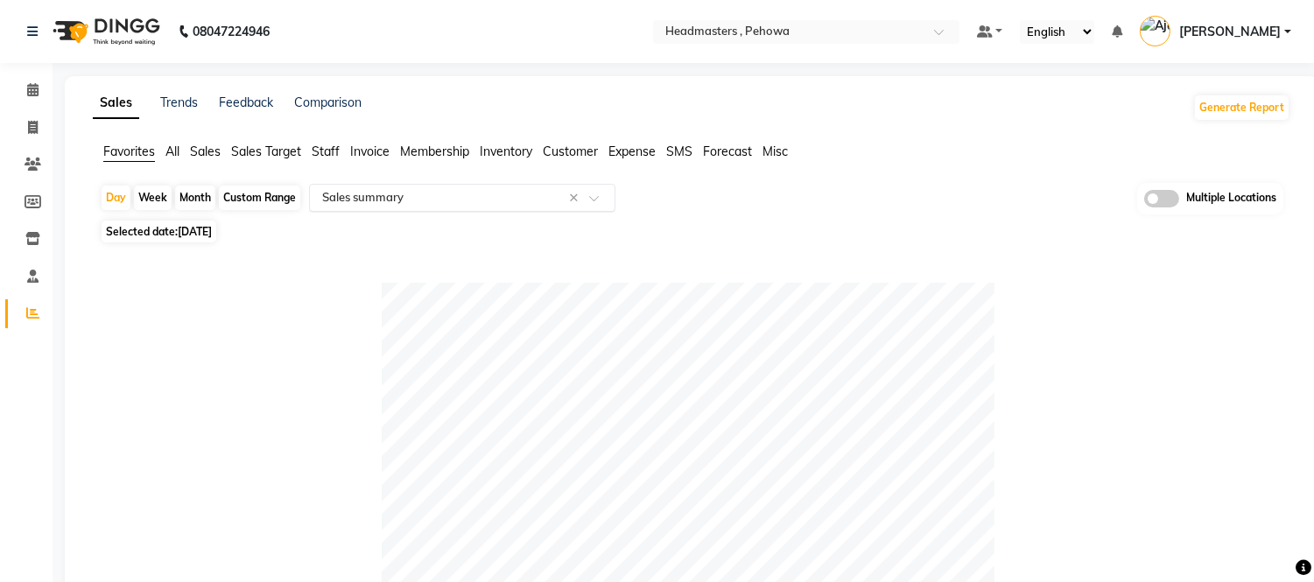
click at [410, 206] on div "Select Report Type × Sales summary ×" at bounding box center [462, 198] width 306 height 28
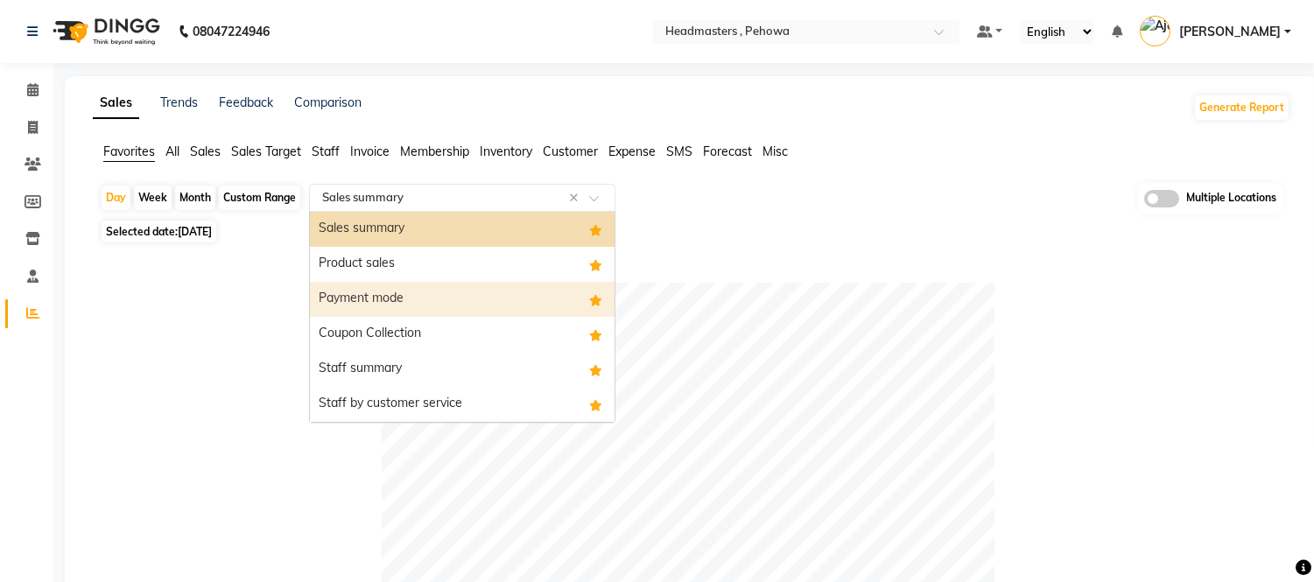
click at [356, 304] on div "Payment mode" at bounding box center [462, 299] width 305 height 35
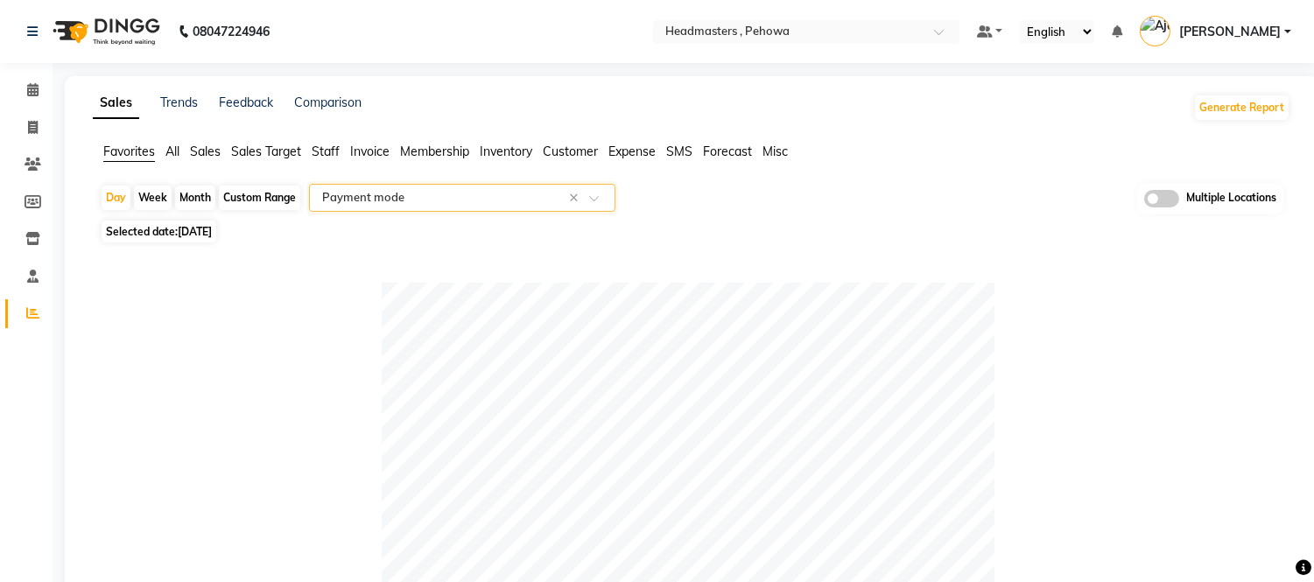
click at [363, 198] on input "text" at bounding box center [445, 198] width 252 height 18
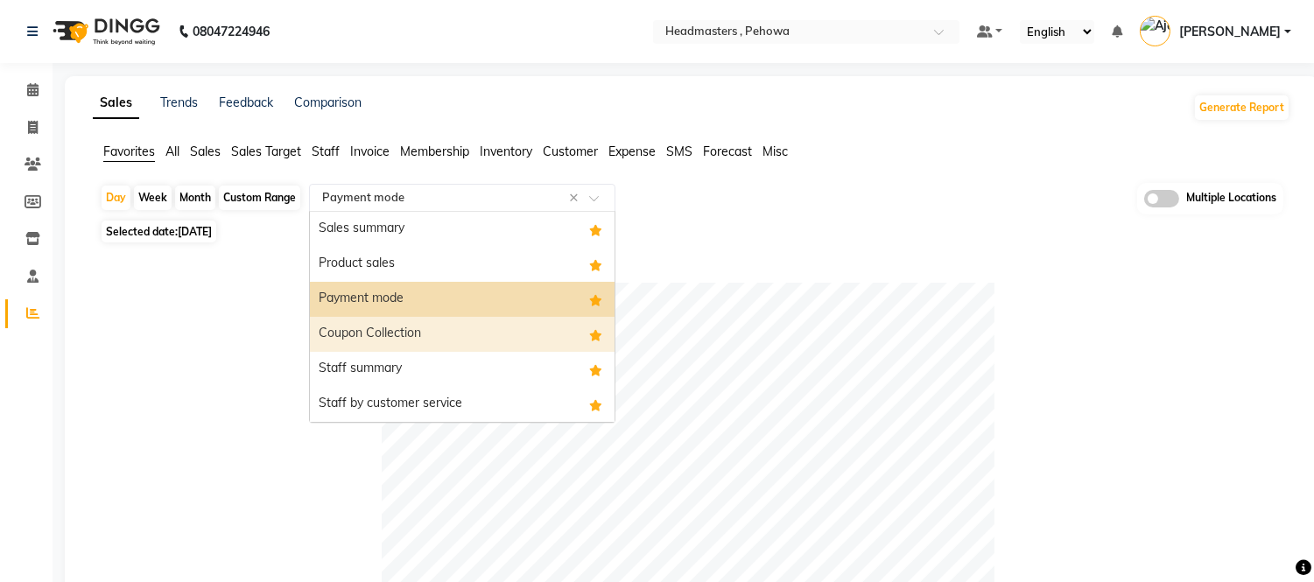
drag, startPoint x: 361, startPoint y: 325, endPoint x: 372, endPoint y: 328, distance: 11.9
click at [361, 328] on div "Coupon Collection" at bounding box center [462, 334] width 305 height 35
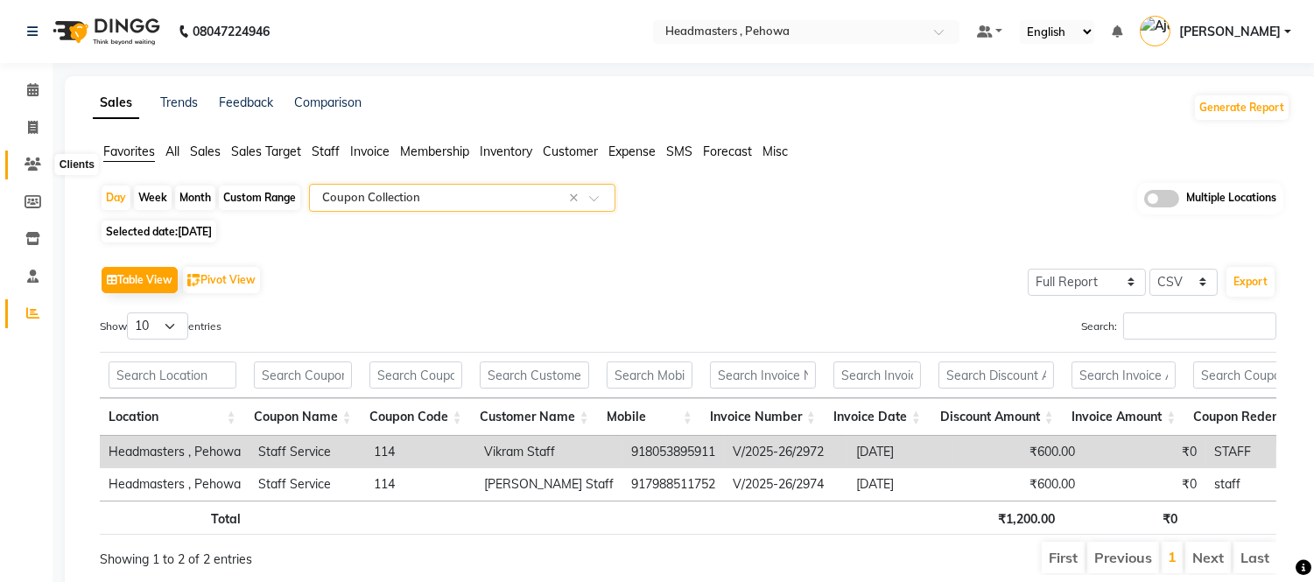
click at [31, 162] on icon at bounding box center [33, 164] width 17 height 13
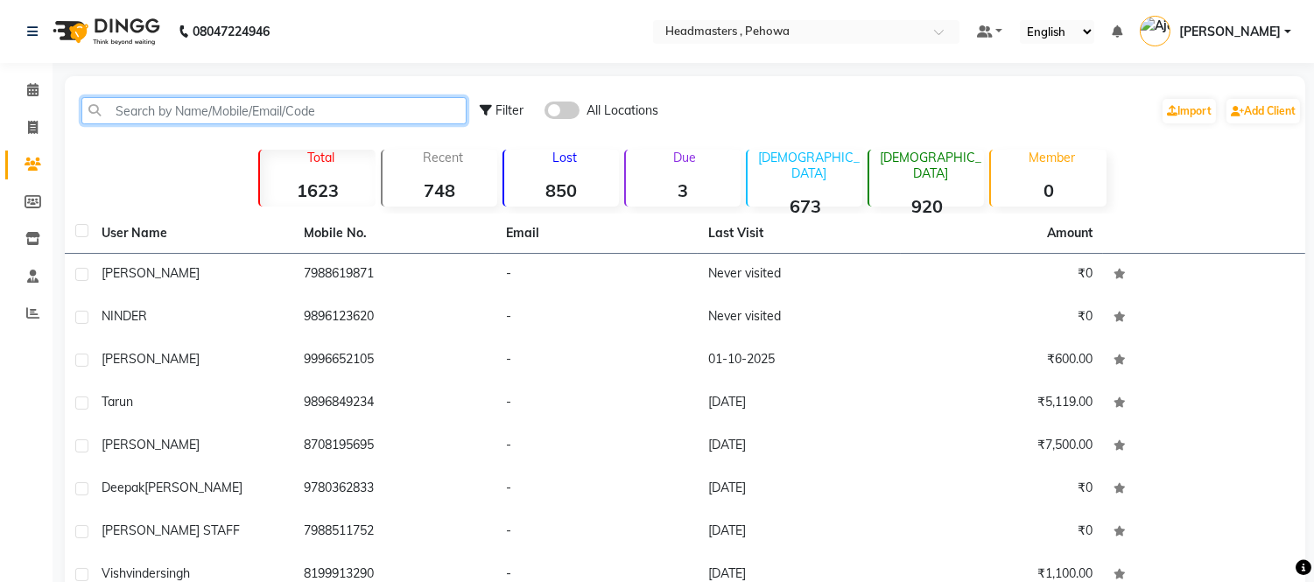
drag, startPoint x: 109, startPoint y: 117, endPoint x: 117, endPoint y: 116, distance: 8.9
click at [109, 117] on input "text" at bounding box center [273, 110] width 385 height 27
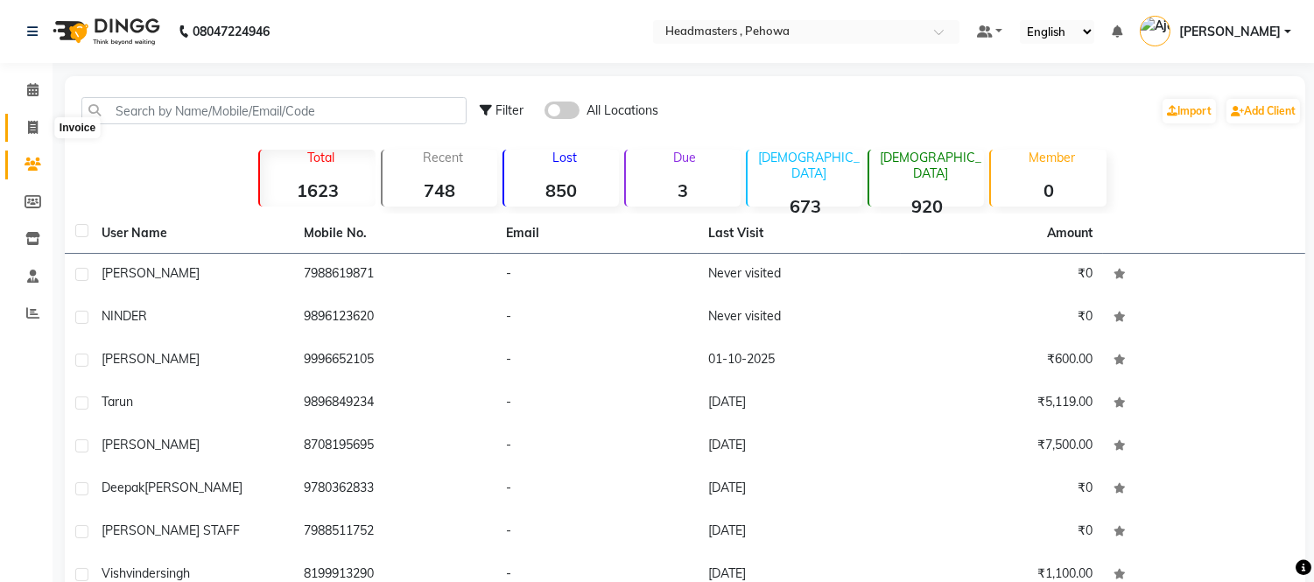
click at [14, 119] on link "Invoice" at bounding box center [26, 128] width 42 height 29
select select "service"
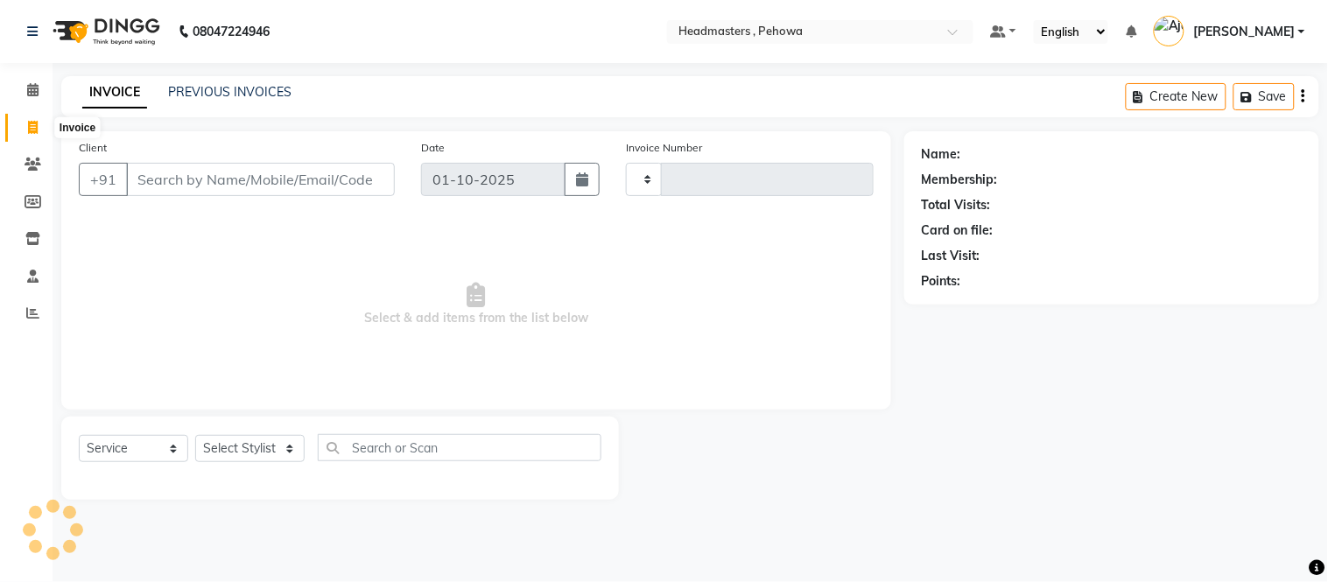
type input "2976"
select select "7727"
click at [268, 84] on link "PREVIOUS INVOICES" at bounding box center [229, 92] width 123 height 16
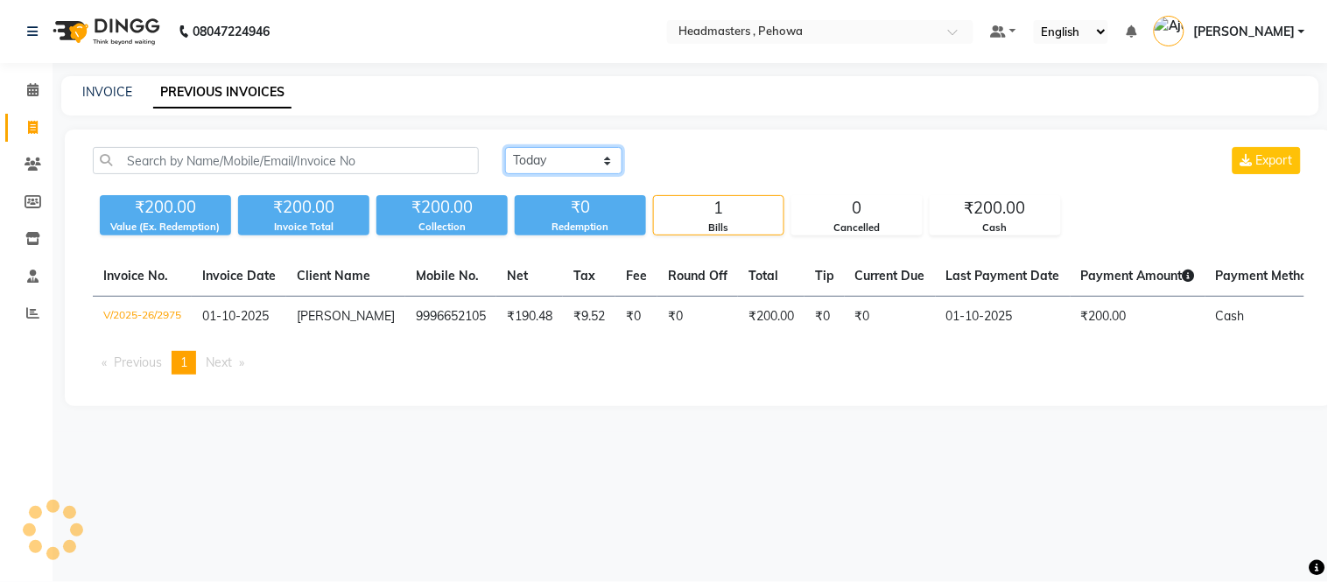
click at [589, 151] on select "Today Yesterday Custom Range" at bounding box center [563, 160] width 117 height 27
select select "yesterday"
click at [505, 147] on select "Today Yesterday Custom Range" at bounding box center [563, 160] width 117 height 27
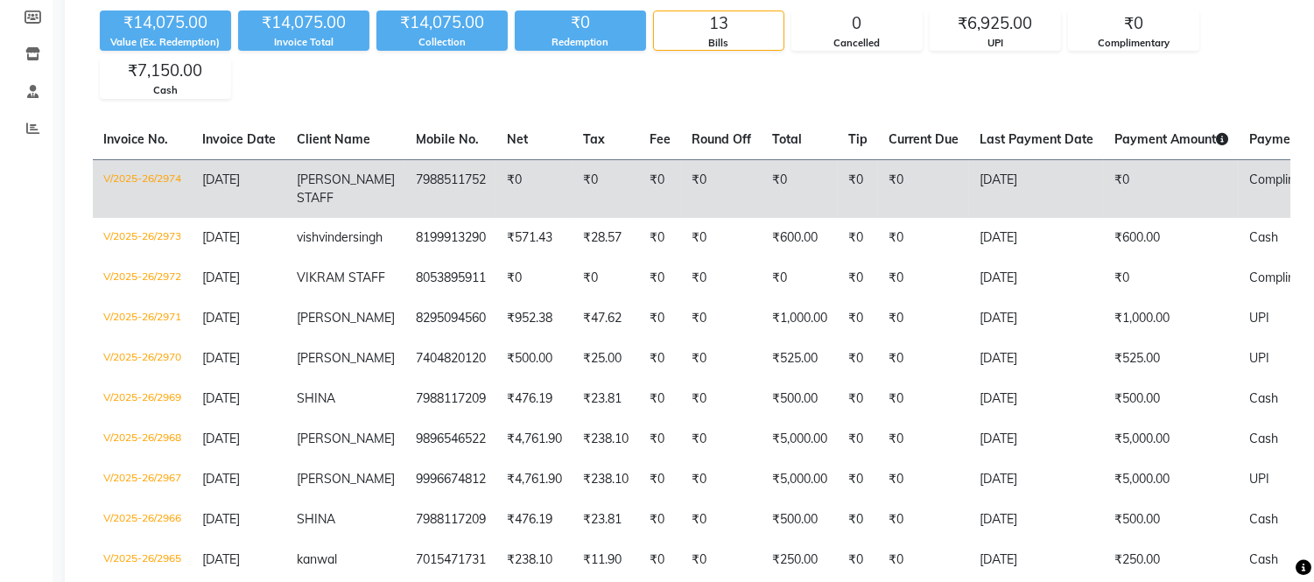
scroll to position [254, 0]
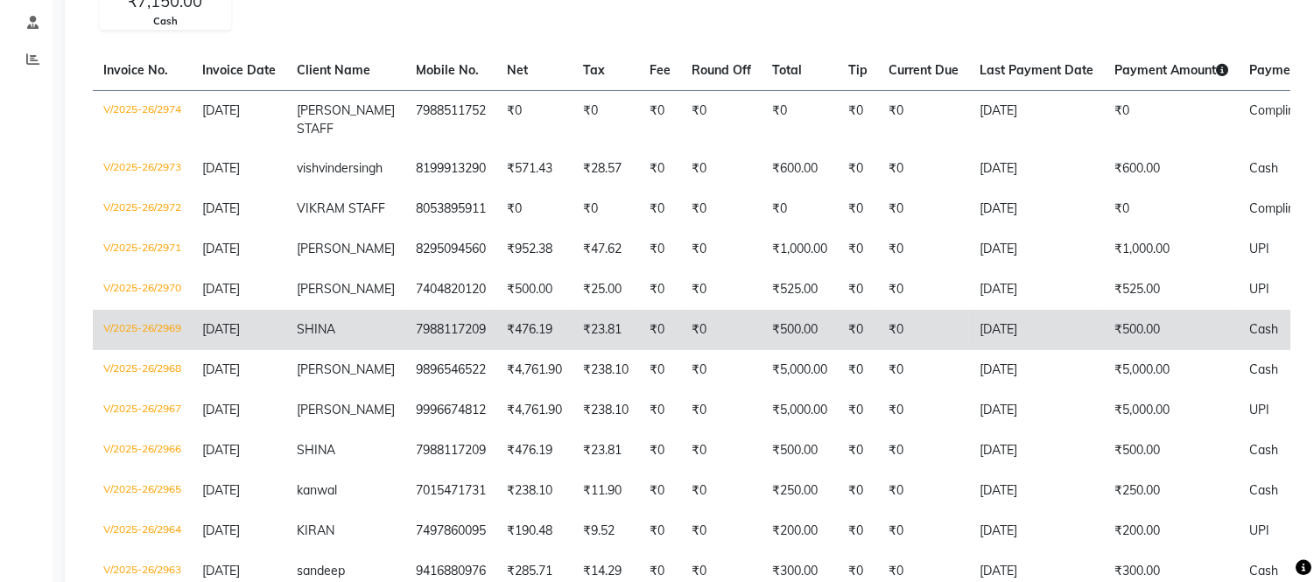
click at [298, 337] on span "SHINA" at bounding box center [316, 329] width 39 height 16
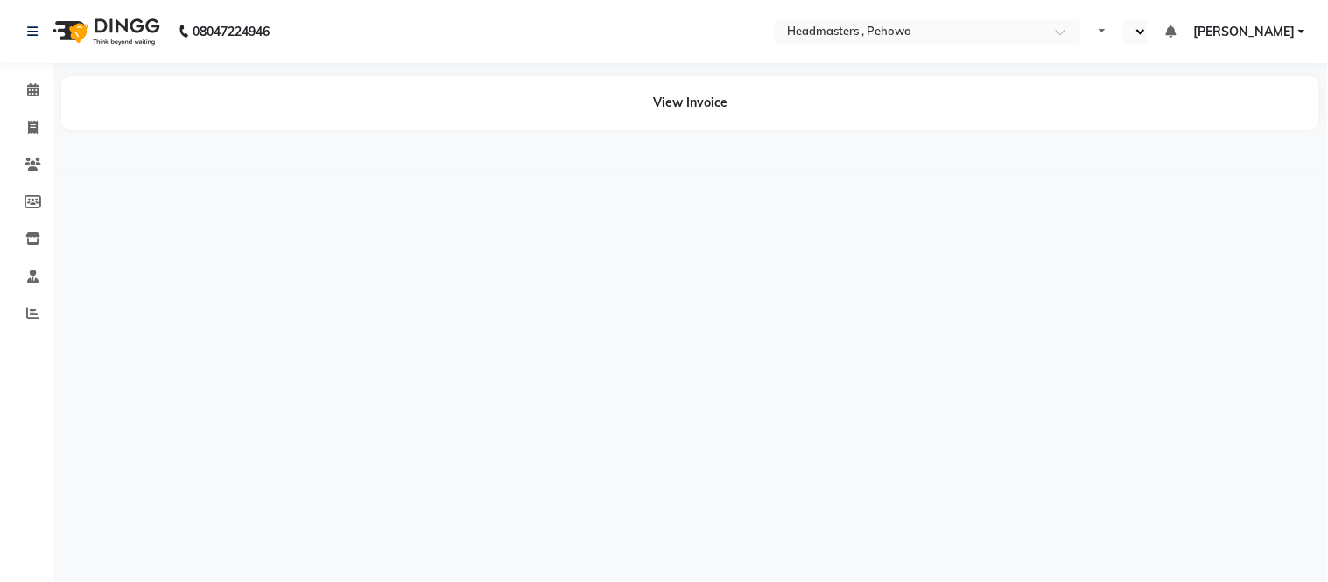
select select "en"
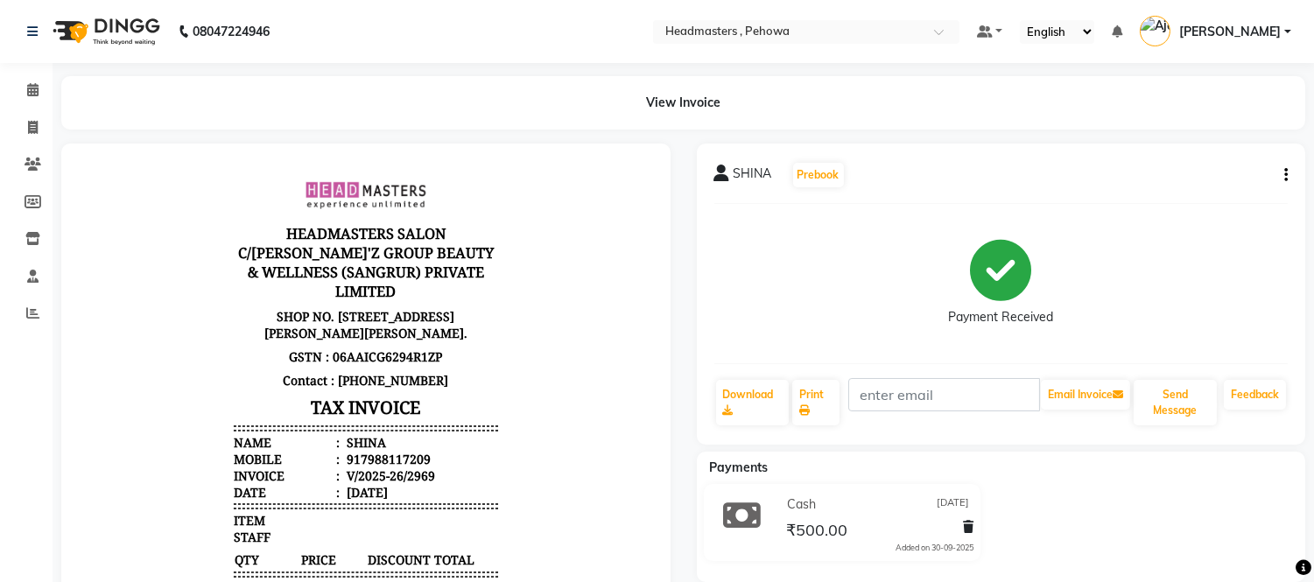
click at [1287, 175] on icon "button" at bounding box center [1286, 175] width 4 height 1
click at [1203, 144] on div "Cancel Invoice" at bounding box center [1199, 142] width 120 height 22
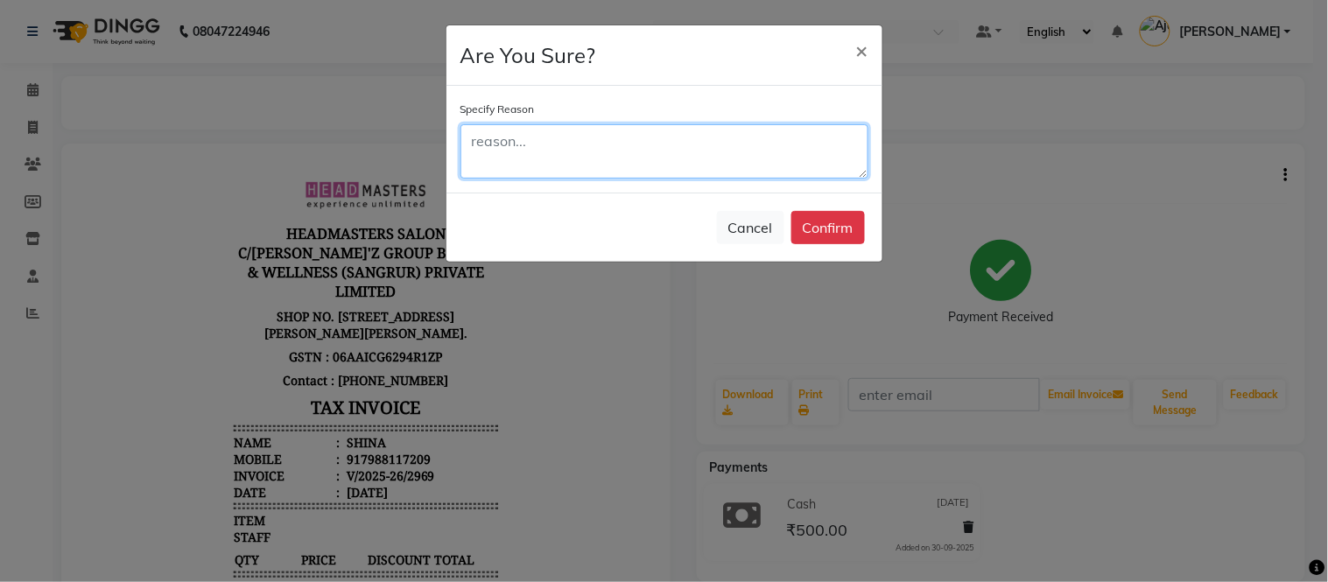
click at [657, 151] on textarea at bounding box center [664, 151] width 408 height 54
type textarea "Double Billing"
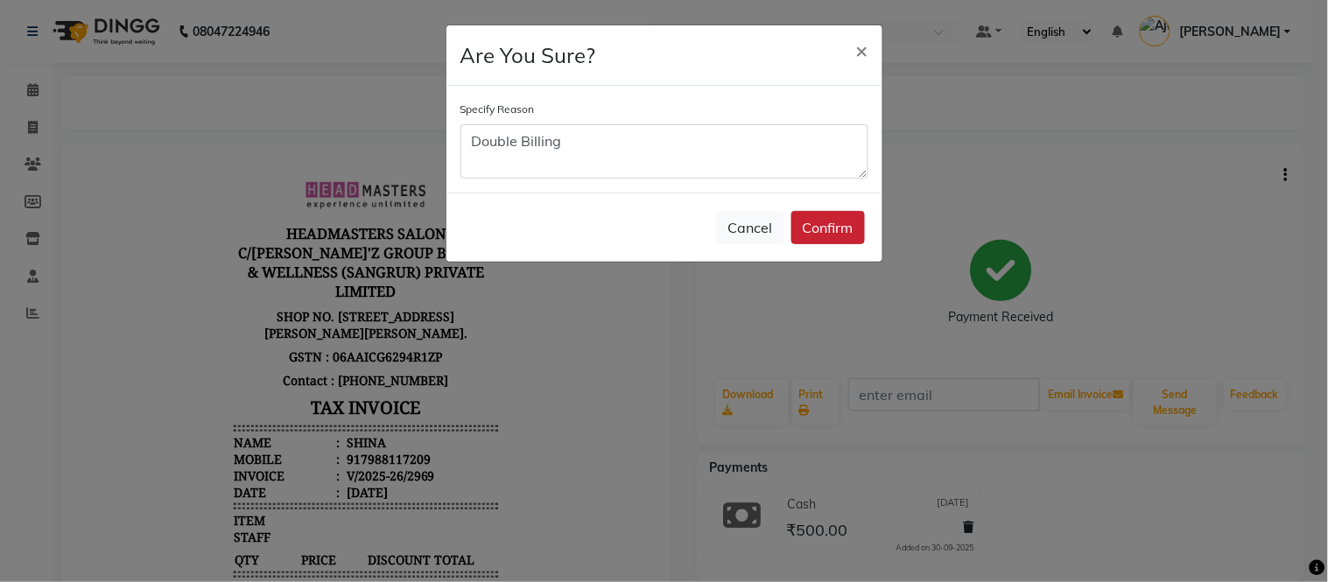
click at [824, 221] on button "Confirm" at bounding box center [828, 227] width 74 height 33
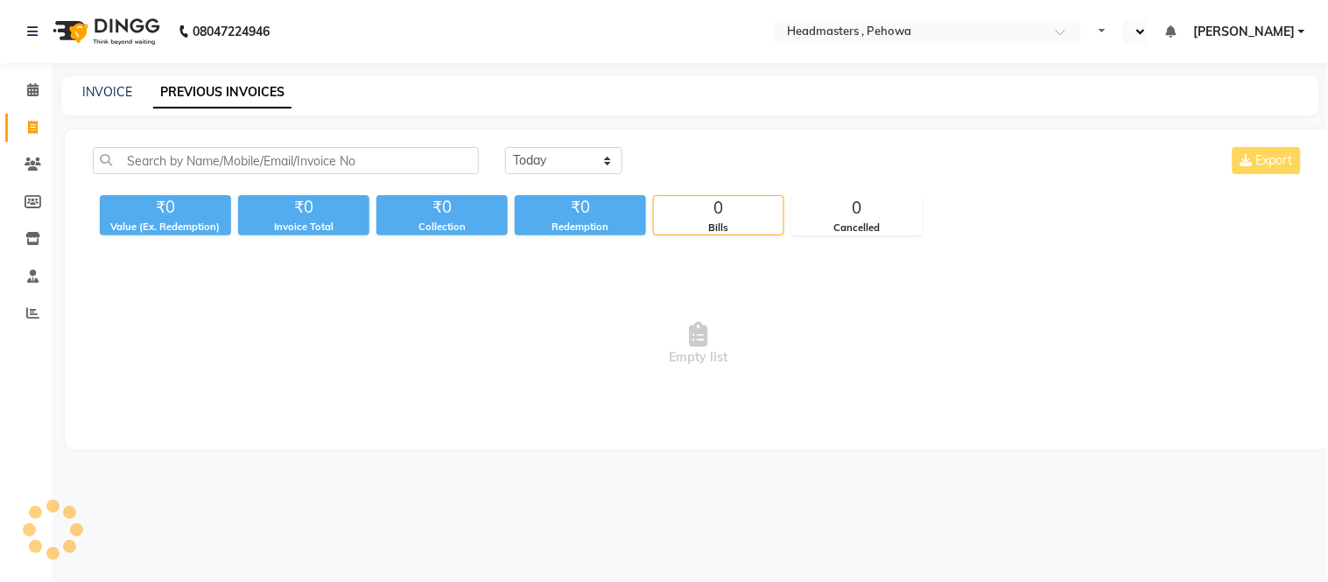
select select "en"
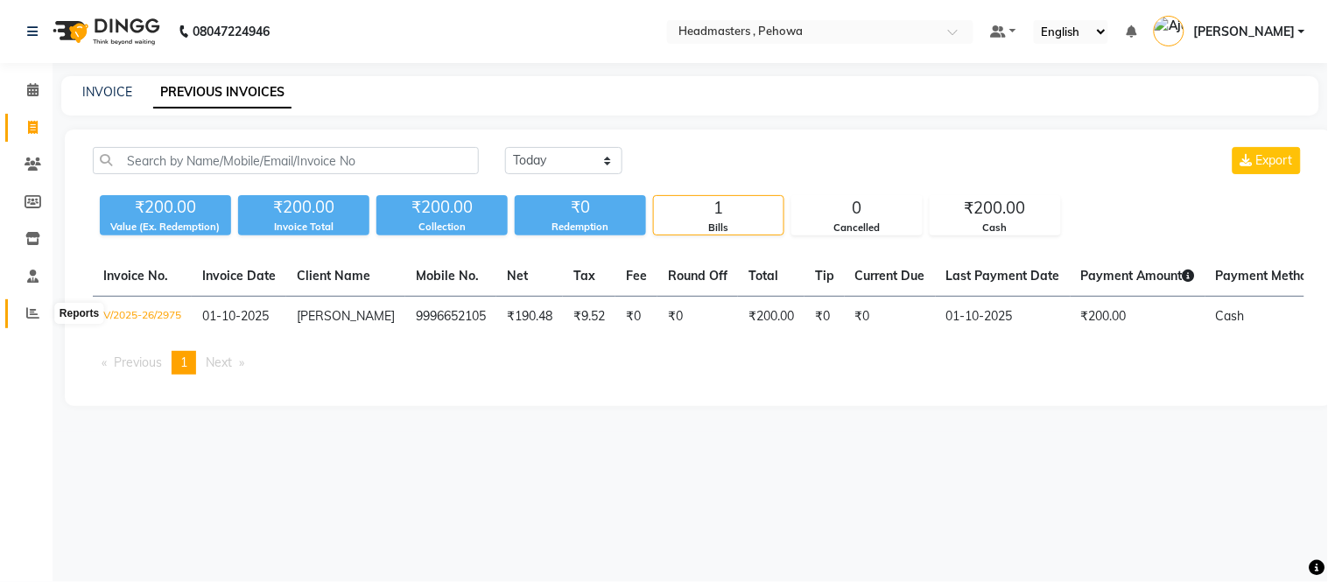
click at [38, 307] on icon at bounding box center [32, 312] width 13 height 13
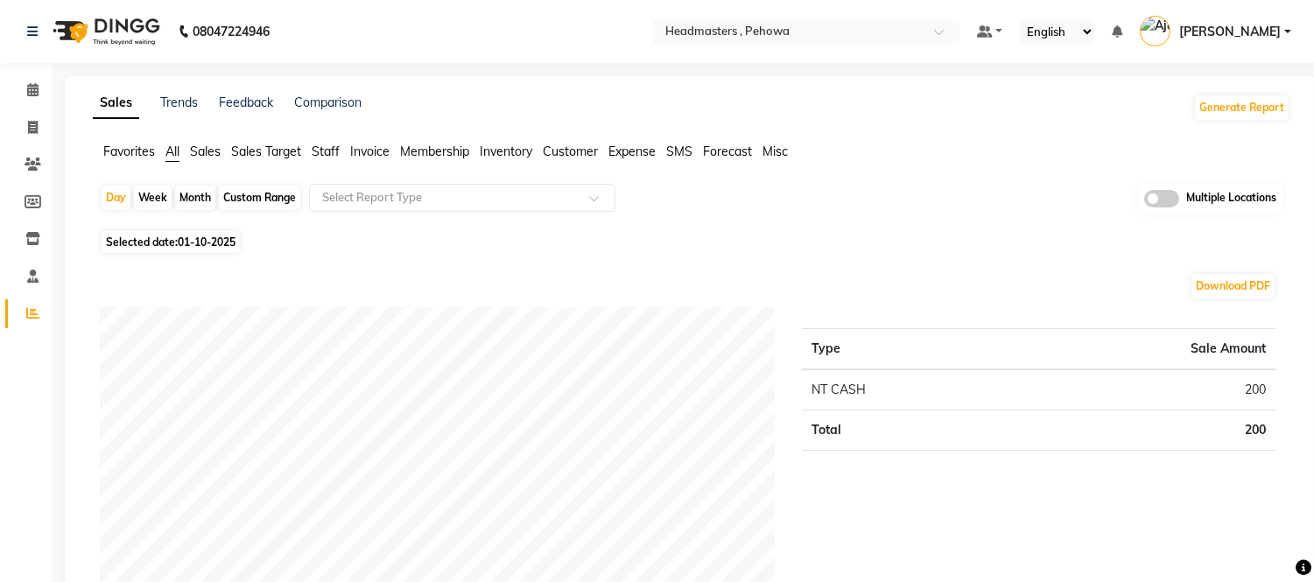
click at [467, 26] on nav "08047224946 Select Location × Headmasters , Pehowa Default Panel My Panel Engli…" at bounding box center [657, 31] width 1314 height 63
click at [120, 154] on span "Favorites" at bounding box center [129, 152] width 52 height 16
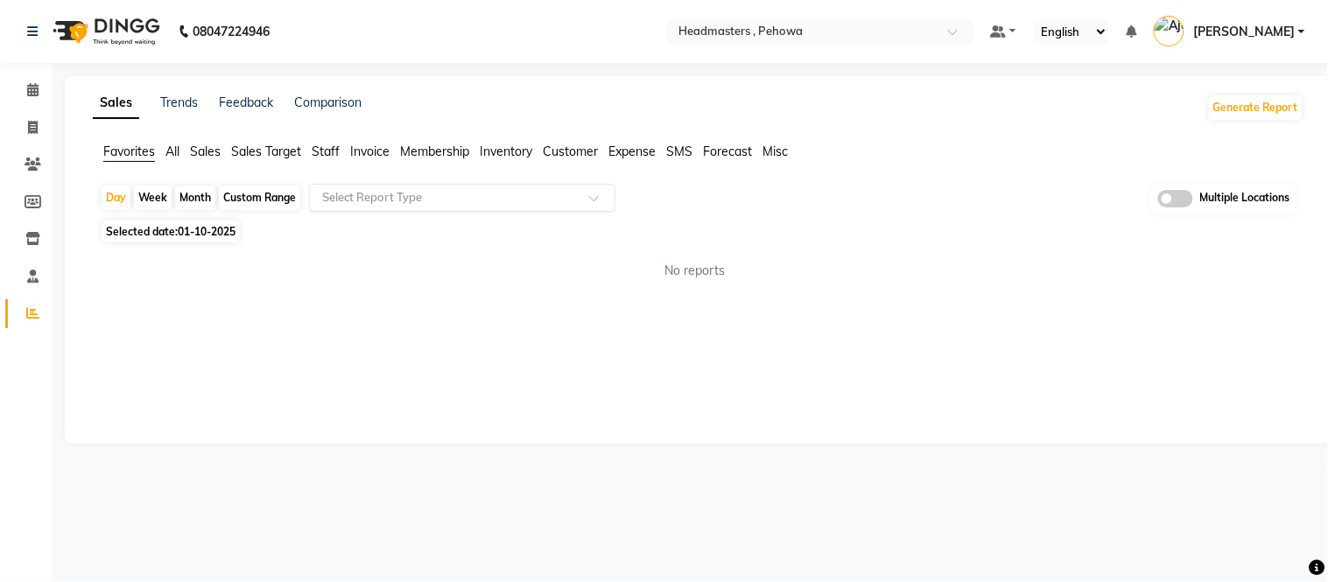
drag, startPoint x: 313, startPoint y: 185, endPoint x: 320, endPoint y: 205, distance: 21.3
click at [315, 186] on div "Select Report Type" at bounding box center [462, 198] width 306 height 28
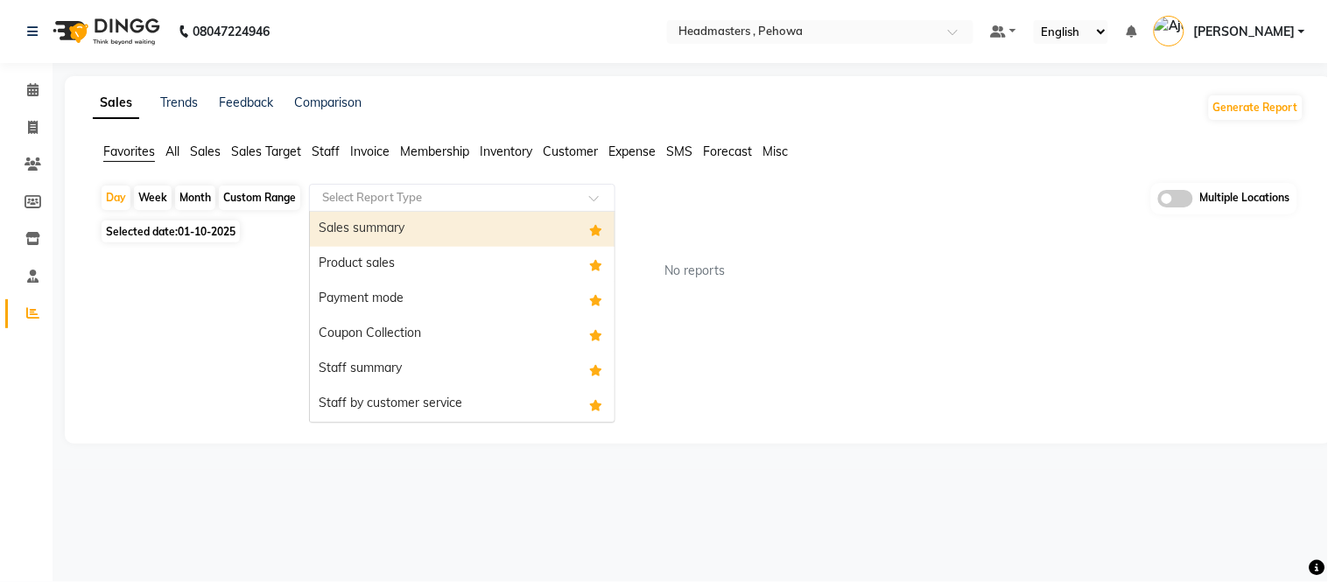
click at [348, 234] on div "Sales summary" at bounding box center [462, 229] width 305 height 35
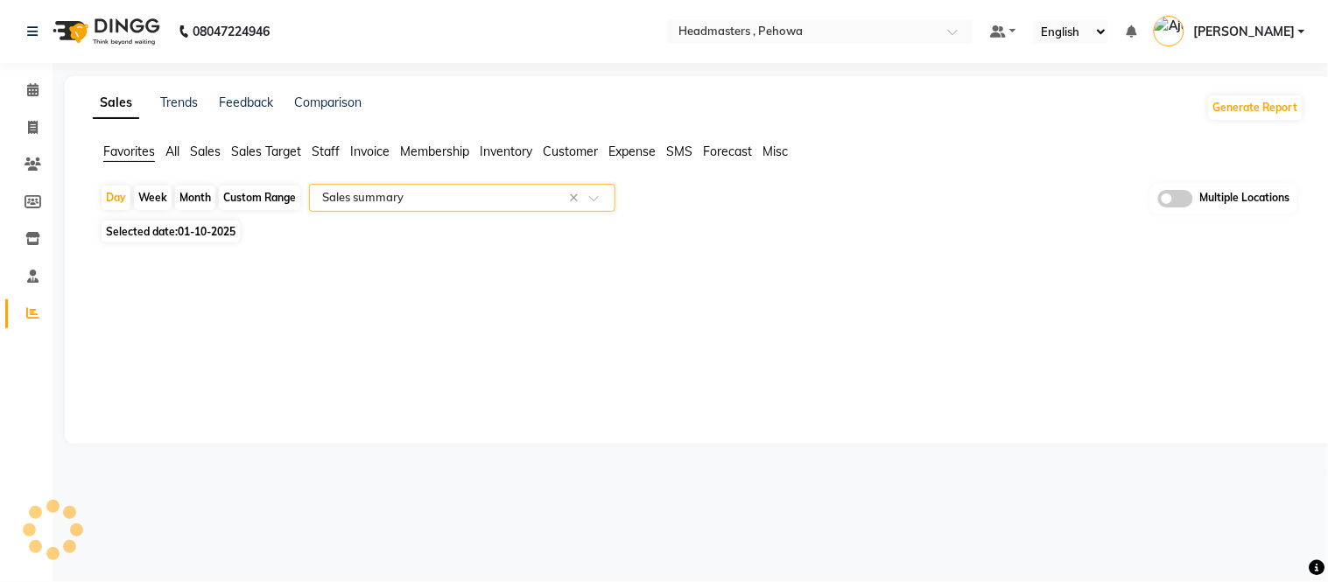
select select "full_report"
select select "csv"
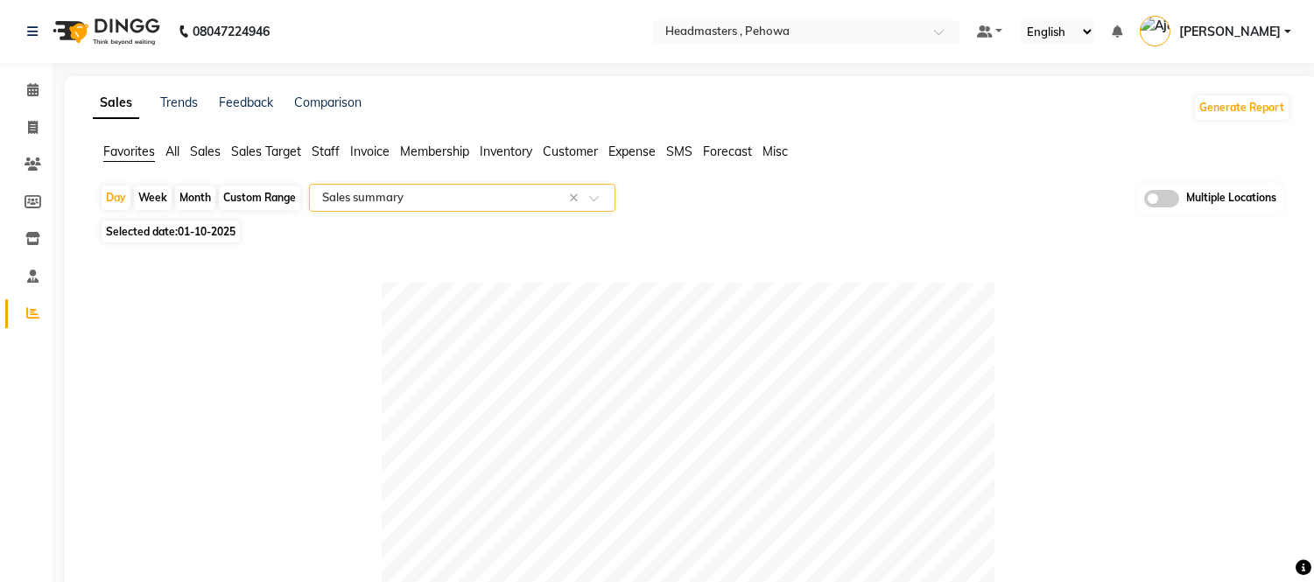
click at [193, 231] on span "01-10-2025" at bounding box center [207, 231] width 58 height 13
select select "10"
select select "2025"
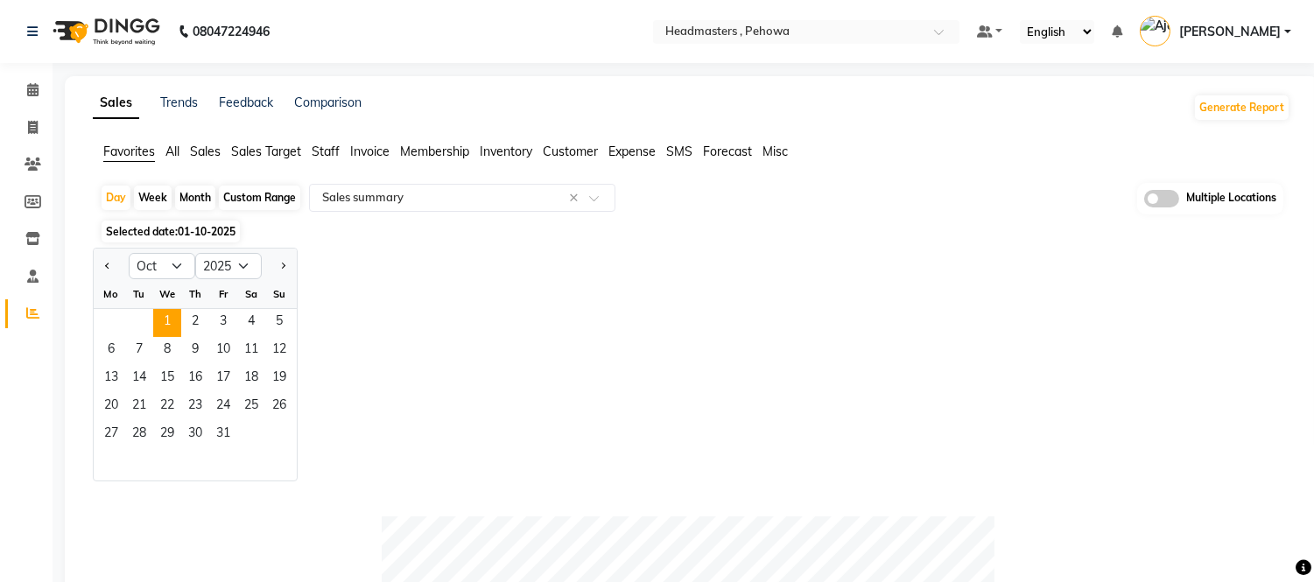
click at [96, 265] on div at bounding box center [111, 266] width 35 height 28
click at [106, 265] on span "Previous month" at bounding box center [108, 265] width 6 height 6
select select "9"
click at [137, 425] on span "30" at bounding box center [139, 435] width 28 height 28
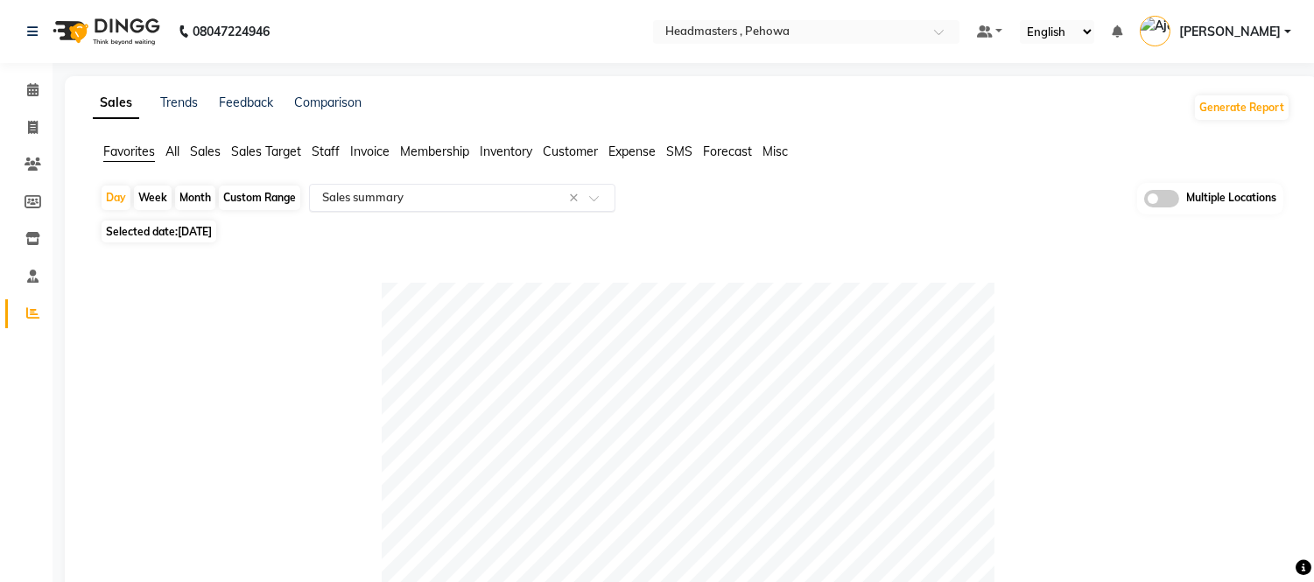
click at [380, 198] on input "text" at bounding box center [445, 198] width 252 height 18
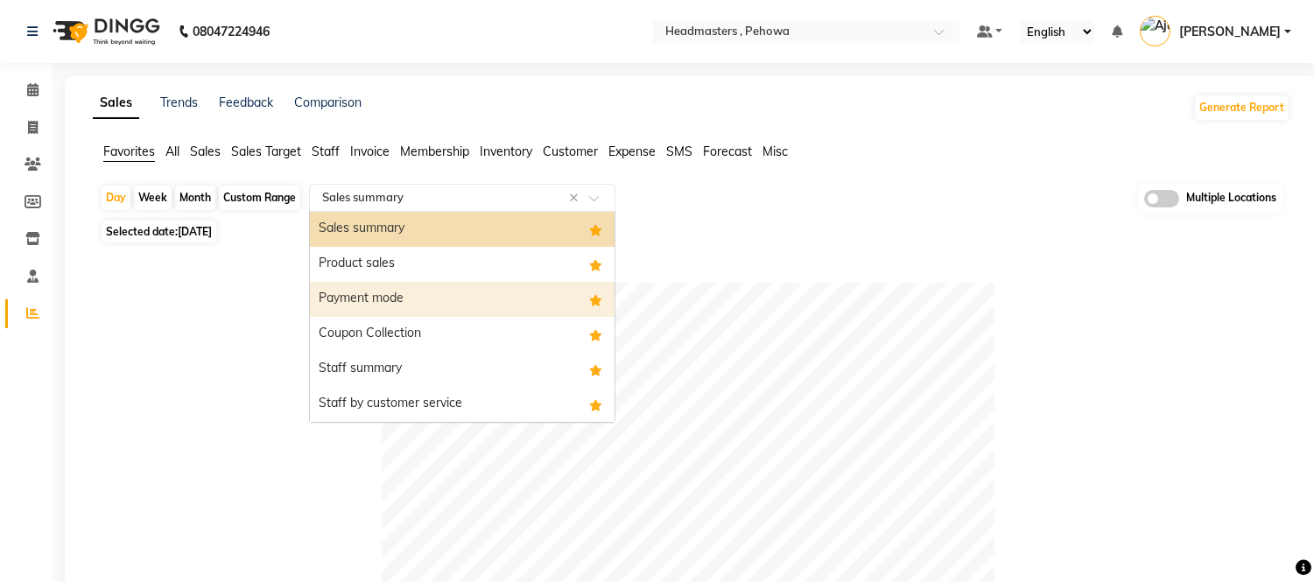
click at [382, 301] on div "Payment mode" at bounding box center [462, 299] width 305 height 35
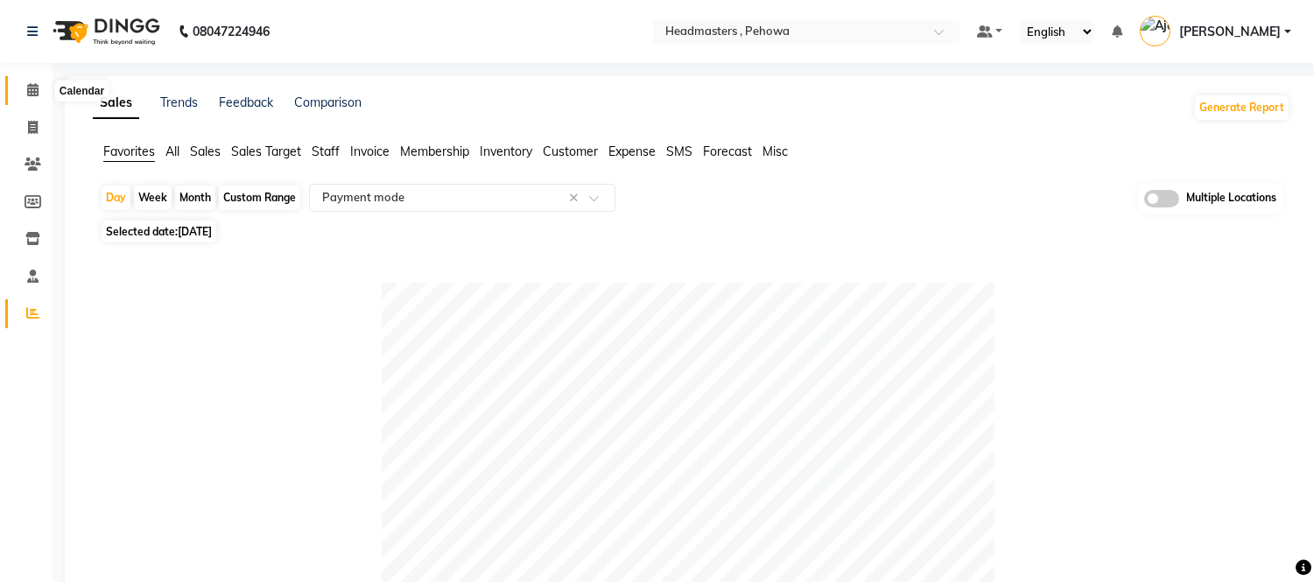
click at [37, 89] on icon at bounding box center [32, 89] width 11 height 13
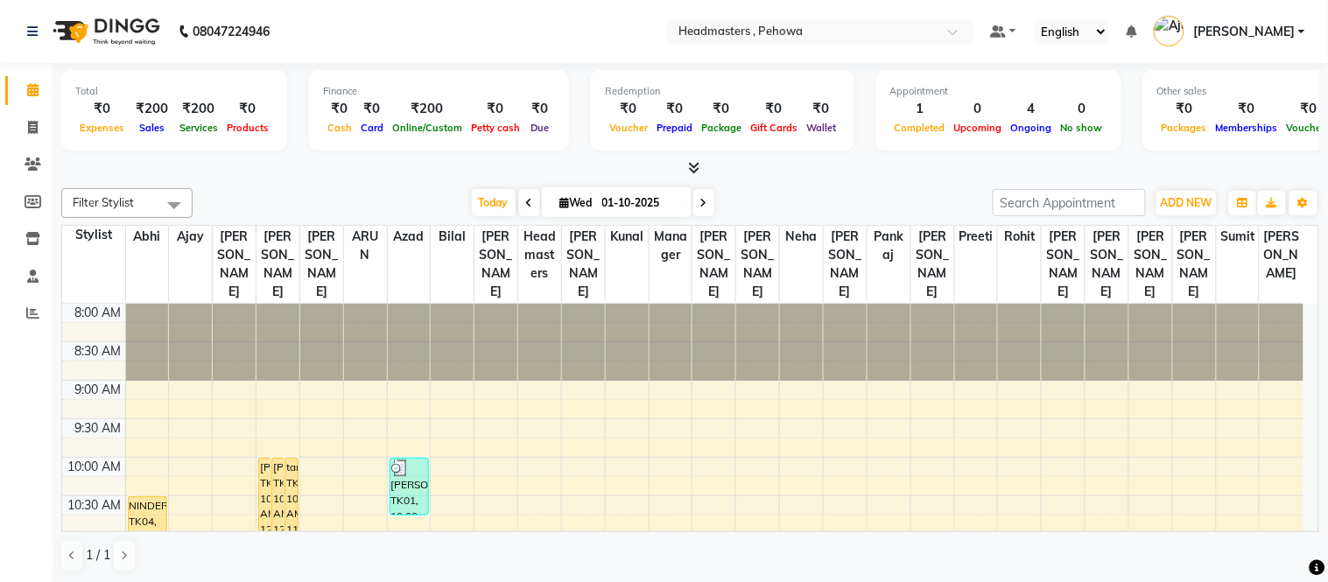
drag, startPoint x: 1302, startPoint y: 325, endPoint x: 1308, endPoint y: 351, distance: 27.0
click at [1308, 351] on div "8:00 AM 8:30 AM 9:00 AM 9:30 AM 10:00 AM 10:30 AM 11:00 AM 11:30 AM 12:00 PM 12…" at bounding box center [690, 418] width 1256 height 228
click at [843, 30] on input "text" at bounding box center [803, 34] width 254 height 18
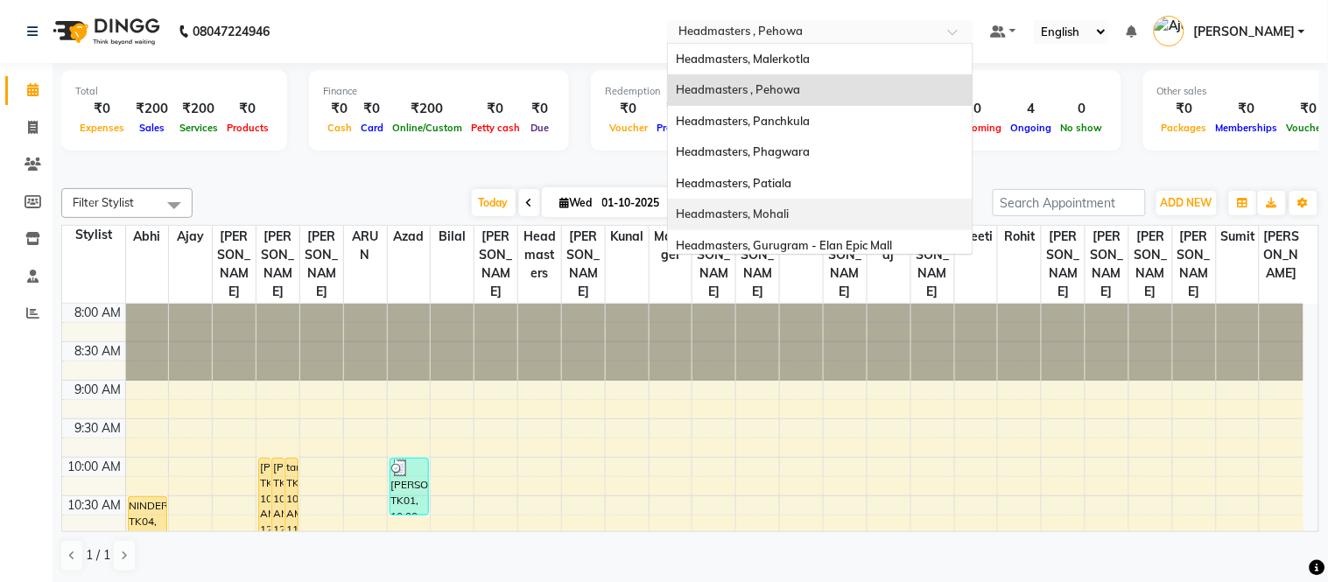
click at [833, 217] on div "Headmasters, Mohali" at bounding box center [820, 215] width 305 height 32
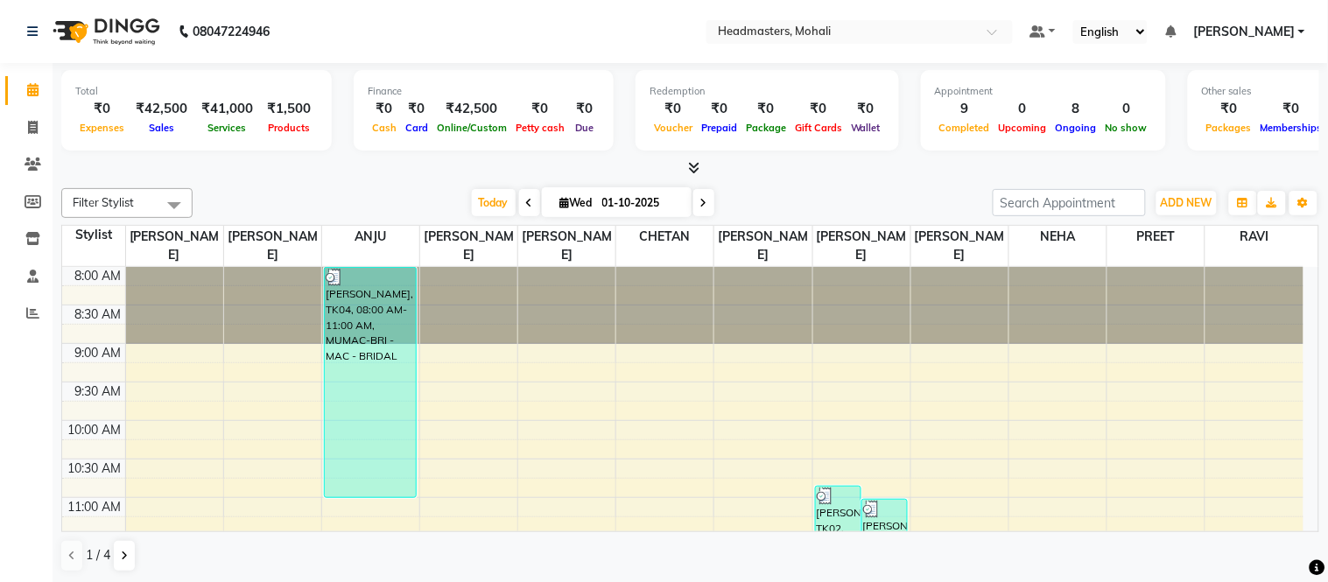
click at [691, 164] on icon at bounding box center [693, 167] width 11 height 13
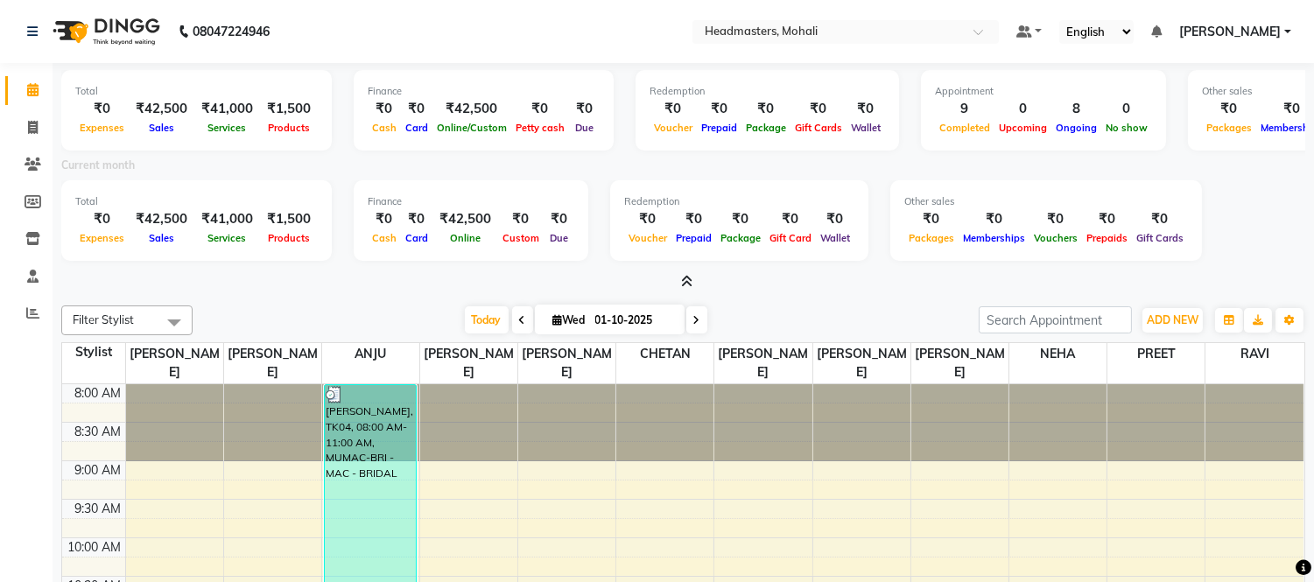
click at [690, 275] on icon at bounding box center [686, 281] width 11 height 13
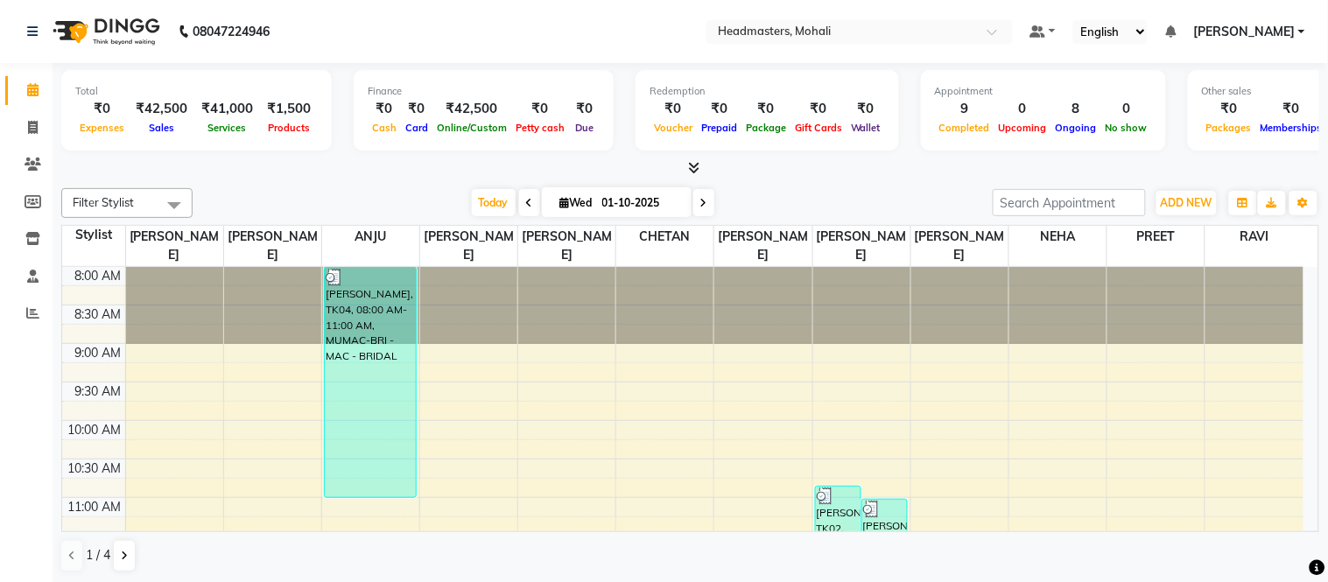
click at [486, 46] on nav "08047224946 Select Location × Headmasters, Mohali Default Panel My Panel Englis…" at bounding box center [664, 31] width 1328 height 63
click at [688, 162] on icon at bounding box center [693, 167] width 11 height 13
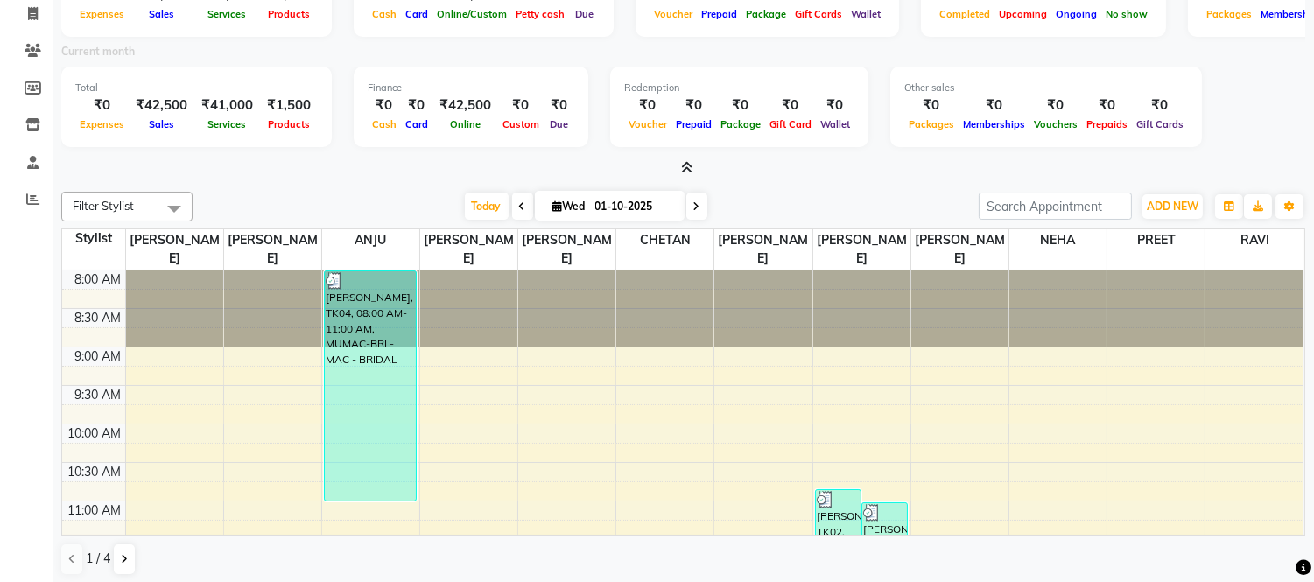
scroll to position [117, 0]
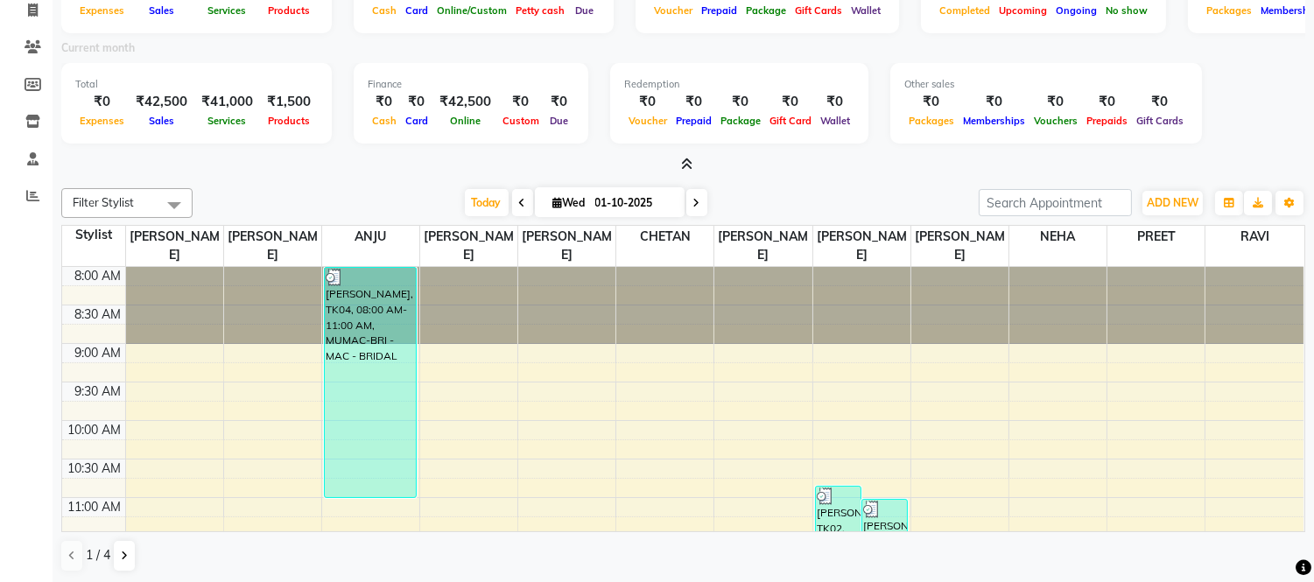
click at [684, 160] on icon at bounding box center [686, 164] width 11 height 13
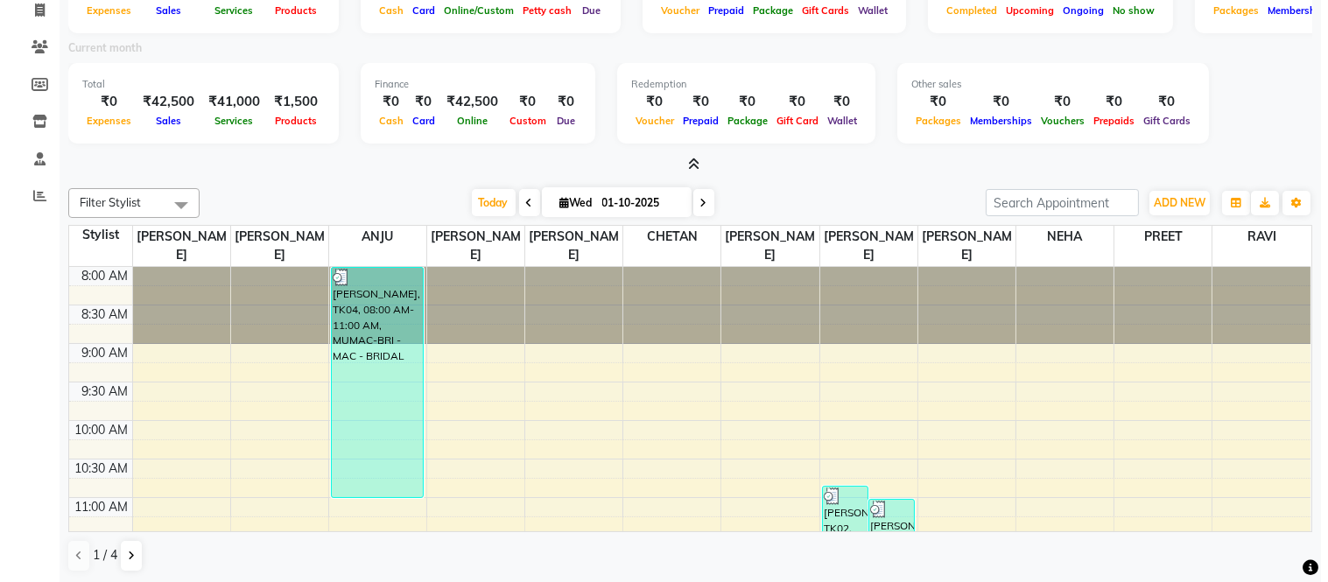
scroll to position [0, 0]
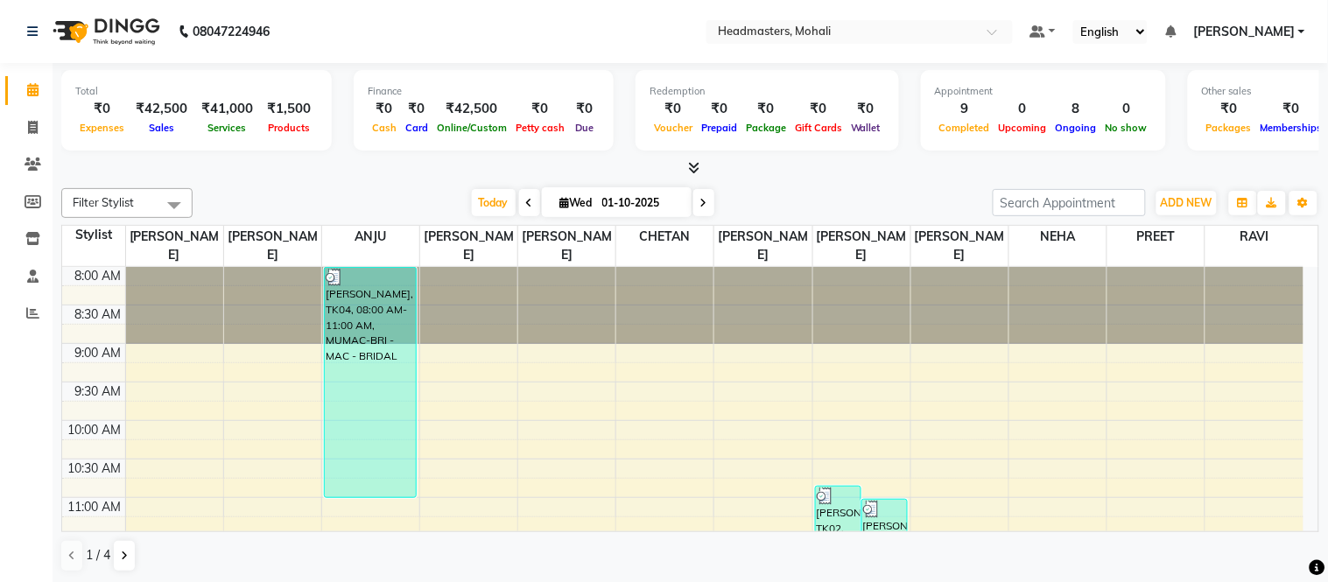
click at [356, 53] on nav "08047224946 Select Location × Headmasters, Mohali Default Panel My Panel Englis…" at bounding box center [664, 31] width 1328 height 63
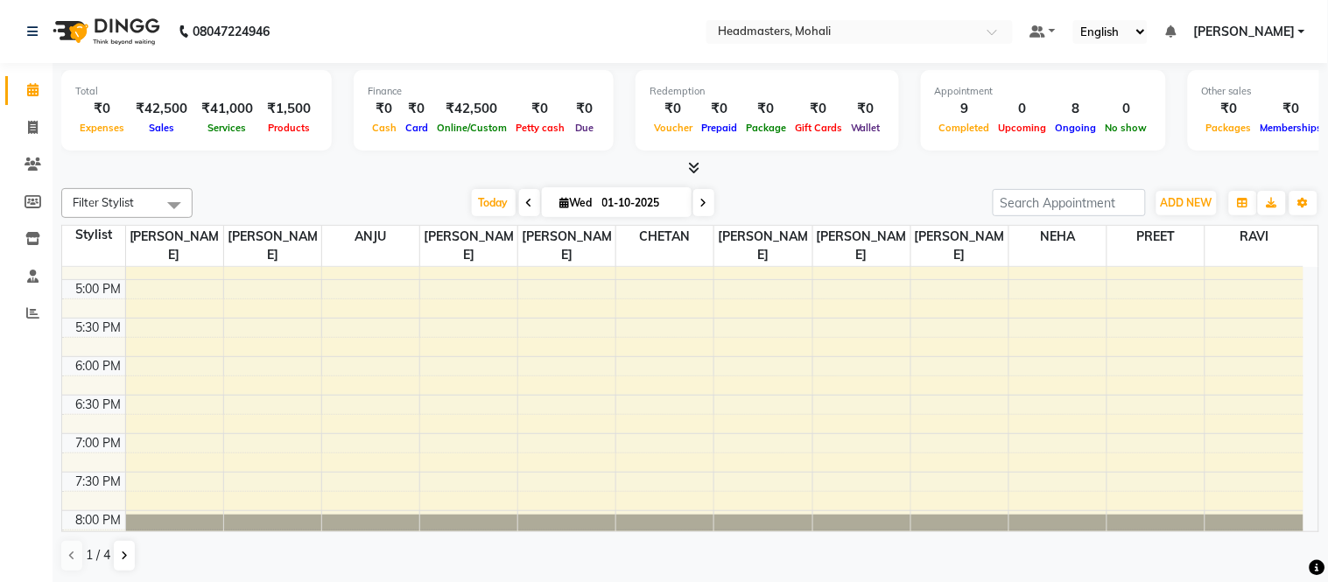
scroll to position [226, 0]
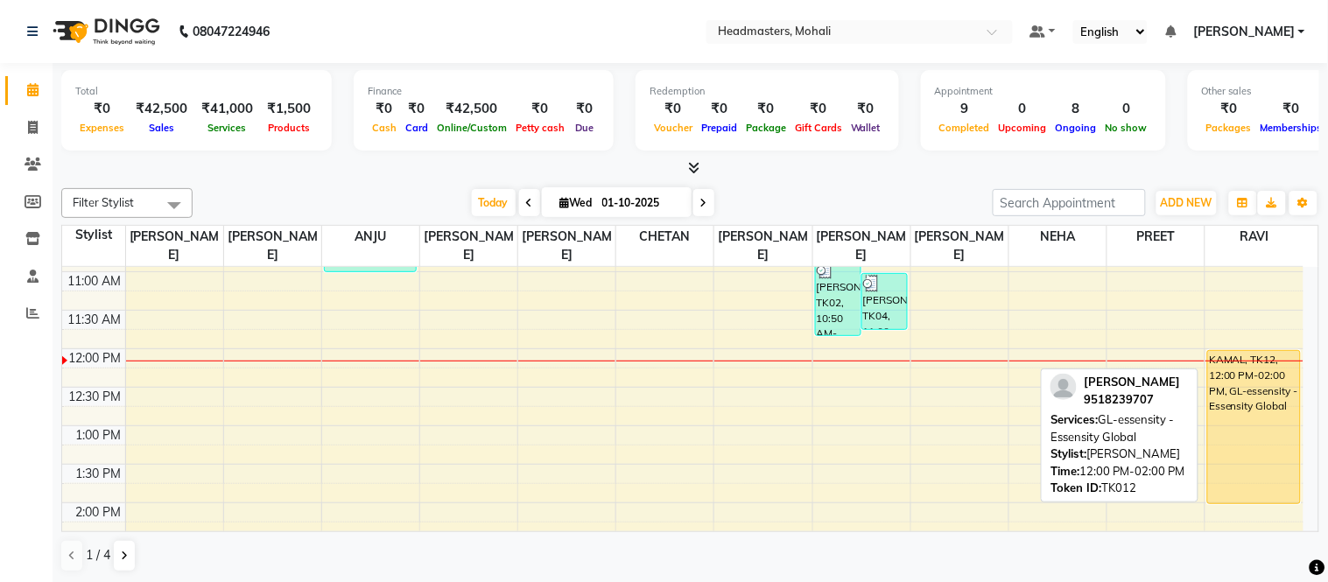
click at [1238, 378] on div "KAMAL, TK12, 12:00 PM-02:00 PM, GL-essensity - Essensity Global" at bounding box center [1254, 427] width 92 height 152
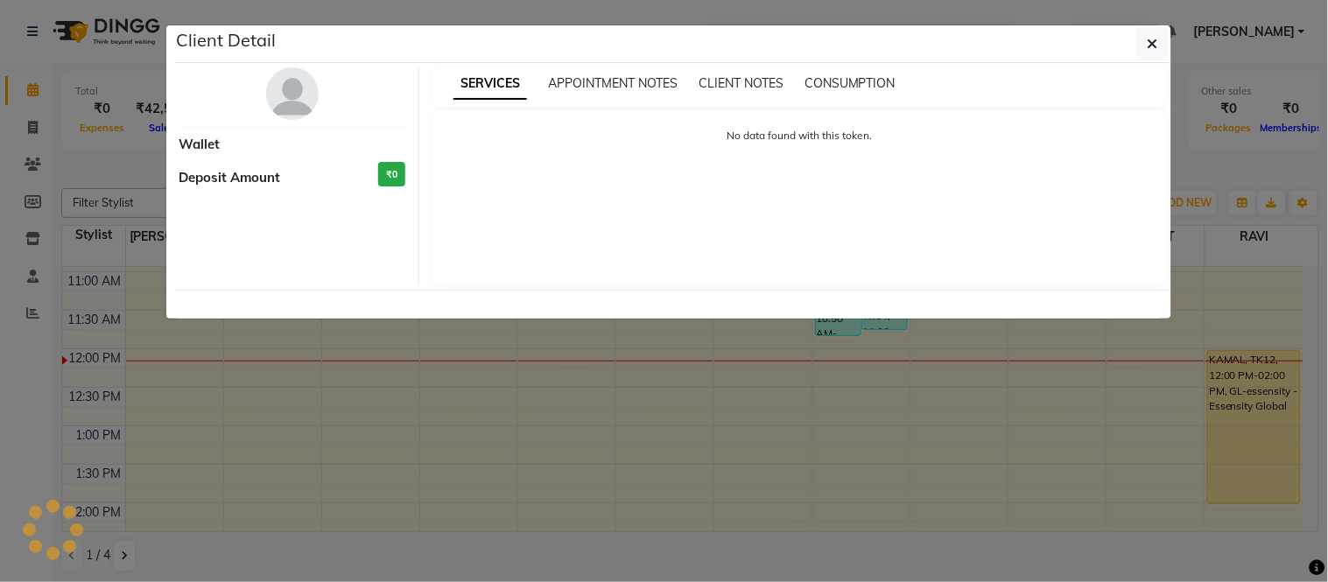
select select "1"
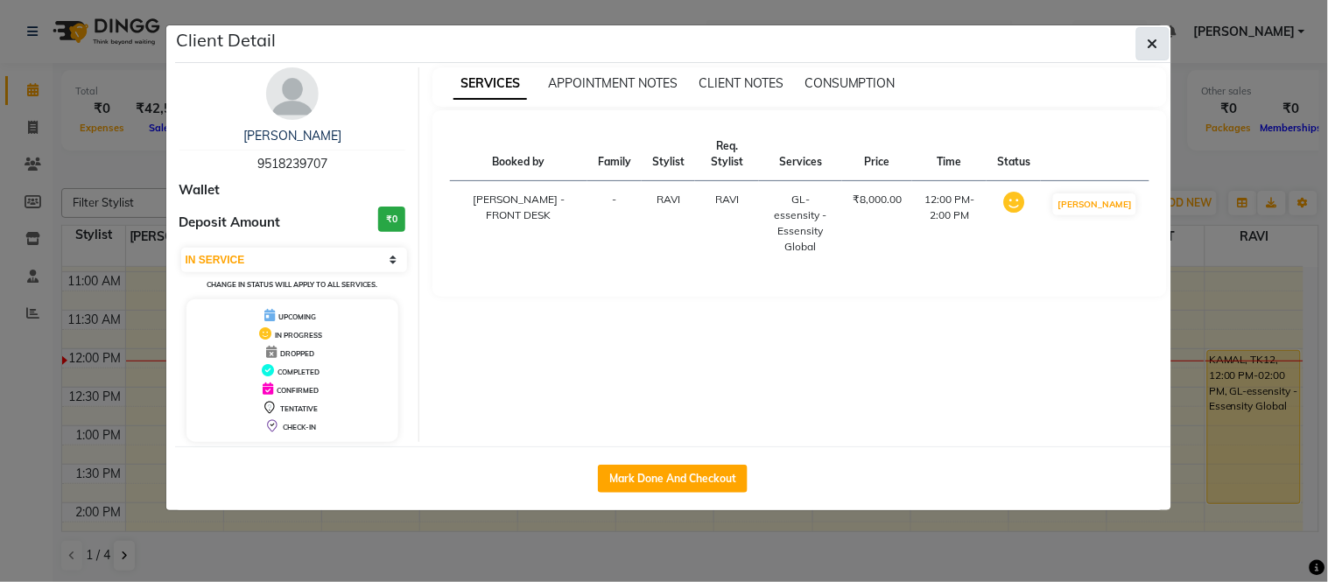
click at [1148, 47] on icon "button" at bounding box center [1152, 44] width 11 height 14
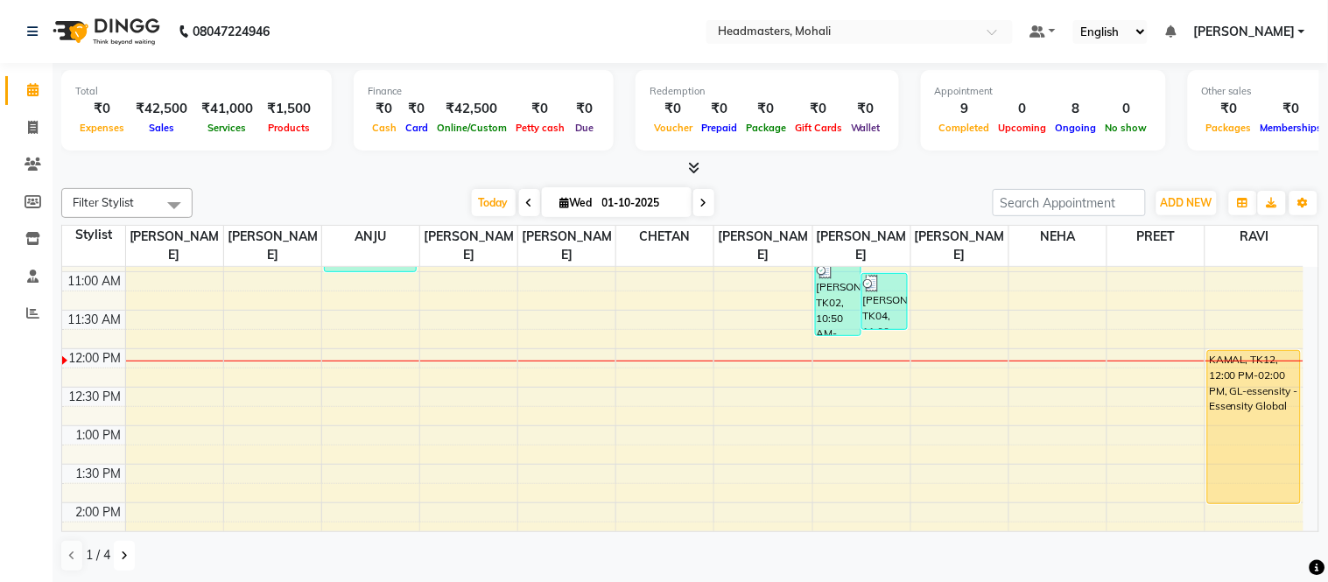
click at [118, 554] on button at bounding box center [124, 556] width 21 height 30
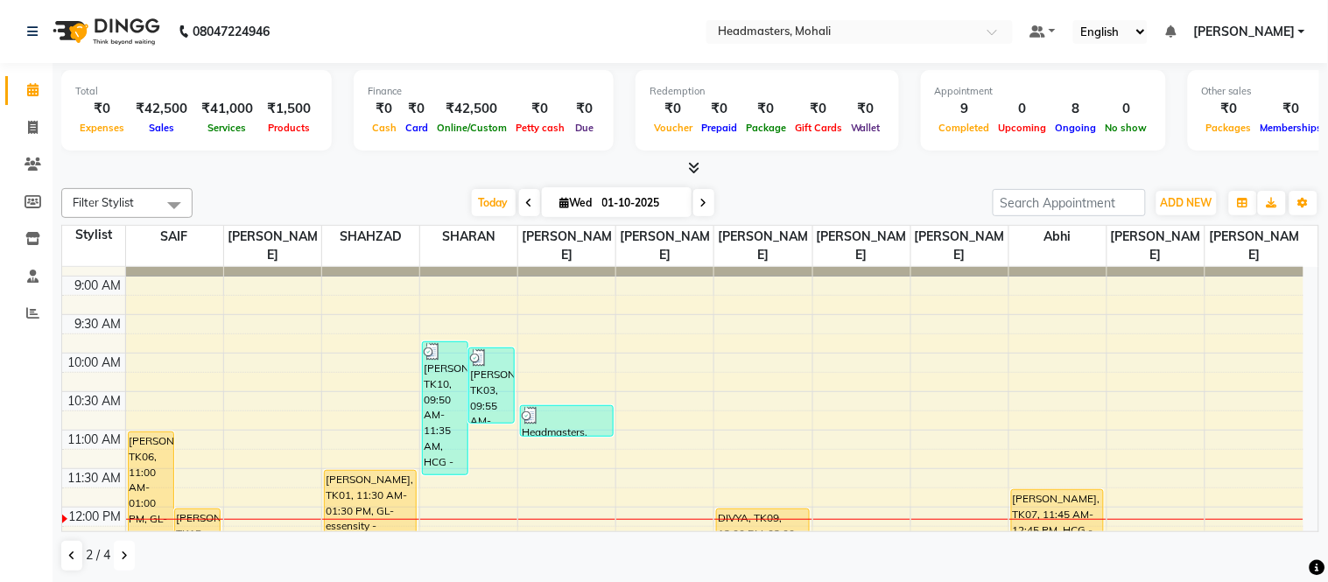
scroll to position [0, 0]
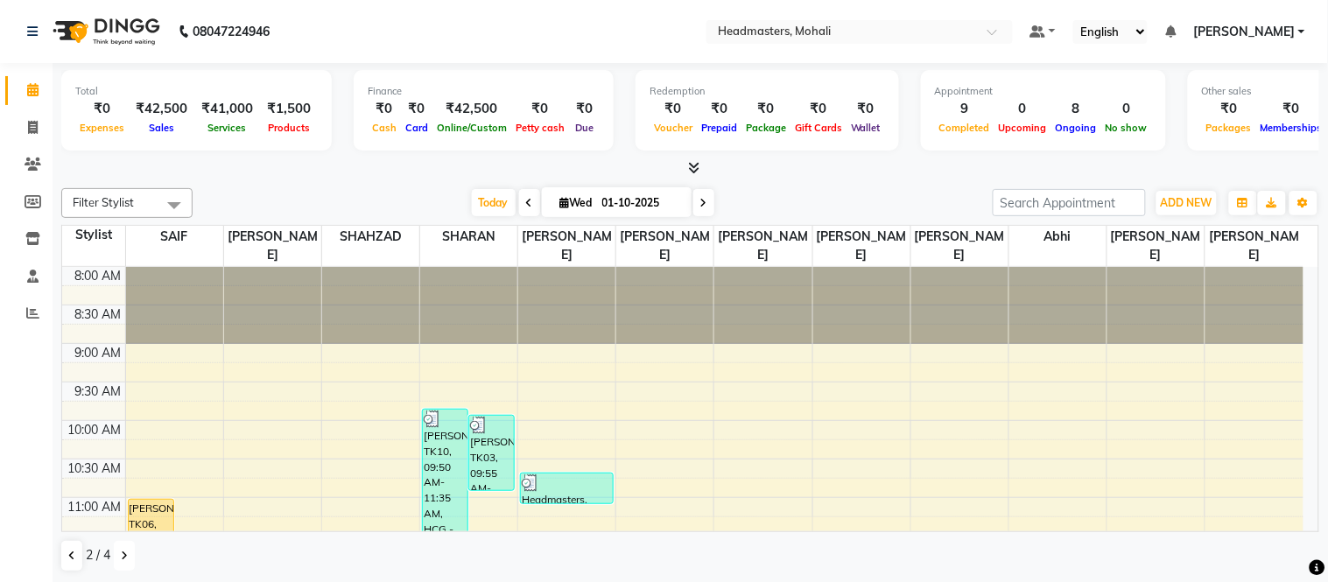
click at [121, 552] on icon at bounding box center [124, 556] width 7 height 11
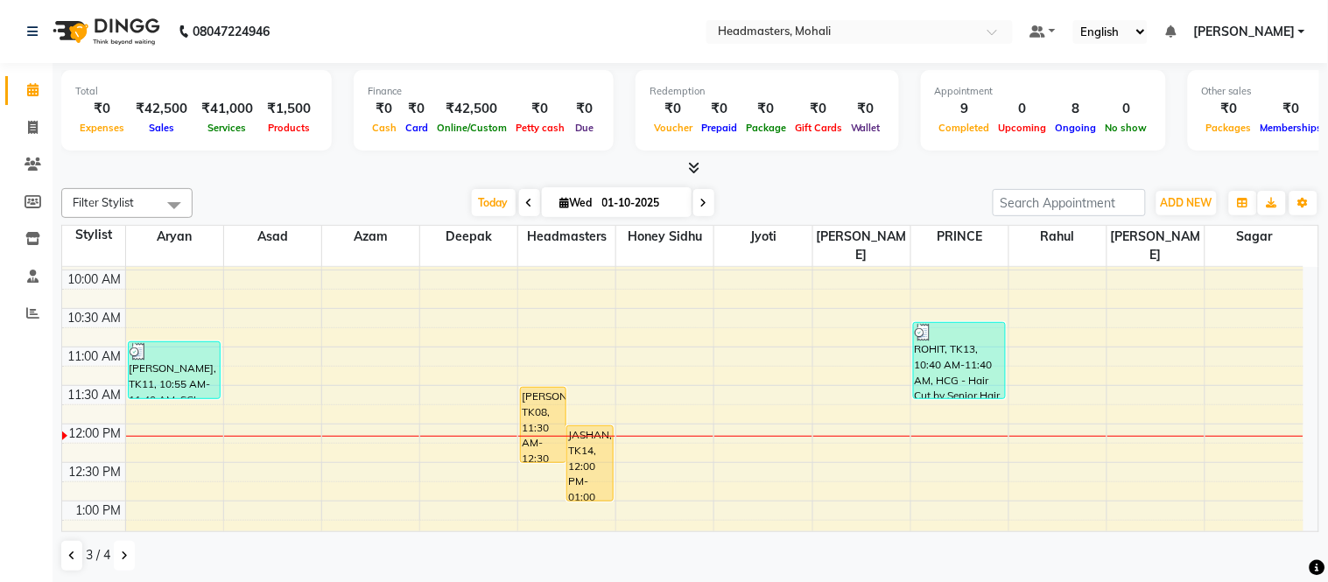
scroll to position [226, 0]
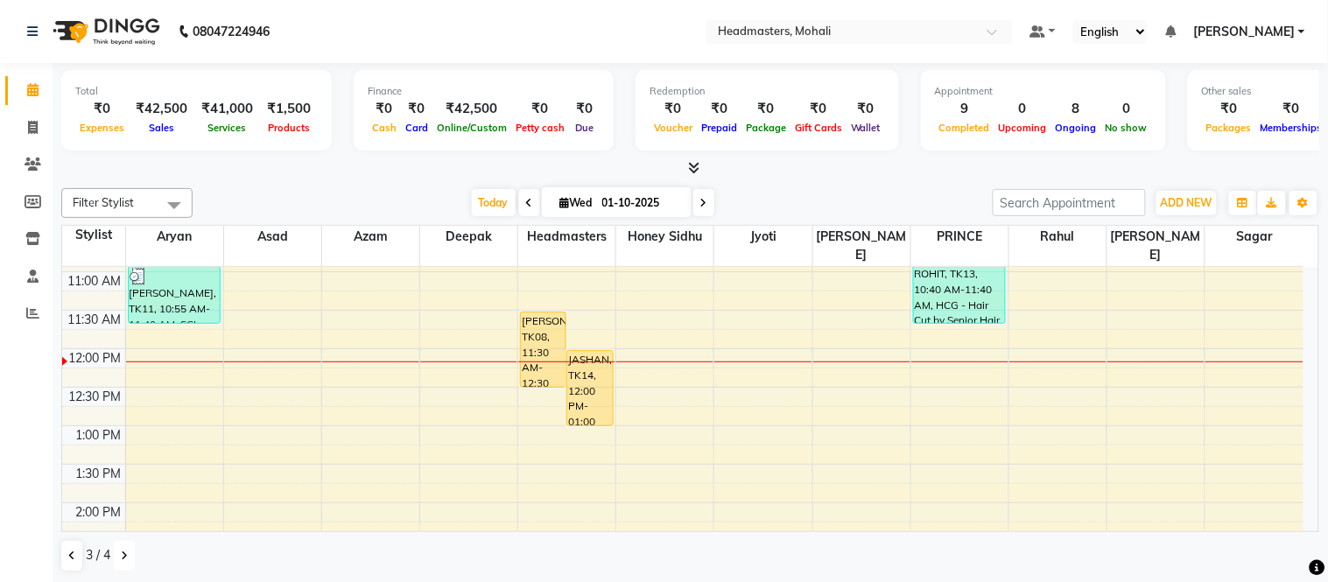
click at [126, 558] on icon at bounding box center [124, 556] width 7 height 11
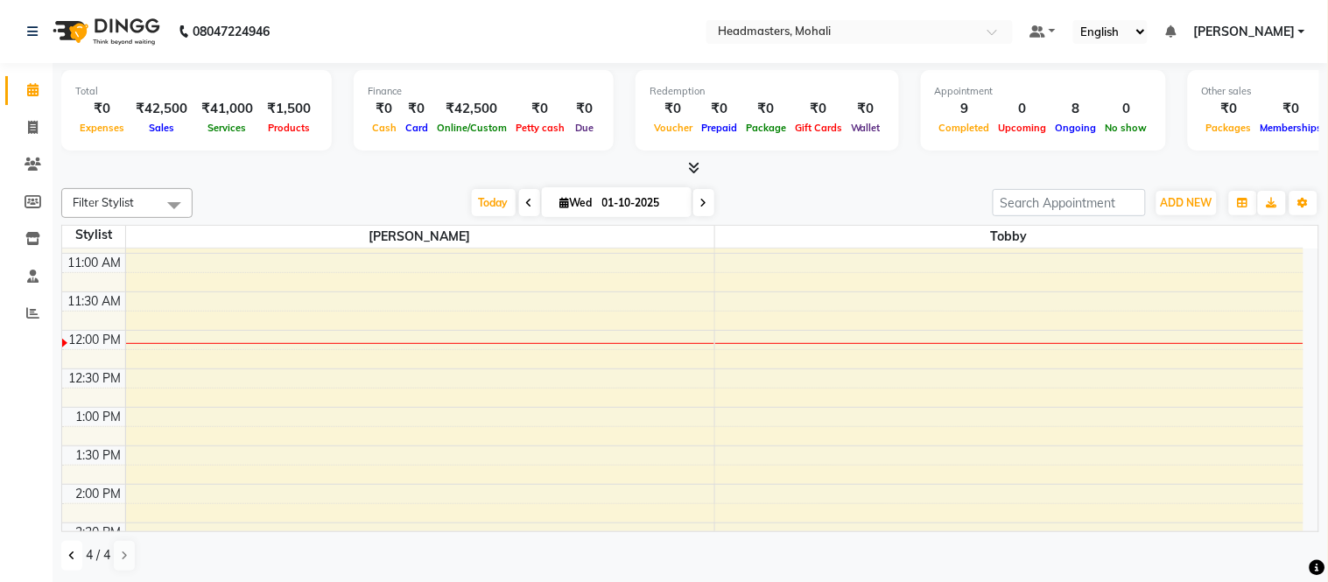
click at [70, 555] on icon at bounding box center [71, 556] width 7 height 11
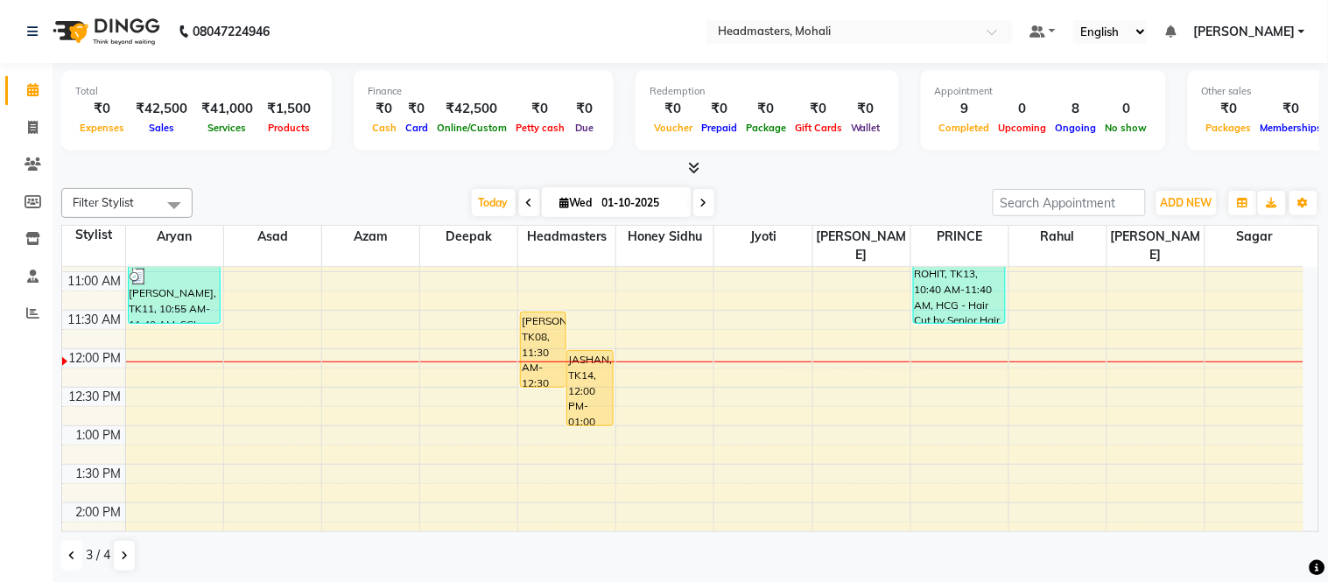
click at [70, 555] on icon at bounding box center [71, 556] width 7 height 11
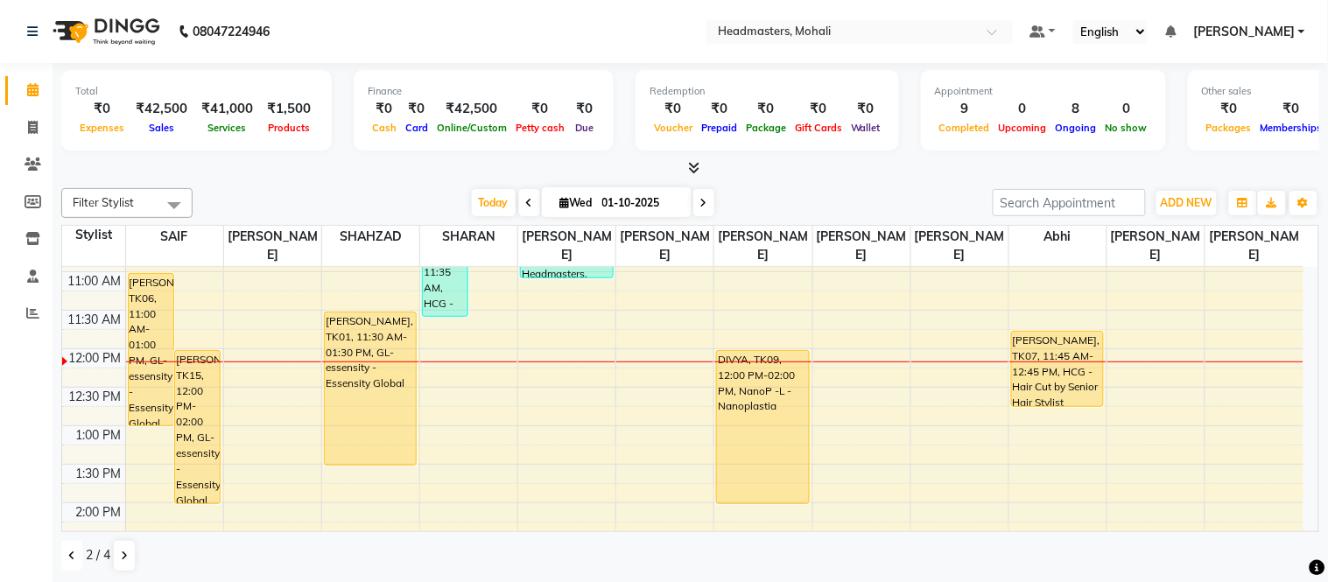
click at [70, 555] on icon at bounding box center [71, 556] width 7 height 11
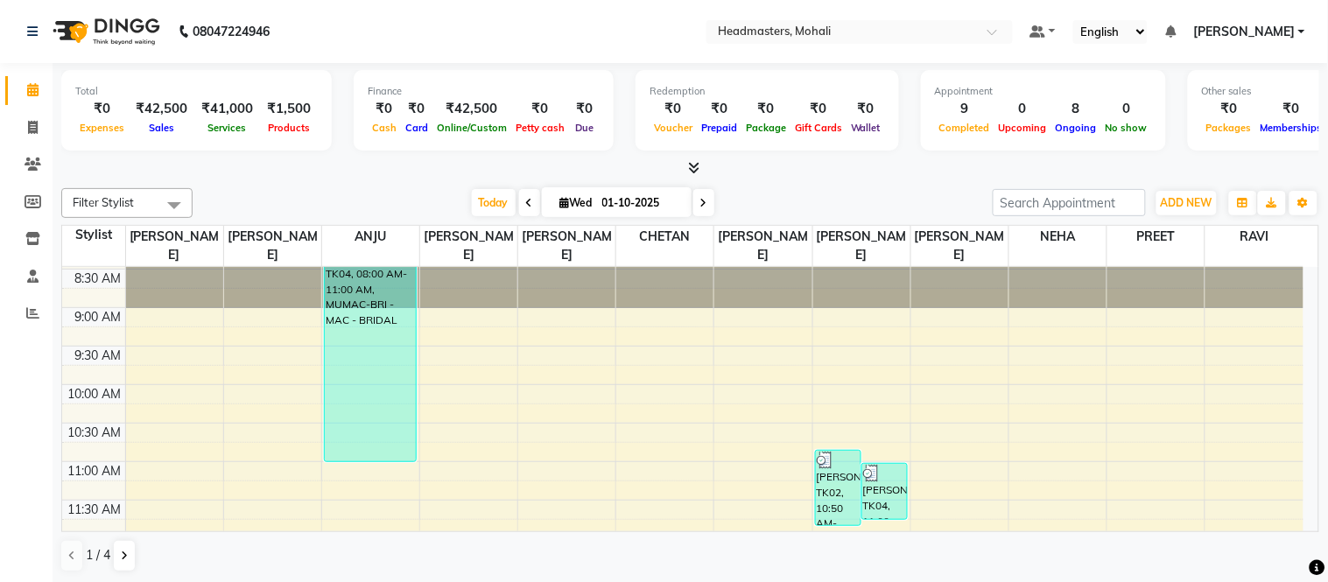
scroll to position [0, 0]
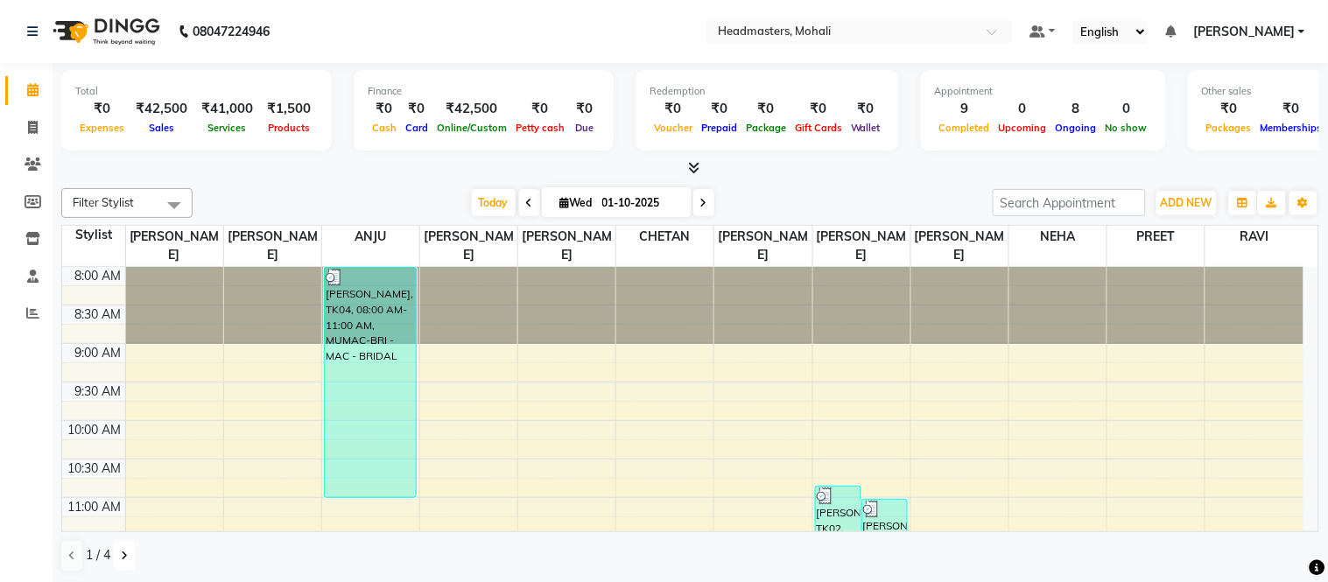
click at [115, 551] on button at bounding box center [124, 556] width 21 height 30
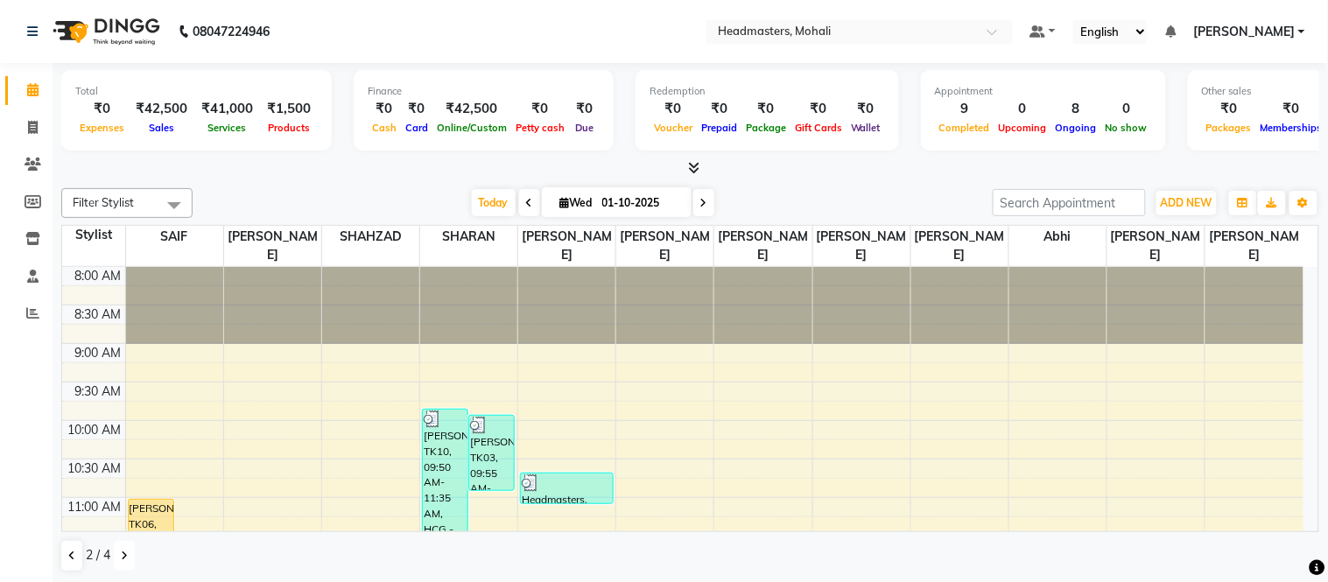
click at [127, 548] on button at bounding box center [124, 556] width 21 height 30
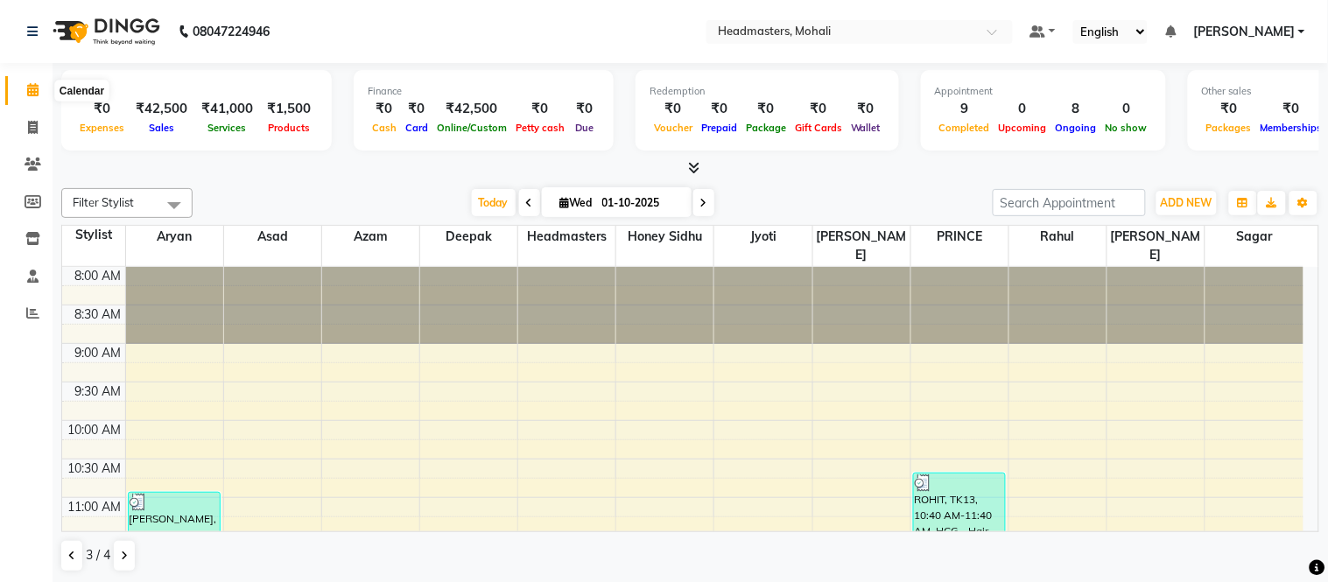
click at [36, 88] on icon at bounding box center [32, 89] width 11 height 13
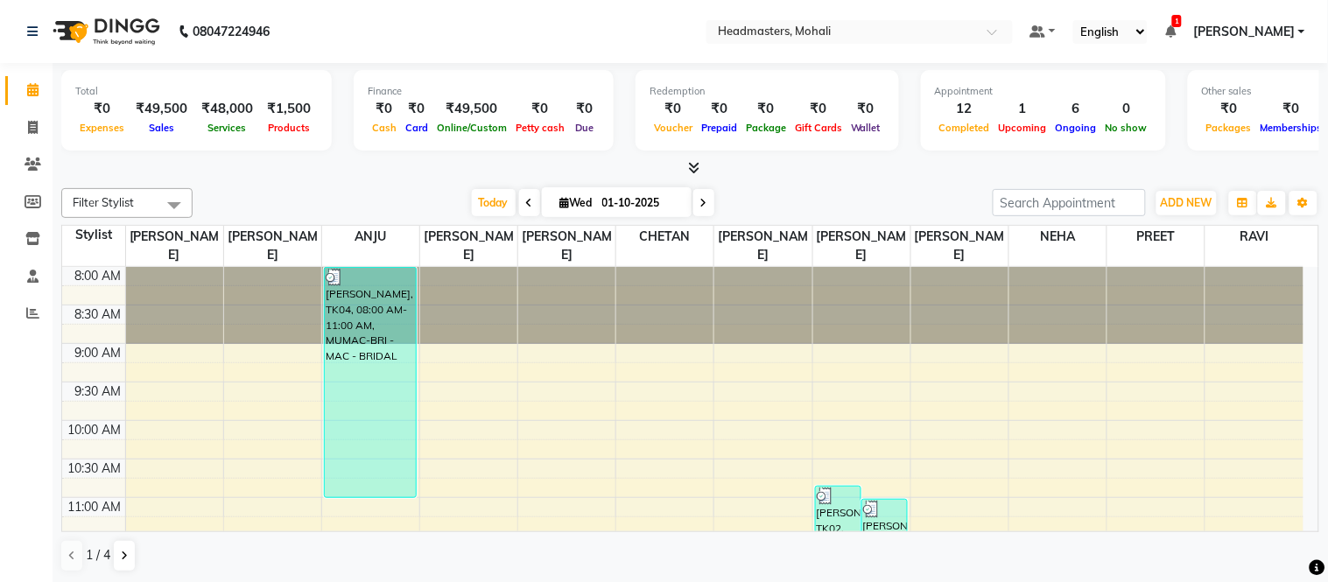
drag, startPoint x: 326, startPoint y: 187, endPoint x: 373, endPoint y: 0, distance: 193.2
click at [327, 186] on div "Filter Stylist Select All [PERSON_NAME] ANJU [PERSON_NAME] CHETAN [PERSON_NAME]…" at bounding box center [690, 380] width 1258 height 398
click at [373, 0] on html "08047224946 Select Location × Headmasters, Mohali Default Panel My Panel Englis…" at bounding box center [664, 291] width 1328 height 582
click at [24, 81] on span at bounding box center [33, 91] width 31 height 20
click at [1175, 26] on icon at bounding box center [1170, 31] width 11 height 12
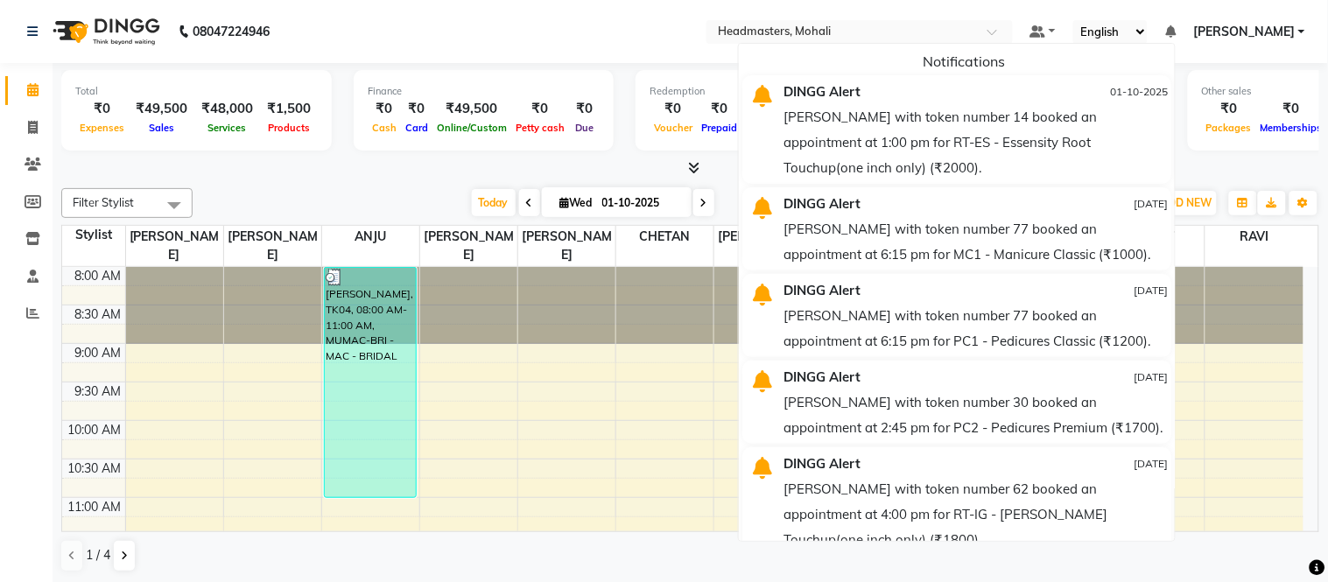
click at [675, 27] on nav "08047224946 Select Location × Headmasters, Mohali Default Panel My Panel Englis…" at bounding box center [664, 31] width 1328 height 63
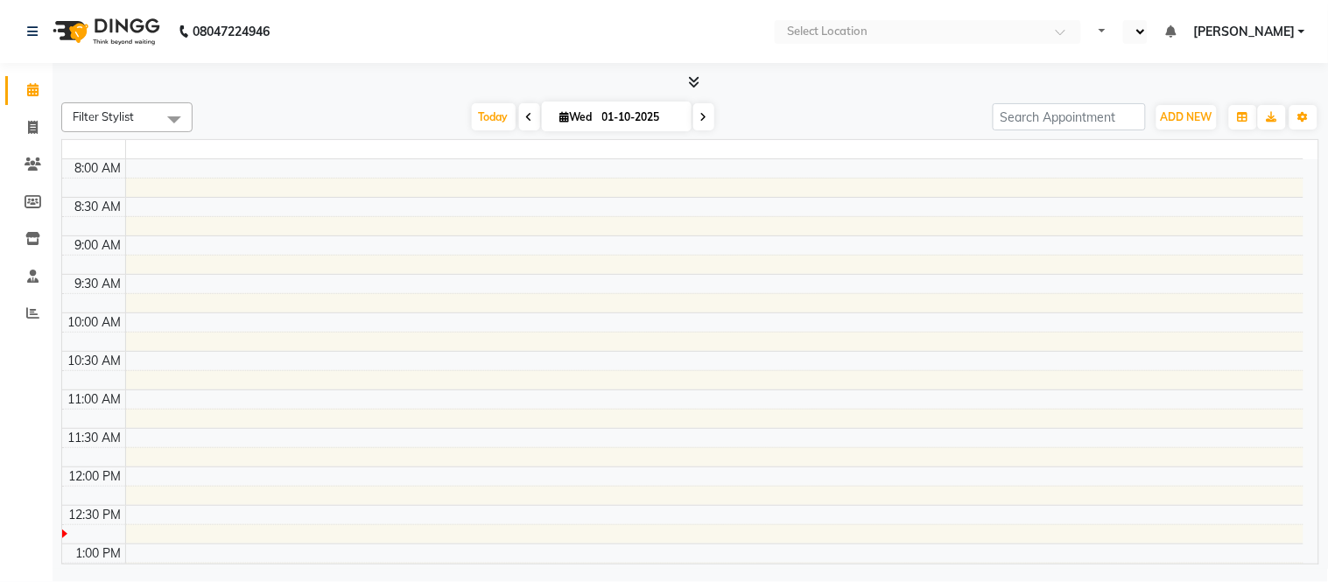
select select "en"
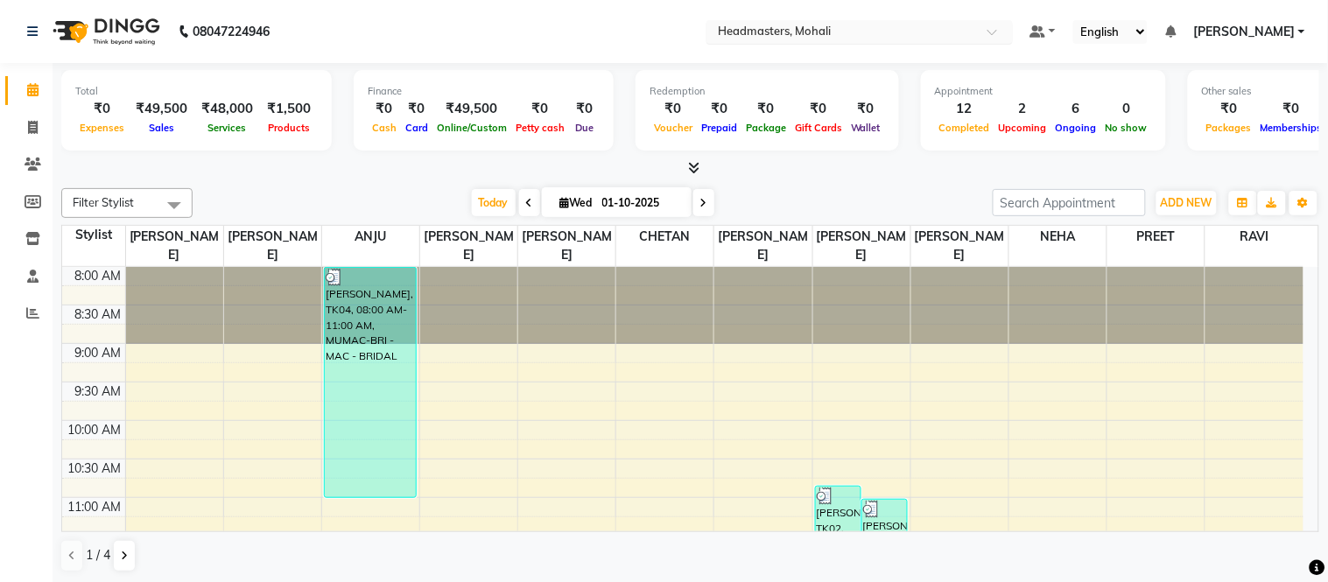
click at [922, 31] on input "text" at bounding box center [842, 34] width 254 height 18
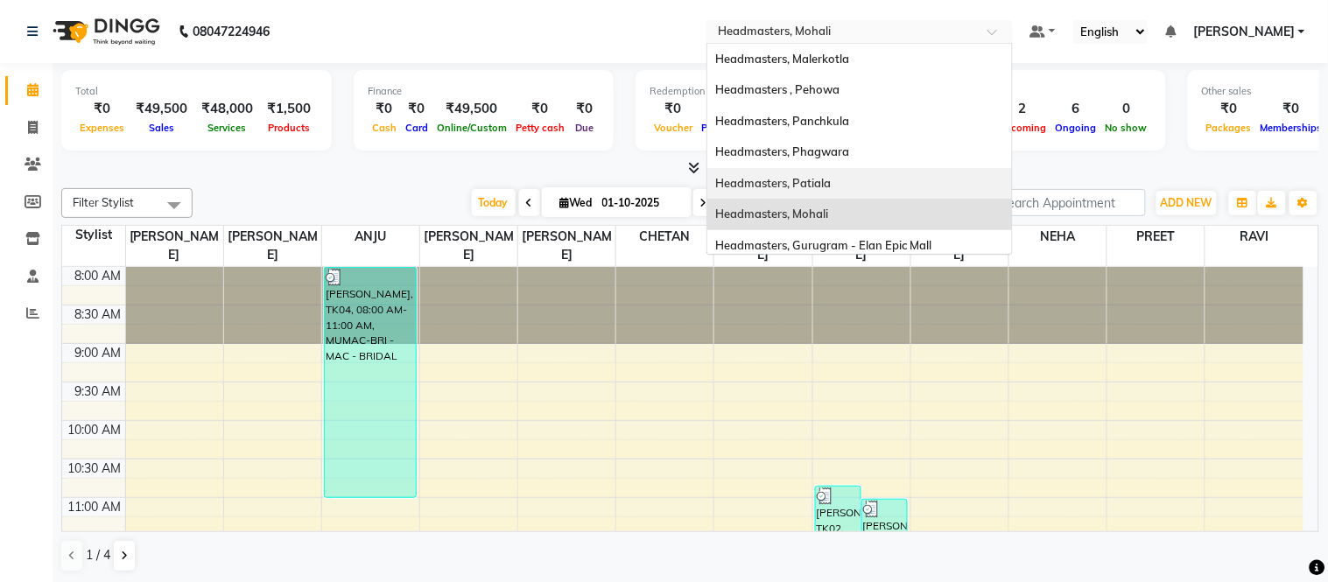
click at [831, 177] on span "Headmasters, Patiala" at bounding box center [774, 183] width 116 height 14
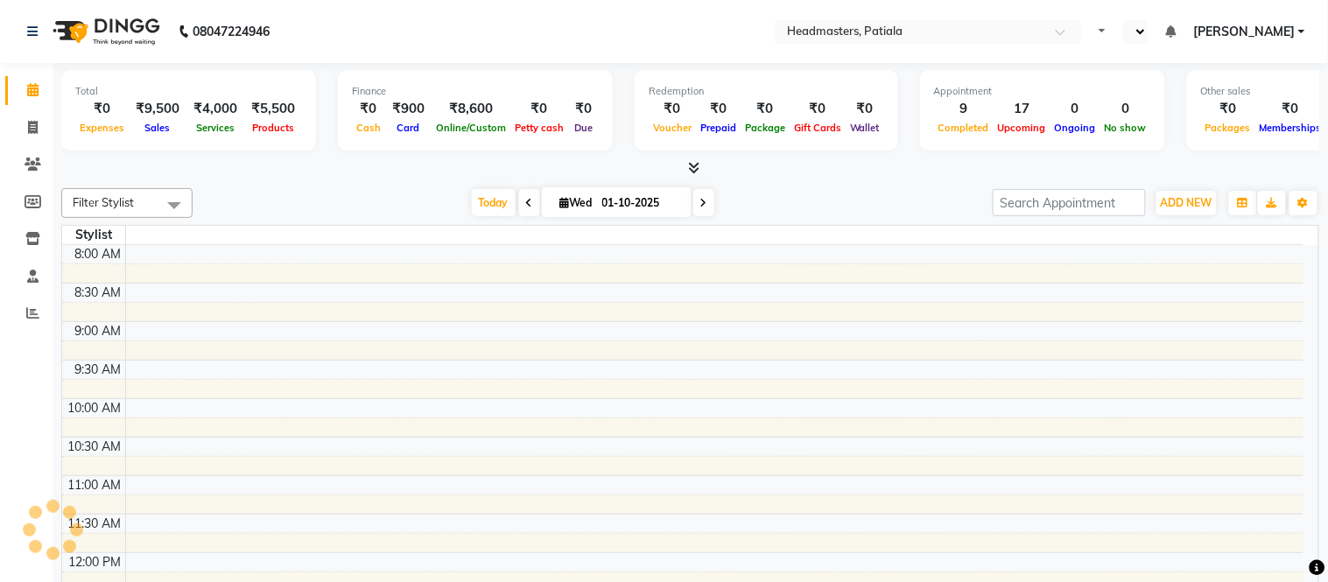
select select "en"
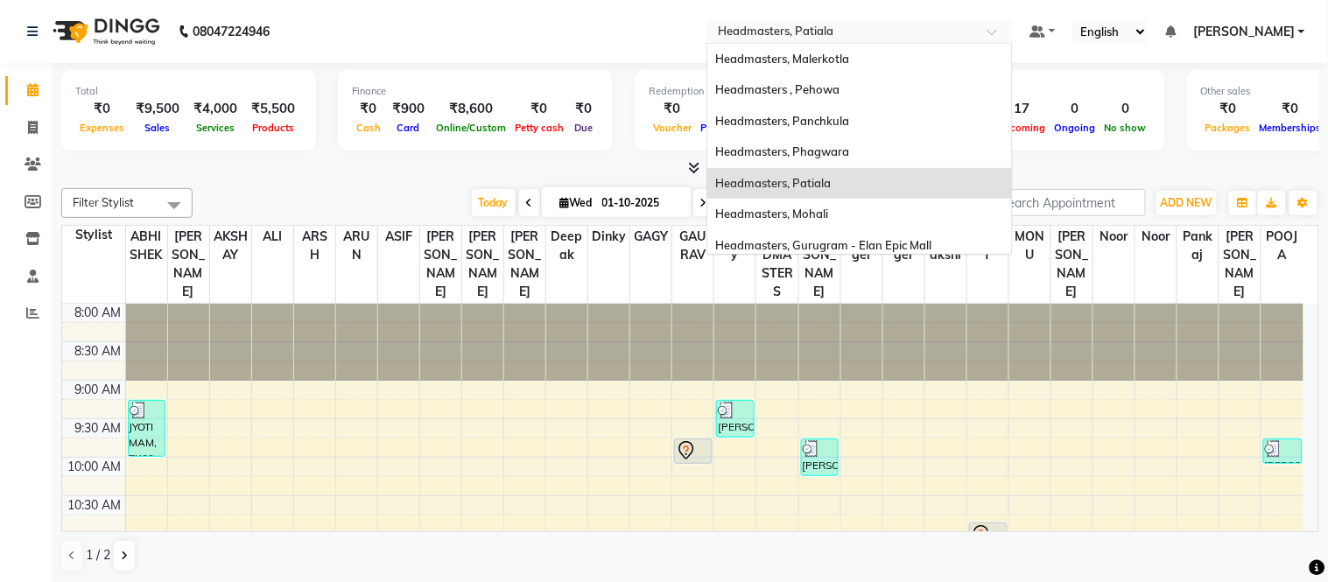
click at [933, 28] on input "text" at bounding box center [842, 34] width 254 height 18
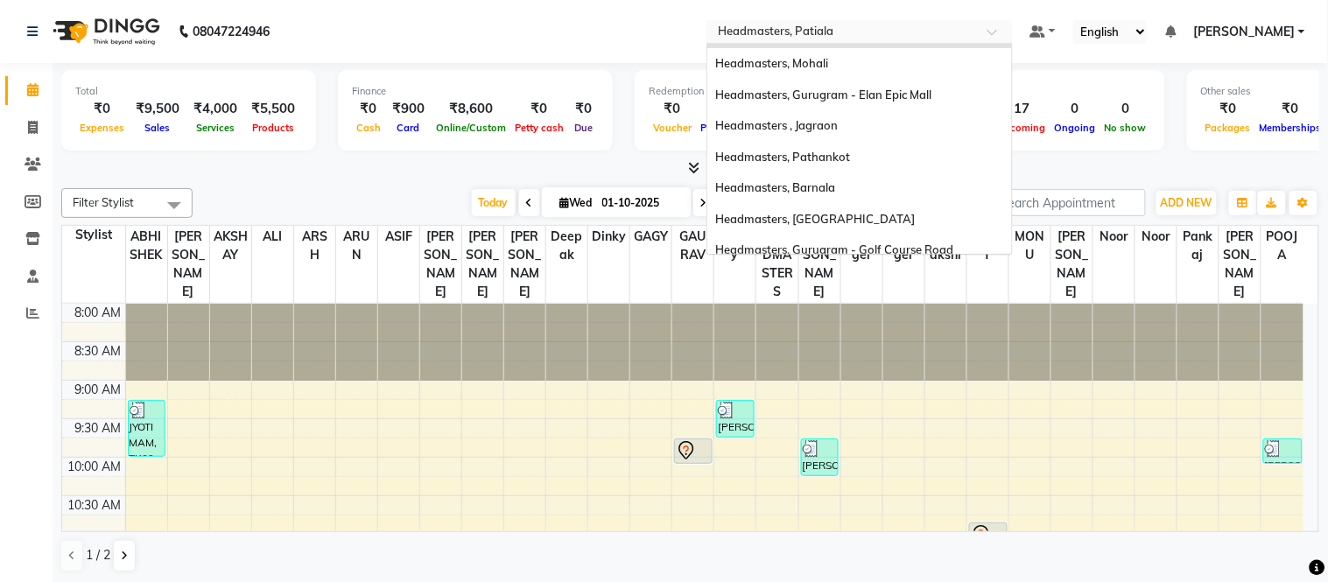
scroll to position [226, 0]
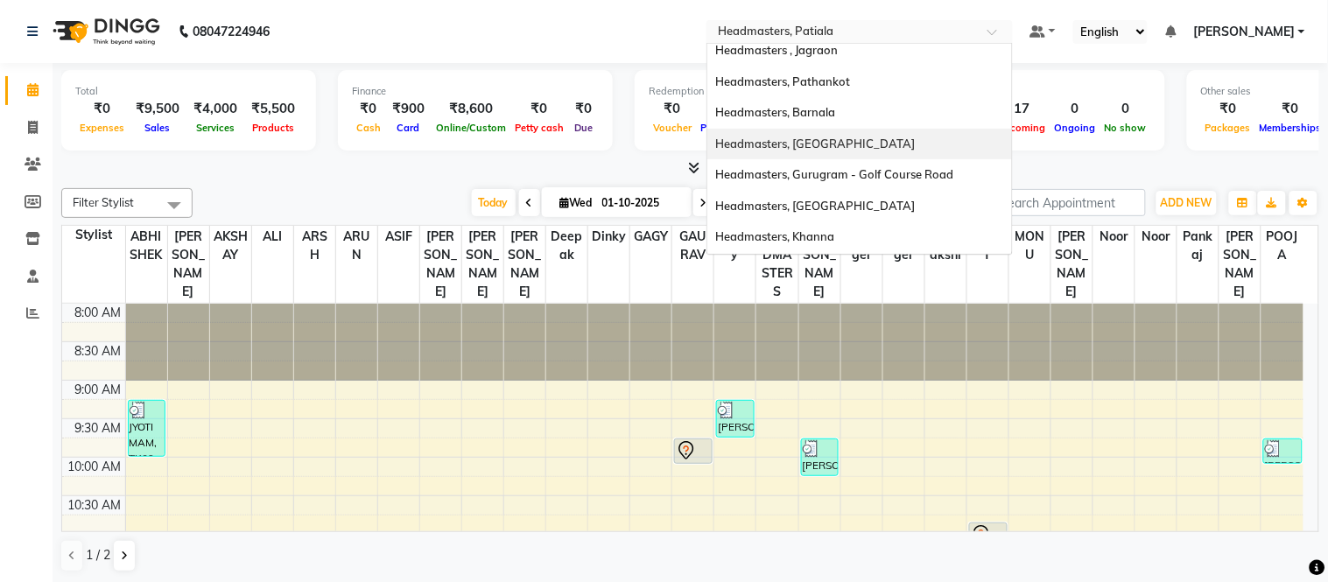
click at [854, 145] on span "Headmasters, Jalandhar" at bounding box center [816, 144] width 200 height 14
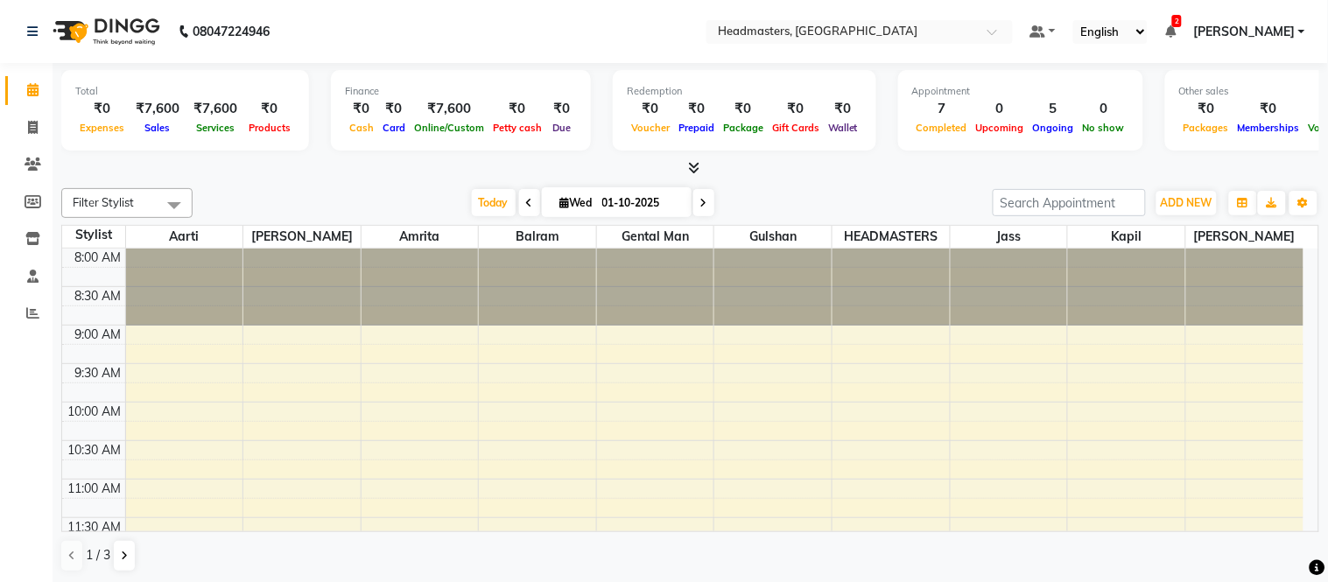
select select "en"
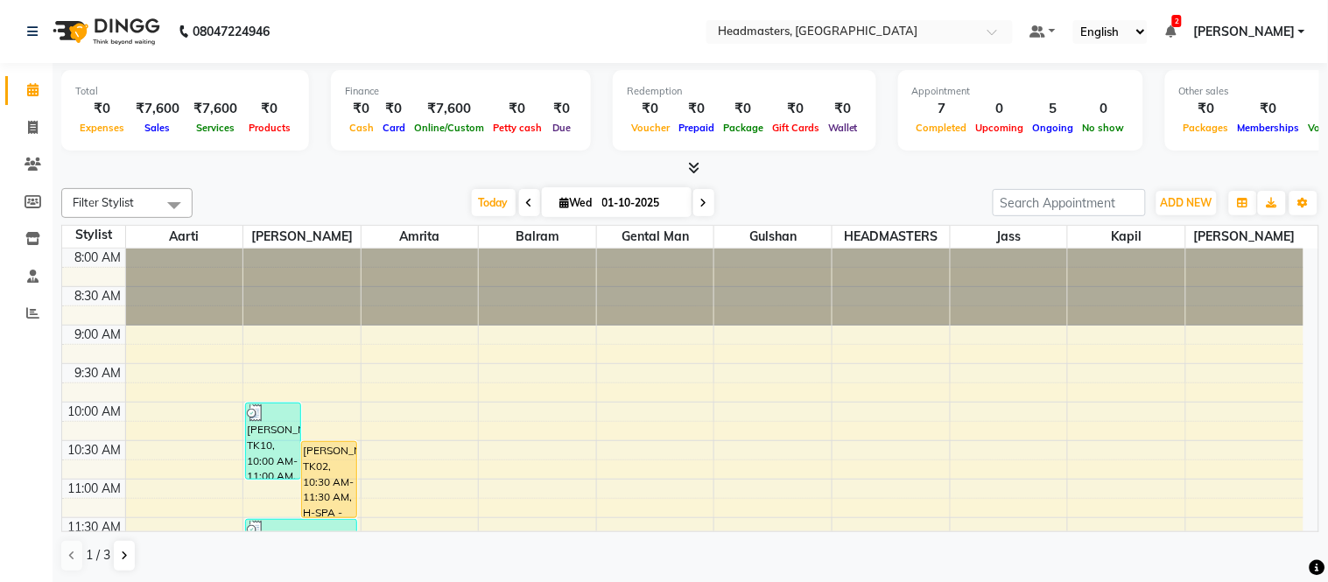
click at [1175, 29] on icon at bounding box center [1170, 31] width 11 height 12
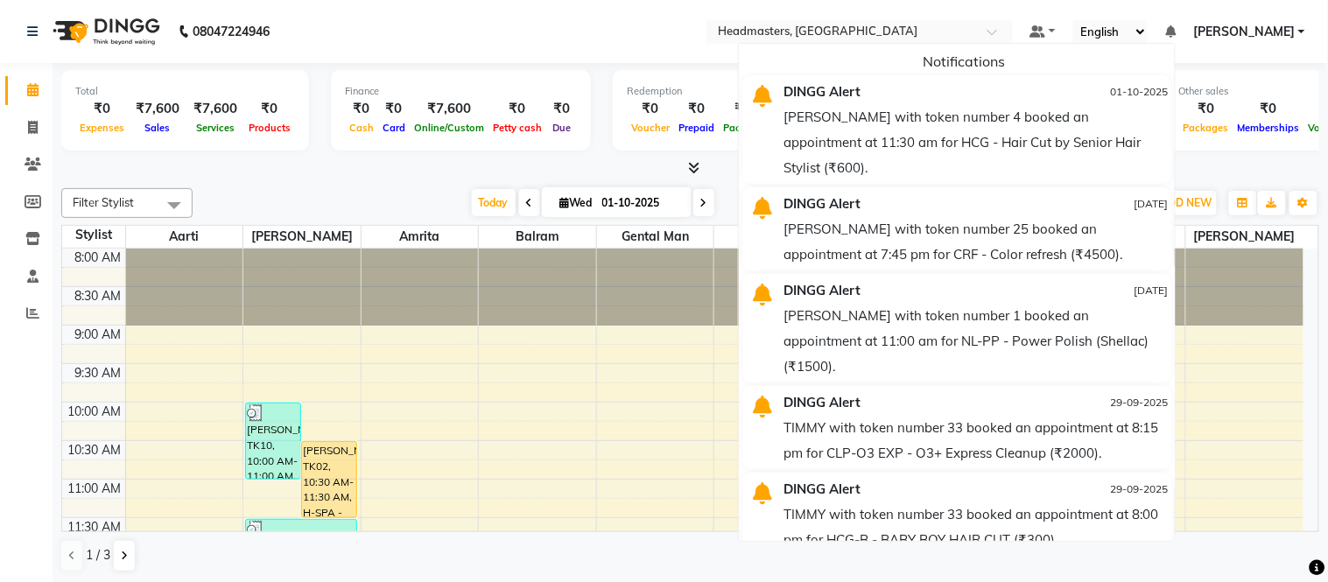
click at [522, 18] on nav "08047224946 Select Location × Headmasters, Jalandhar Default Panel My Panel Eng…" at bounding box center [664, 31] width 1328 height 63
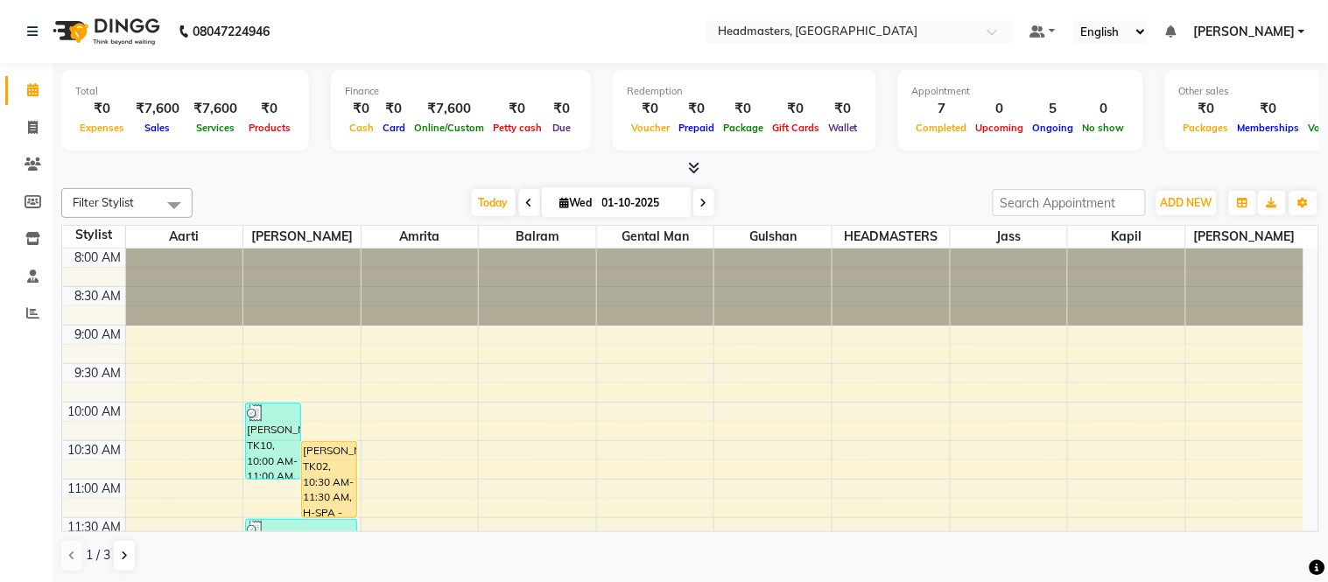
click at [696, 169] on icon at bounding box center [693, 167] width 11 height 13
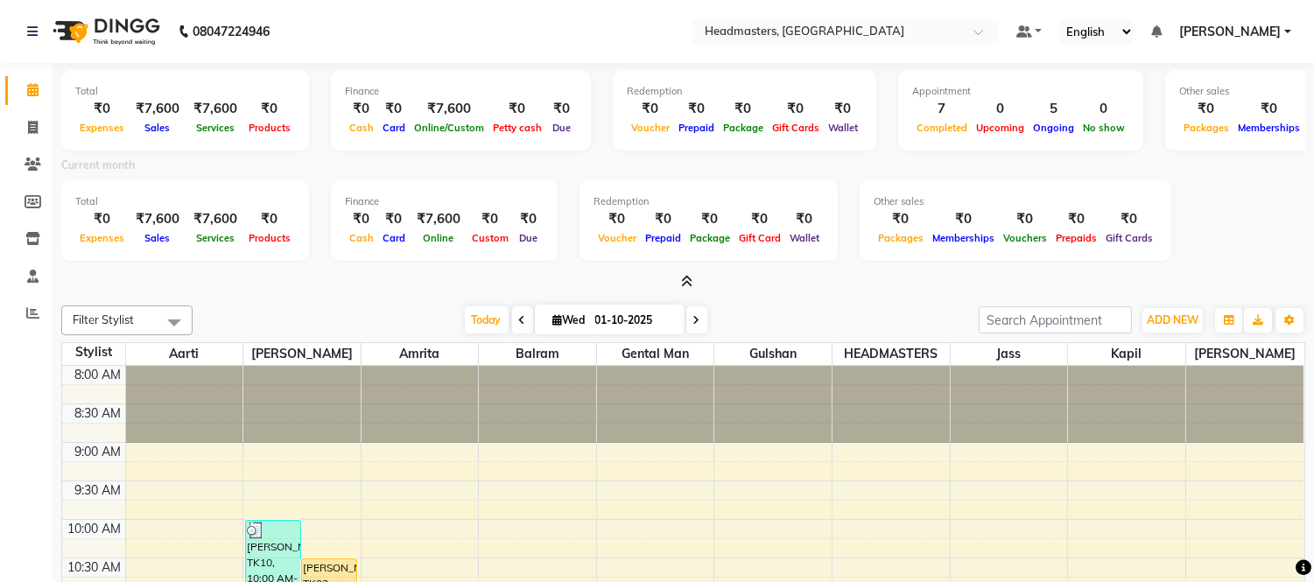
scroll to position [117, 0]
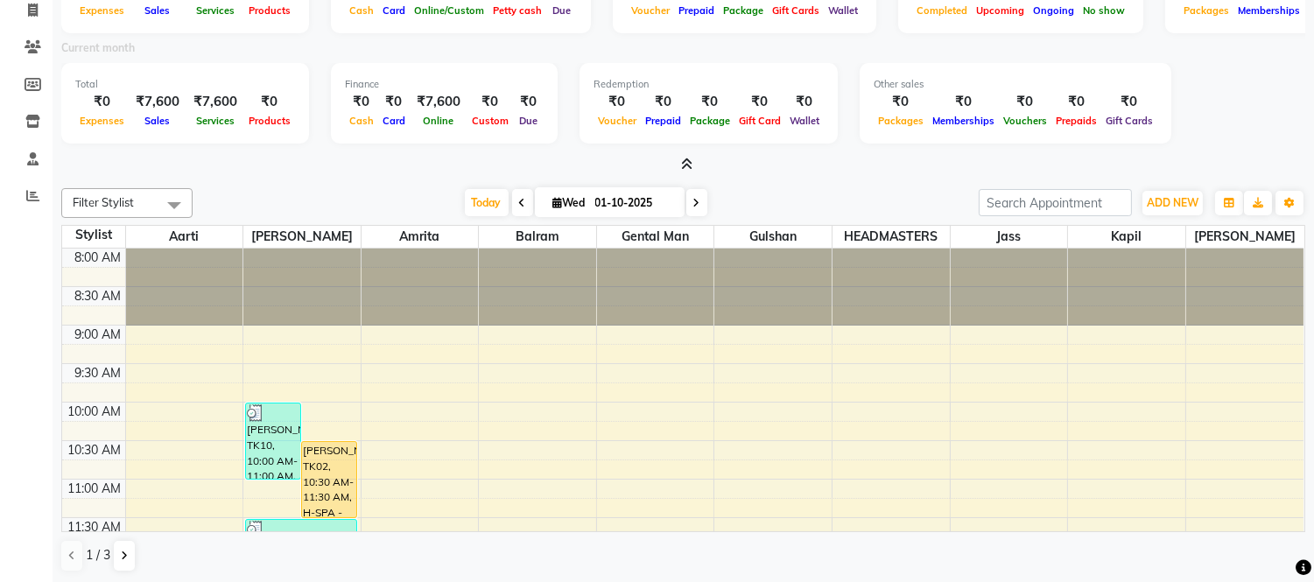
click at [691, 162] on icon at bounding box center [686, 164] width 11 height 13
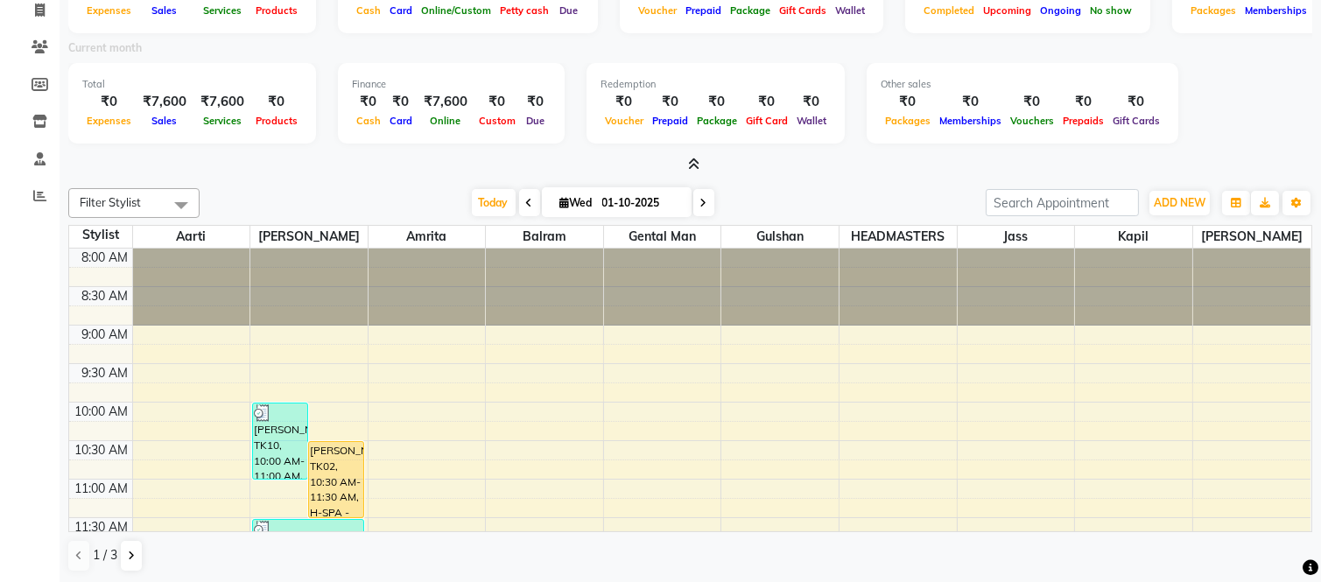
scroll to position [0, 0]
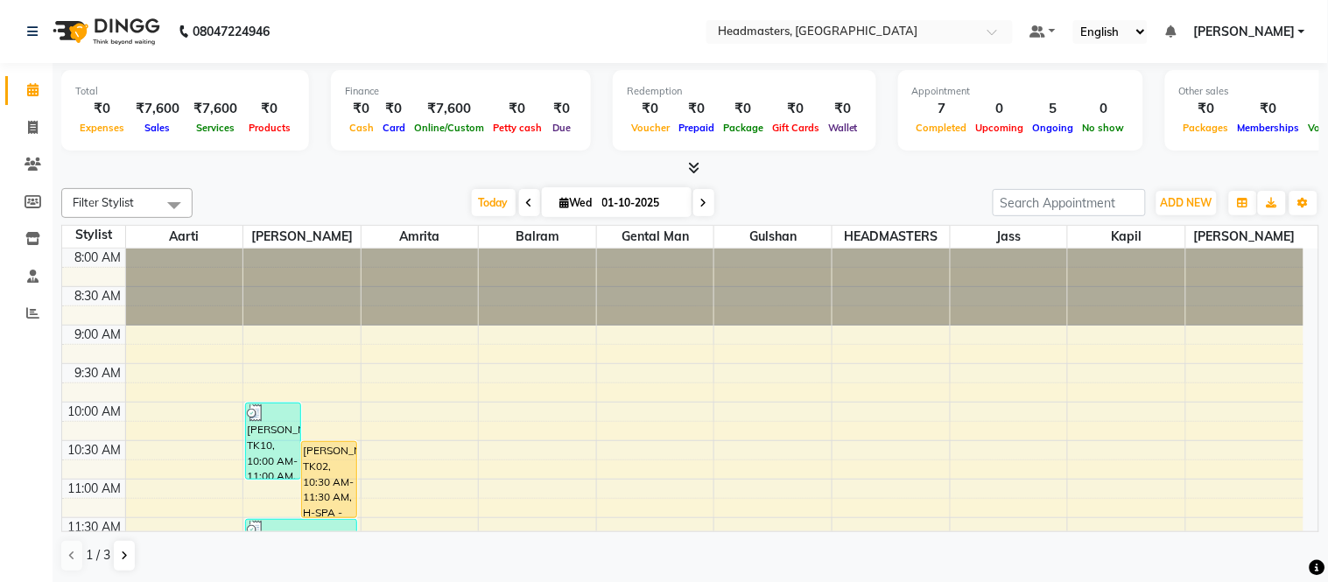
click at [366, 37] on nav "08047224946 Select Location × Headmasters, Jalandhar Default Panel My Panel Eng…" at bounding box center [664, 31] width 1328 height 63
drag, startPoint x: 32, startPoint y: 242, endPoint x: 76, endPoint y: 231, distance: 45.0
click at [32, 242] on icon at bounding box center [32, 238] width 15 height 13
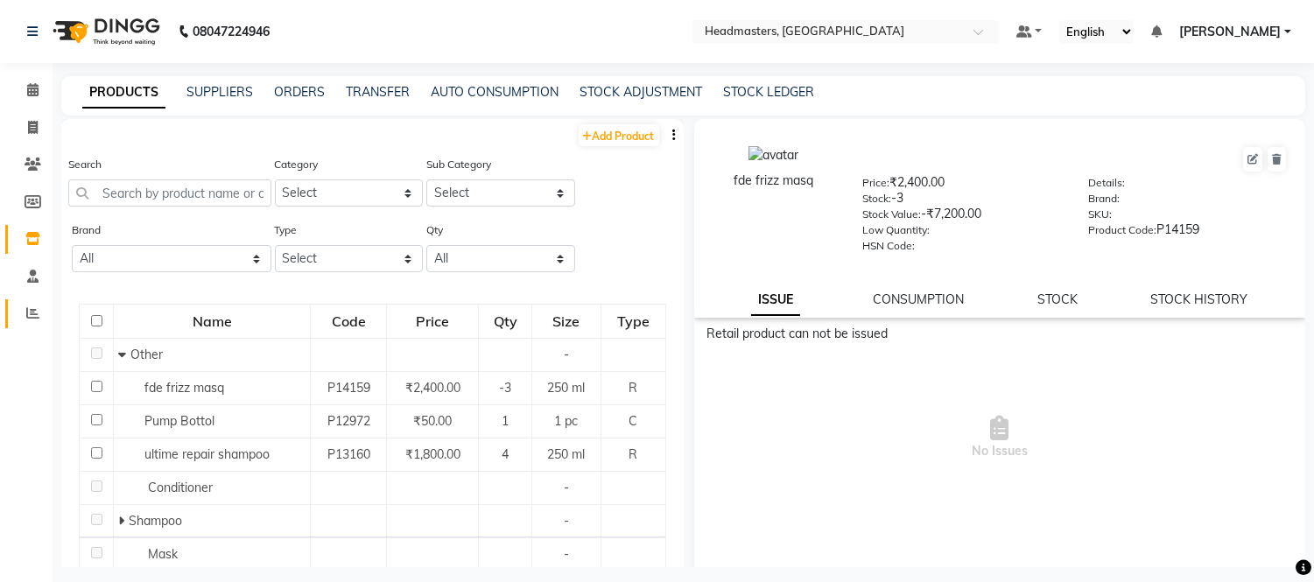
click at [25, 324] on link "Reports" at bounding box center [26, 313] width 42 height 29
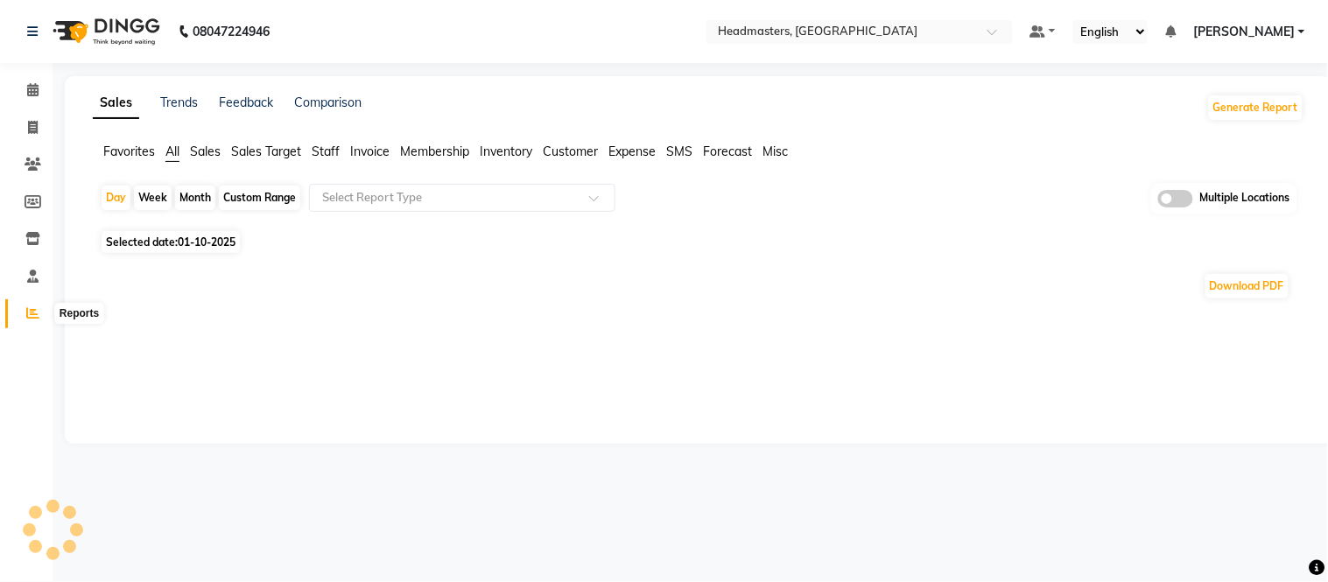
click at [28, 319] on icon at bounding box center [32, 312] width 13 height 13
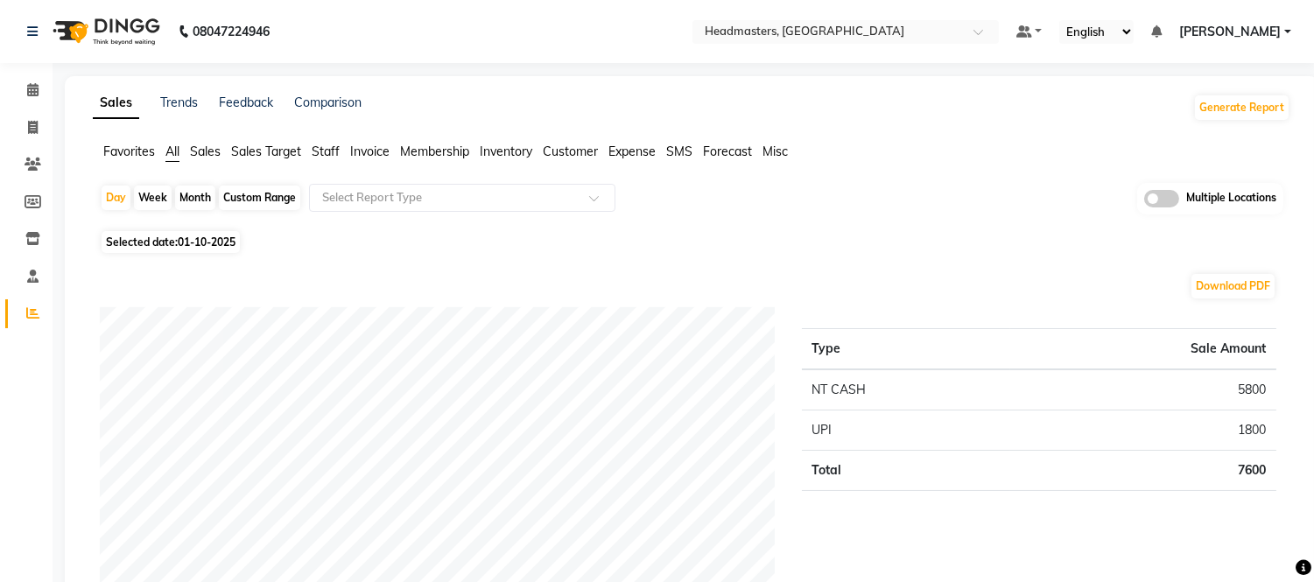
click at [854, 46] on nav "08047224946 Select Location × Headmasters, Jalandhar Default Panel My Panel Eng…" at bounding box center [657, 31] width 1314 height 63
click at [887, 49] on nav "08047224946 Select Location × Headmasters, Jalandhar Default Panel My Panel Eng…" at bounding box center [657, 31] width 1314 height 63
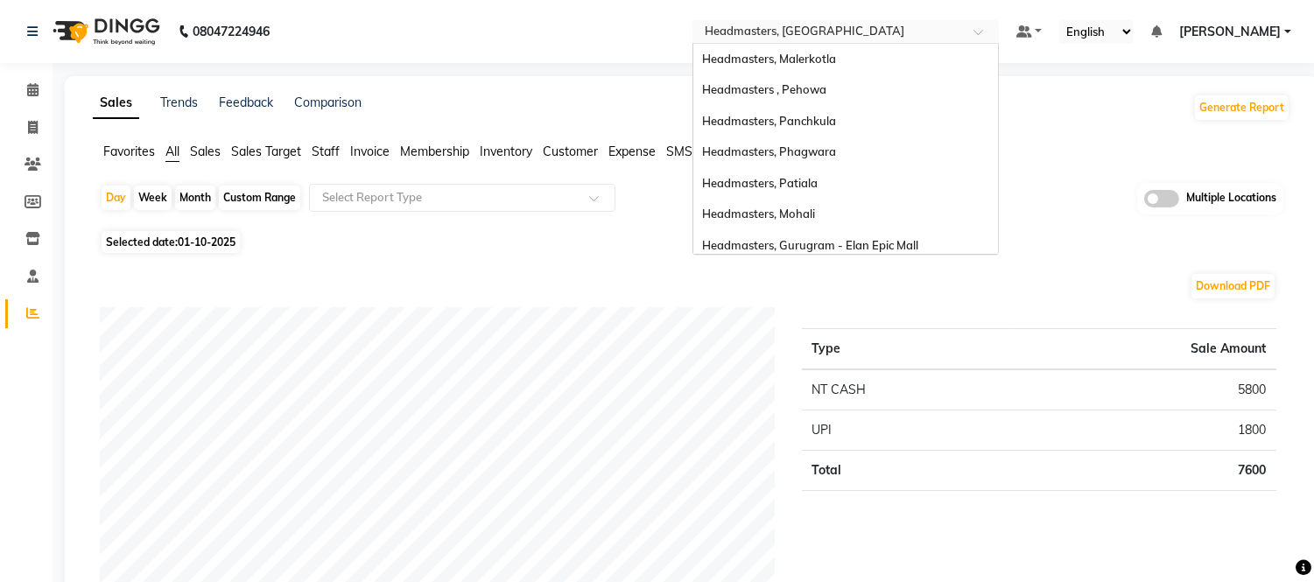
drag, startPoint x: 821, startPoint y: 30, endPoint x: 831, endPoint y: 71, distance: 42.5
click at [821, 32] on input "text" at bounding box center [828, 34] width 254 height 18
click at [814, 215] on span "Headmasters, Mohali" at bounding box center [758, 214] width 113 height 14
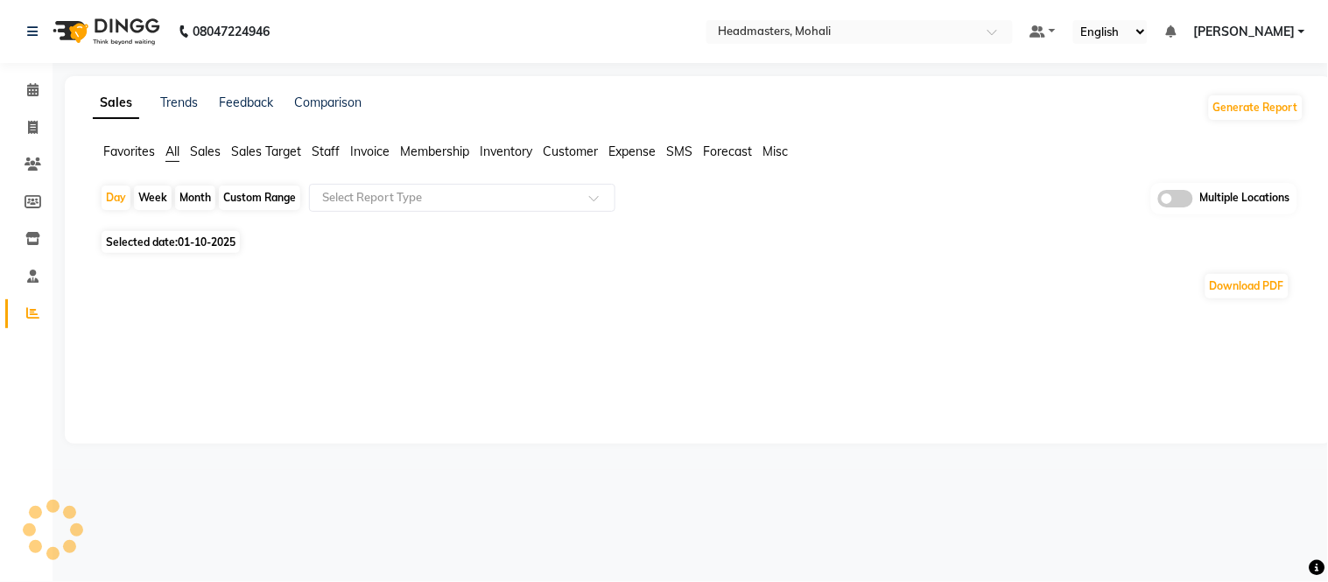
select select "en"
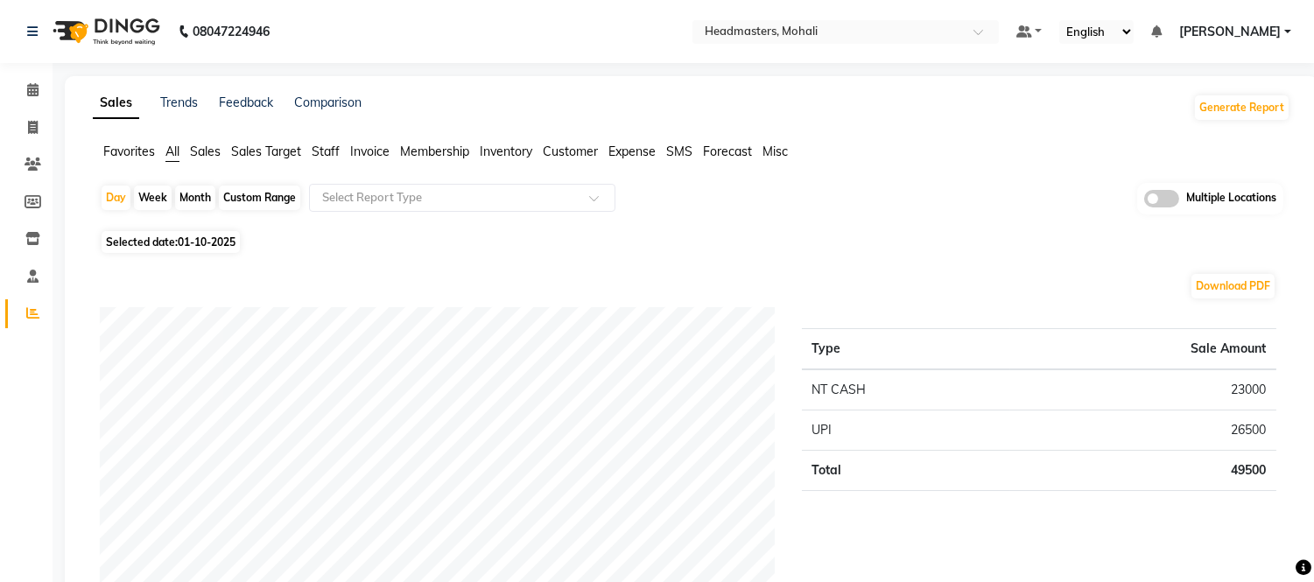
click at [364, 37] on nav "08047224946 Select Location × Headmasters, Mohali Default Panel My Panel Englis…" at bounding box center [657, 31] width 1314 height 63
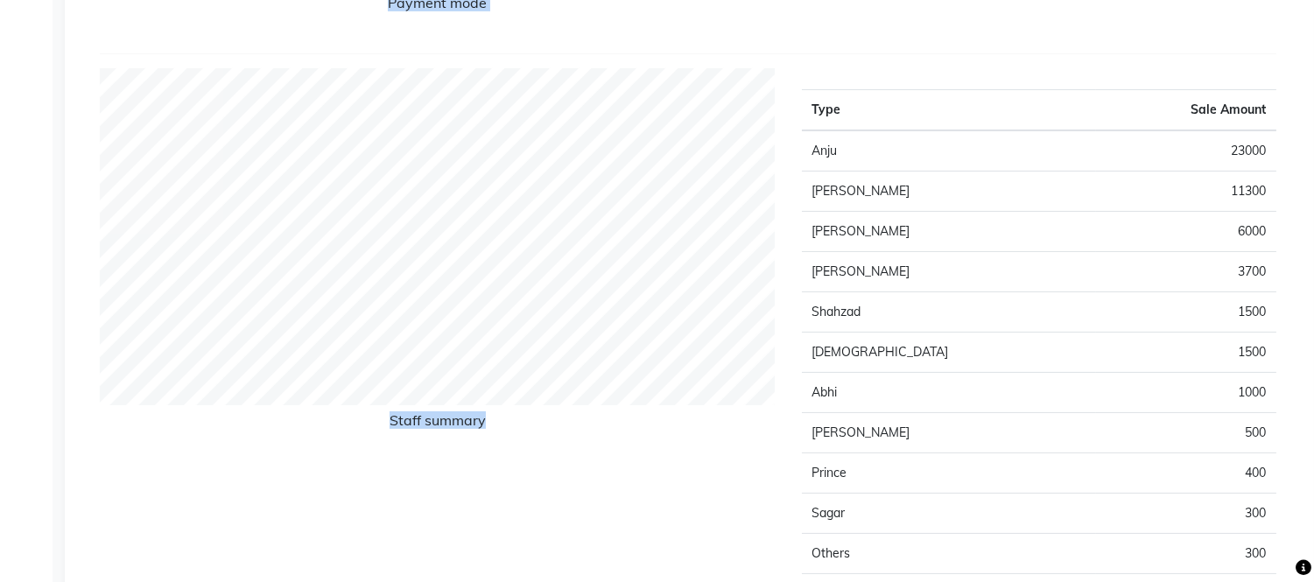
drag, startPoint x: 106, startPoint y: 110, endPoint x: 1327, endPoint y: 573, distance: 1305.8
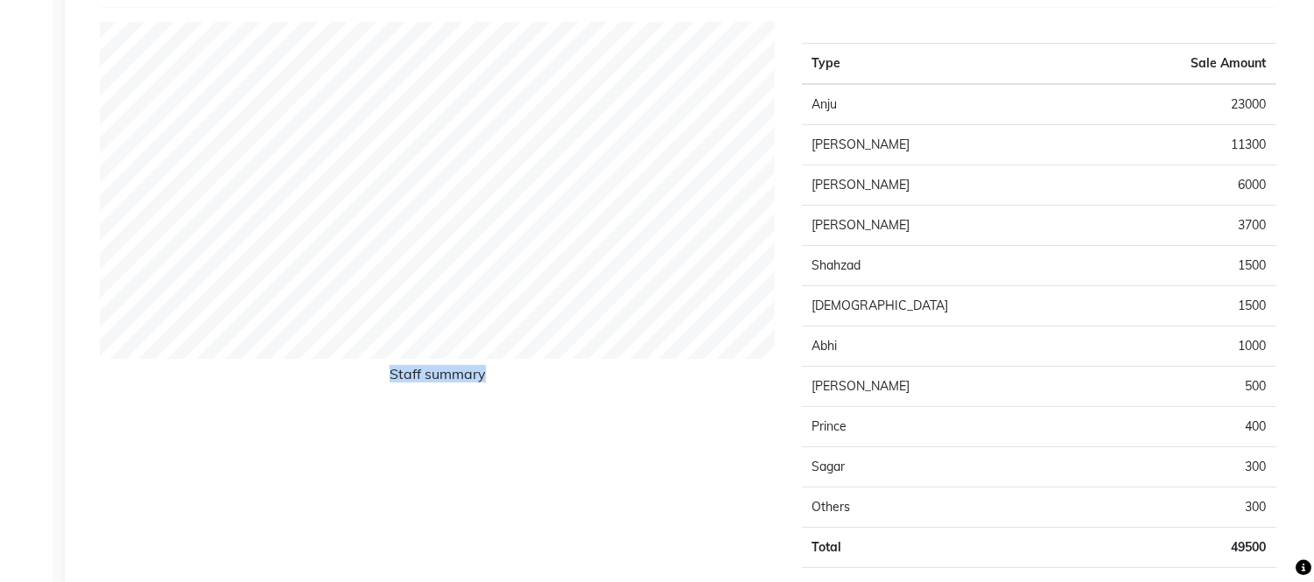
click at [685, 440] on div "Staff summary" at bounding box center [438, 302] width 702 height 560
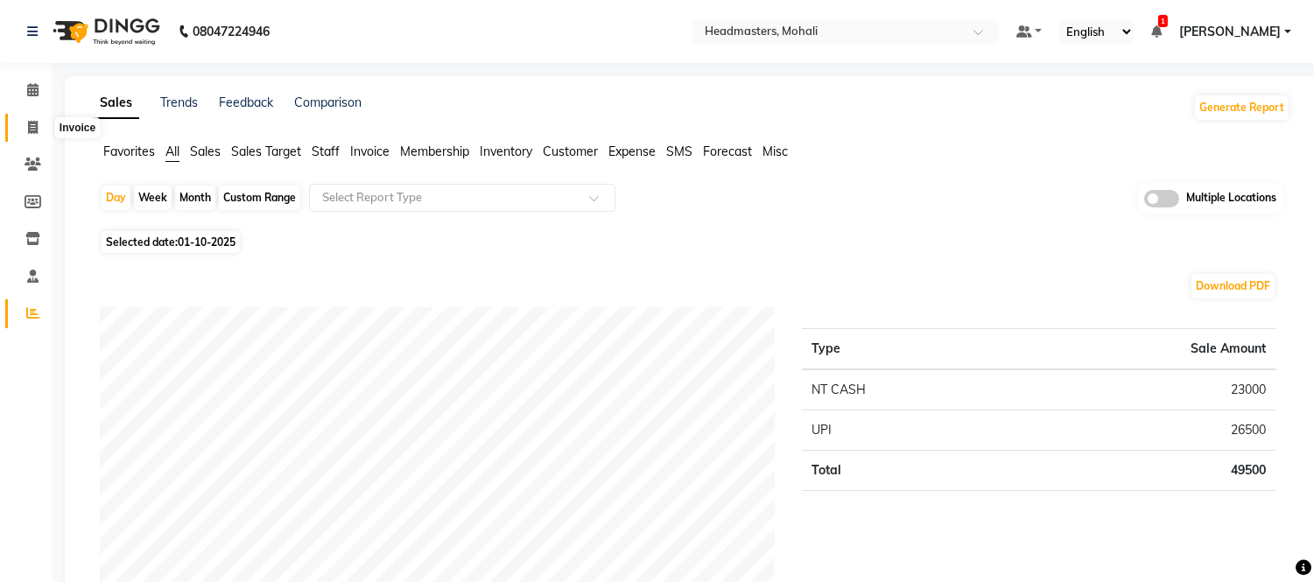
click at [32, 133] on icon at bounding box center [33, 127] width 10 height 13
select select "service"
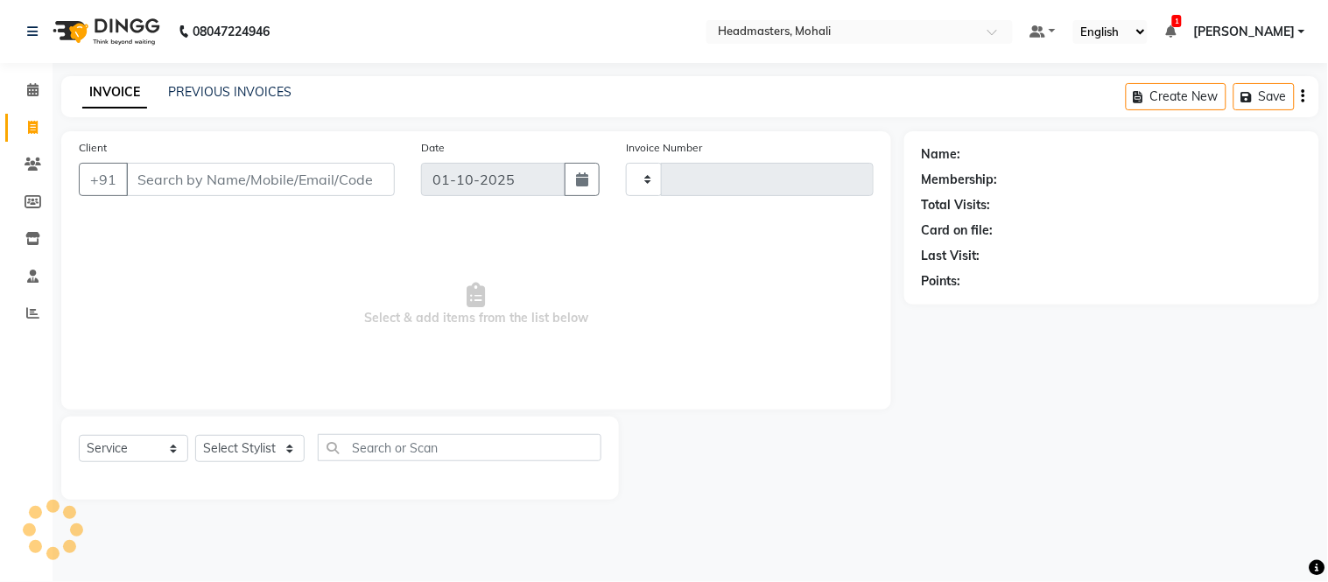
type input "10254"
select select "6604"
click at [223, 86] on link "PREVIOUS INVOICES" at bounding box center [229, 92] width 123 height 16
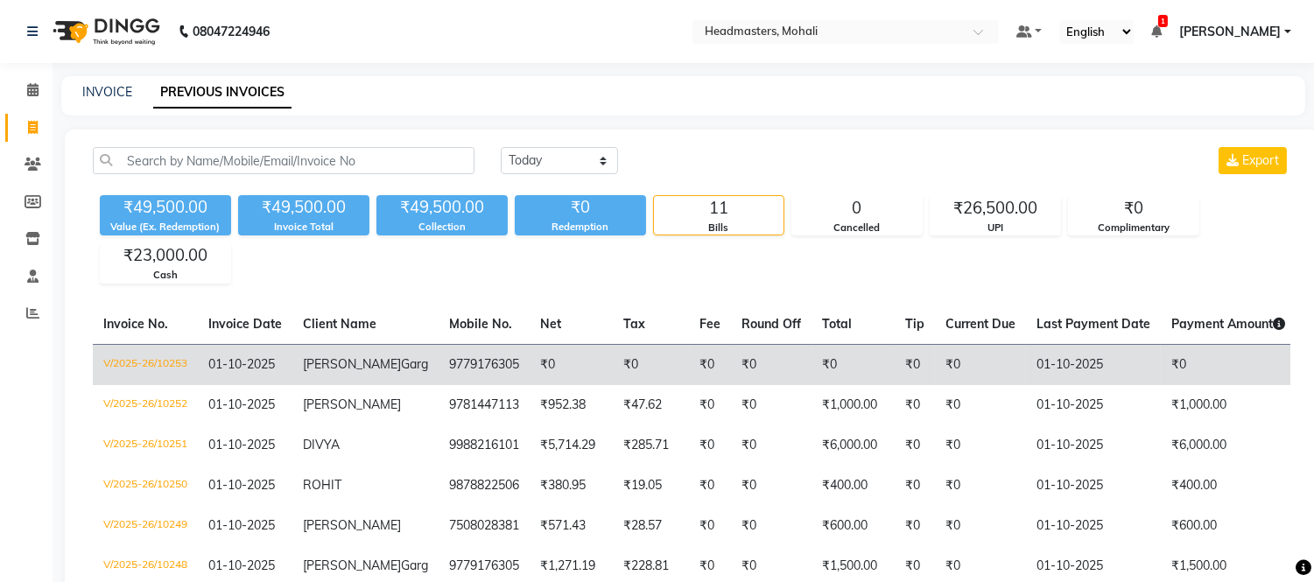
click at [340, 364] on span "[PERSON_NAME]" at bounding box center [352, 364] width 98 height 16
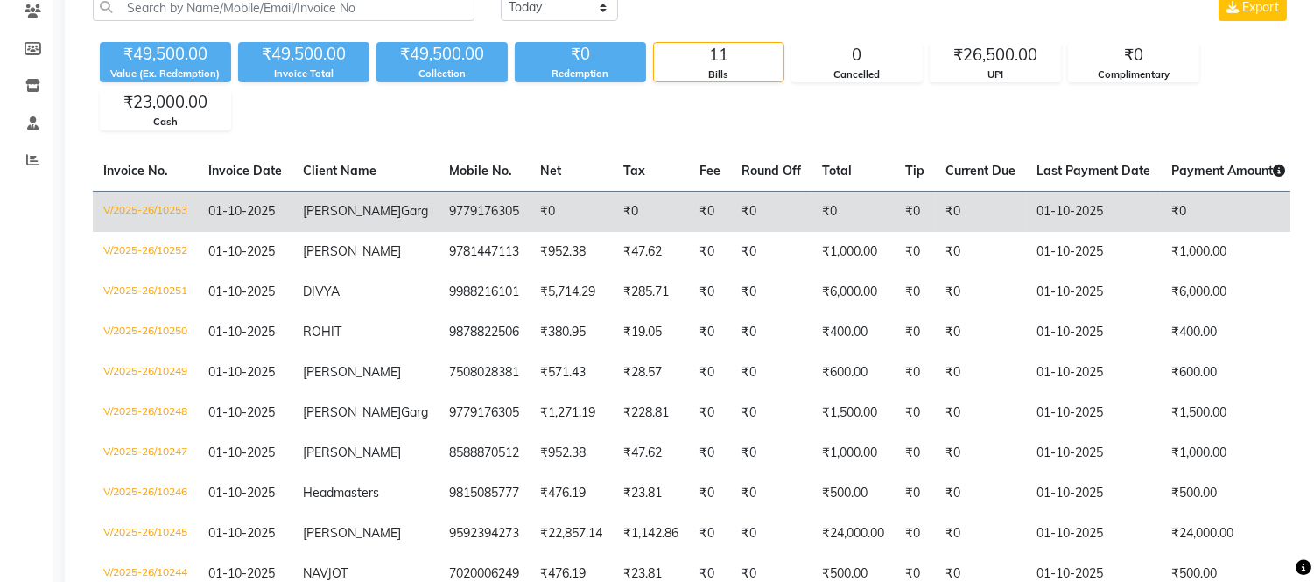
scroll to position [226, 0]
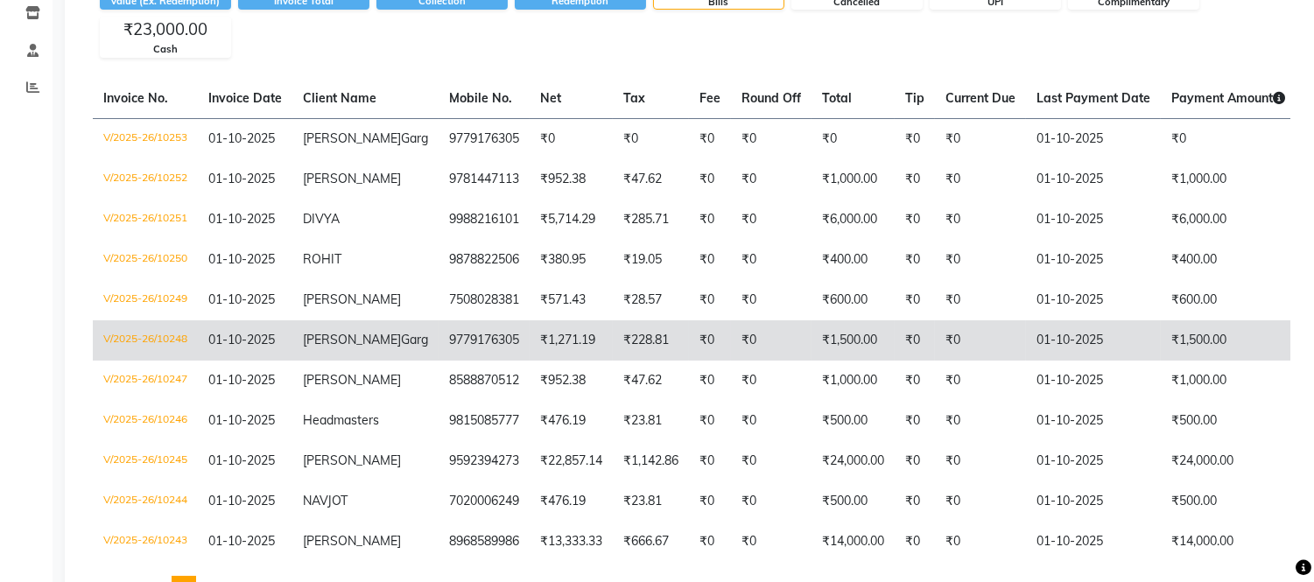
click at [319, 338] on span "[PERSON_NAME]" at bounding box center [352, 340] width 98 height 16
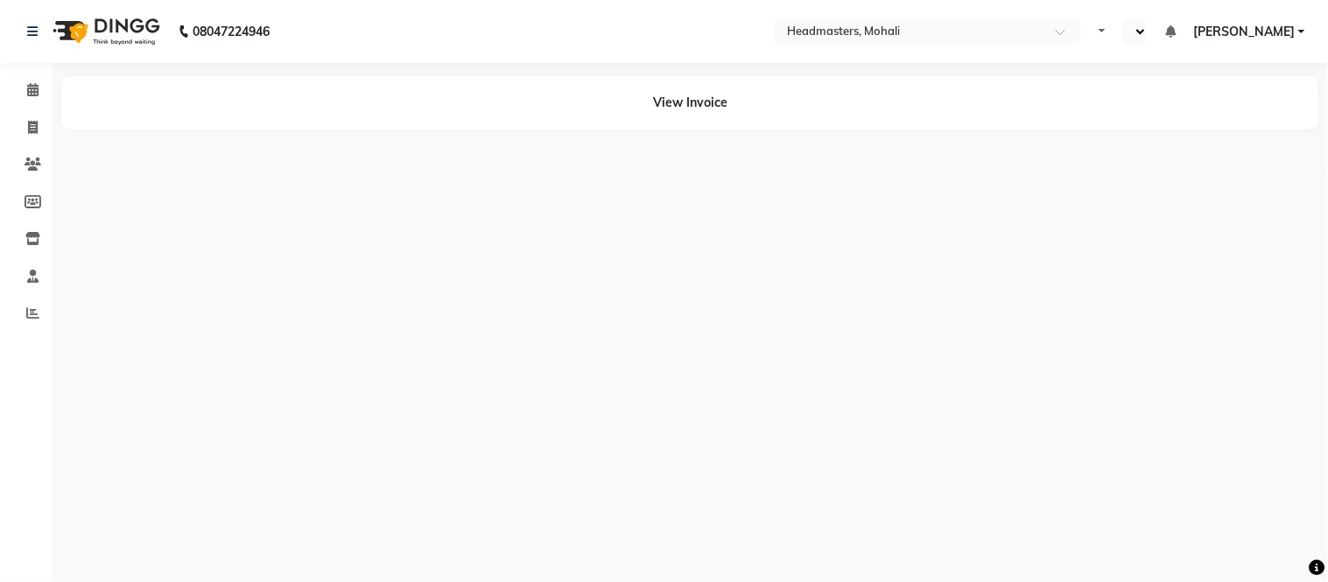
select select "en"
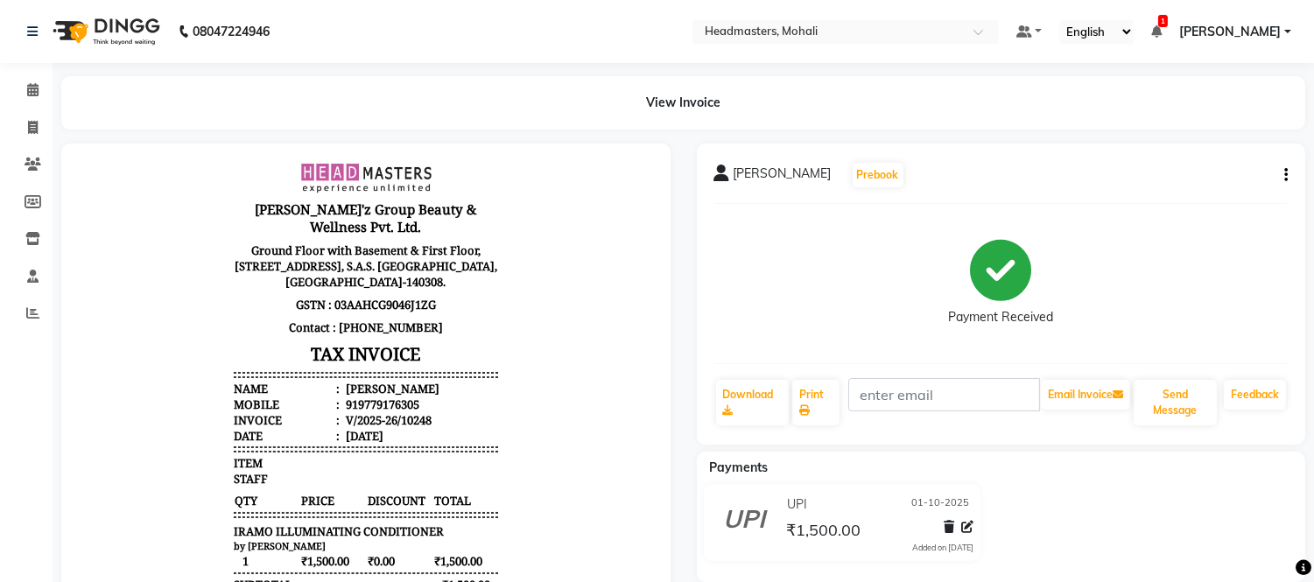
click at [1284, 175] on icon "button" at bounding box center [1286, 175] width 4 height 1
click at [1201, 199] on div "Edit Invoice" at bounding box center [1215, 197] width 88 height 22
select select "service"
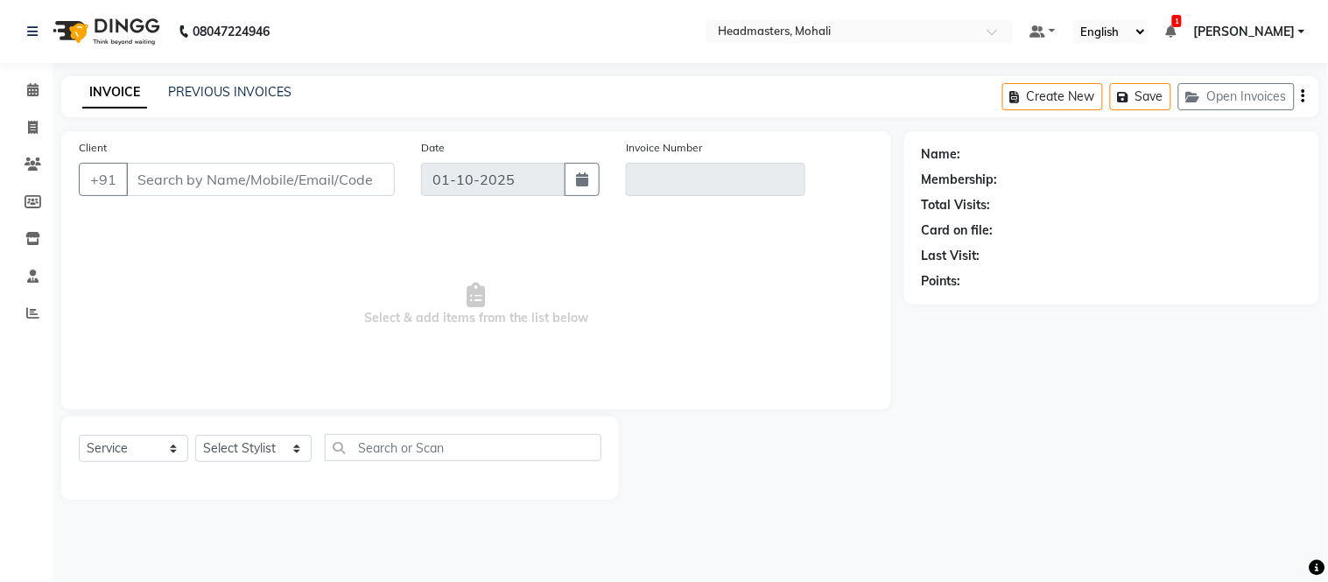
type input "9779176305"
type input "V/2025-26/10248"
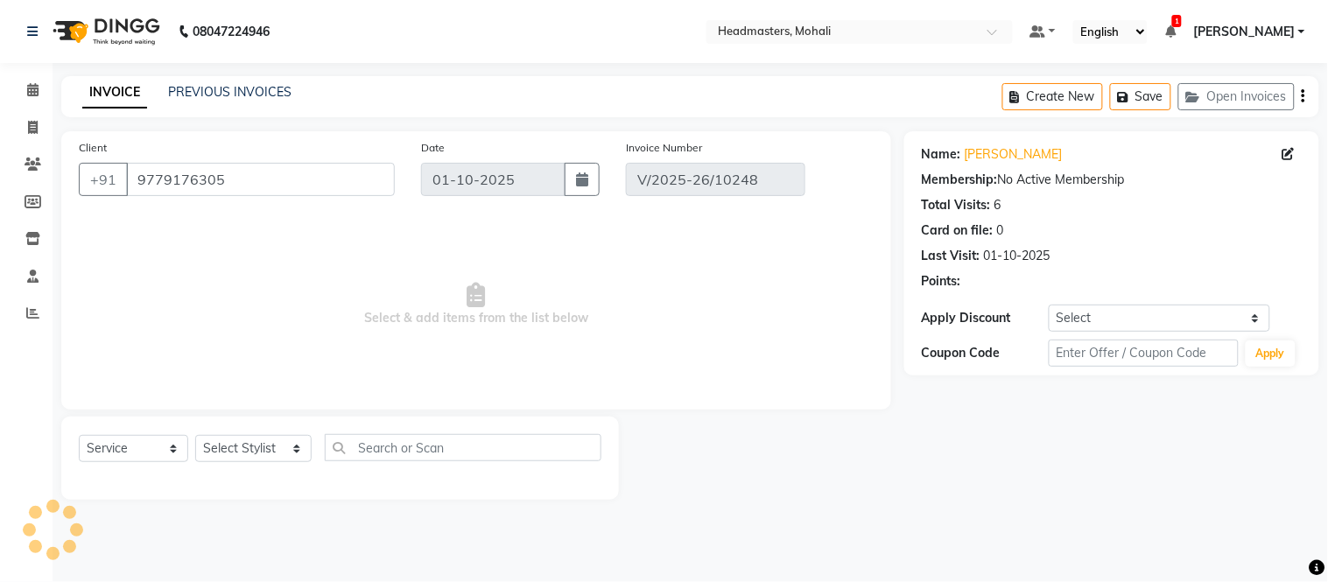
select select "select"
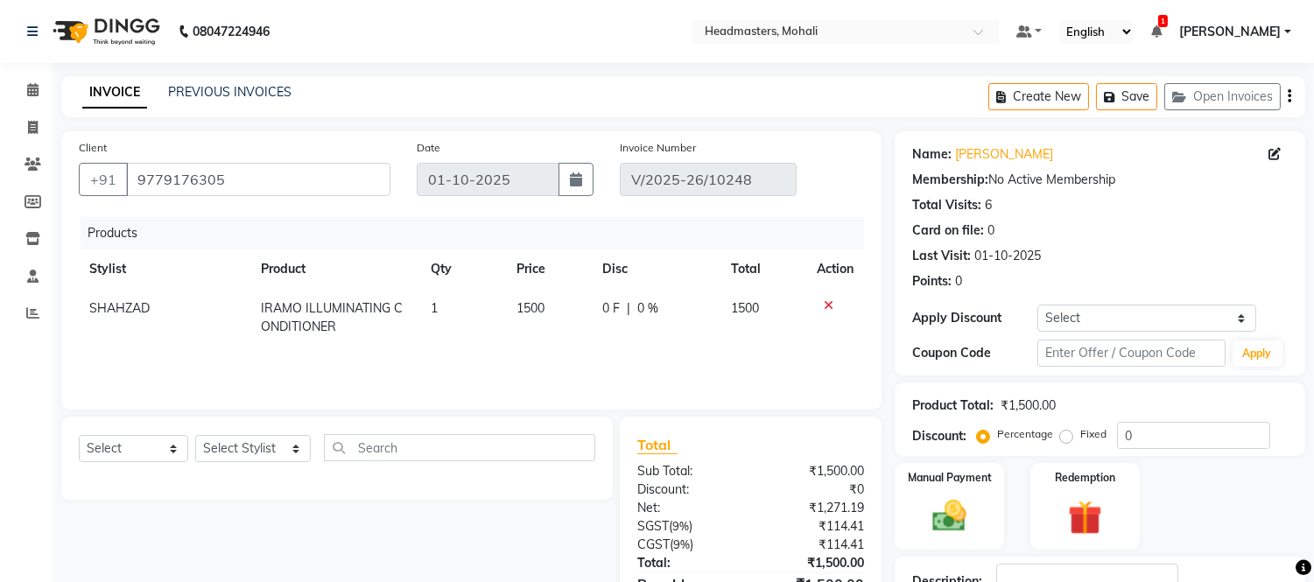
click at [348, 316] on td "IRAMO ILLUMINATING CONDITIONER" at bounding box center [335, 318] width 171 height 58
select select "51116"
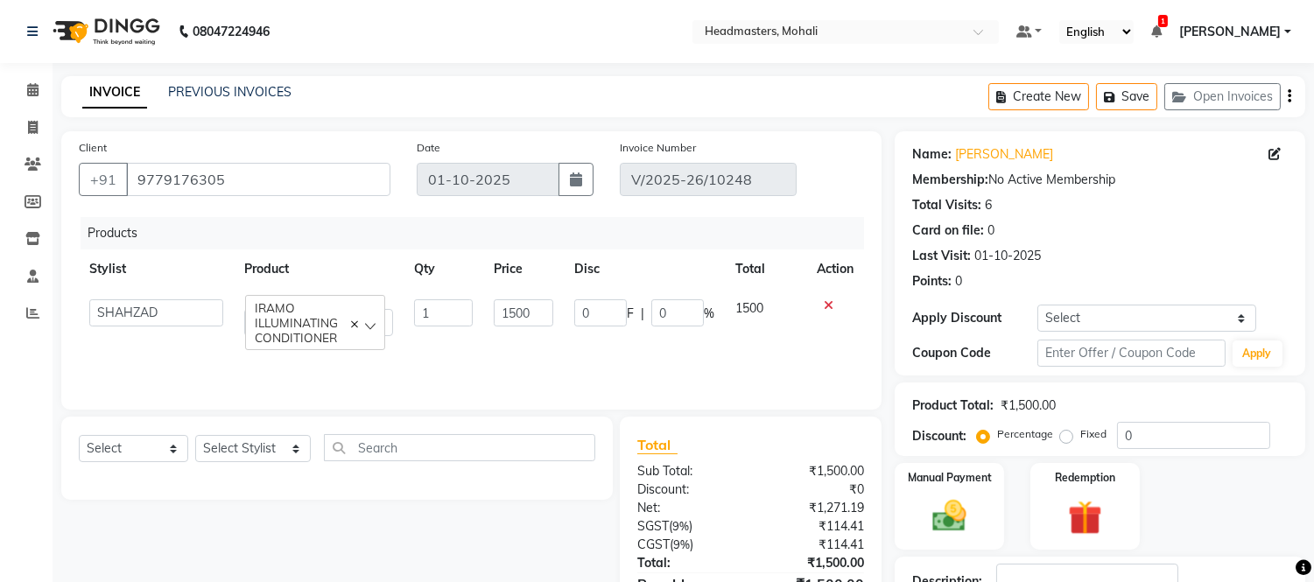
click at [494, 348] on div "Products Stylist Product Qty Price Disc Total Action [PERSON_NAME] [PERSON_NAME…" at bounding box center [471, 304] width 785 height 175
click at [371, 325] on span "IRAMO ILLUMINATING CONDITIONER" at bounding box center [315, 322] width 121 height 45
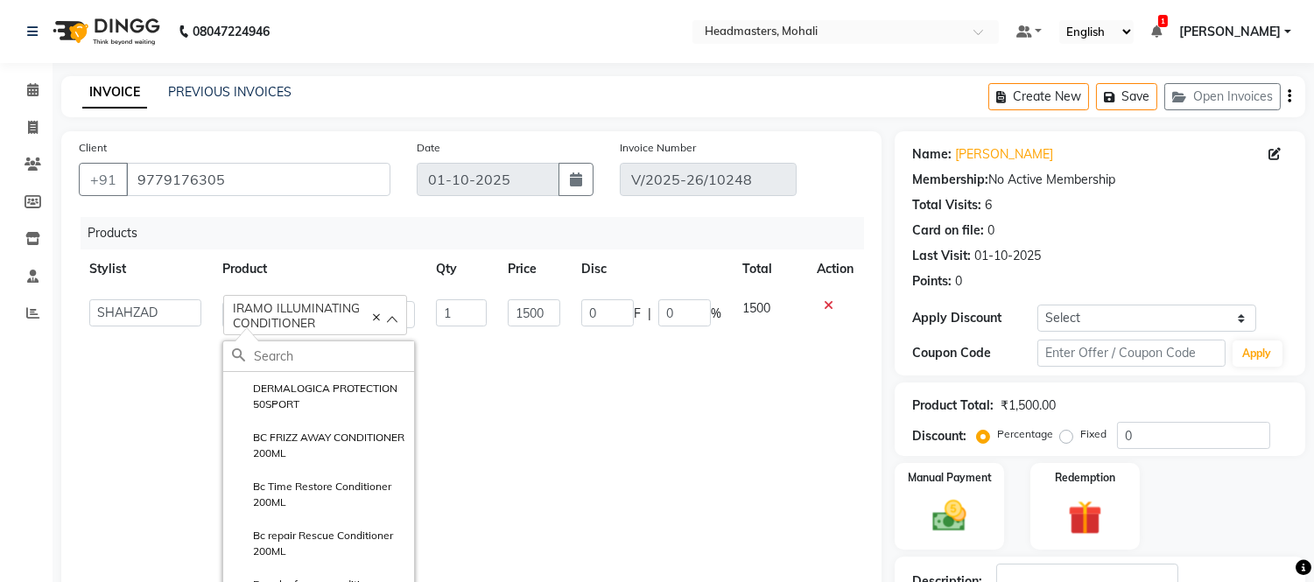
click at [331, 357] on input "text" at bounding box center [334, 356] width 160 height 30
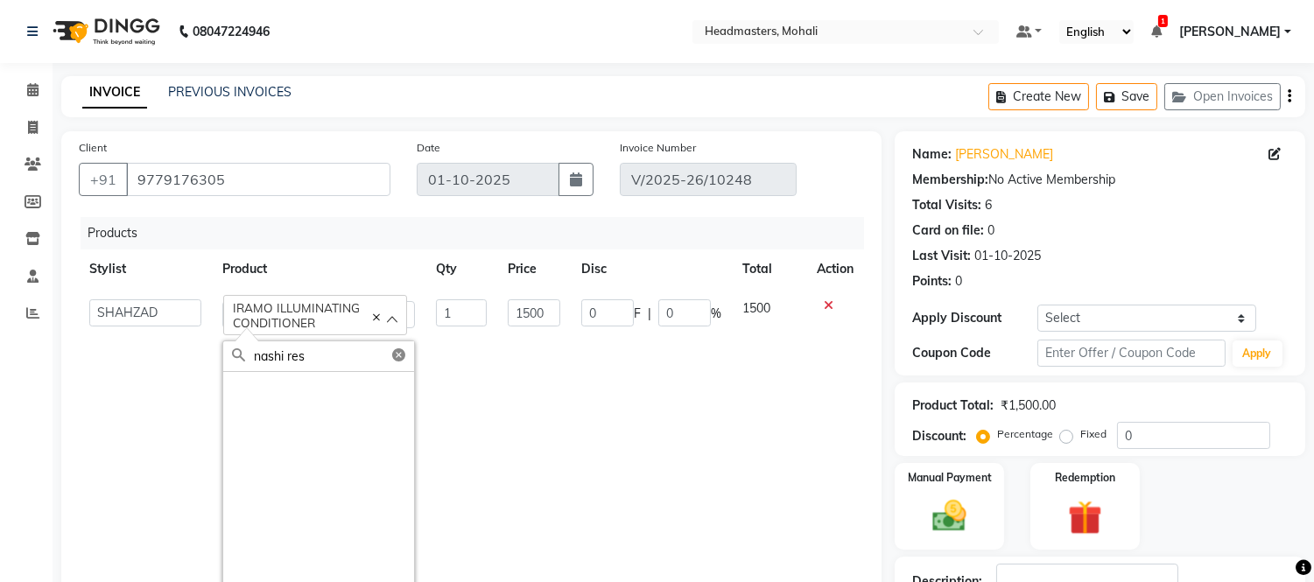
drag, startPoint x: 331, startPoint y: 357, endPoint x: 186, endPoint y: 360, distance: 144.4
click at [186, 360] on tr "[PERSON_NAME] [PERSON_NAME] [PERSON_NAME] [PERSON_NAME] [PERSON_NAME] [PERSON_N…" at bounding box center [471, 467] width 785 height 357
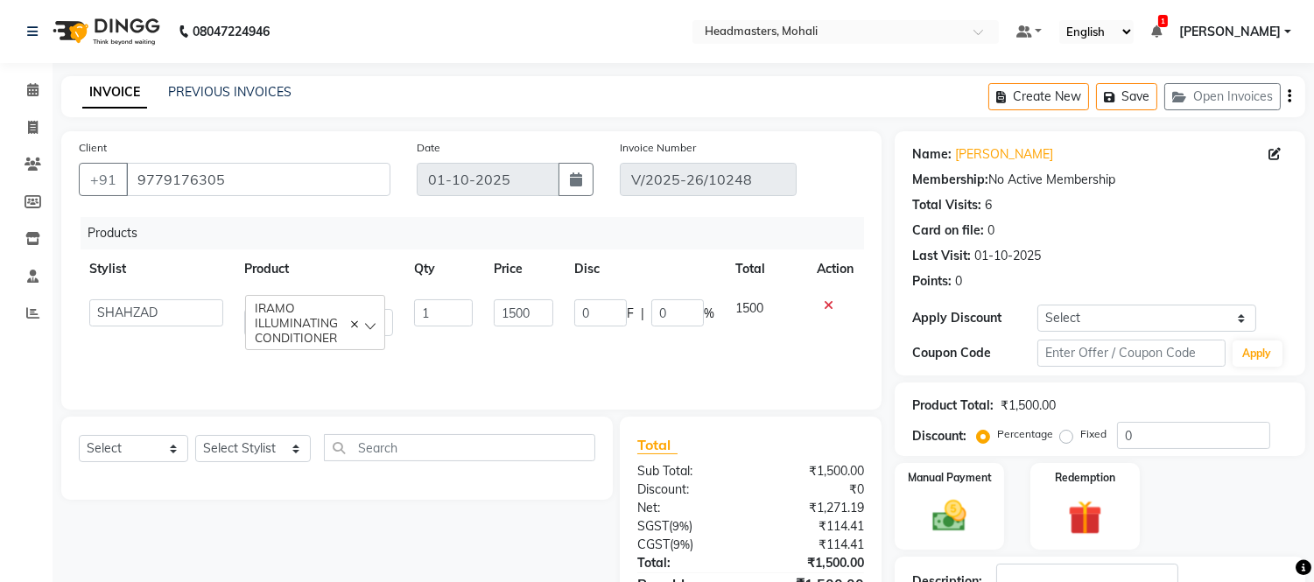
click at [355, 337] on span "IRAMO ILLUMINATING CONDITIONER" at bounding box center [315, 322] width 121 height 45
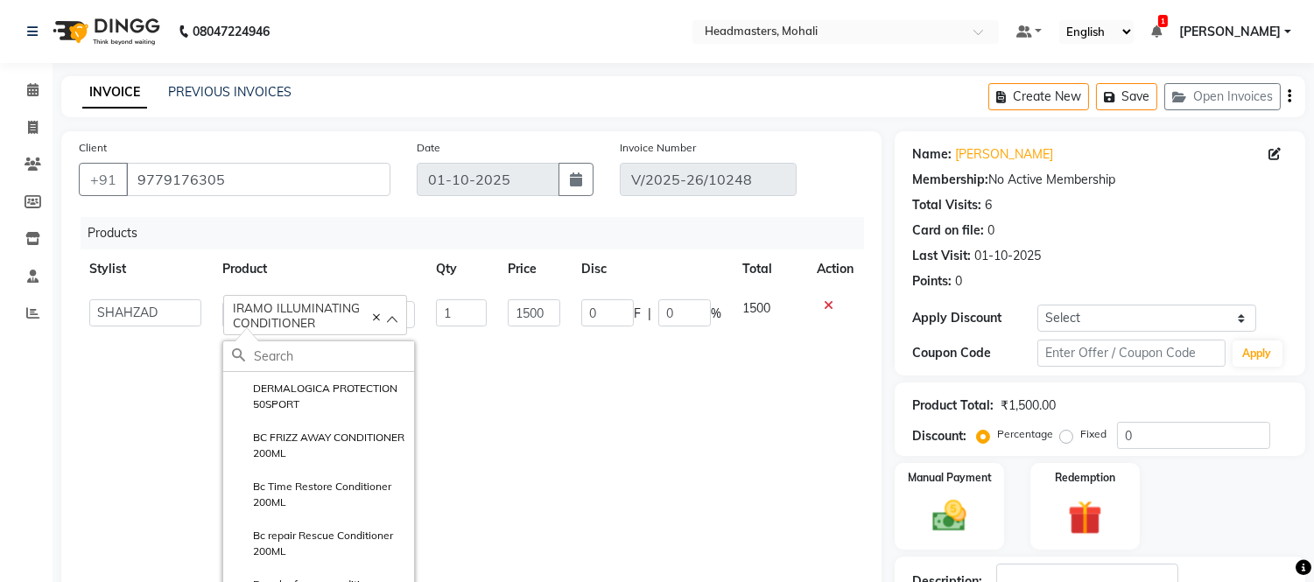
click at [365, 325] on span "IRAMO ILLUMINATING CONDITIONER" at bounding box center [315, 315] width 165 height 30
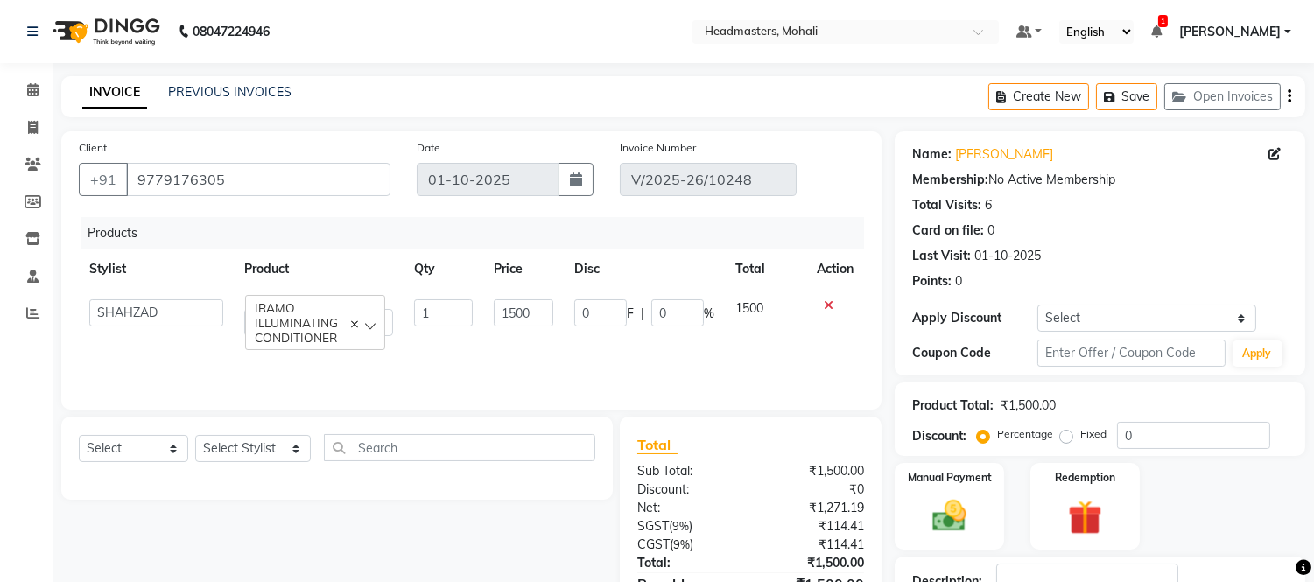
click at [354, 321] on icon at bounding box center [354, 324] width 7 height 7
click at [366, 315] on div "Select" at bounding box center [315, 312] width 133 height 26
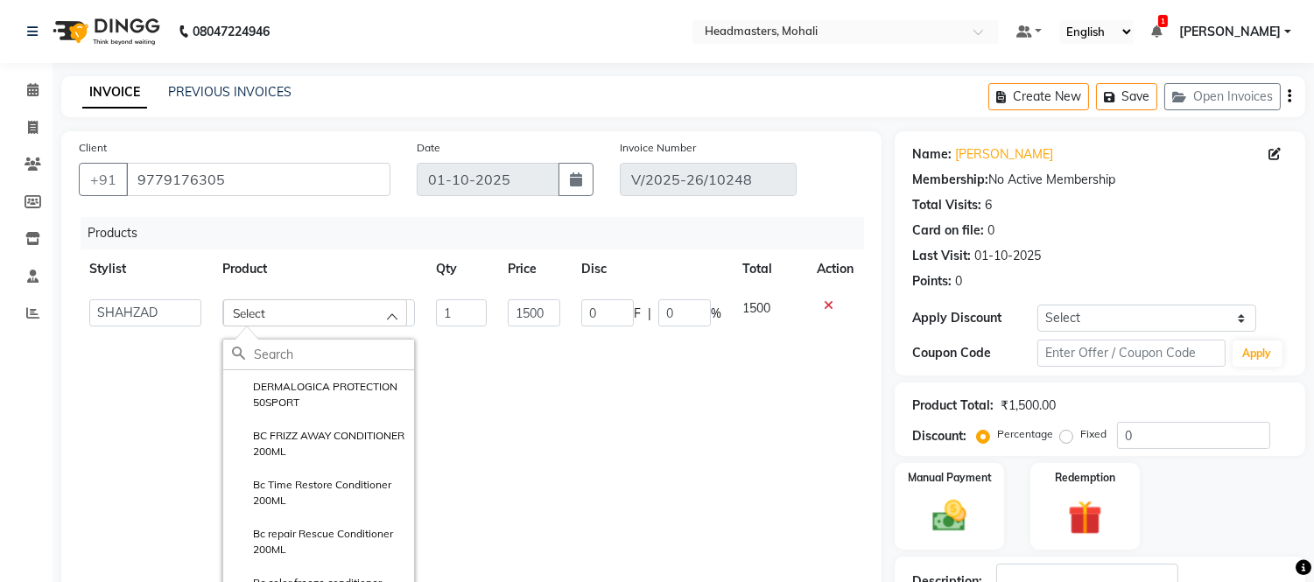
click at [298, 356] on input "text" at bounding box center [334, 355] width 160 height 30
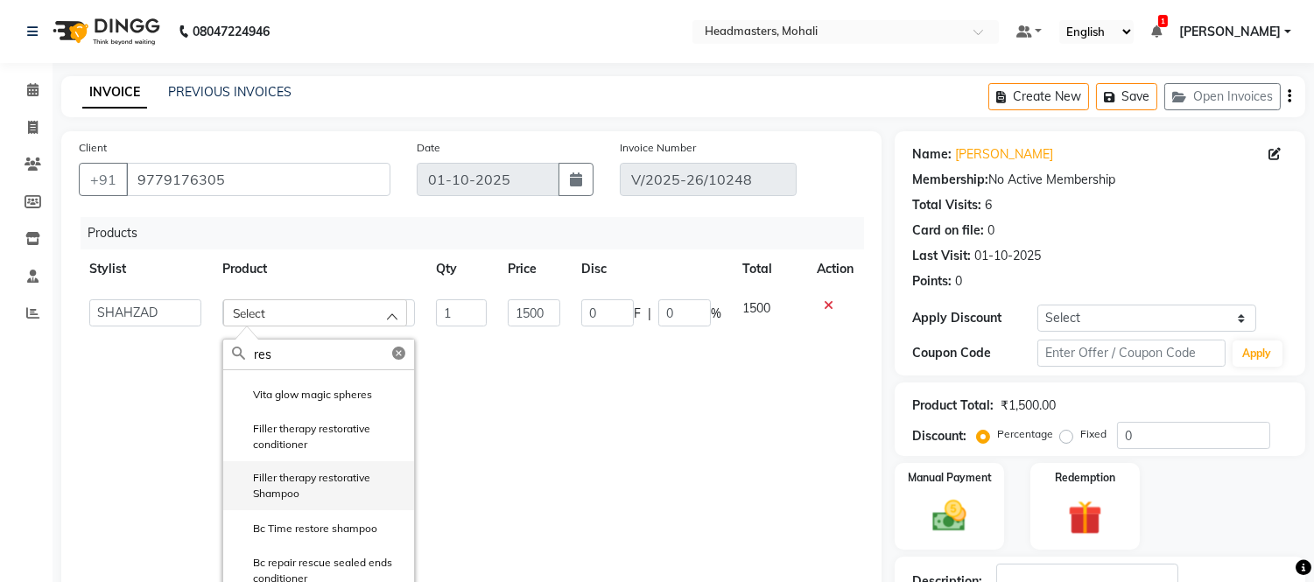
type input "res"
click at [329, 494] on label "Filler therapy restorative Shampoo" at bounding box center [318, 486] width 173 height 32
type input "1650"
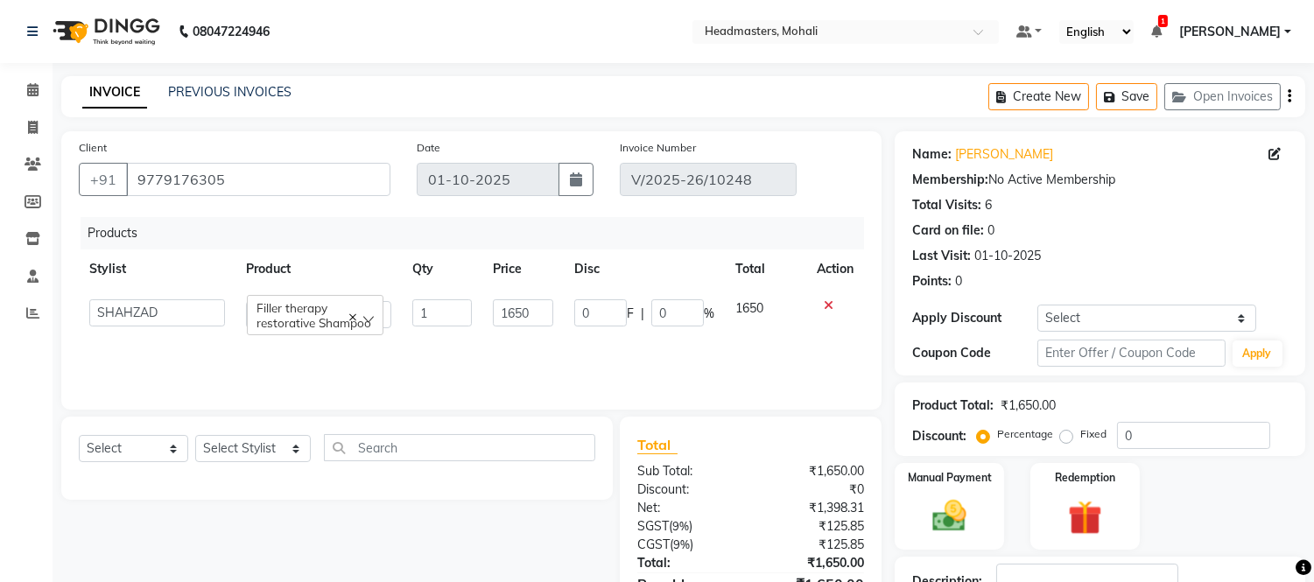
click at [789, 352] on div "Products Stylist Product Qty Price Disc Total Action [PERSON_NAME] [PERSON_NAME…" at bounding box center [471, 304] width 785 height 175
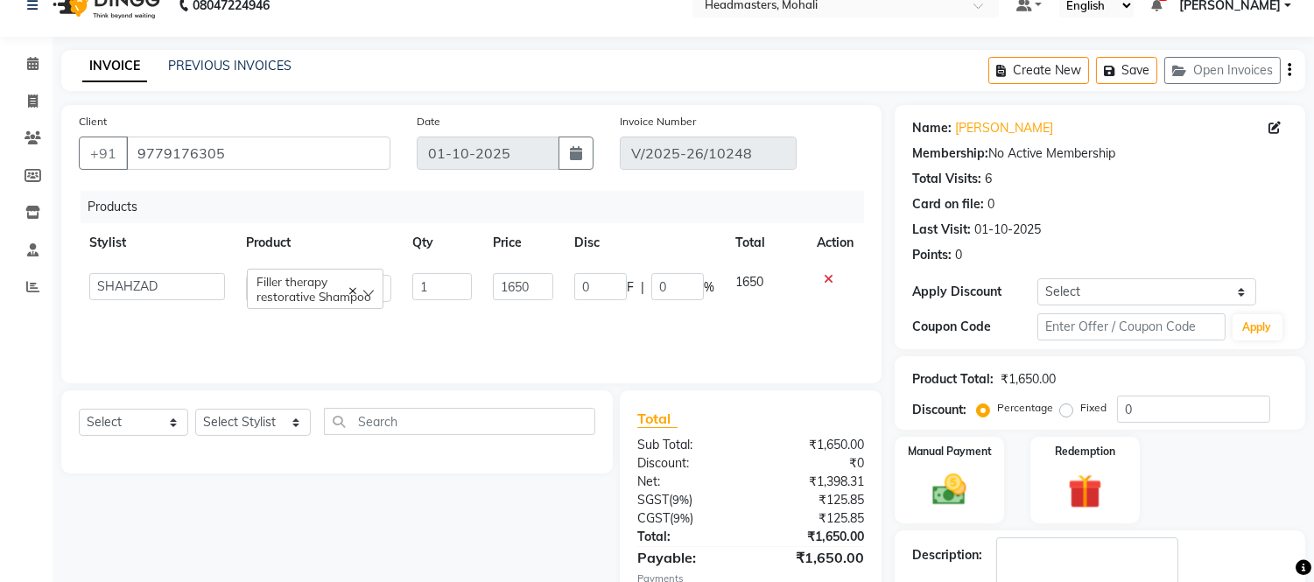
scroll to position [136, 0]
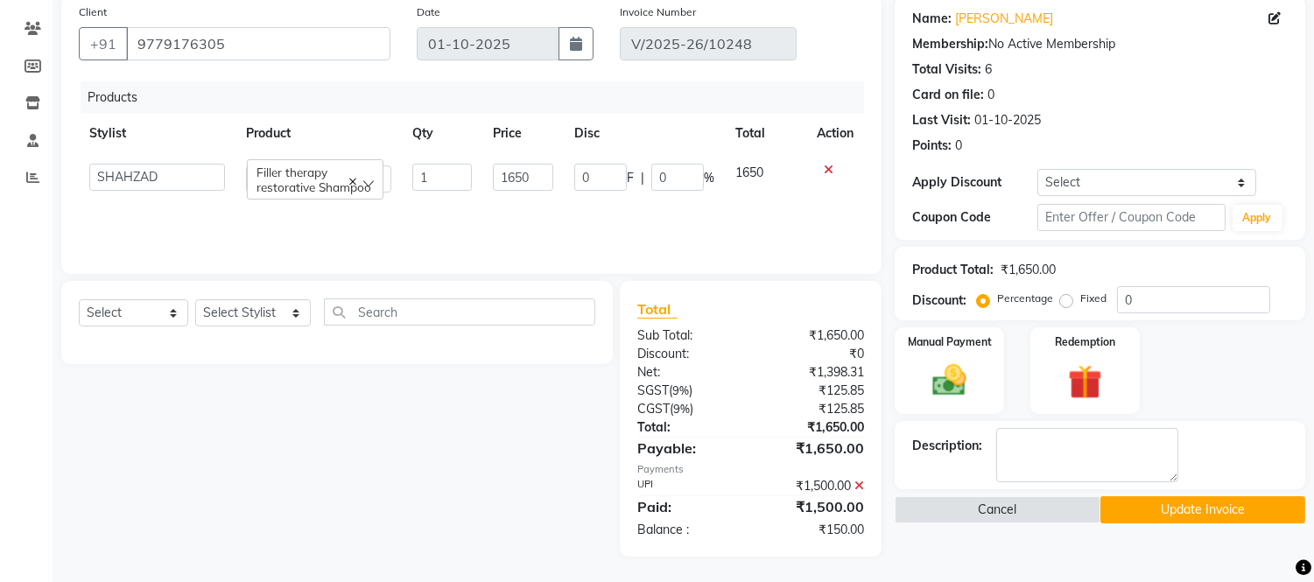
click at [856, 484] on icon at bounding box center [859, 486] width 10 height 12
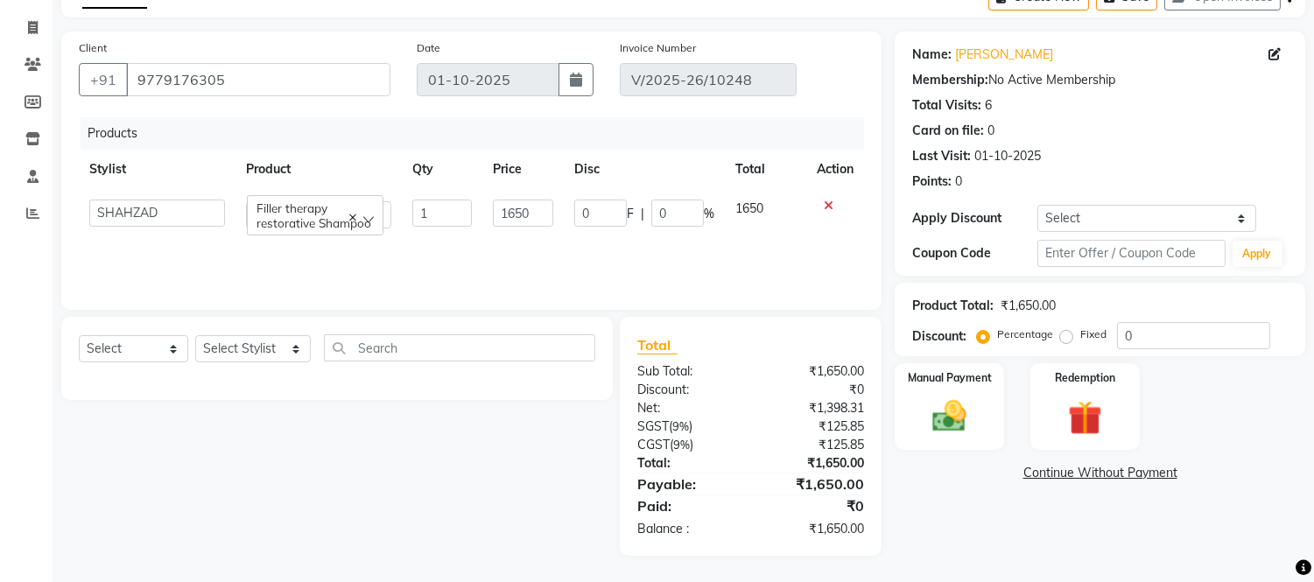
scroll to position [99, 0]
click at [960, 401] on img at bounding box center [950, 417] width 58 height 41
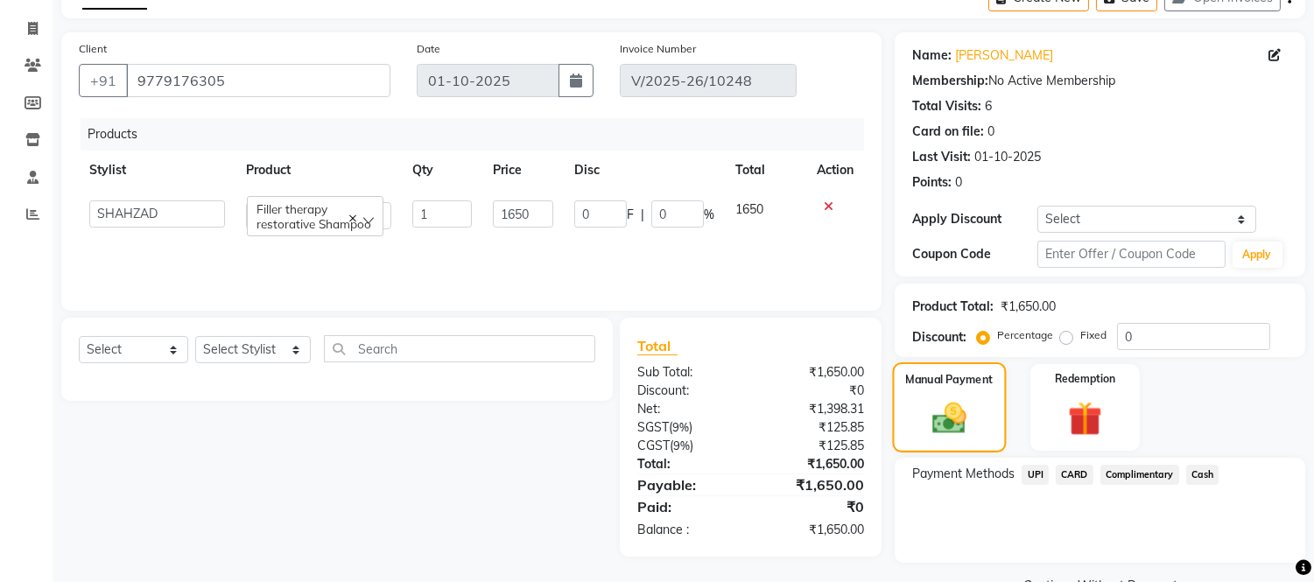
scroll to position [136, 0]
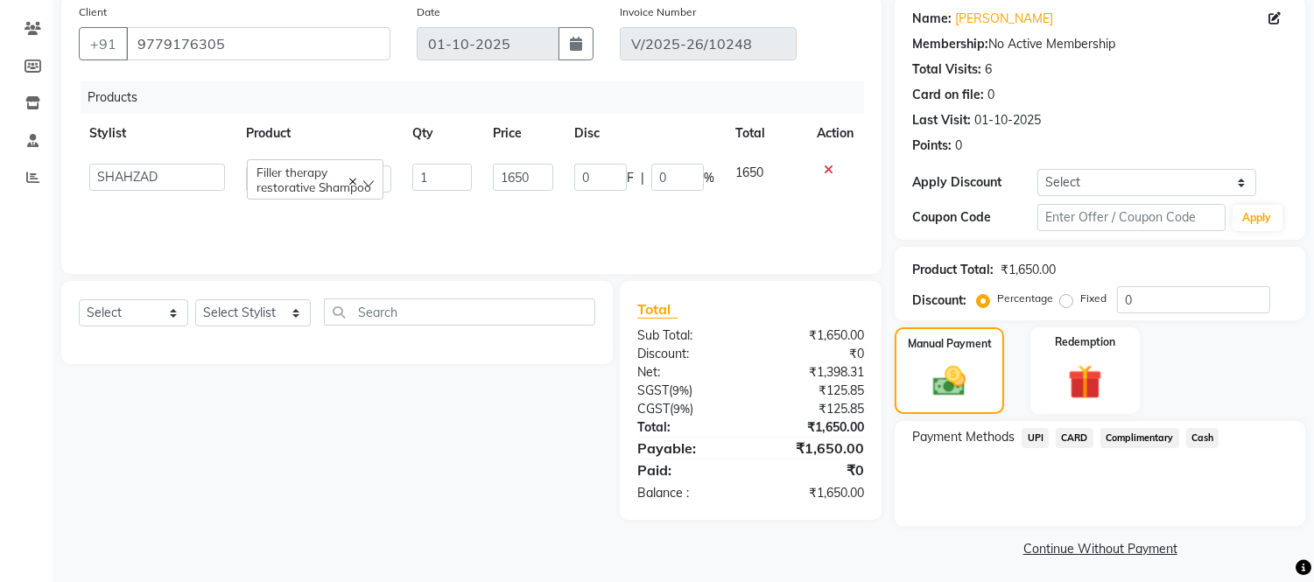
click at [1039, 439] on span "UPI" at bounding box center [1034, 438] width 27 height 20
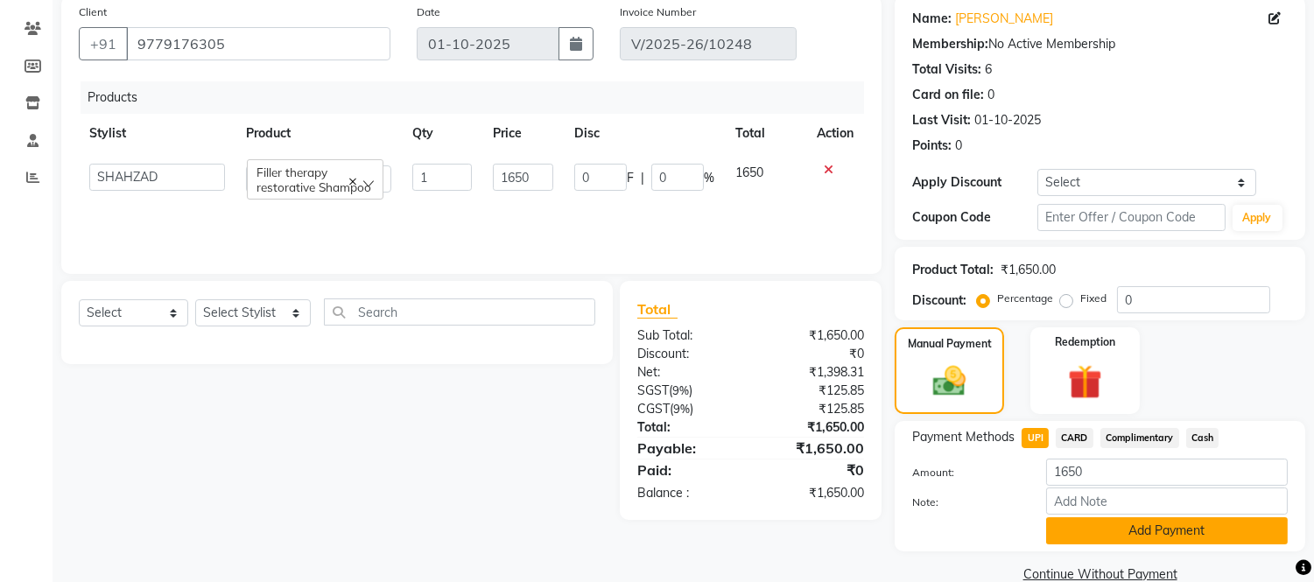
click at [1167, 530] on button "Add Payment" at bounding box center [1167, 530] width 242 height 27
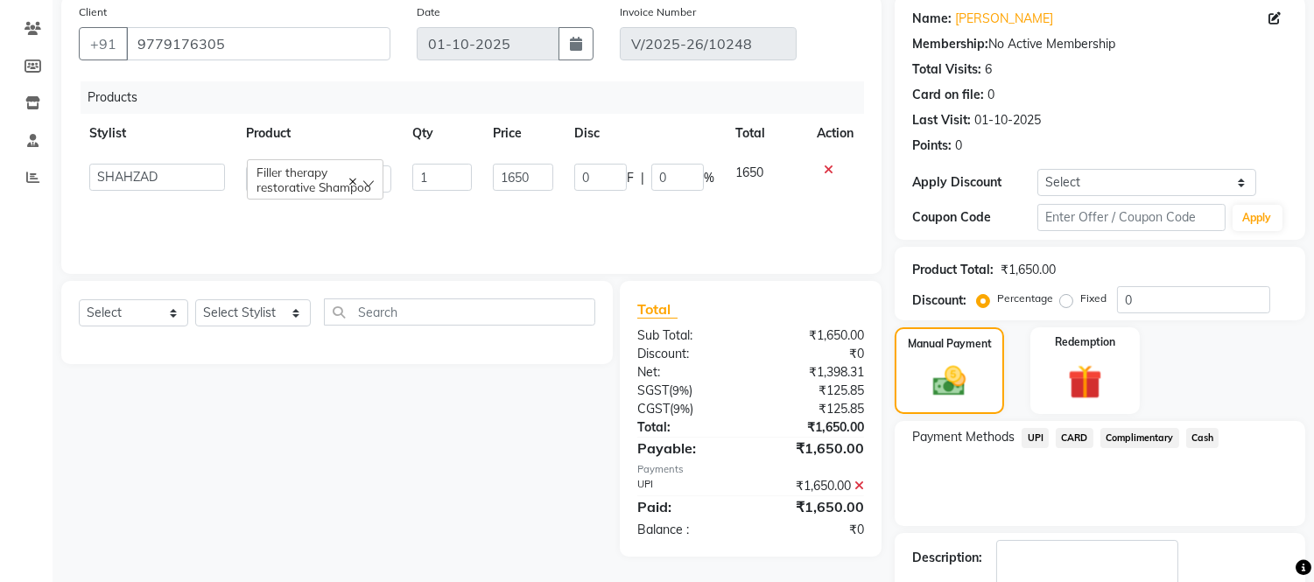
scroll to position [214, 0]
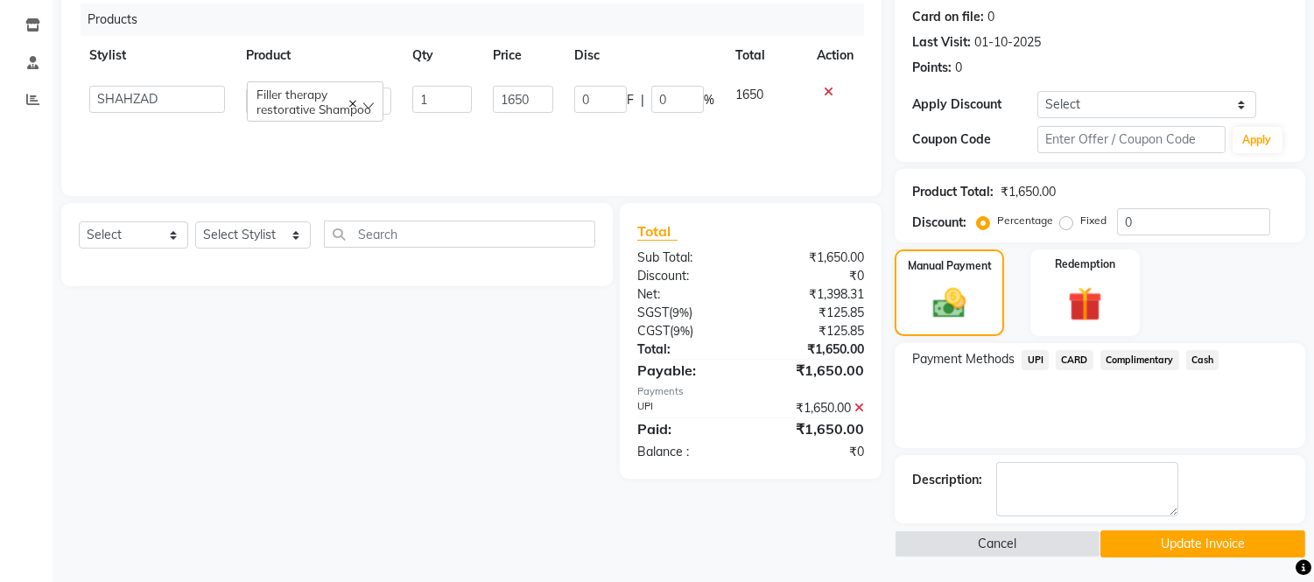
click at [1159, 538] on button "Update Invoice" at bounding box center [1202, 543] width 205 height 27
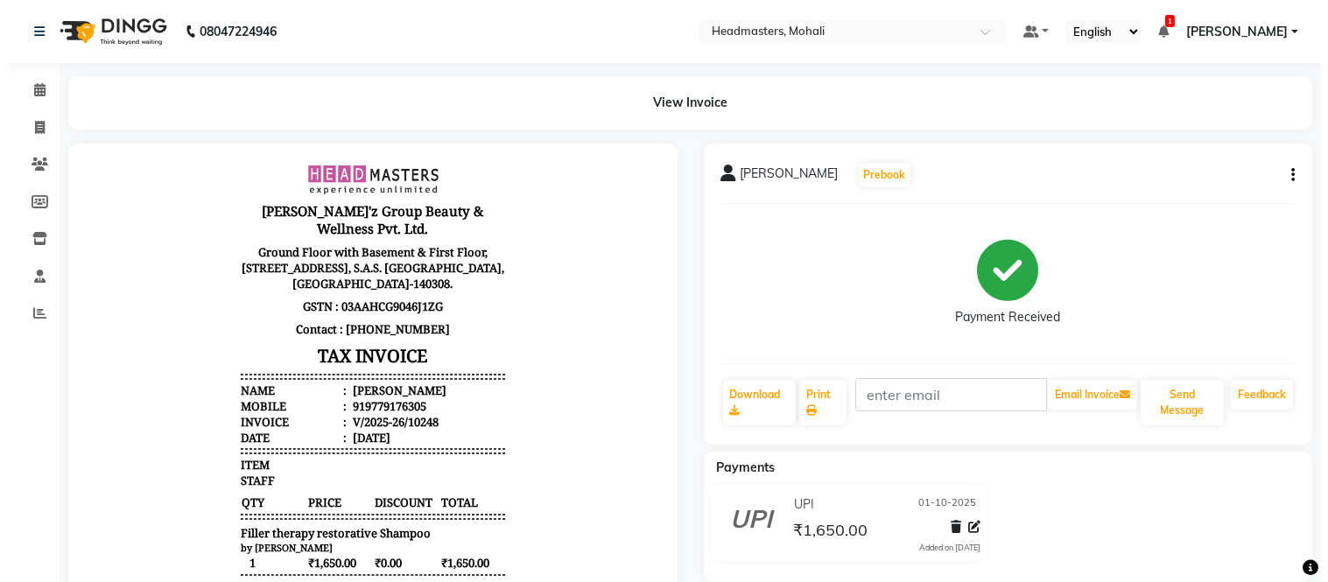
scroll to position [13, 0]
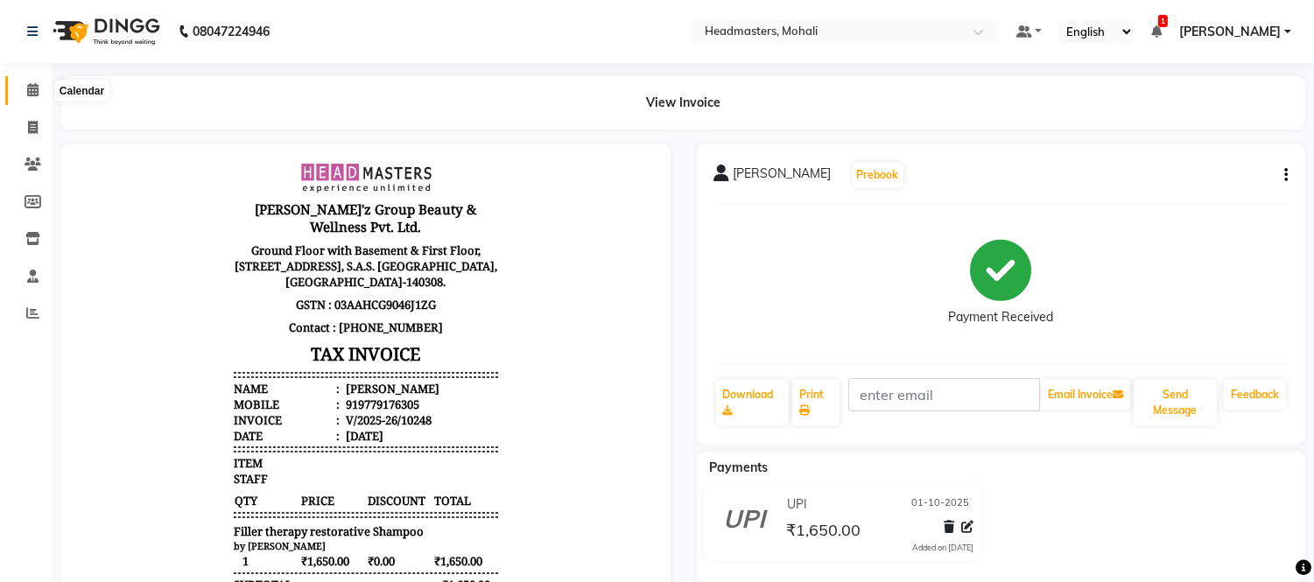
click at [29, 89] on icon at bounding box center [32, 89] width 11 height 13
